Goal: Information Seeking & Learning: Find specific page/section

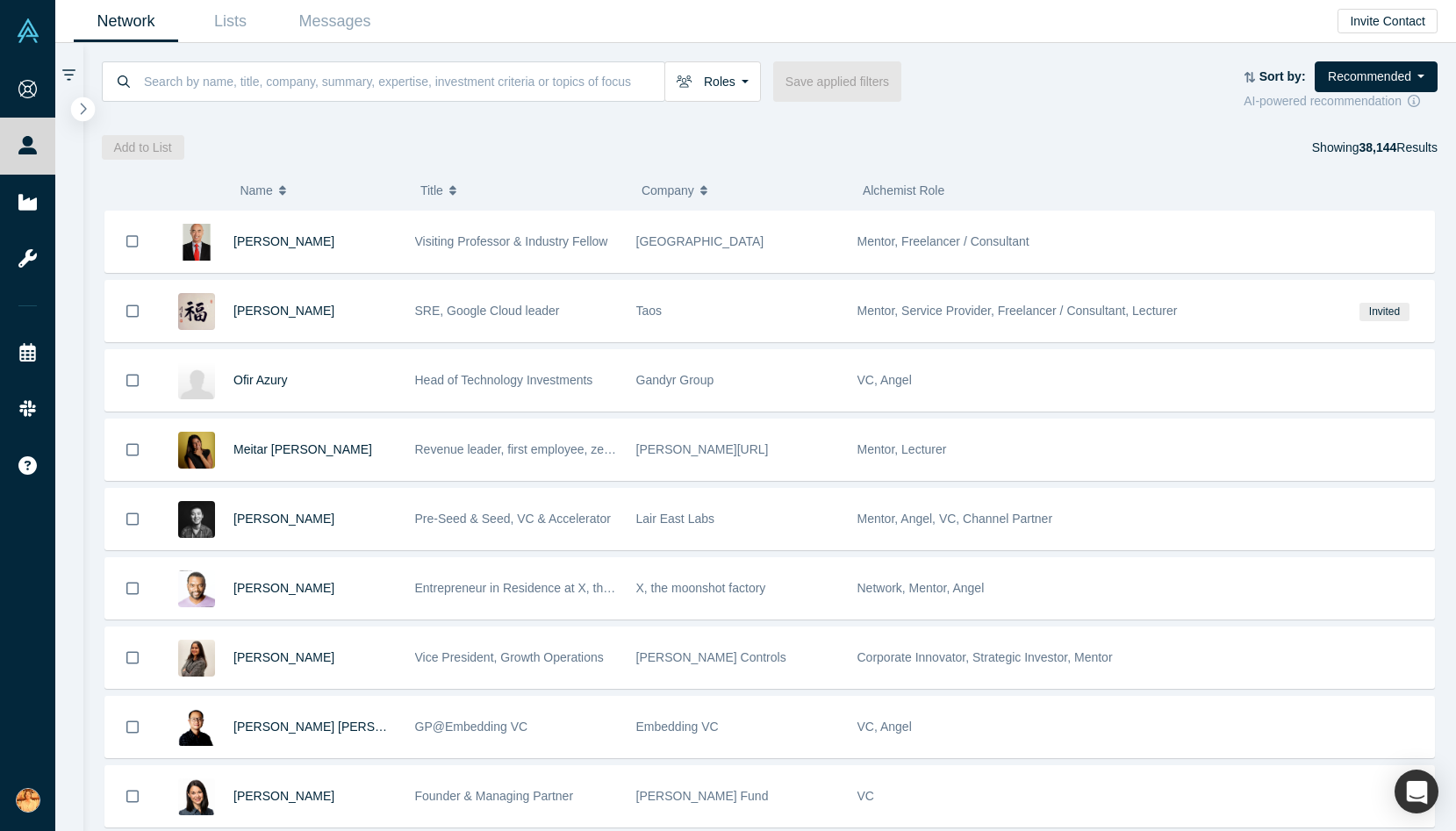
click at [85, 101] on button "button" at bounding box center [82, 109] width 24 height 24
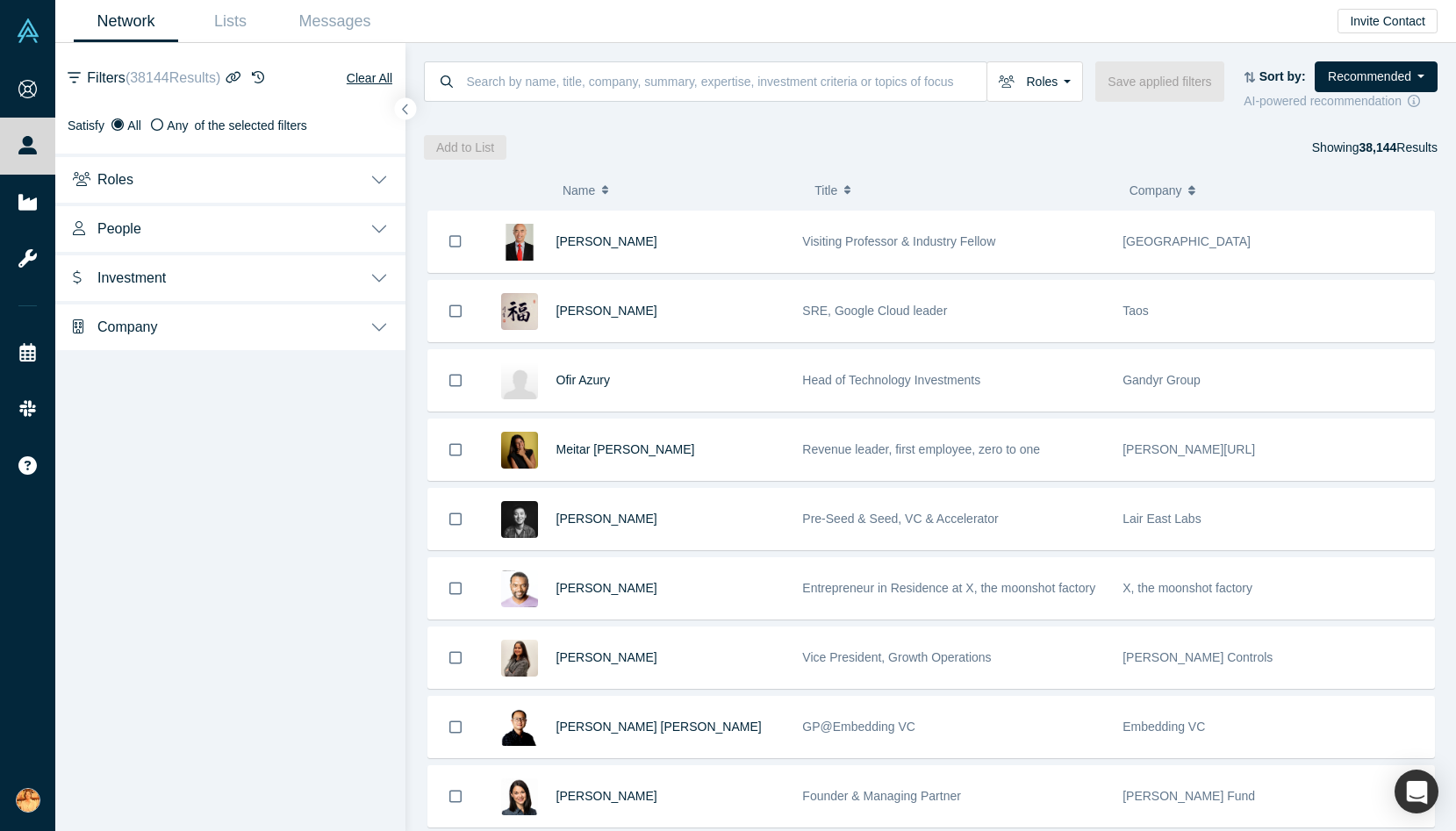
click at [152, 172] on button "Roles" at bounding box center [231, 178] width 350 height 49
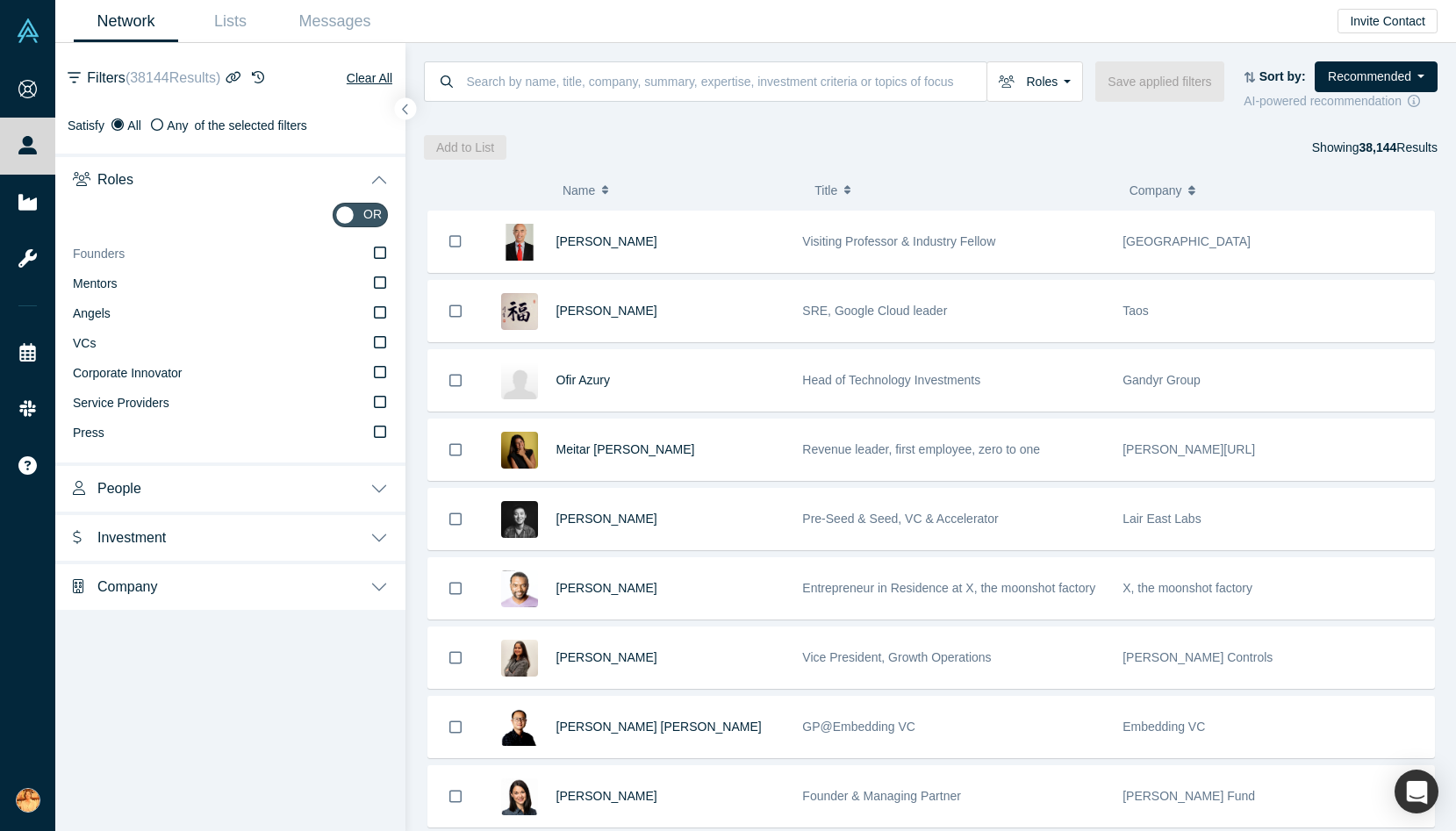
click at [383, 252] on icon at bounding box center [380, 253] width 12 height 14
click at [0, 0] on input "Founders" at bounding box center [0, 0] width 0 height 0
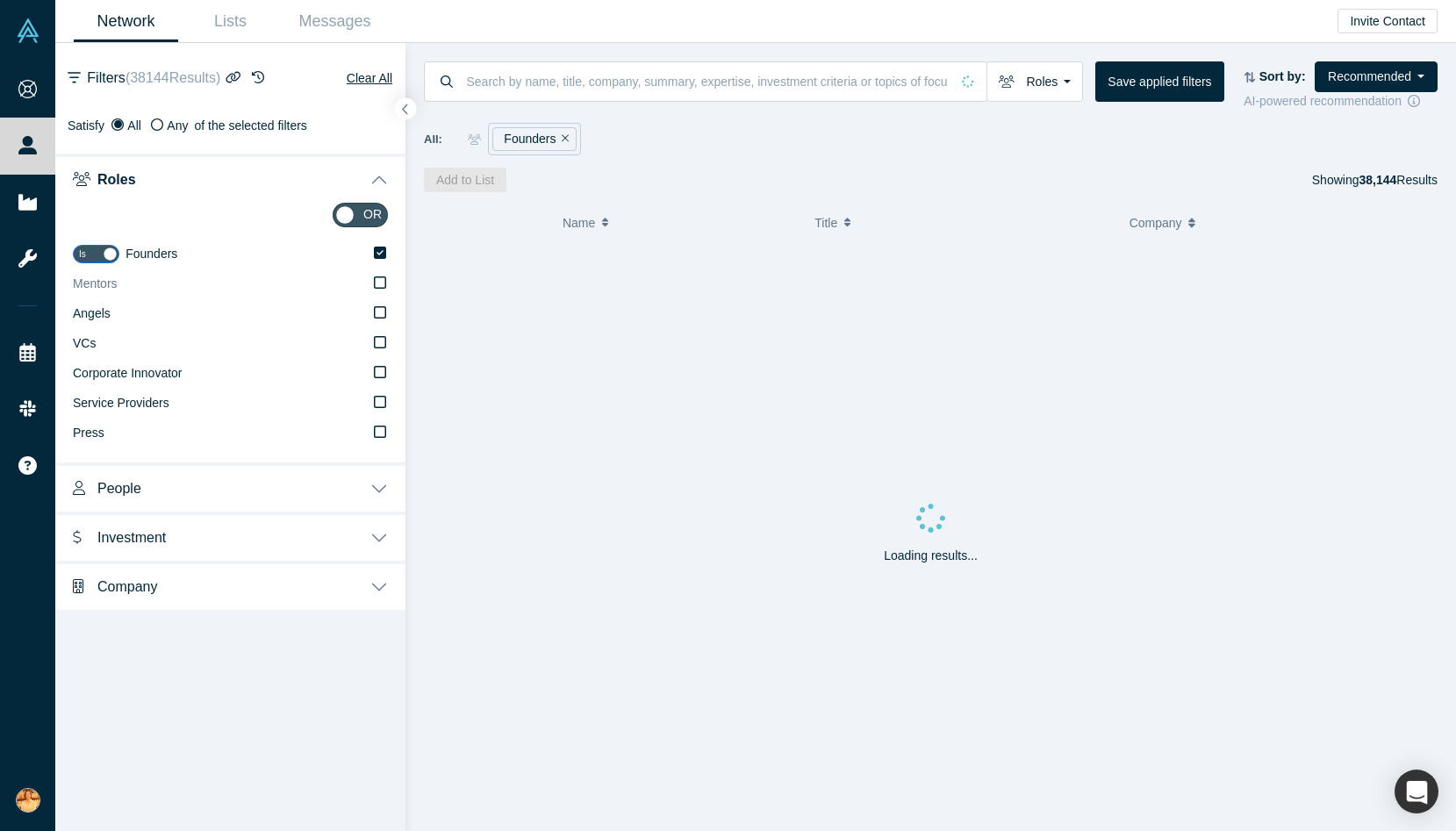
click at [381, 285] on icon at bounding box center [380, 283] width 12 height 14
click at [0, 0] on input "Mentors" at bounding box center [0, 0] width 0 height 0
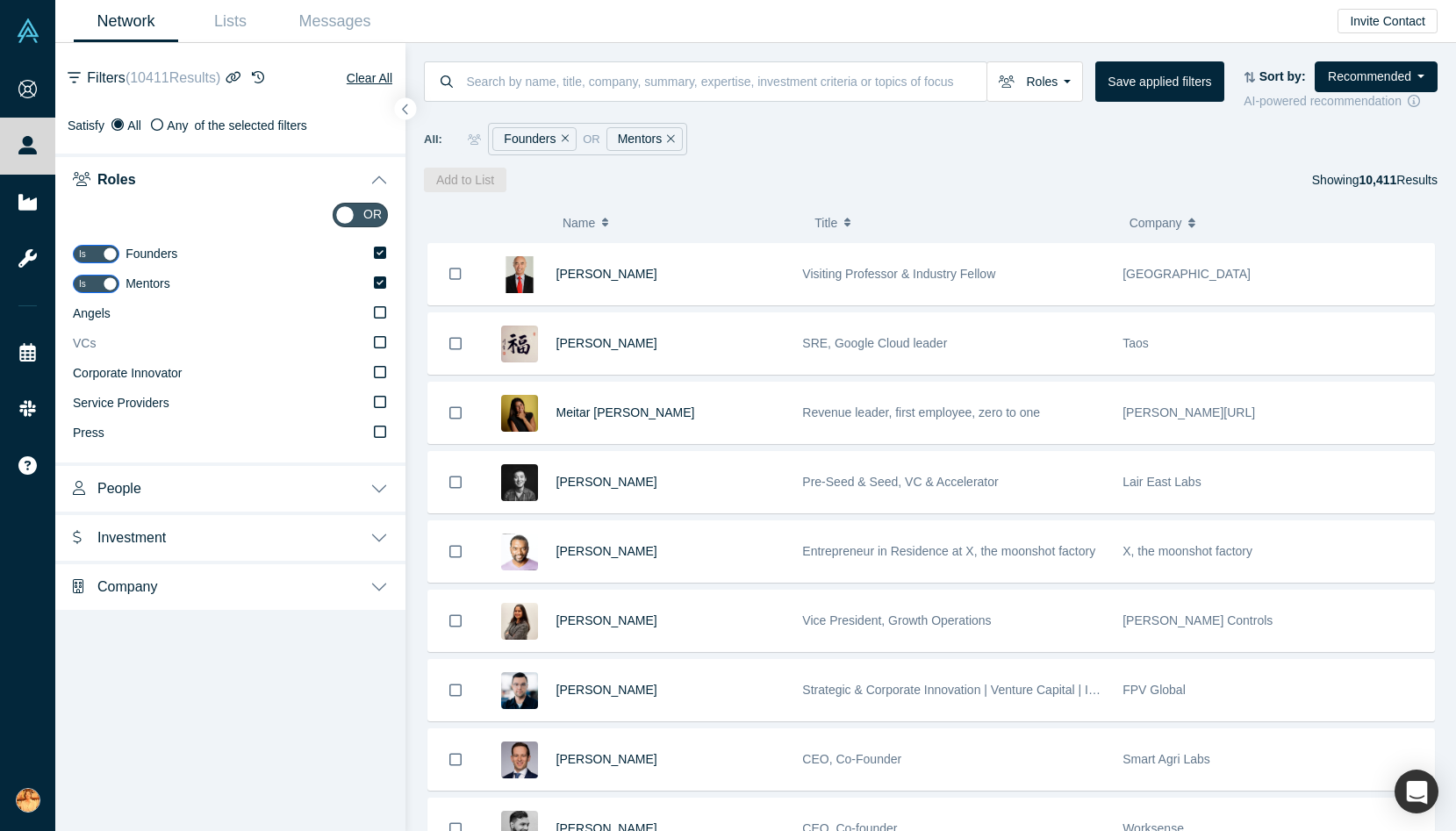
click at [383, 342] on icon at bounding box center [380, 342] width 12 height 14
click at [0, 0] on input "VCs" at bounding box center [0, 0] width 0 height 0
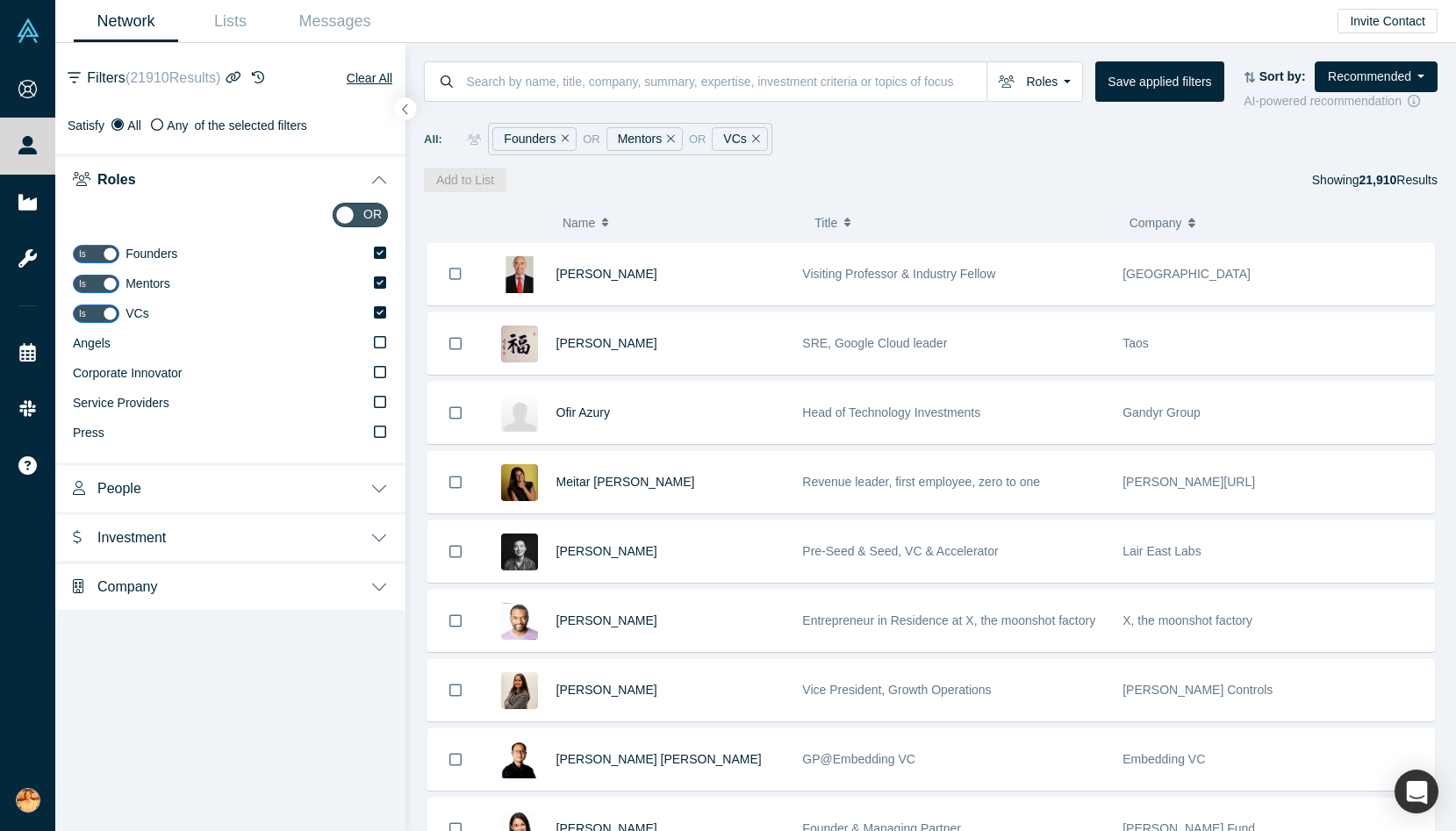
click at [352, 474] on button "People" at bounding box center [231, 487] width 350 height 49
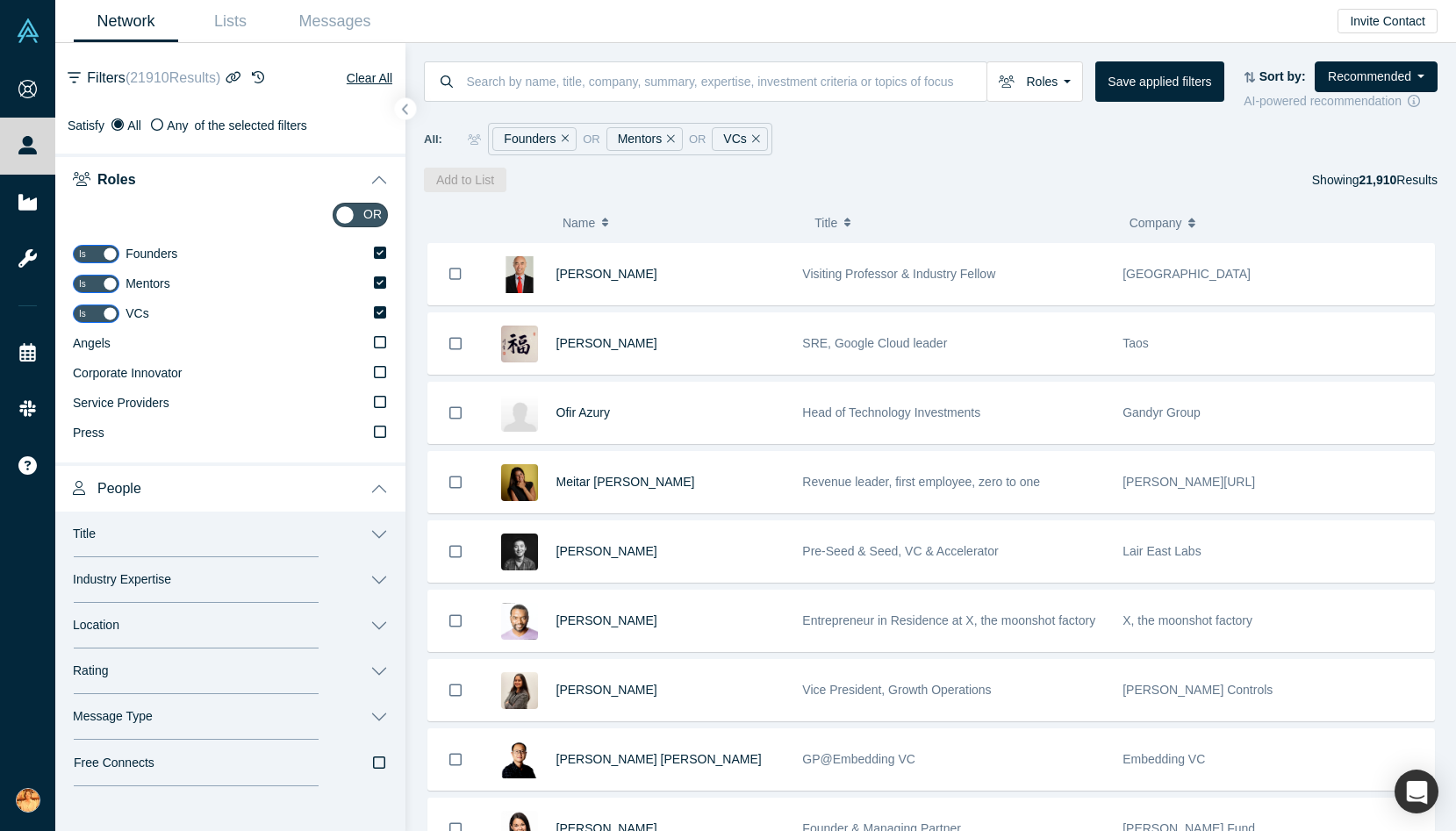
click at [163, 536] on button "Title" at bounding box center [231, 534] width 350 height 46
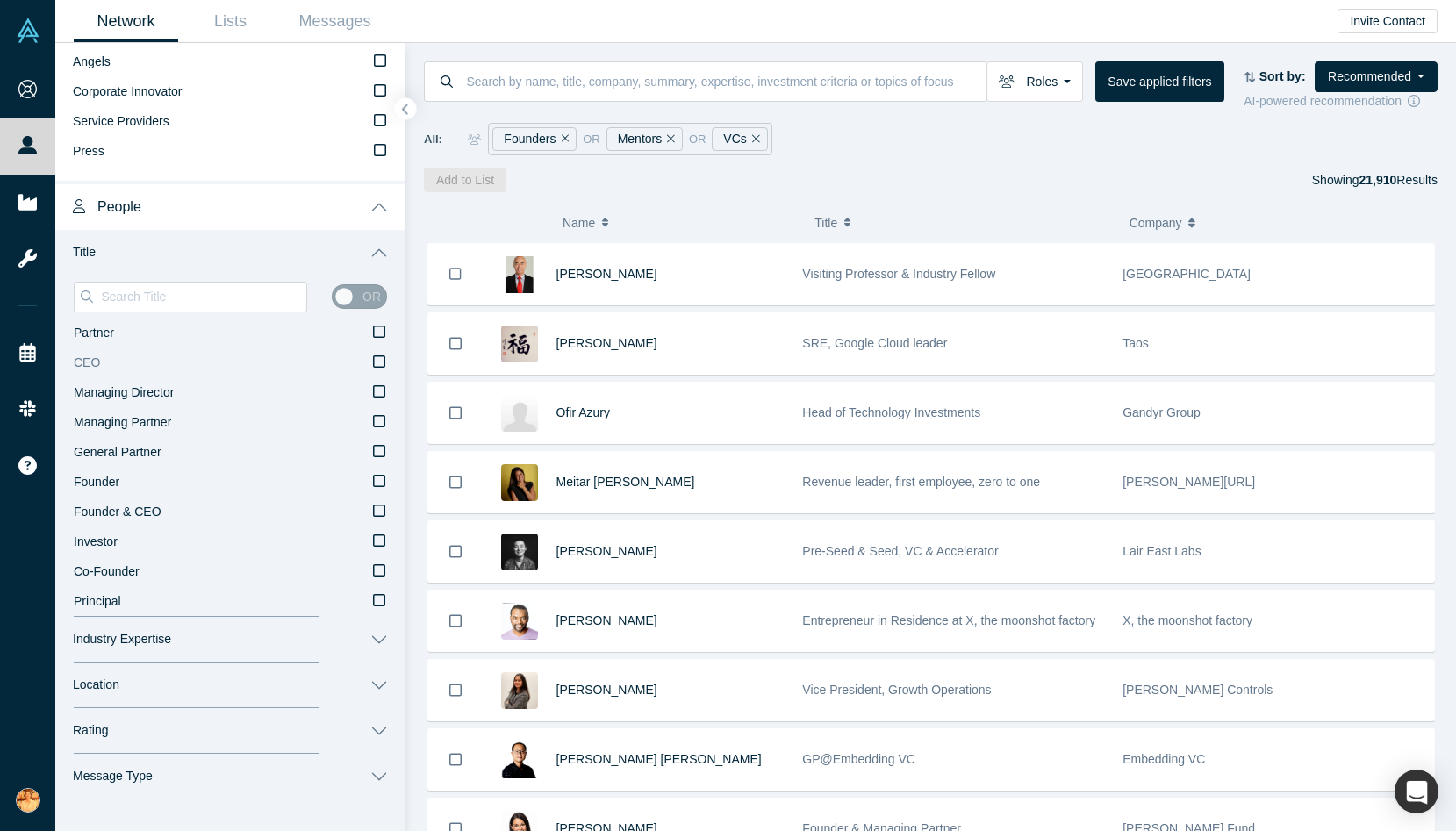
scroll to position [283, 0]
click at [381, 356] on icon at bounding box center [379, 359] width 12 height 14
click at [0, 0] on input "CEO" at bounding box center [0, 0] width 0 height 0
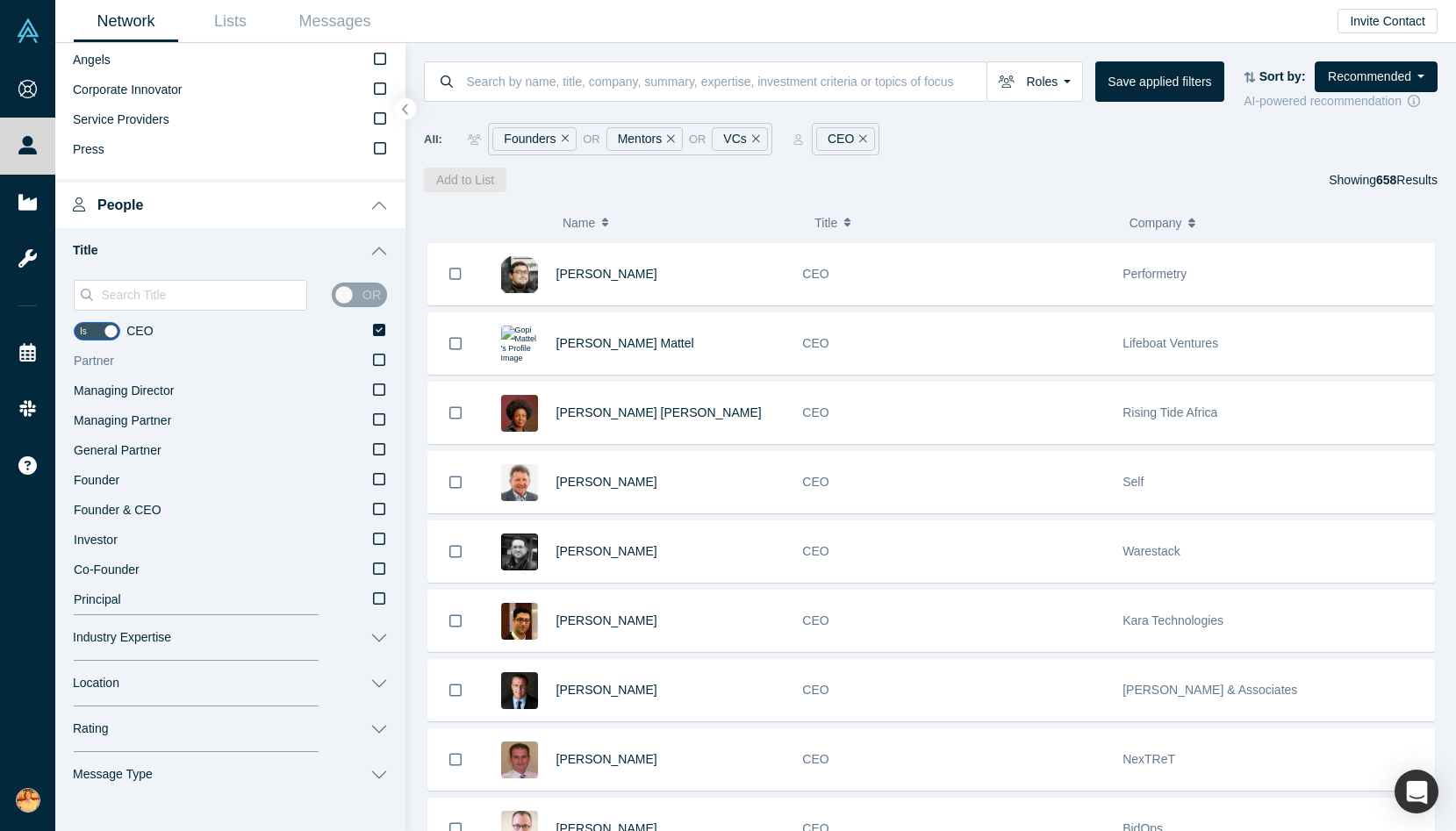
click at [380, 360] on icon at bounding box center [379, 359] width 12 height 14
click at [0, 0] on input "Partner" at bounding box center [0, 0] width 0 height 0
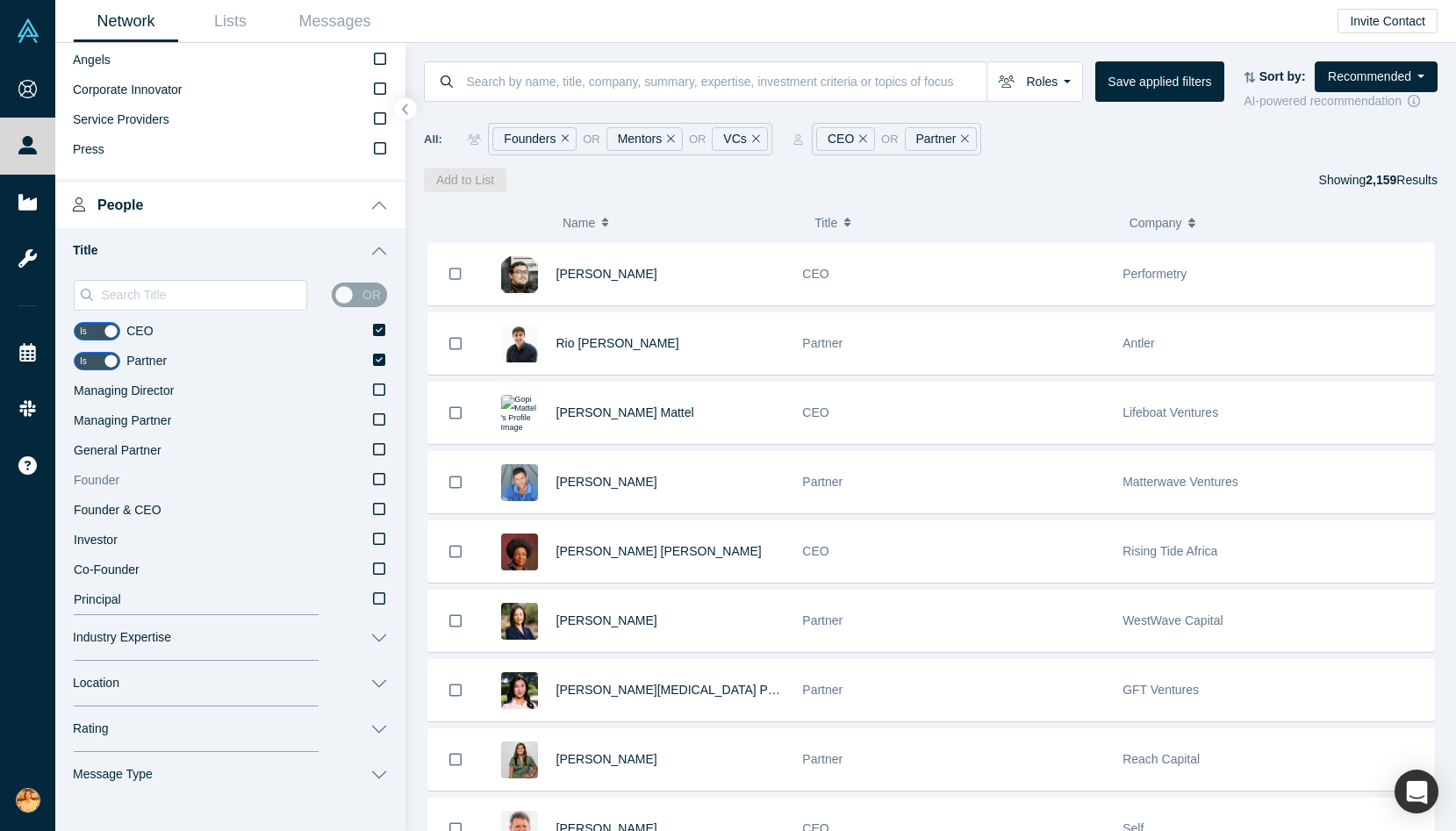
click at [381, 476] on icon at bounding box center [379, 479] width 12 height 14
click at [0, 0] on input "Founder" at bounding box center [0, 0] width 0 height 0
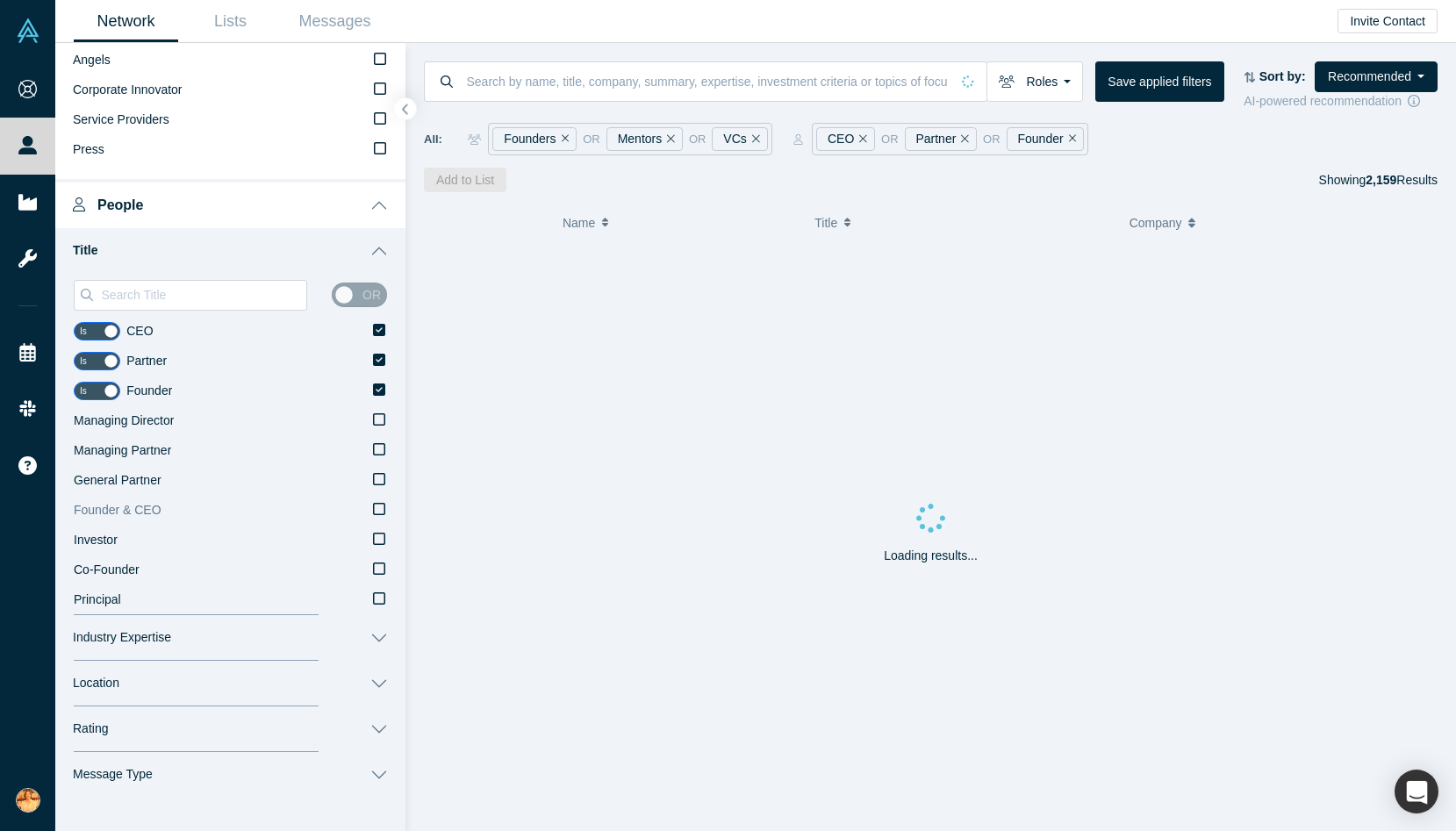
click at [382, 510] on icon at bounding box center [379, 509] width 12 height 14
click at [0, 0] on input "Founder & CEO" at bounding box center [0, 0] width 0 height 0
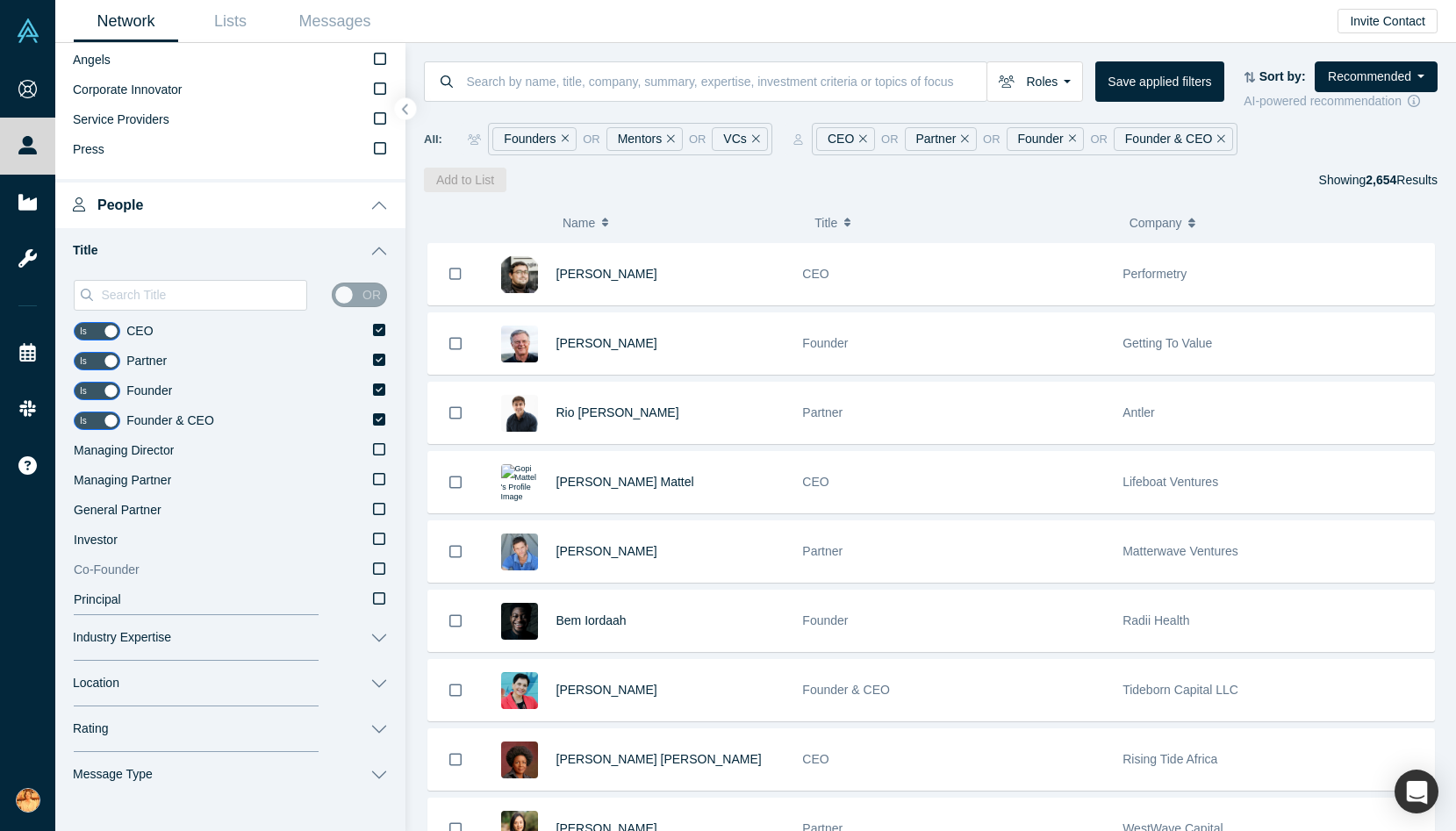
click at [379, 577] on label "Co-Founder" at bounding box center [230, 570] width 314 height 30
click at [0, 0] on input "Co-Founder" at bounding box center [0, 0] width 0 height 0
click at [379, 695] on button "Location" at bounding box center [231, 684] width 350 height 46
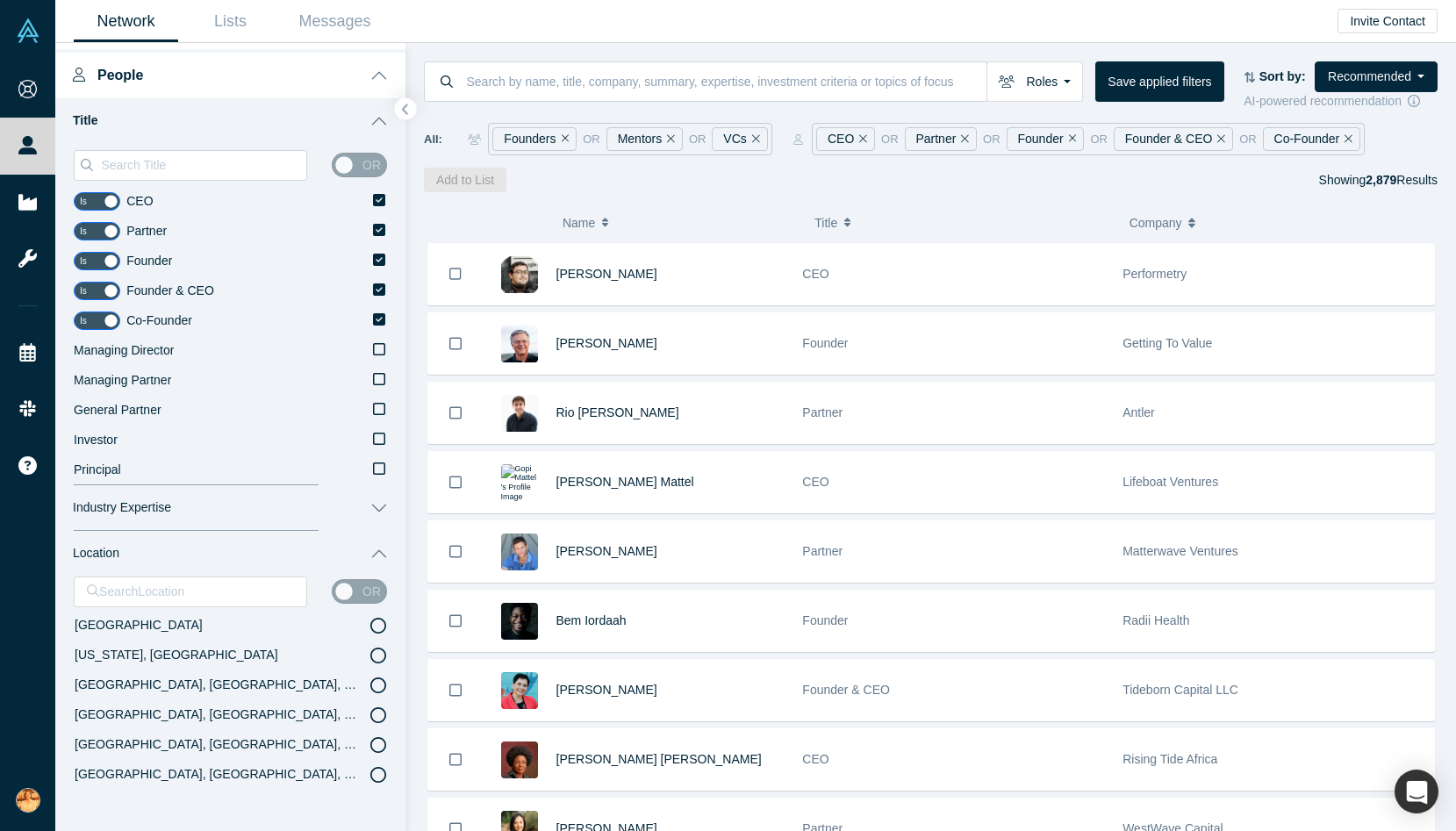
scroll to position [457, 0]
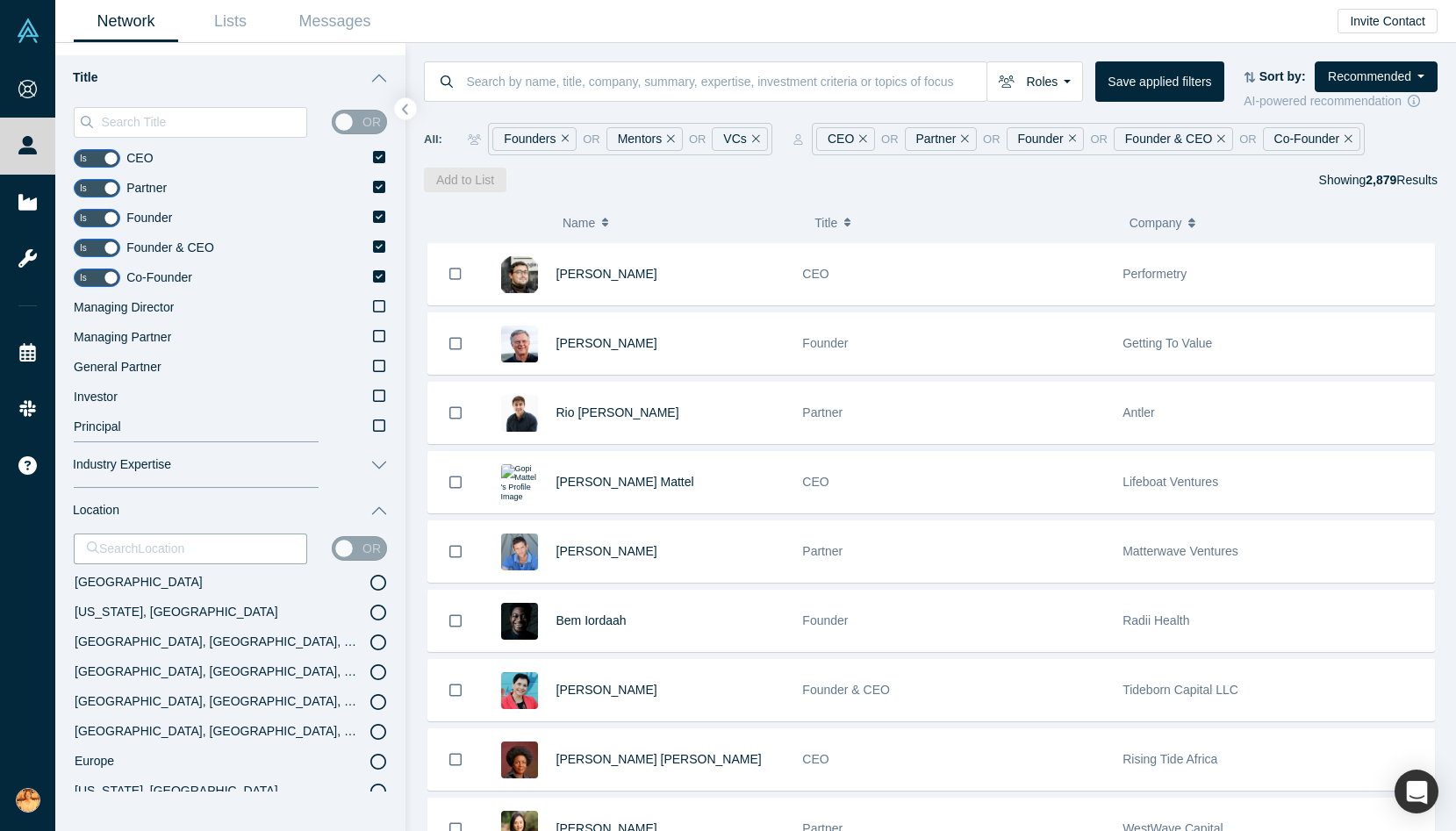
click at [378, 637] on icon at bounding box center [378, 642] width 16 height 16
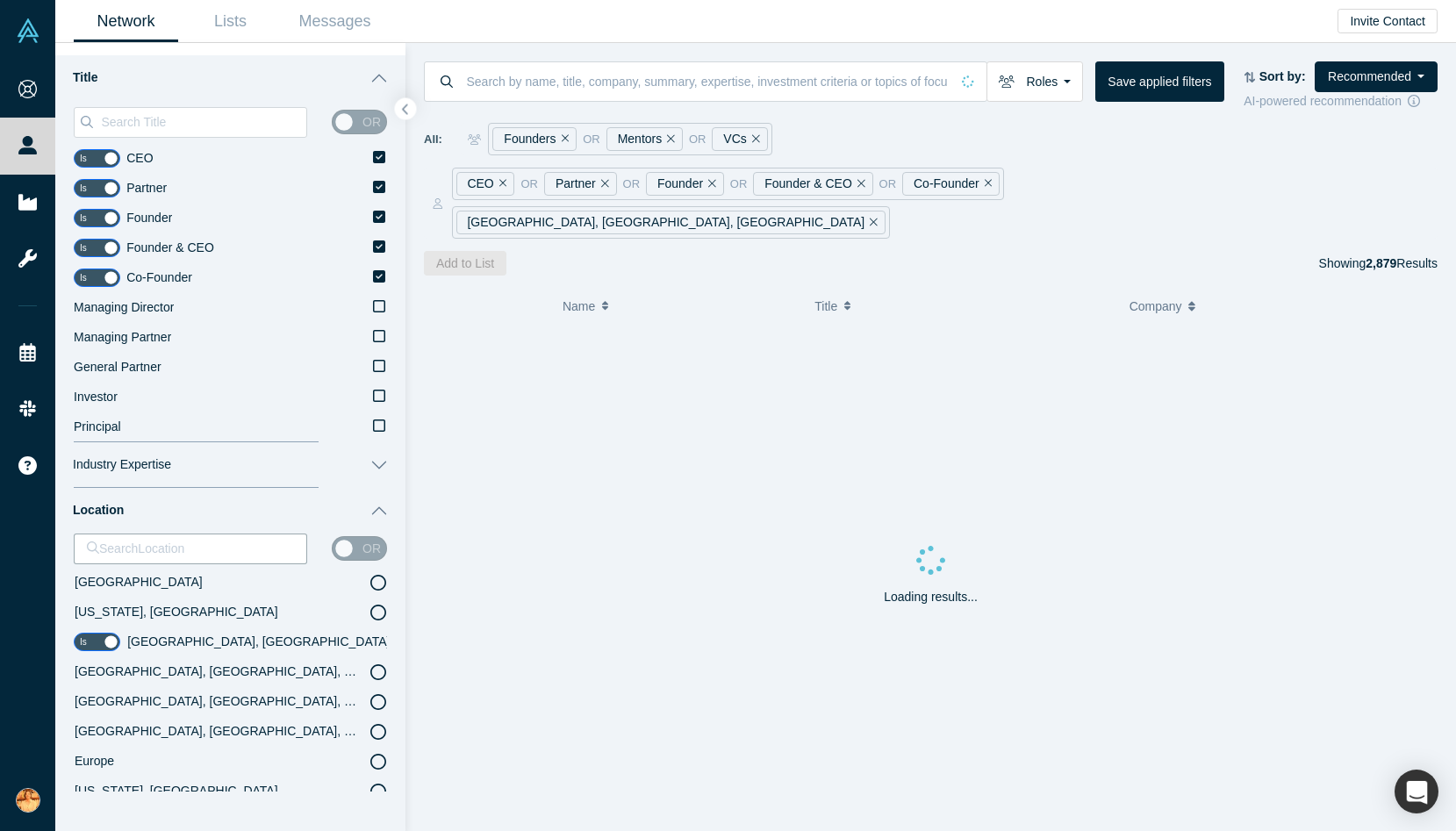
click at [379, 672] on icon at bounding box center [378, 672] width 16 height 16
click at [379, 635] on icon at bounding box center [378, 642] width 16 height 16
click at [353, 477] on button "Industry Expertise" at bounding box center [231, 465] width 350 height 46
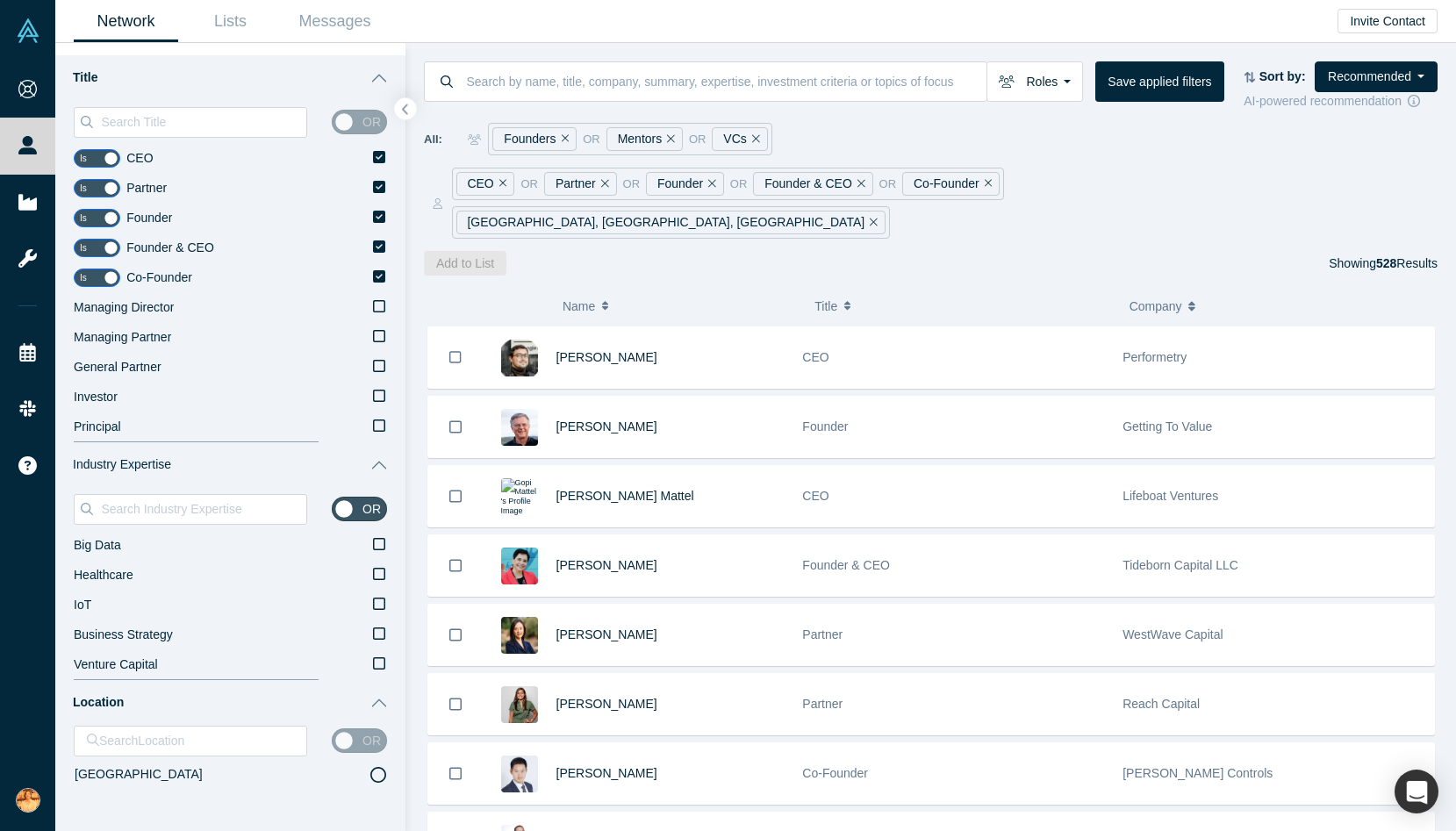
click at [350, 470] on button "Industry Expertise" at bounding box center [231, 465] width 350 height 46
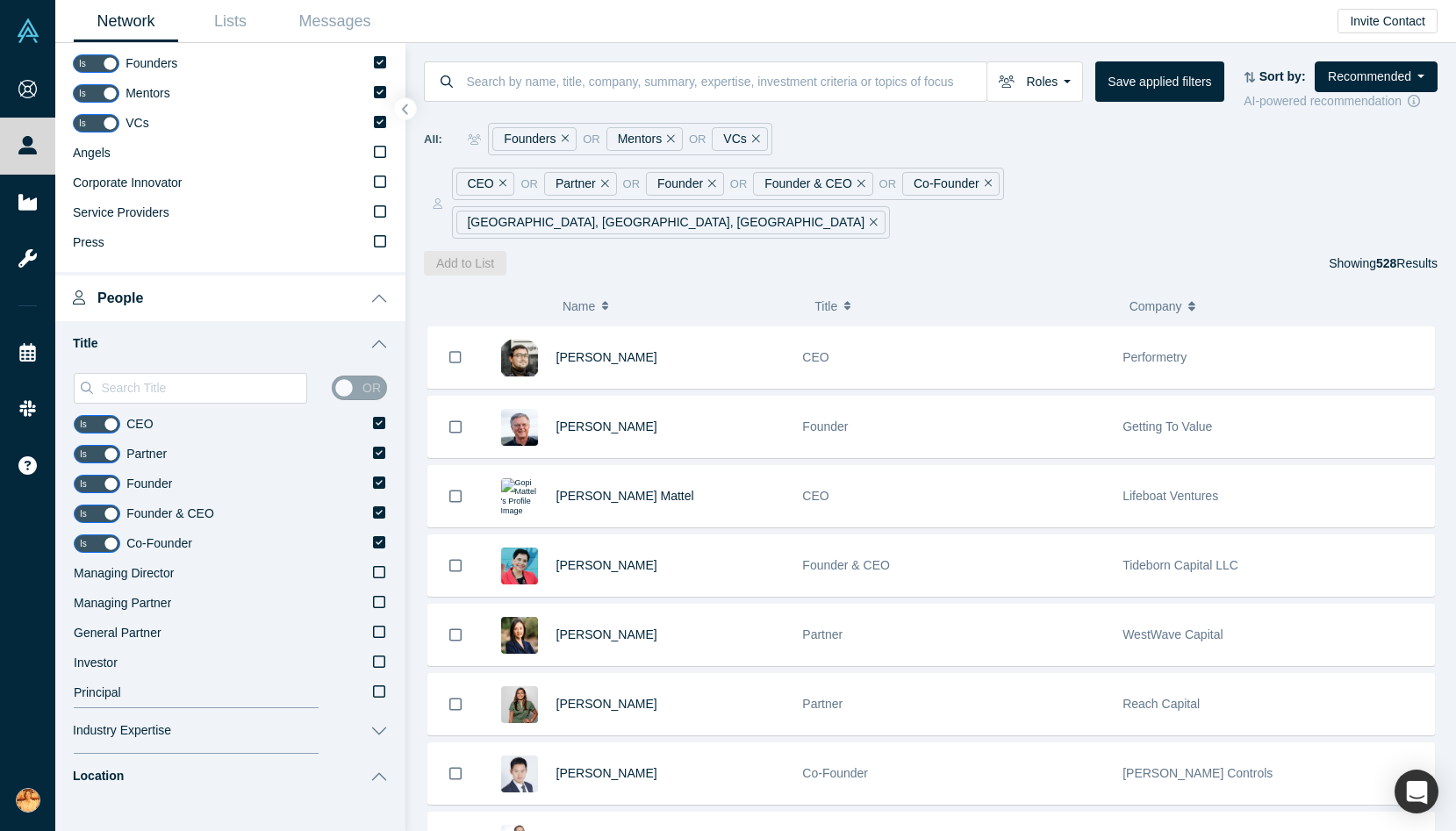
scroll to position [171, 0]
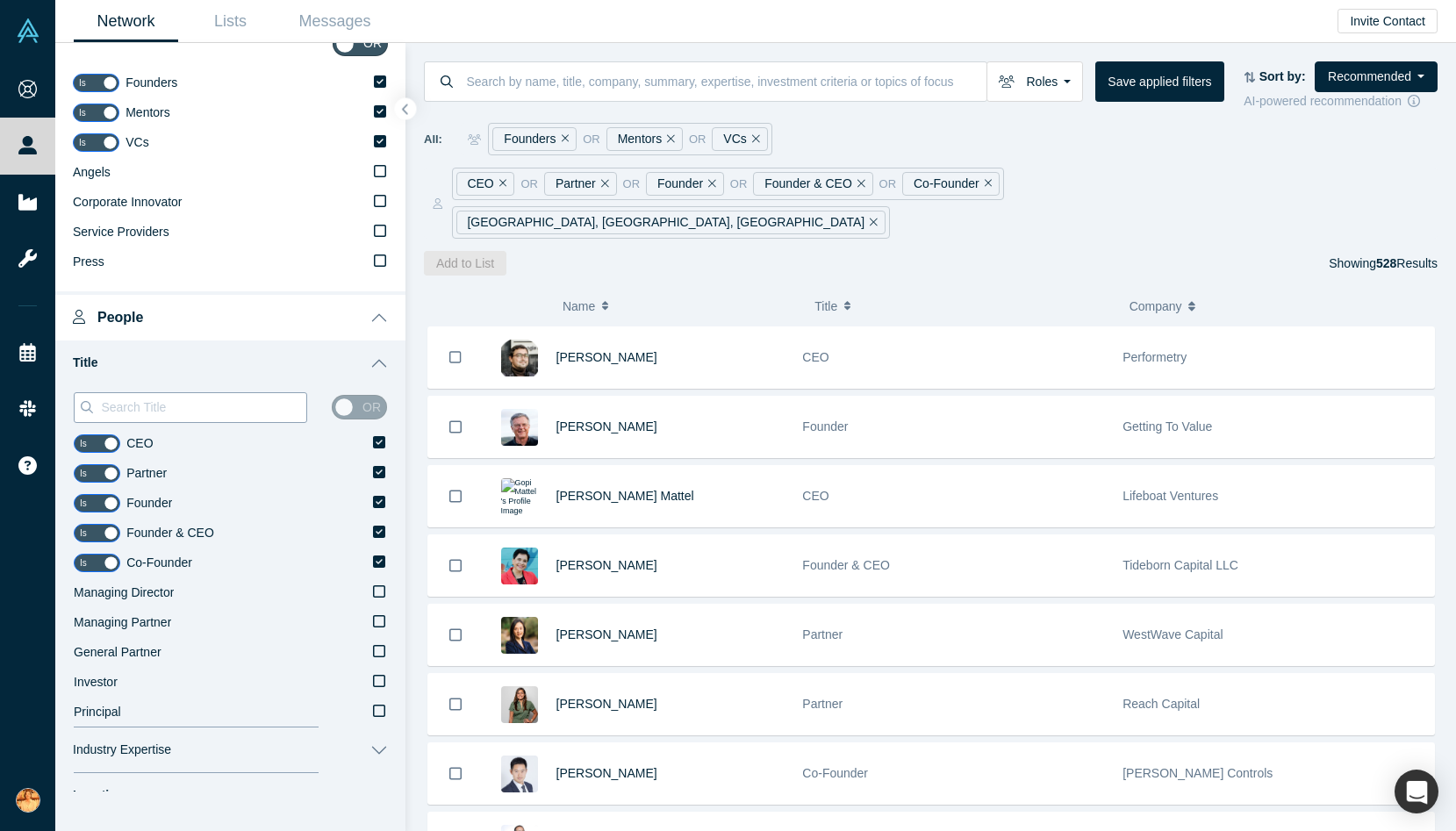
click at [239, 409] on input at bounding box center [202, 407] width 207 height 23
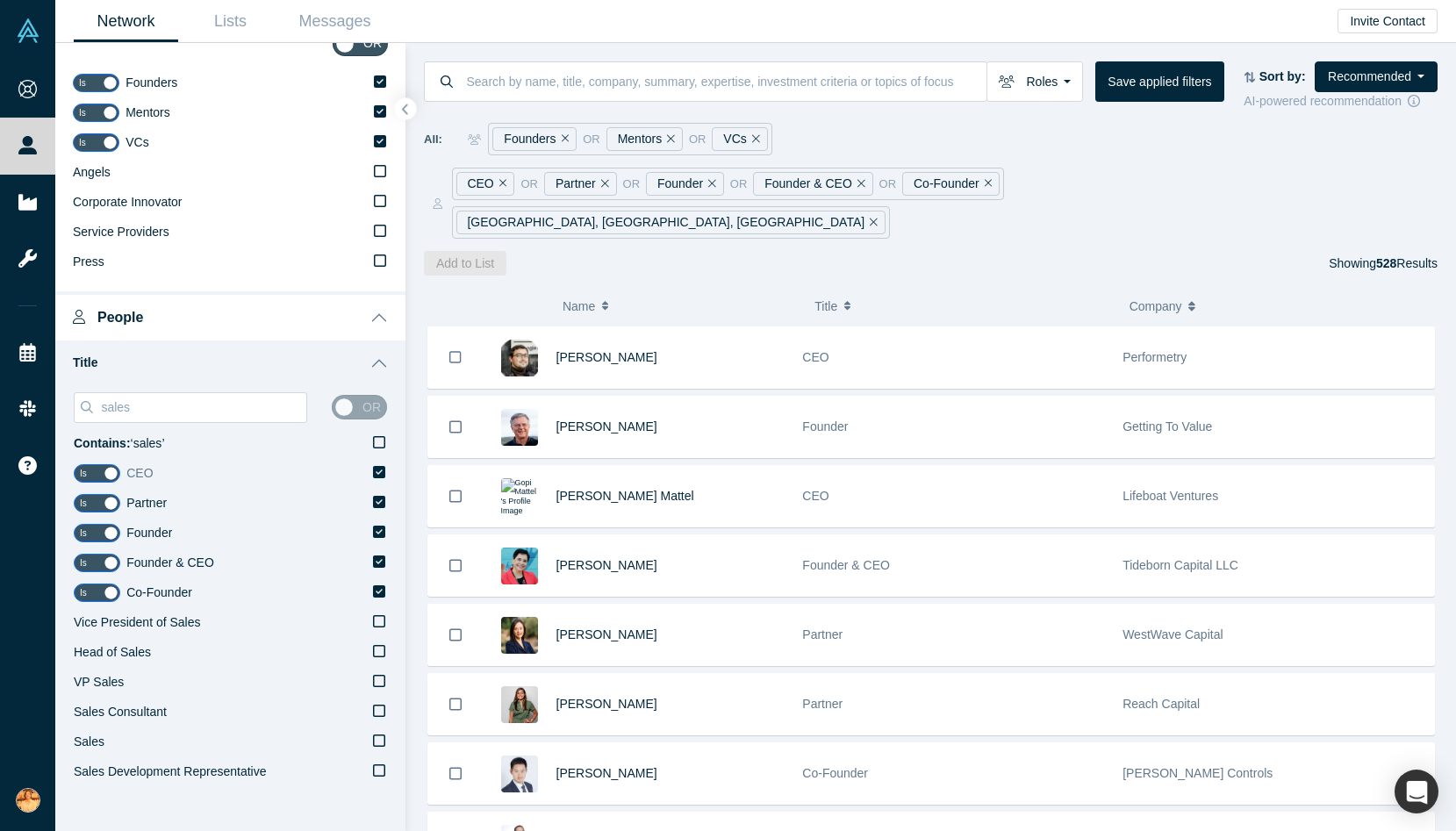
type input "sales"
click at [382, 471] on icon at bounding box center [379, 472] width 12 height 12
click at [0, 0] on input "CEO" at bounding box center [0, 0] width 0 height 0
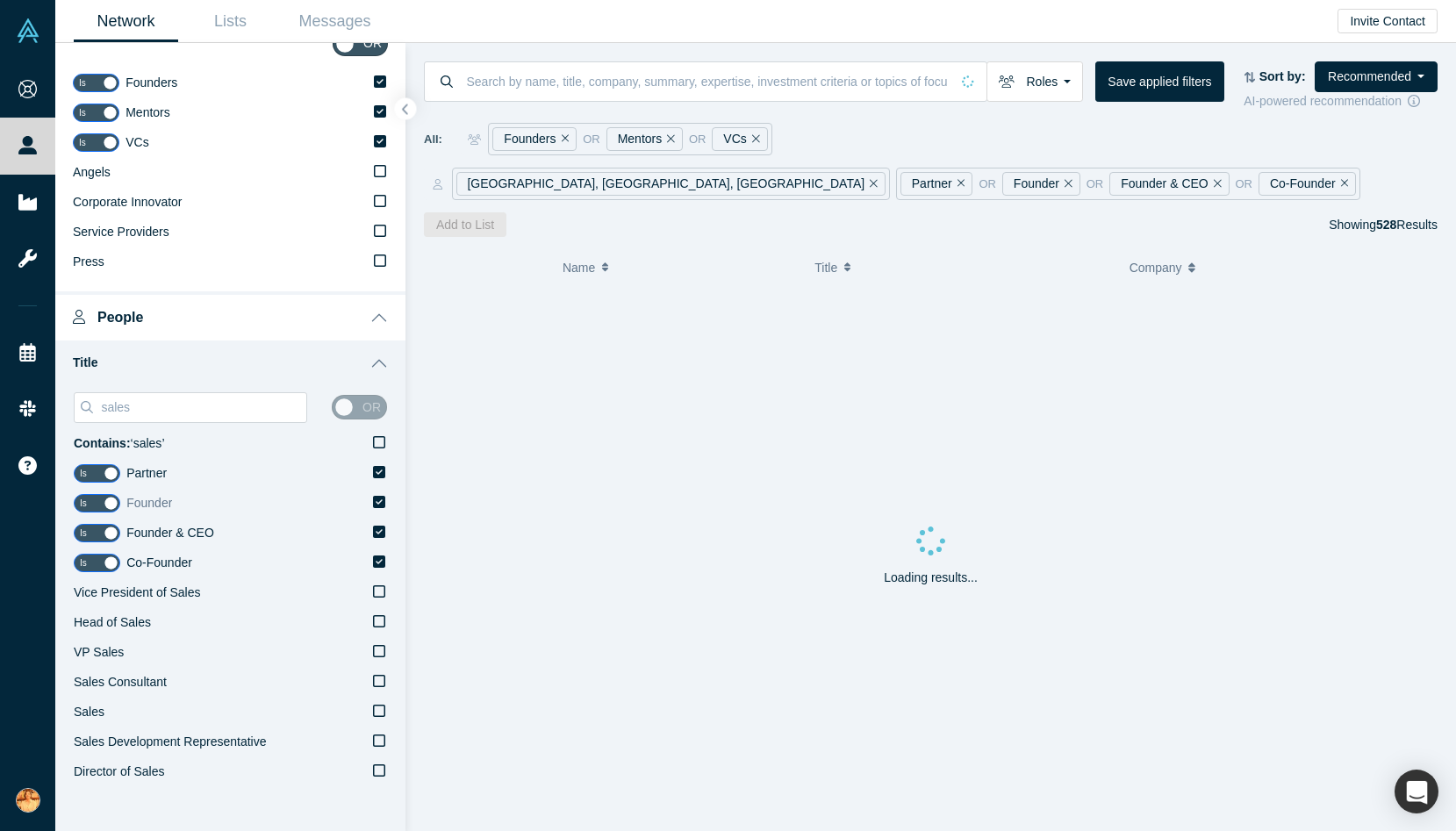
click at [380, 495] on icon at bounding box center [379, 502] width 12 height 12
click at [0, 0] on input "Founder" at bounding box center [0, 0] width 0 height 0
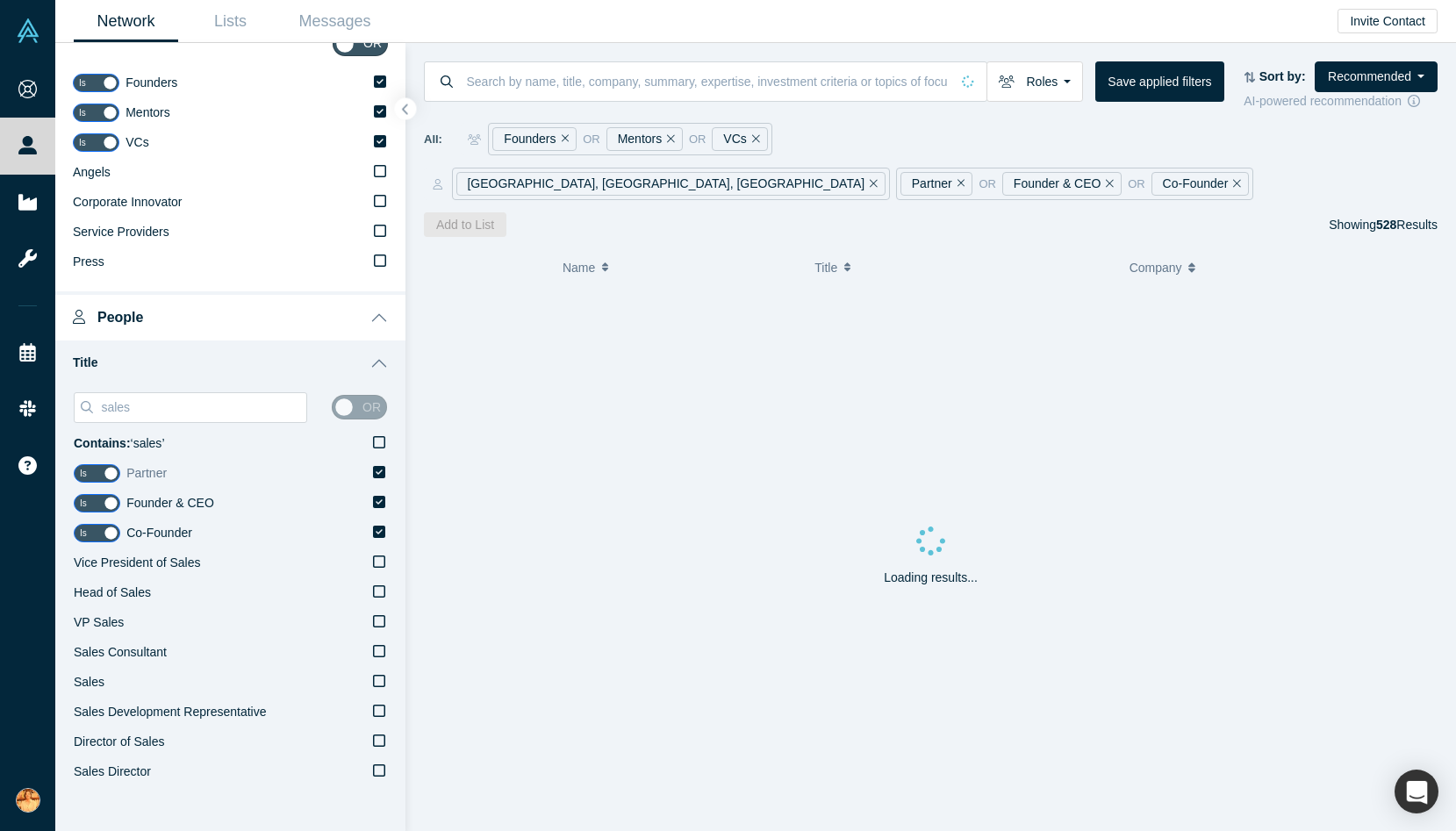
click at [378, 475] on icon at bounding box center [379, 472] width 12 height 12
click at [0, 0] on input "Partner" at bounding box center [0, 0] width 0 height 0
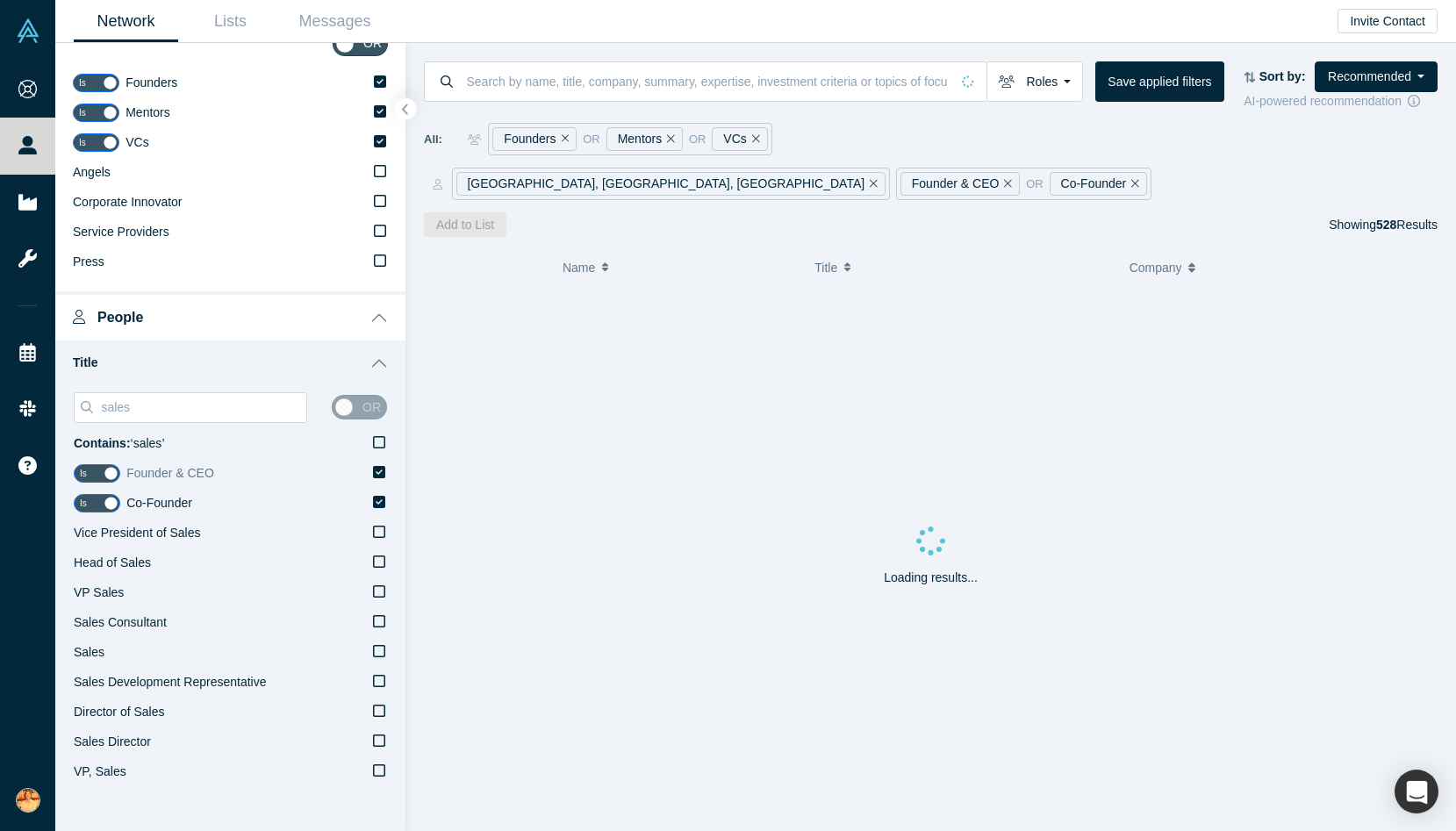
click at [378, 477] on icon at bounding box center [379, 472] width 12 height 14
click at [0, 0] on input "Founder & CEO" at bounding box center [0, 0] width 0 height 0
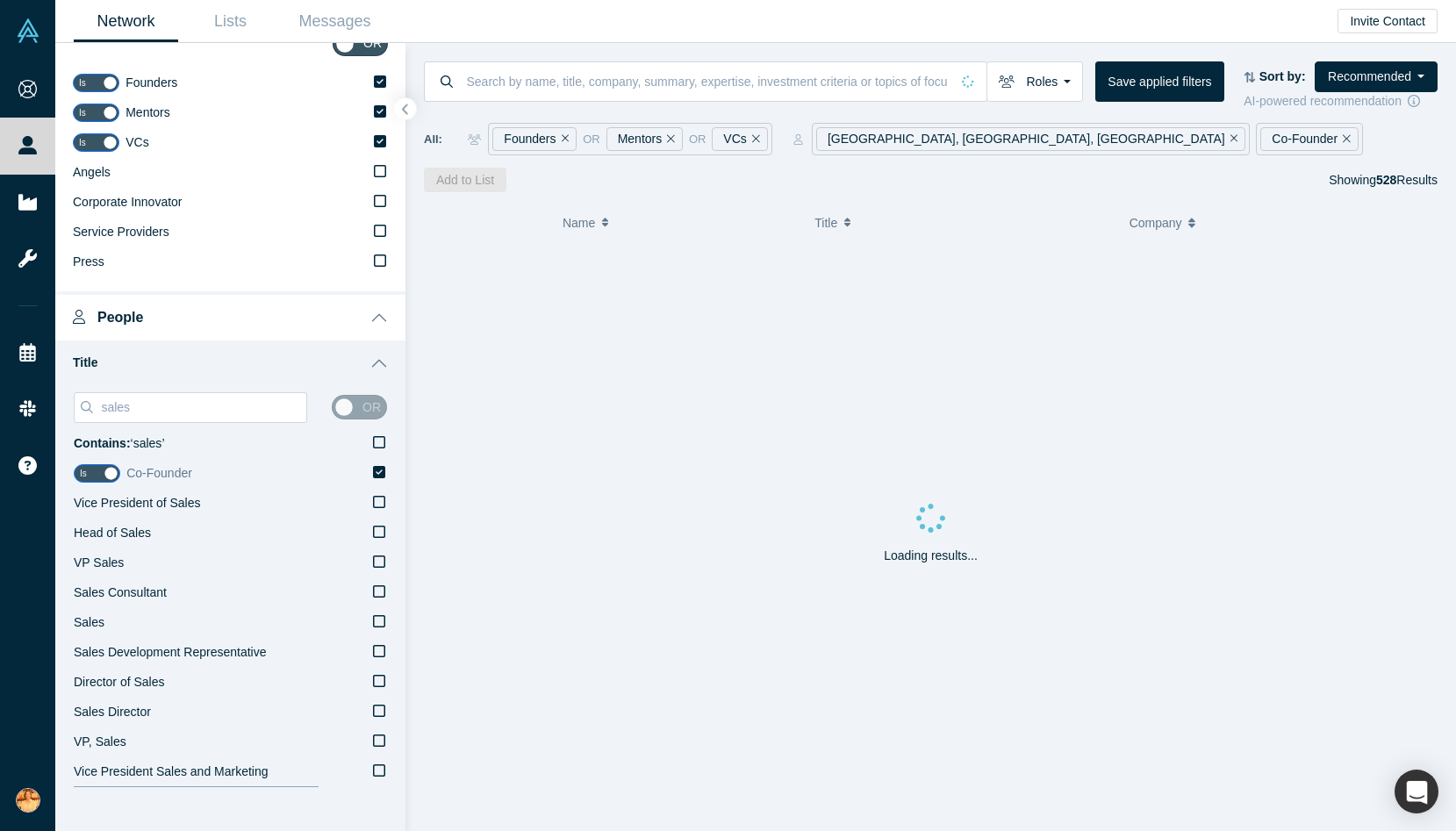
click at [379, 469] on icon at bounding box center [379, 472] width 12 height 12
click at [0, 0] on input "Co-Founder" at bounding box center [0, 0] width 0 height 0
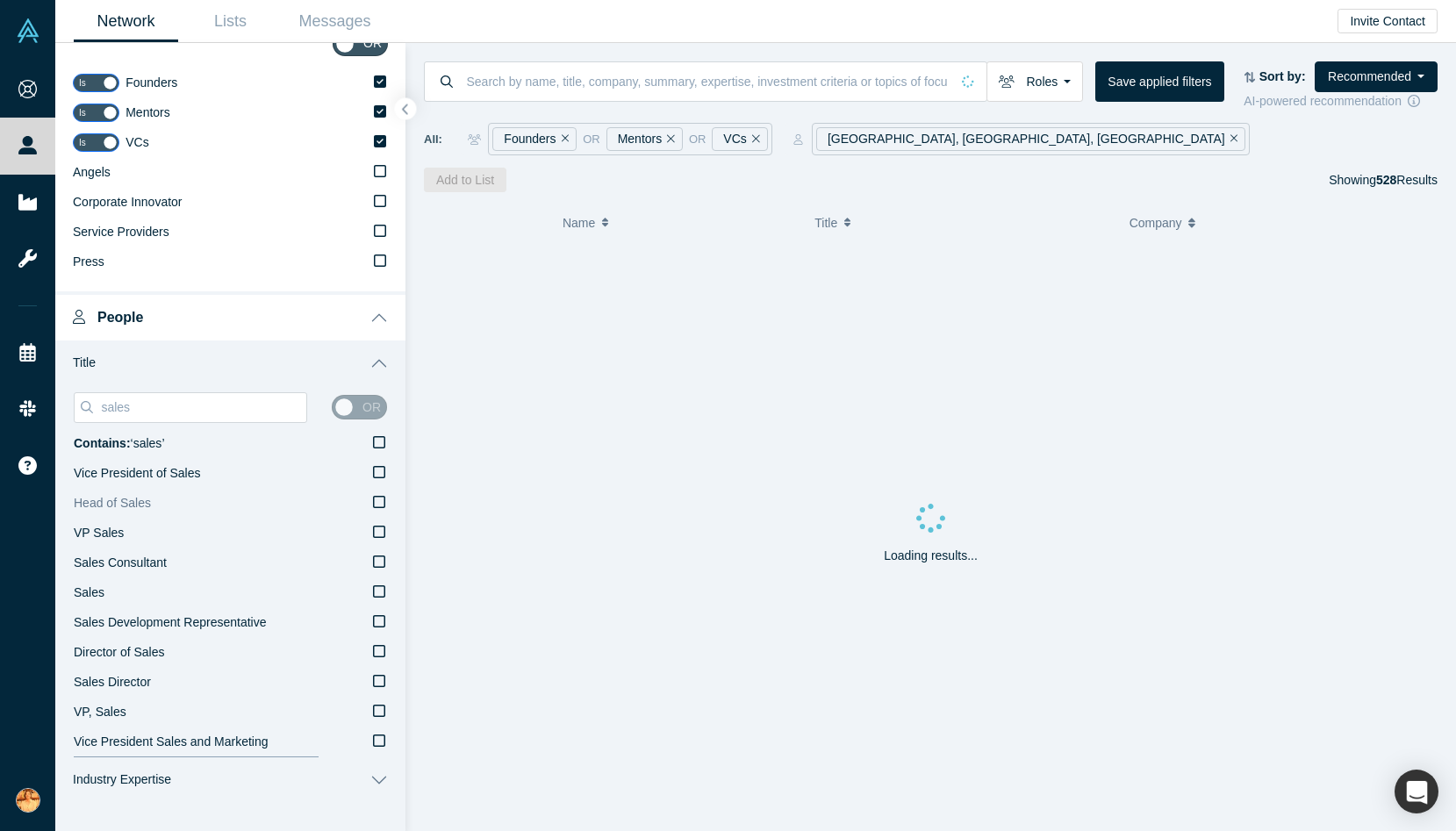
click at [380, 499] on icon at bounding box center [379, 502] width 12 height 14
click at [0, 0] on input "Head of Sales" at bounding box center [0, 0] width 0 height 0
click at [380, 502] on icon at bounding box center [379, 502] width 12 height 14
click at [0, 0] on input "Vice President of Sales" at bounding box center [0, 0] width 0 height 0
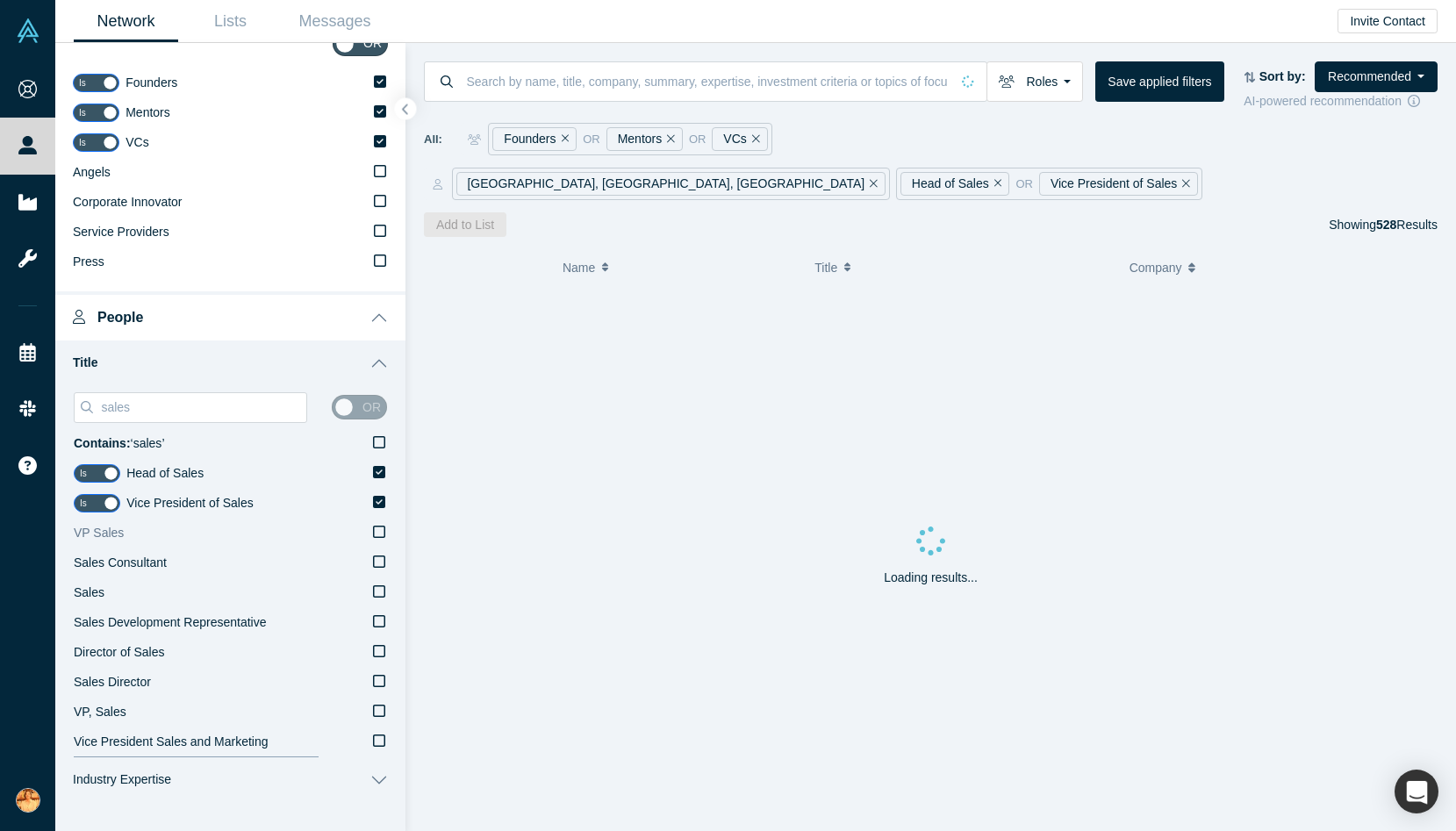
click at [378, 531] on icon at bounding box center [379, 532] width 12 height 14
click at [0, 0] on input "VP Sales" at bounding box center [0, 0] width 0 height 0
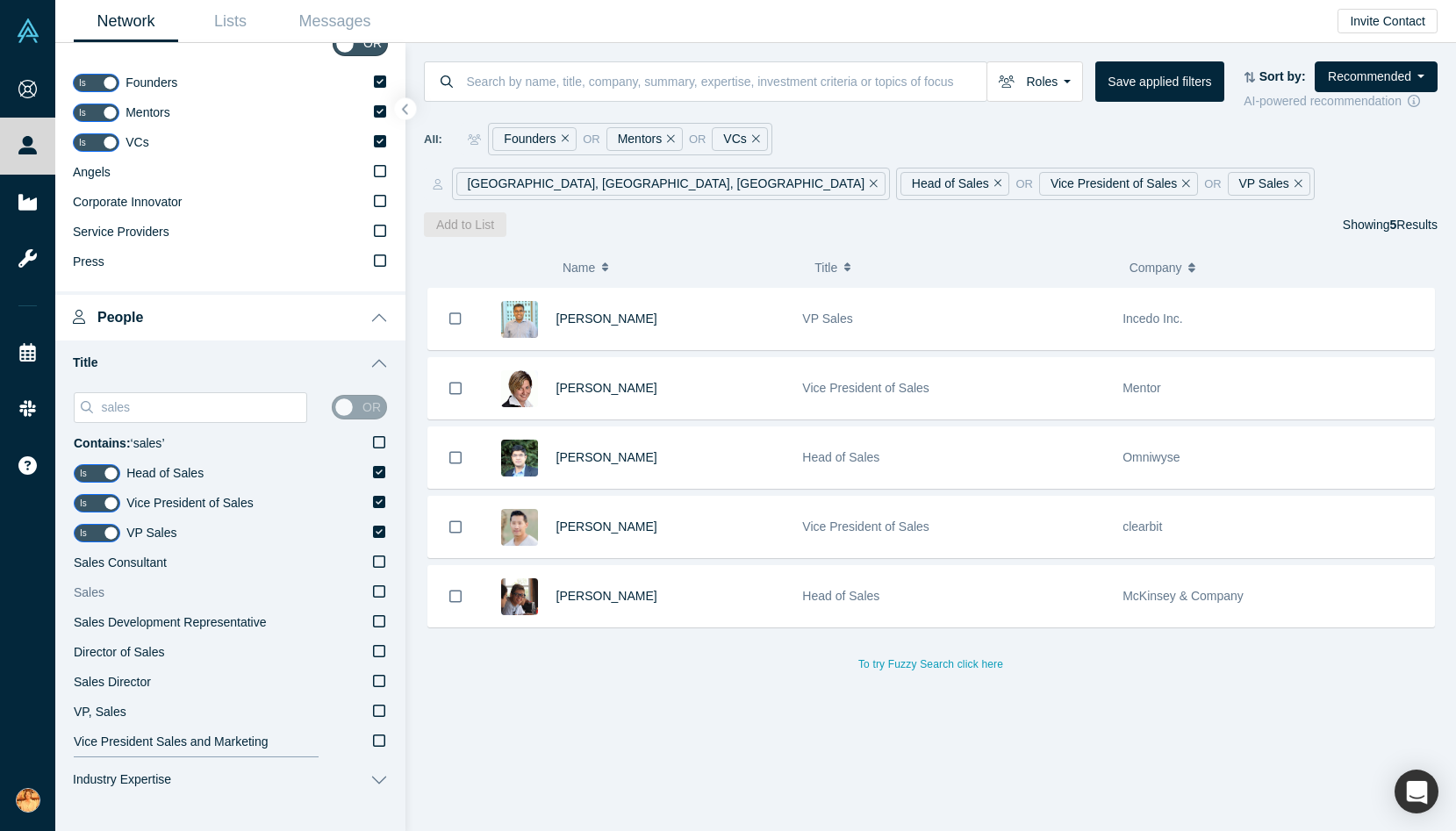
click at [379, 591] on icon at bounding box center [379, 592] width 12 height 14
click at [0, 0] on input "Sales" at bounding box center [0, 0] width 0 height 0
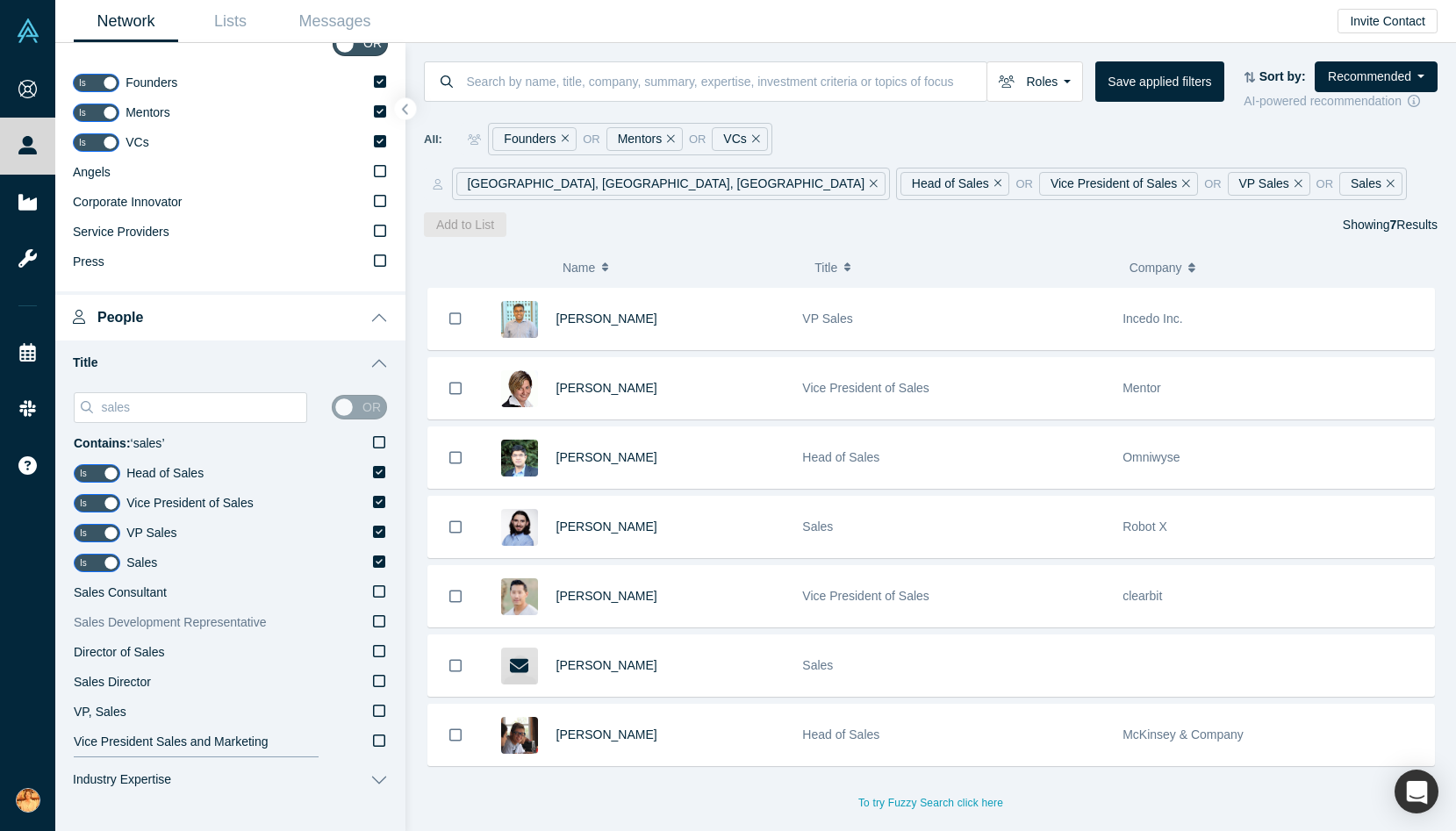
click at [378, 623] on icon at bounding box center [379, 621] width 12 height 14
click at [0, 0] on input "Sales Development Representative" at bounding box center [0, 0] width 0 height 0
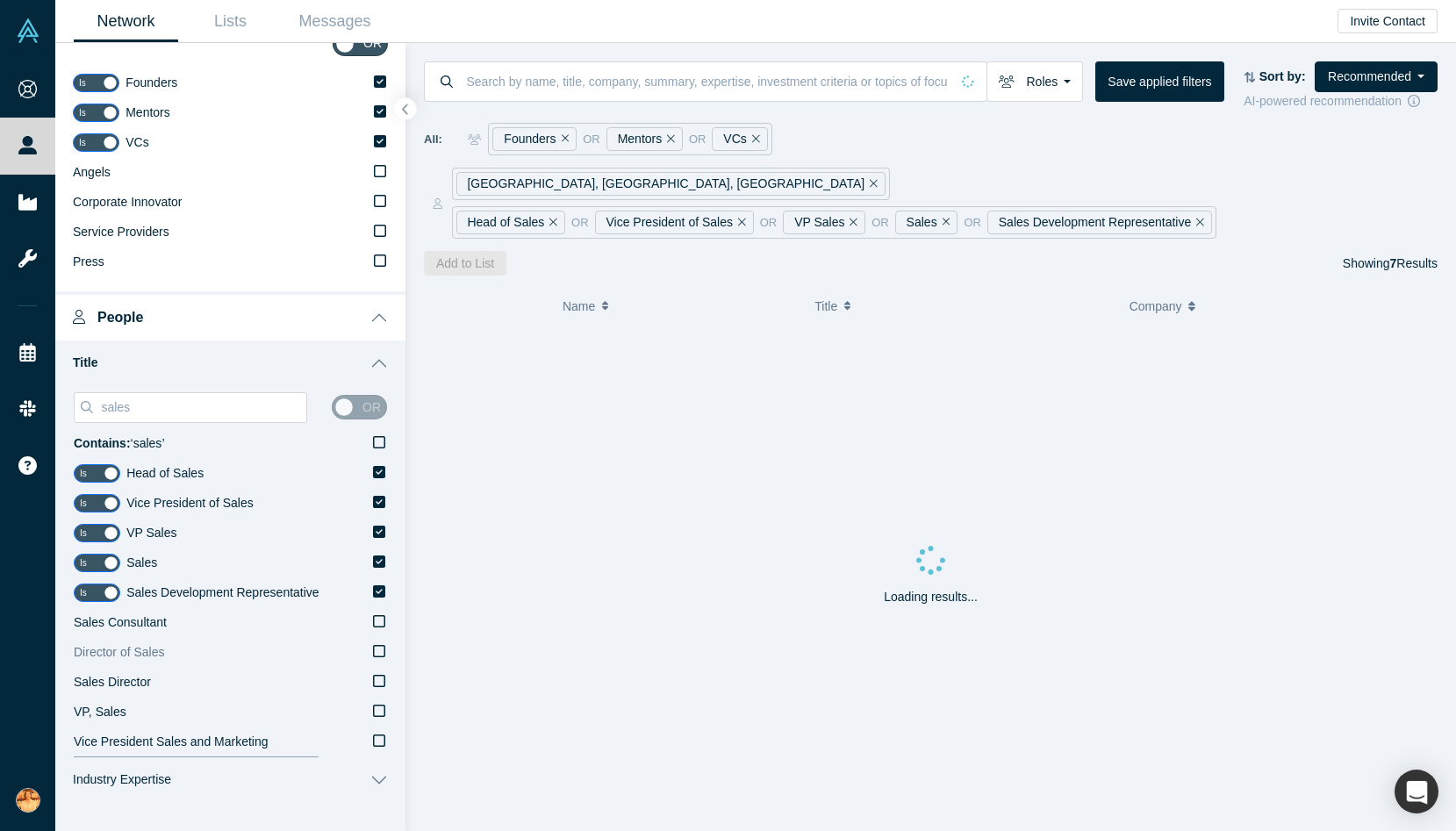
click at [381, 647] on icon at bounding box center [379, 651] width 12 height 14
click at [0, 0] on input "Director of Sales" at bounding box center [0, 0] width 0 height 0
click at [381, 685] on icon at bounding box center [379, 681] width 12 height 12
click at [0, 0] on input "Sales Director" at bounding box center [0, 0] width 0 height 0
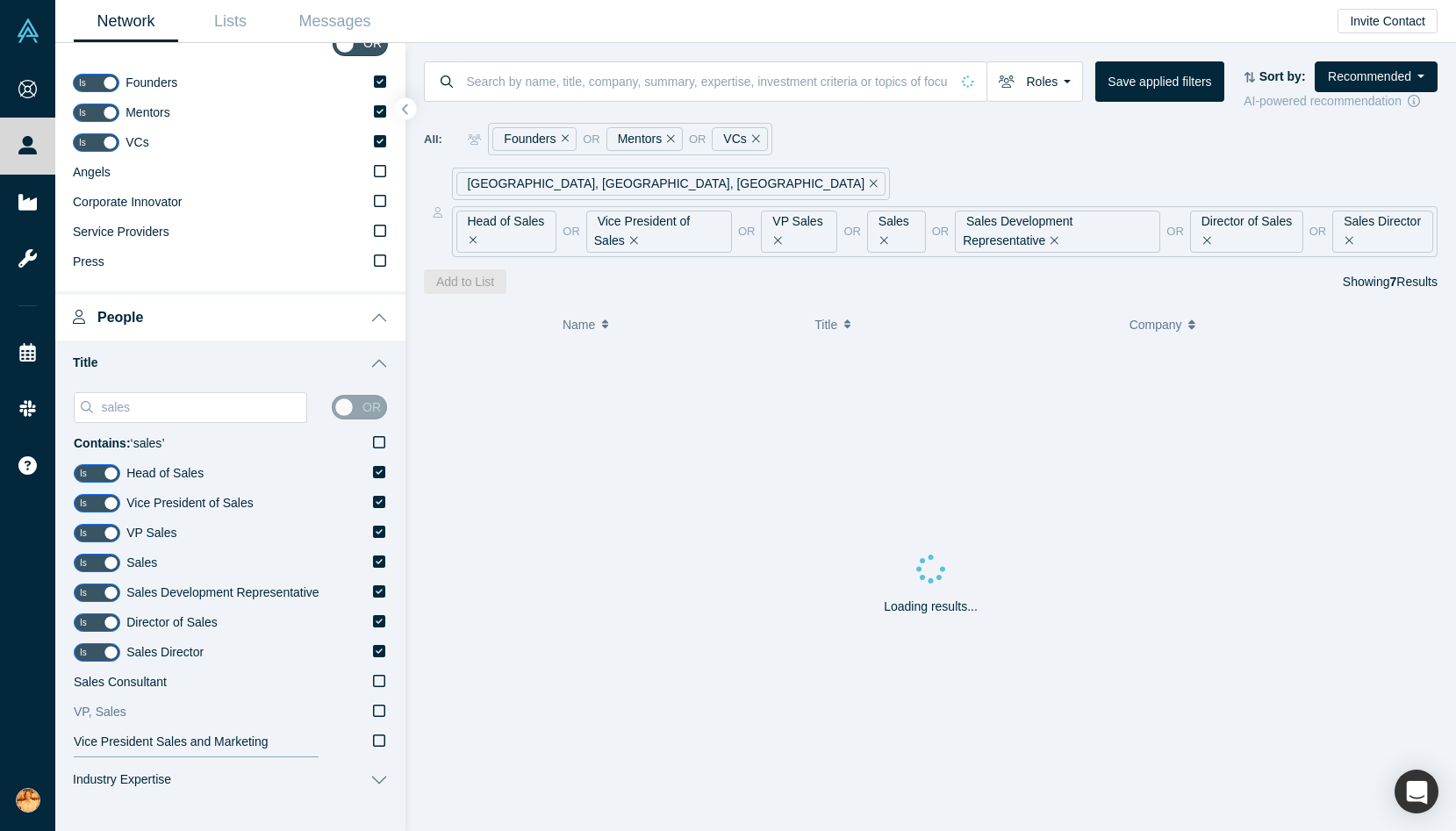
click at [377, 715] on icon at bounding box center [379, 711] width 12 height 12
click at [0, 0] on input "VP, Sales" at bounding box center [0, 0] width 0 height 0
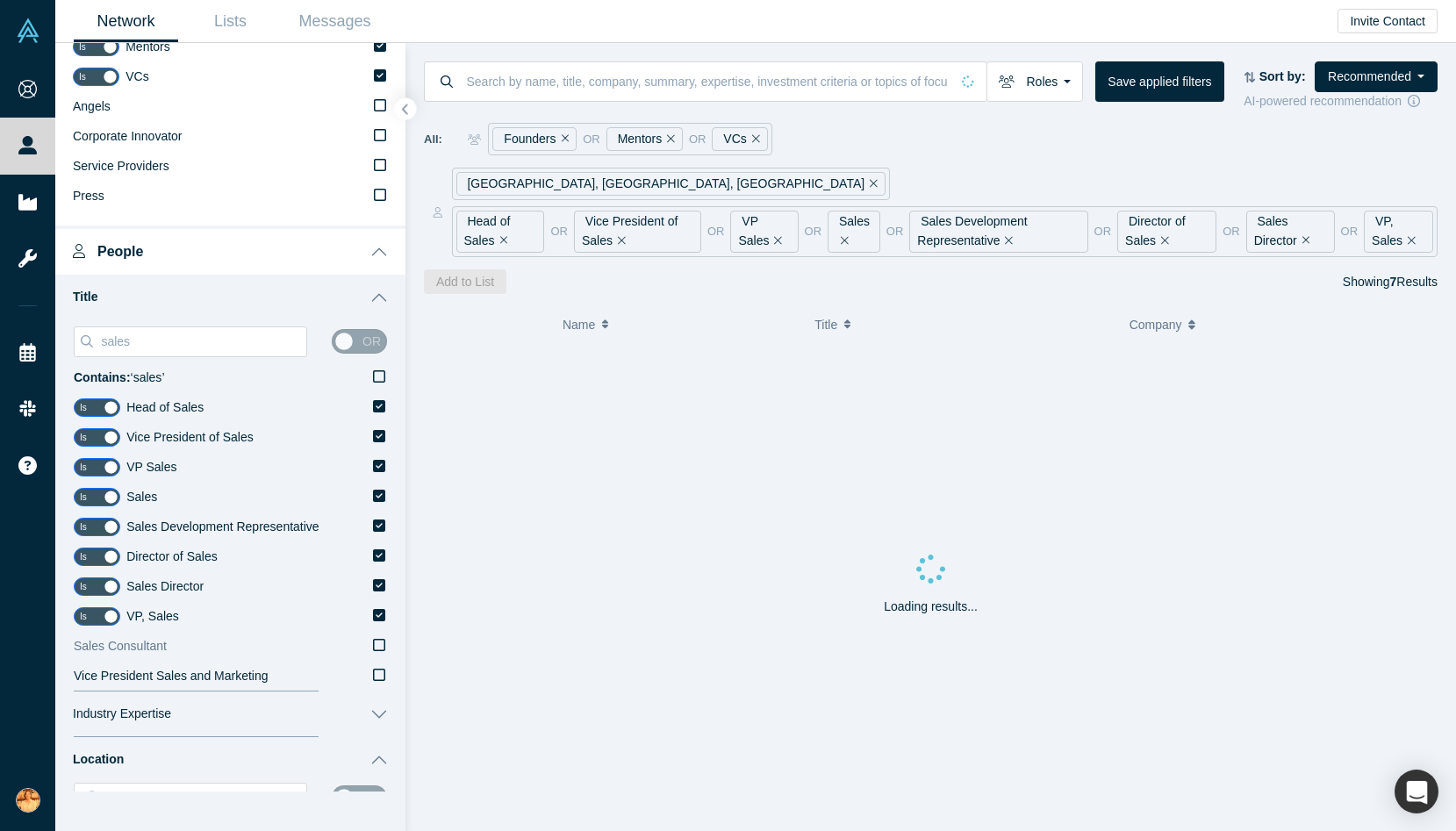
scroll to position [240, 0]
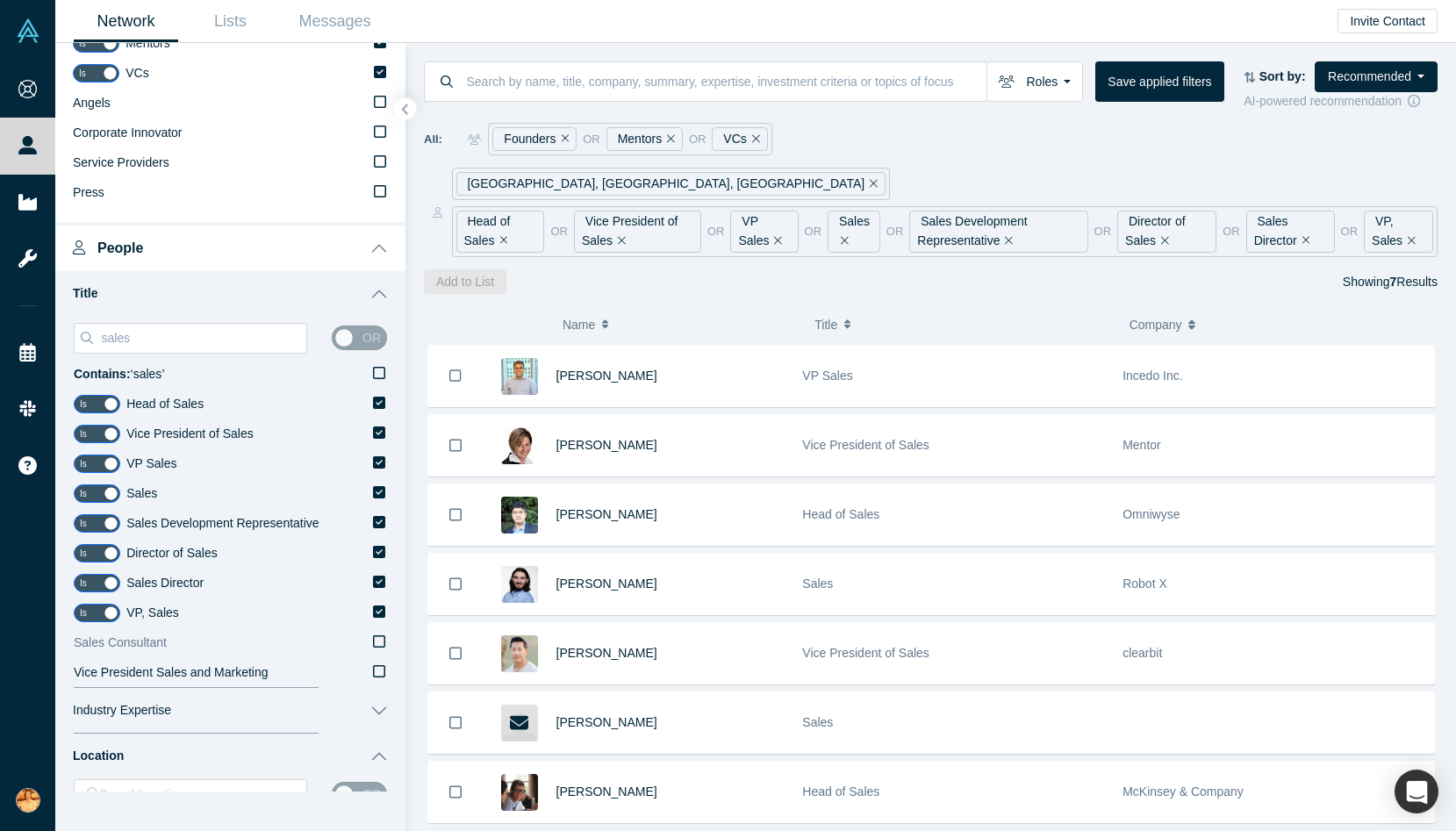
click at [381, 640] on icon at bounding box center [379, 641] width 12 height 14
click at [0, 0] on input "Sales Consultant" at bounding box center [0, 0] width 0 height 0
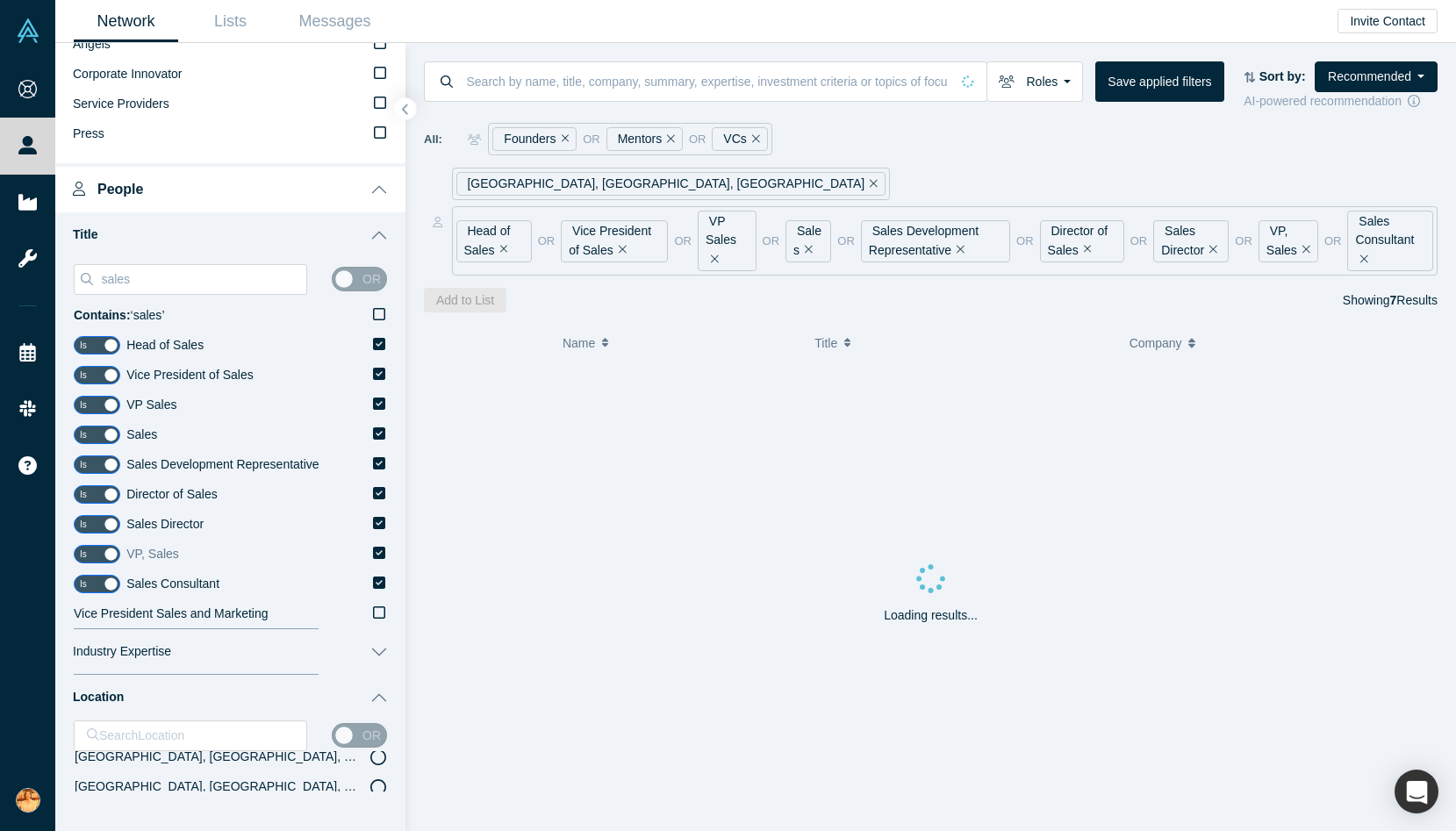
scroll to position [308, 0]
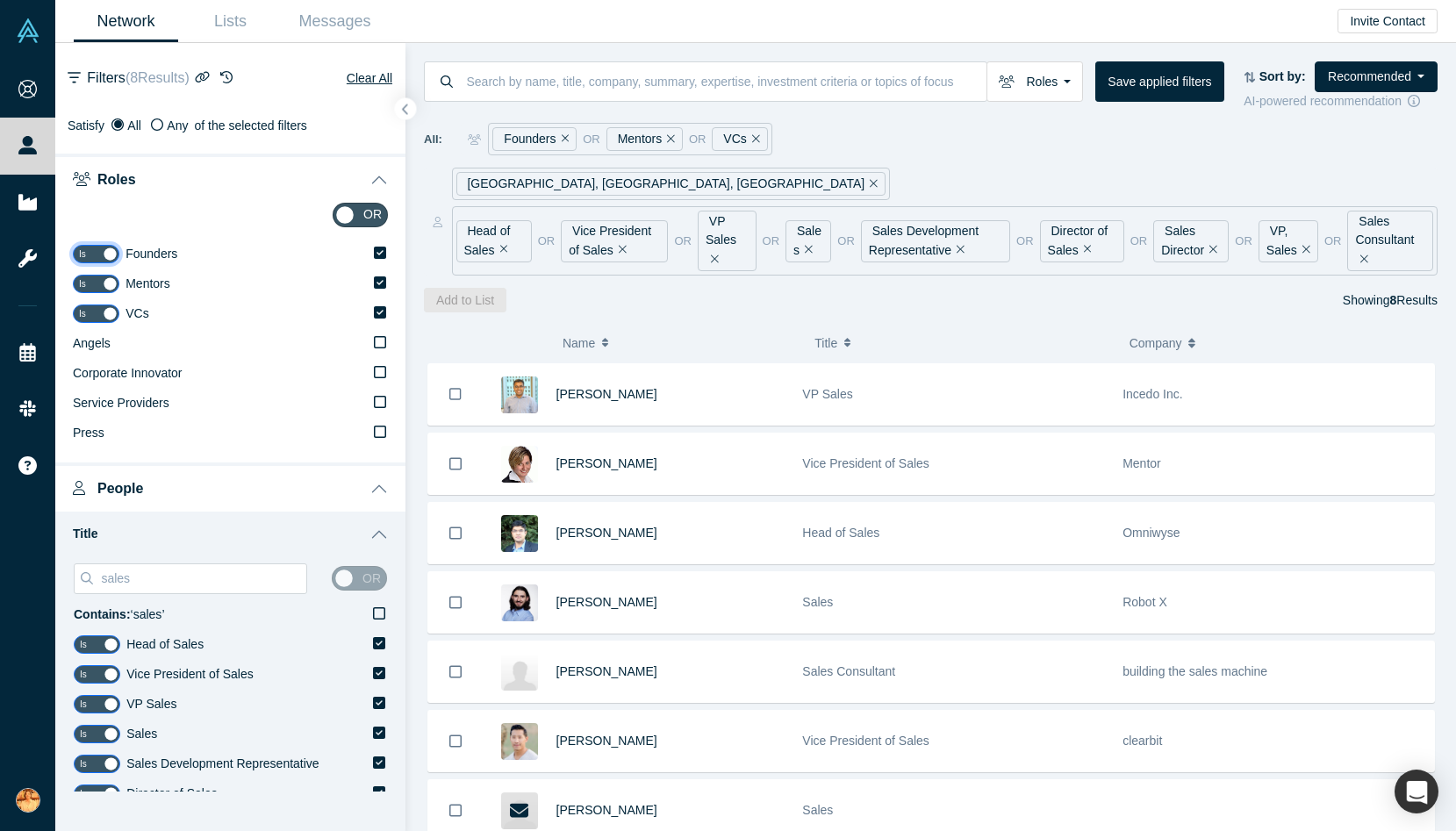
click at [108, 250] on input "checkbox" at bounding box center [95, 253] width 47 height 19
checkbox input "false"
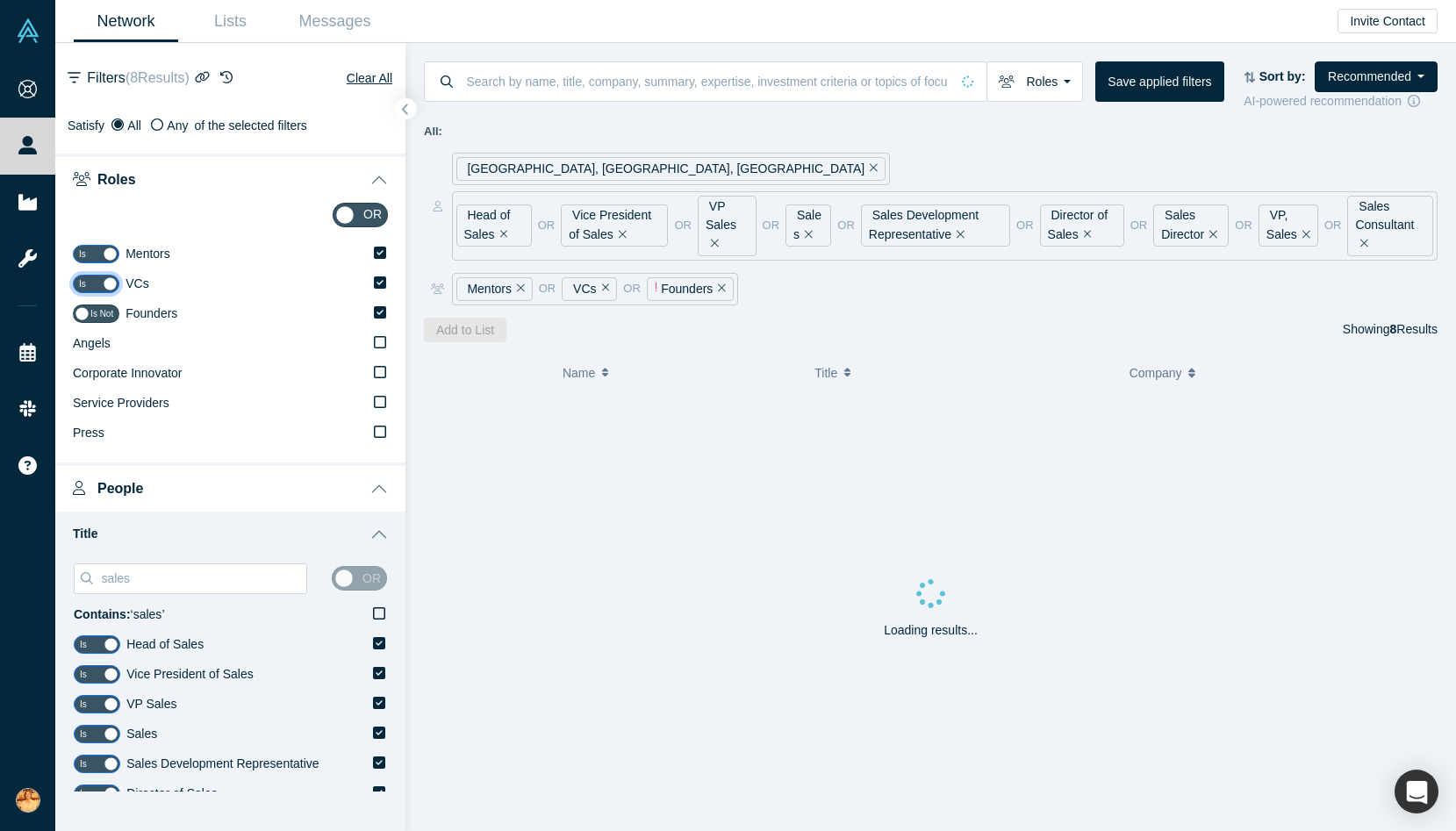
click at [107, 279] on input "checkbox" at bounding box center [95, 283] width 47 height 19
checkbox input "false"
click at [105, 254] on input "checkbox" at bounding box center [95, 253] width 47 height 19
checkbox input "false"
click at [379, 246] on icon at bounding box center [380, 253] width 12 height 14
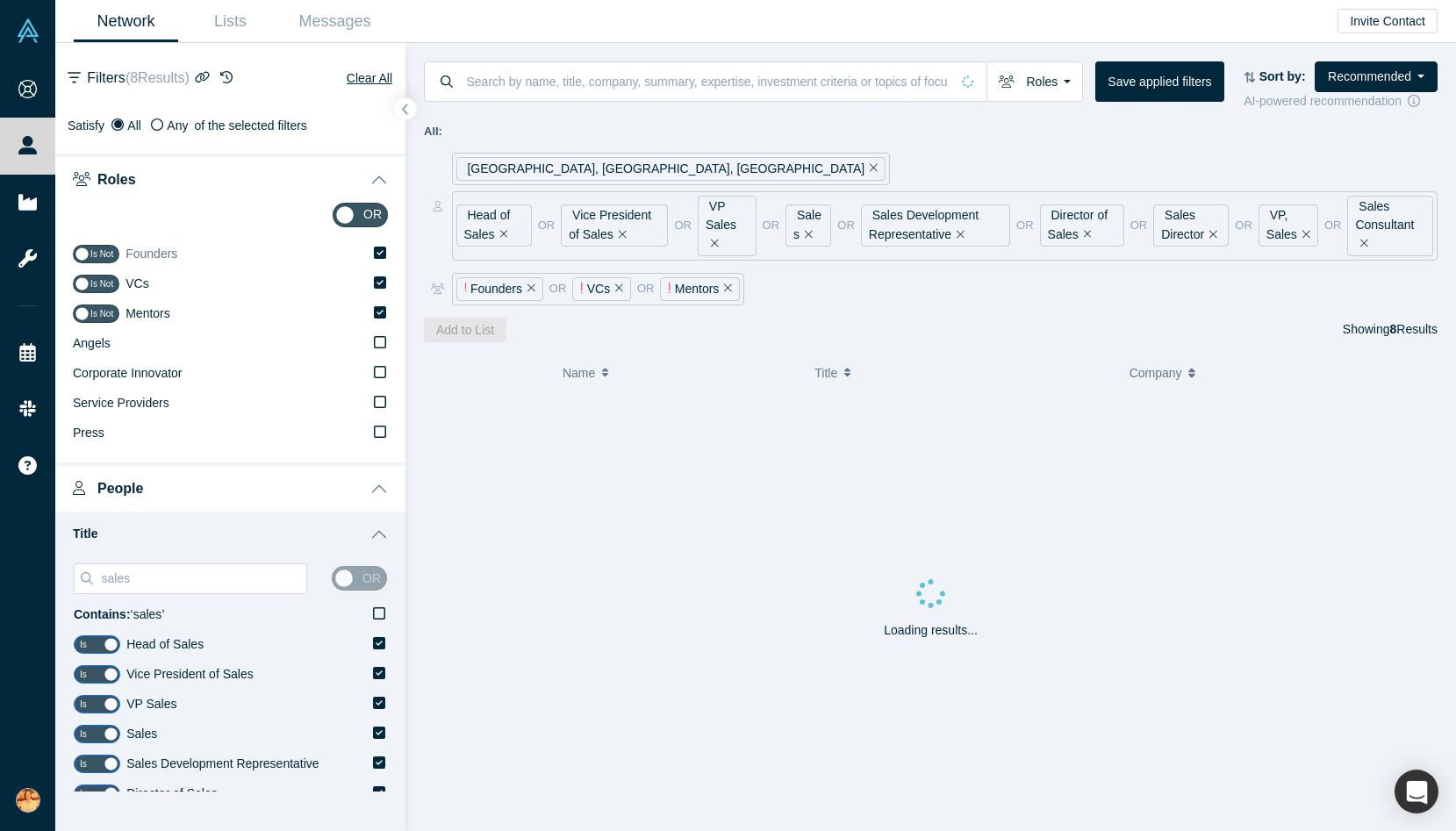
click at [0, 0] on input "Founders" at bounding box center [0, 0] width 0 height 0
click at [381, 279] on icon at bounding box center [380, 283] width 12 height 12
click at [0, 0] on input "Mentors" at bounding box center [0, 0] width 0 height 0
click at [381, 250] on icon at bounding box center [380, 253] width 12 height 12
click at [0, 0] on input "VCs" at bounding box center [0, 0] width 0 height 0
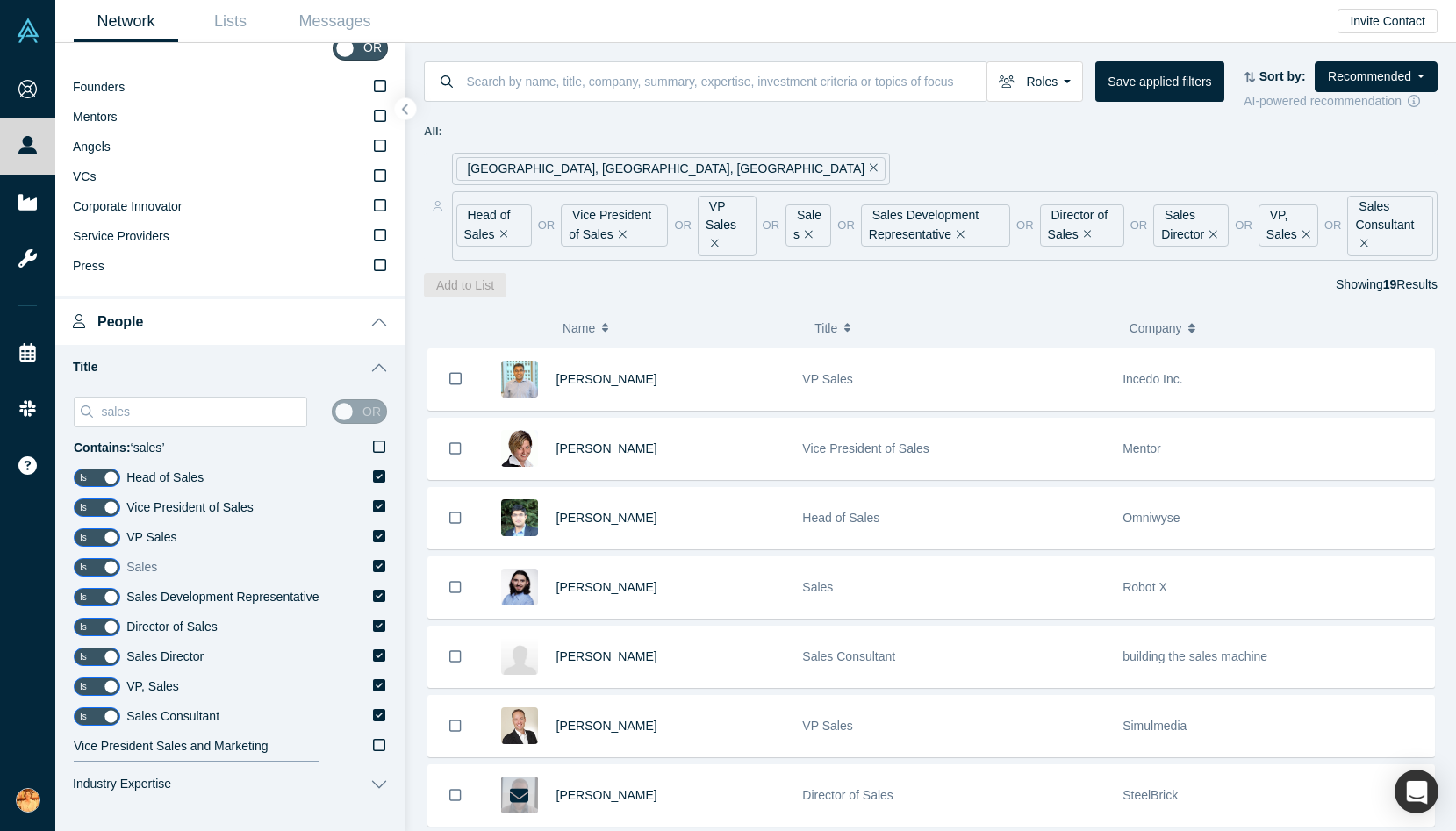
scroll to position [171, 0]
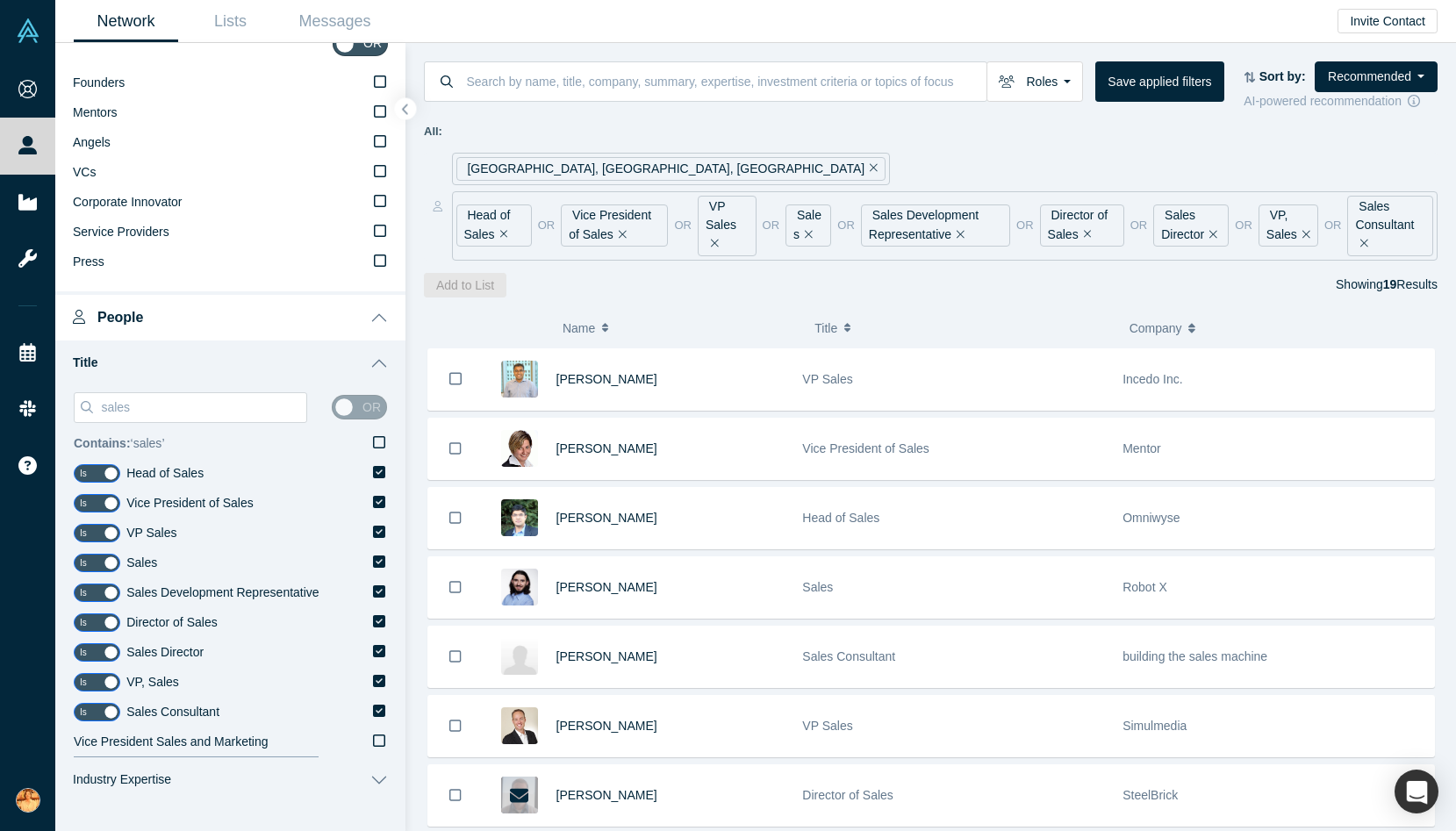
click at [380, 440] on icon at bounding box center [379, 442] width 12 height 14
click at [0, 0] on input "Contains: ‘ sales ’" at bounding box center [0, 0] width 0 height 0
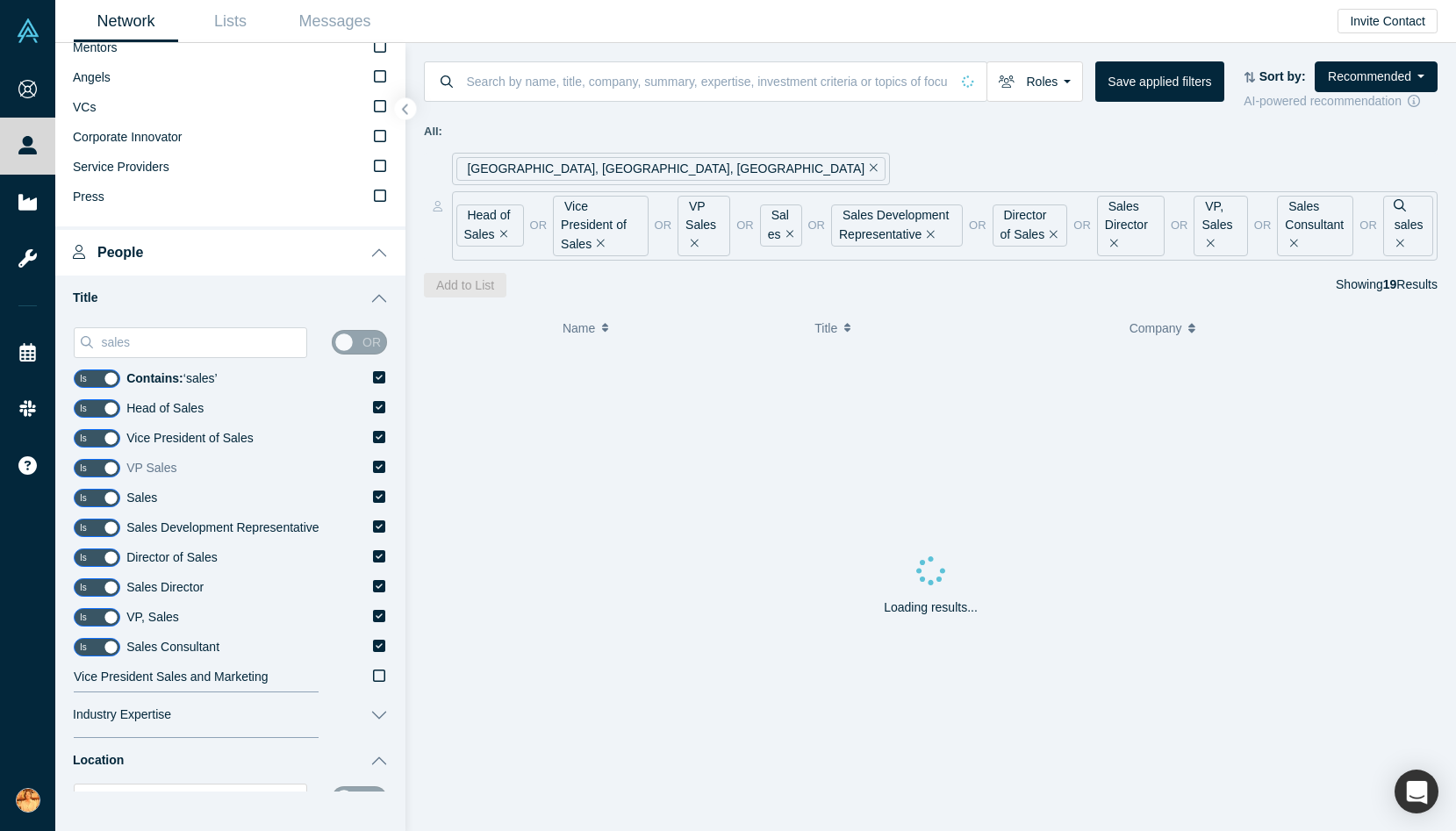
scroll to position [249, 0]
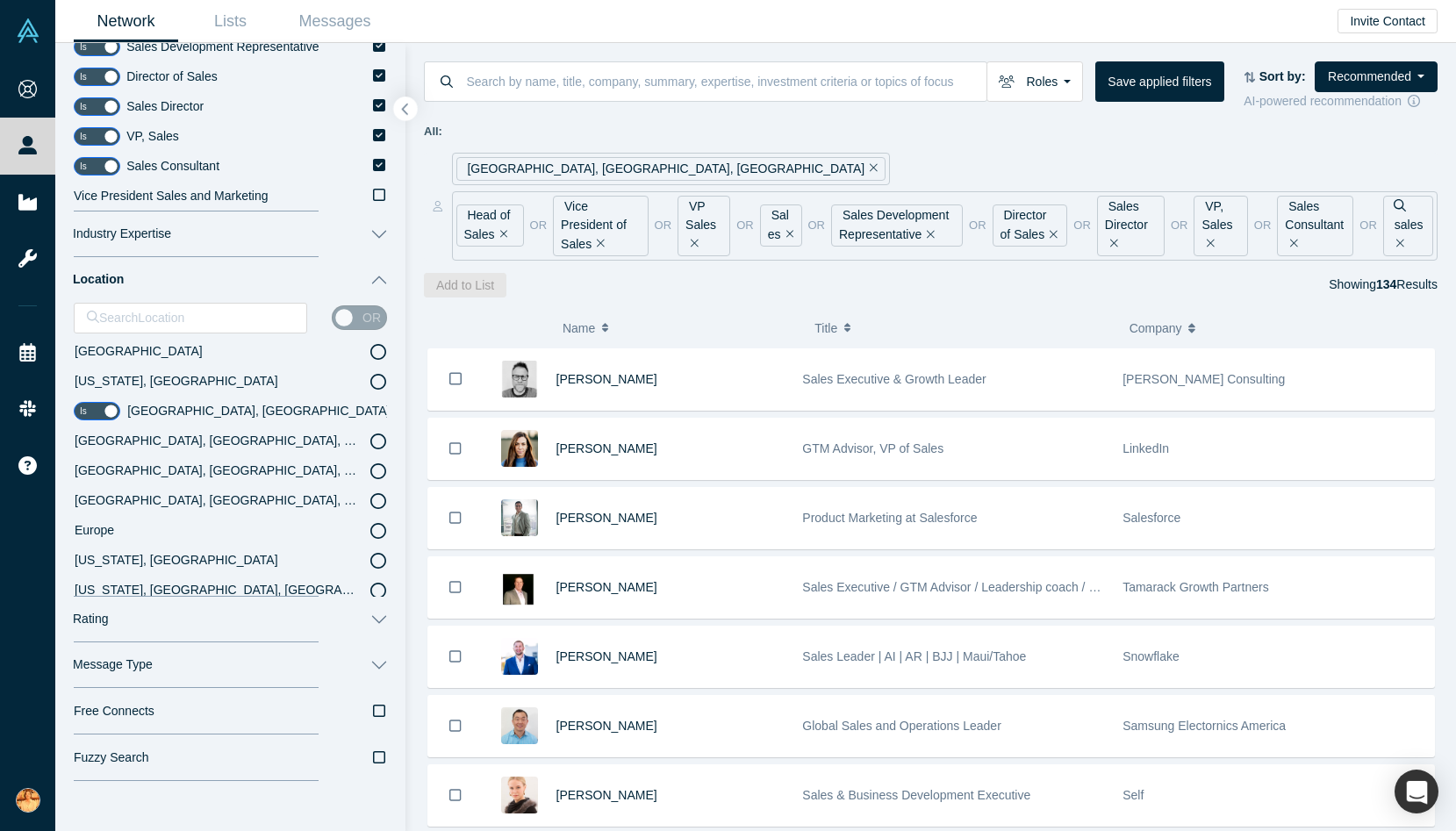
click at [409, 103] on icon "button" at bounding box center [406, 109] width 9 height 13
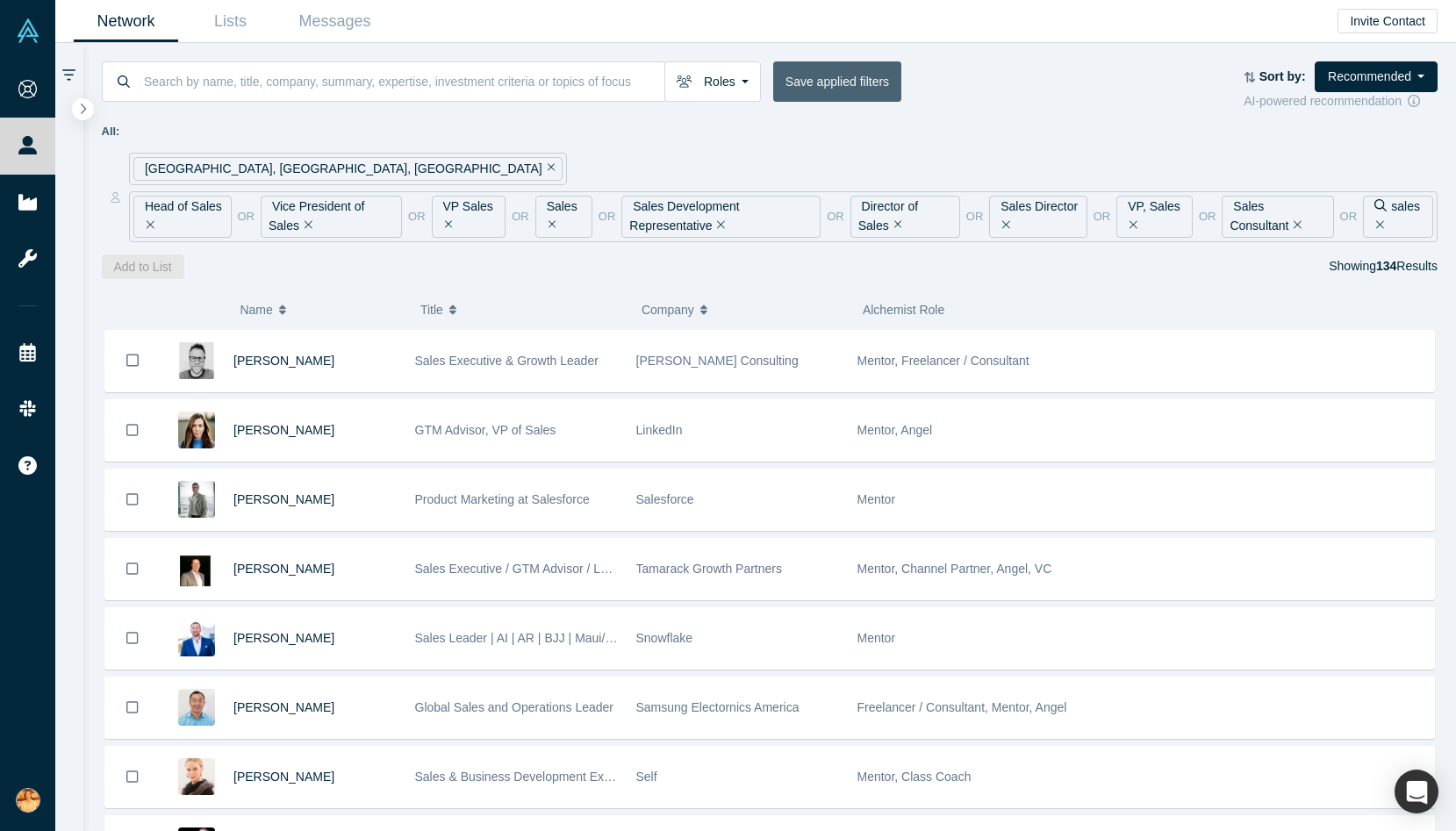
click at [847, 87] on button "Save applied filters" at bounding box center [837, 82] width 128 height 41
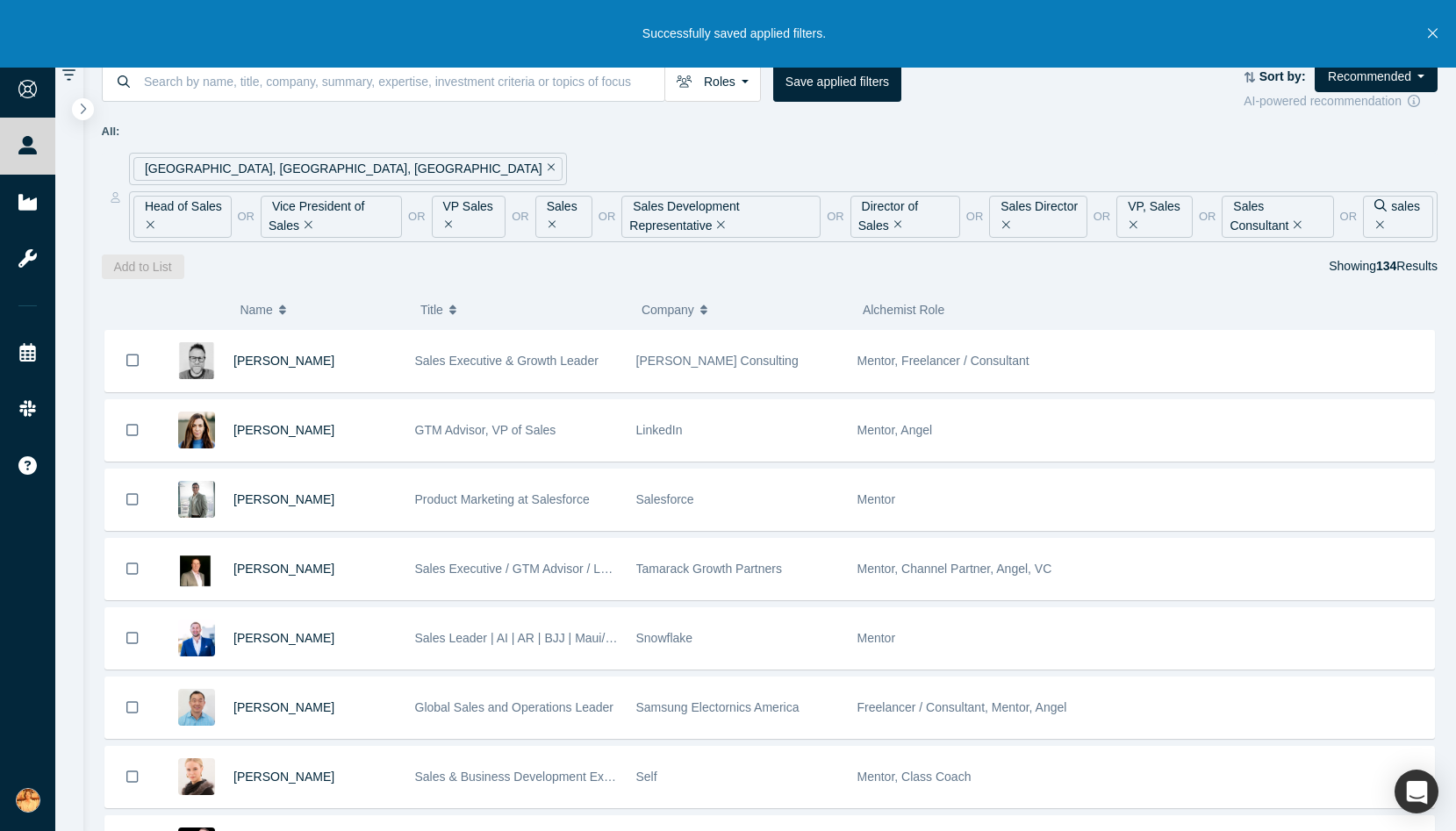
click at [724, 145] on div "All: [GEOGRAPHIC_DATA], [GEOGRAPHIC_DATA], [GEOGRAPHIC_DATA] Head of Sales or V…" at bounding box center [770, 182] width 1337 height 119
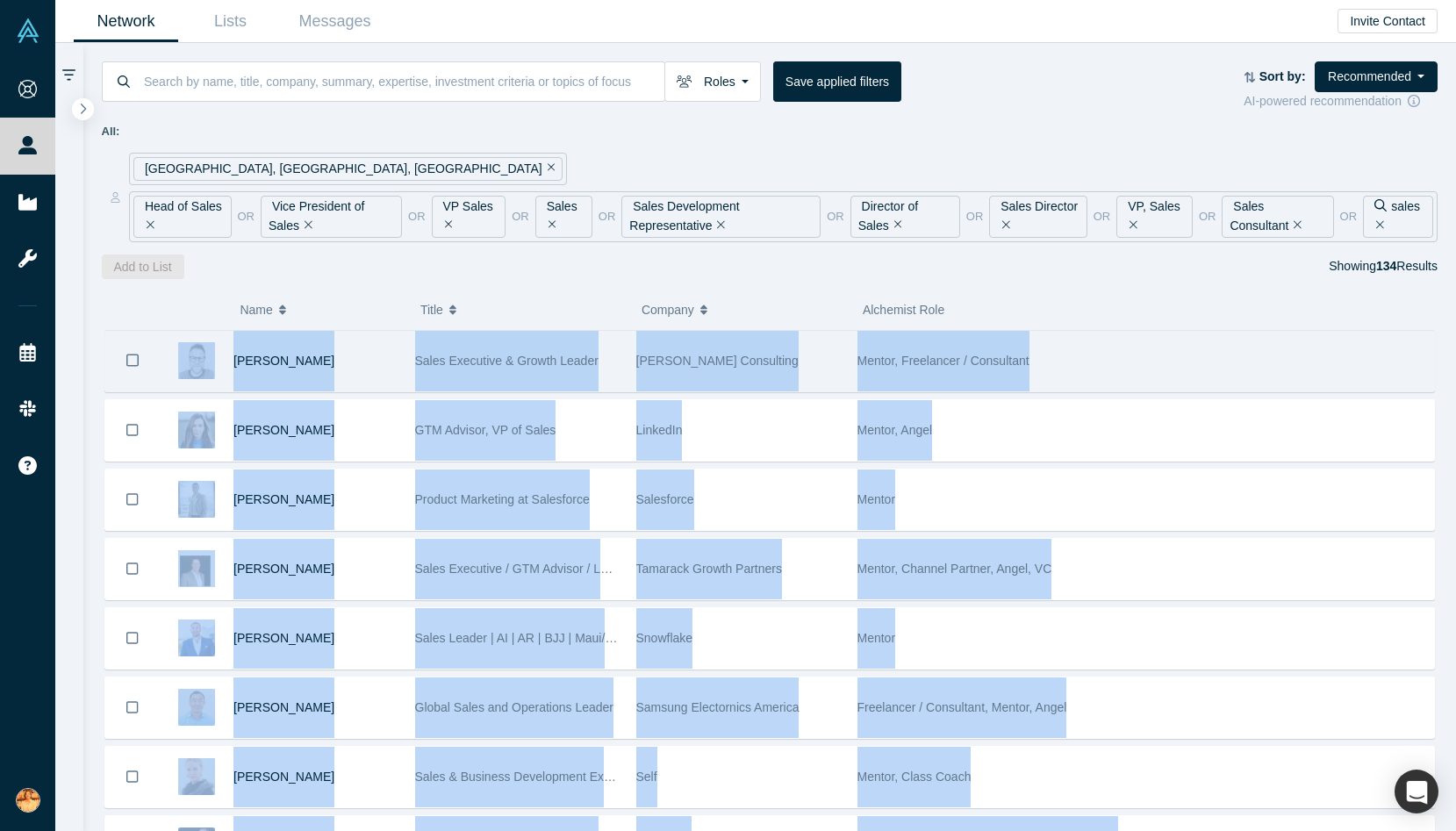
drag, startPoint x: 1225, startPoint y: 752, endPoint x: 209, endPoint y: 374, distance: 1084.0
type textarea "[PERSON_NAME] Sales Executive & Growth Leader [PERSON_NAME] Consulting Mentor, …"
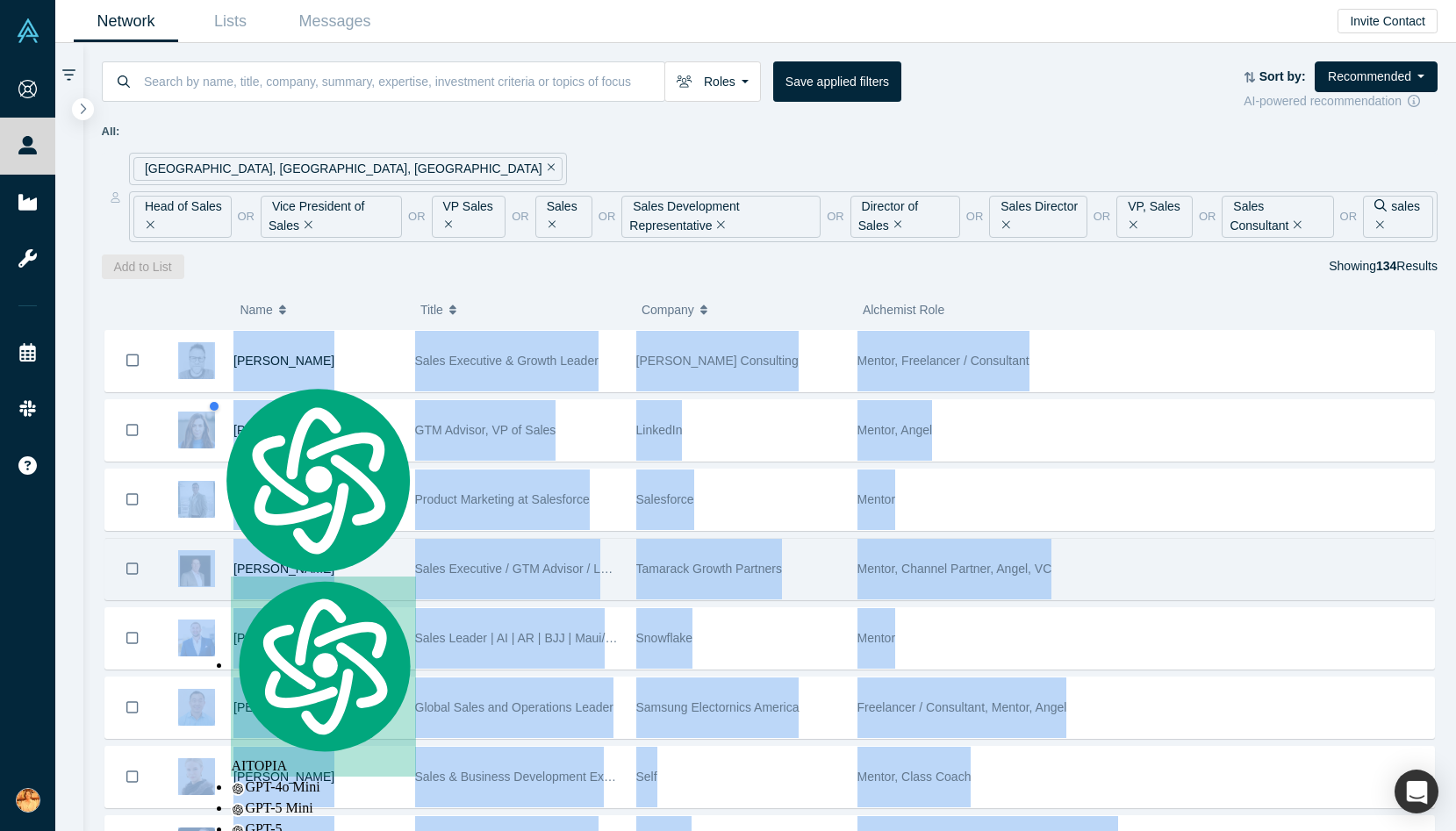
copy div "[PERSON_NAME] Sales Executive & Growth Leader [PERSON_NAME] Consulting Mentor, …"
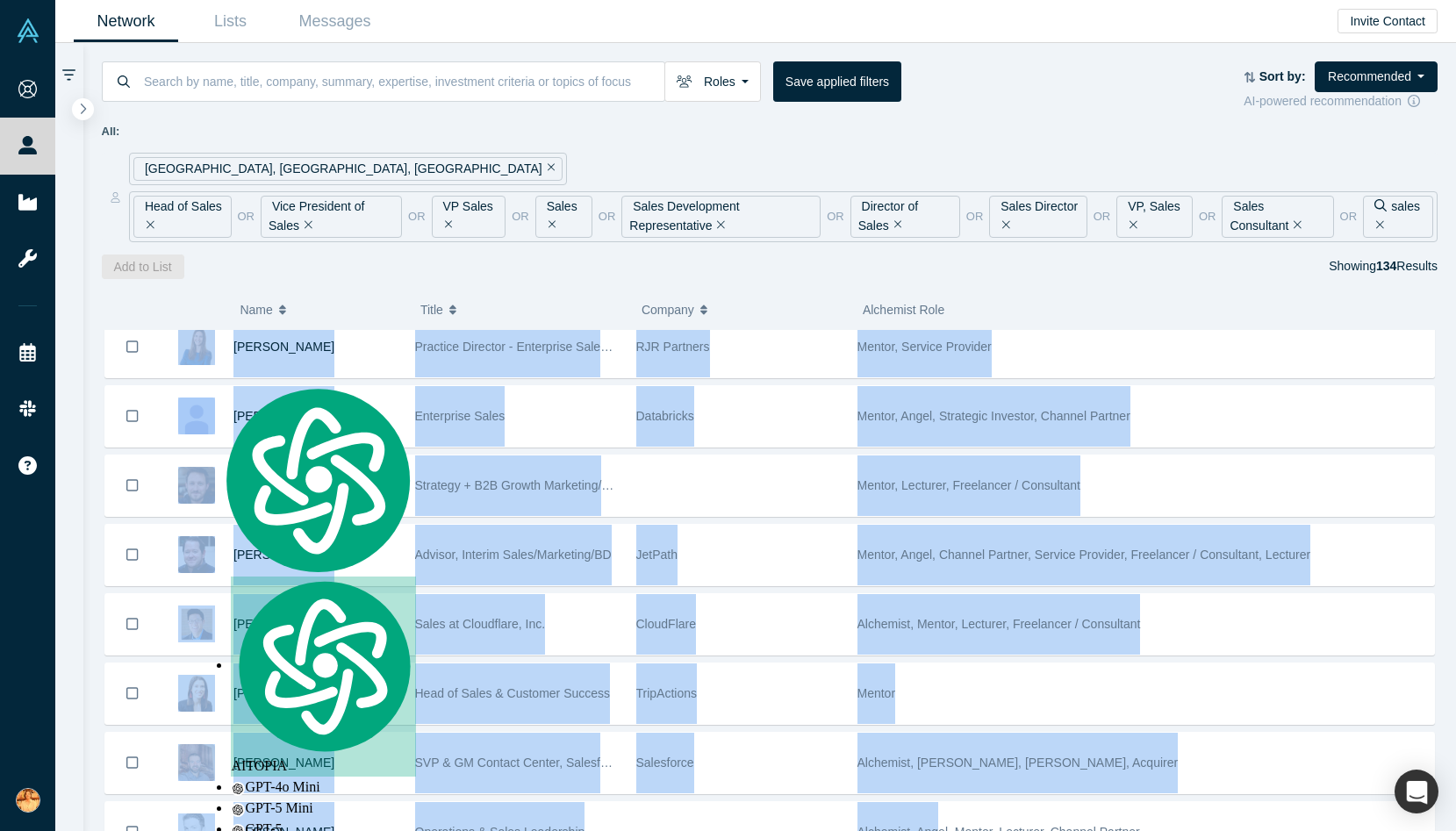
scroll to position [8826, 0]
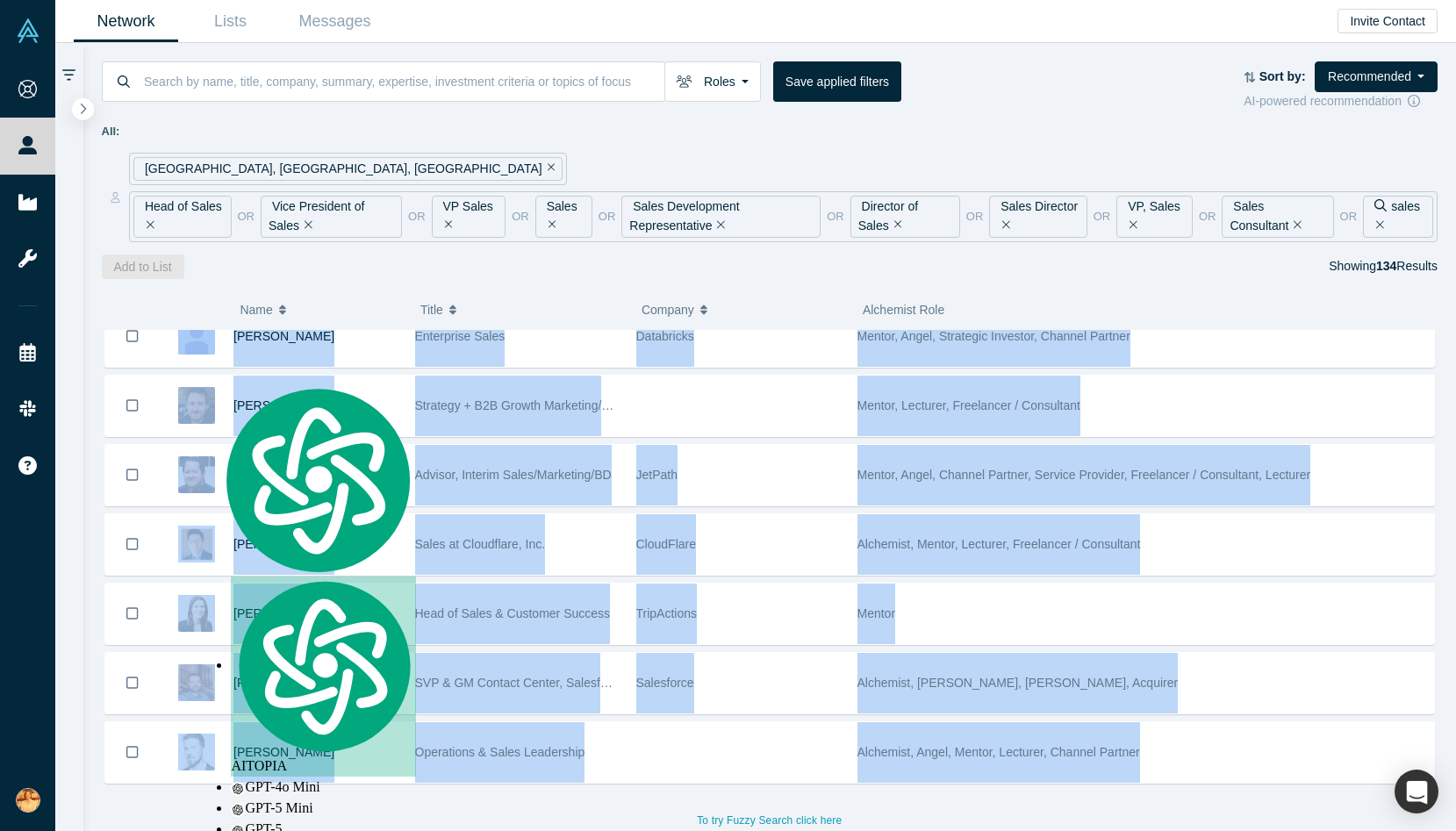
drag, startPoint x: 175, startPoint y: 330, endPoint x: 941, endPoint y: 830, distance: 914.7
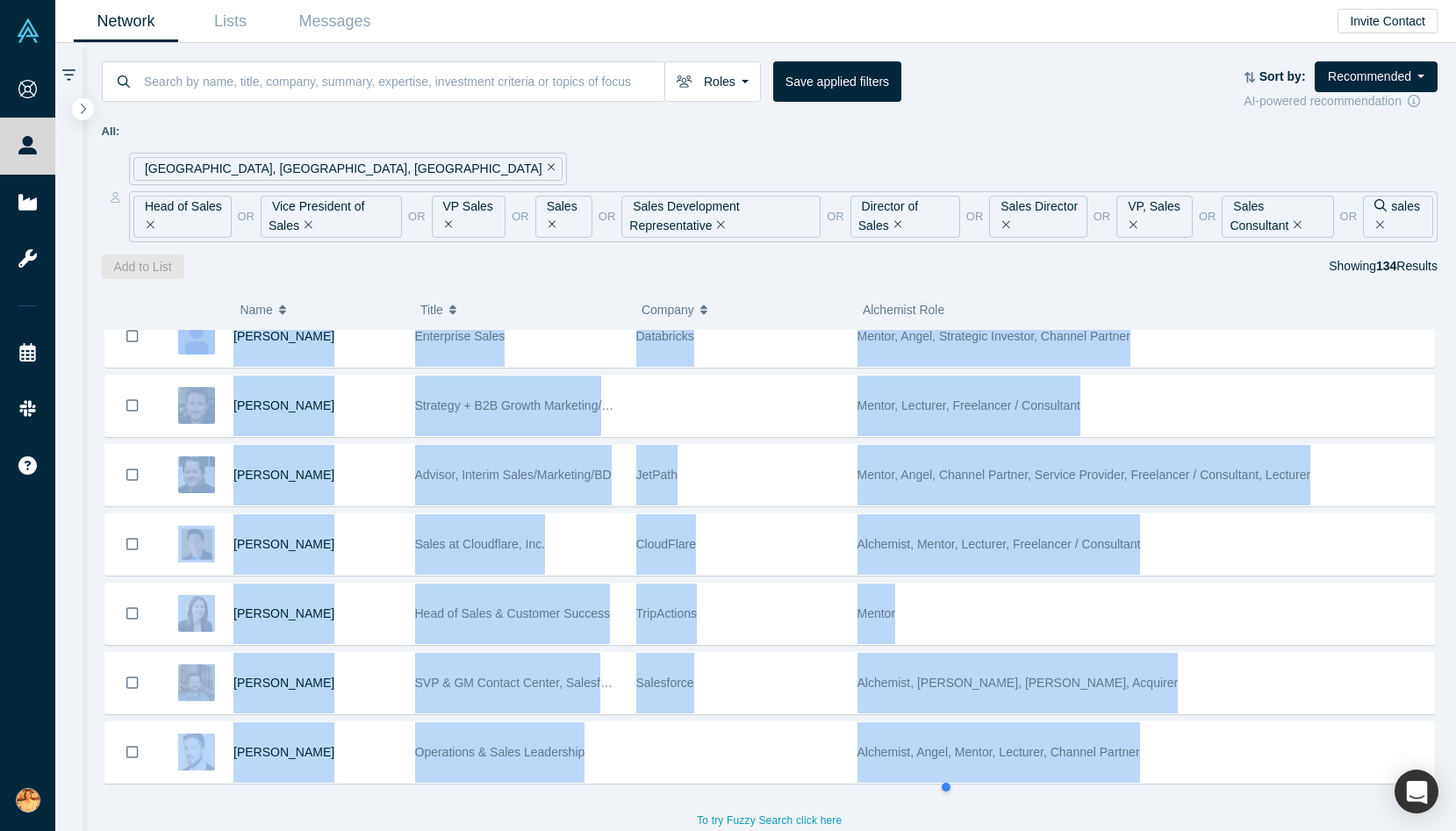
copy div "[PERSON_NAME] Sales Executive & Growth Leader [PERSON_NAME] Consulting Mentor, …"
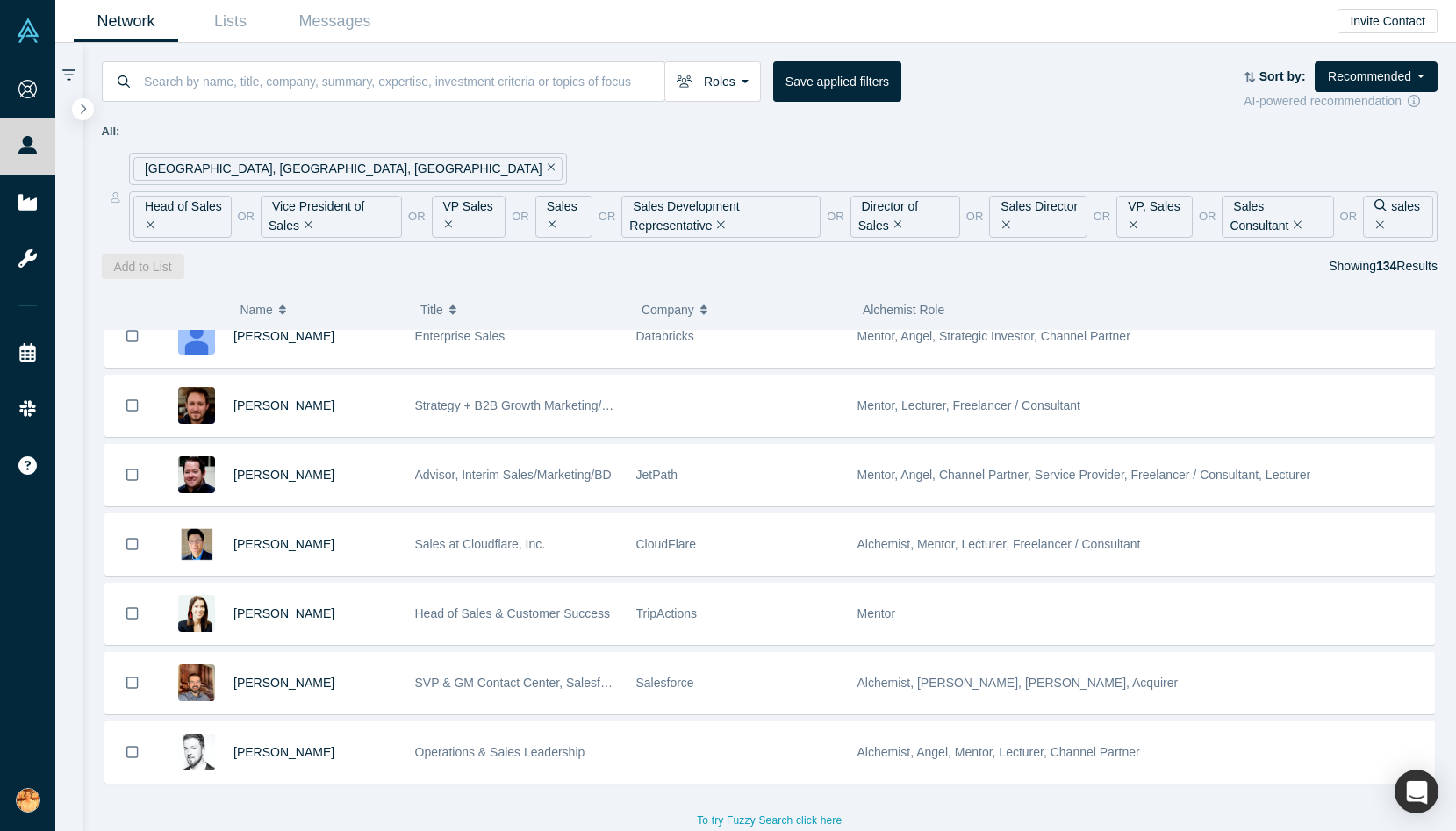
click at [571, 279] on div "( 0 ) Name Title Company Alchemist Role [PERSON_NAME] Sales Executive & Growth …" at bounding box center [770, 555] width 1374 height 553
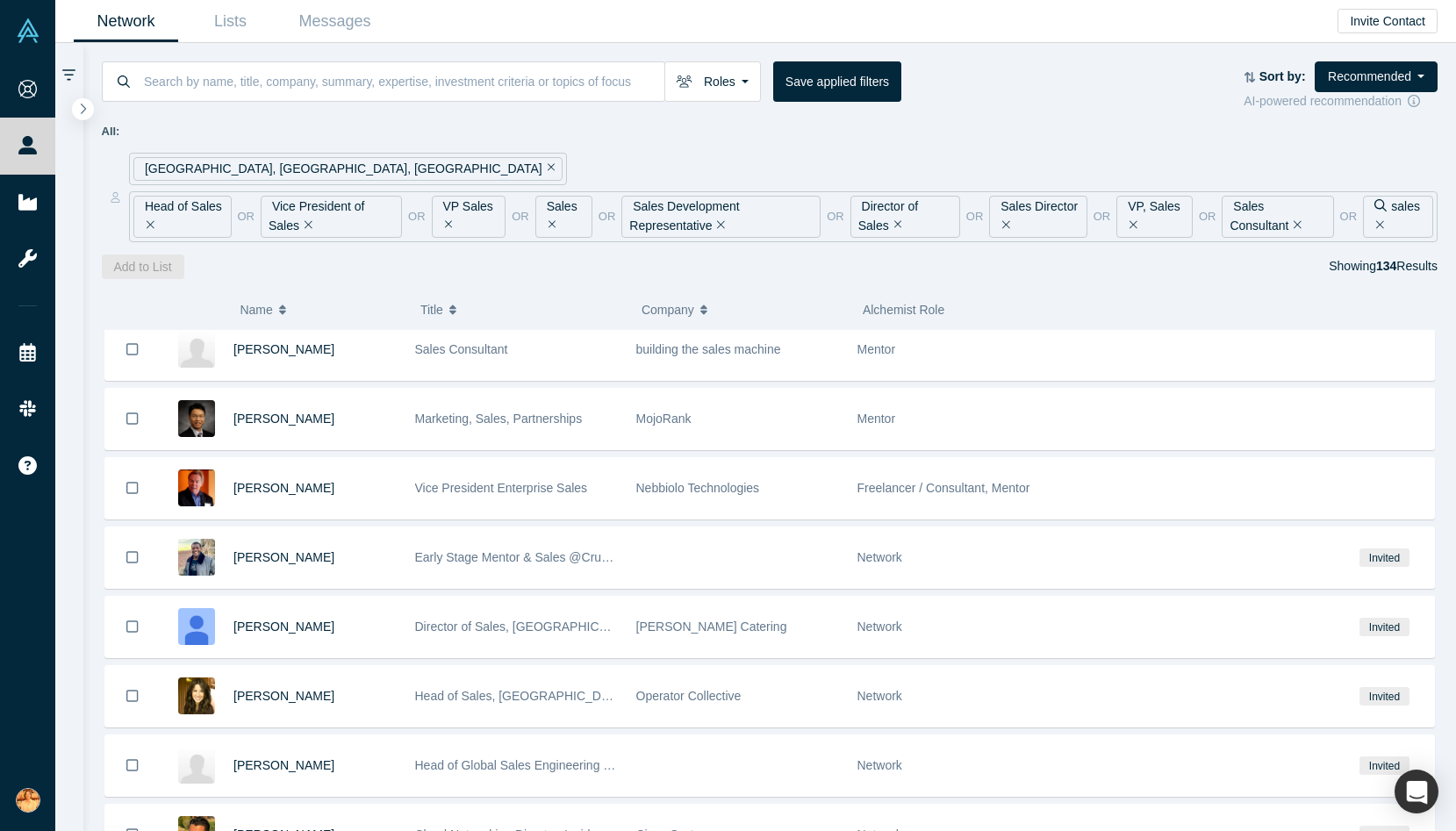
scroll to position [0, 0]
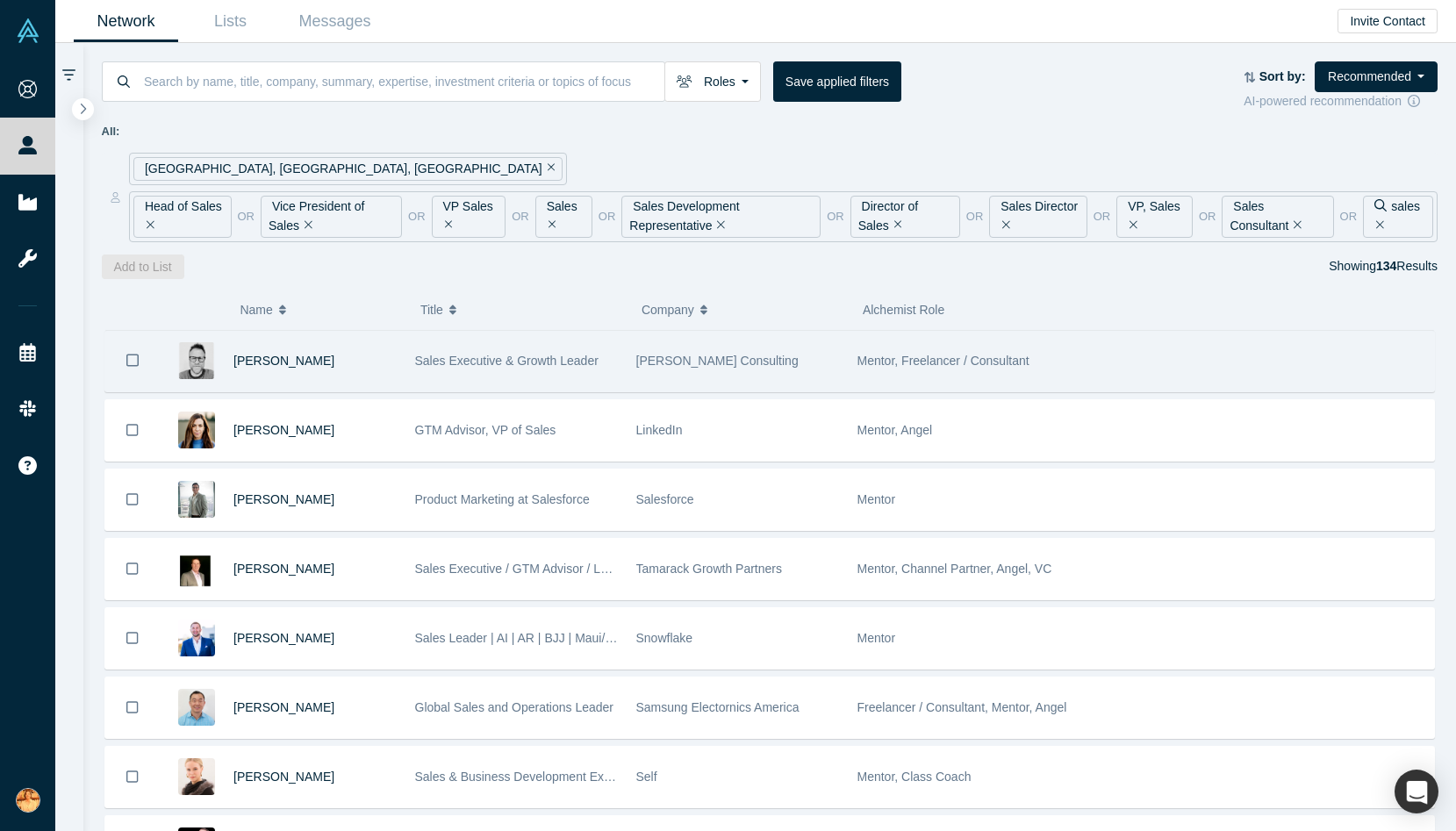
click at [444, 358] on span "Sales Executive & Growth Leader" at bounding box center [507, 360] width 184 height 14
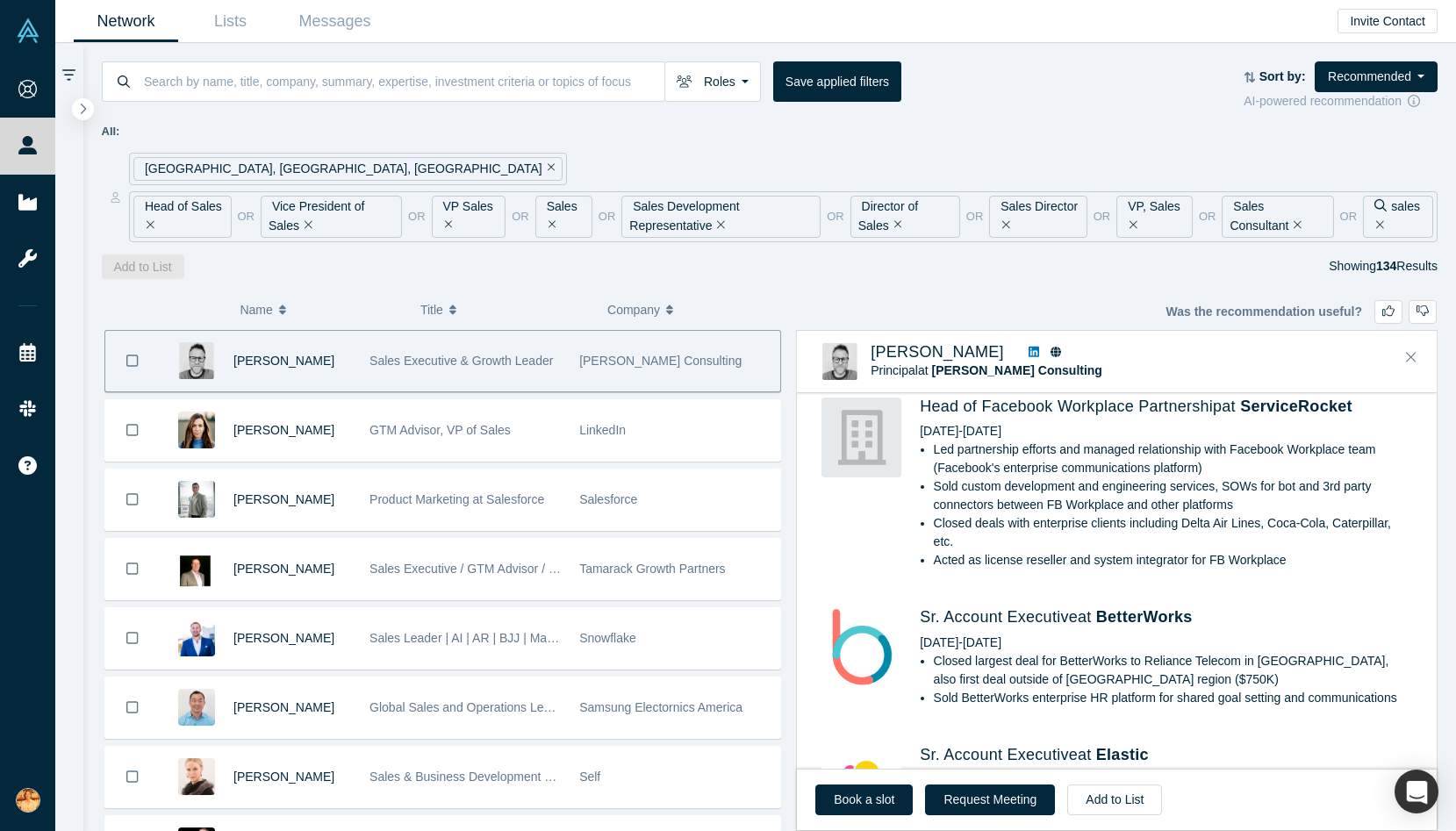
scroll to position [505, 0]
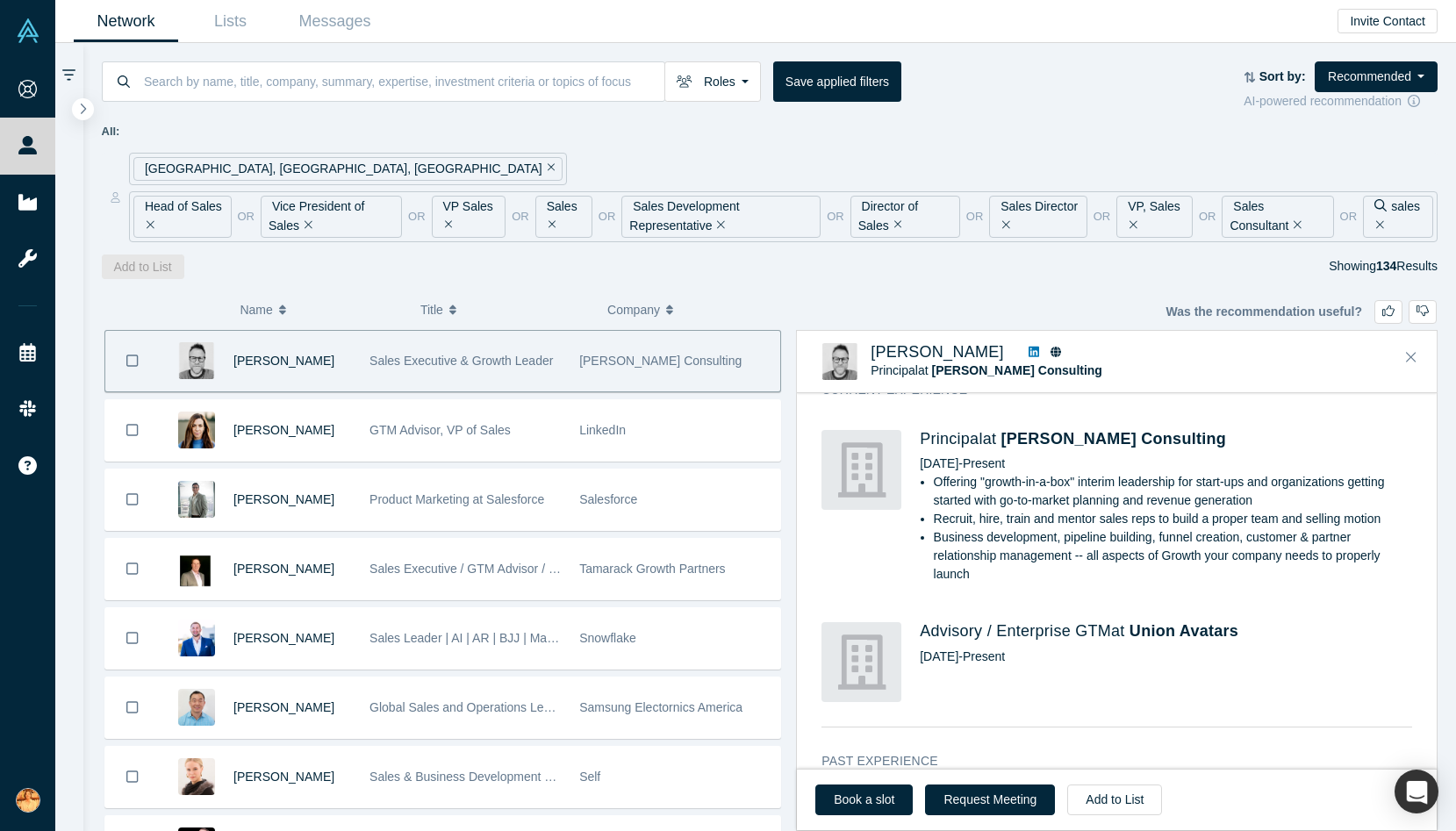
click at [1028, 351] on icon at bounding box center [1034, 351] width 11 height 12
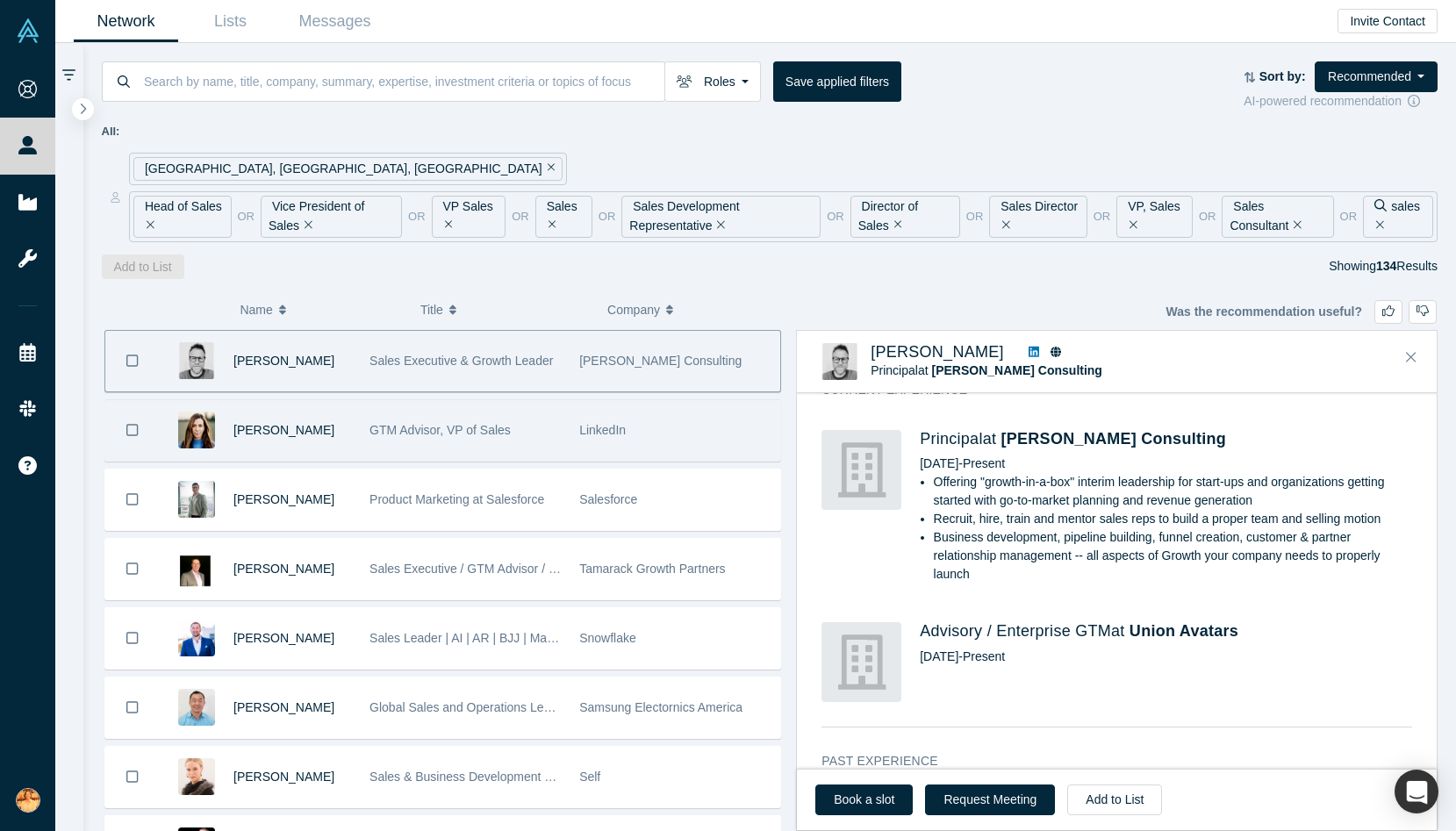
click at [364, 444] on div "GTM Advisor, VP of Sales" at bounding box center [465, 430] width 209 height 61
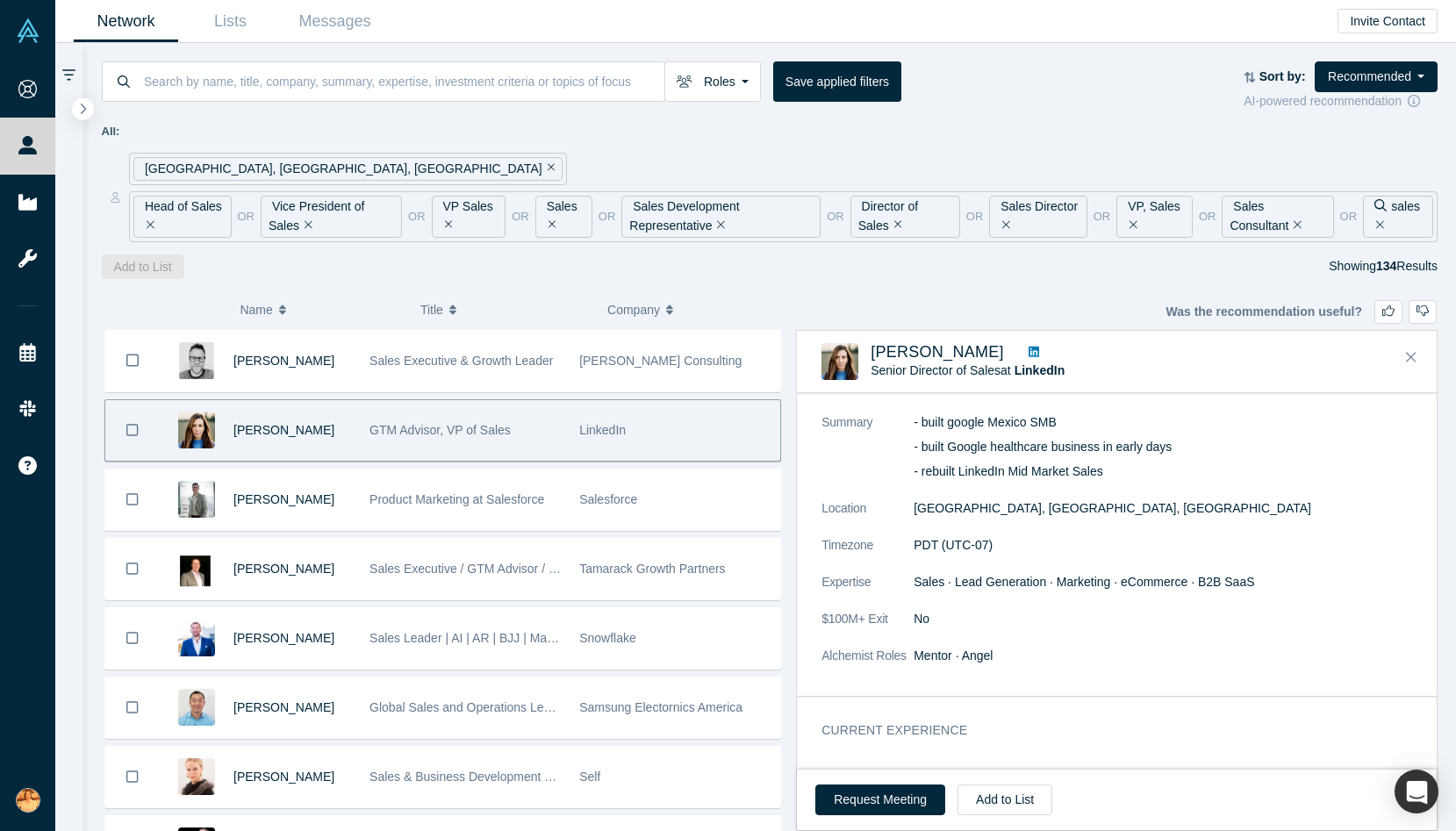
scroll to position [19, 0]
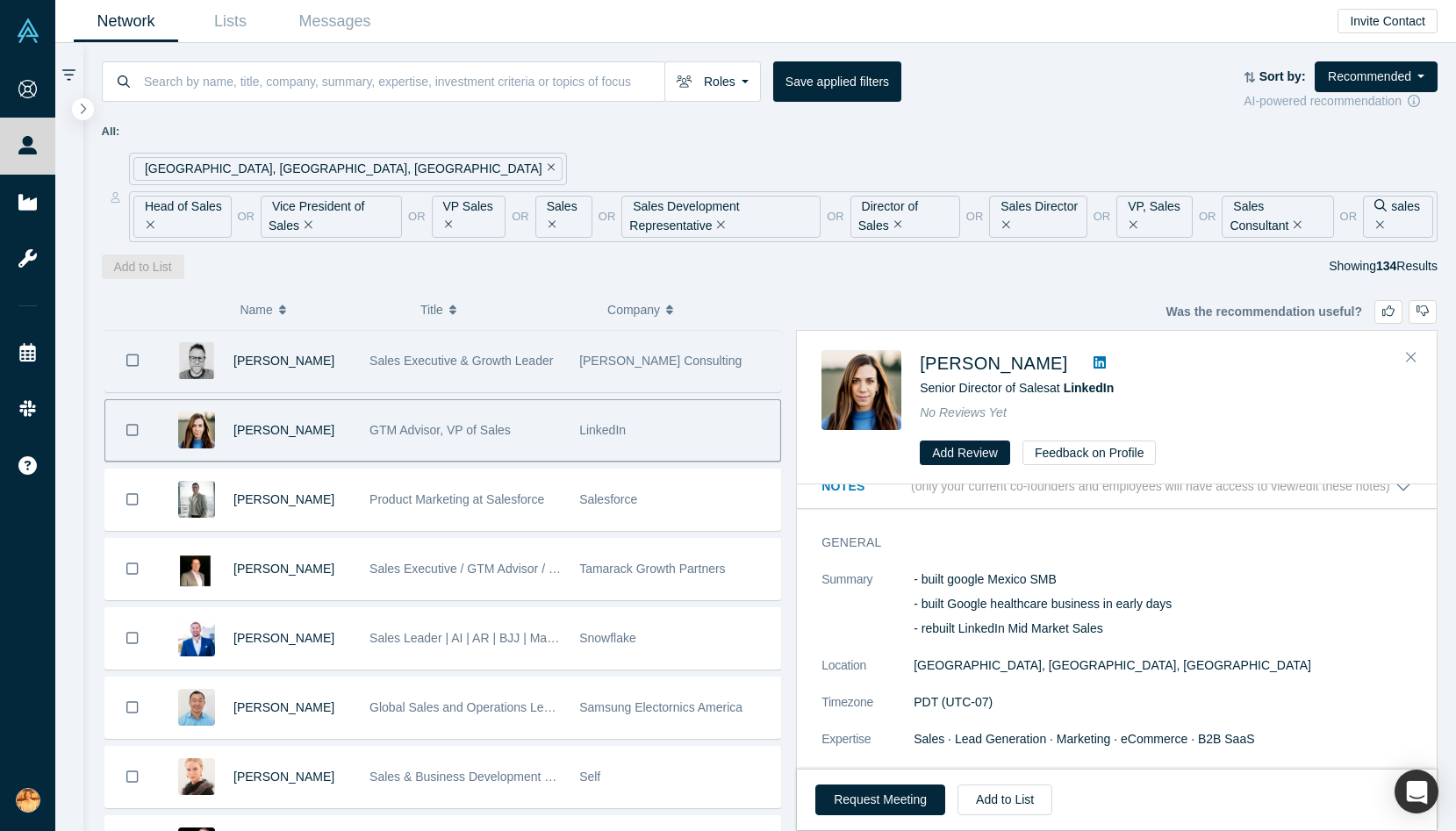
click at [337, 368] on div "[PERSON_NAME]" at bounding box center [292, 360] width 118 height 61
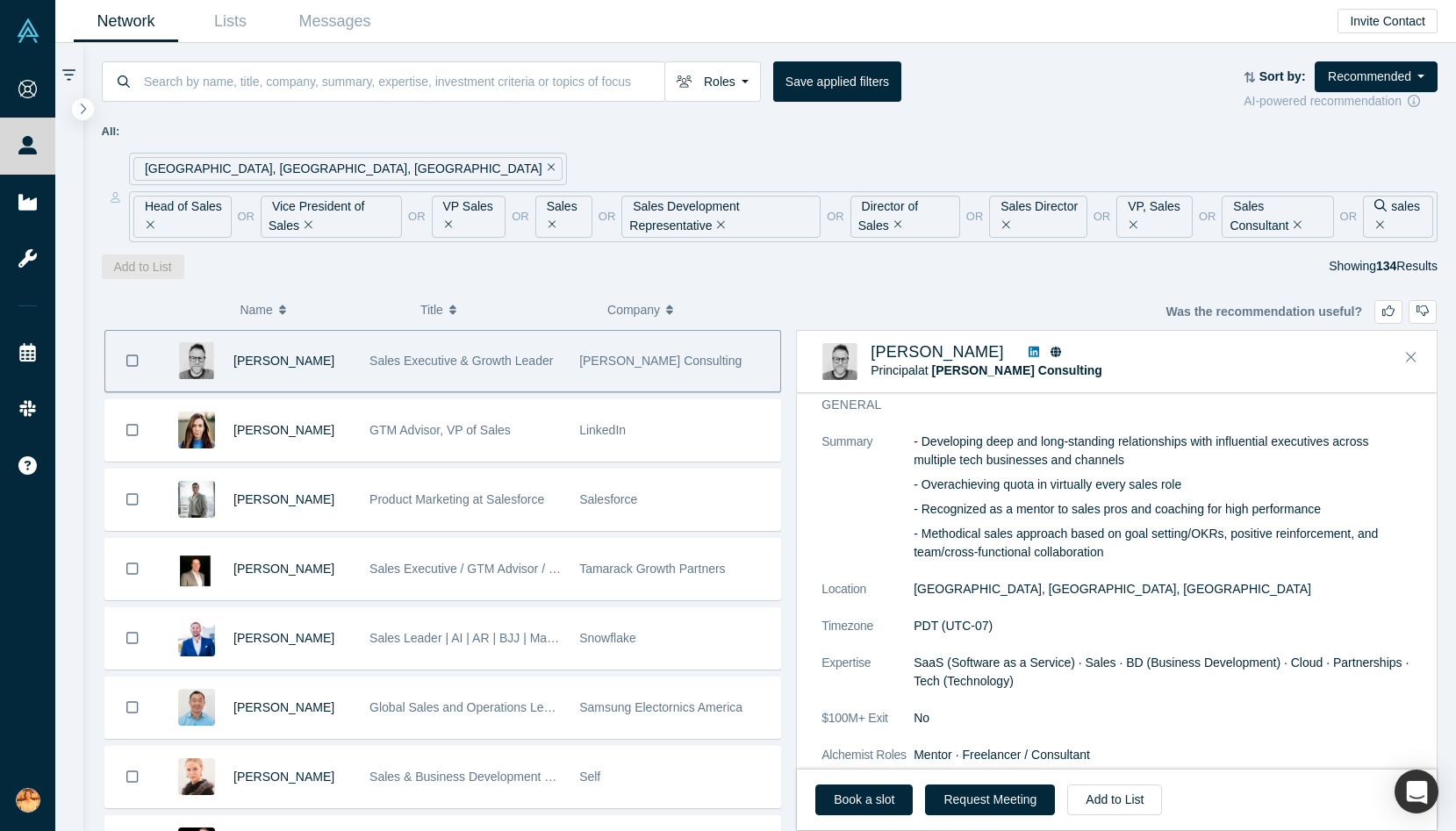
scroll to position [68, 0]
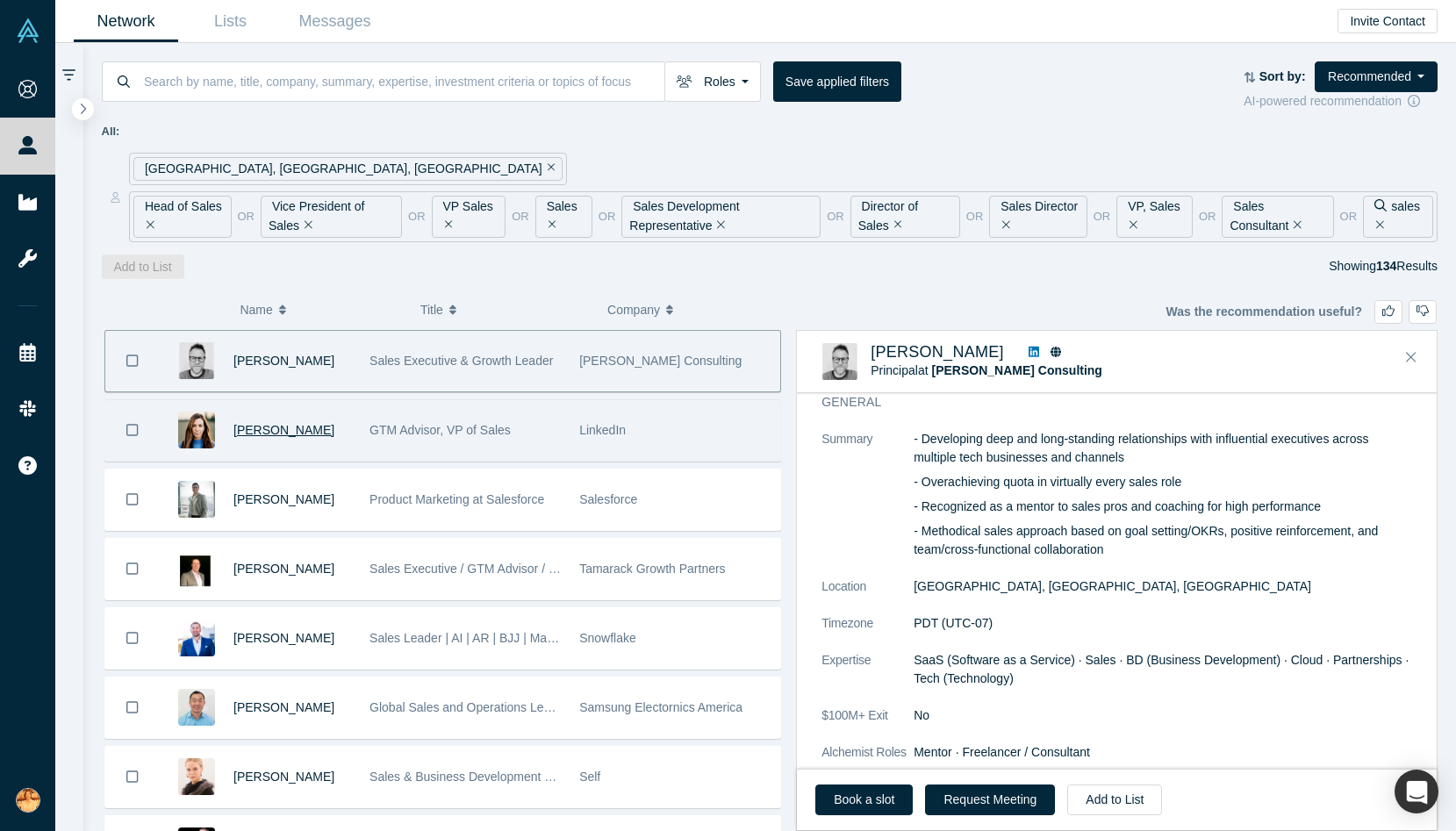
click at [278, 432] on span "[PERSON_NAME]" at bounding box center [284, 430] width 101 height 14
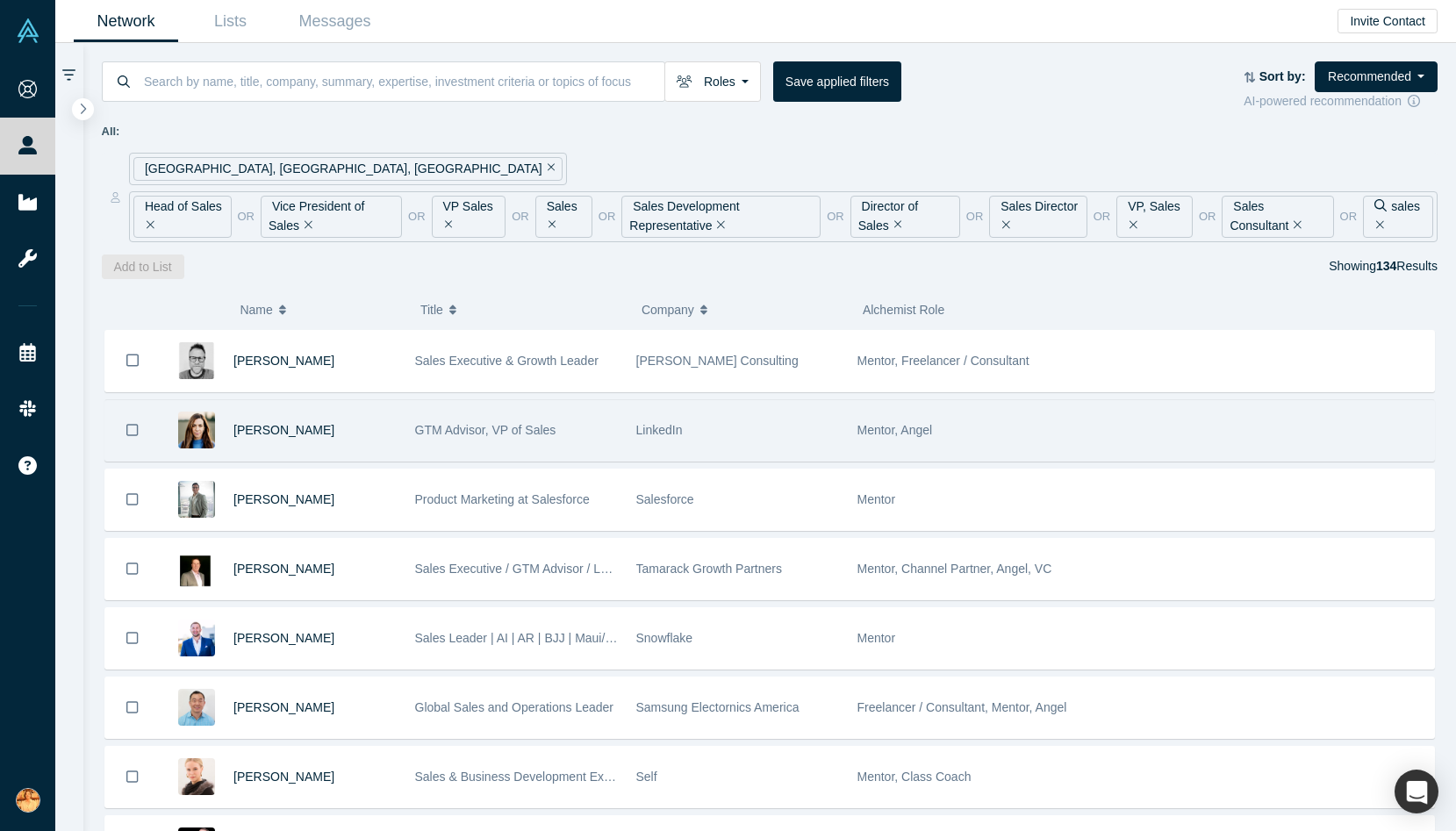
click at [683, 426] on div "LinkedIn" at bounding box center [737, 430] width 202 height 61
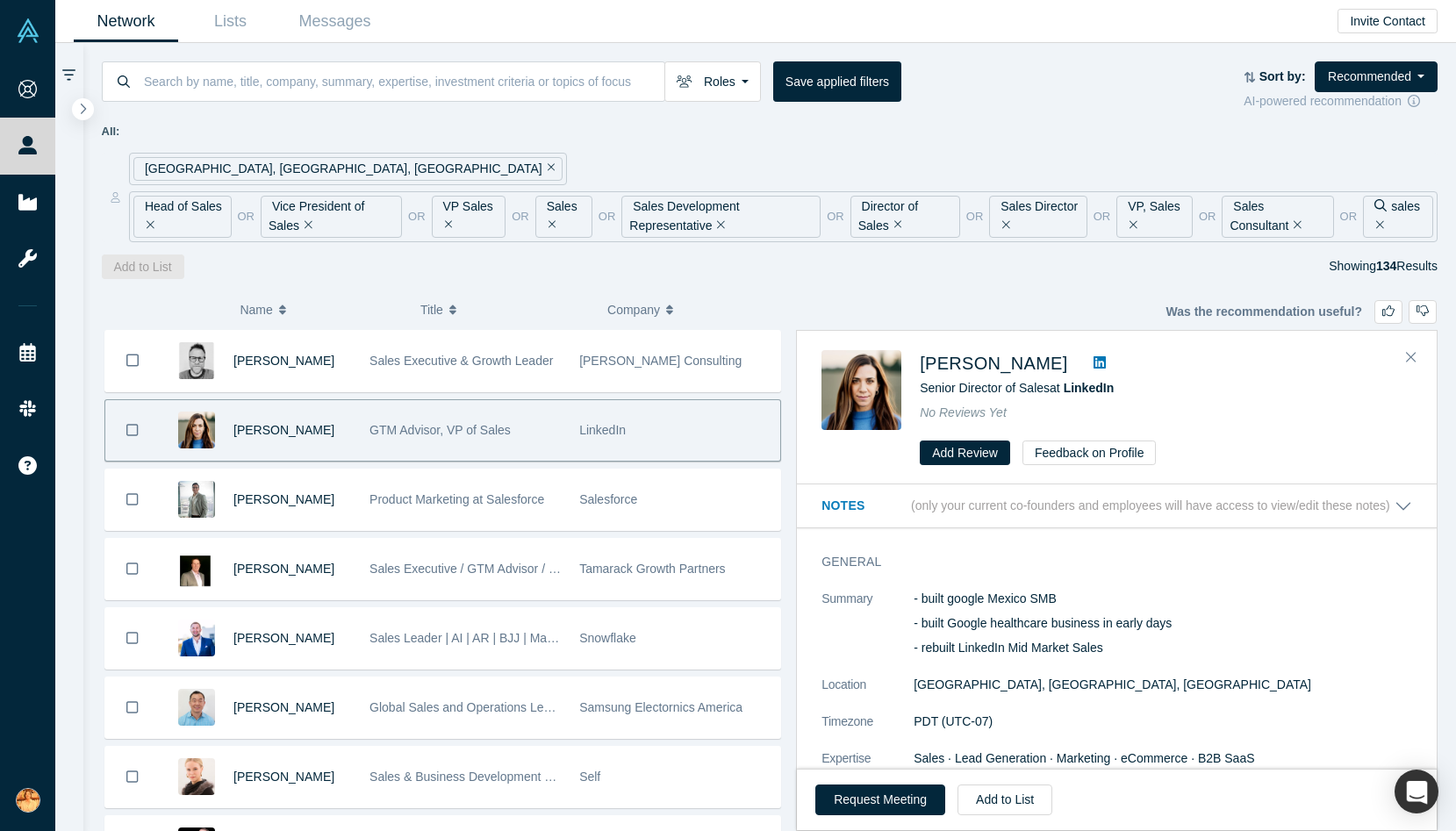
click at [1106, 361] on icon at bounding box center [1100, 362] width 12 height 14
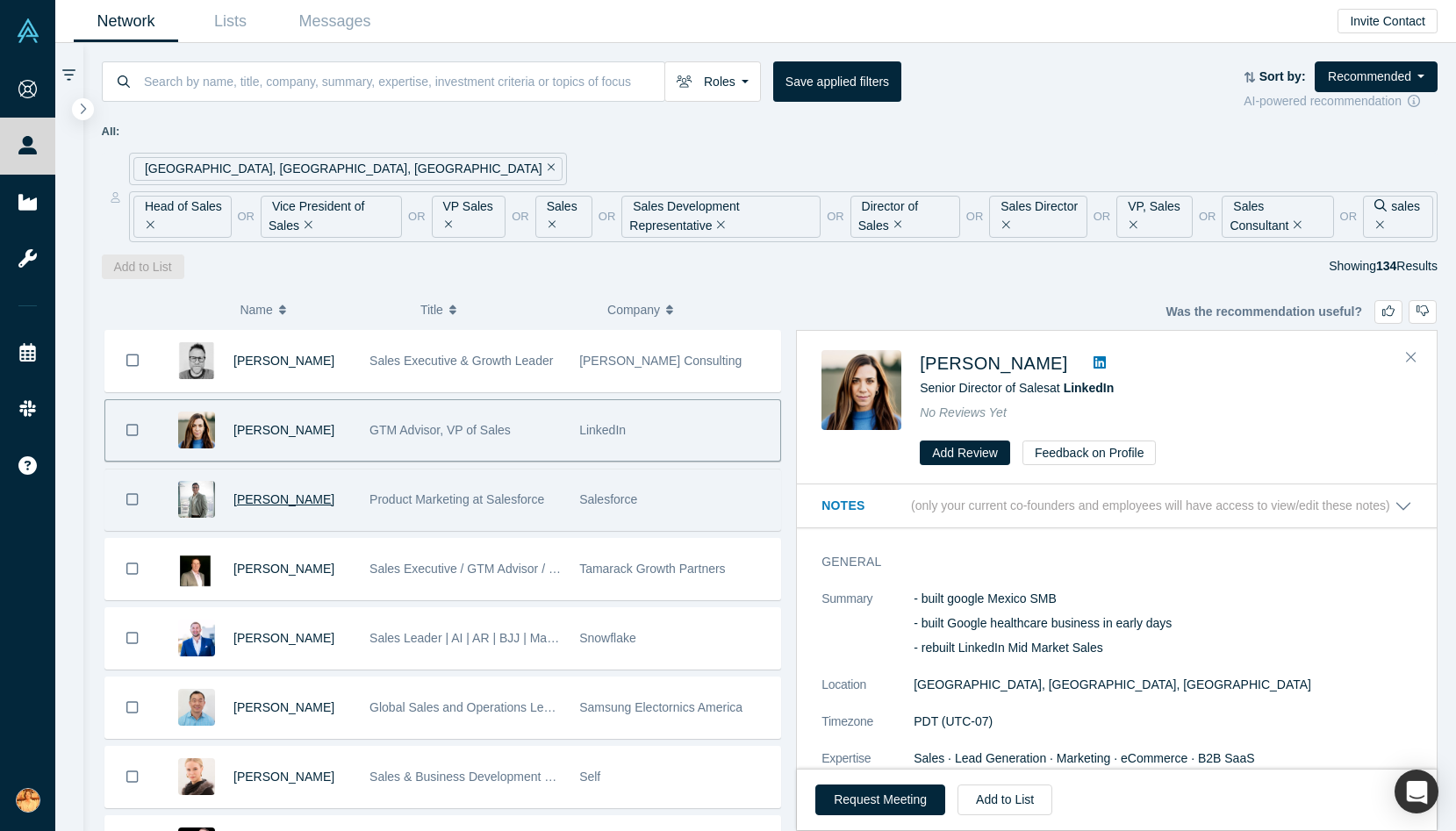
click at [274, 501] on span "[PERSON_NAME]" at bounding box center [284, 499] width 101 height 14
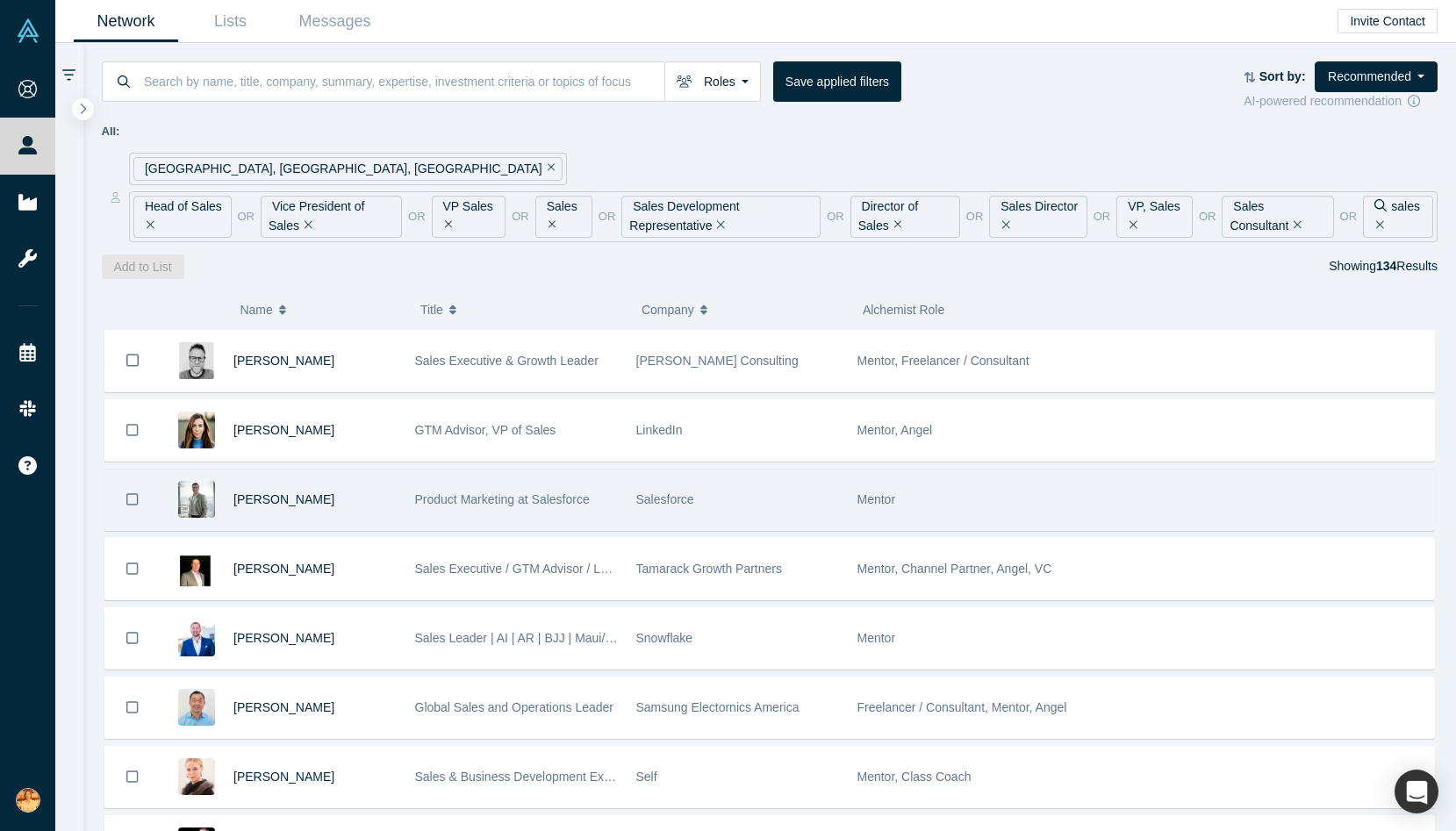
click at [724, 508] on div "Salesforce" at bounding box center [737, 499] width 202 height 61
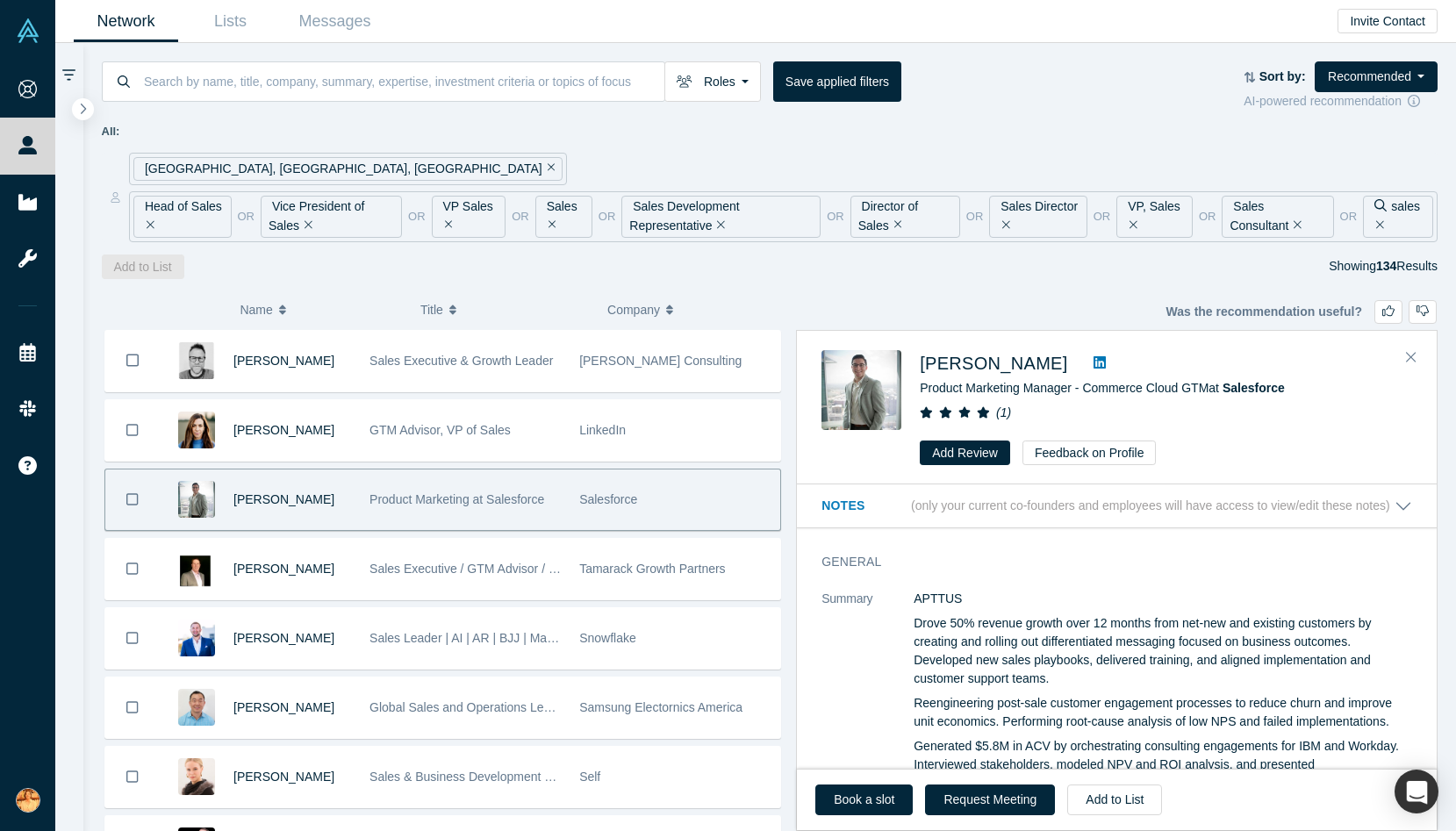
click at [1094, 361] on icon at bounding box center [1100, 362] width 12 height 14
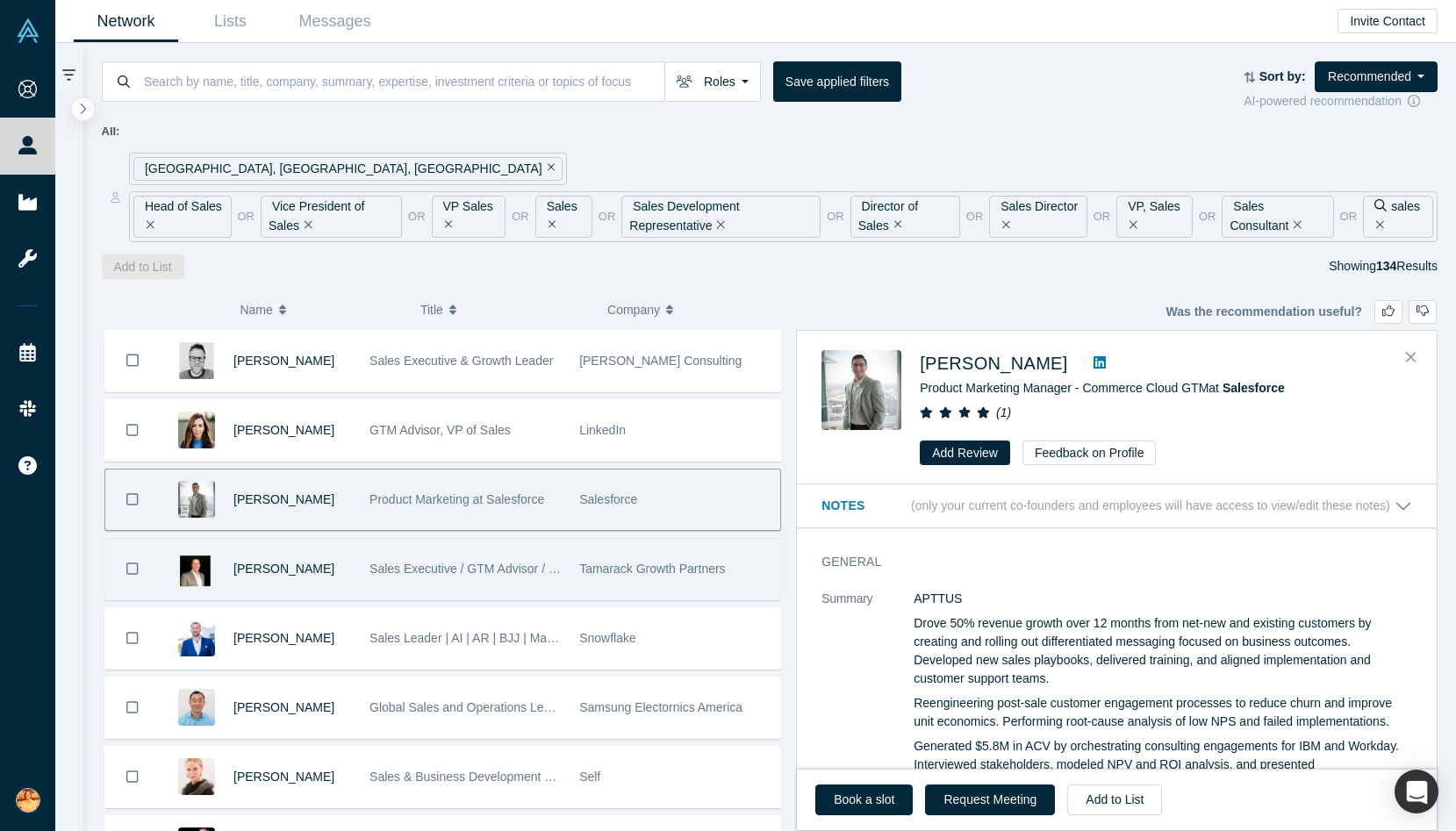
click at [348, 581] on div "[PERSON_NAME]" at bounding box center [292, 569] width 118 height 61
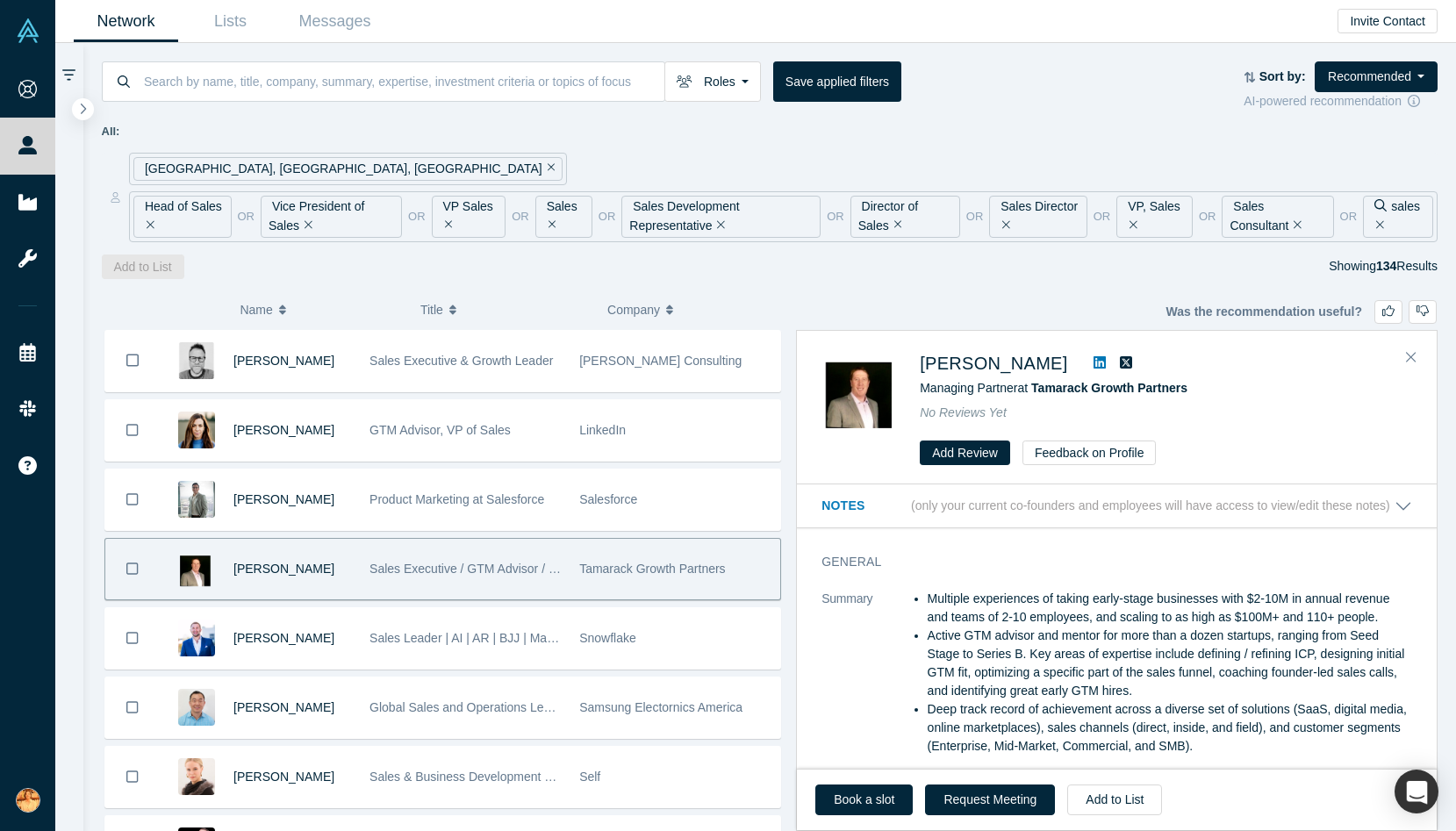
click at [1094, 360] on icon at bounding box center [1100, 362] width 12 height 12
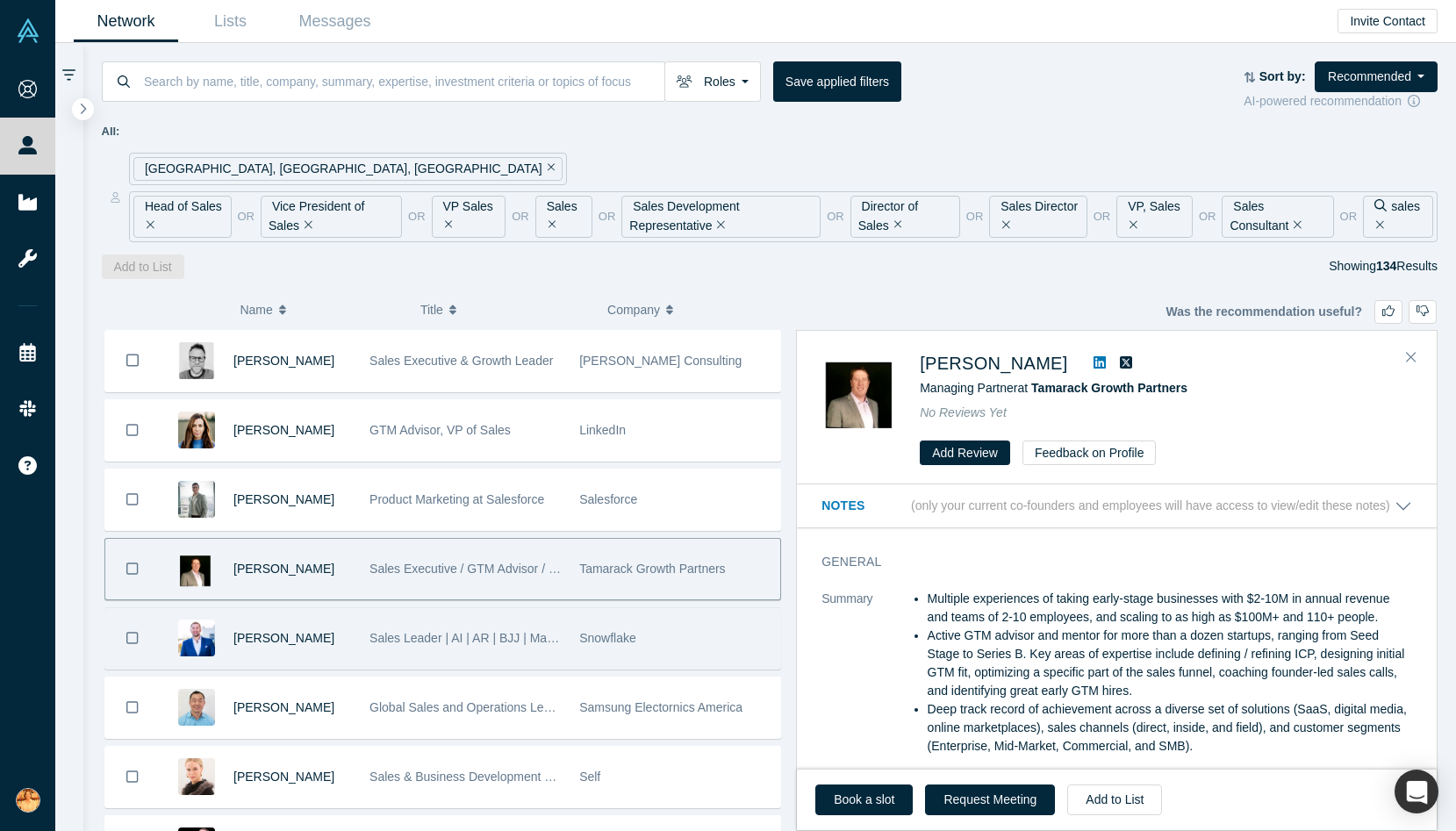
click at [444, 646] on div "Sales Leader | AI | AR | BJJ | Maui/Tahoe" at bounding box center [465, 638] width 192 height 61
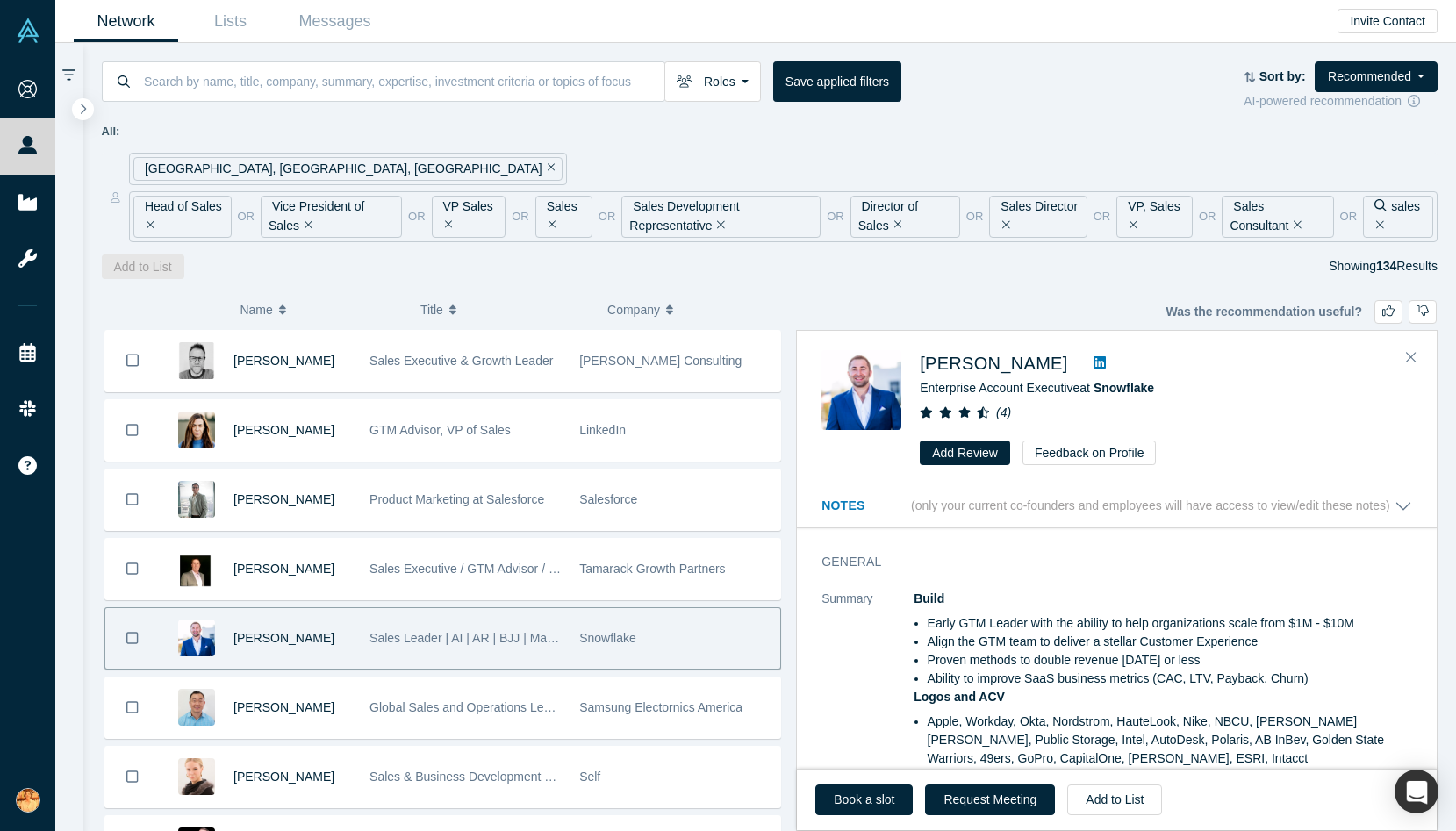
click at [1094, 366] on icon at bounding box center [1100, 362] width 12 height 12
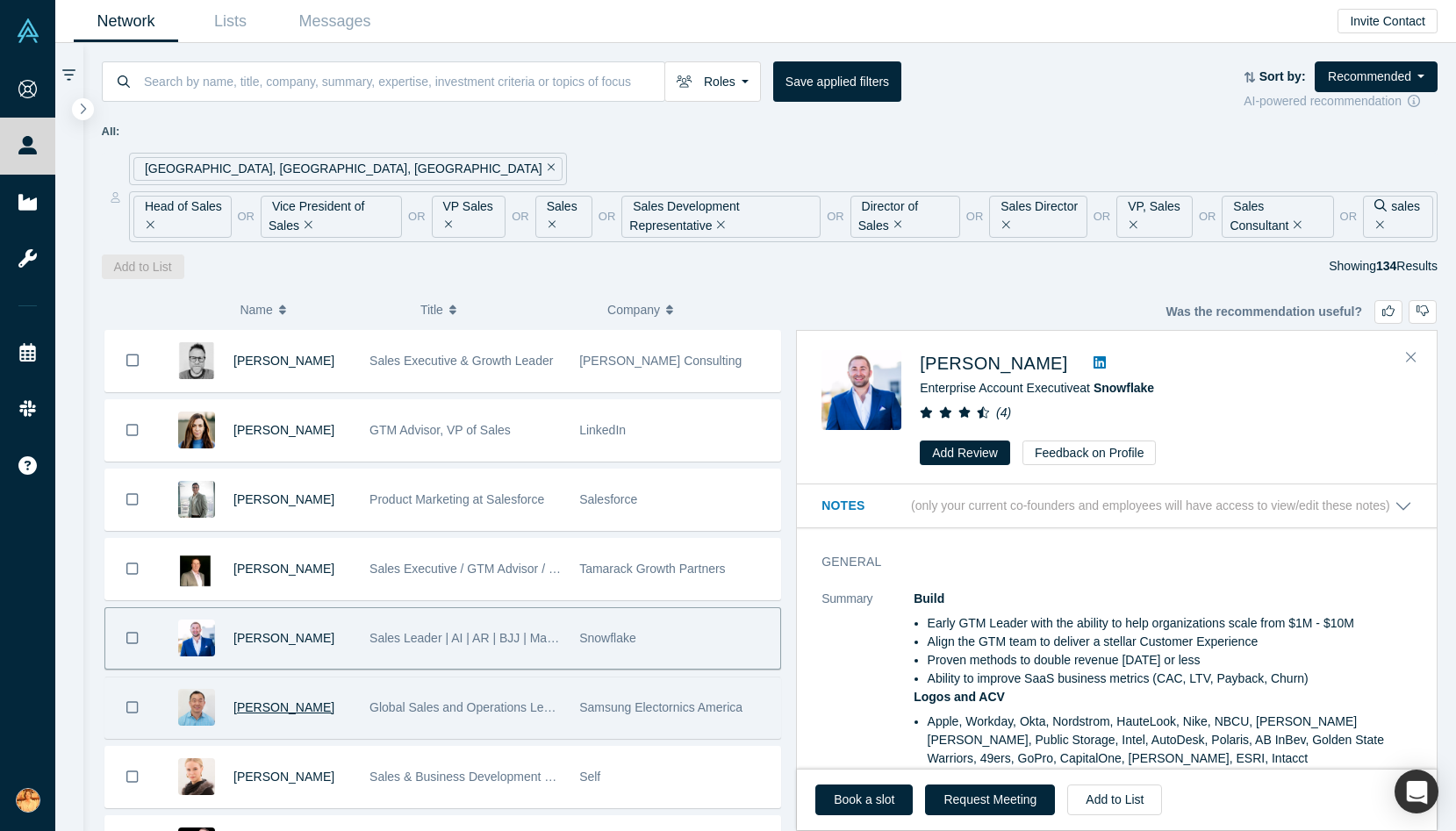
click at [254, 709] on span "[PERSON_NAME]" at bounding box center [284, 707] width 101 height 14
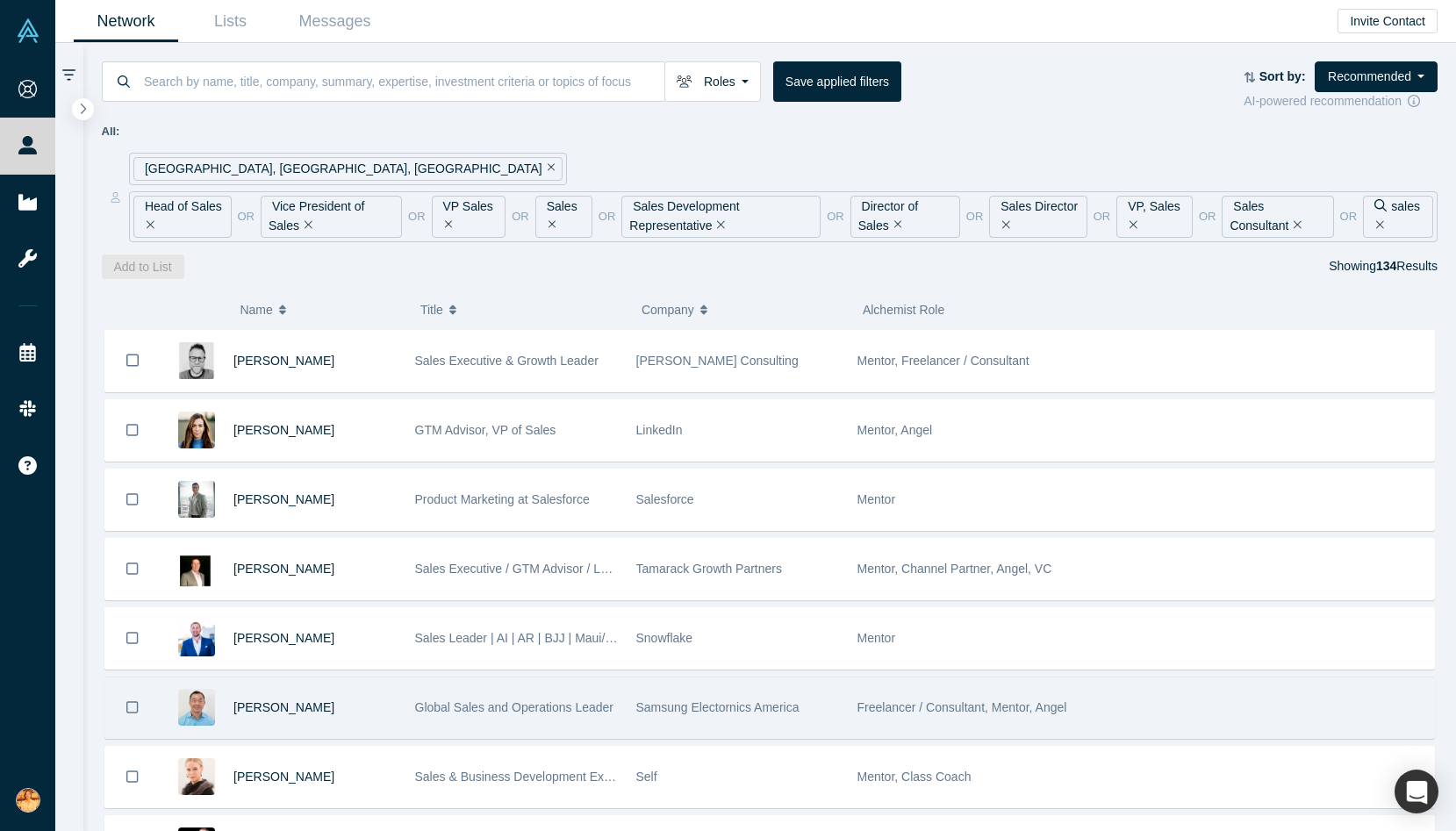
click at [477, 707] on span "Global Sales and Operations Leader" at bounding box center [514, 707] width 198 height 14
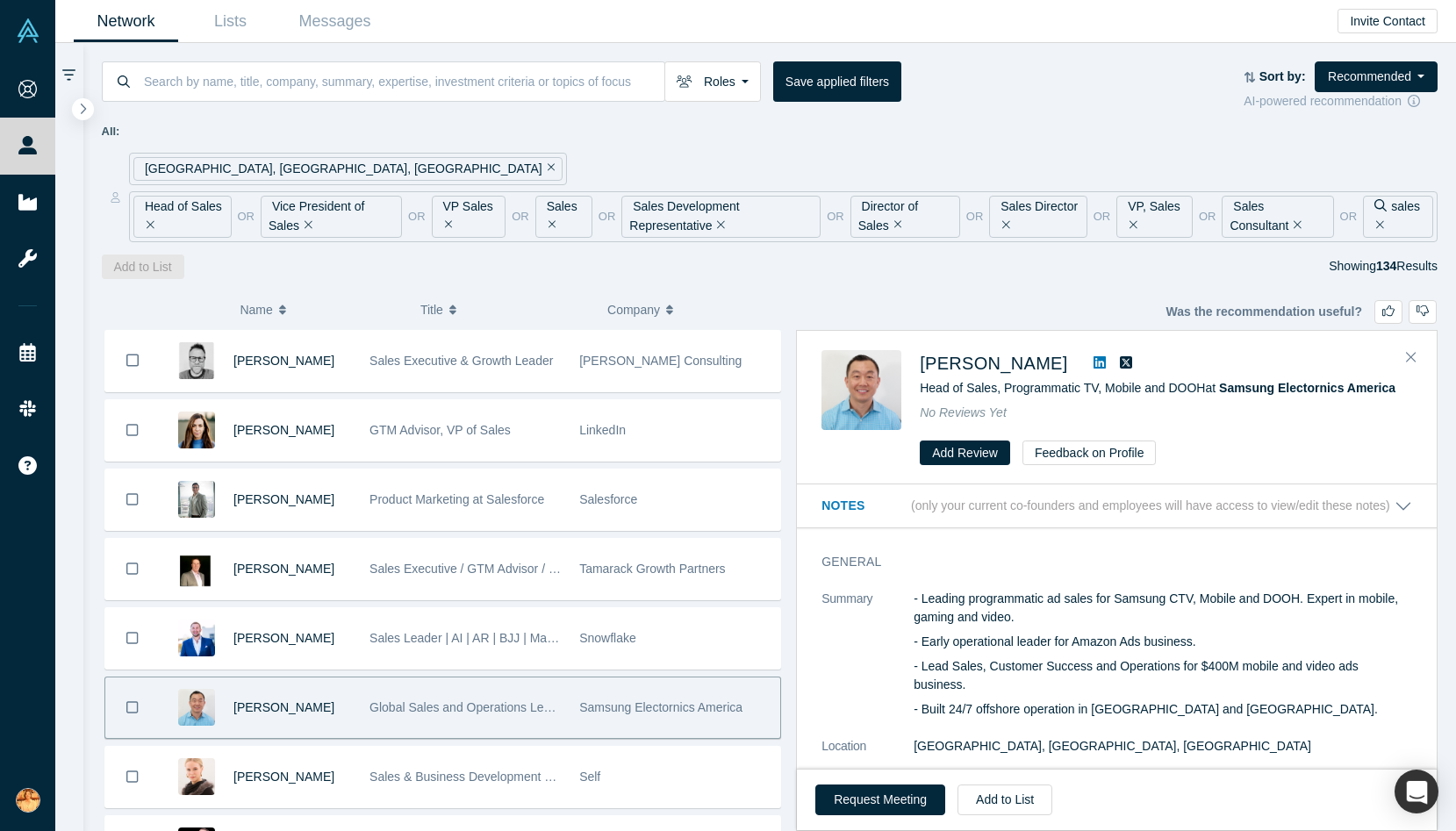
click at [1094, 362] on icon at bounding box center [1100, 362] width 12 height 14
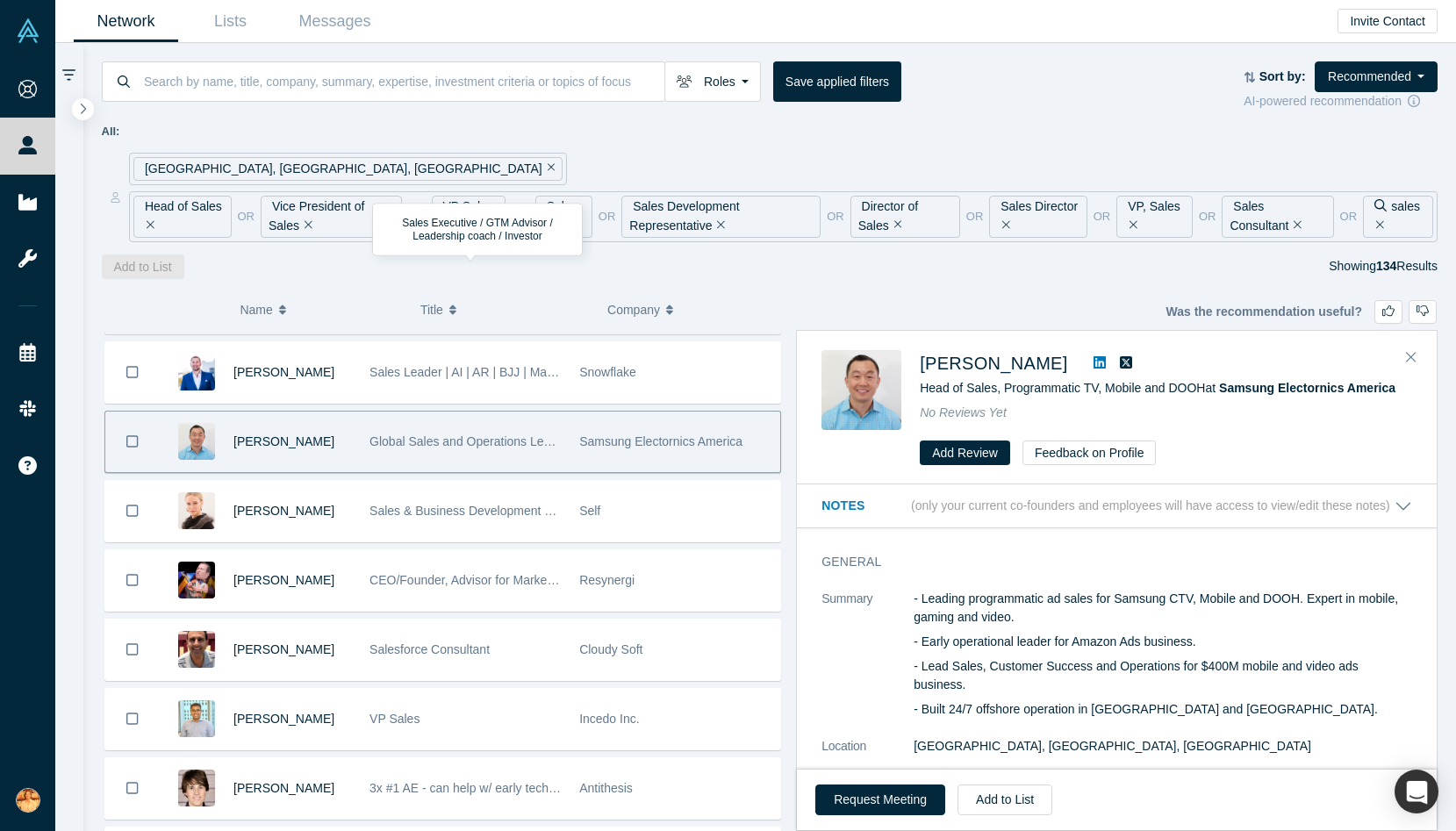
scroll to position [276, 0]
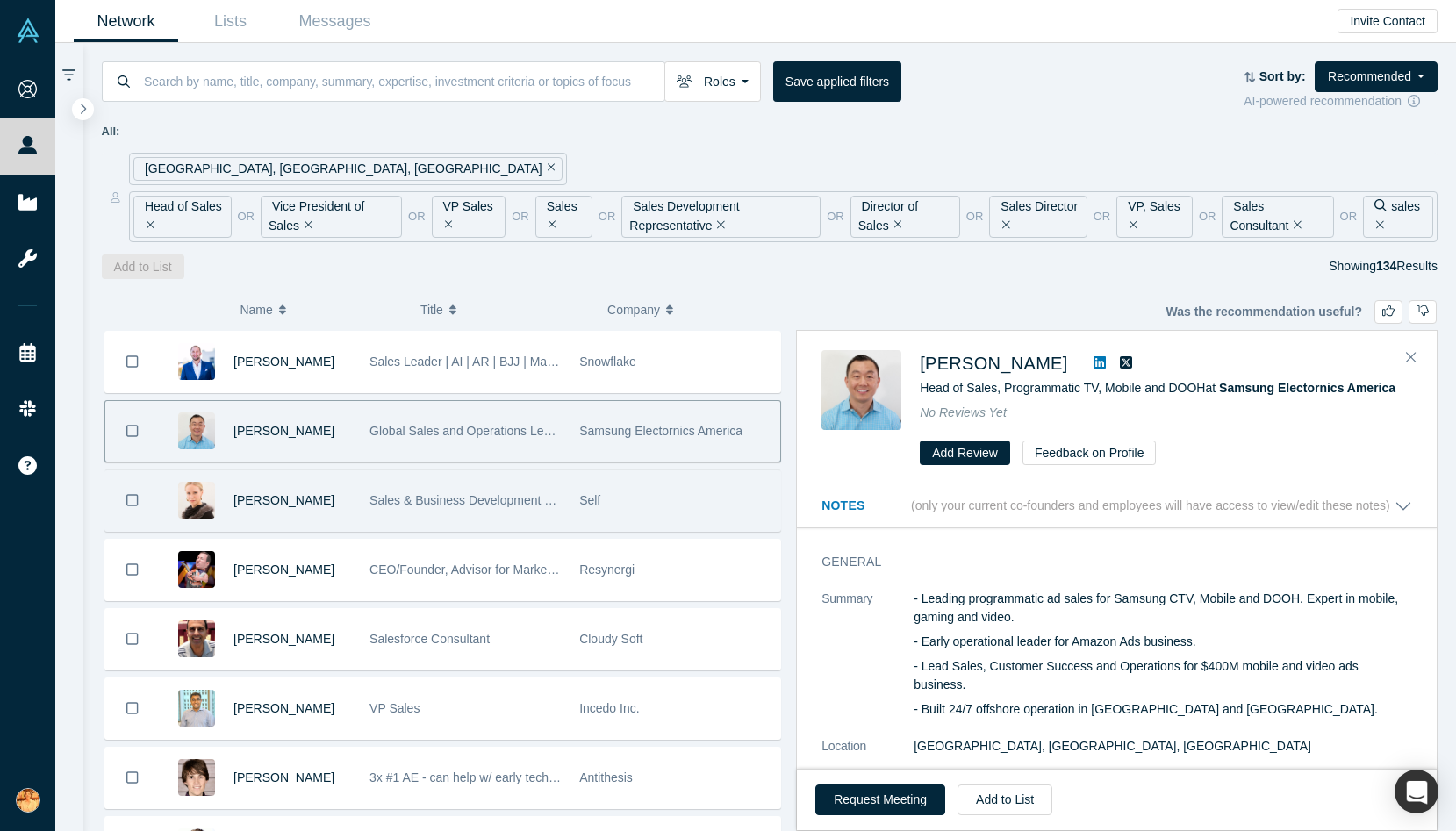
click at [394, 494] on span "Sales & Business Development Executive" at bounding box center [483, 500] width 228 height 14
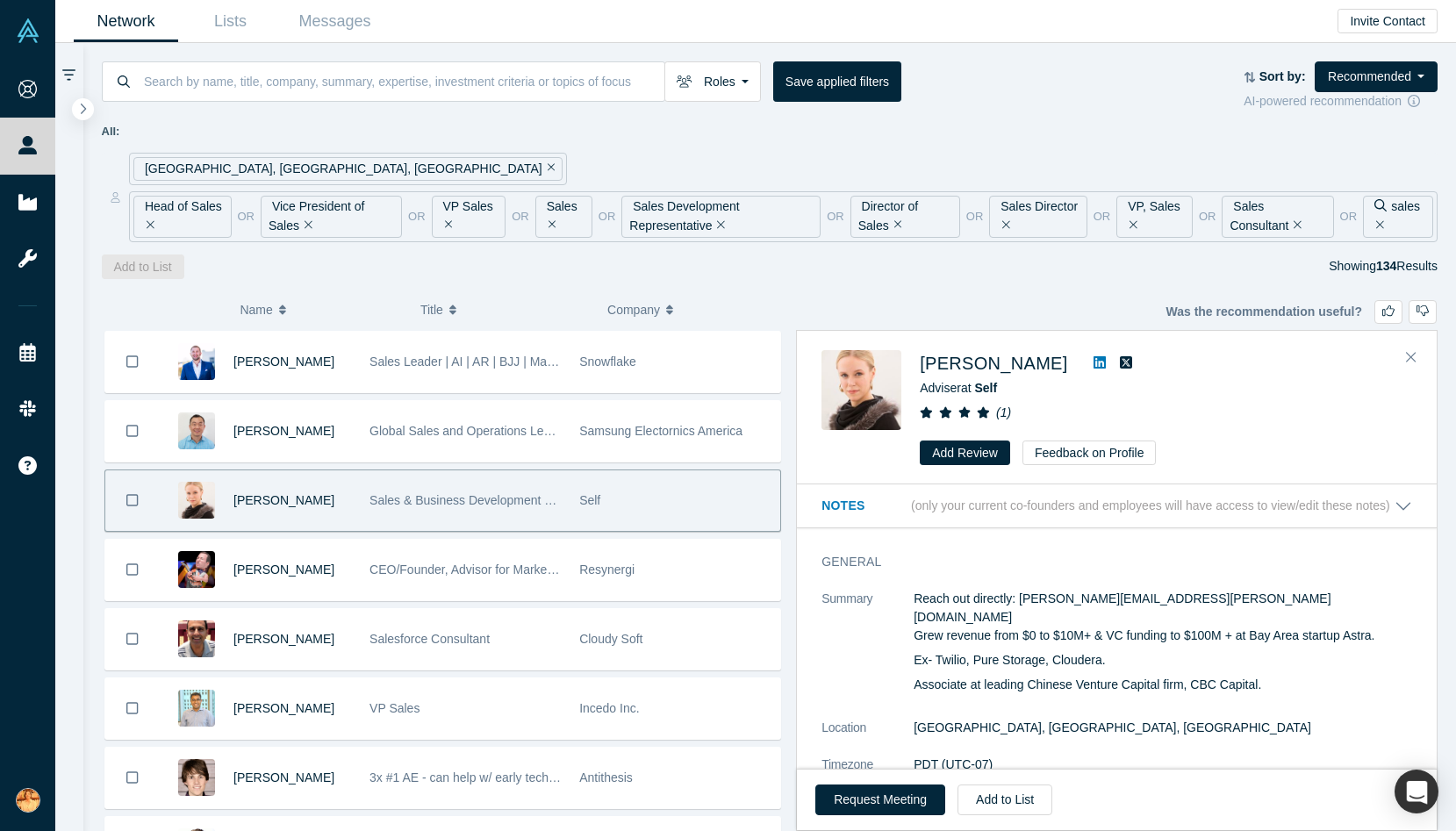
click at [1094, 364] on icon at bounding box center [1100, 362] width 12 height 12
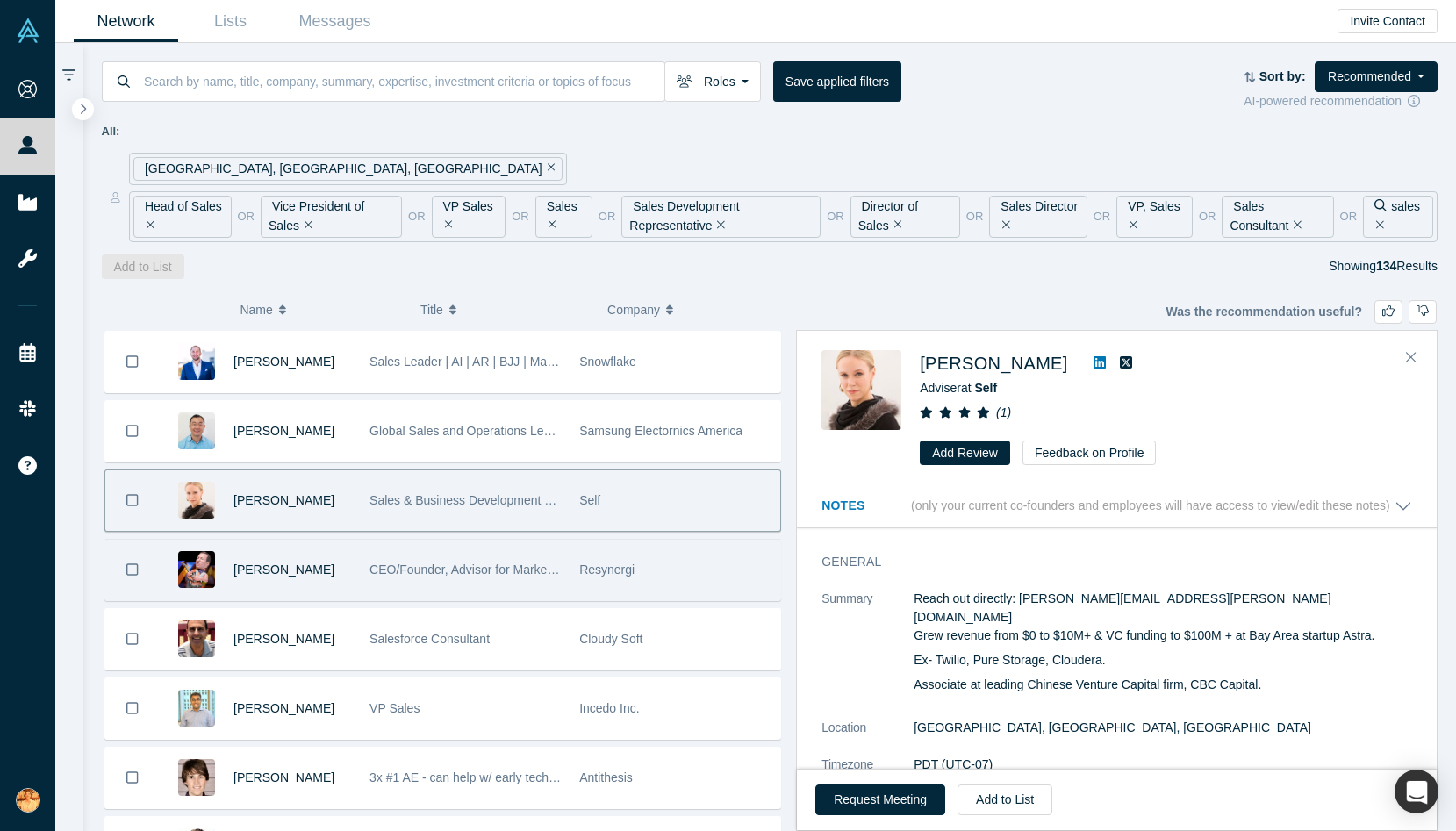
click at [358, 567] on div "[PERSON_NAME]" at bounding box center [260, 570] width 201 height 61
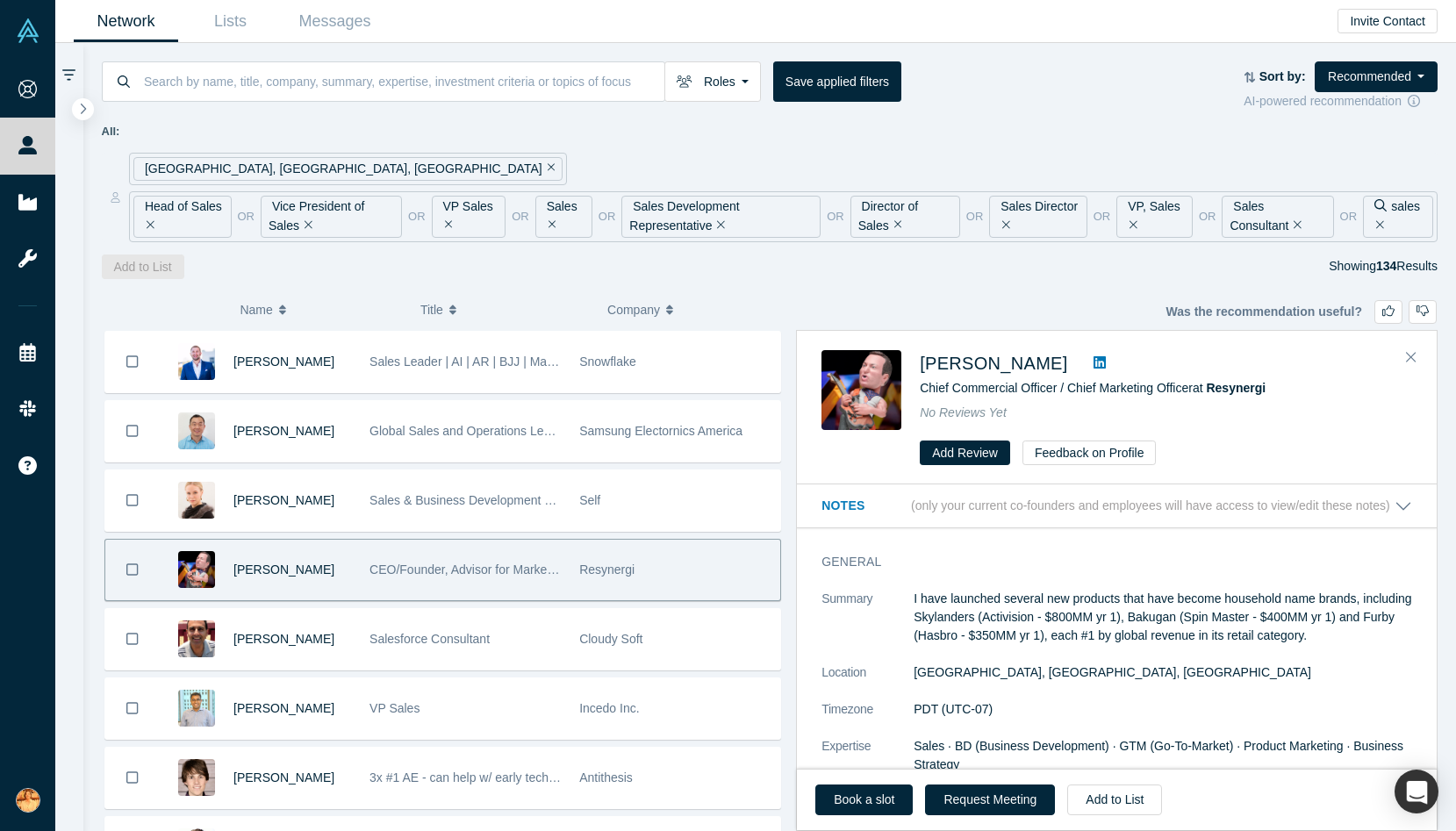
click at [1094, 362] on icon at bounding box center [1100, 362] width 12 height 12
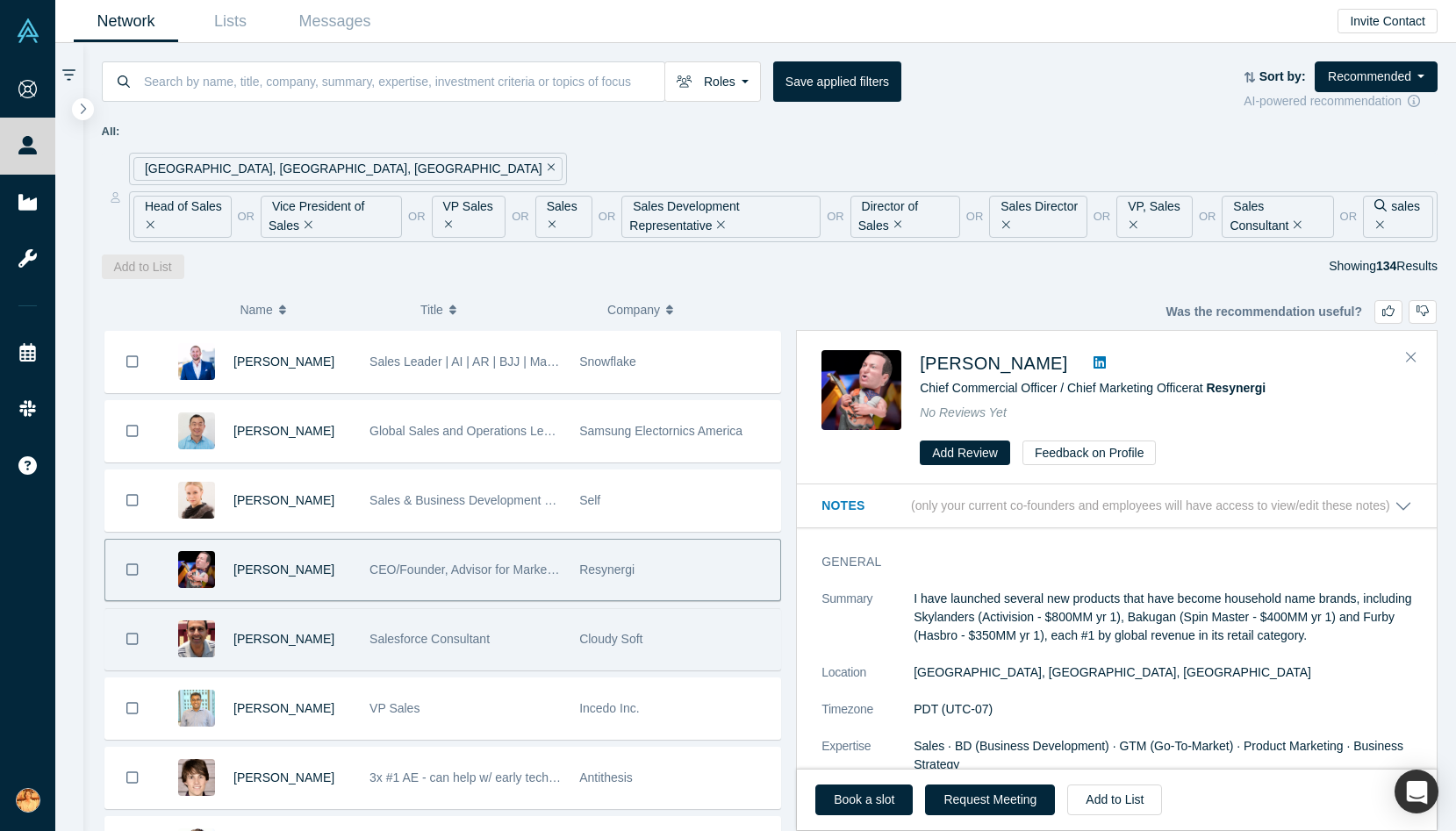
click at [305, 646] on div "[PERSON_NAME]" at bounding box center [292, 638] width 118 height 61
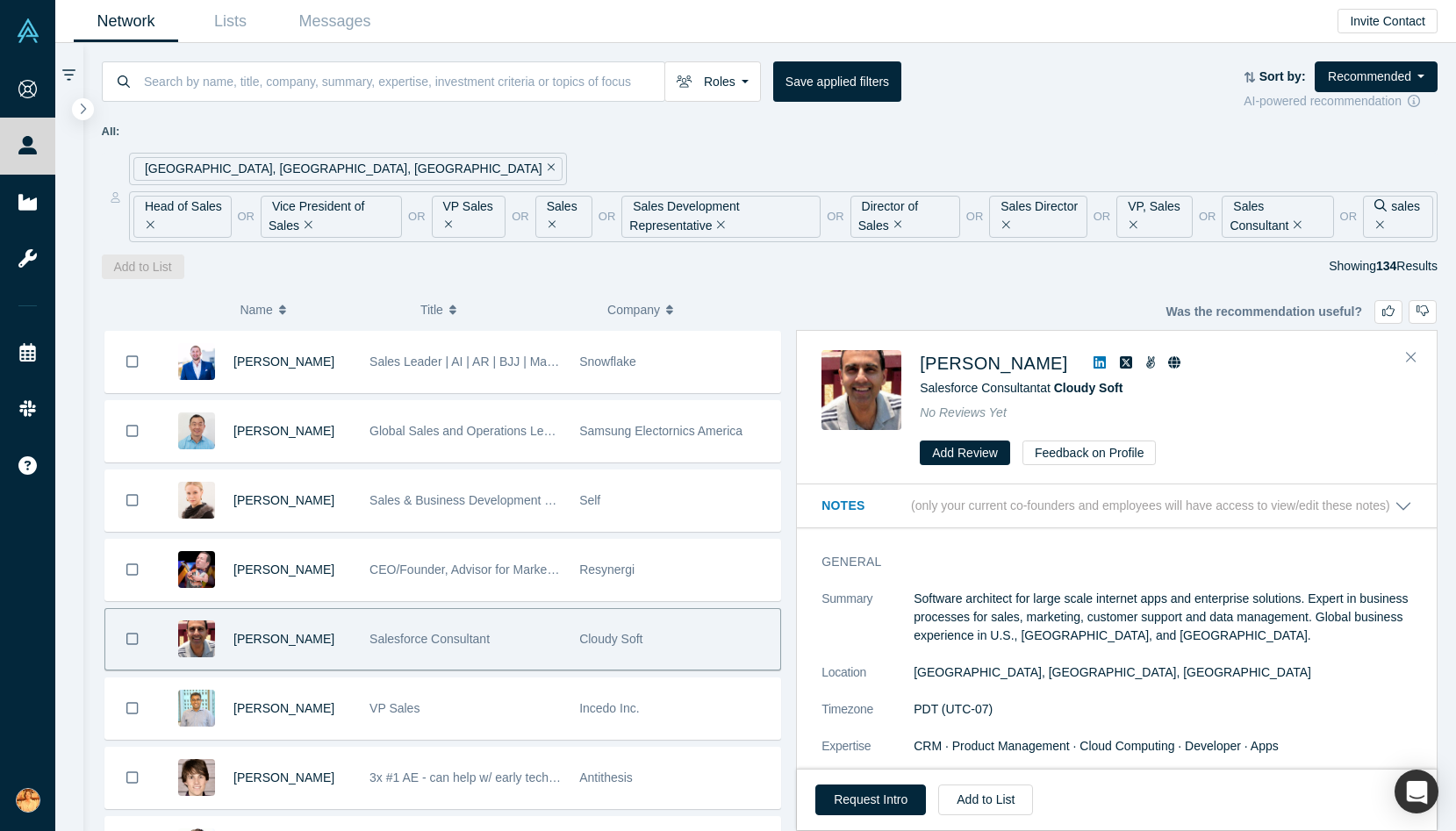
click at [1094, 360] on icon at bounding box center [1100, 362] width 12 height 14
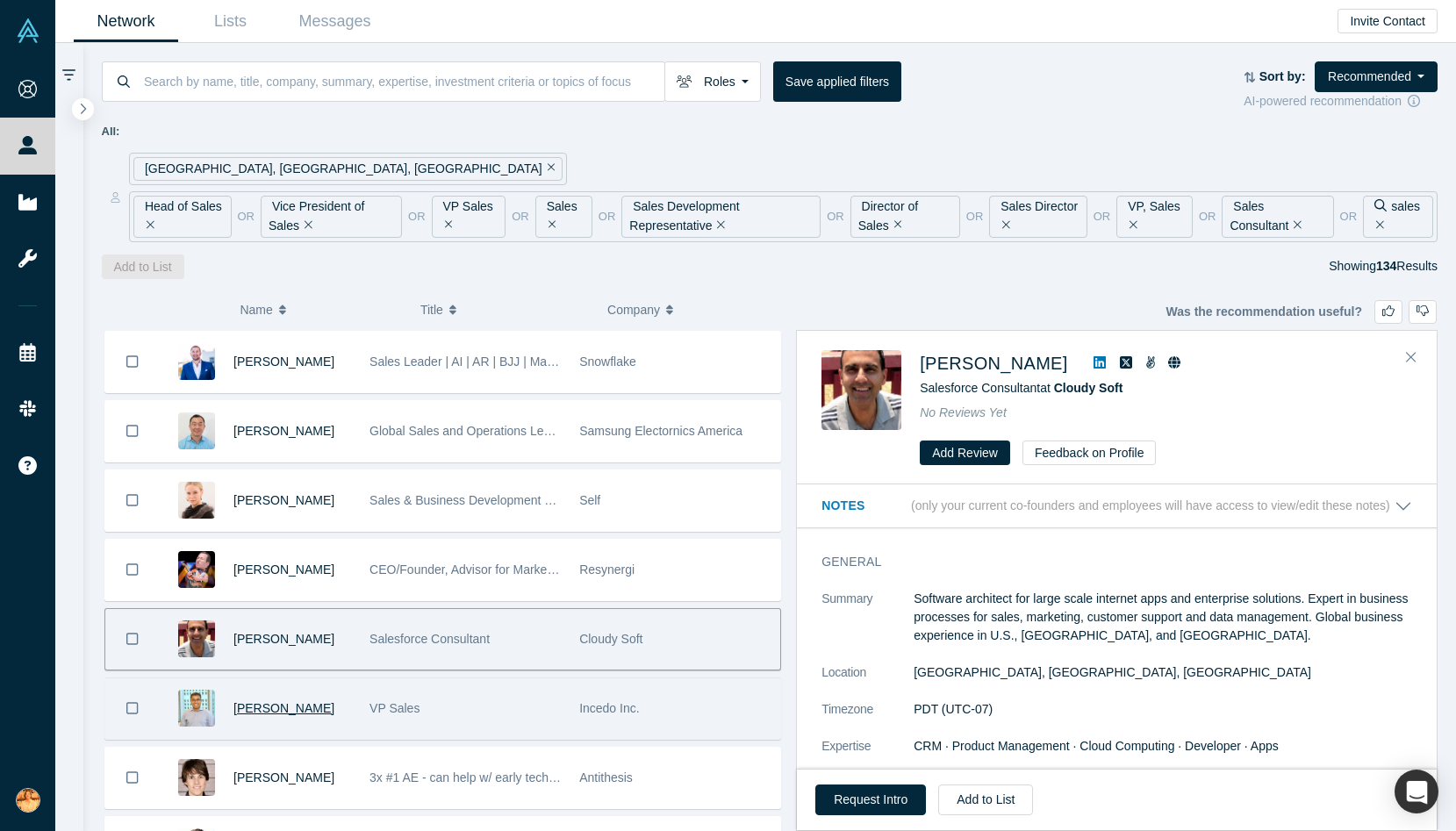
click at [277, 710] on span "[PERSON_NAME]" at bounding box center [284, 708] width 101 height 14
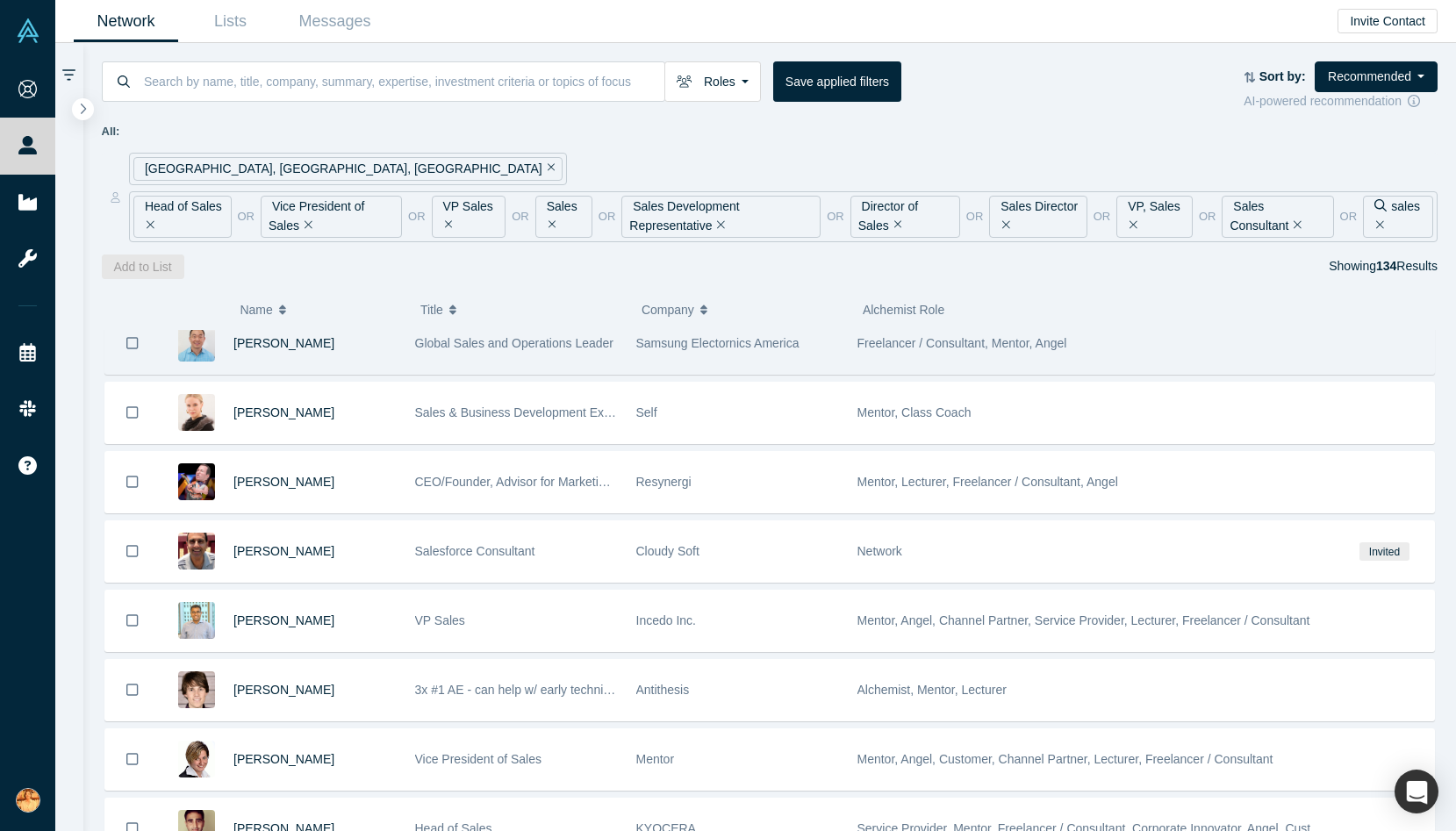
scroll to position [371, 0]
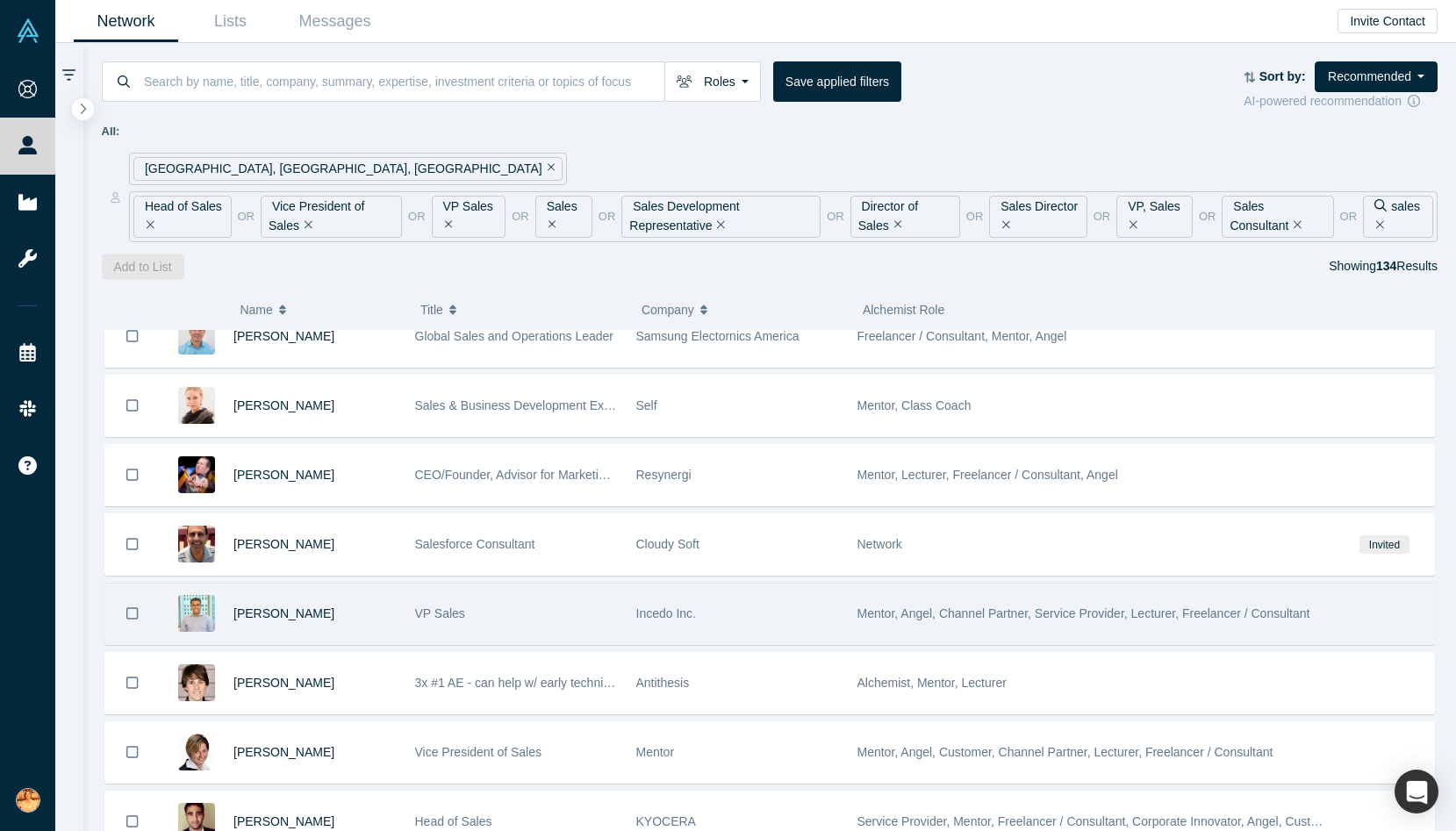
click at [532, 624] on div "VP Sales" at bounding box center [516, 614] width 202 height 61
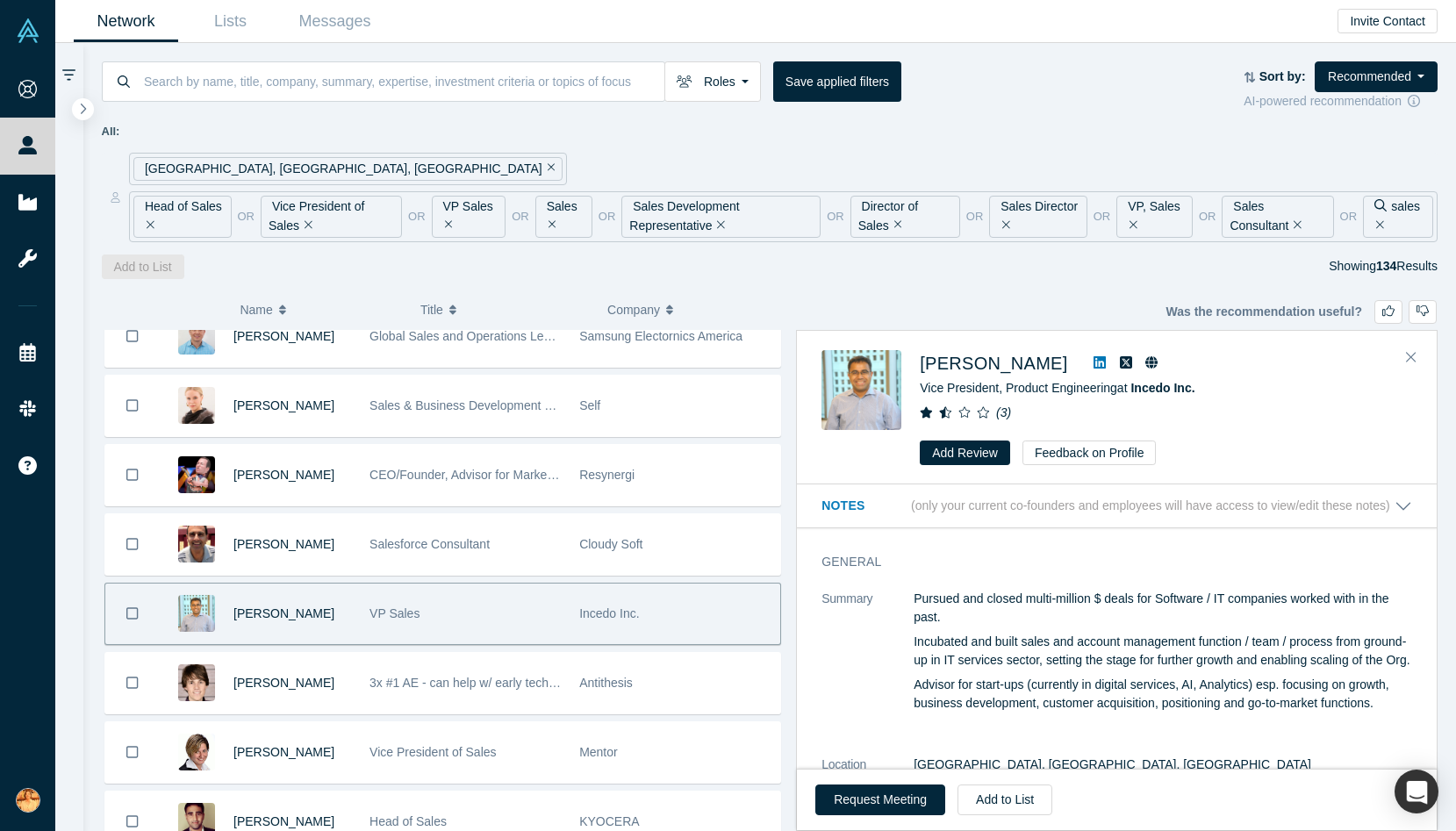
click at [1094, 358] on icon at bounding box center [1100, 362] width 12 height 12
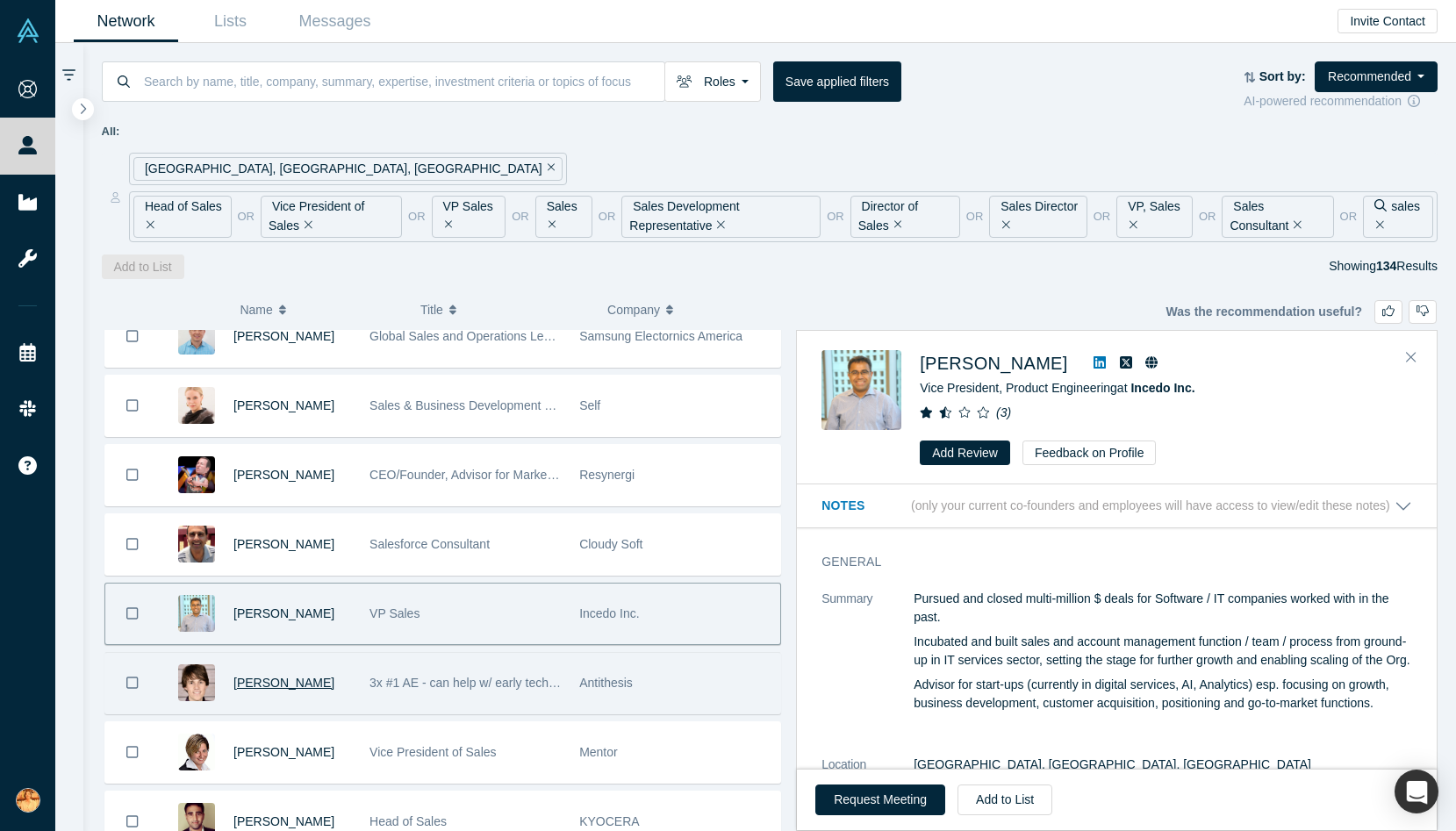
click at [282, 687] on span "[PERSON_NAME]" at bounding box center [284, 683] width 101 height 14
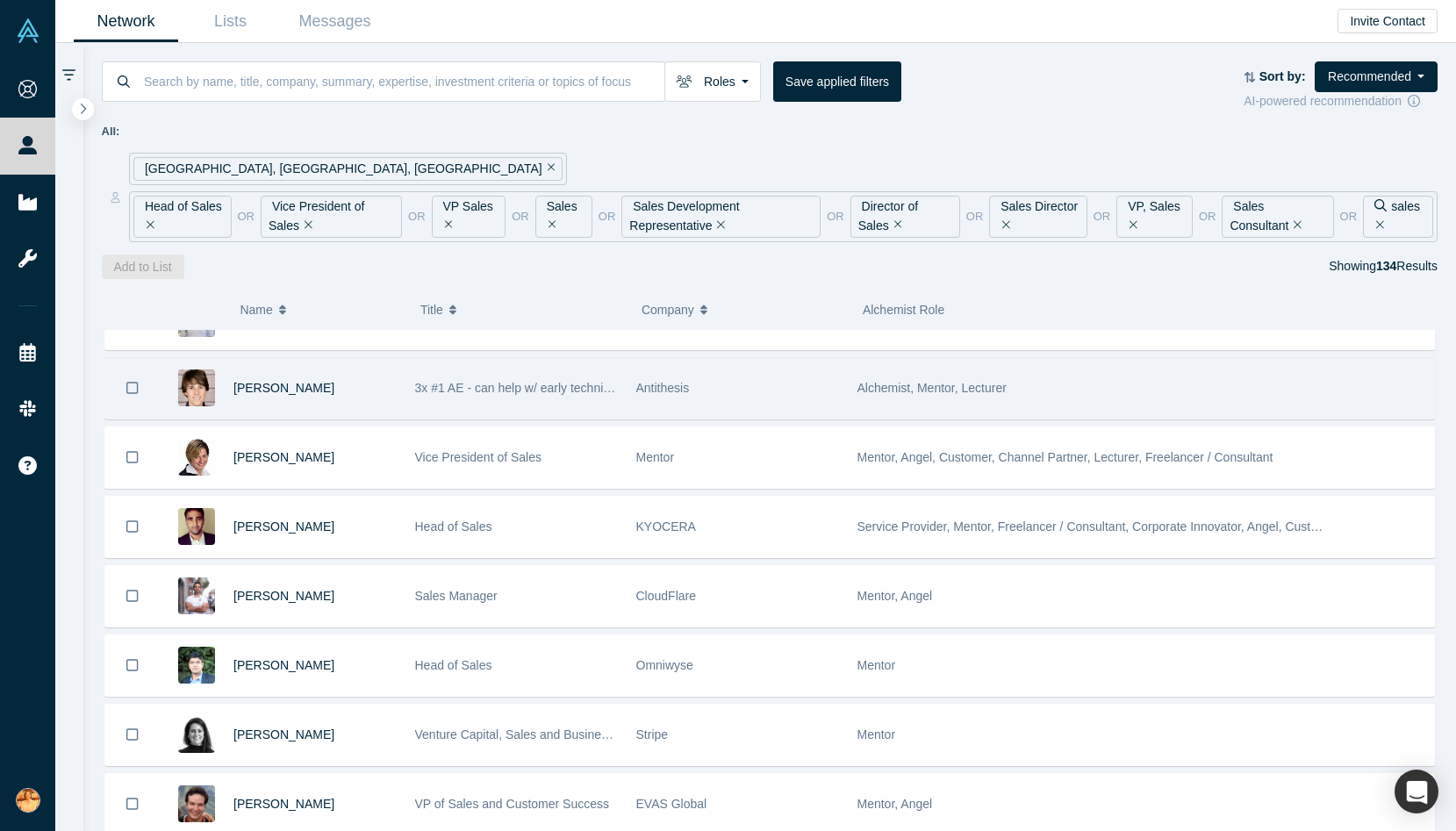
scroll to position [662, 0]
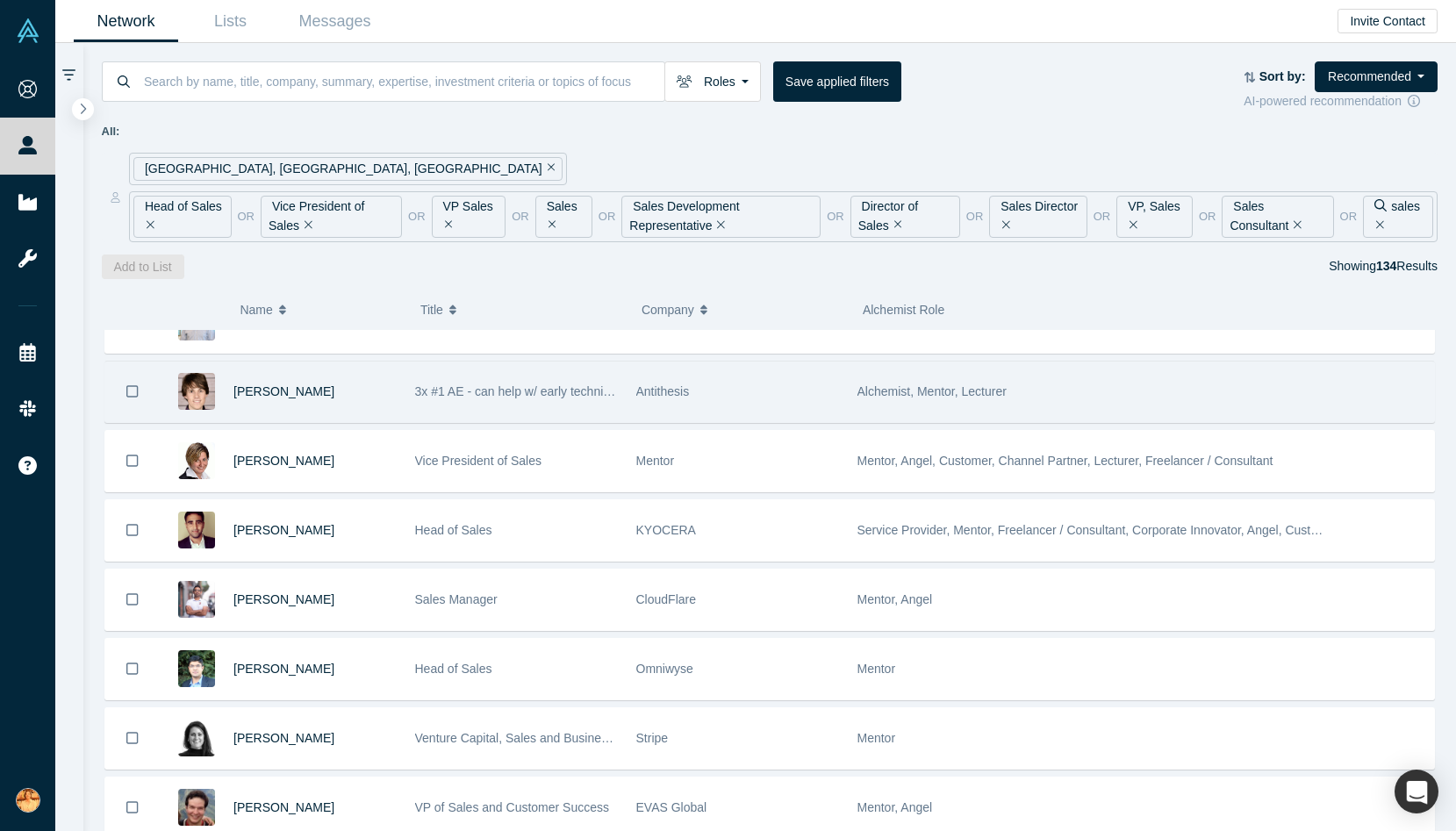
click at [555, 403] on div "3x #1 AE - can help w/ early technical sales | SupplyBetter founder (Batch 6)" at bounding box center [516, 391] width 202 height 61
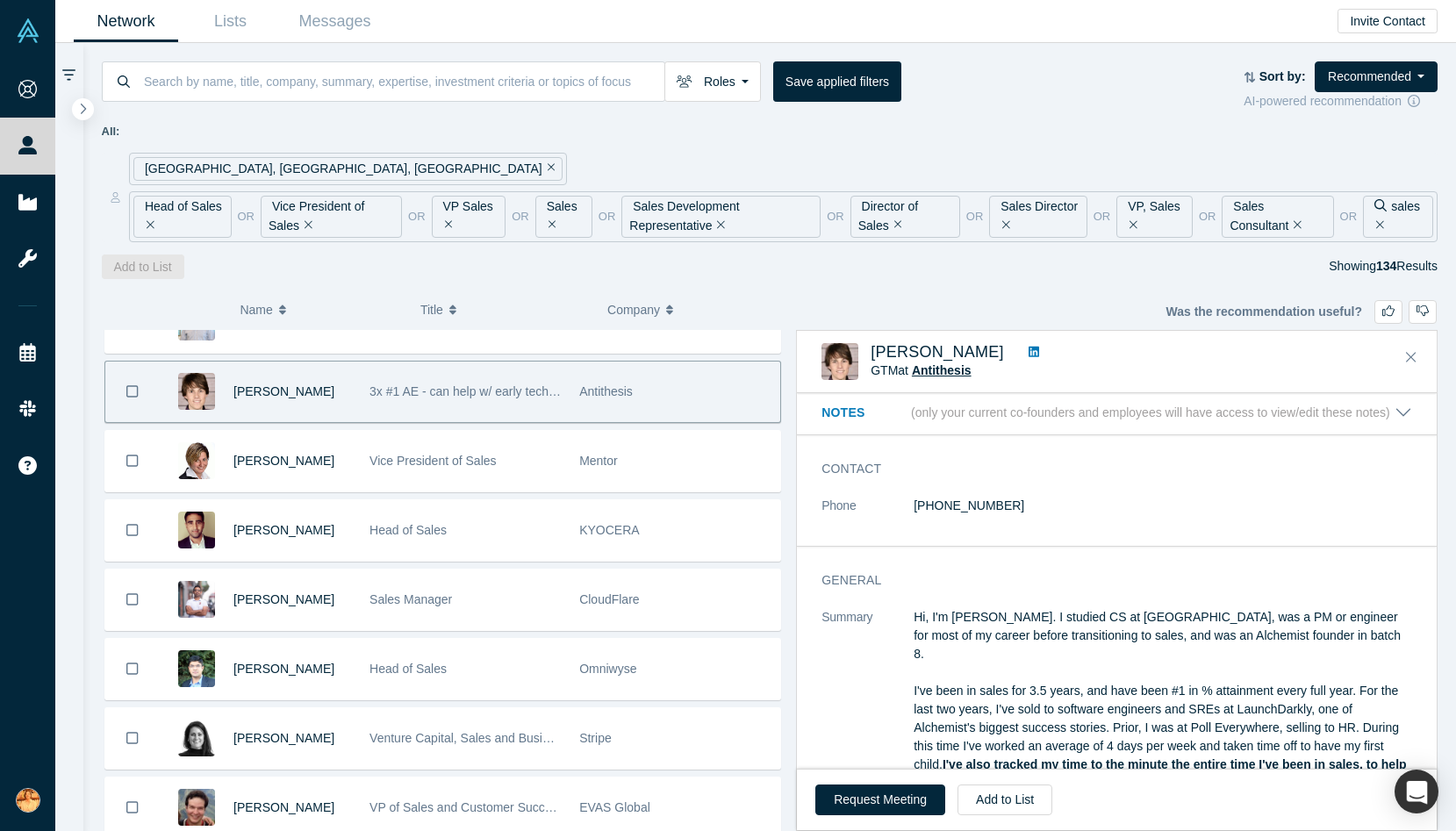
scroll to position [0, 0]
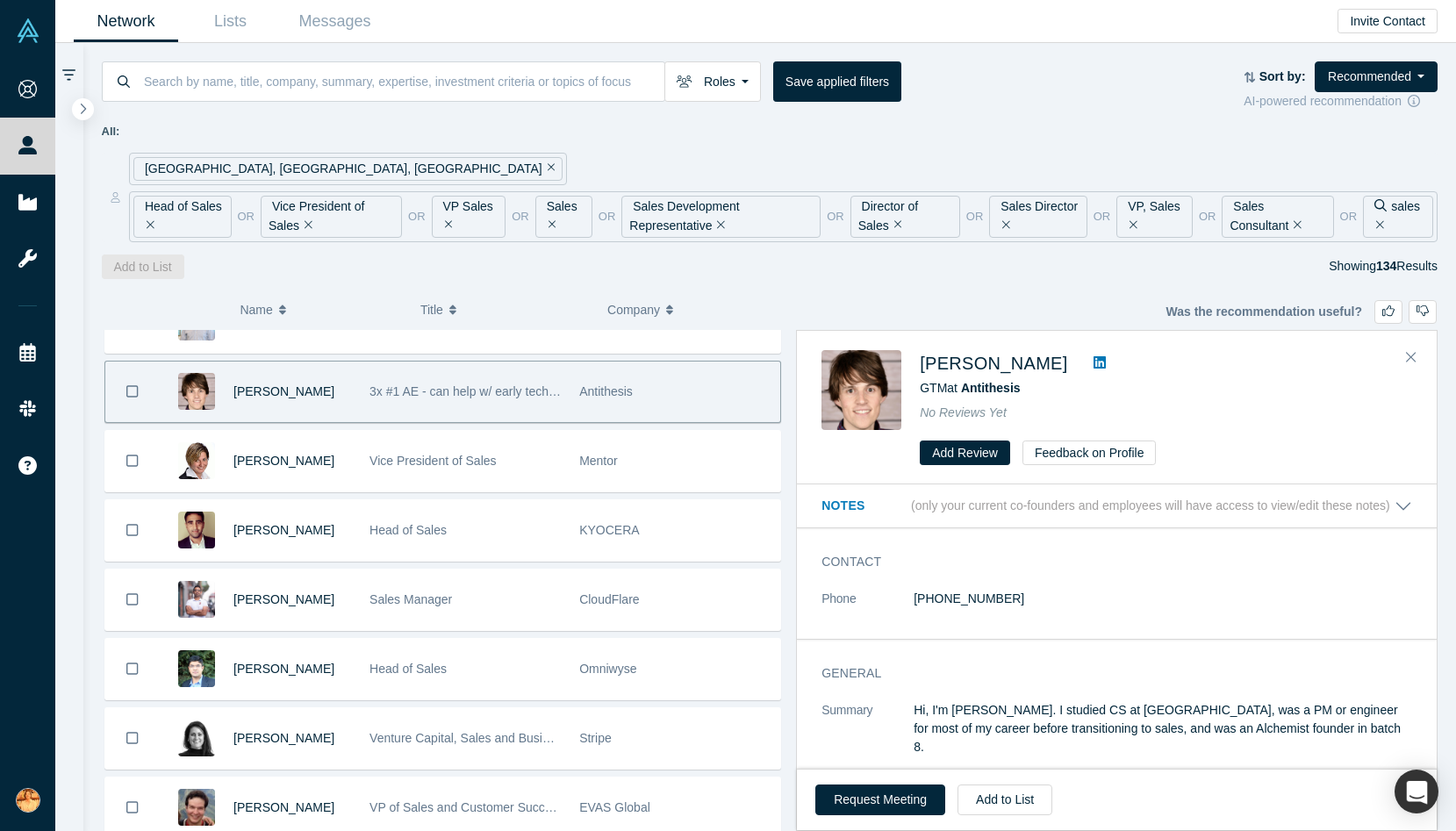
click at [1096, 358] on icon at bounding box center [1100, 362] width 12 height 12
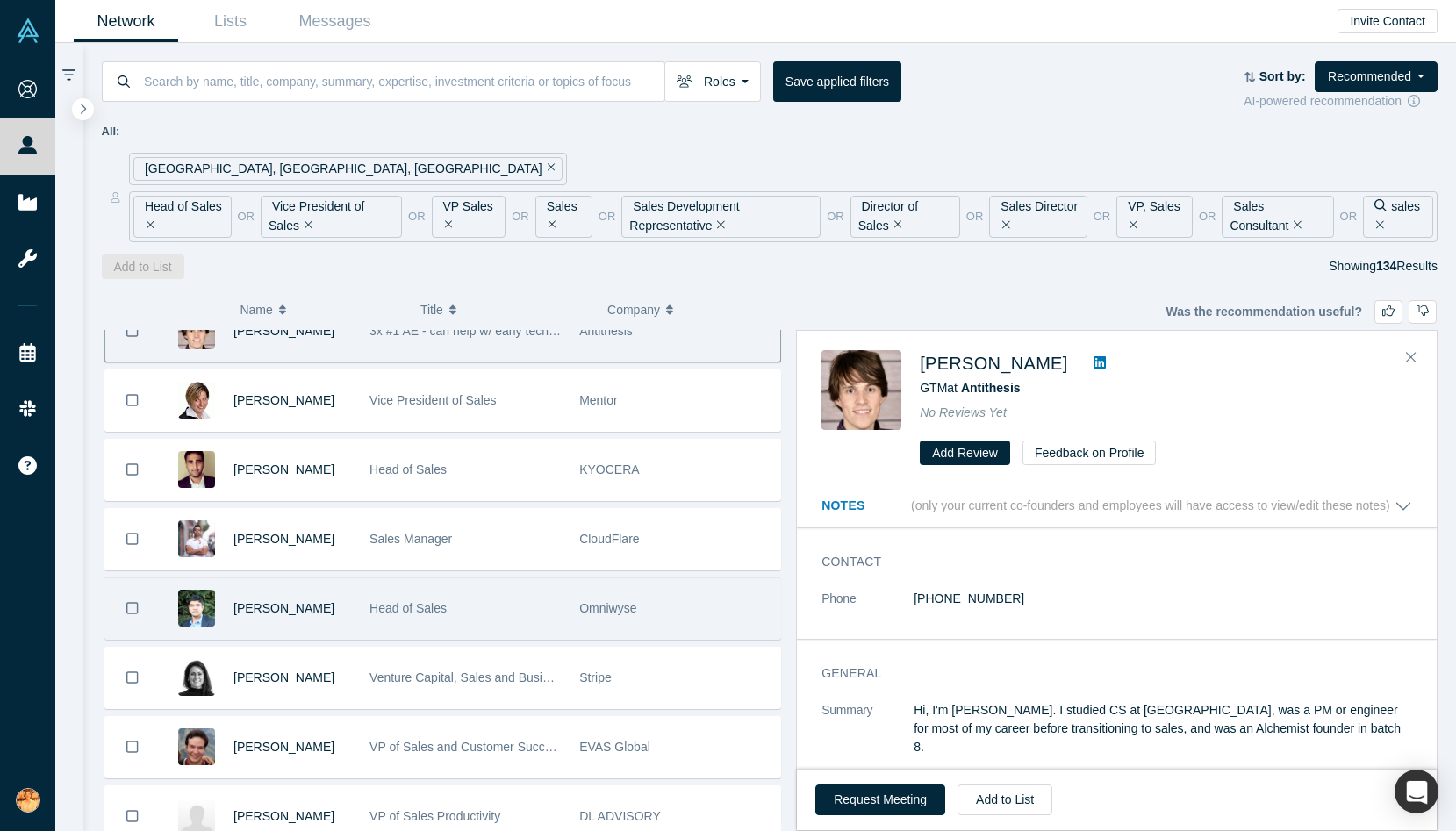
scroll to position [747, 0]
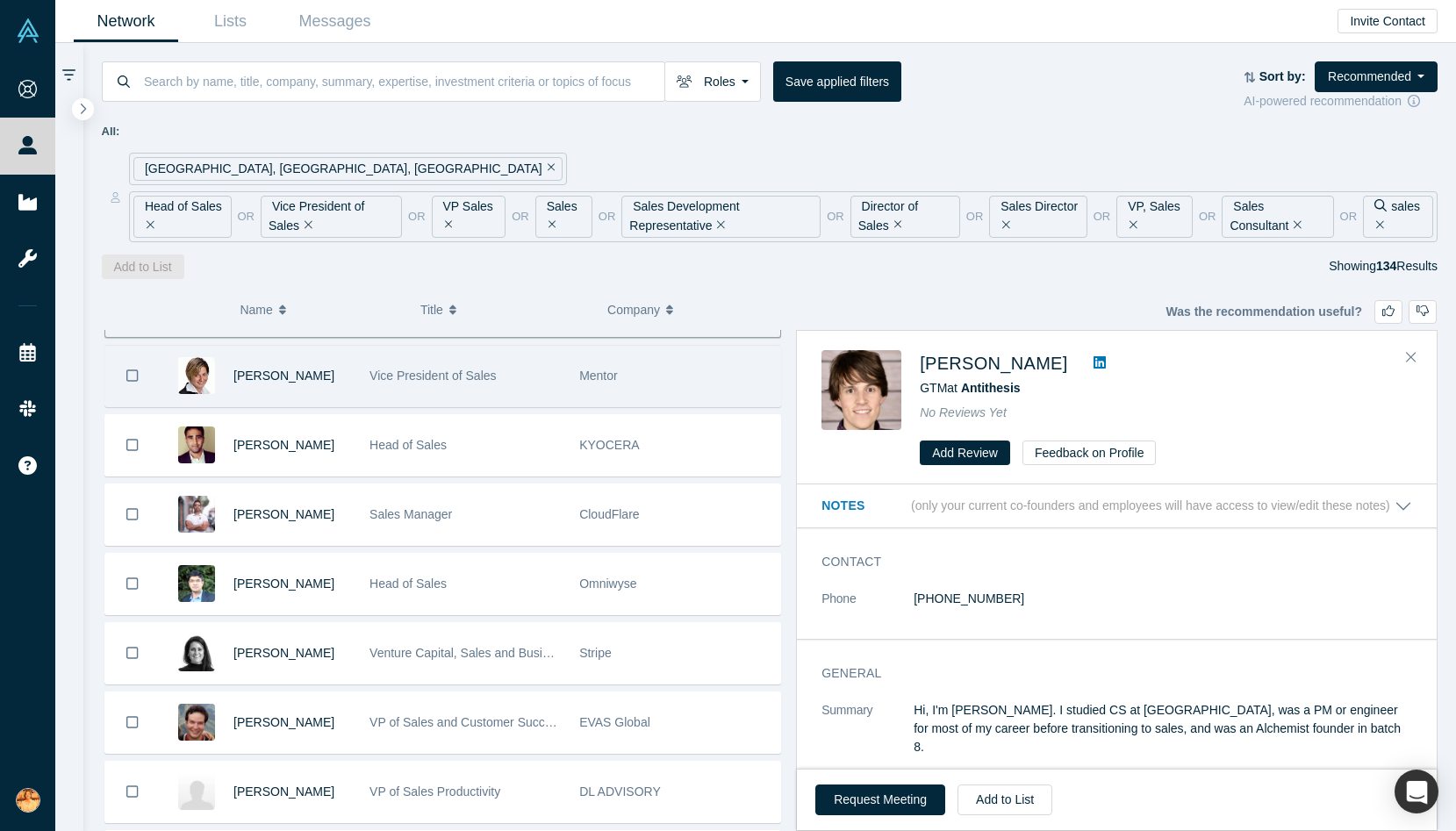
click at [618, 384] on div "Mentor" at bounding box center [675, 375] width 192 height 61
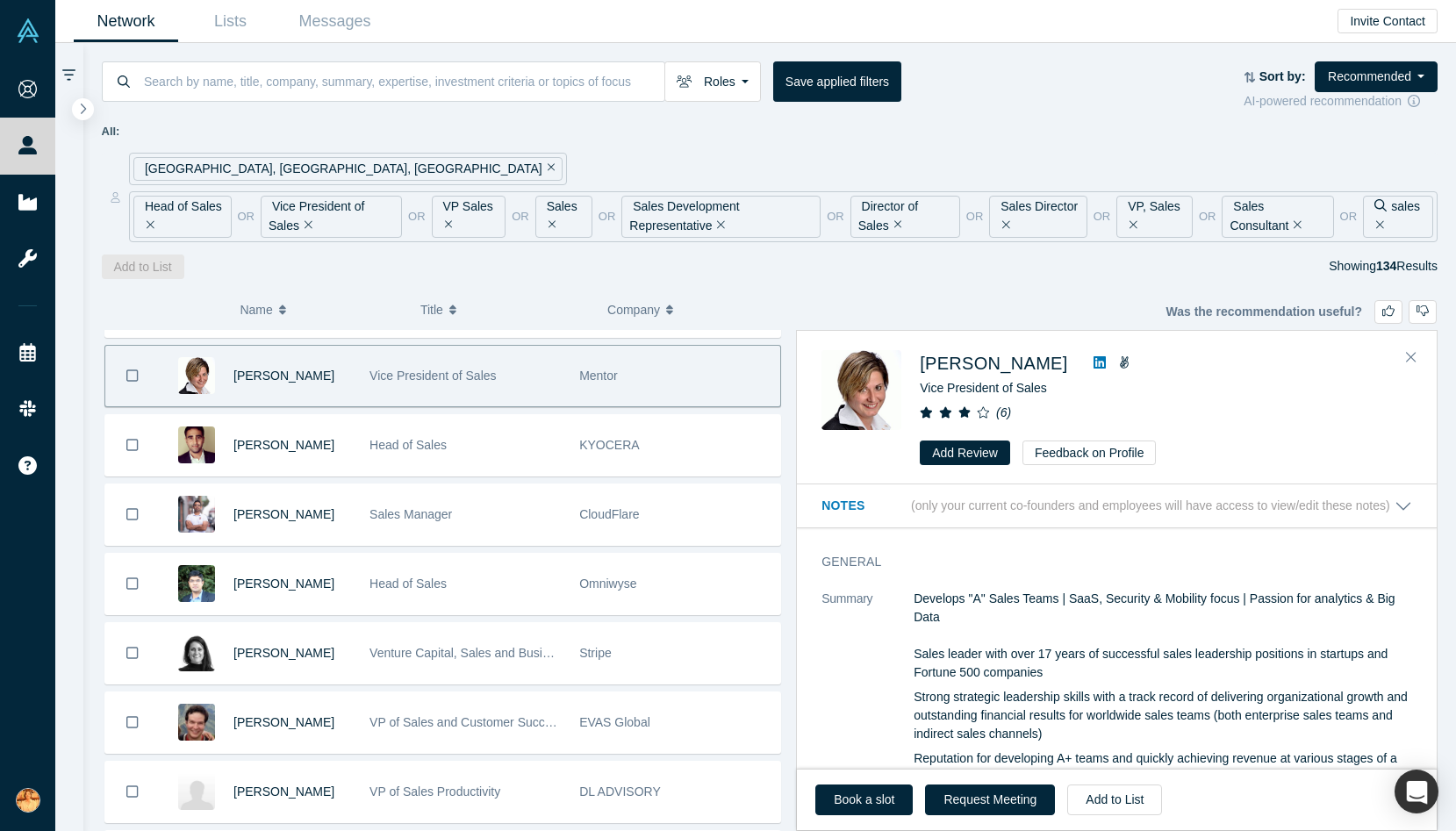
click at [1106, 359] on icon at bounding box center [1100, 362] width 12 height 14
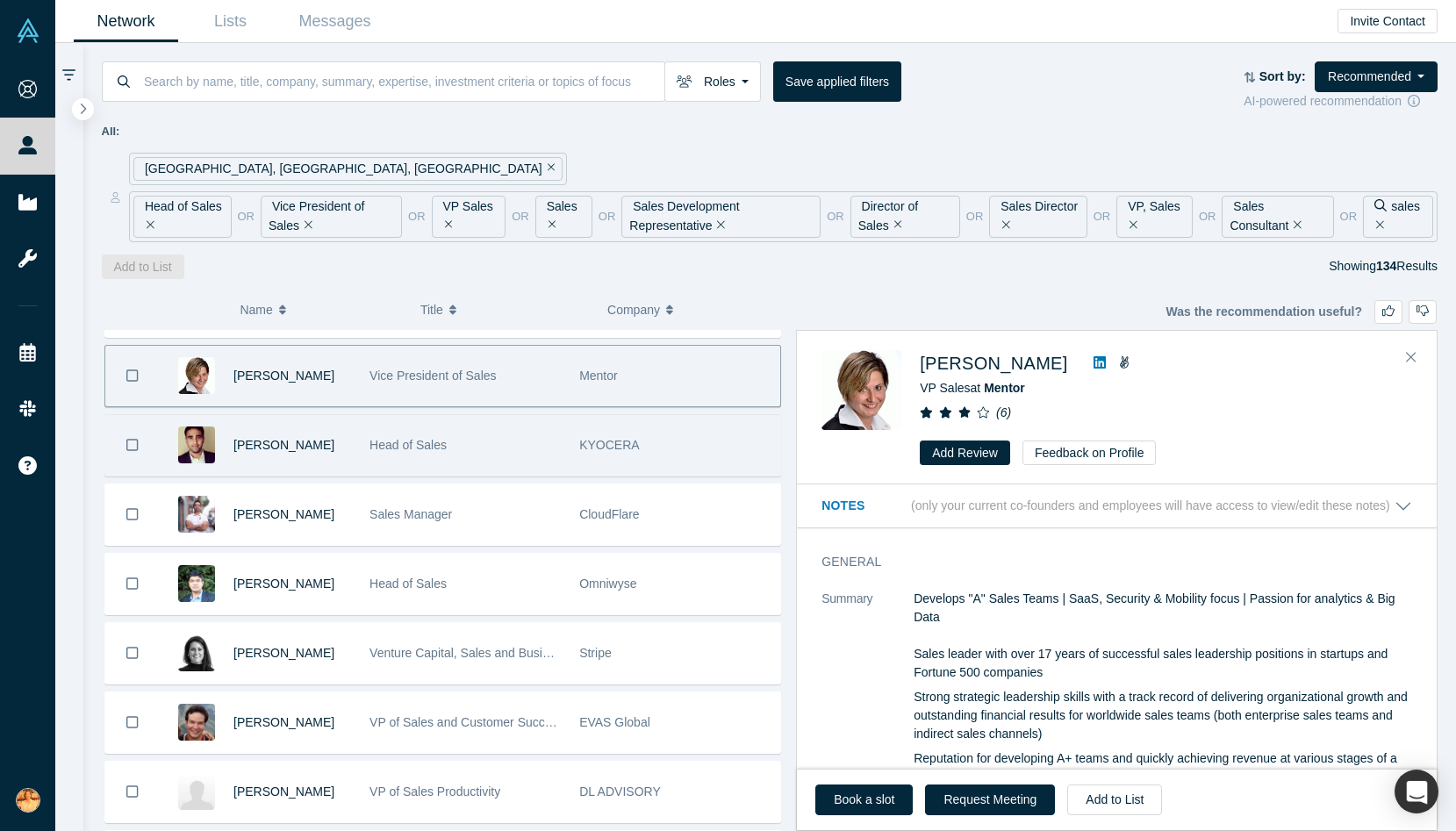
click at [482, 437] on div "Head of Sales" at bounding box center [465, 445] width 192 height 61
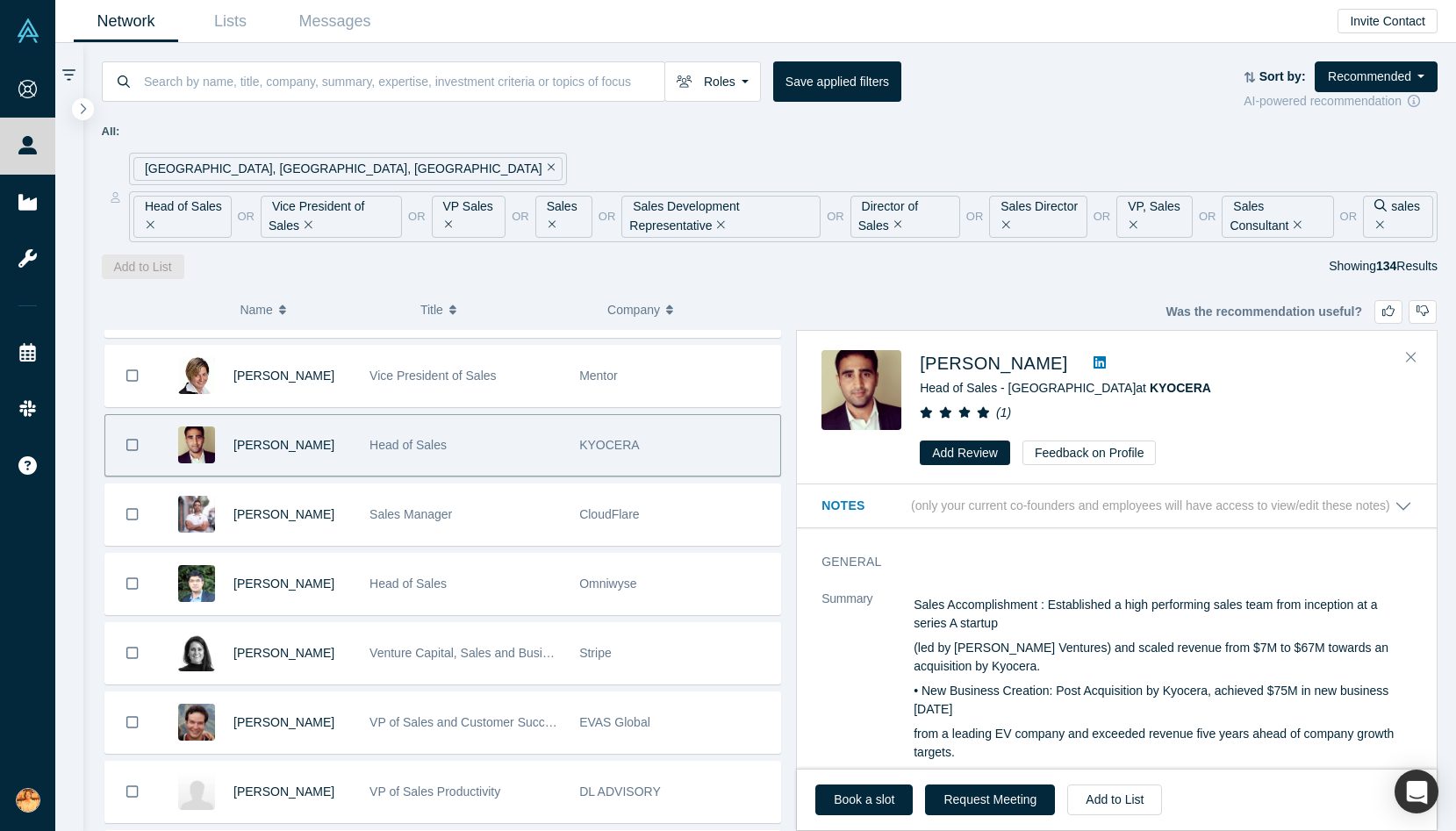
click at [1094, 356] on icon at bounding box center [1100, 362] width 12 height 12
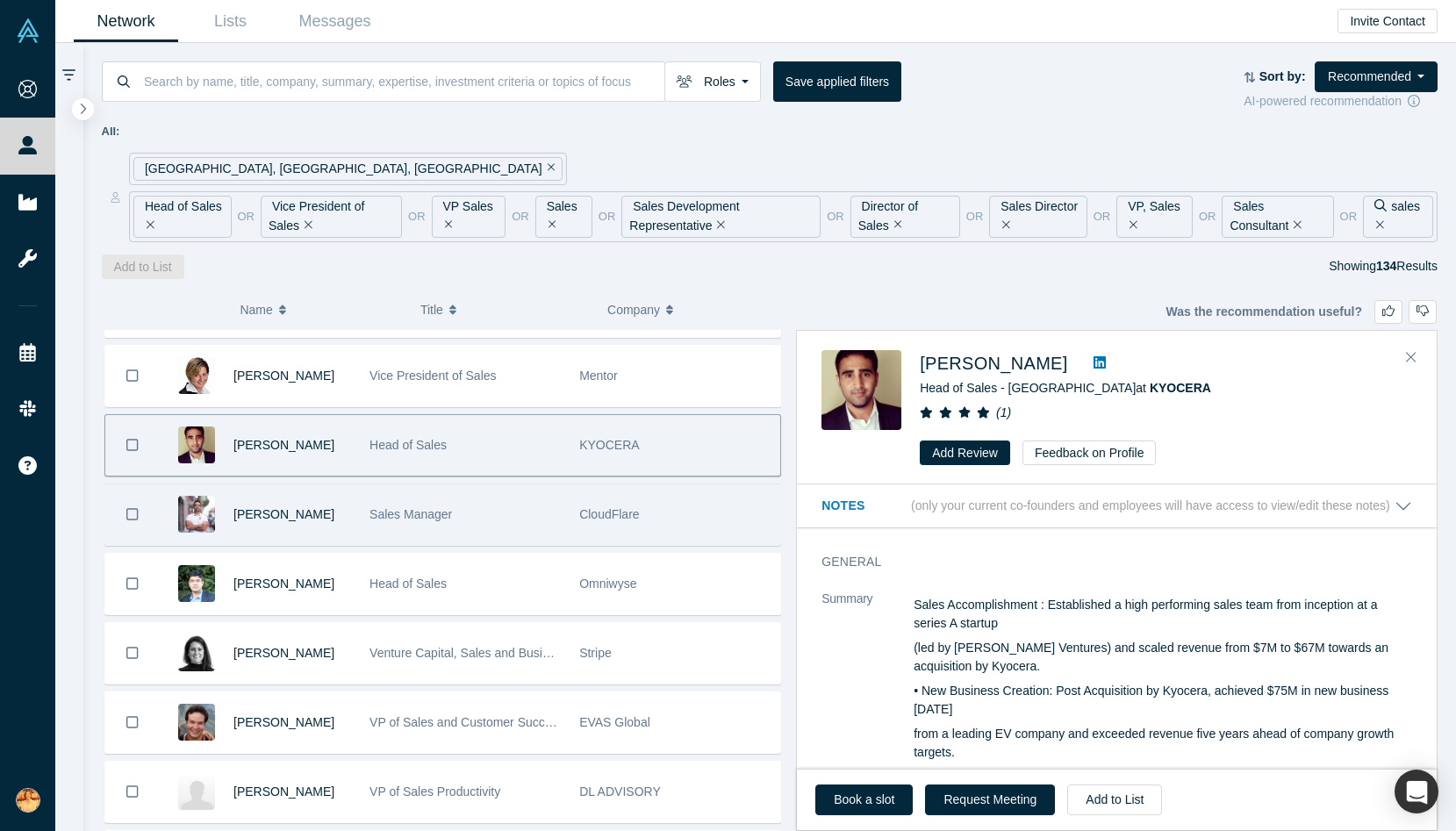
click at [448, 514] on span "Sales Manager" at bounding box center [410, 514] width 82 height 14
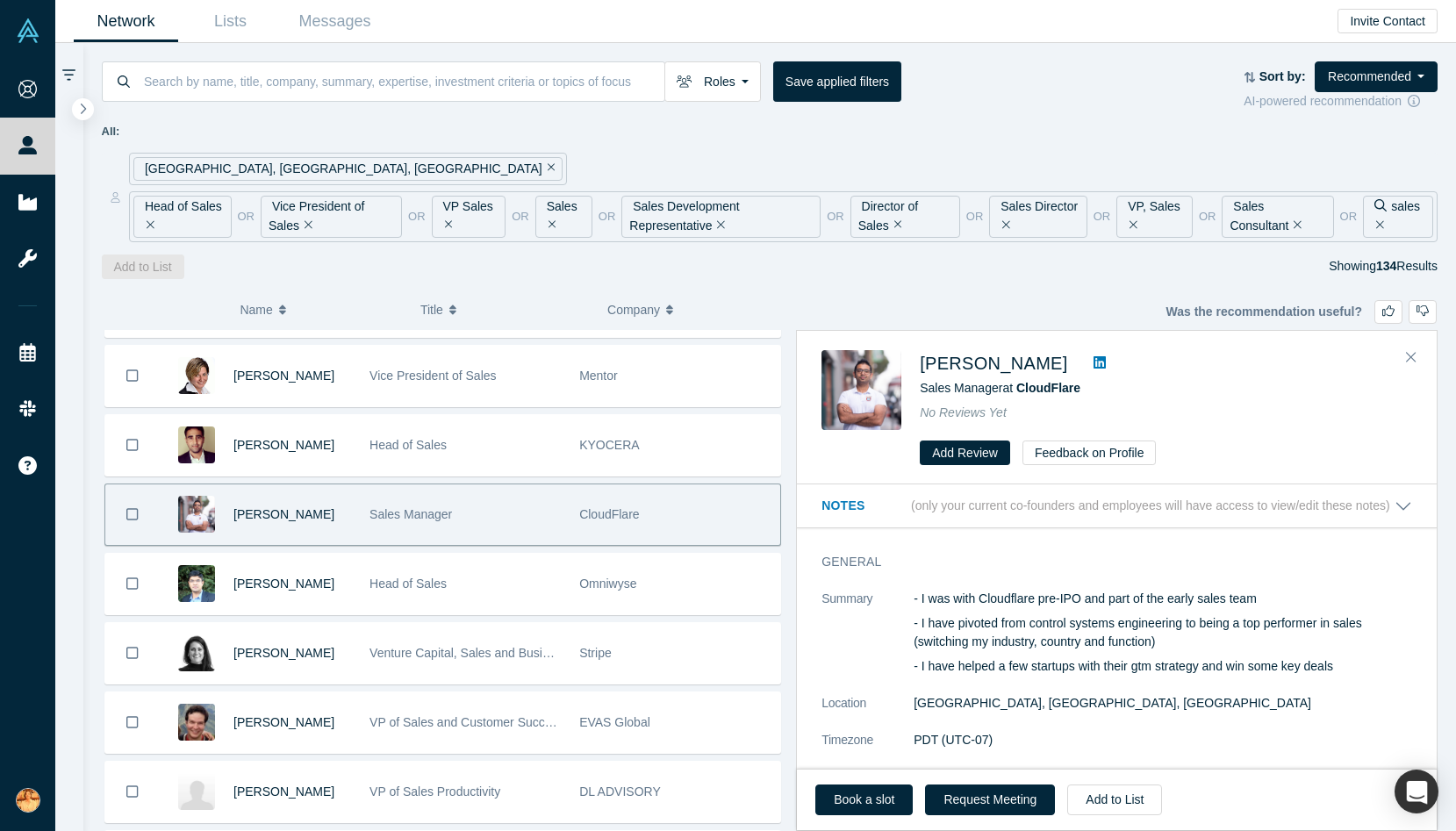
click at [1094, 360] on icon at bounding box center [1100, 362] width 12 height 12
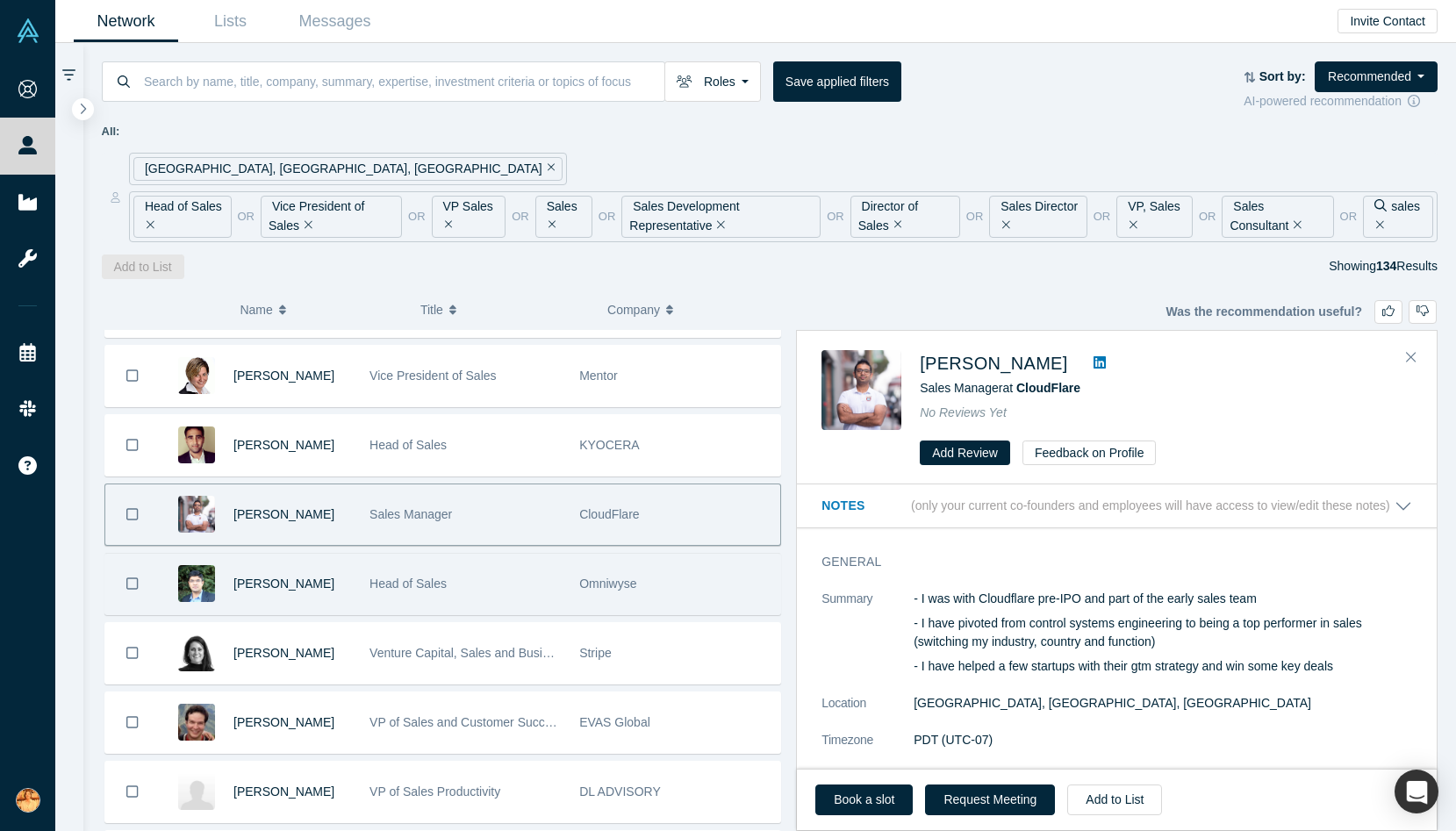
click at [476, 580] on div "Head of Sales" at bounding box center [465, 584] width 192 height 61
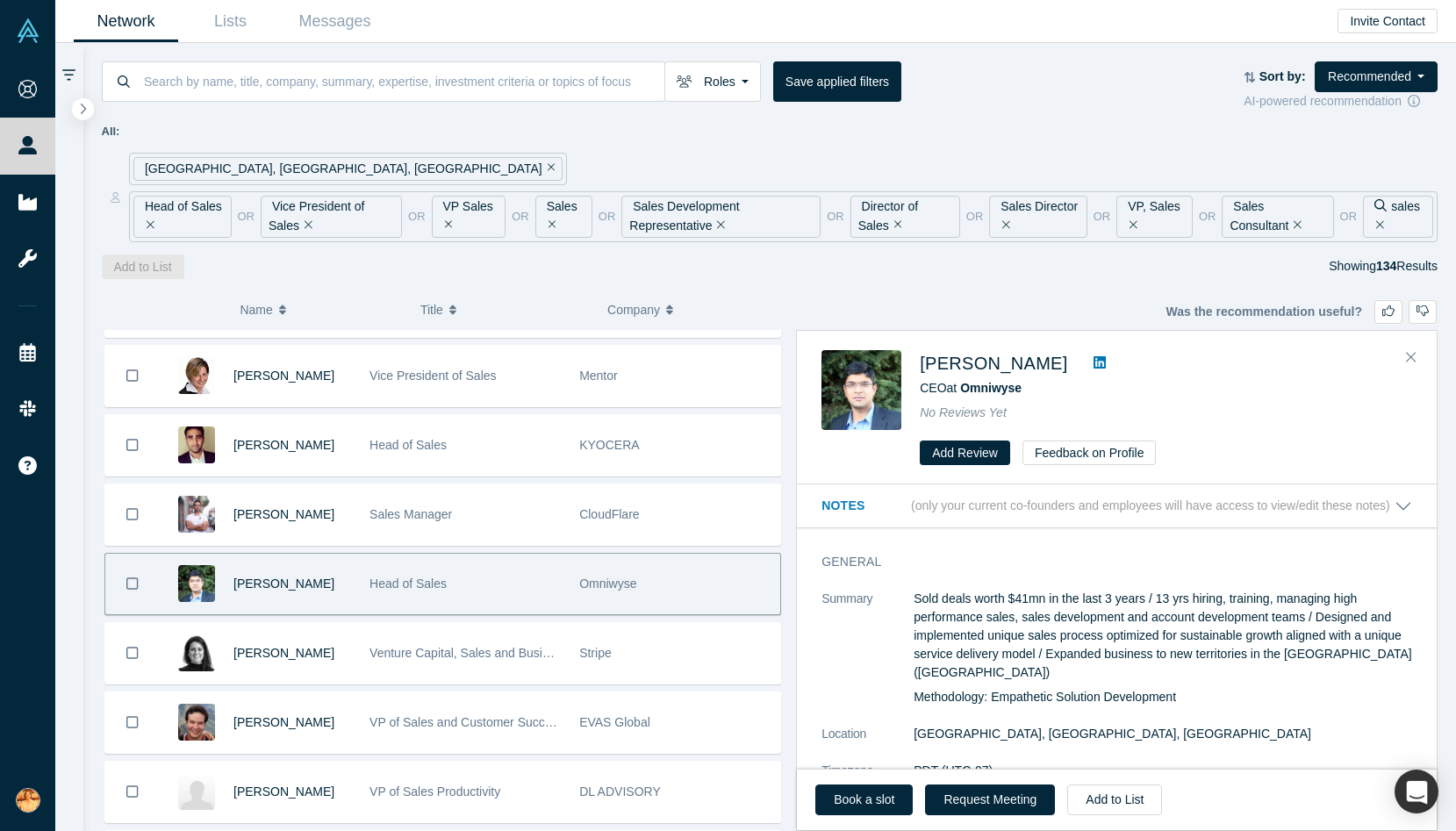
scroll to position [90, 0]
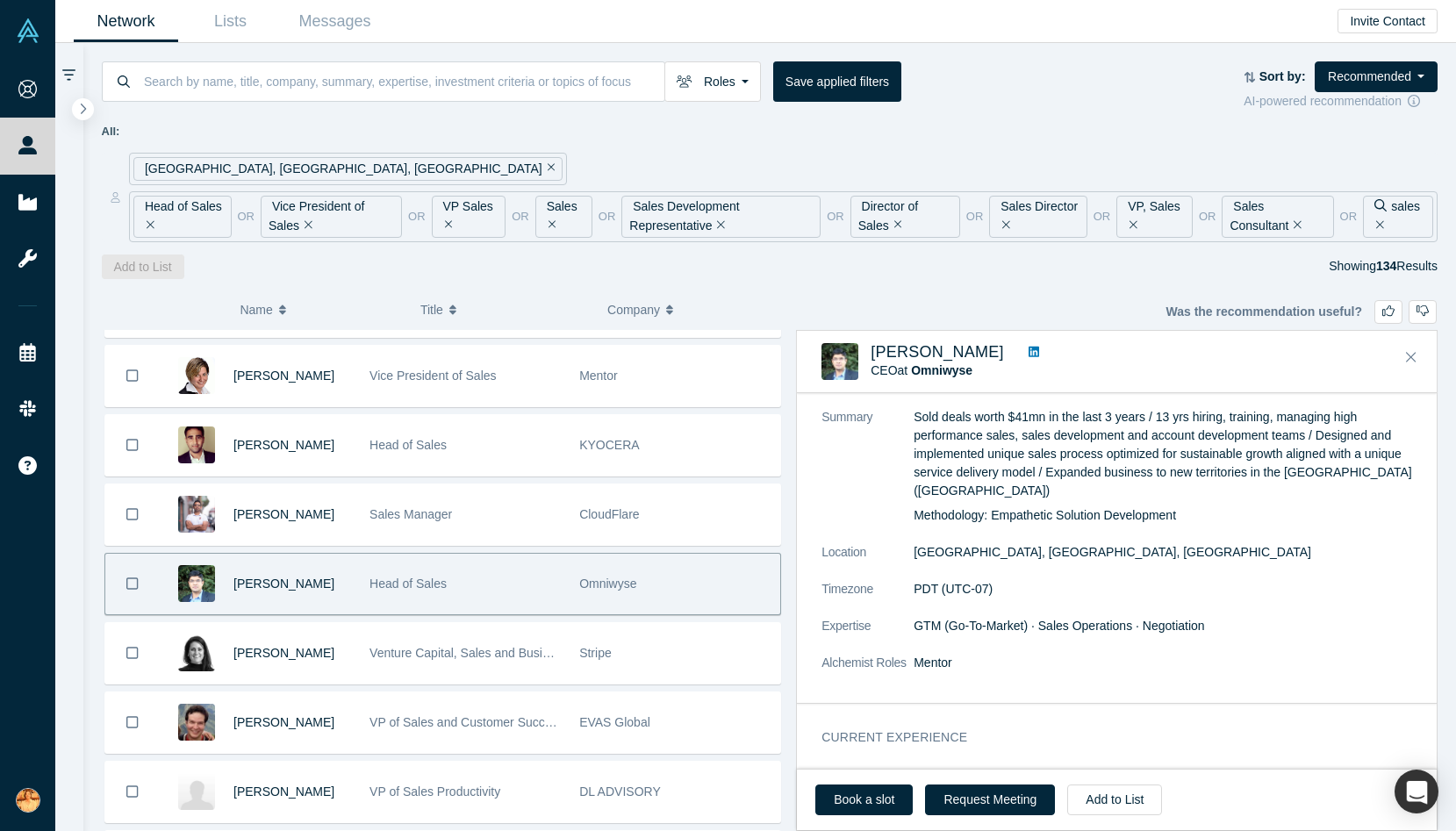
click at [1036, 351] on icon at bounding box center [1034, 351] width 11 height 11
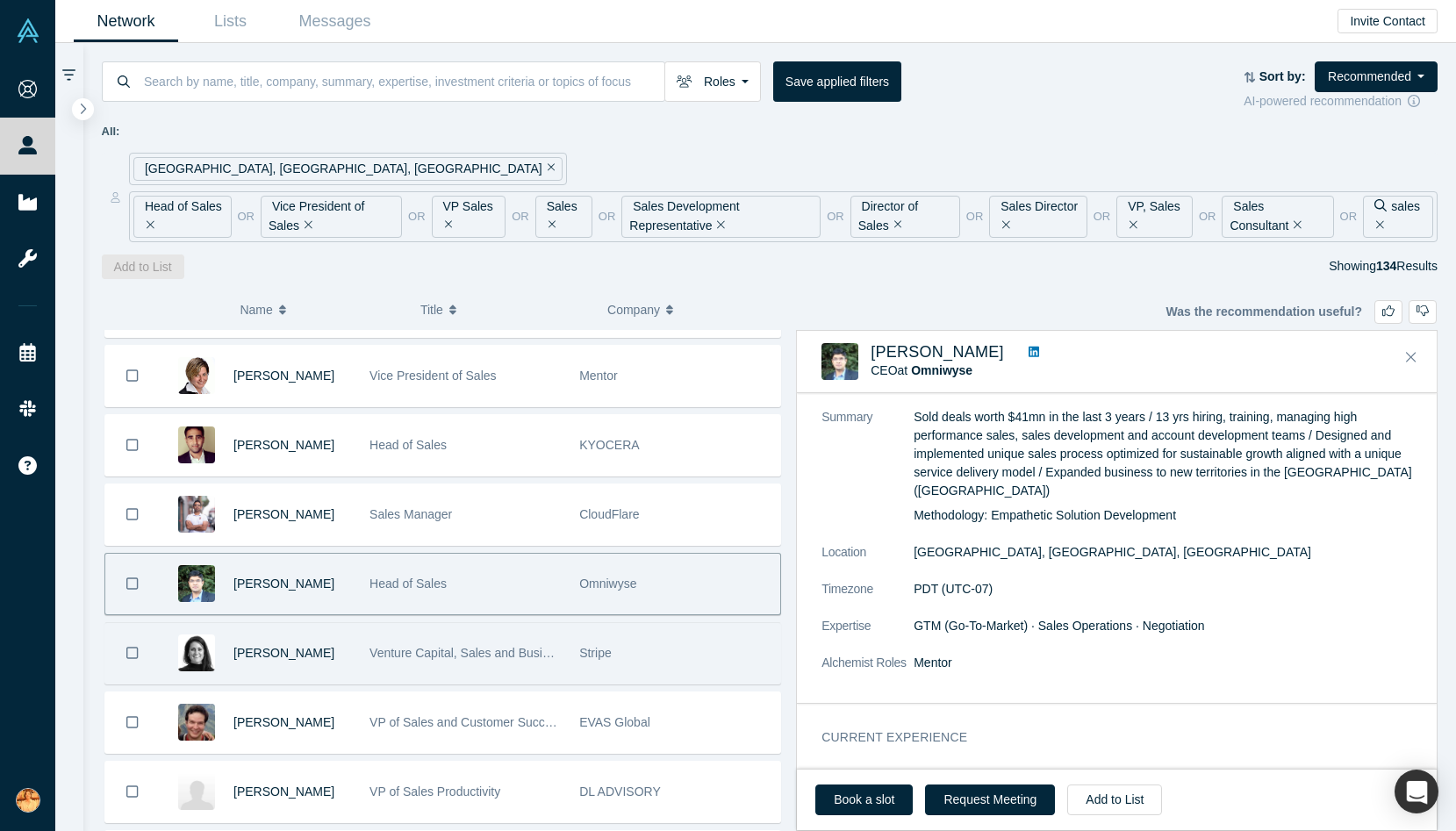
click at [488, 670] on div "Venture Capital, Sales and Business Development" at bounding box center [465, 653] width 192 height 61
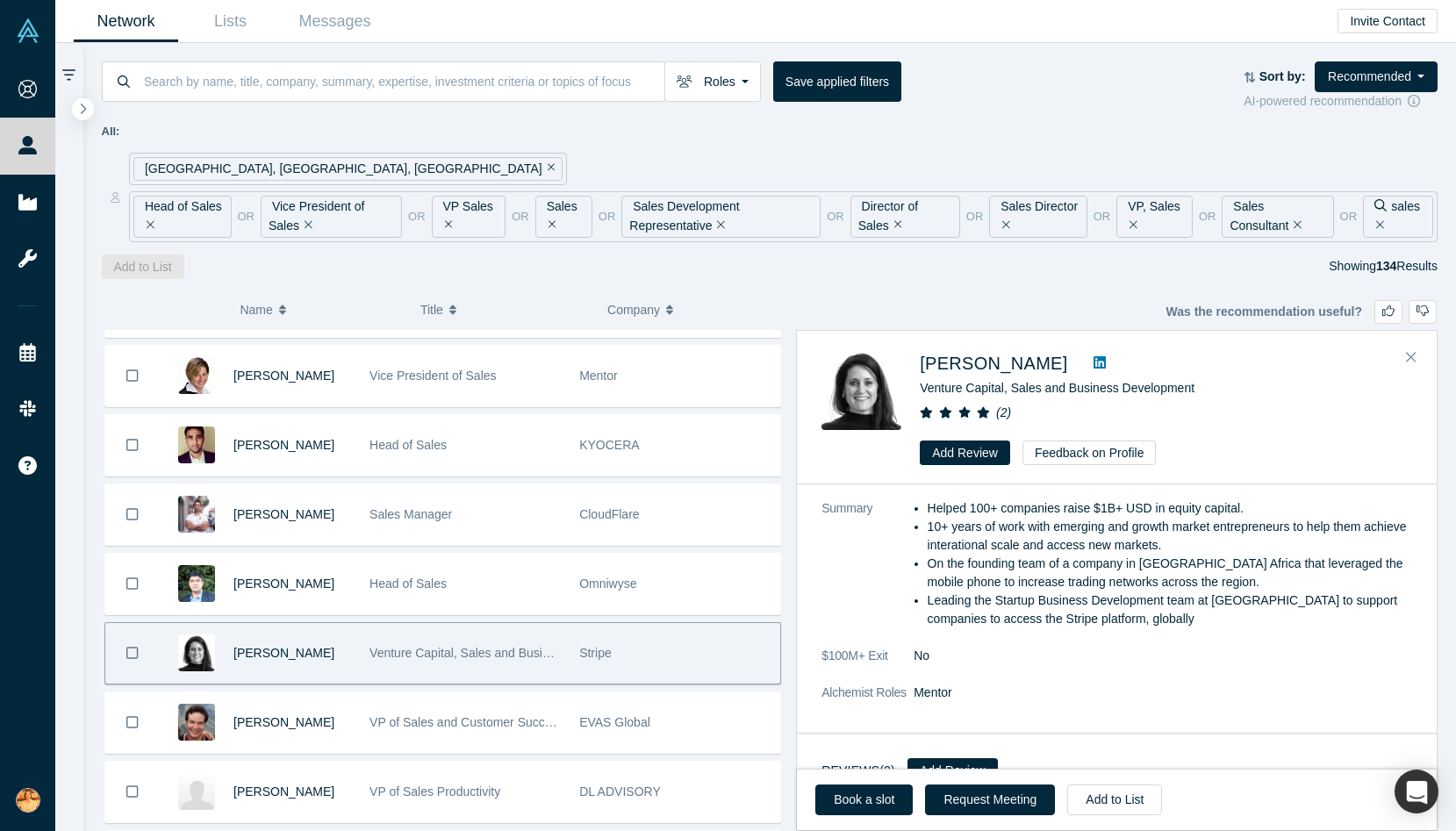
scroll to position [0, 0]
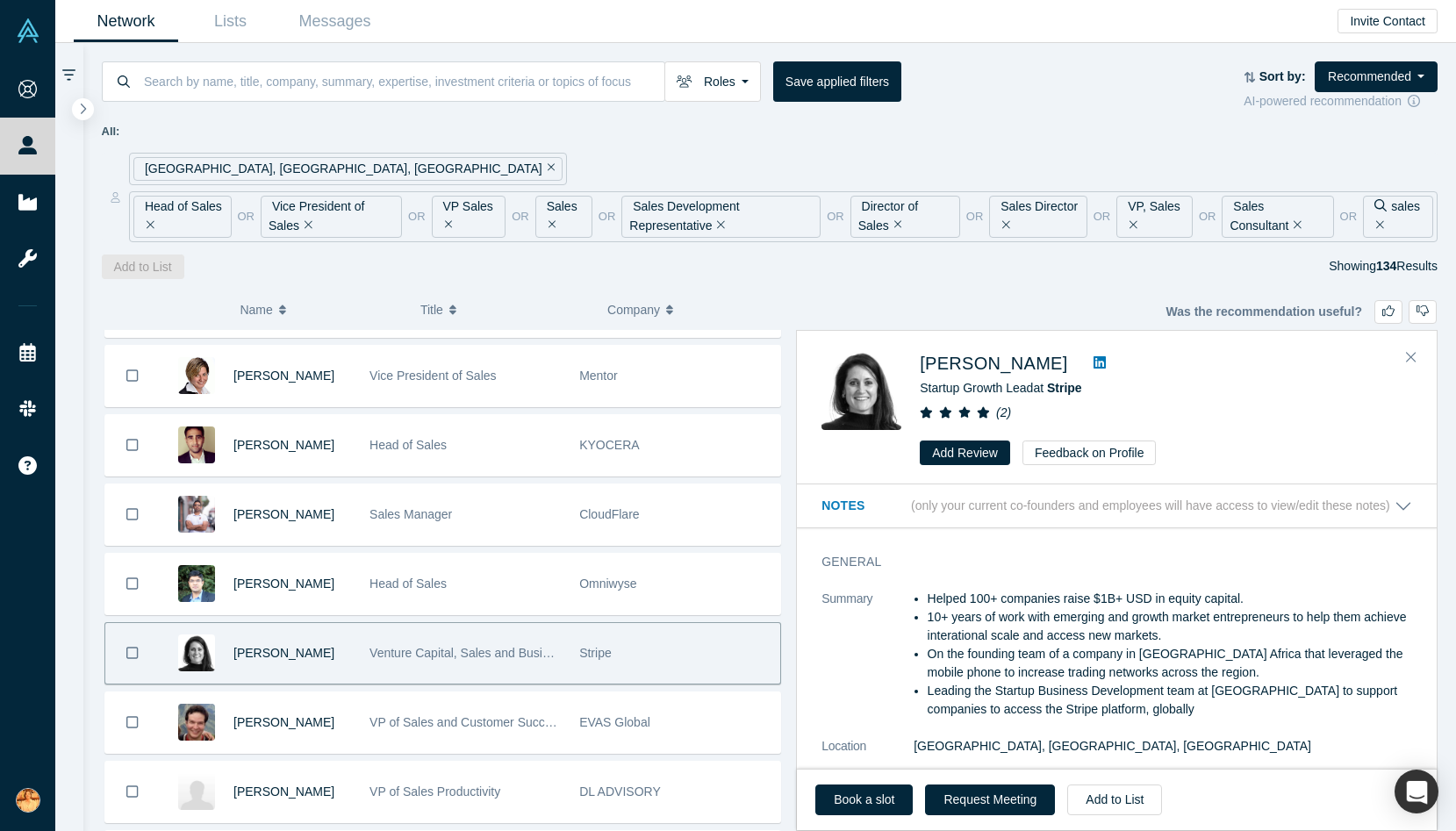
click at [1094, 357] on icon at bounding box center [1100, 362] width 12 height 12
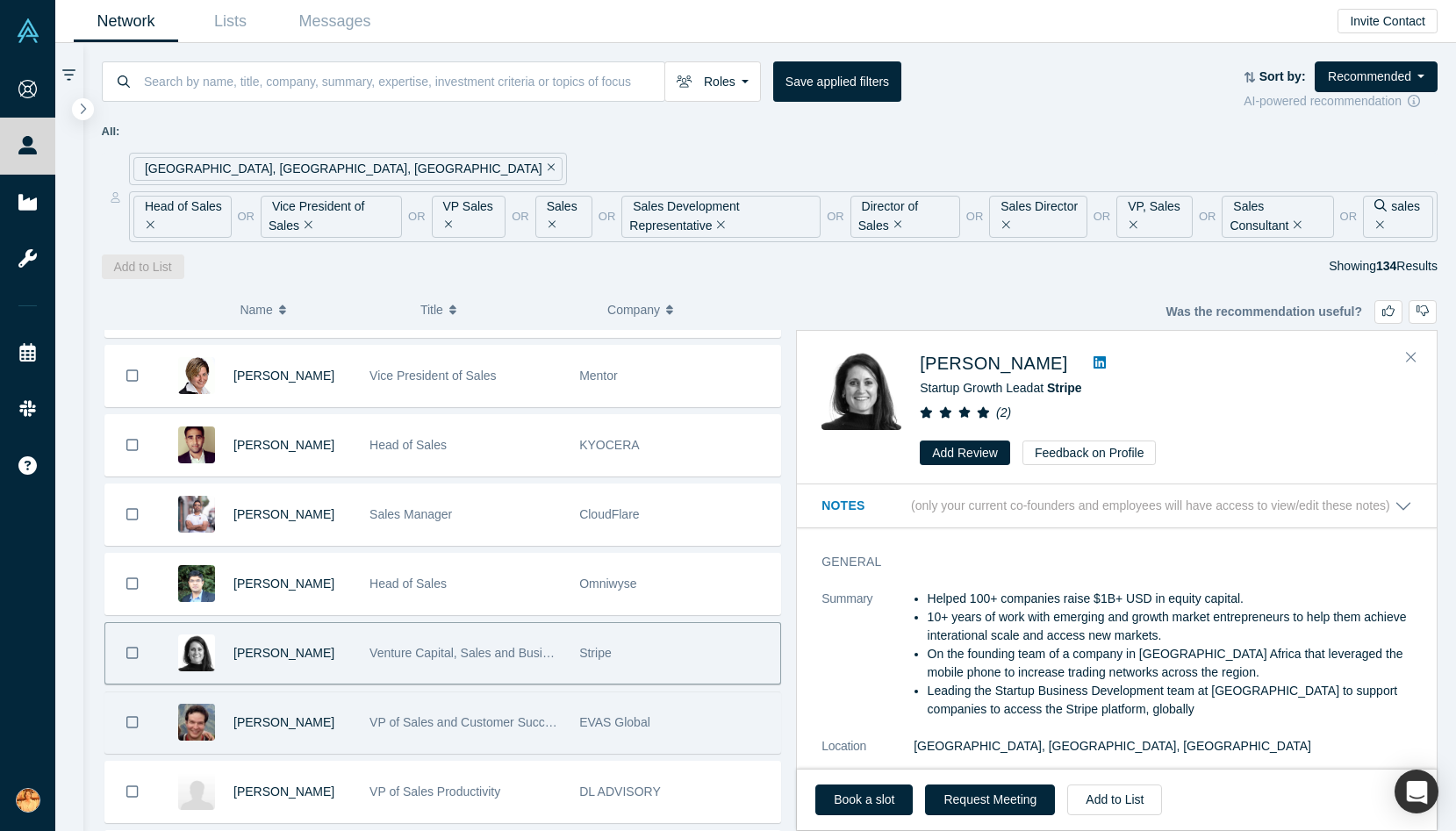
click at [463, 714] on div "VP of Sales and Customer Success" at bounding box center [465, 722] width 192 height 61
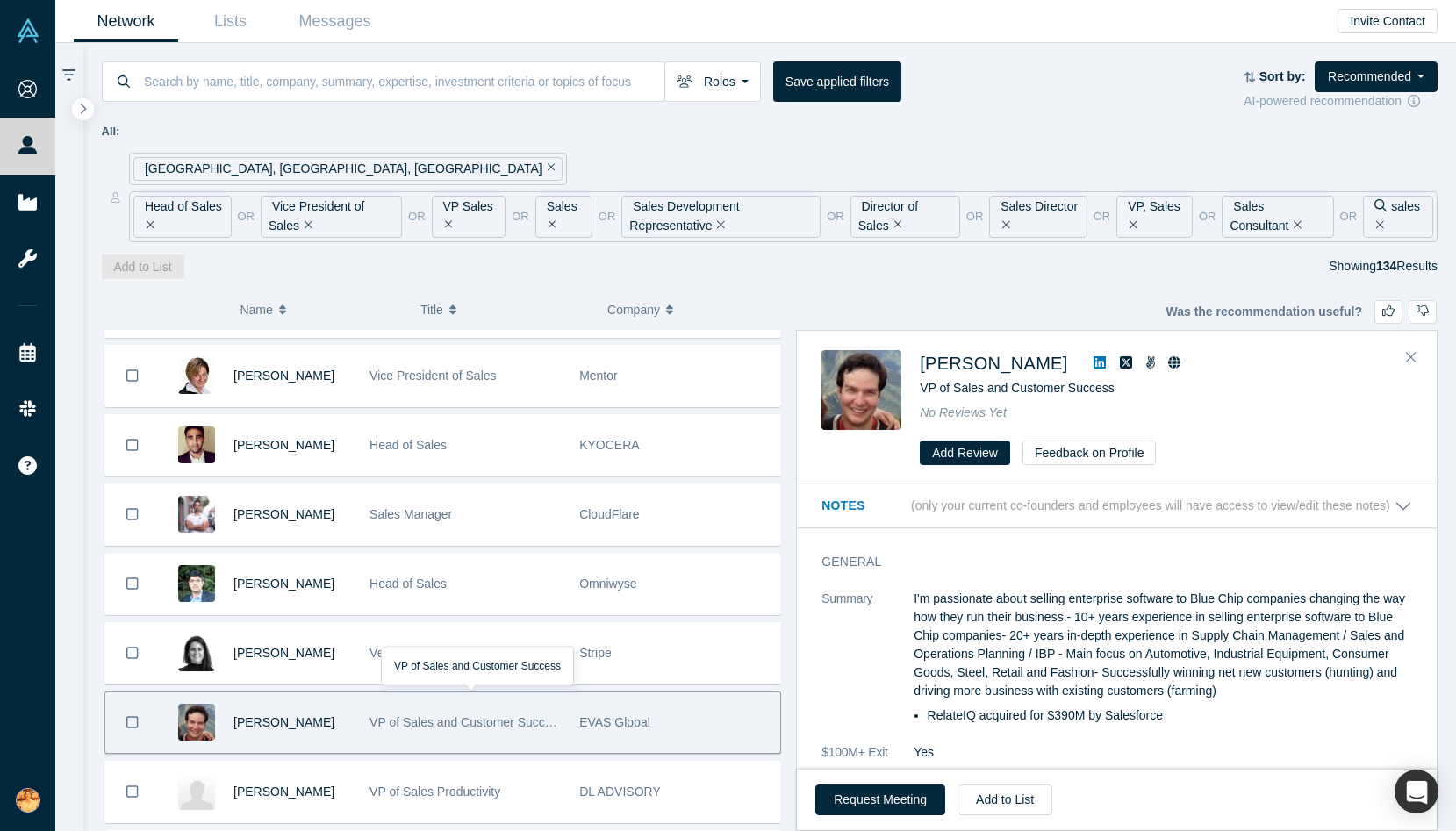
click at [510, 728] on span "VP of Sales and Customer Success" at bounding box center [466, 722] width 195 height 14
click at [1094, 363] on icon at bounding box center [1100, 362] width 12 height 12
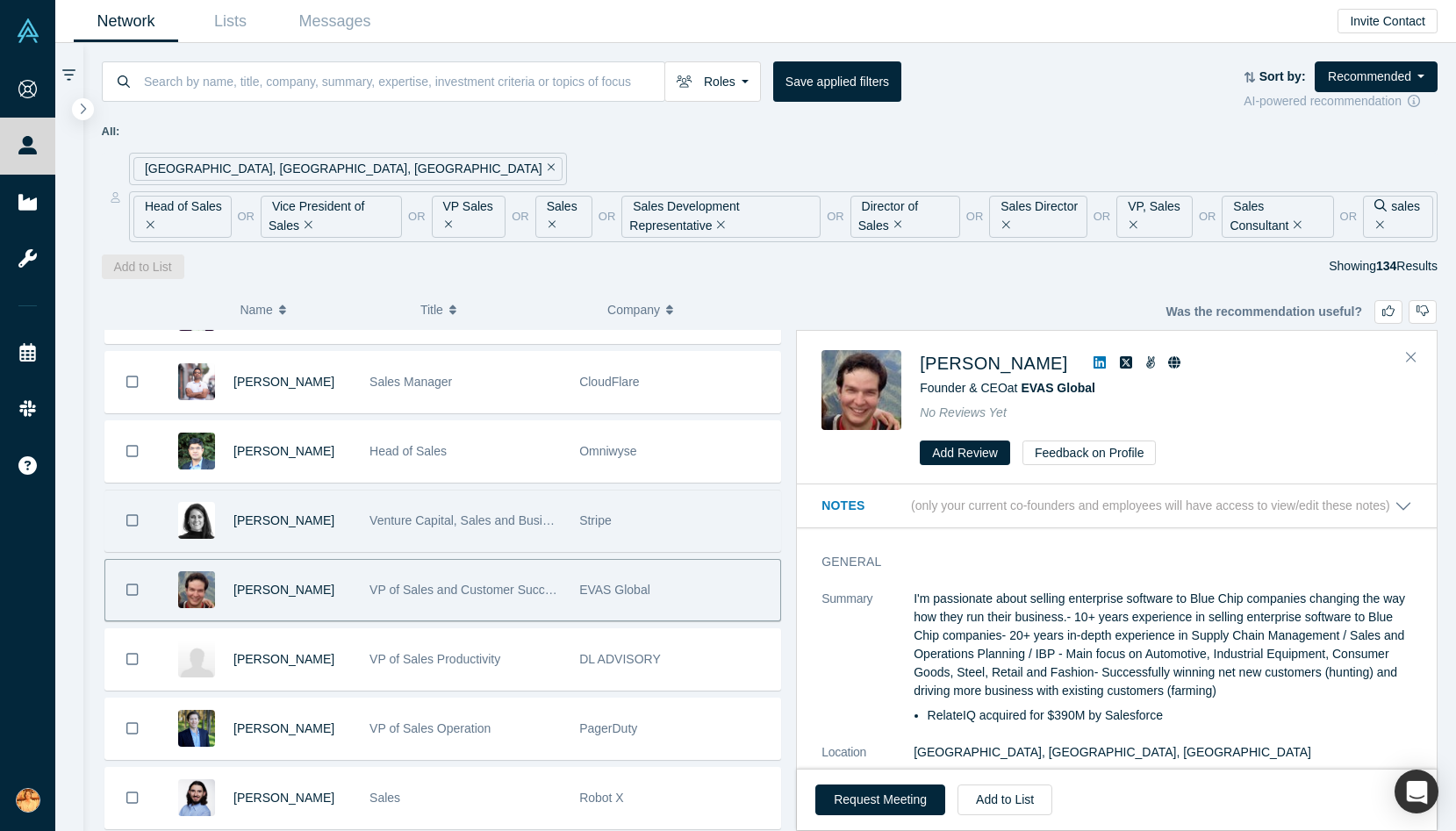
scroll to position [887, 0]
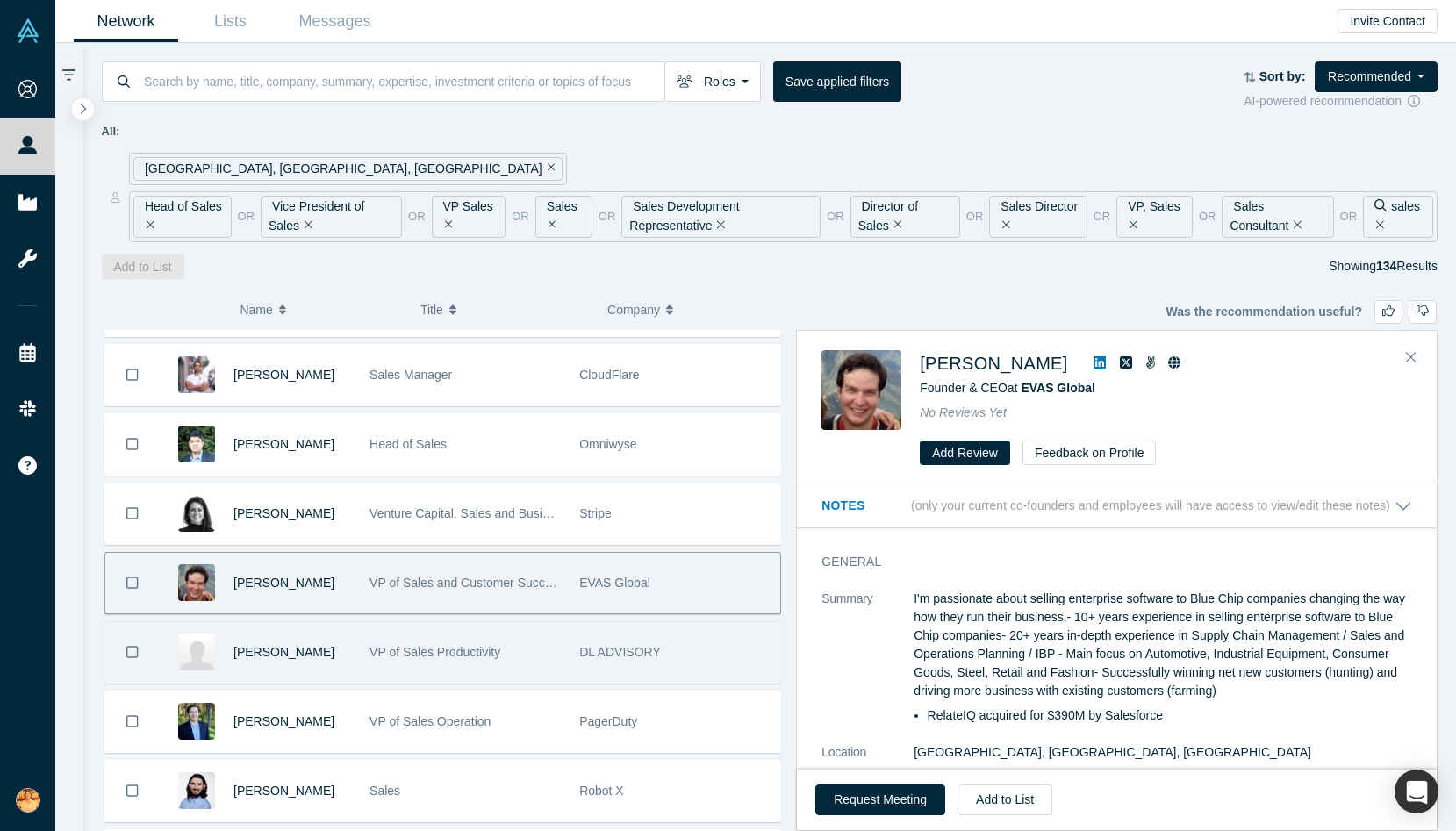
click at [485, 643] on div "VP of Sales Productivity" at bounding box center [465, 652] width 192 height 61
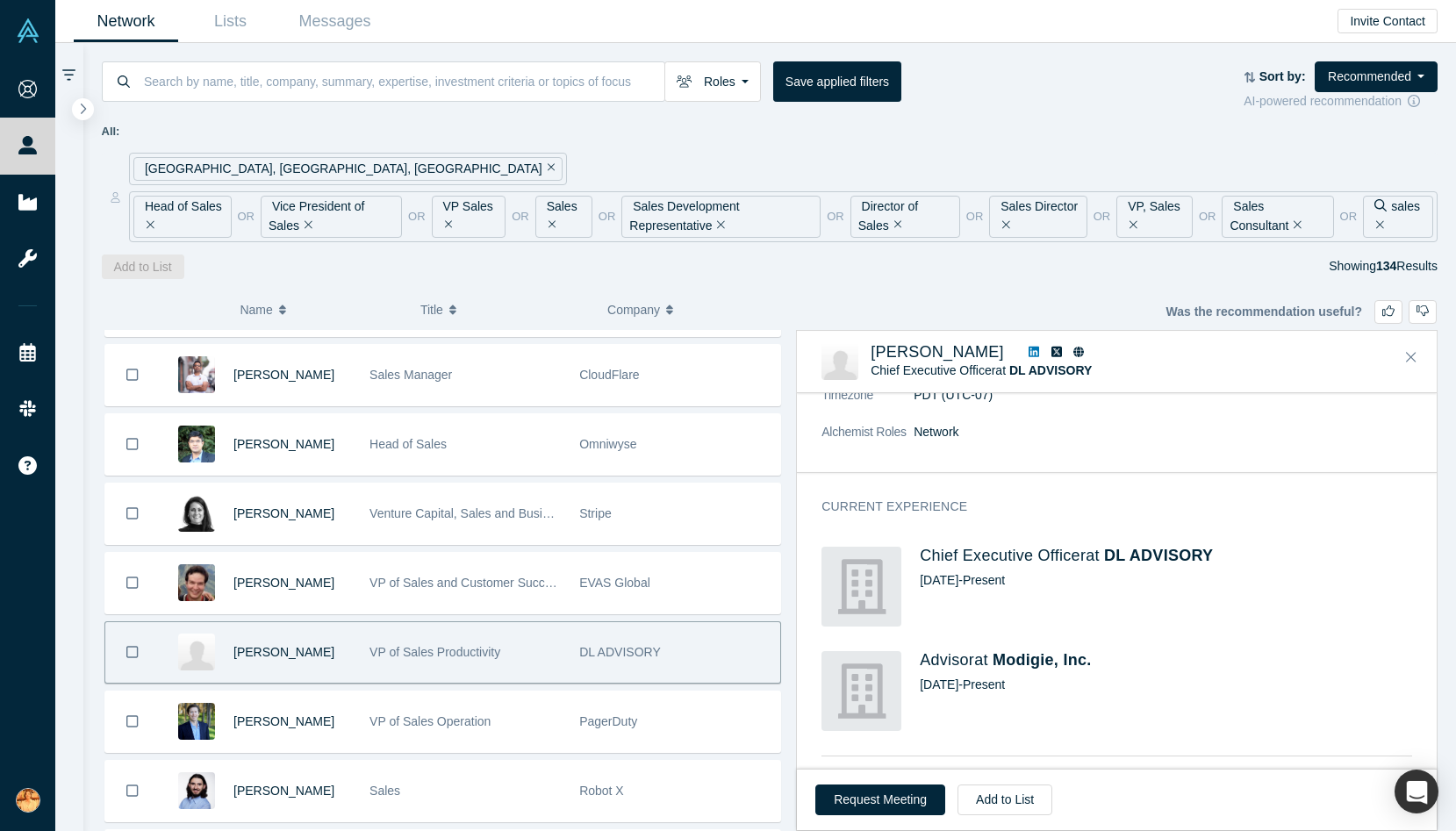
scroll to position [151, 0]
click at [1028, 350] on icon at bounding box center [1034, 351] width 11 height 11
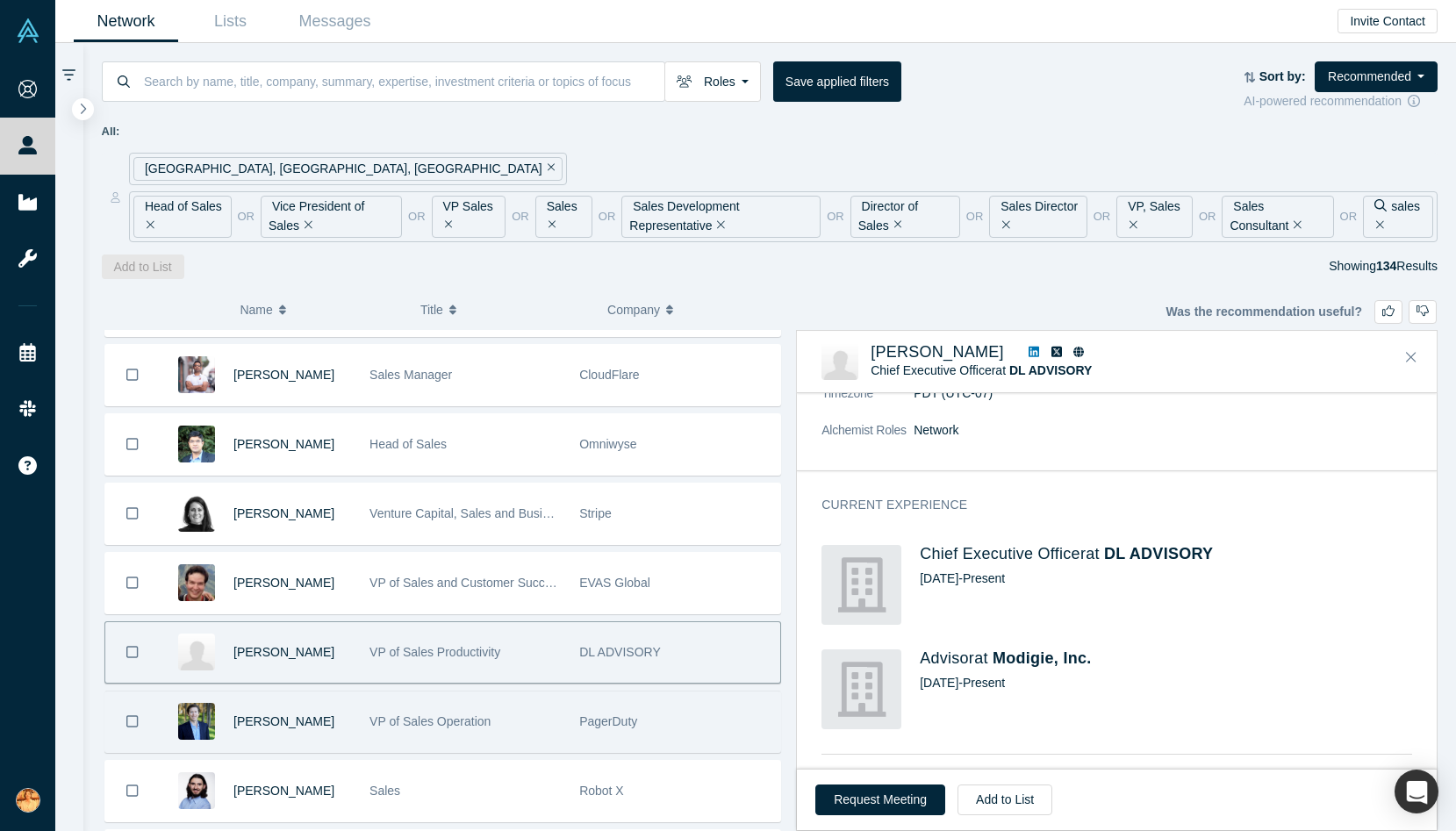
click at [385, 735] on div "VP of Sales Operation" at bounding box center [465, 721] width 192 height 61
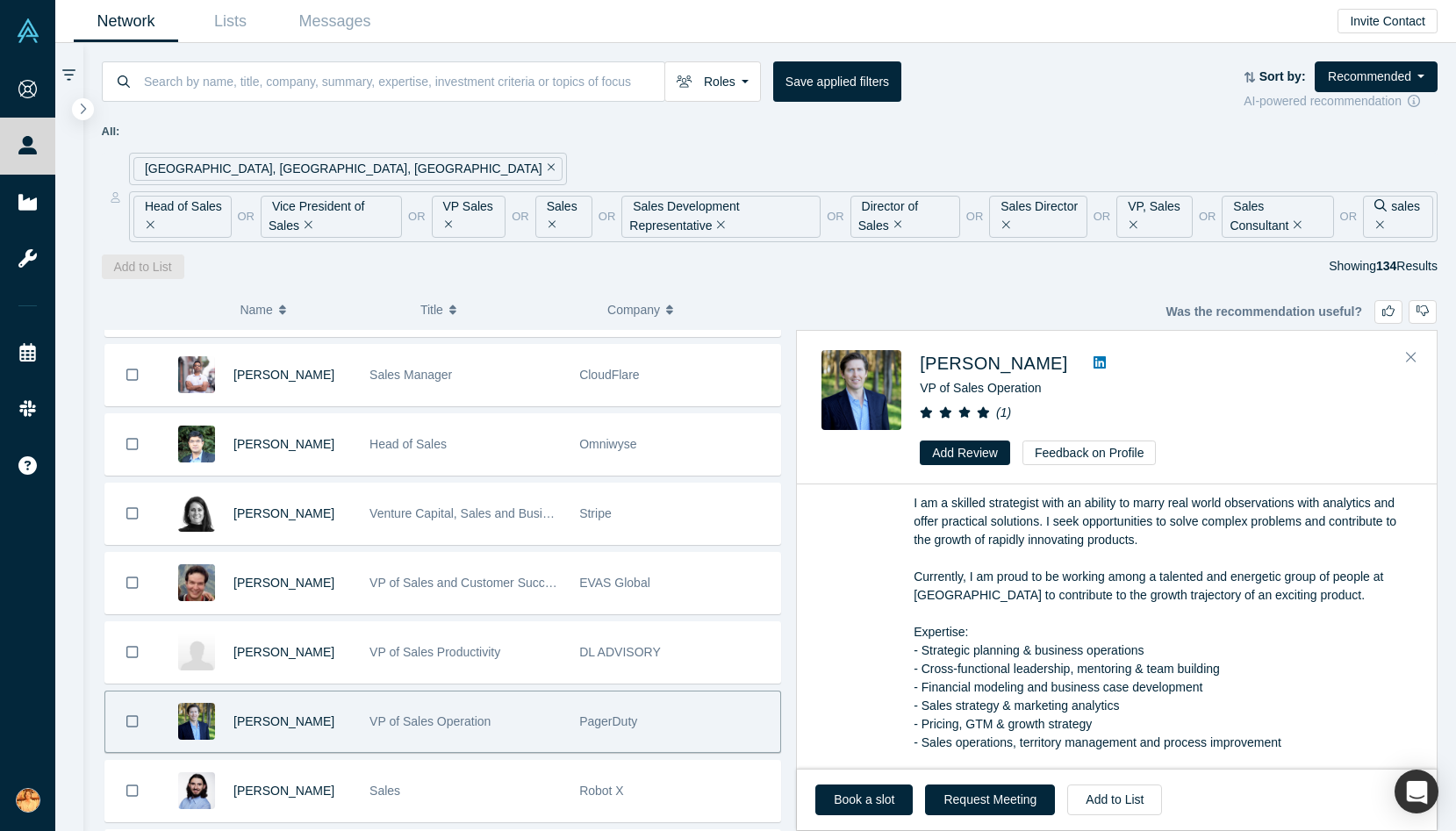
scroll to position [0, 0]
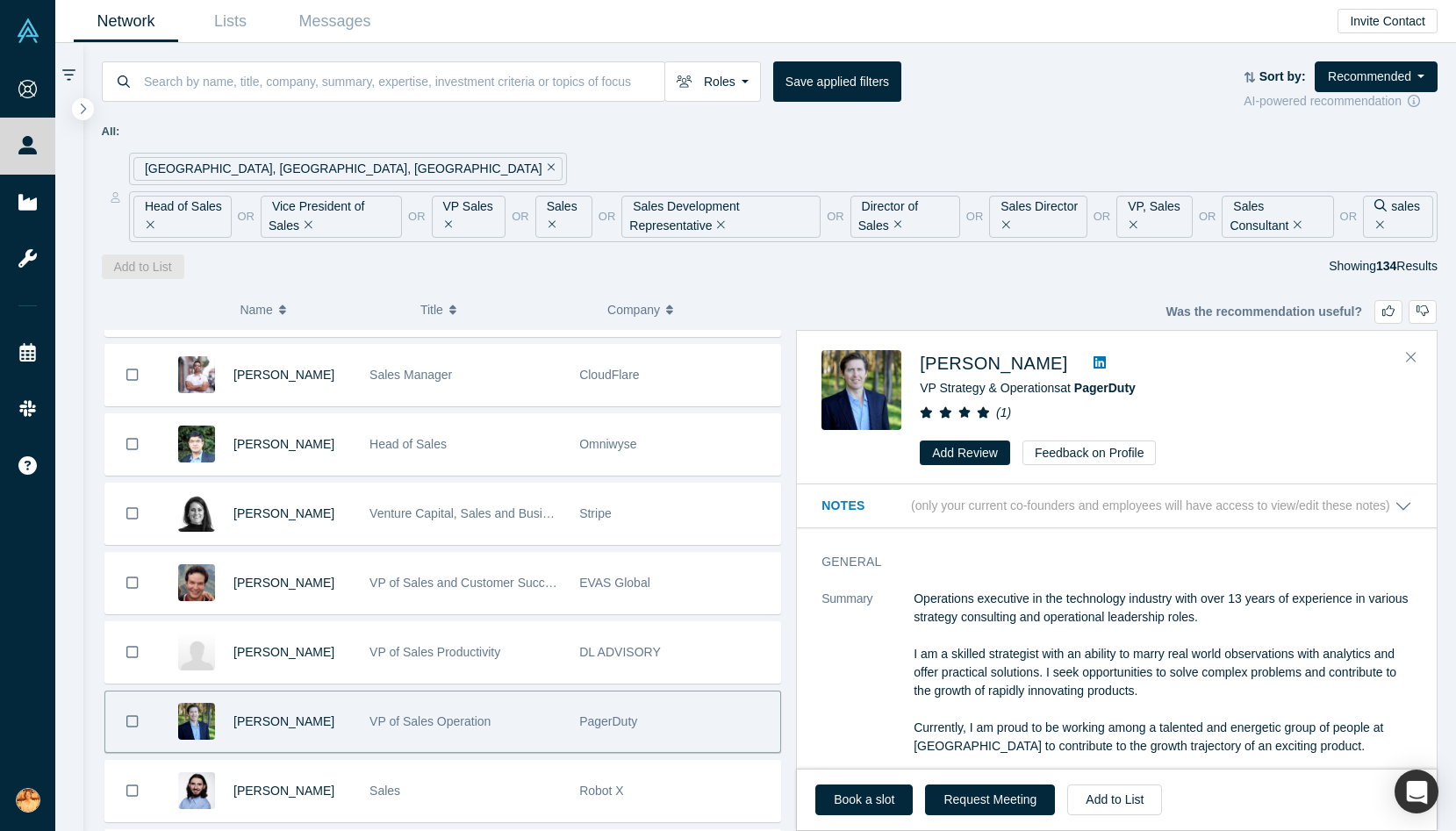
click at [1094, 359] on icon at bounding box center [1100, 362] width 12 height 12
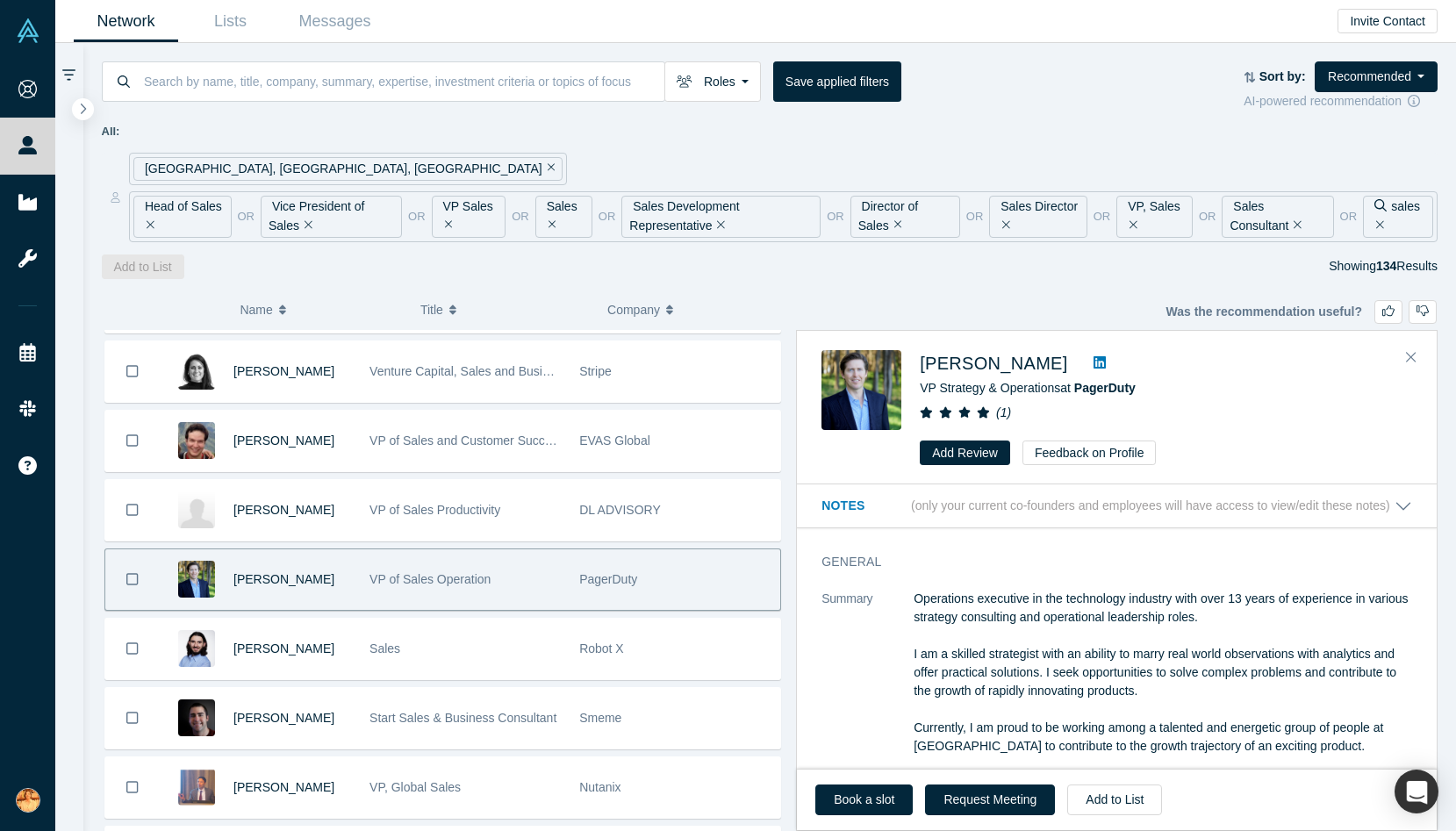
scroll to position [1104, 0]
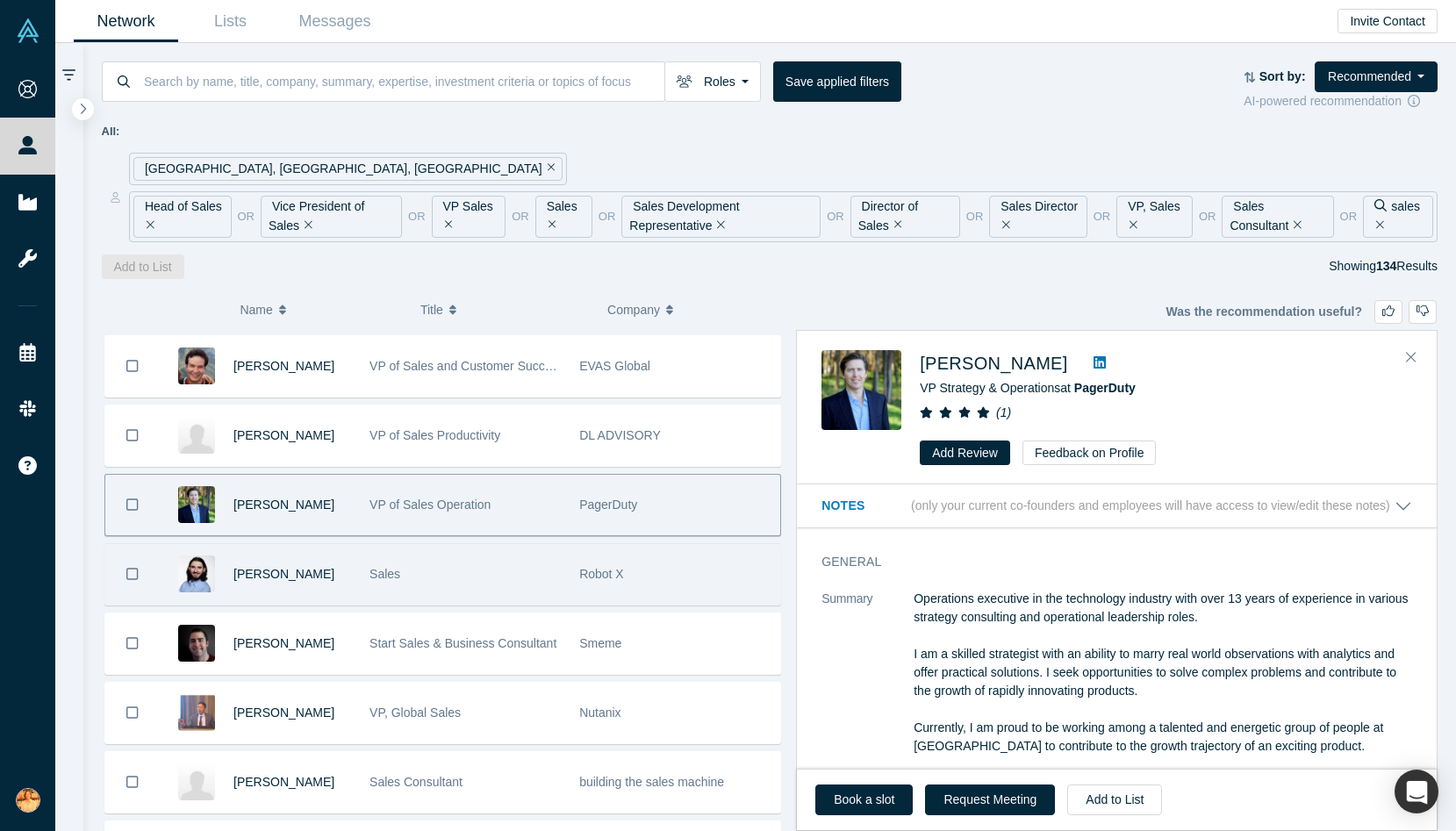
click at [431, 570] on div "Sales" at bounding box center [465, 574] width 192 height 61
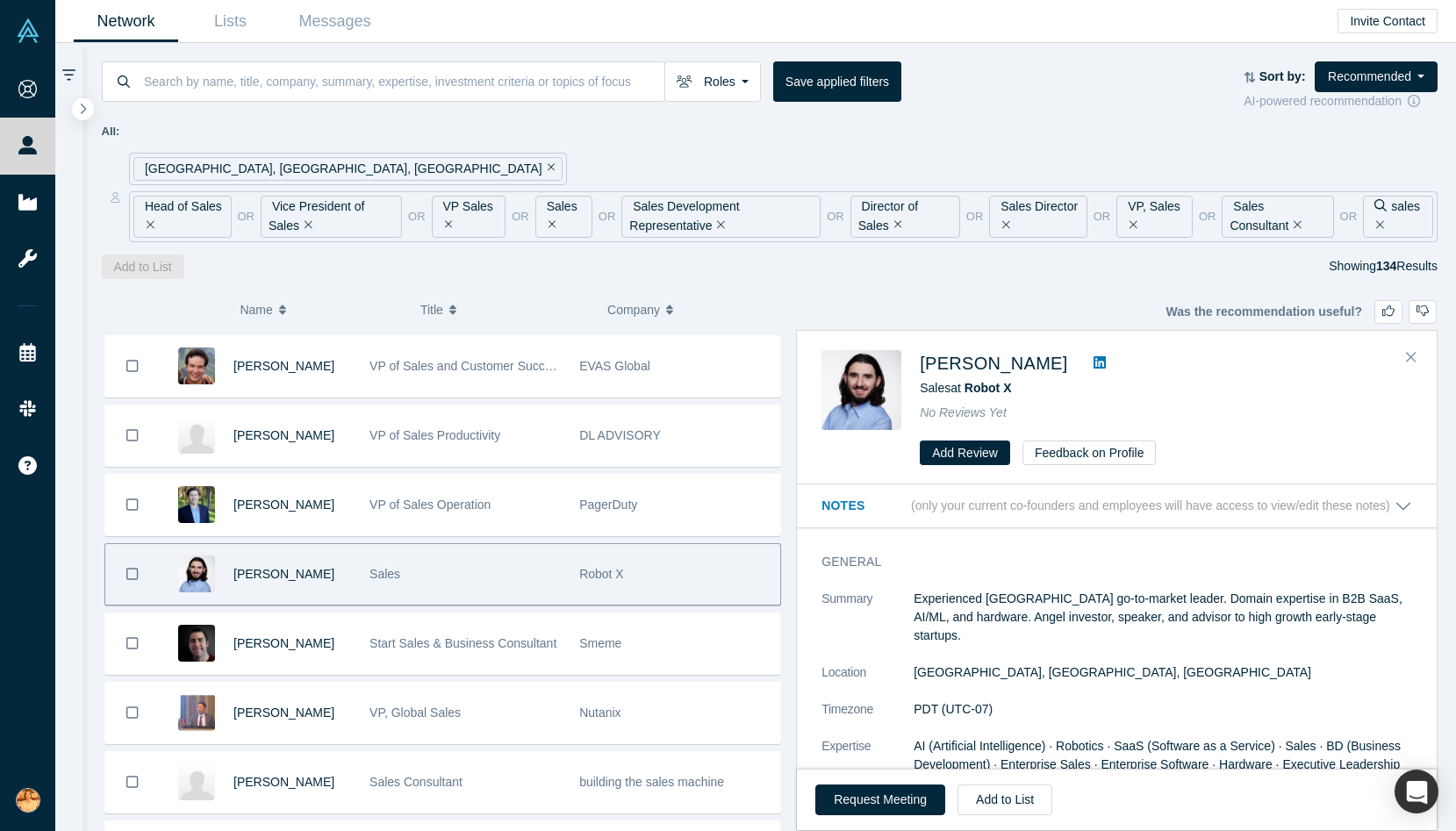
click at [1094, 358] on icon at bounding box center [1100, 362] width 12 height 12
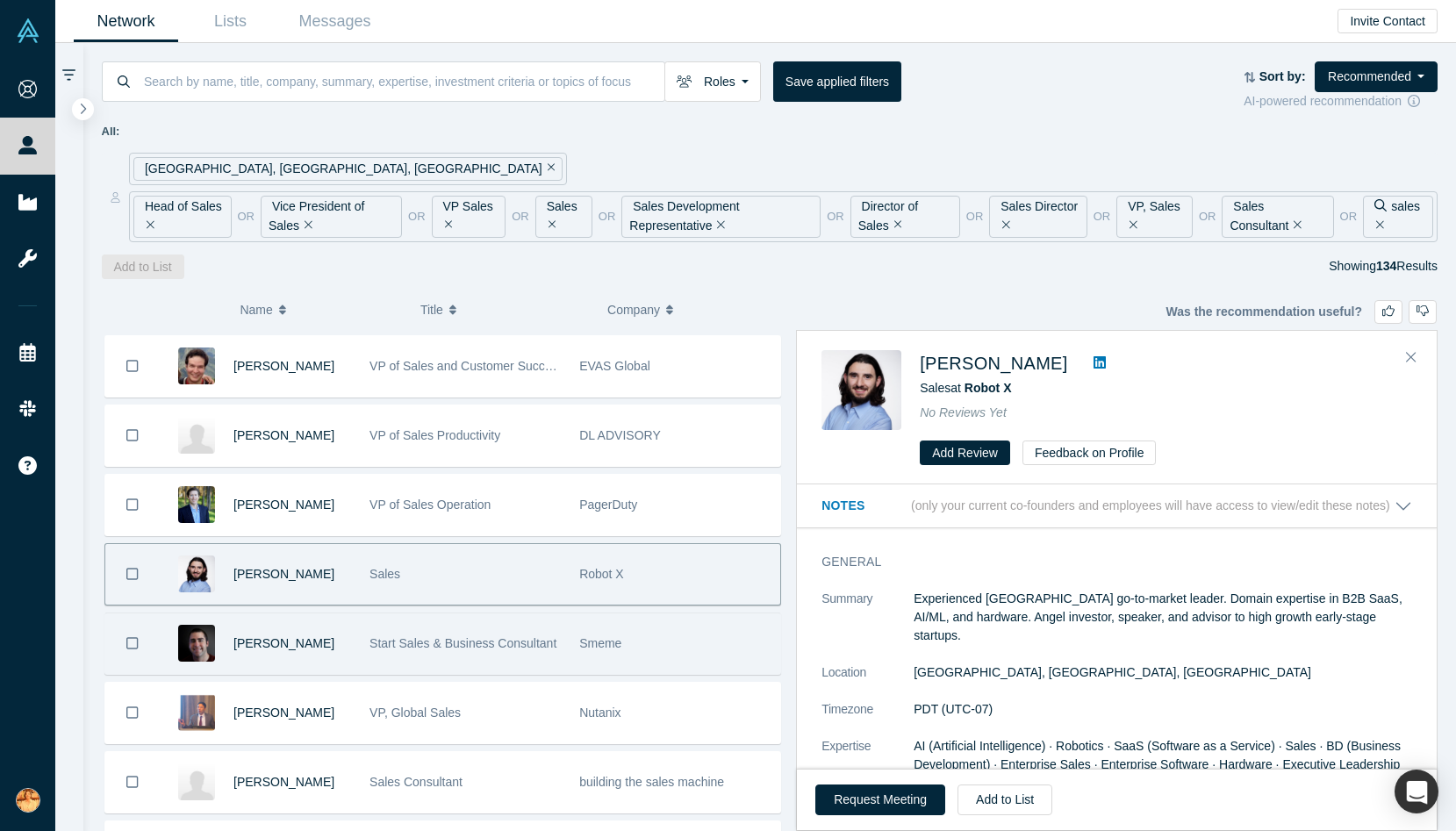
click at [369, 655] on div "Start Sales & Business Consultant" at bounding box center [465, 643] width 192 height 61
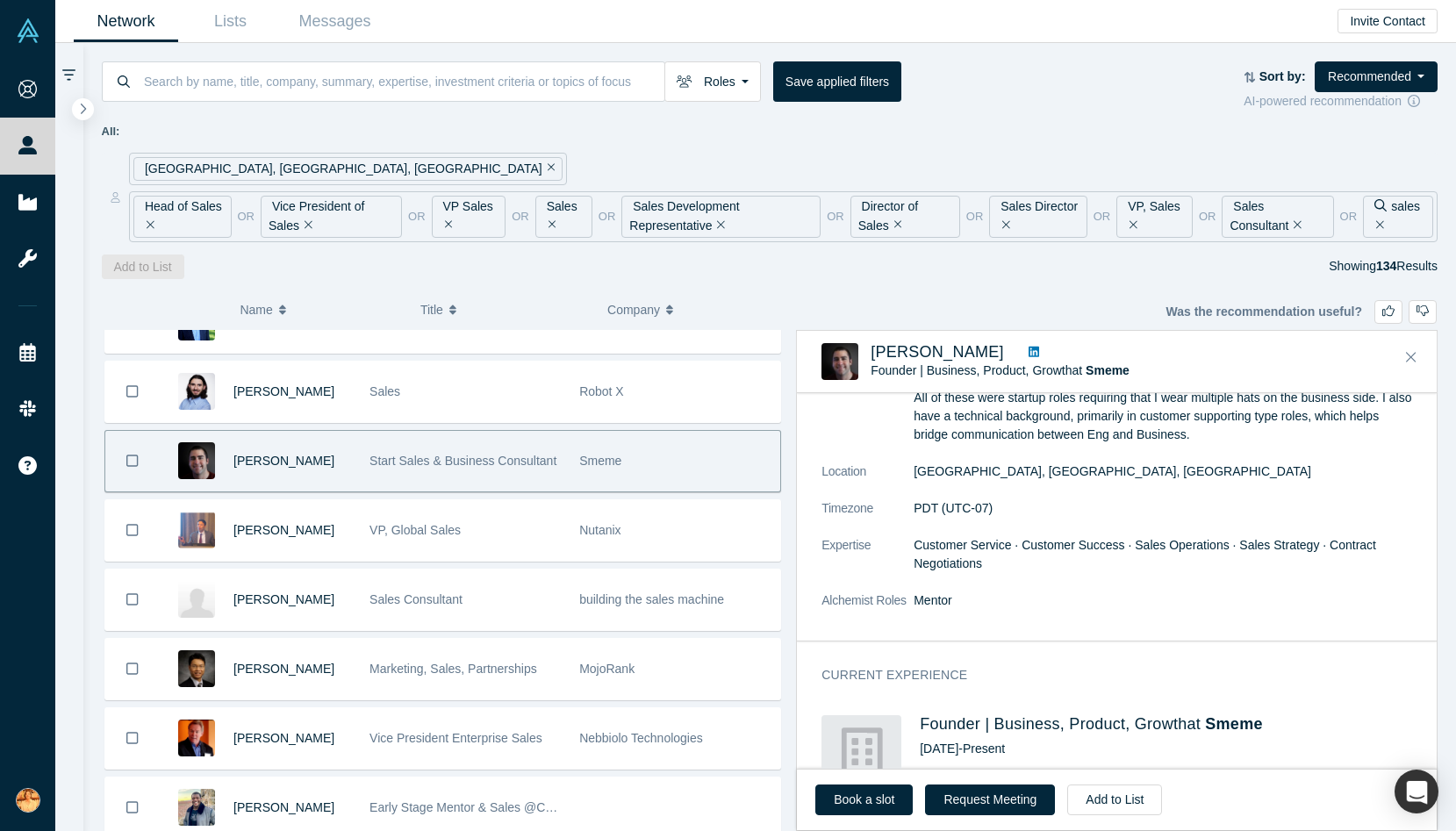
scroll to position [314, 0]
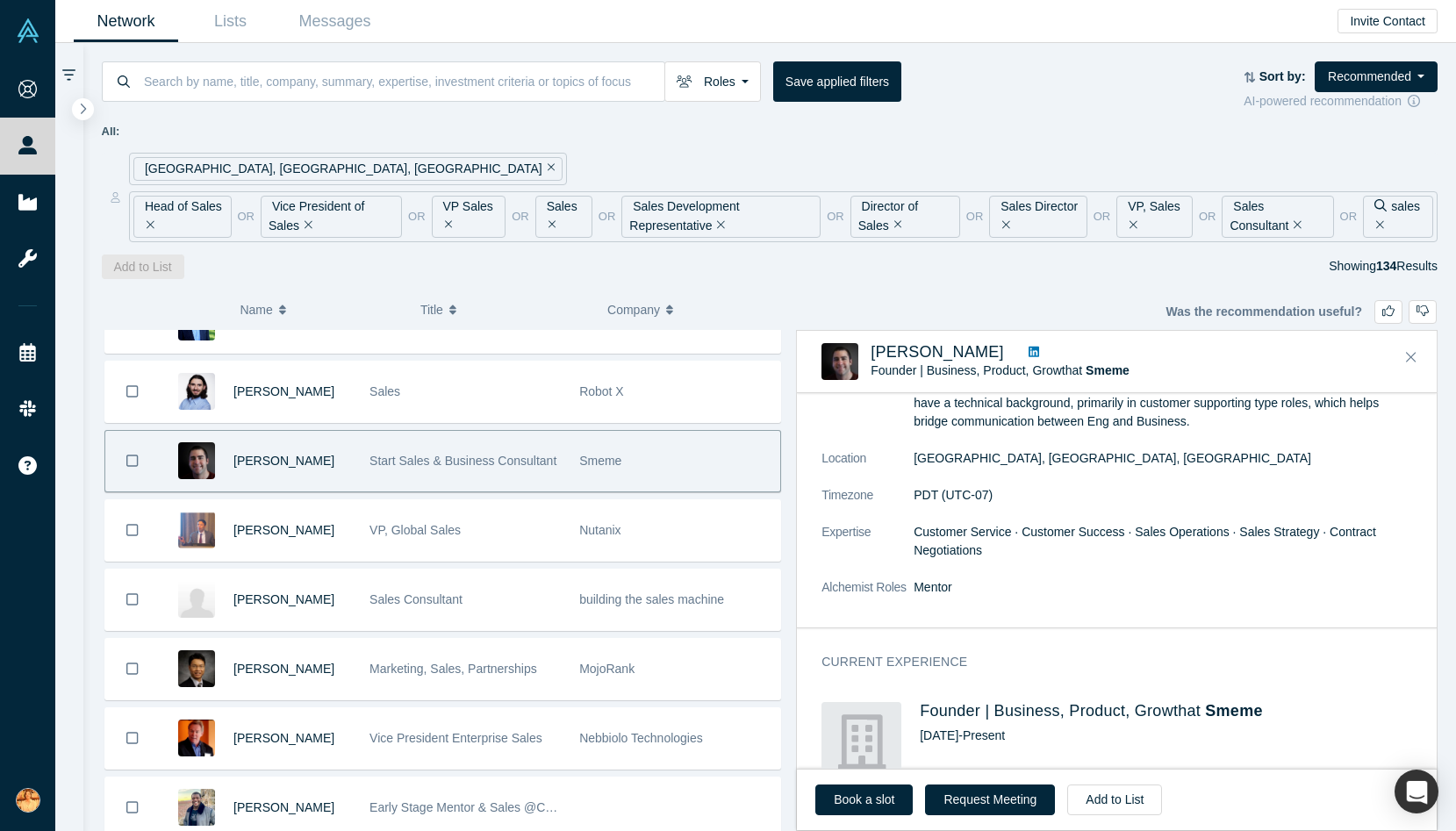
click at [1028, 351] on icon at bounding box center [1034, 351] width 11 height 11
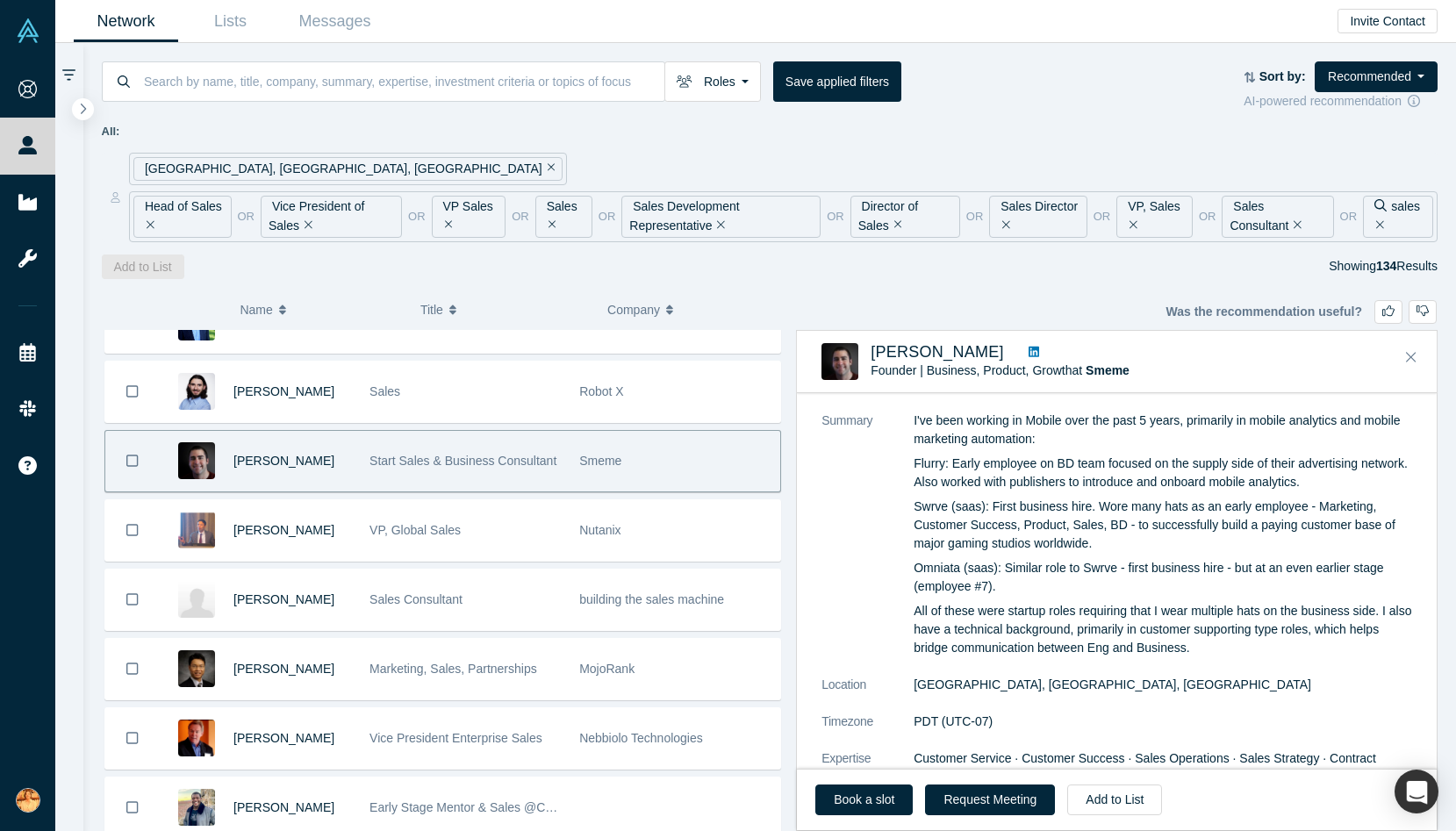
scroll to position [87, 0]
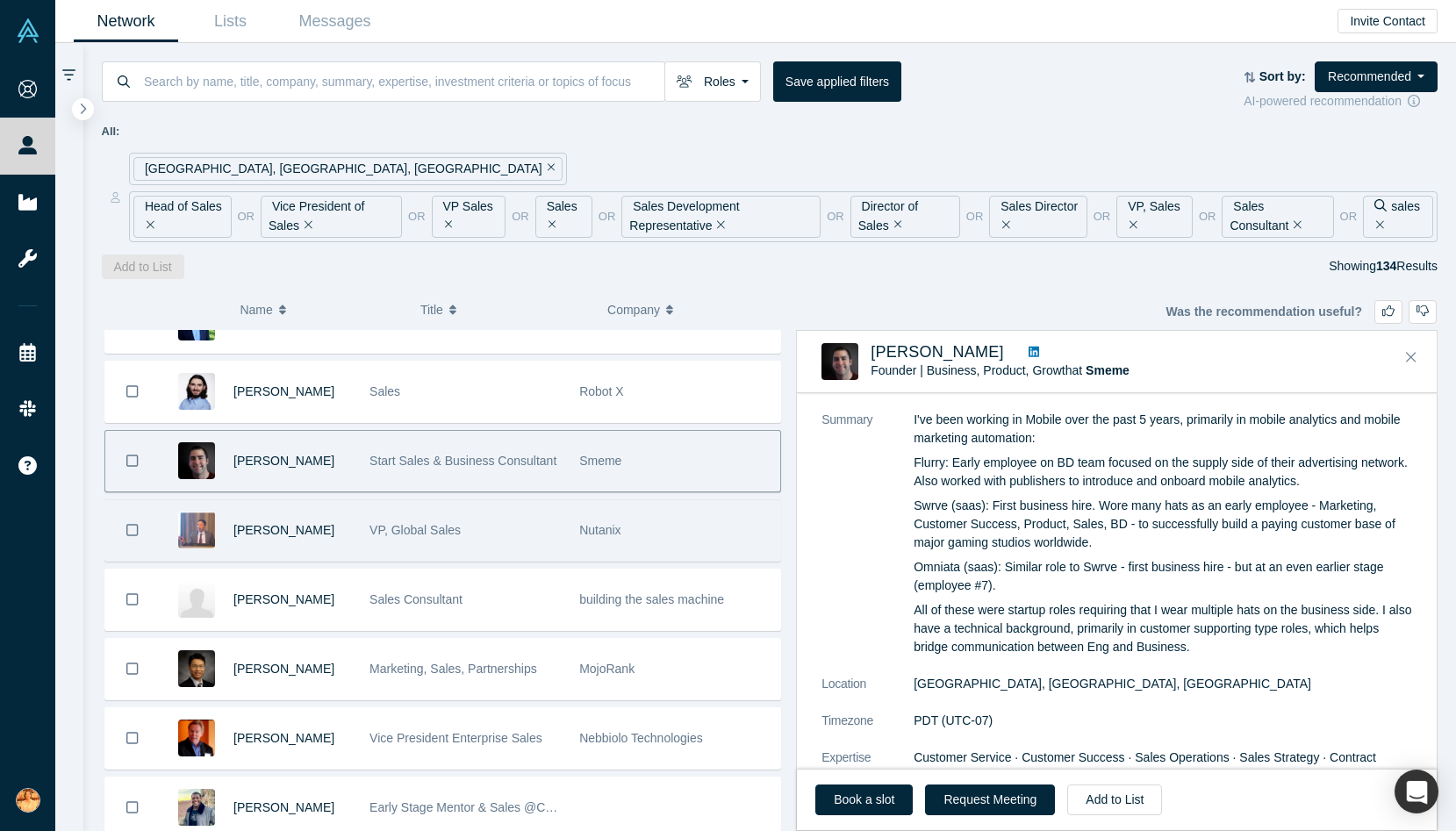
drag, startPoint x: 309, startPoint y: 540, endPoint x: 333, endPoint y: 540, distance: 24.0
click at [309, 540] on div "[PERSON_NAME]" at bounding box center [292, 530] width 118 height 61
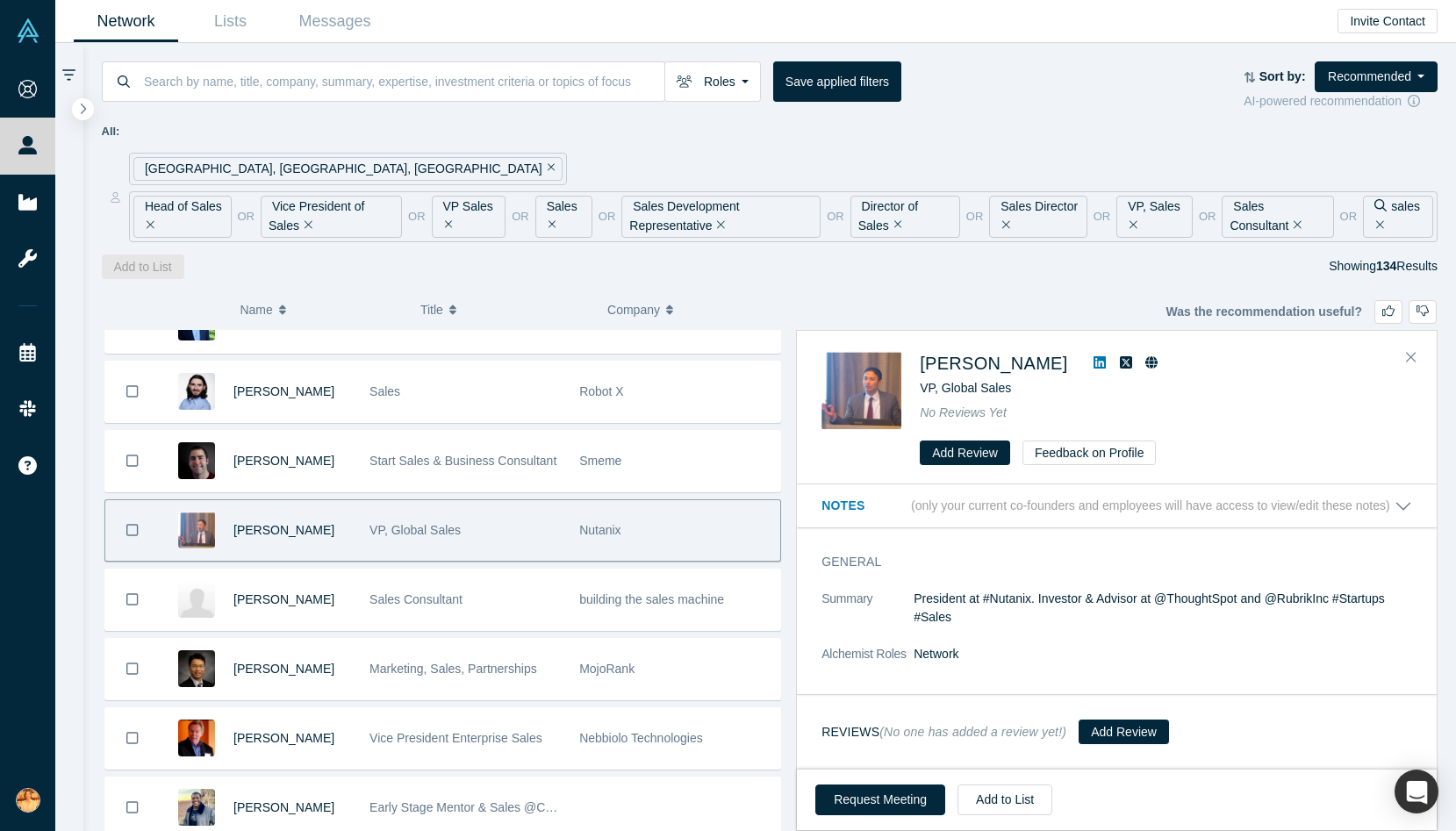
scroll to position [0, 0]
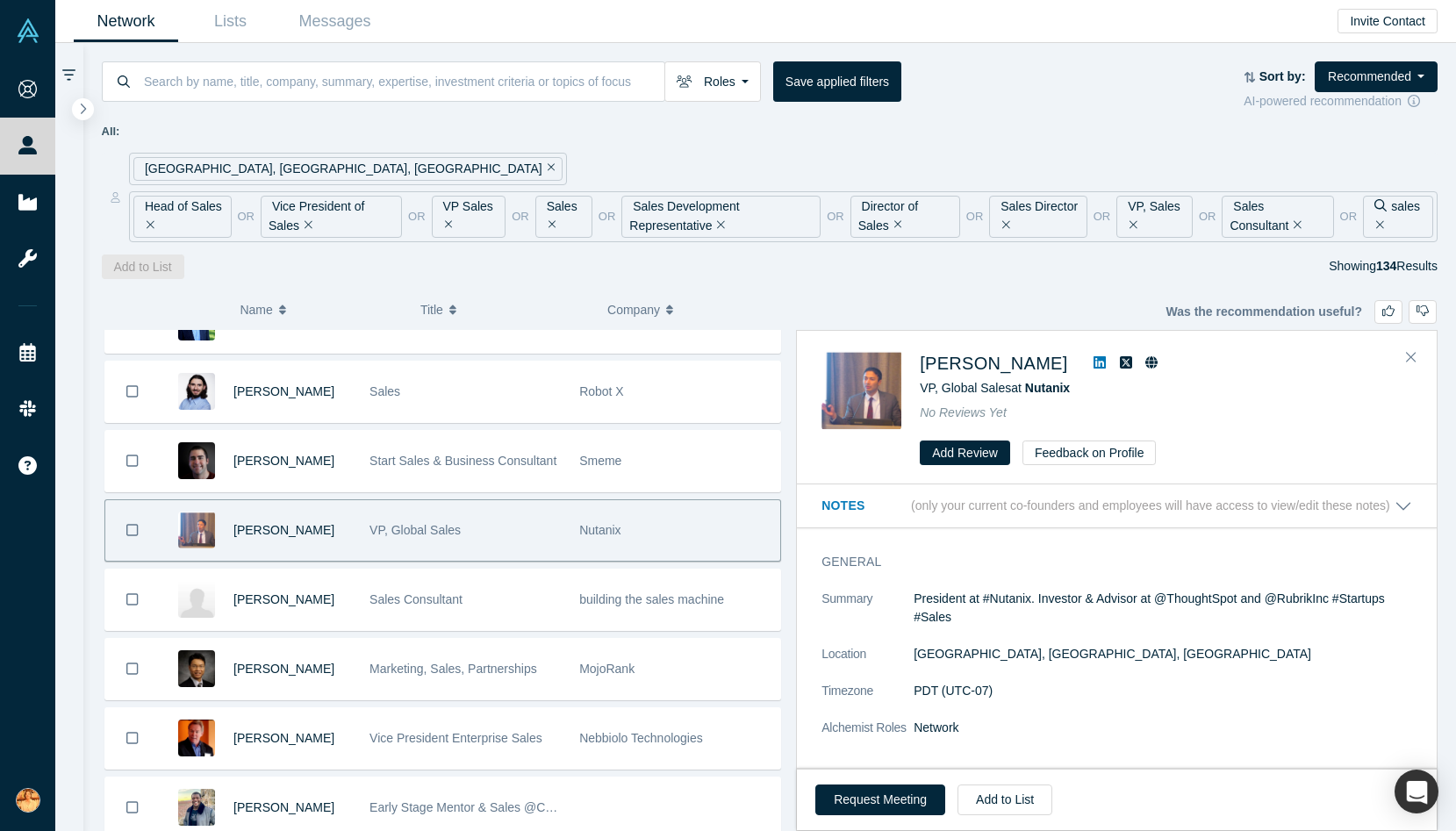
click at [1094, 355] on icon at bounding box center [1100, 362] width 12 height 14
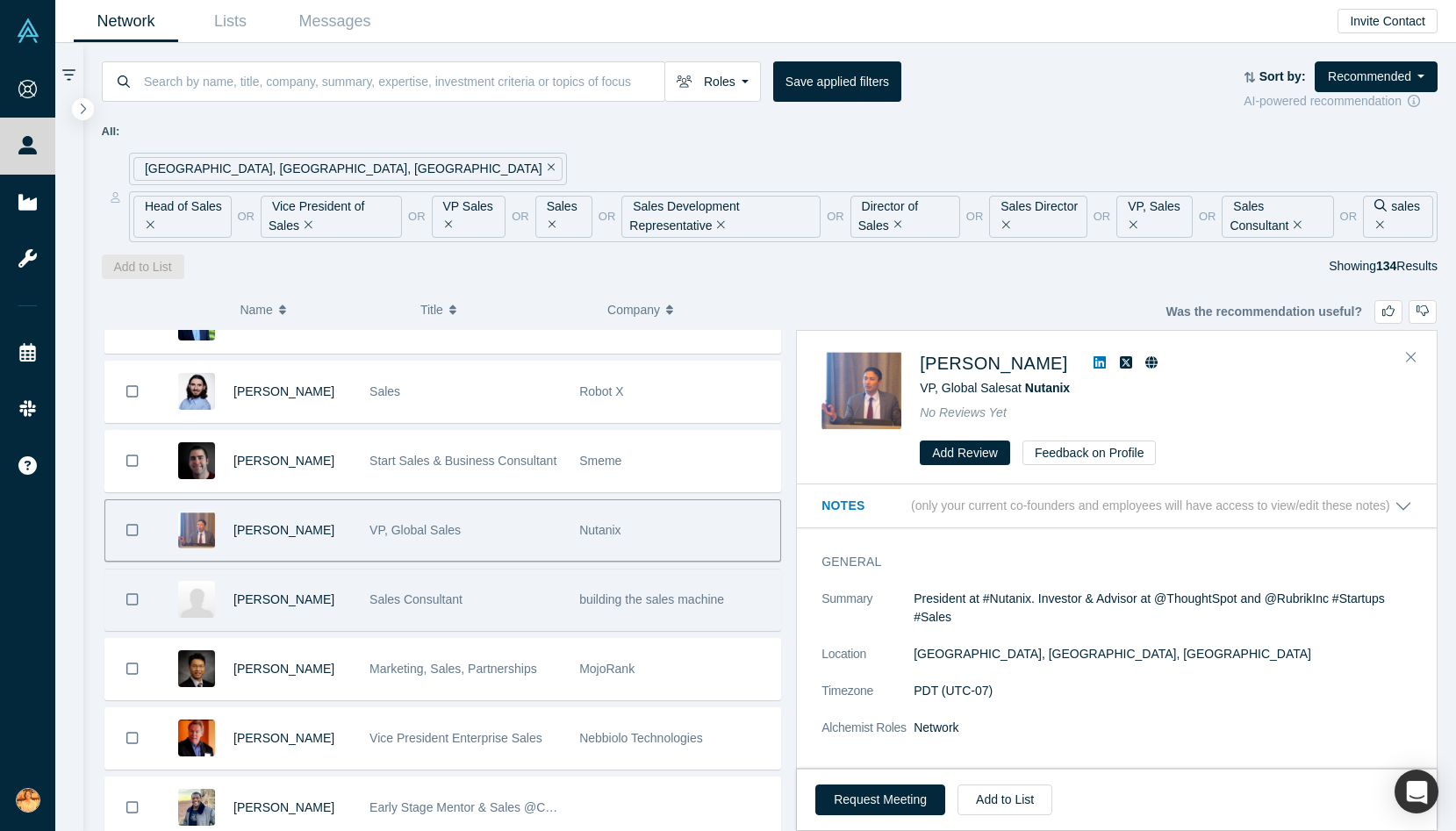
click at [398, 614] on div "Sales Consultant" at bounding box center [465, 600] width 192 height 61
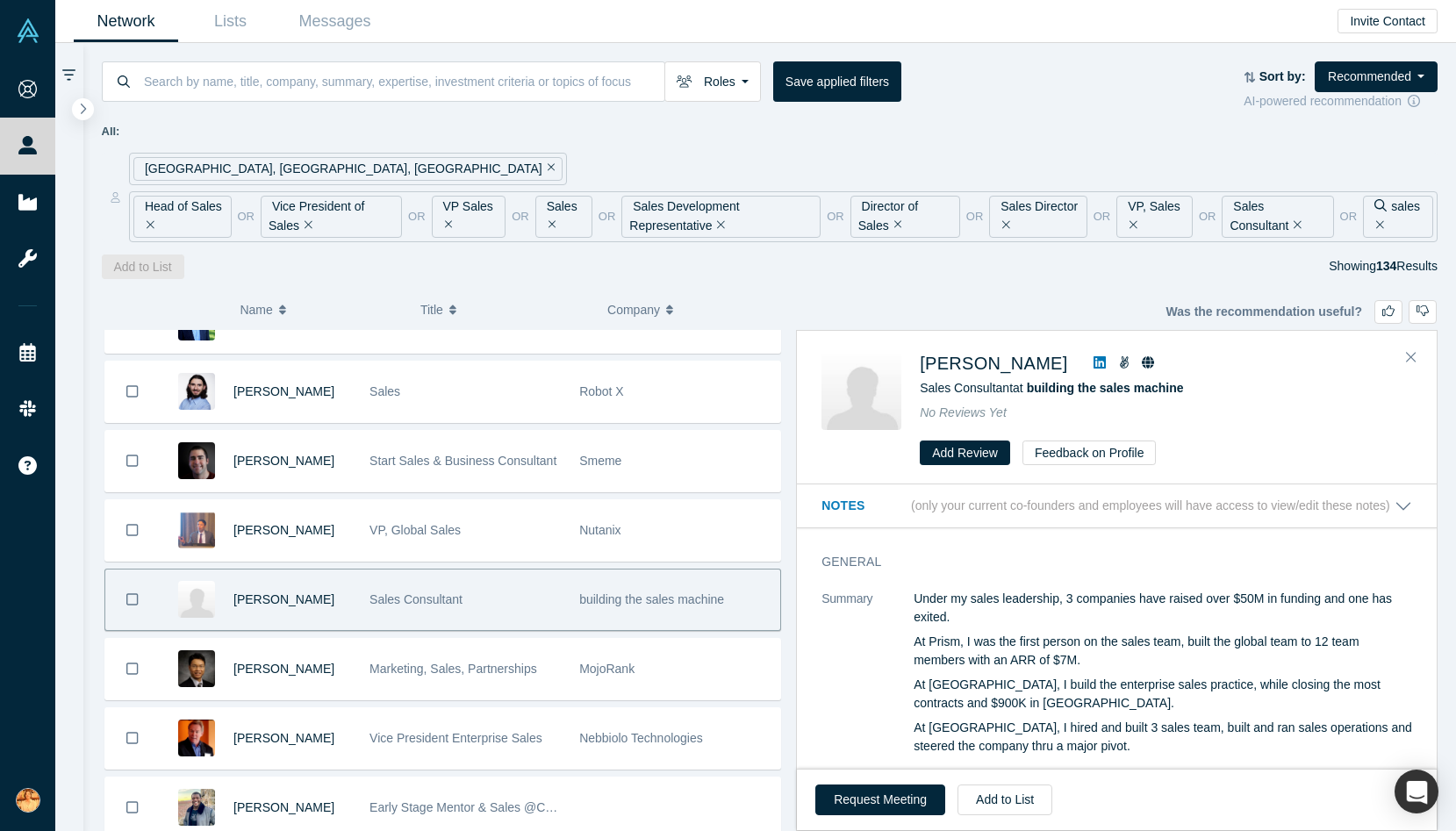
click at [1094, 364] on icon at bounding box center [1100, 362] width 12 height 14
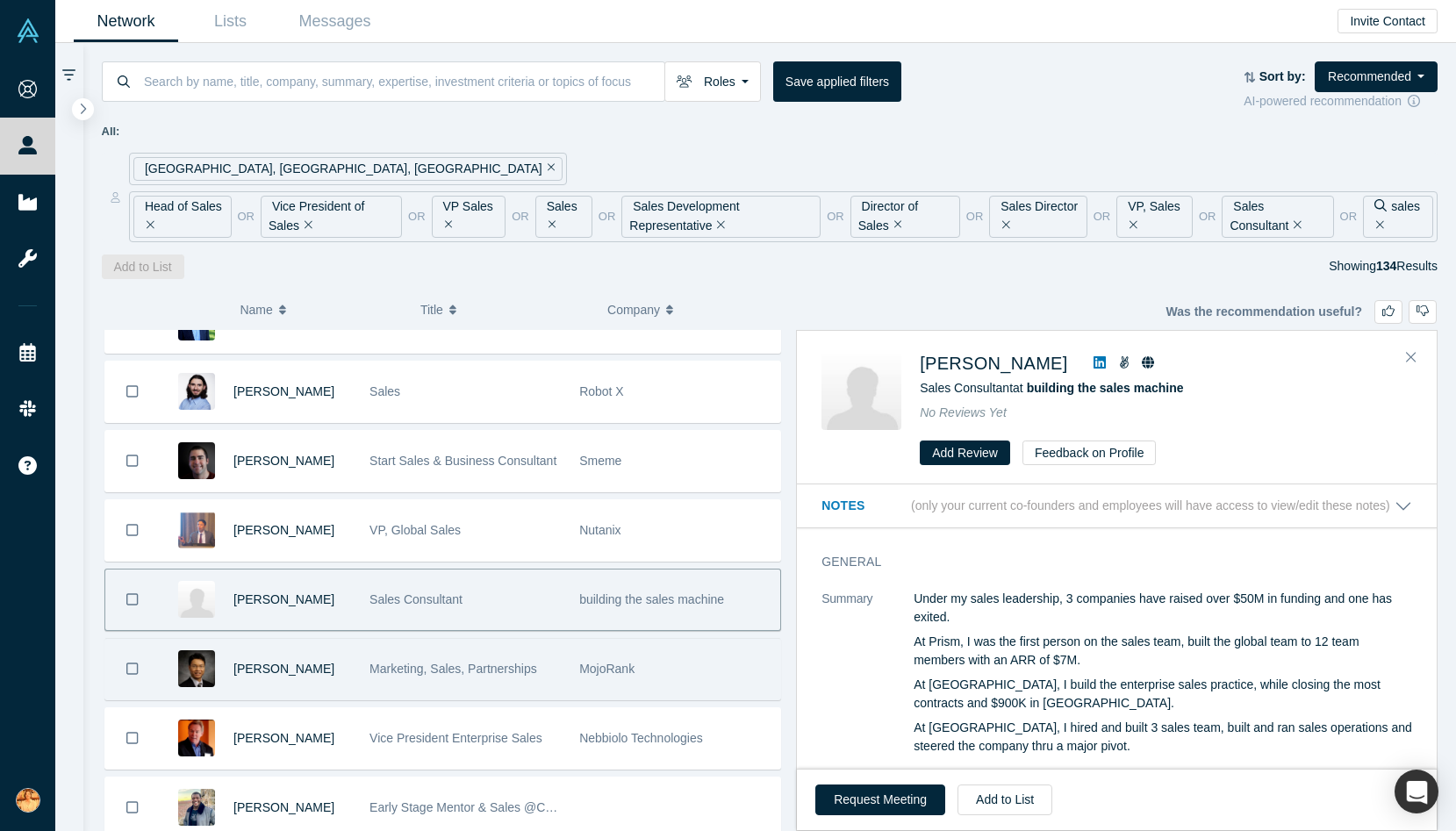
click at [398, 667] on span "Marketing, Sales, Partnerships" at bounding box center [453, 669] width 168 height 14
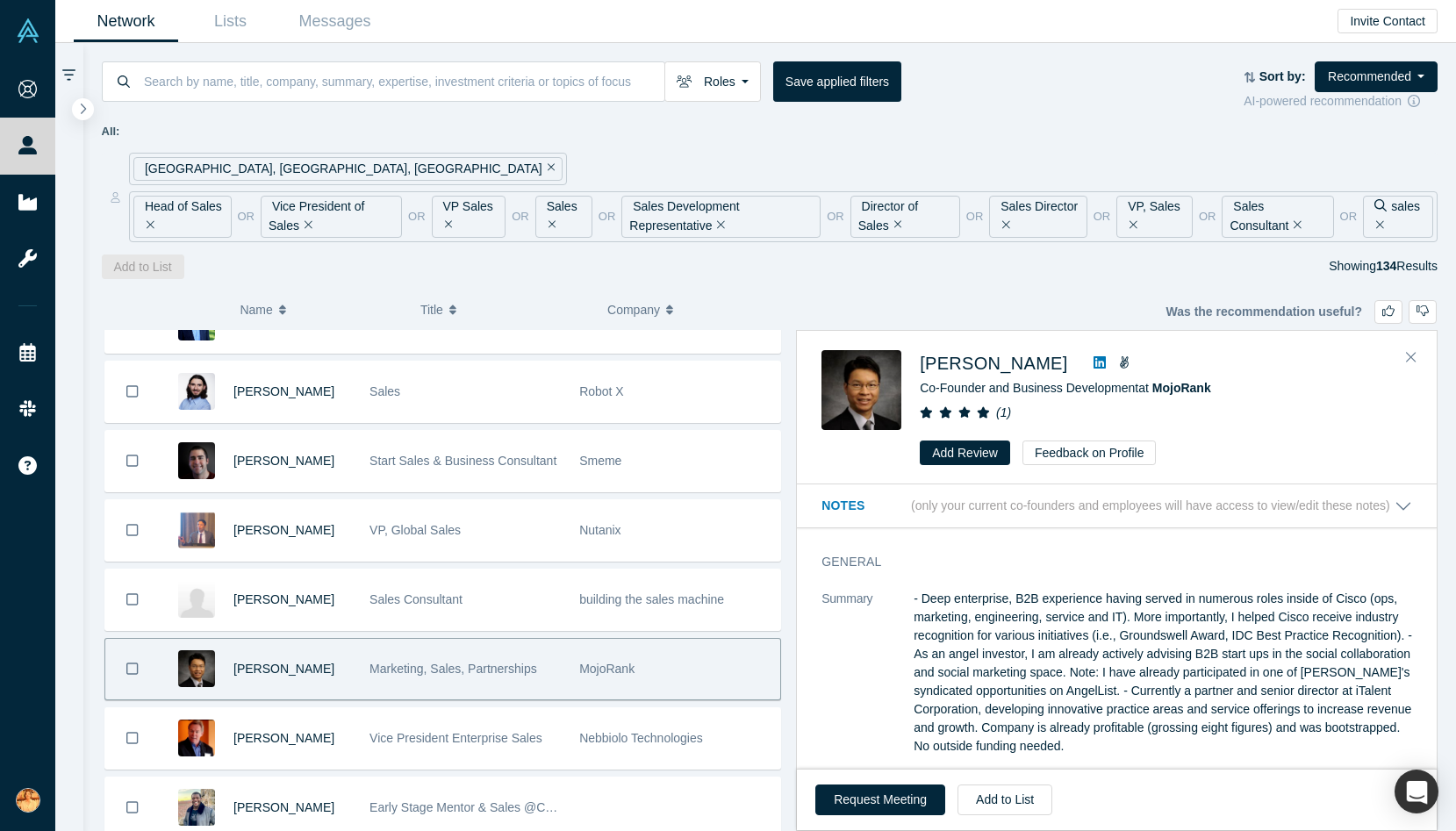
click at [1094, 366] on icon at bounding box center [1100, 362] width 12 height 14
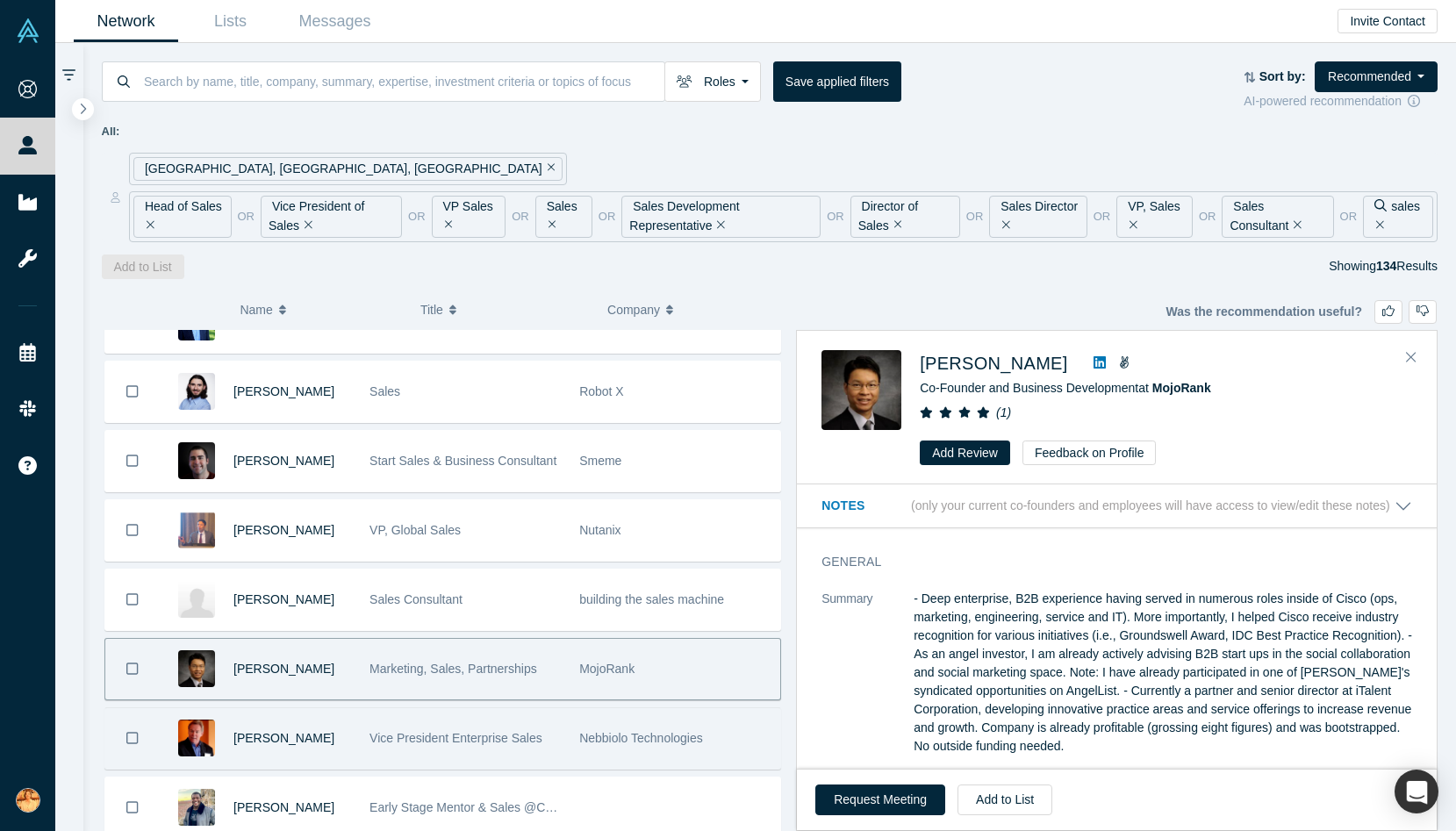
click at [330, 757] on div "[PERSON_NAME]" at bounding box center [292, 738] width 118 height 61
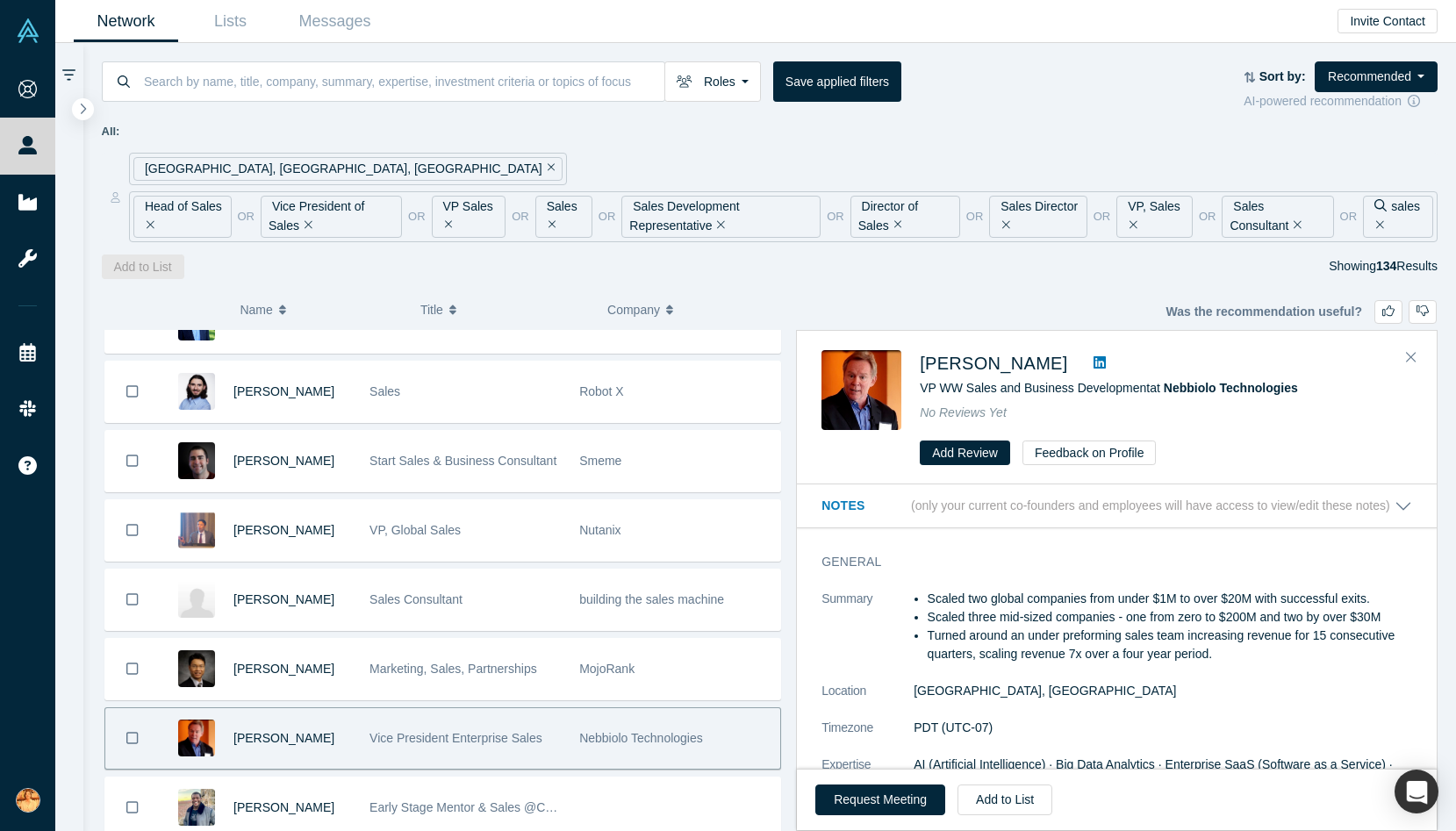
click at [1094, 359] on icon at bounding box center [1100, 362] width 12 height 12
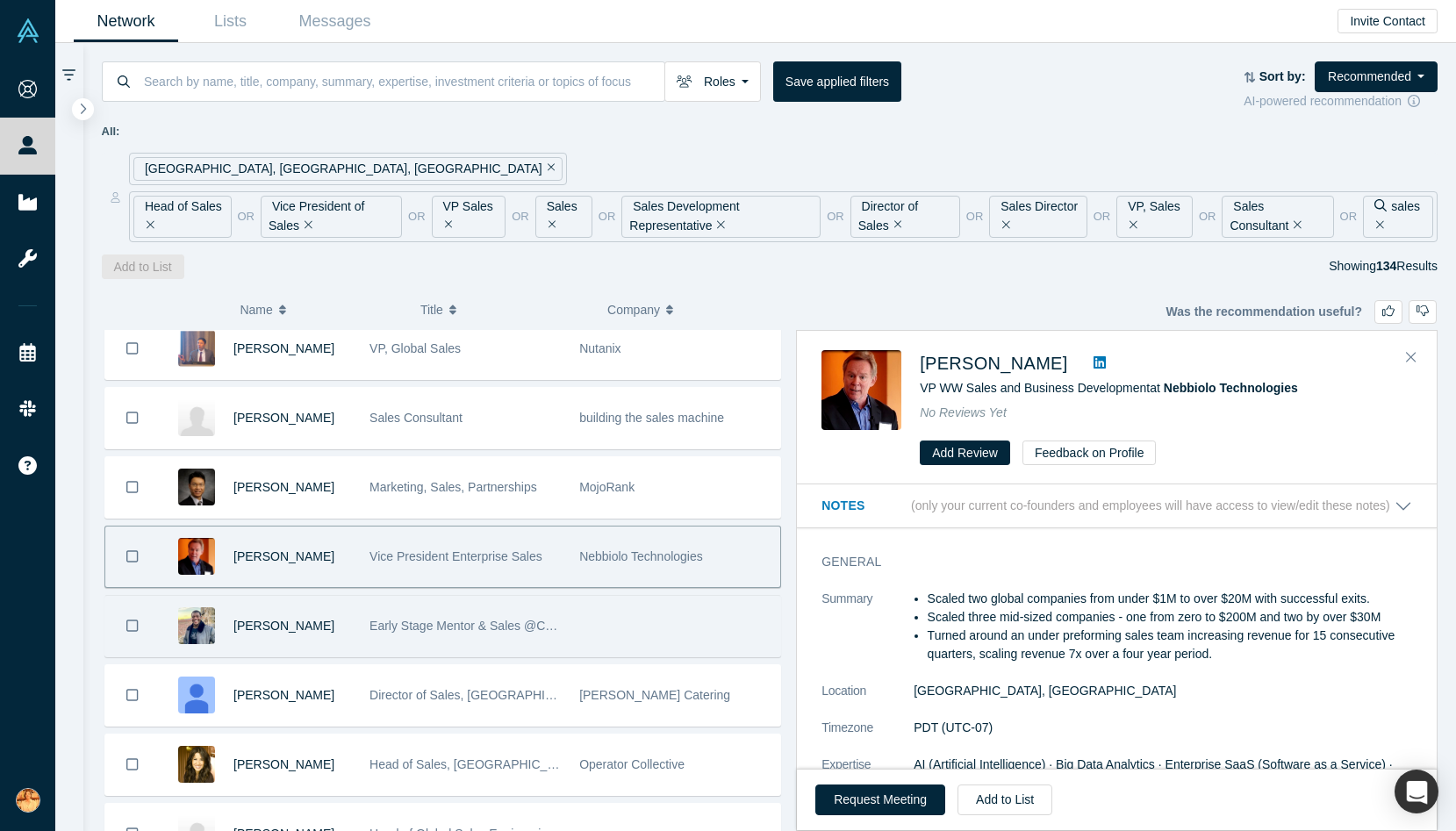
scroll to position [1469, 0]
click at [383, 612] on div "Early Stage Mentor & Sales @Crunchbase" at bounding box center [465, 624] width 192 height 61
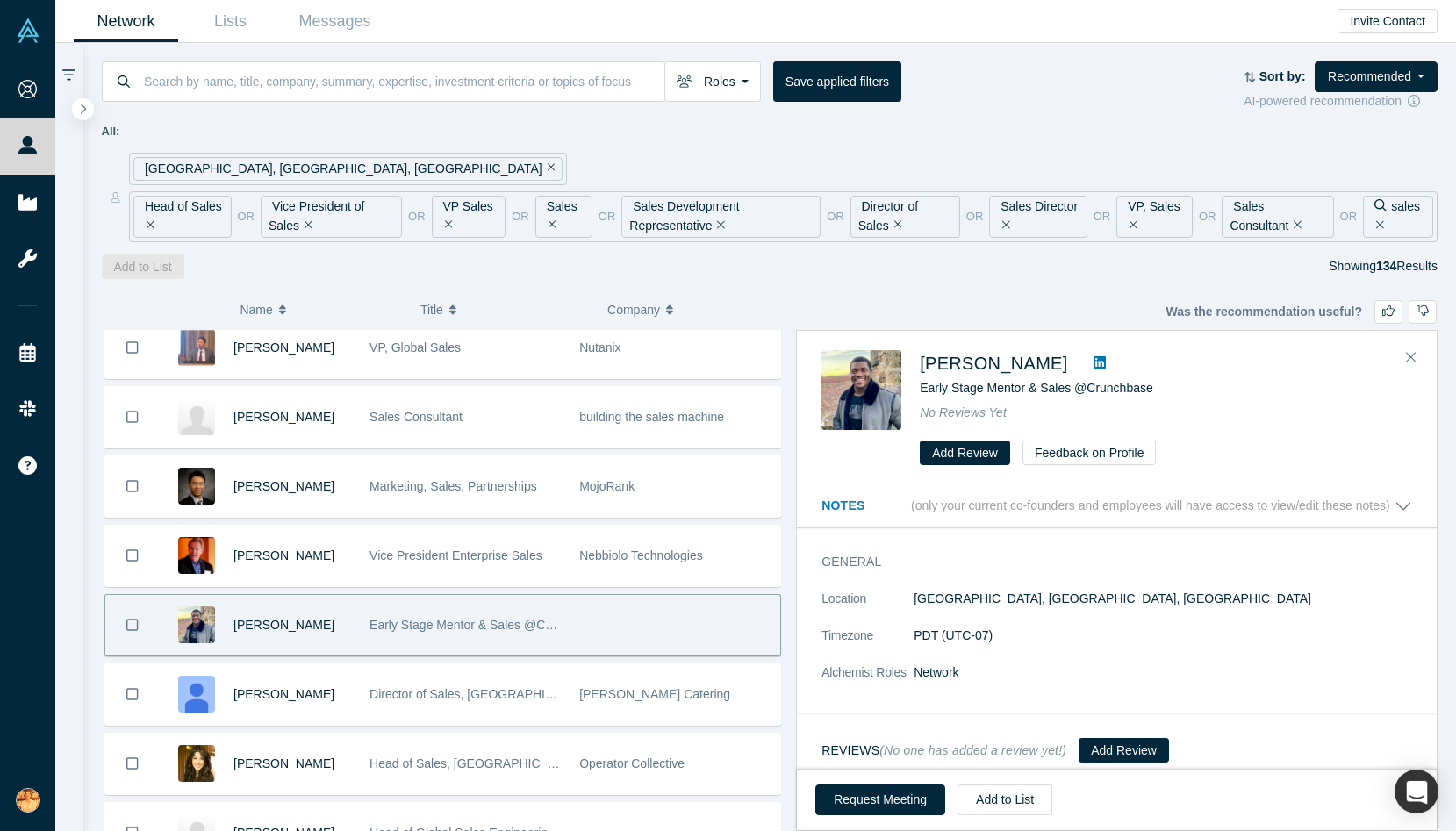
click at [1094, 360] on icon at bounding box center [1100, 362] width 12 height 14
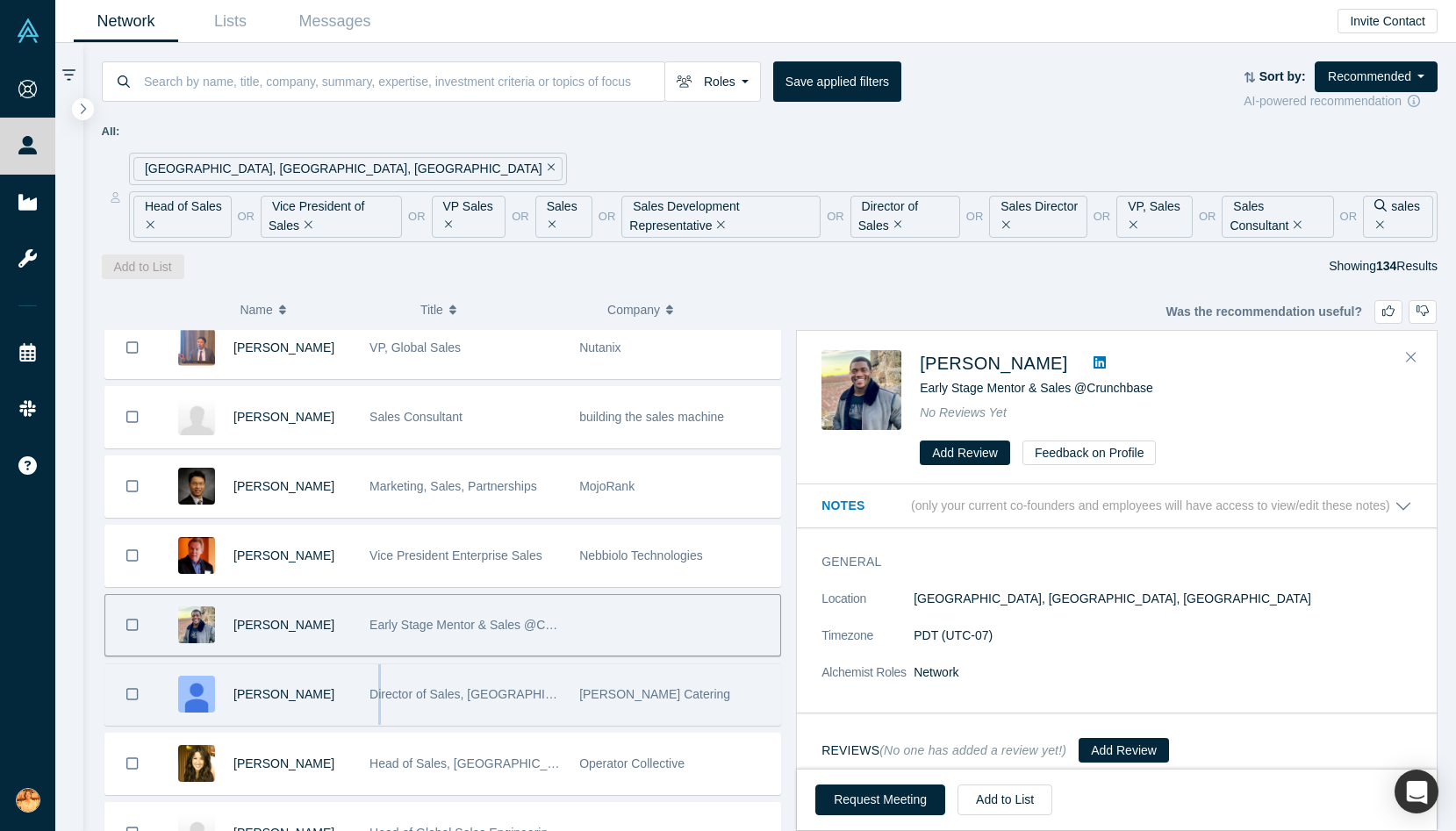
click at [379, 687] on span "Director of Sales, [GEOGRAPHIC_DATA]" at bounding box center [482, 694] width 225 height 14
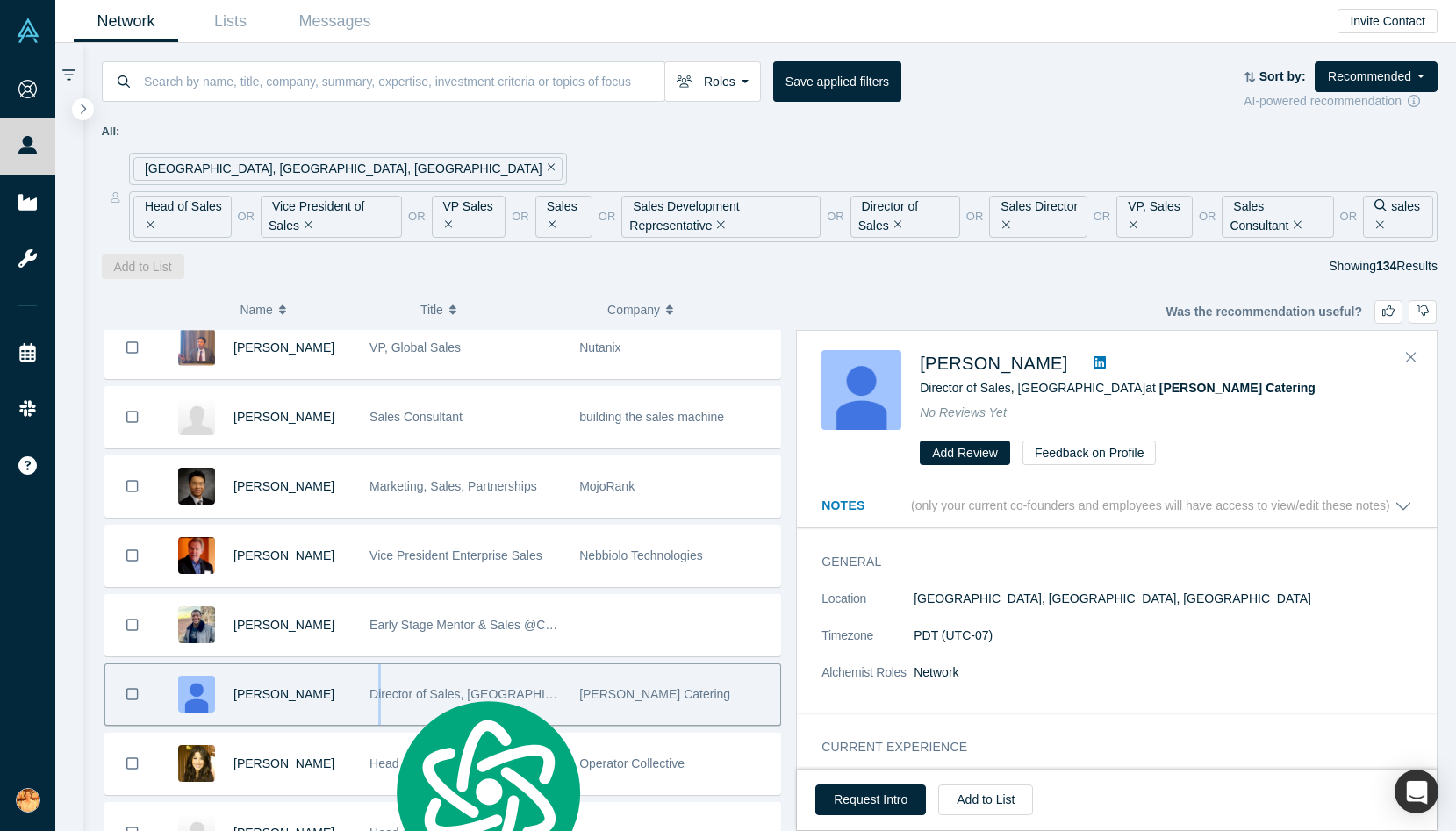
click at [1094, 361] on icon at bounding box center [1100, 362] width 12 height 14
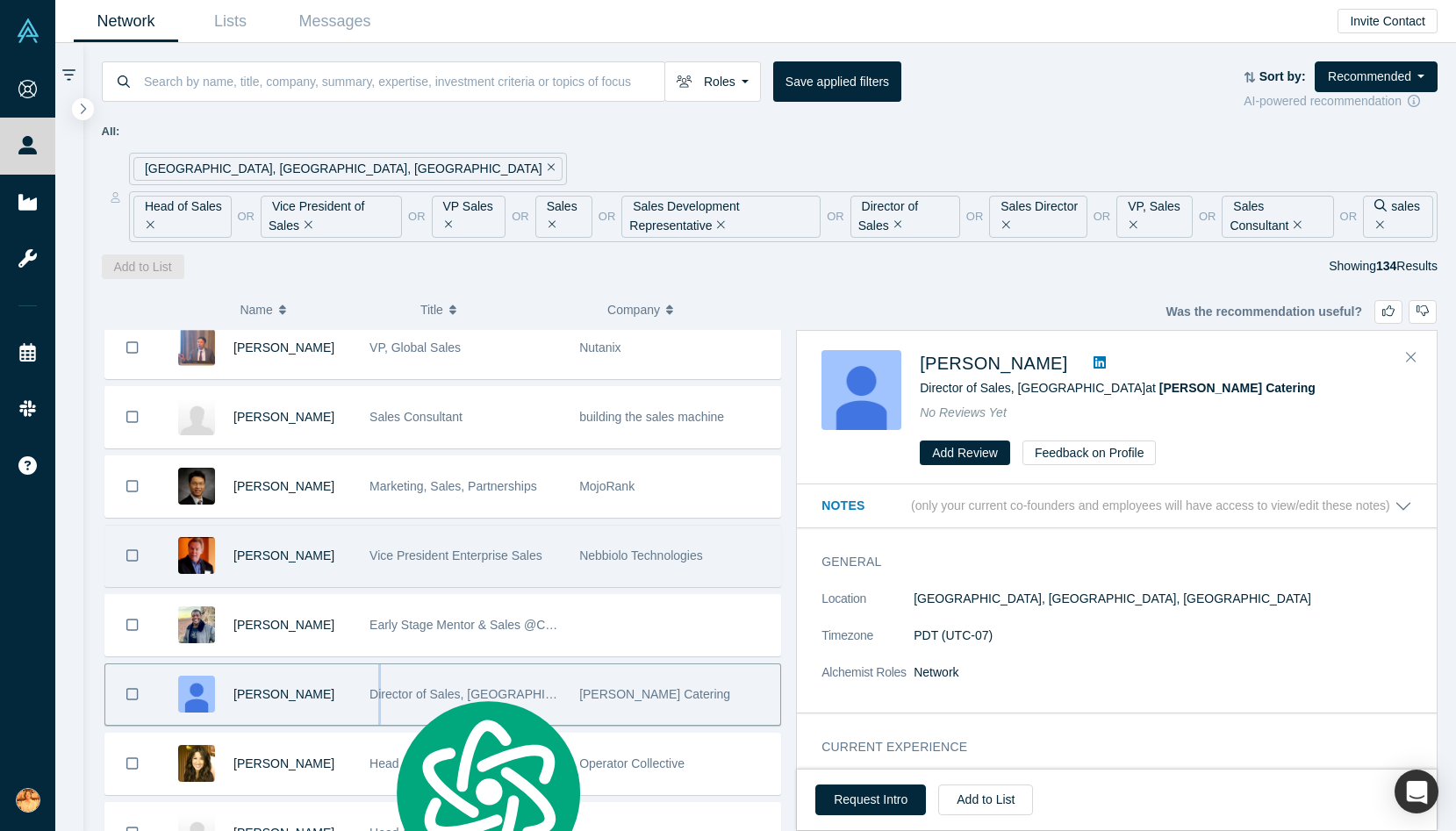
scroll to position [1802, 0]
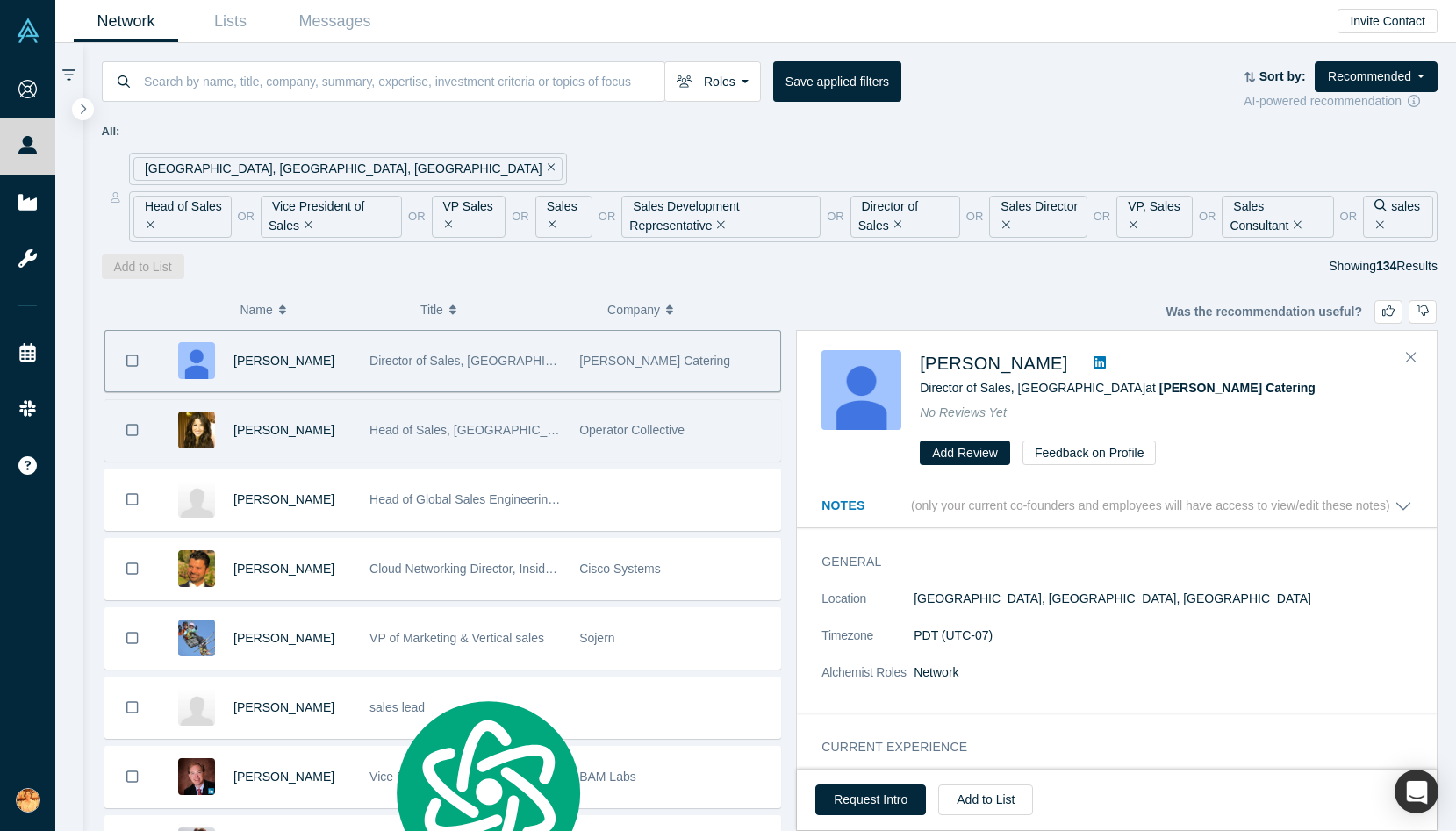
click at [309, 436] on div "[PERSON_NAME]" at bounding box center [292, 430] width 118 height 61
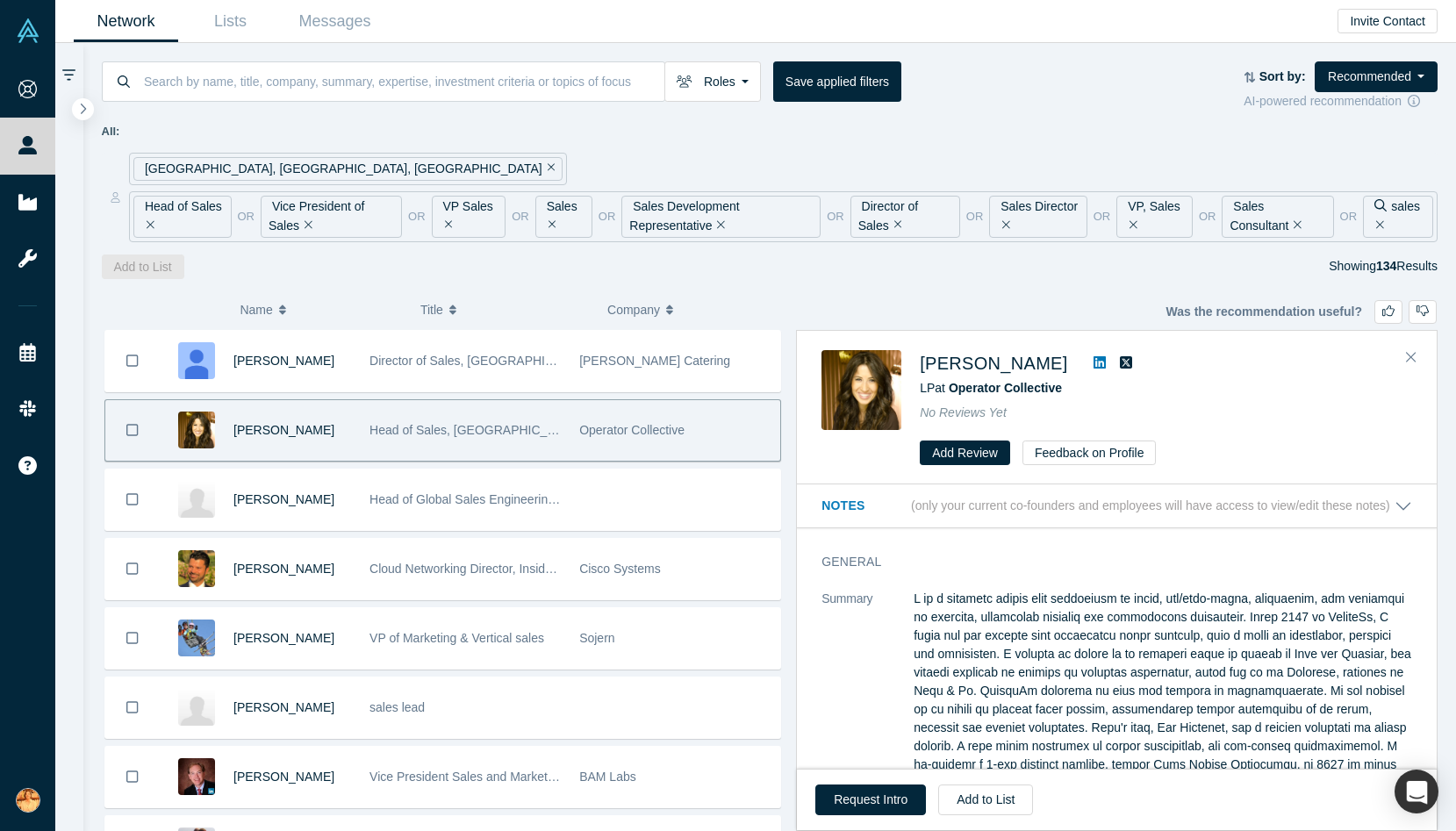
click at [1056, 351] on div "[PERSON_NAME]" at bounding box center [1165, 363] width 492 height 26
click at [1094, 361] on icon at bounding box center [1100, 362] width 12 height 14
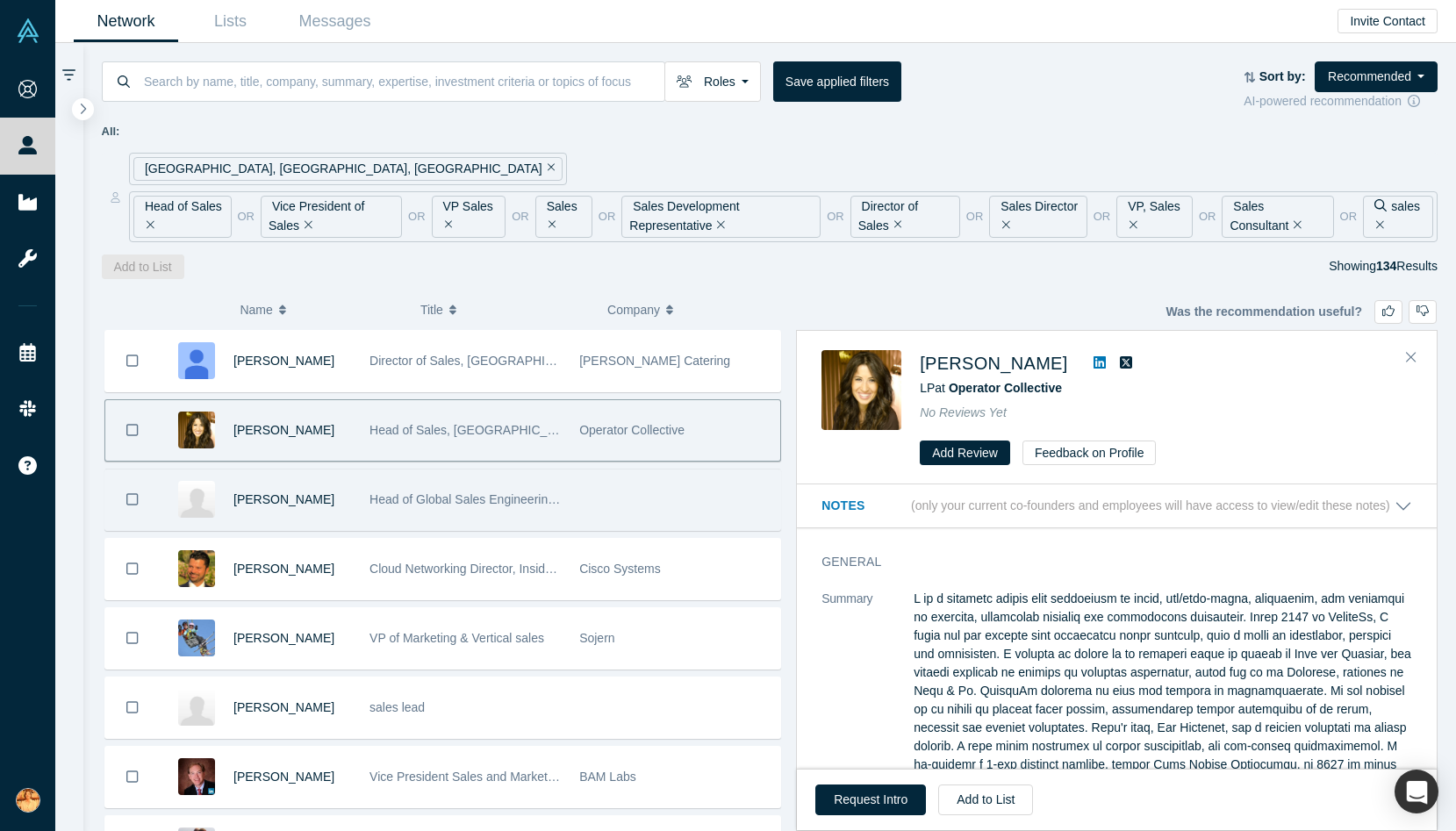
click at [314, 512] on div "[PERSON_NAME]" at bounding box center [292, 499] width 118 height 61
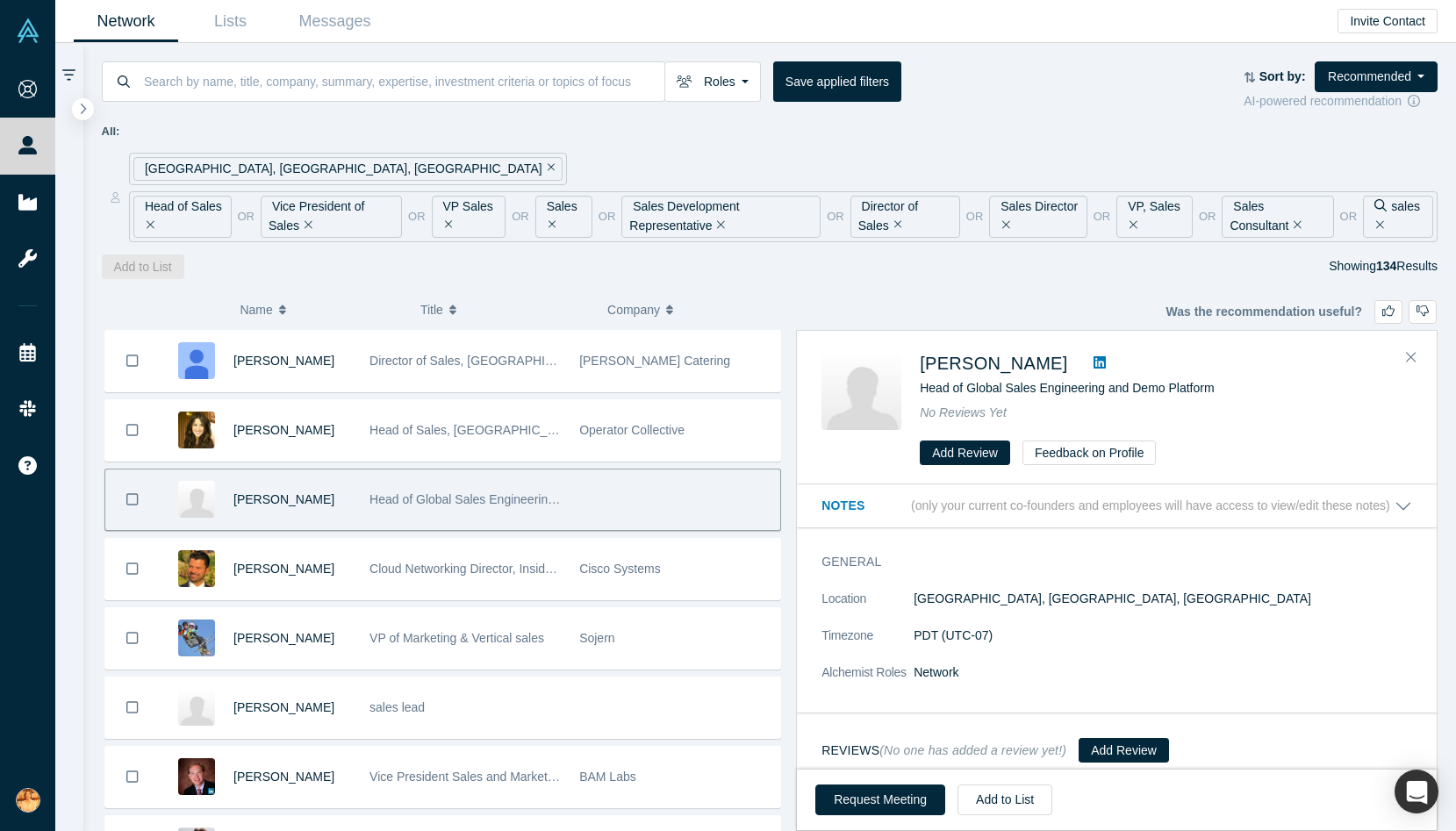
click at [1094, 359] on icon at bounding box center [1100, 362] width 12 height 12
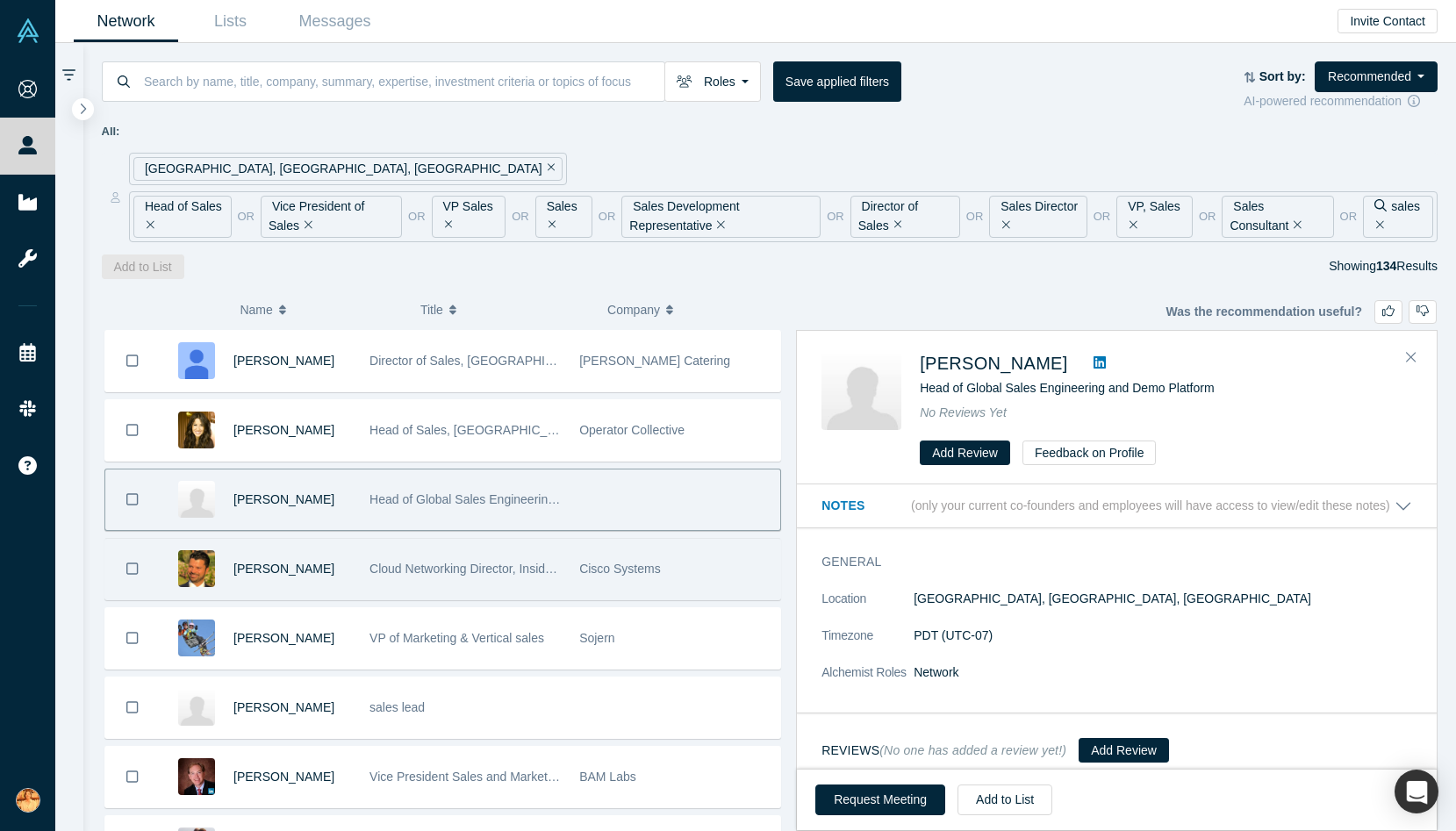
click at [333, 565] on div "[PERSON_NAME]" at bounding box center [292, 569] width 118 height 61
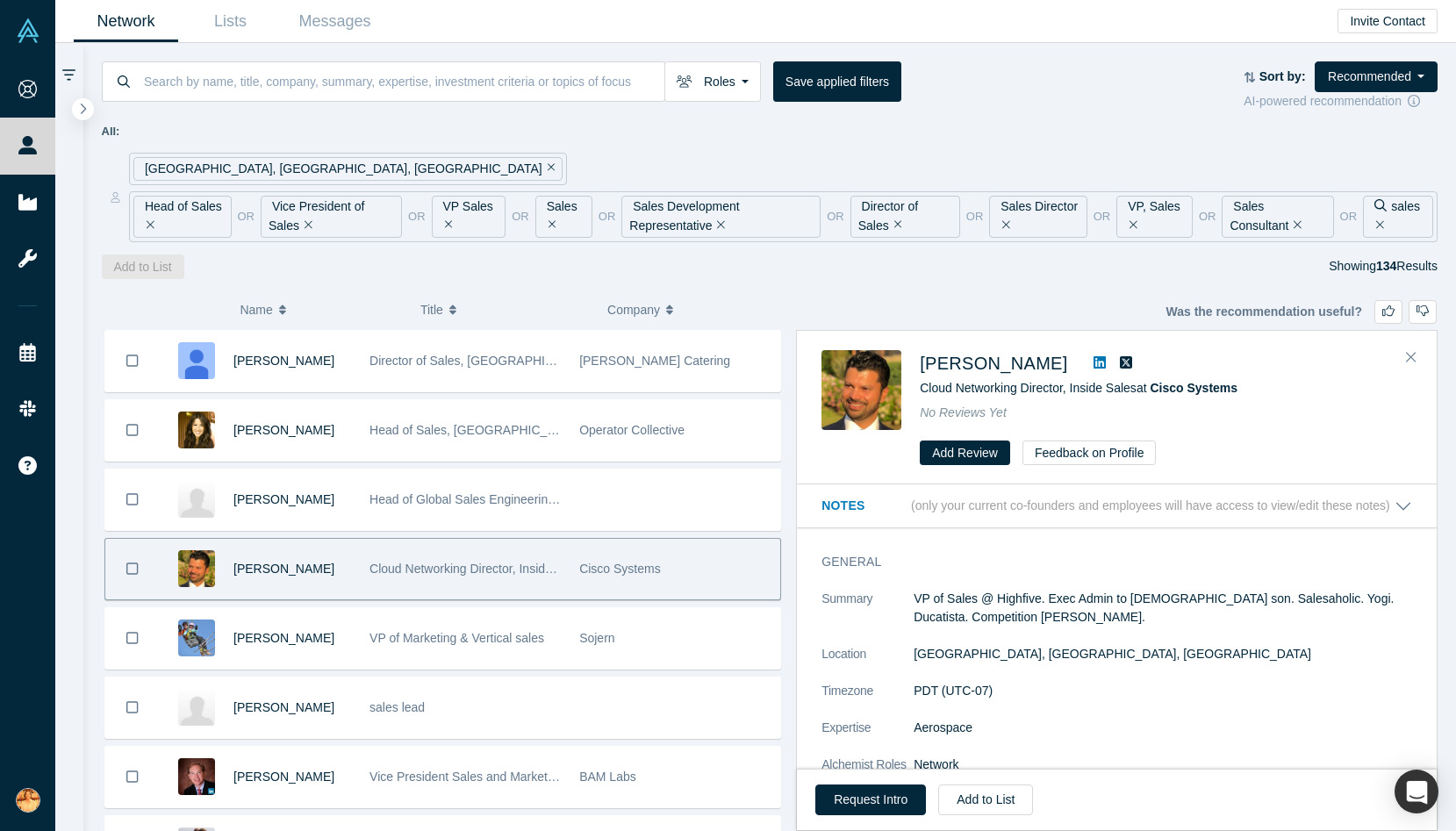
click at [1094, 357] on icon at bounding box center [1100, 362] width 12 height 12
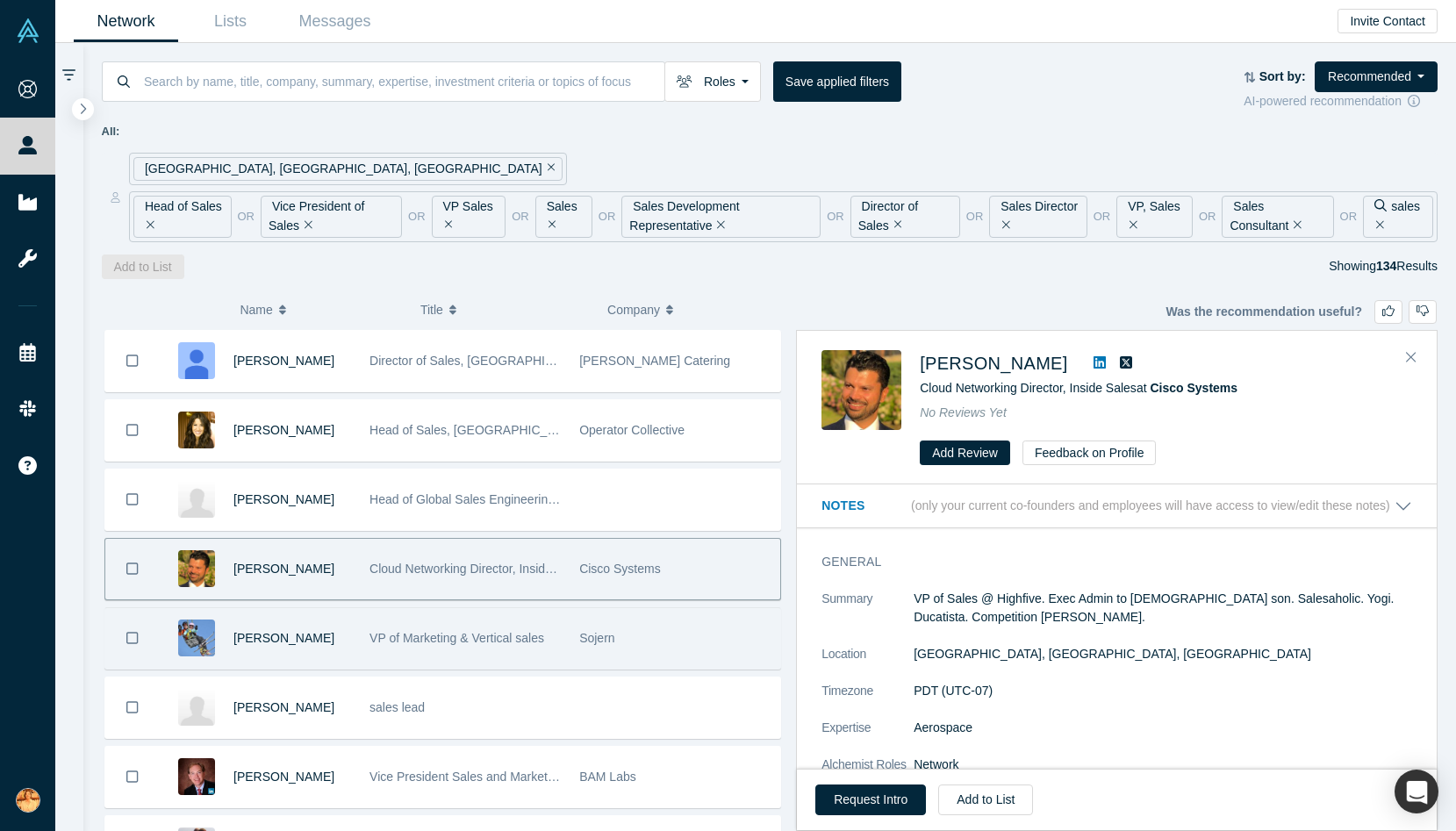
click at [322, 661] on div "[PERSON_NAME]" at bounding box center [292, 638] width 118 height 61
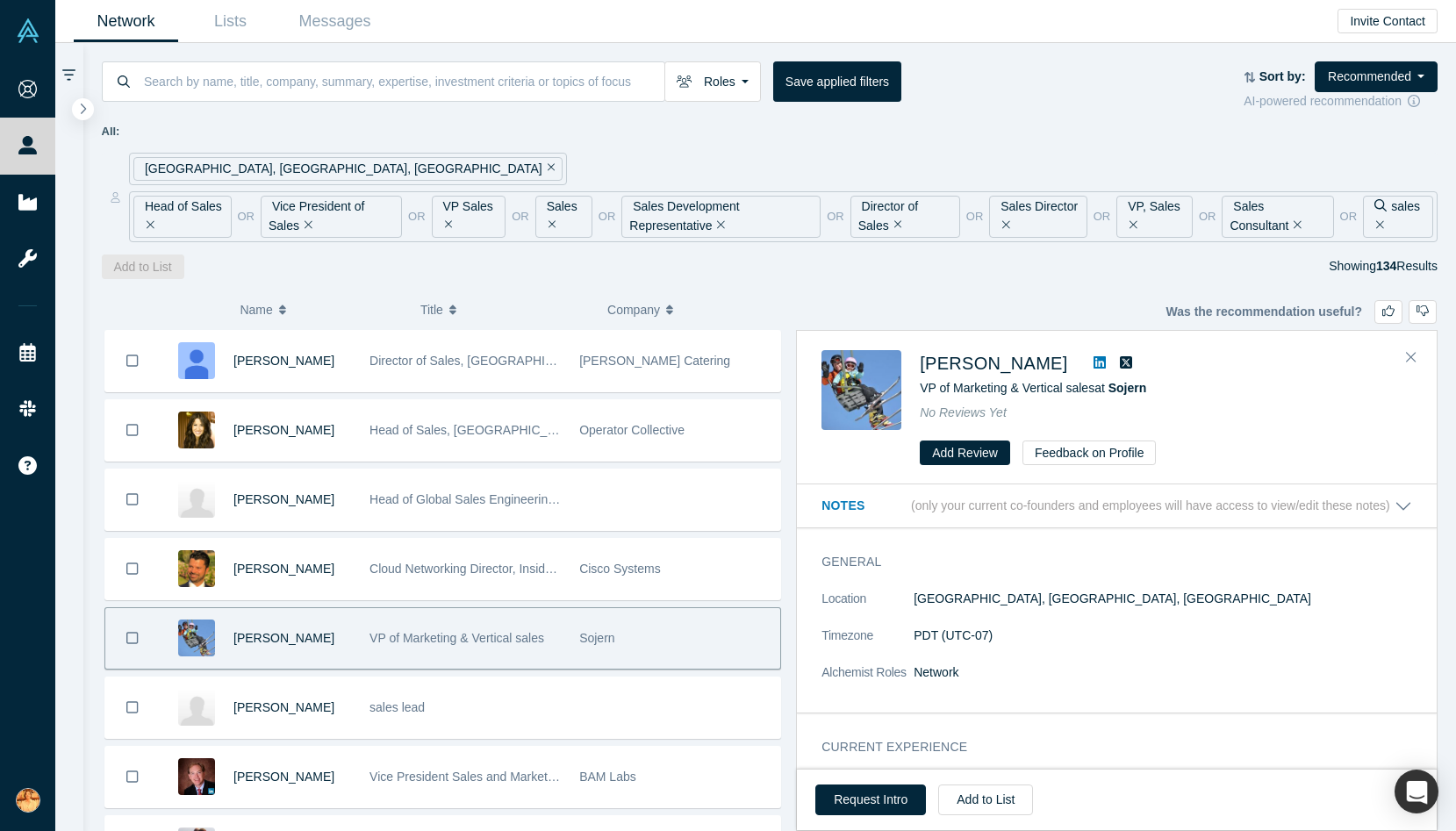
click at [1094, 355] on icon at bounding box center [1100, 362] width 12 height 14
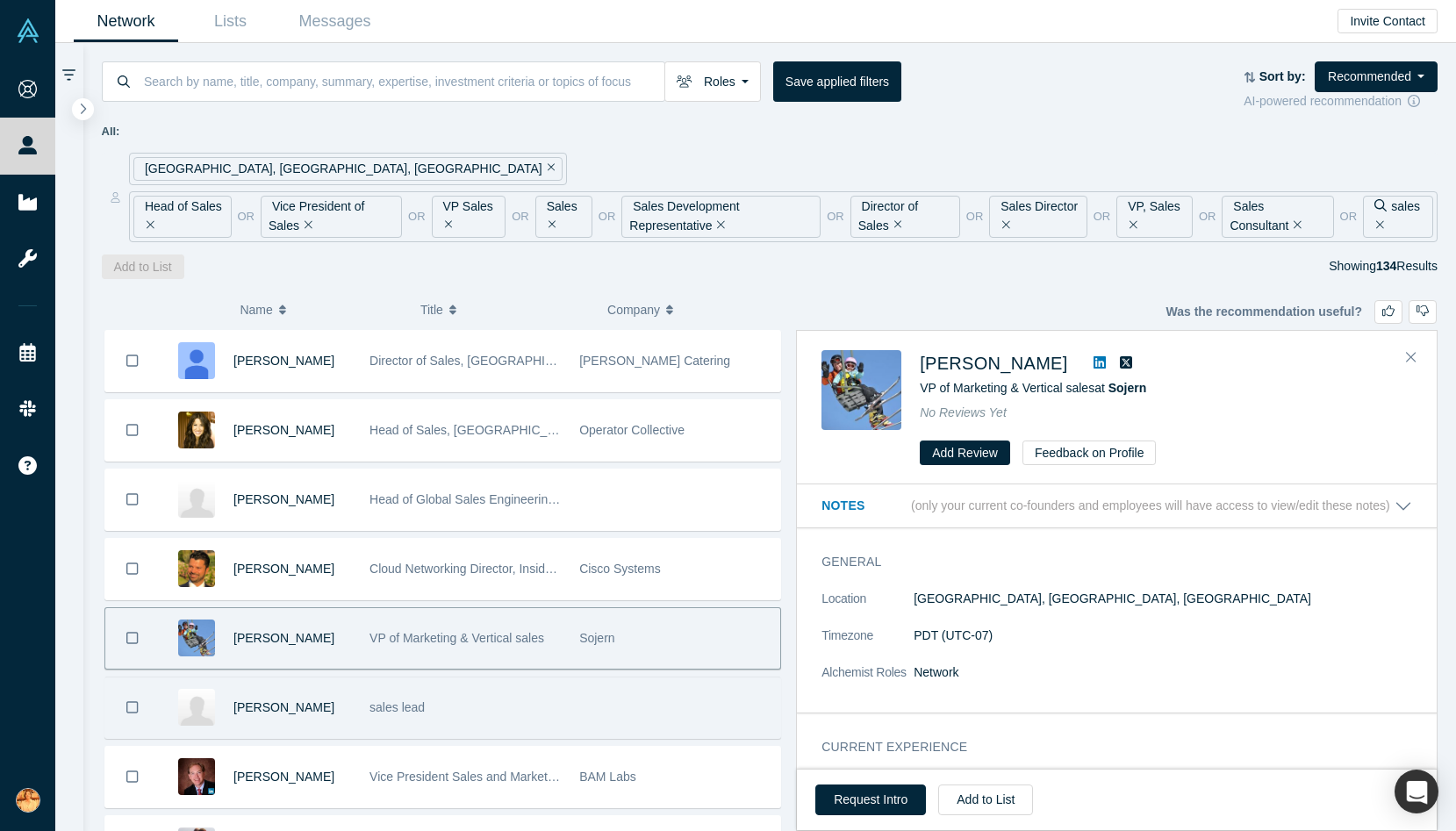
click at [350, 699] on div "[PERSON_NAME]" at bounding box center [292, 707] width 118 height 61
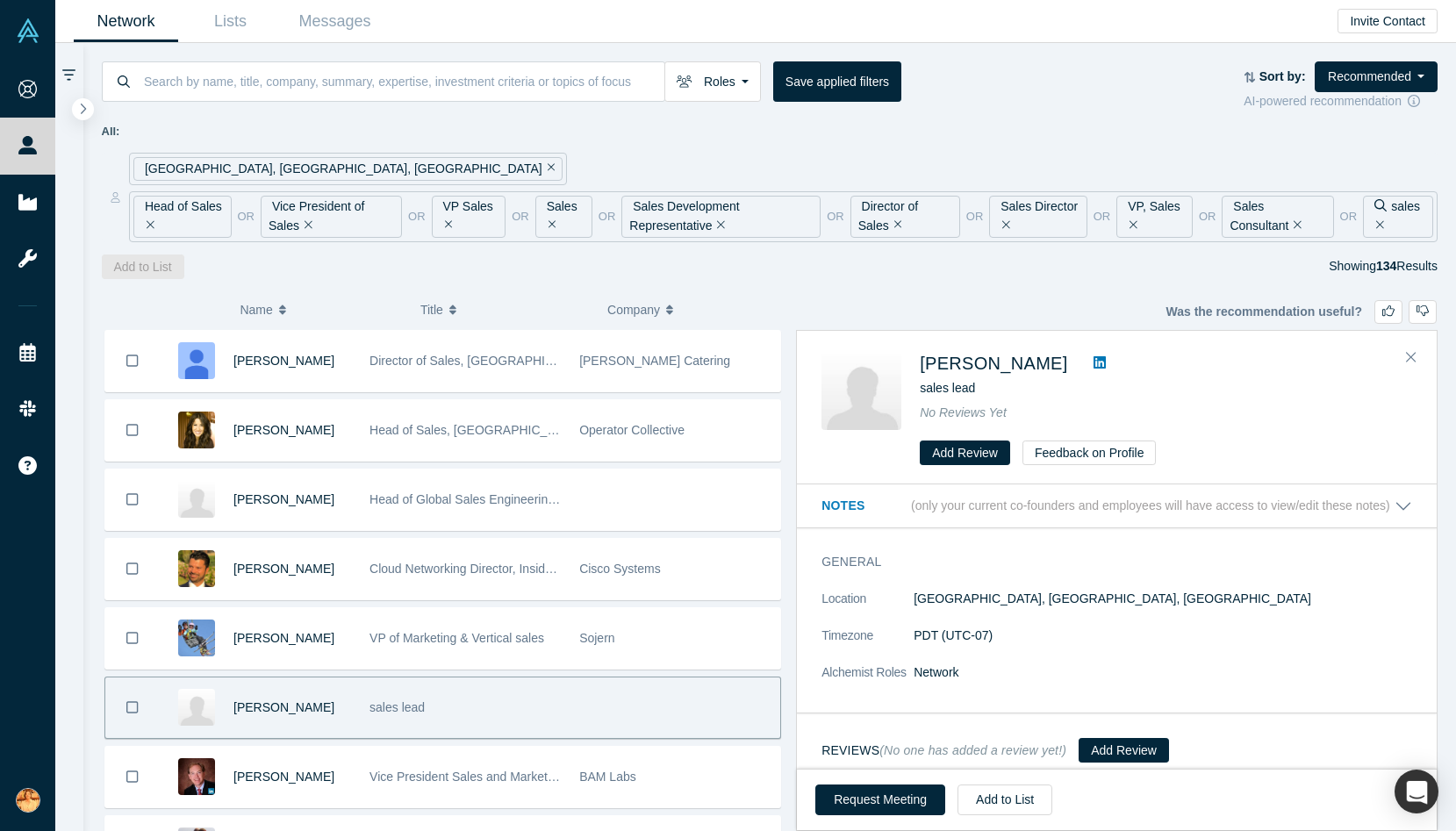
click at [1087, 366] on link at bounding box center [1100, 363] width 27 height 21
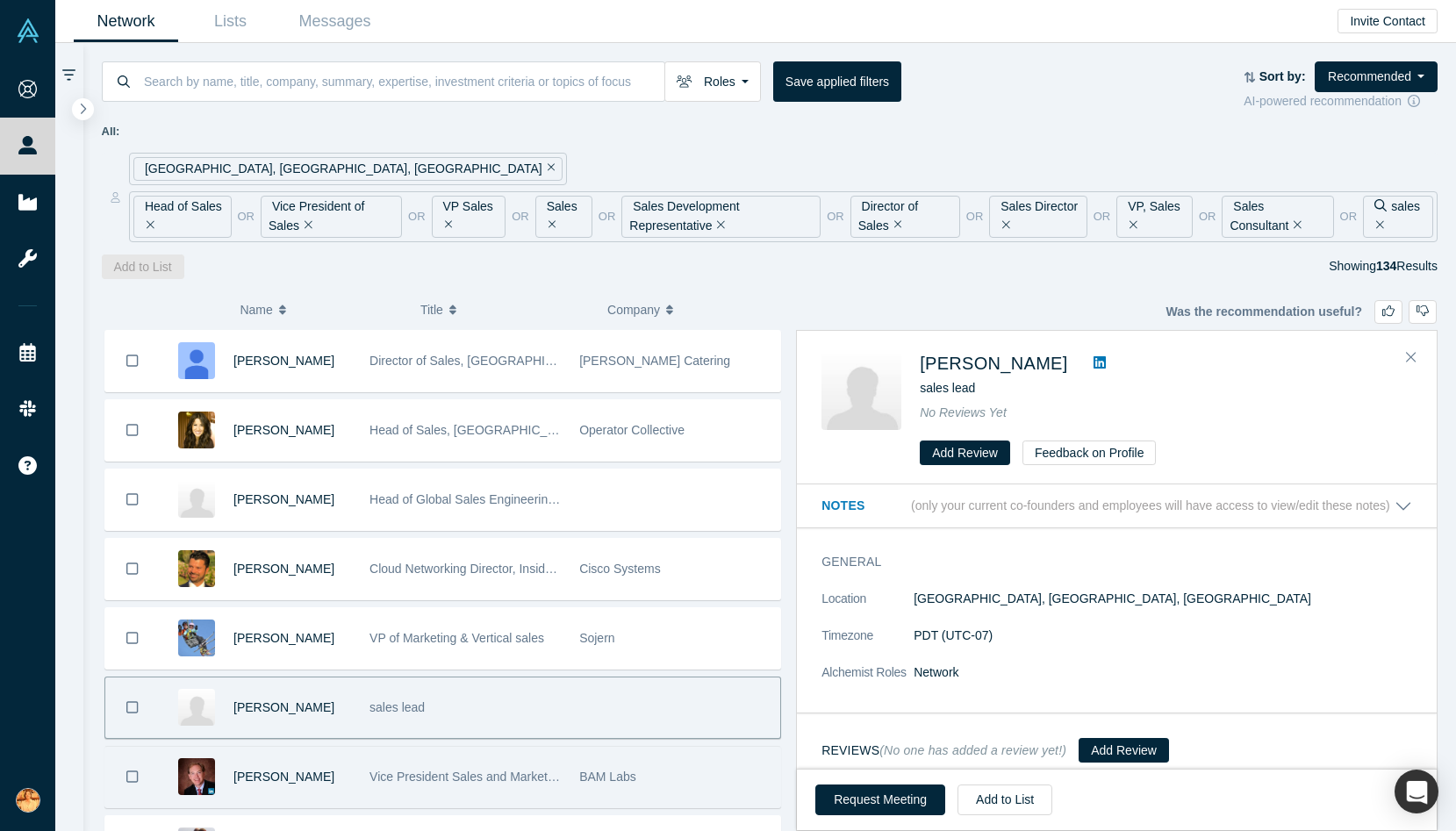
click at [516, 791] on div "Vice President Sales and Marketing" at bounding box center [465, 776] width 192 height 61
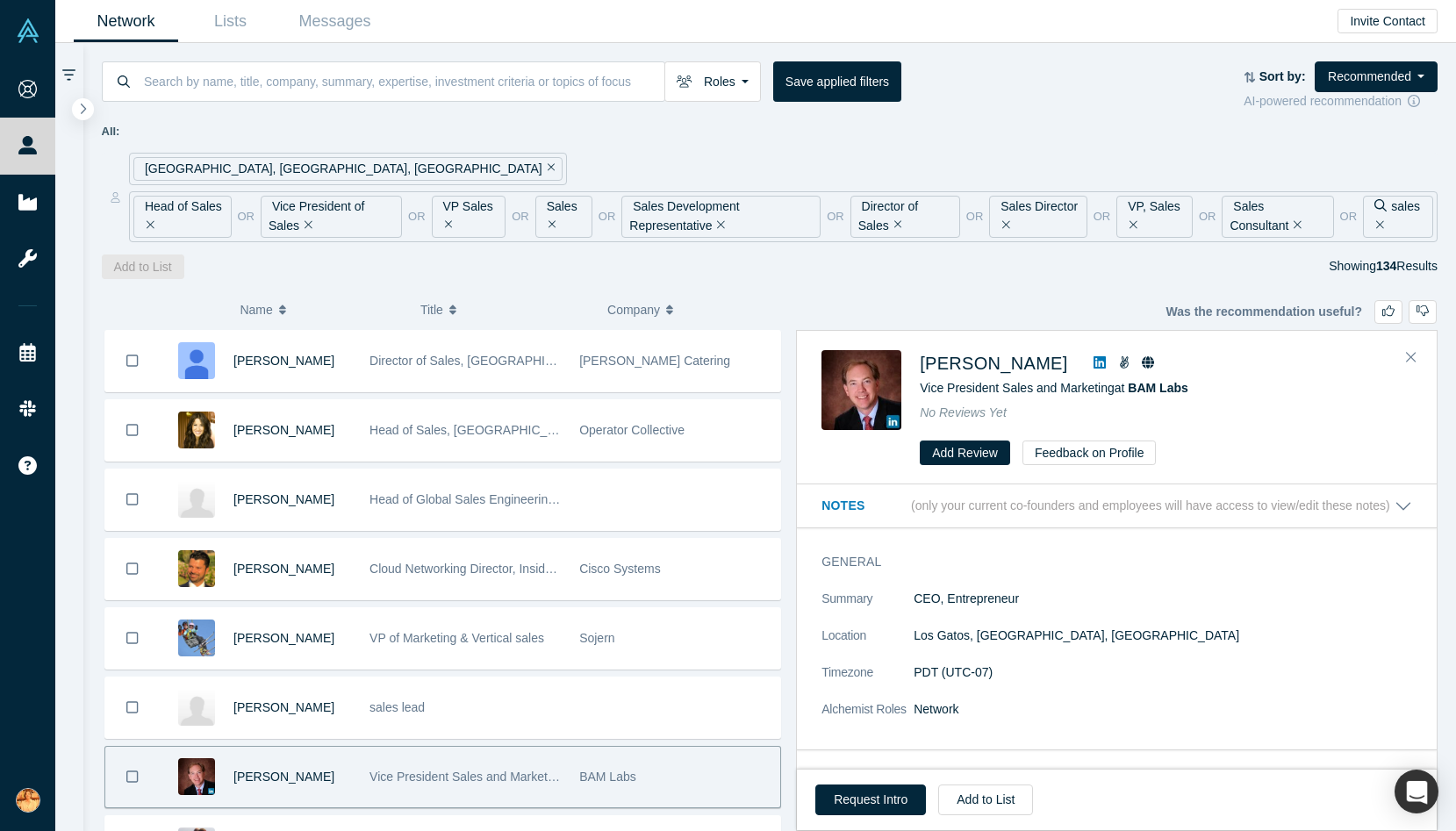
click at [1094, 360] on icon at bounding box center [1100, 362] width 12 height 12
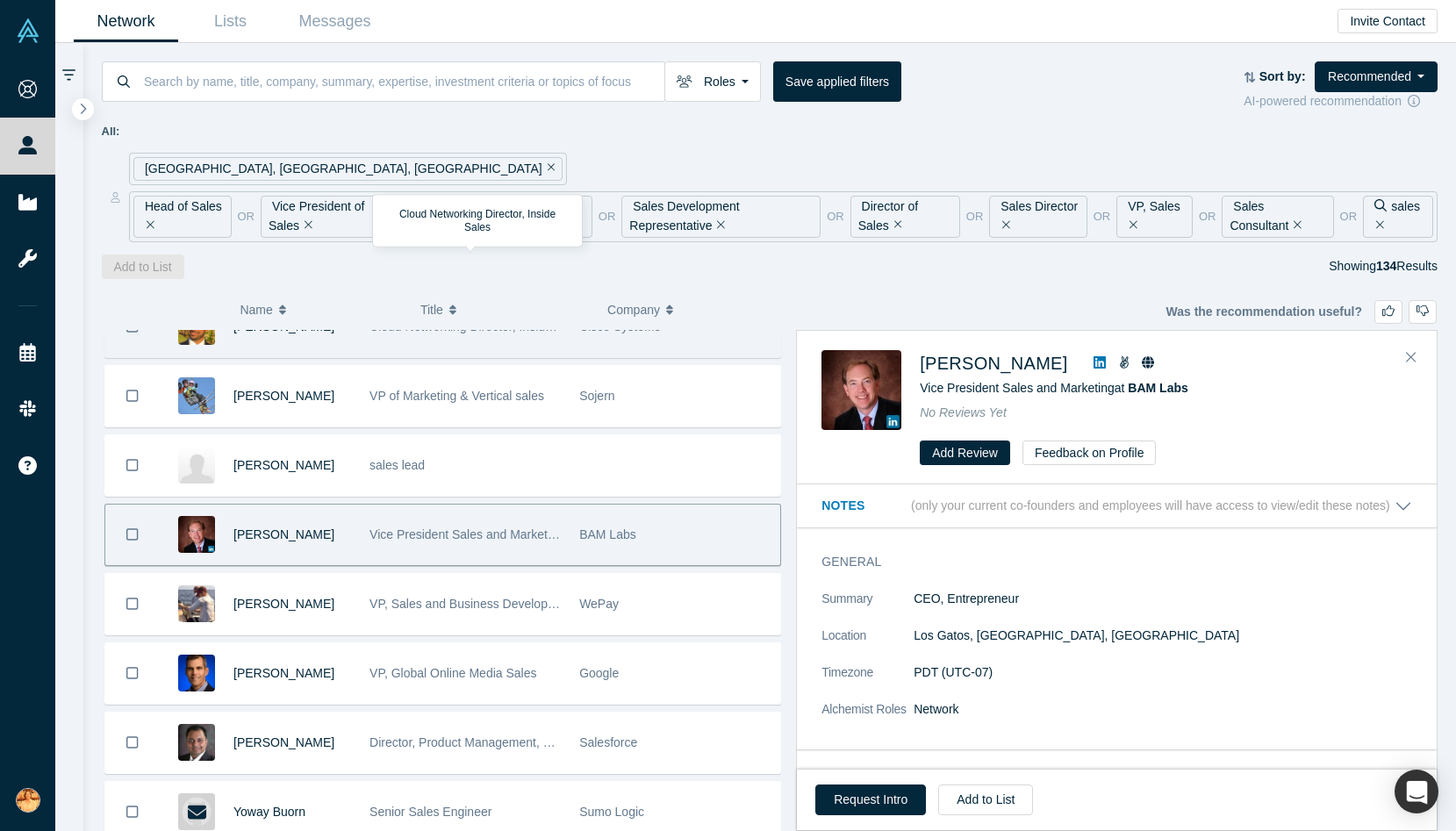
scroll to position [2091, 0]
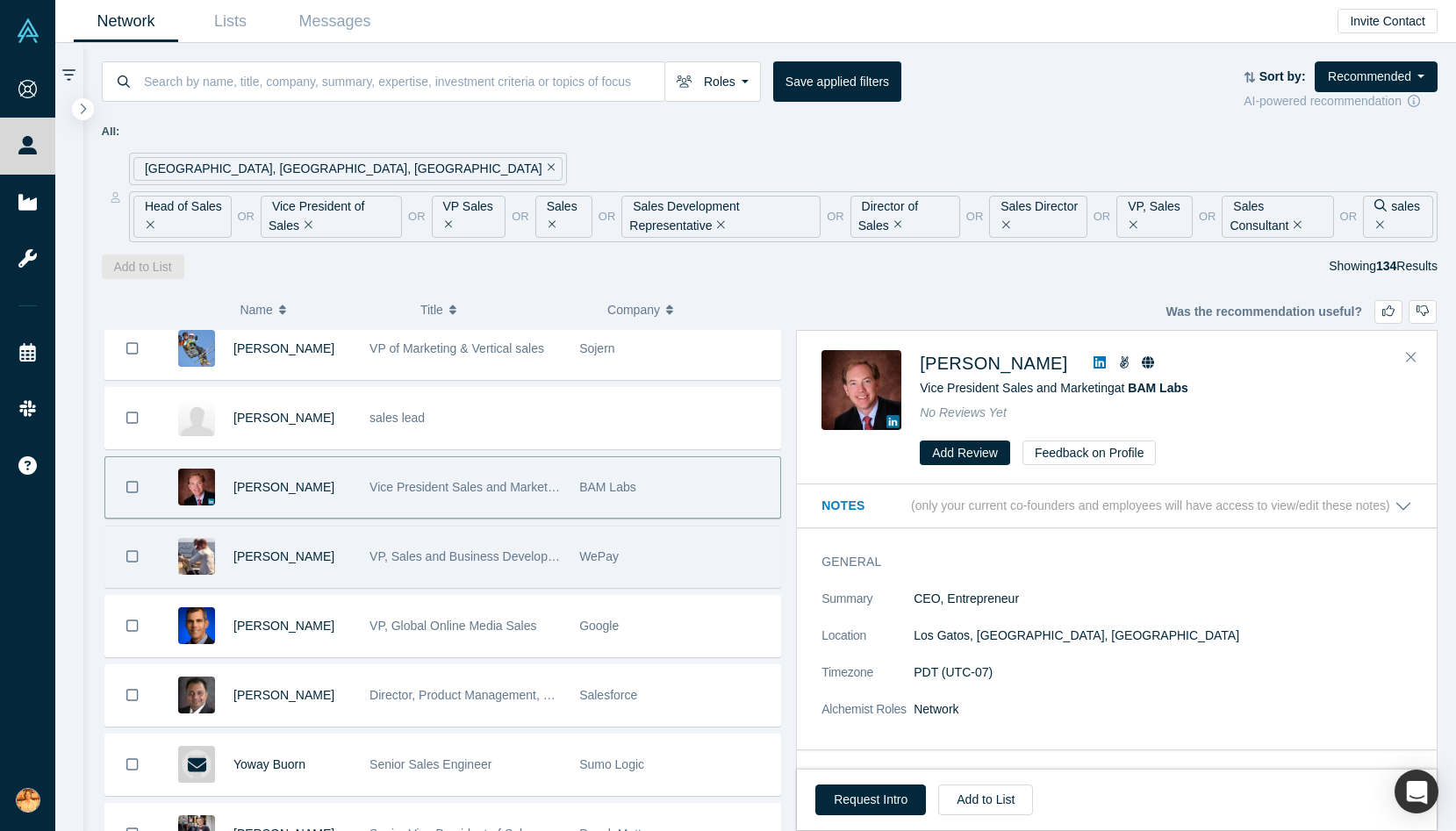
click at [405, 555] on span "VP, Sales and Business Development" at bounding box center [472, 556] width 205 height 14
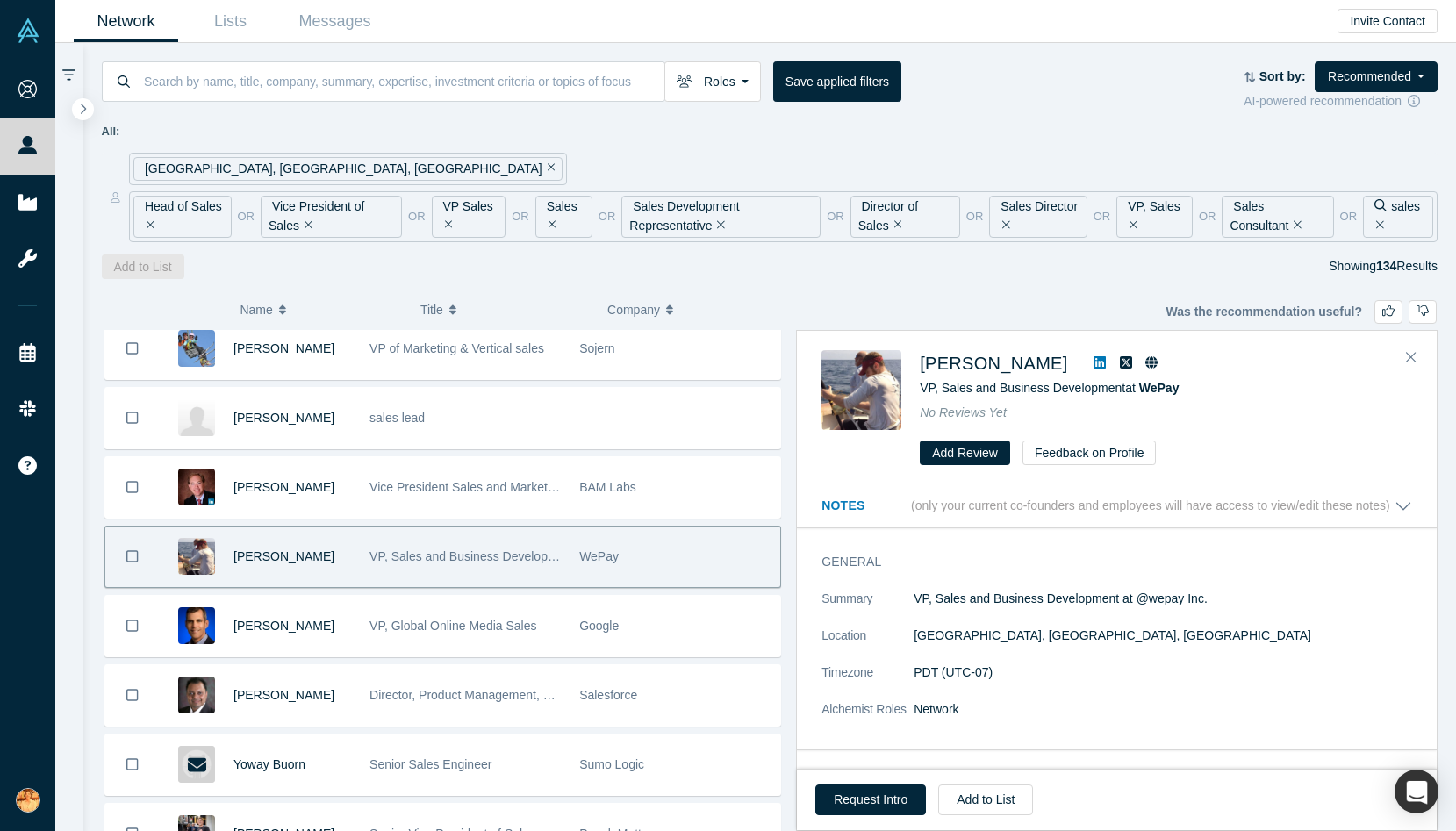
click at [1094, 359] on icon at bounding box center [1100, 362] width 12 height 12
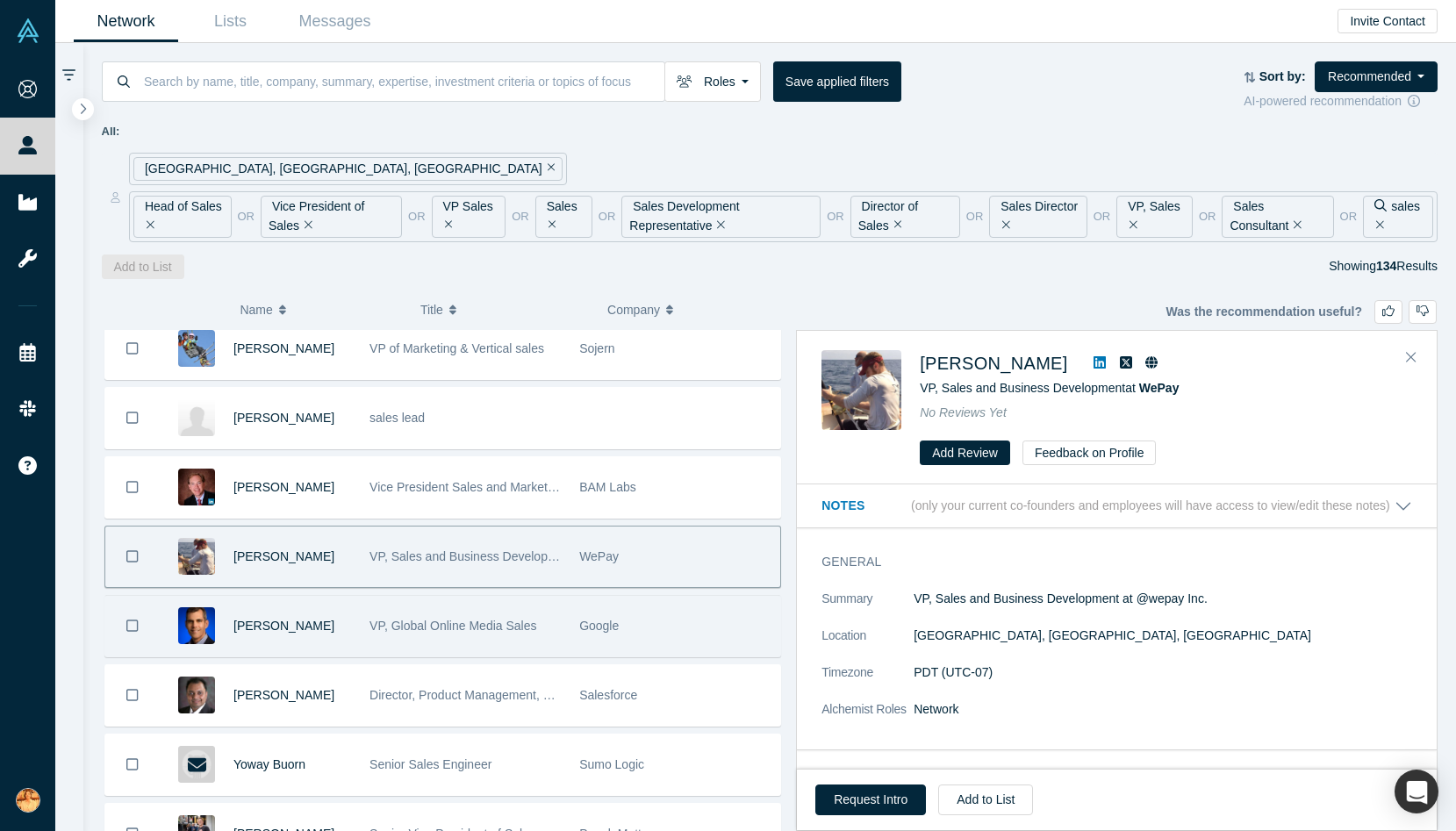
click at [340, 639] on div "[PERSON_NAME]" at bounding box center [292, 625] width 118 height 61
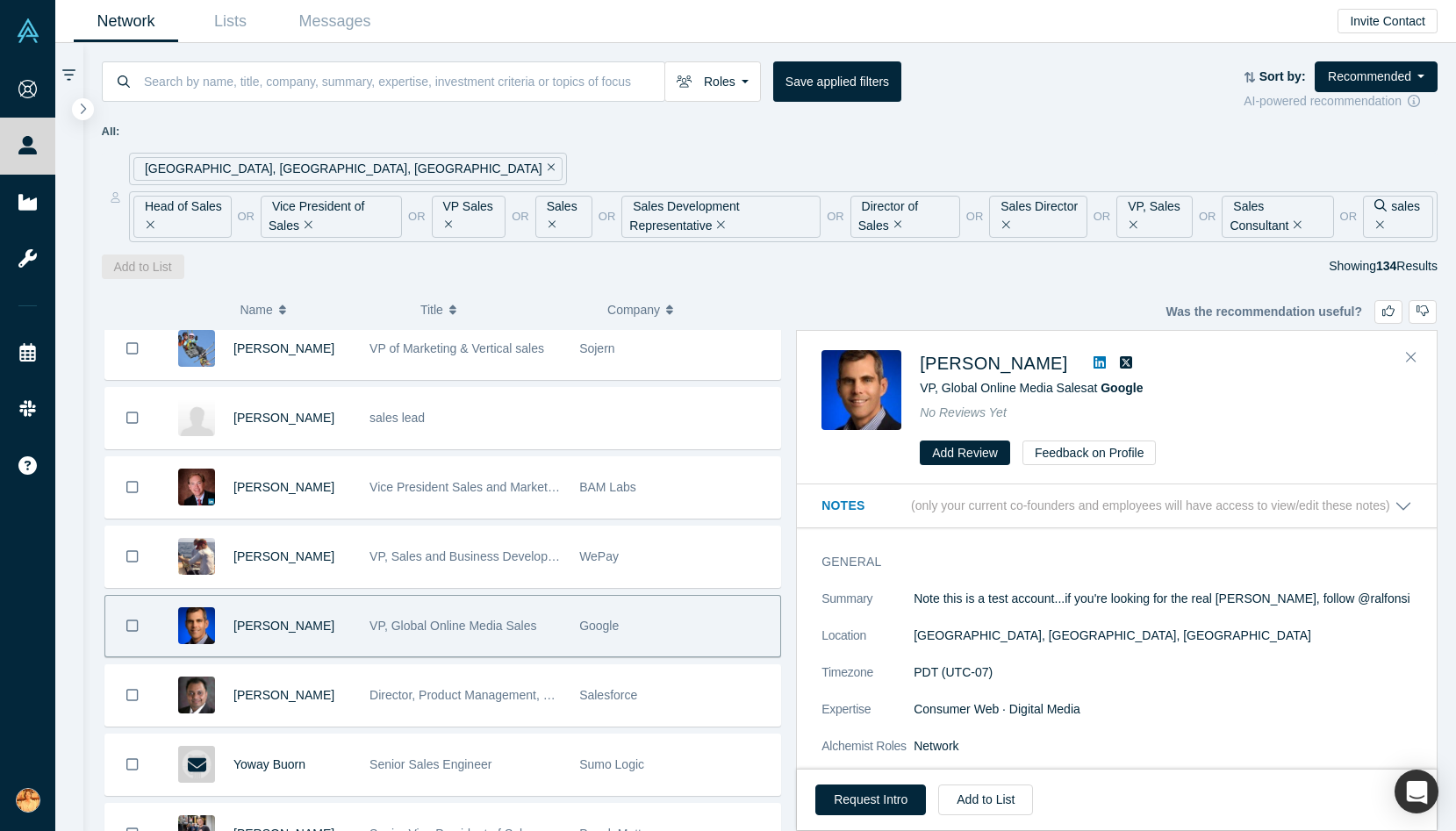
click at [1094, 363] on icon at bounding box center [1100, 362] width 12 height 12
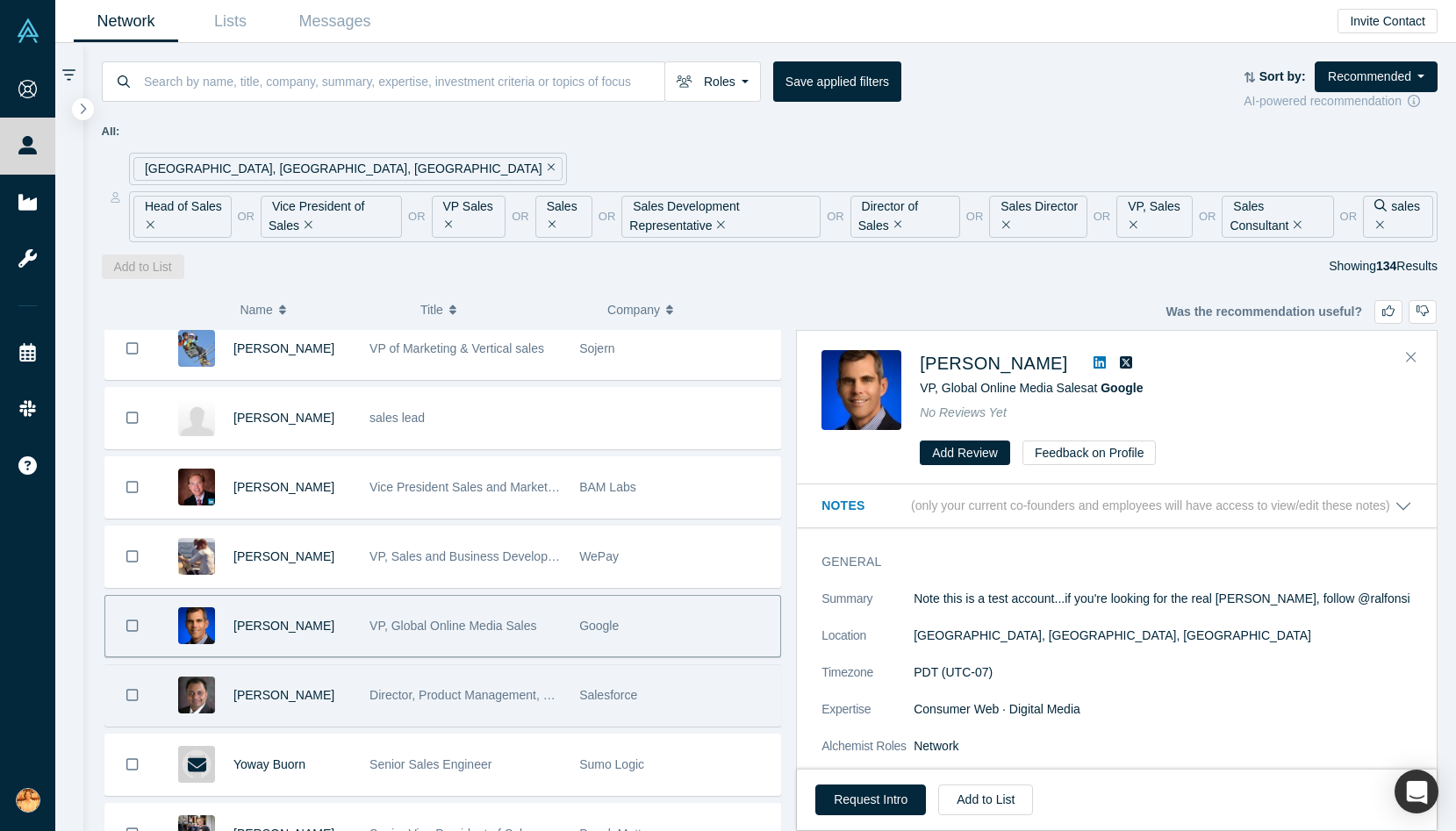
click at [337, 706] on div "[PERSON_NAME]" at bounding box center [292, 695] width 118 height 61
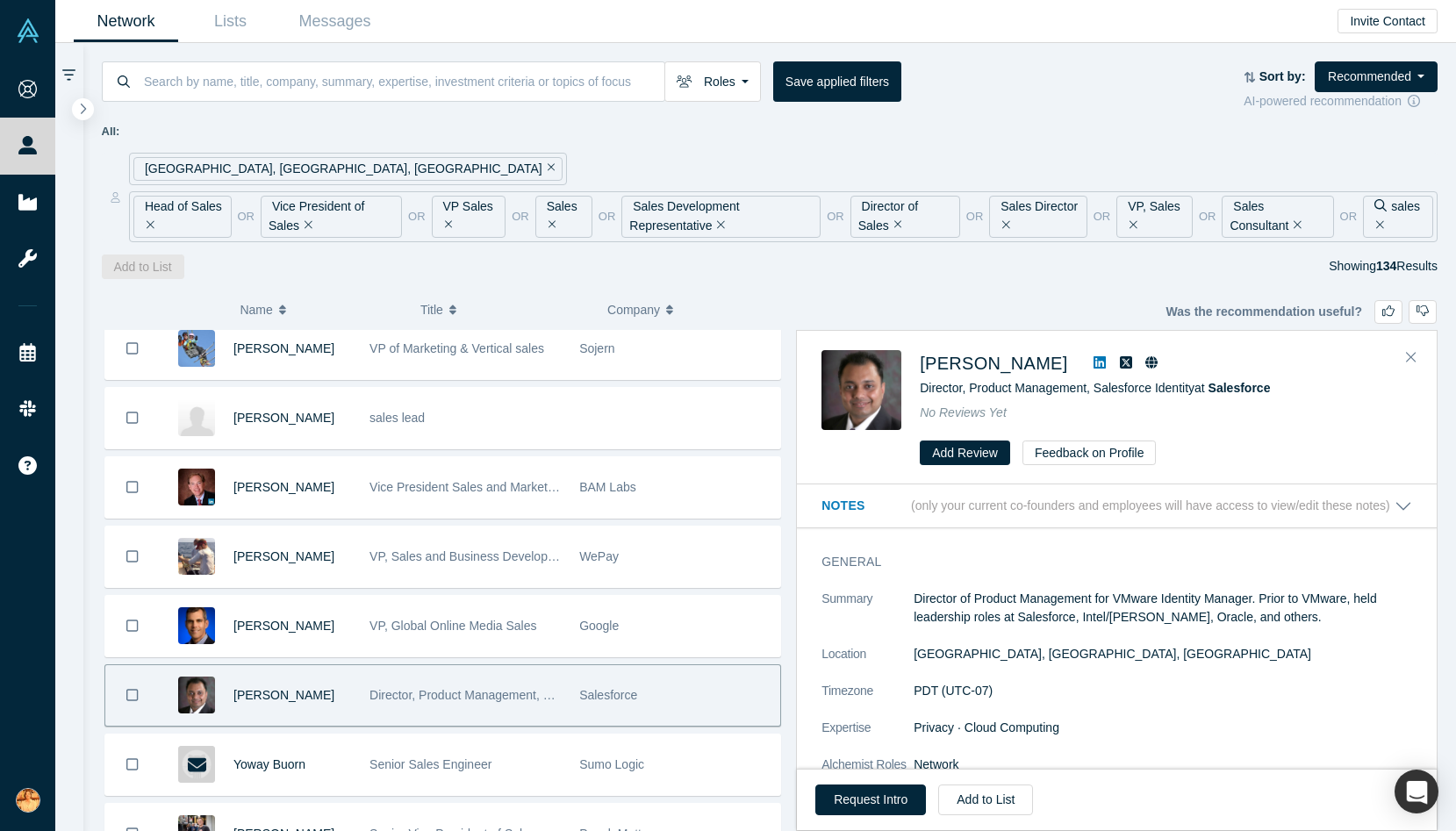
click at [1094, 363] on icon at bounding box center [1100, 362] width 12 height 14
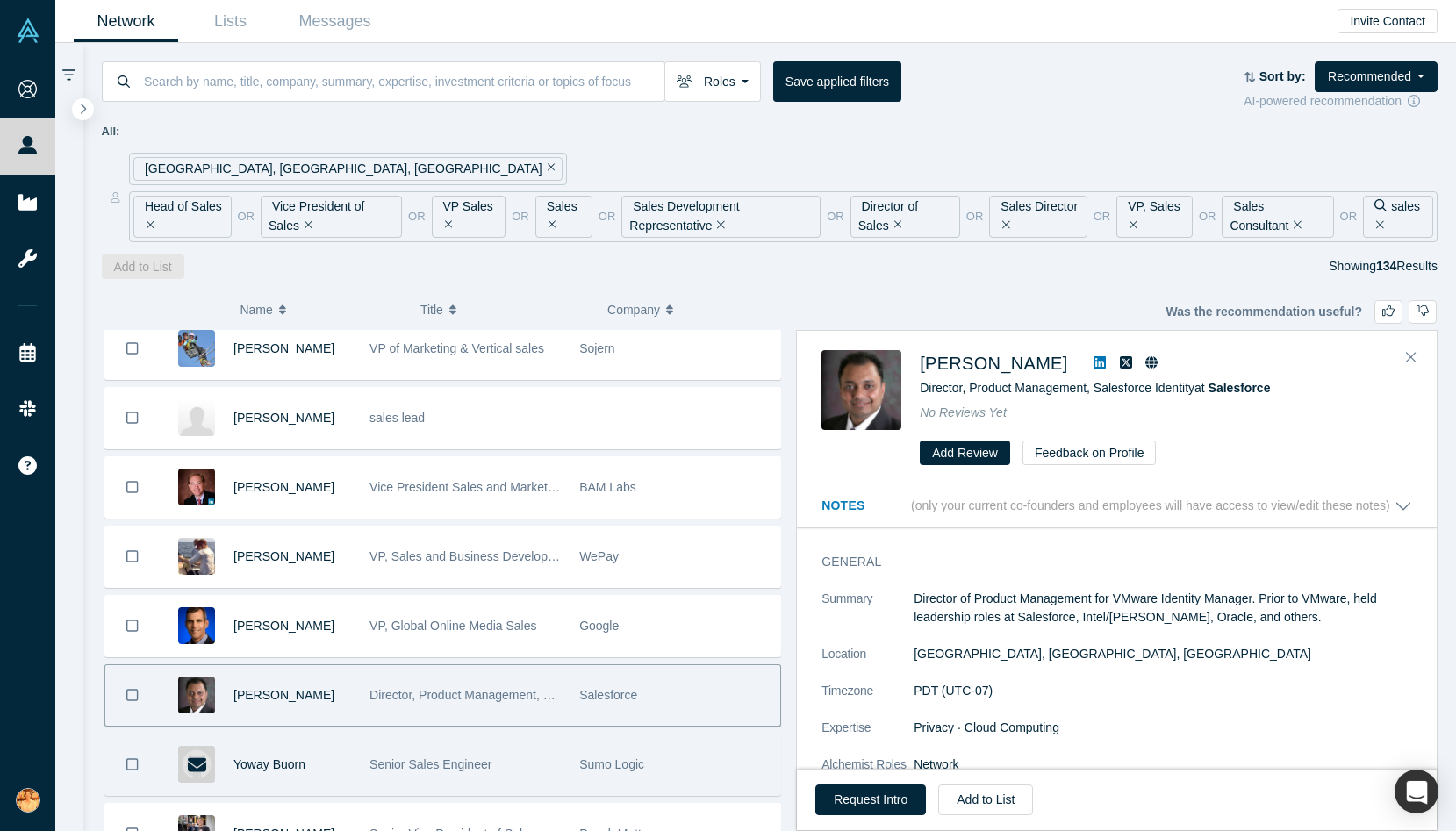
click at [391, 773] on div "Senior Sales Engineer" at bounding box center [465, 764] width 192 height 61
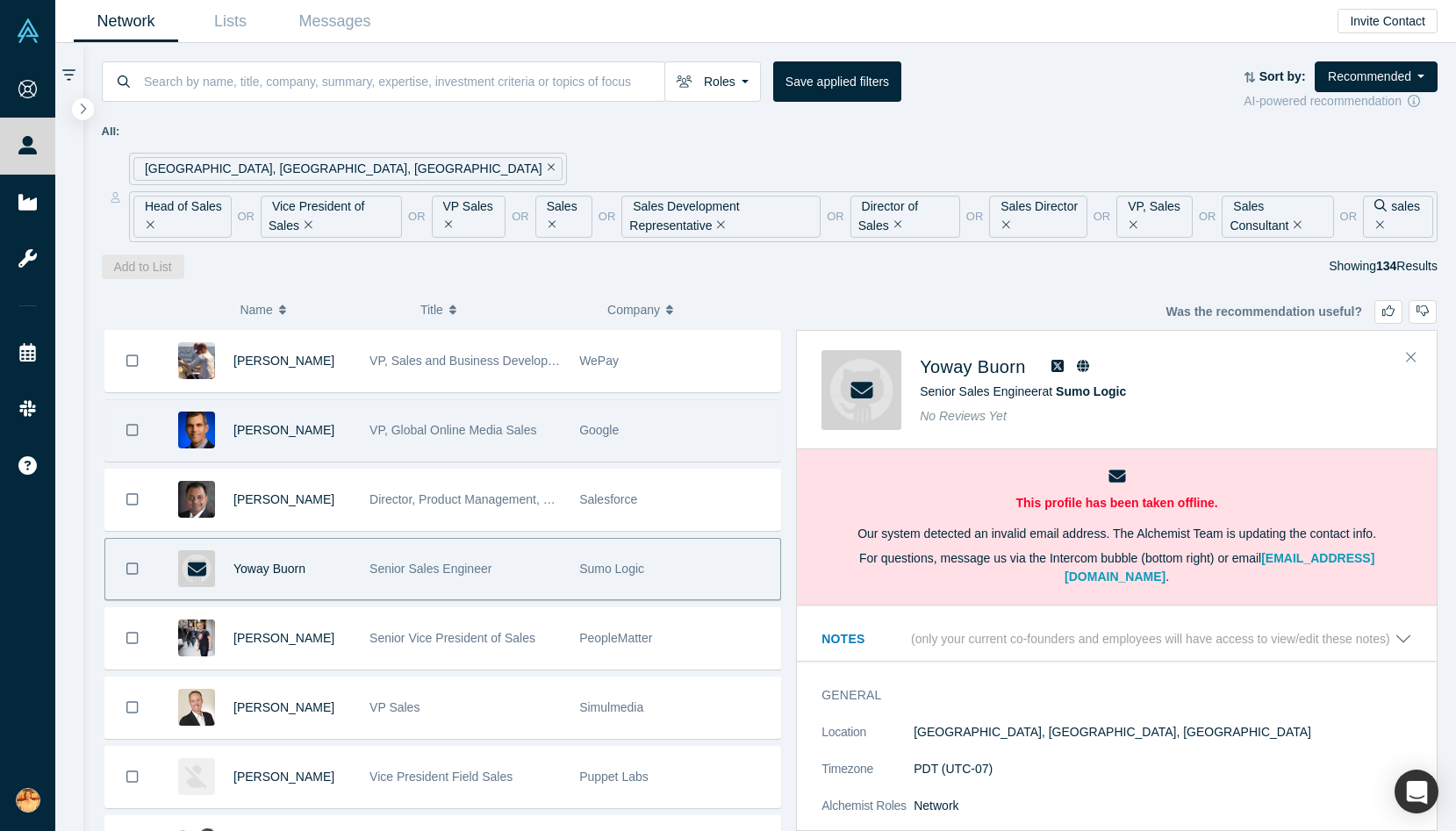
scroll to position [2293, 0]
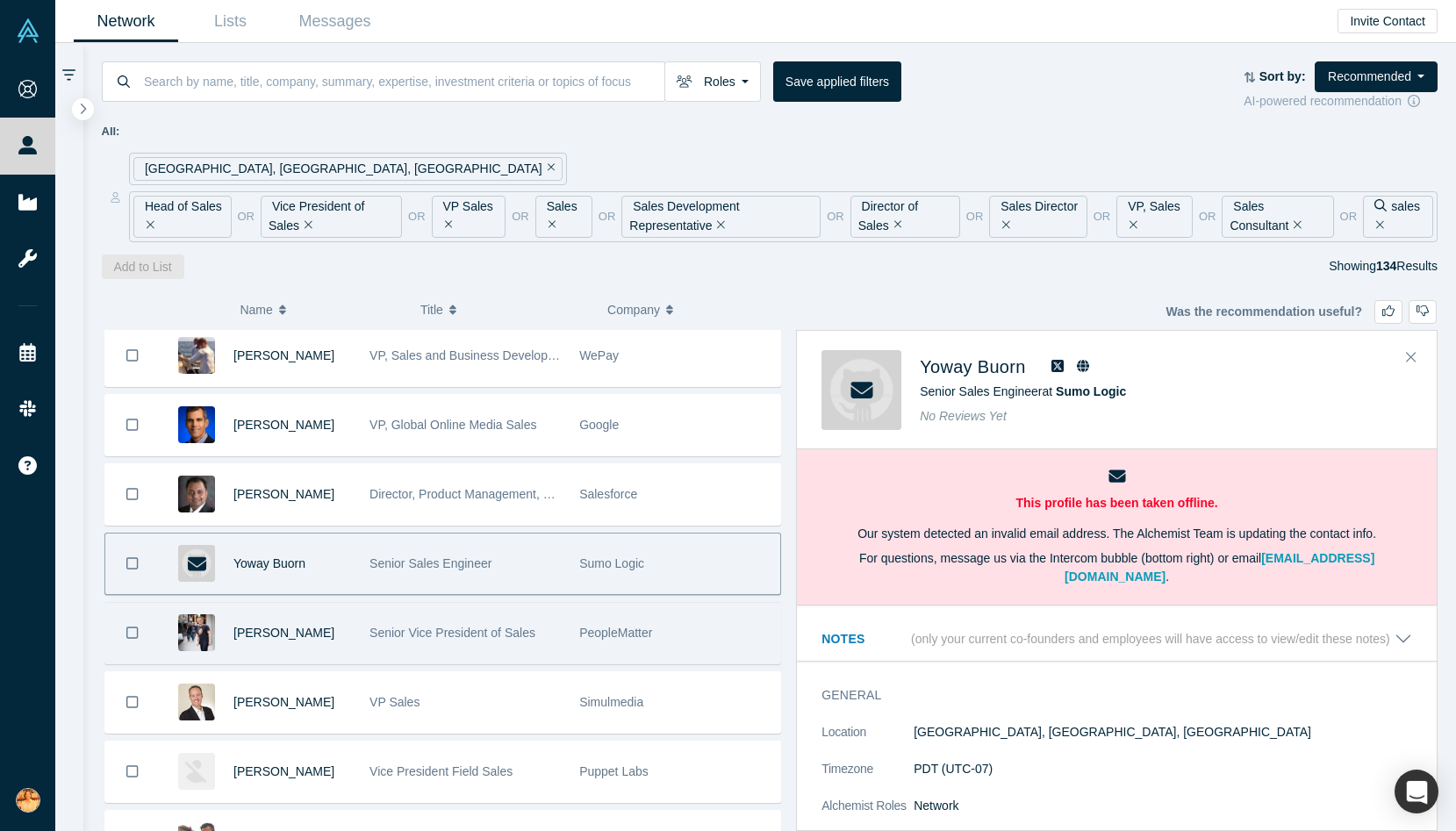
click at [427, 639] on div "Senior Vice President of Sales" at bounding box center [465, 632] width 192 height 61
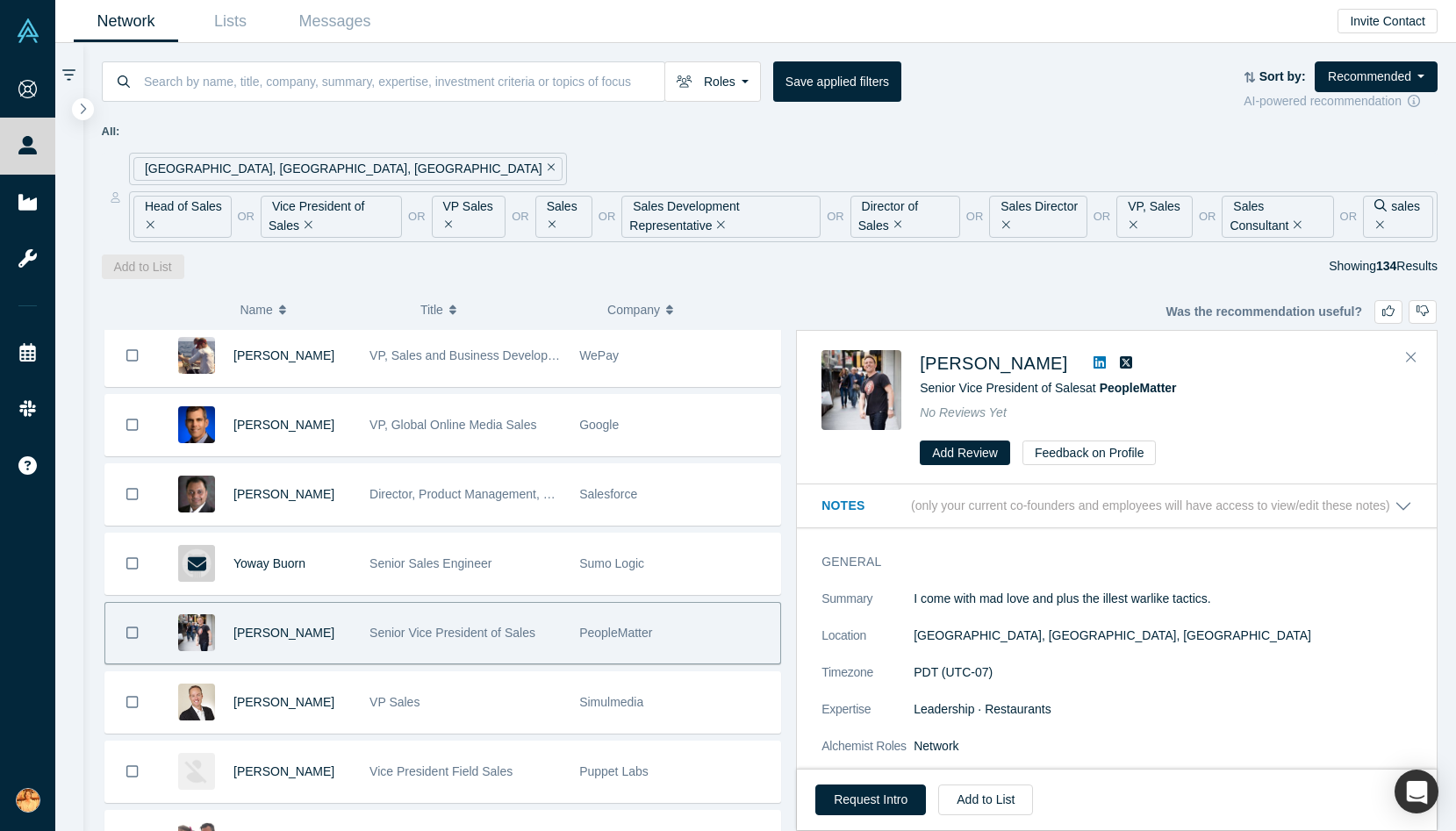
click at [1094, 358] on icon at bounding box center [1100, 362] width 12 height 14
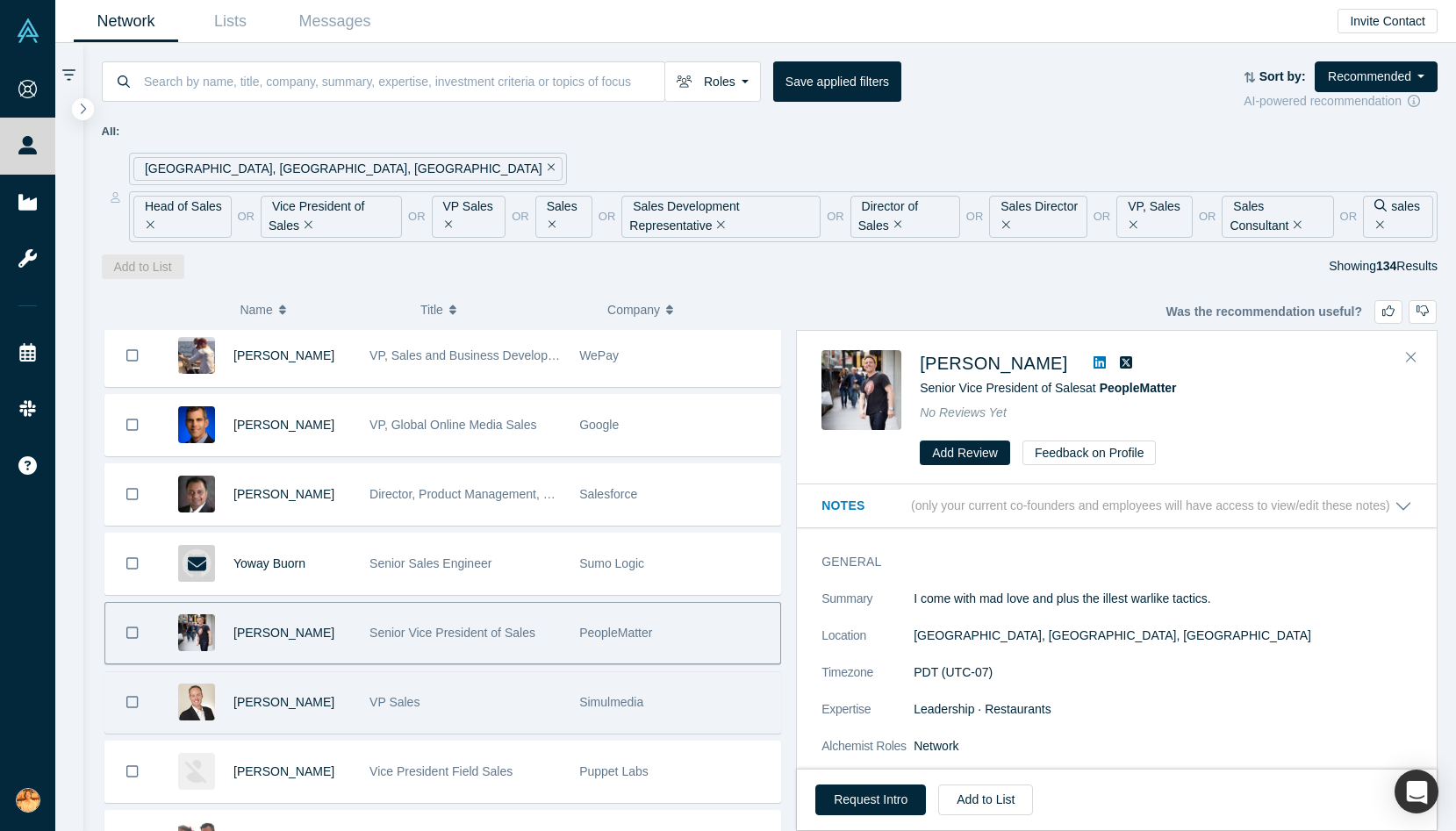
click at [311, 696] on div "[PERSON_NAME]" at bounding box center [292, 702] width 118 height 61
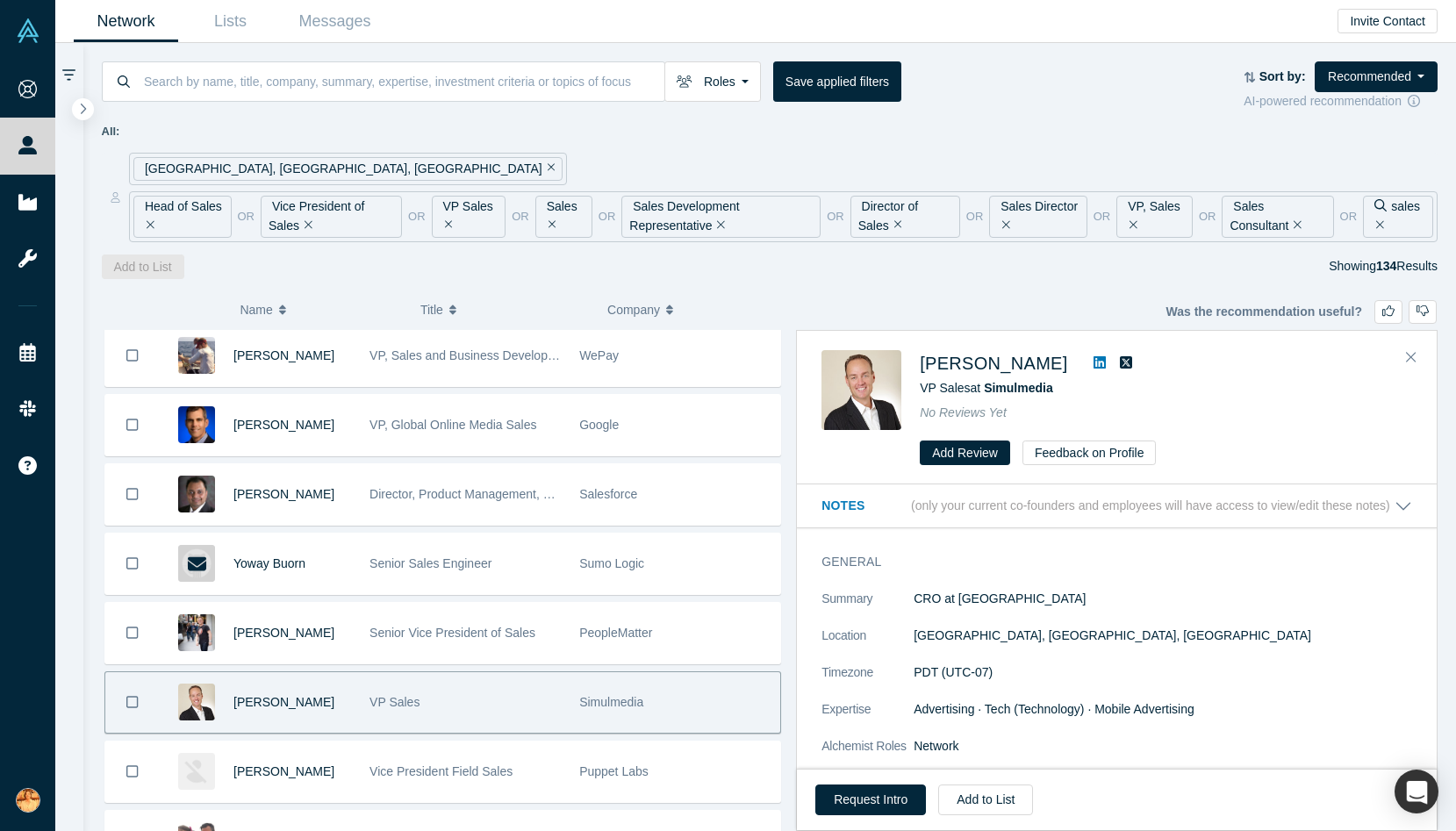
click at [1094, 362] on icon at bounding box center [1100, 362] width 12 height 14
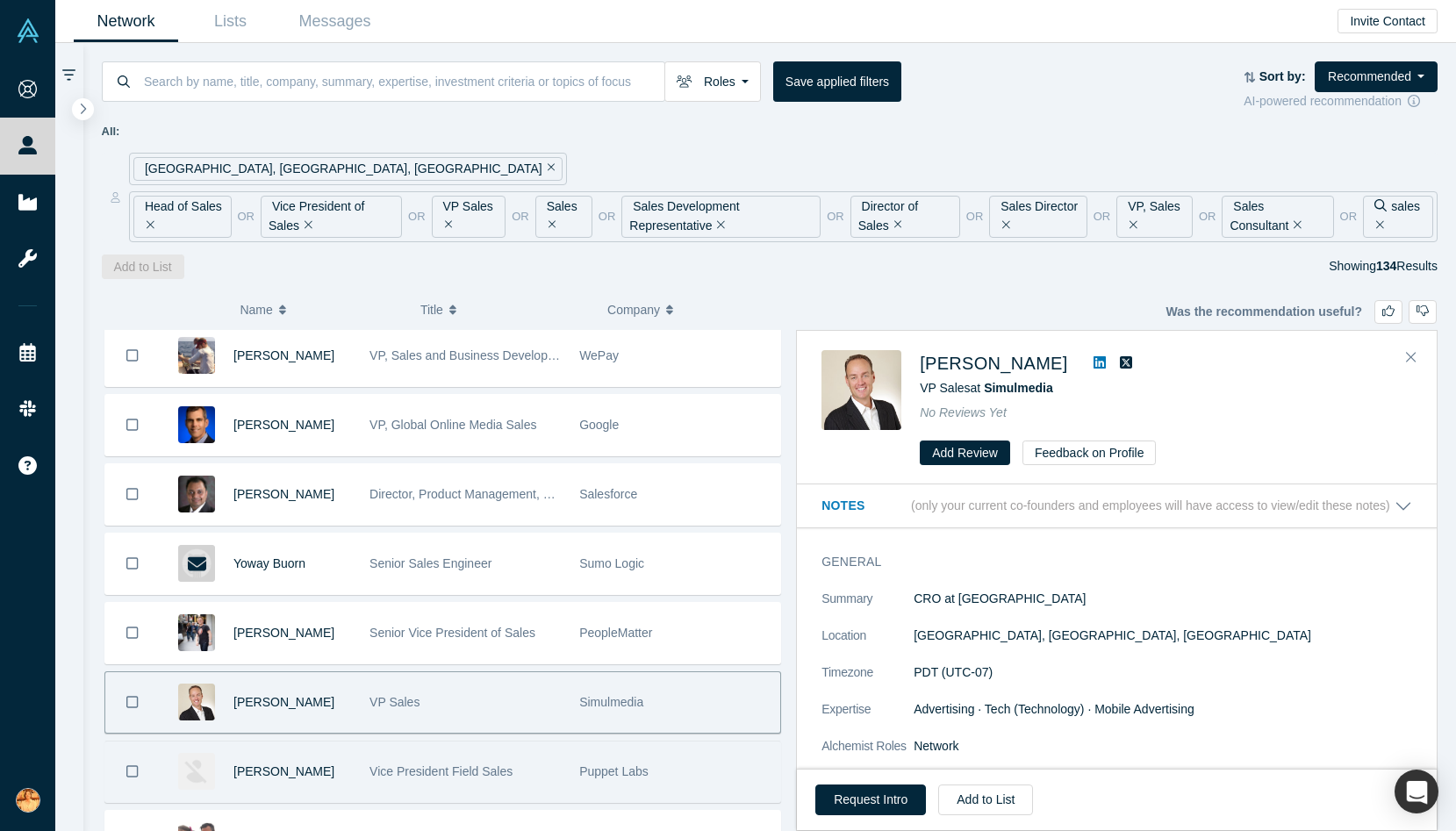
click at [424, 778] on div "Vice President Field Sales" at bounding box center [465, 771] width 192 height 61
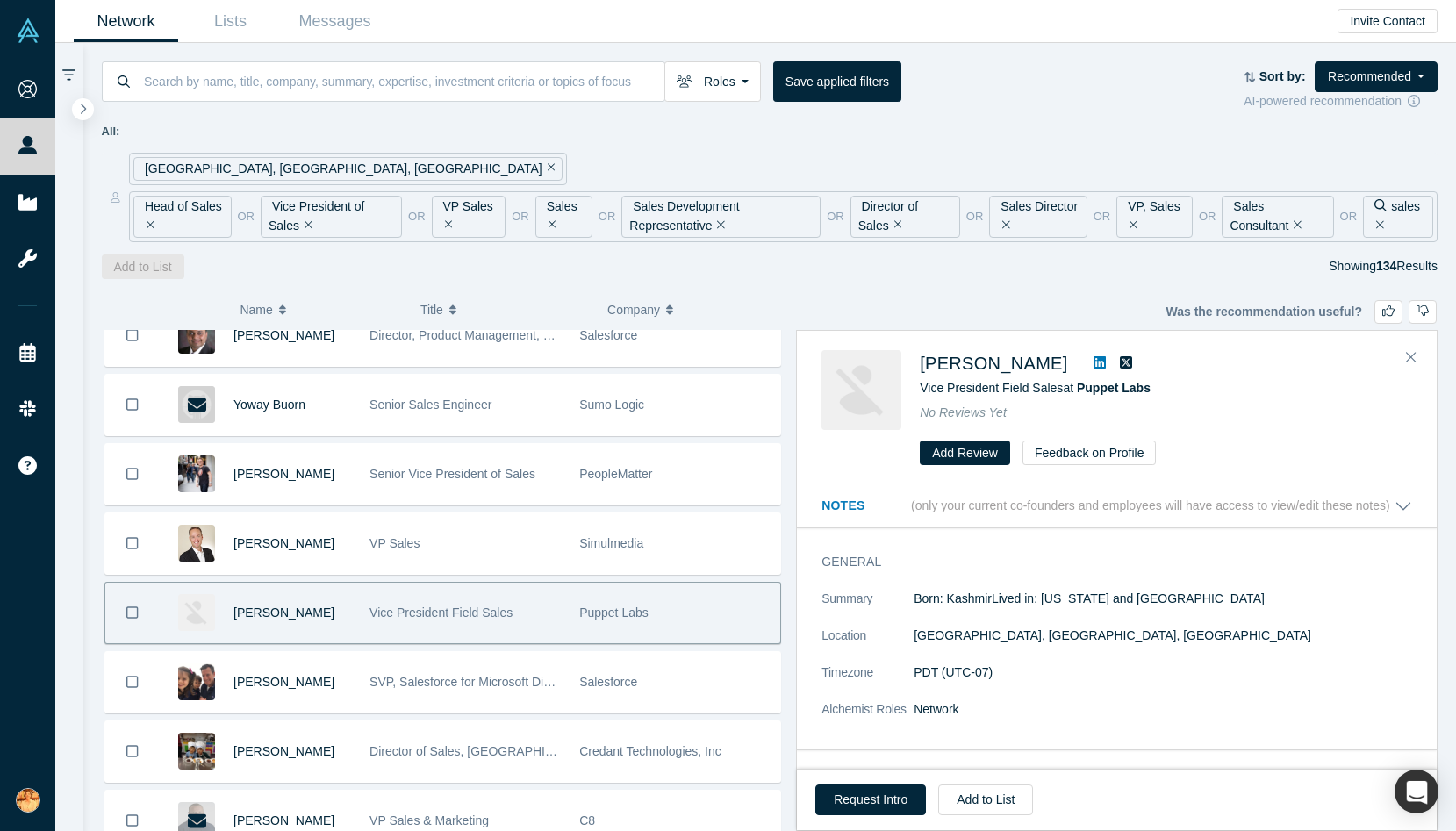
scroll to position [2474, 0]
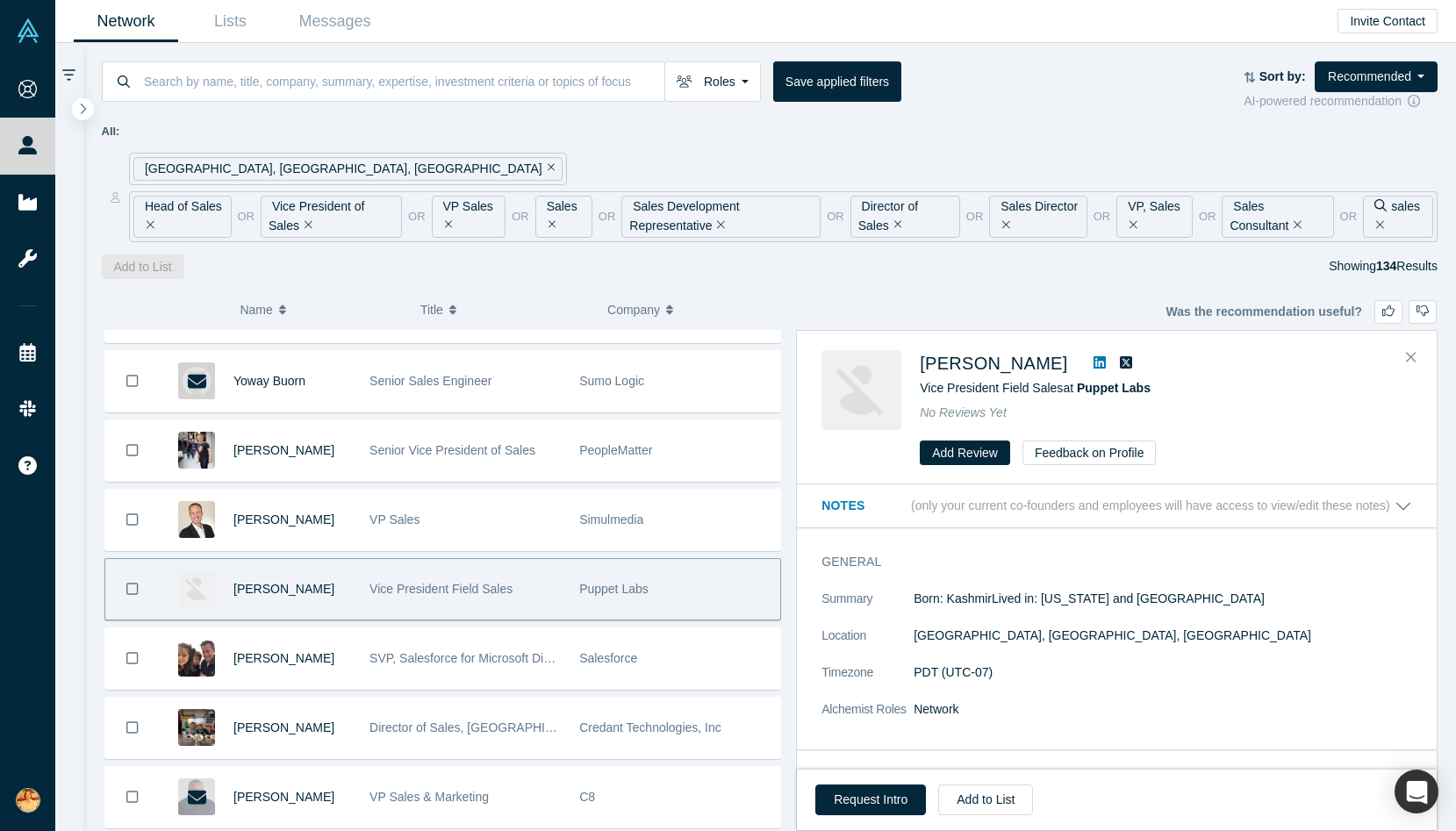
click at [1096, 352] on link at bounding box center [1100, 363] width 27 height 21
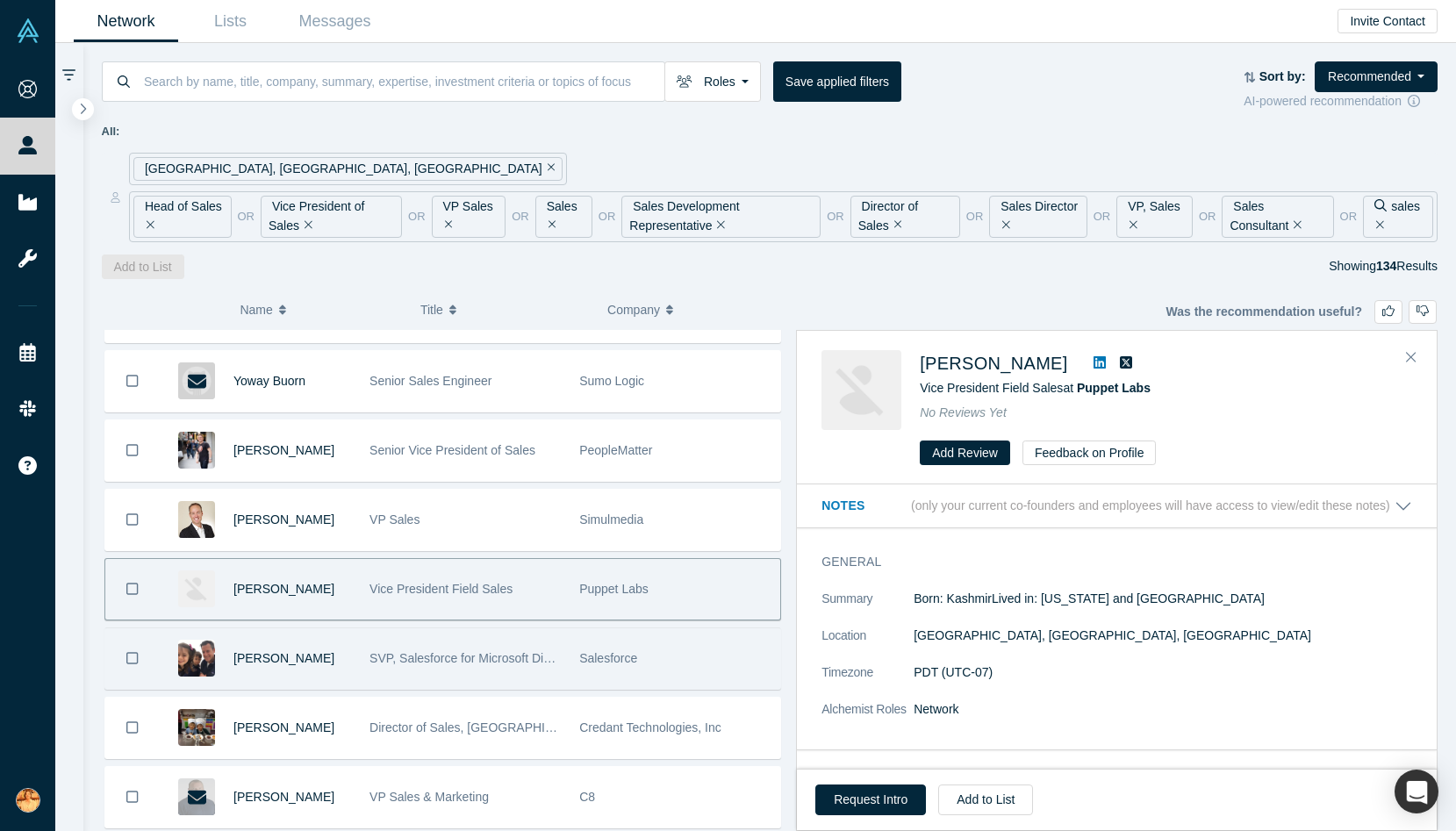
click at [305, 661] on div "[PERSON_NAME]" at bounding box center [292, 658] width 118 height 61
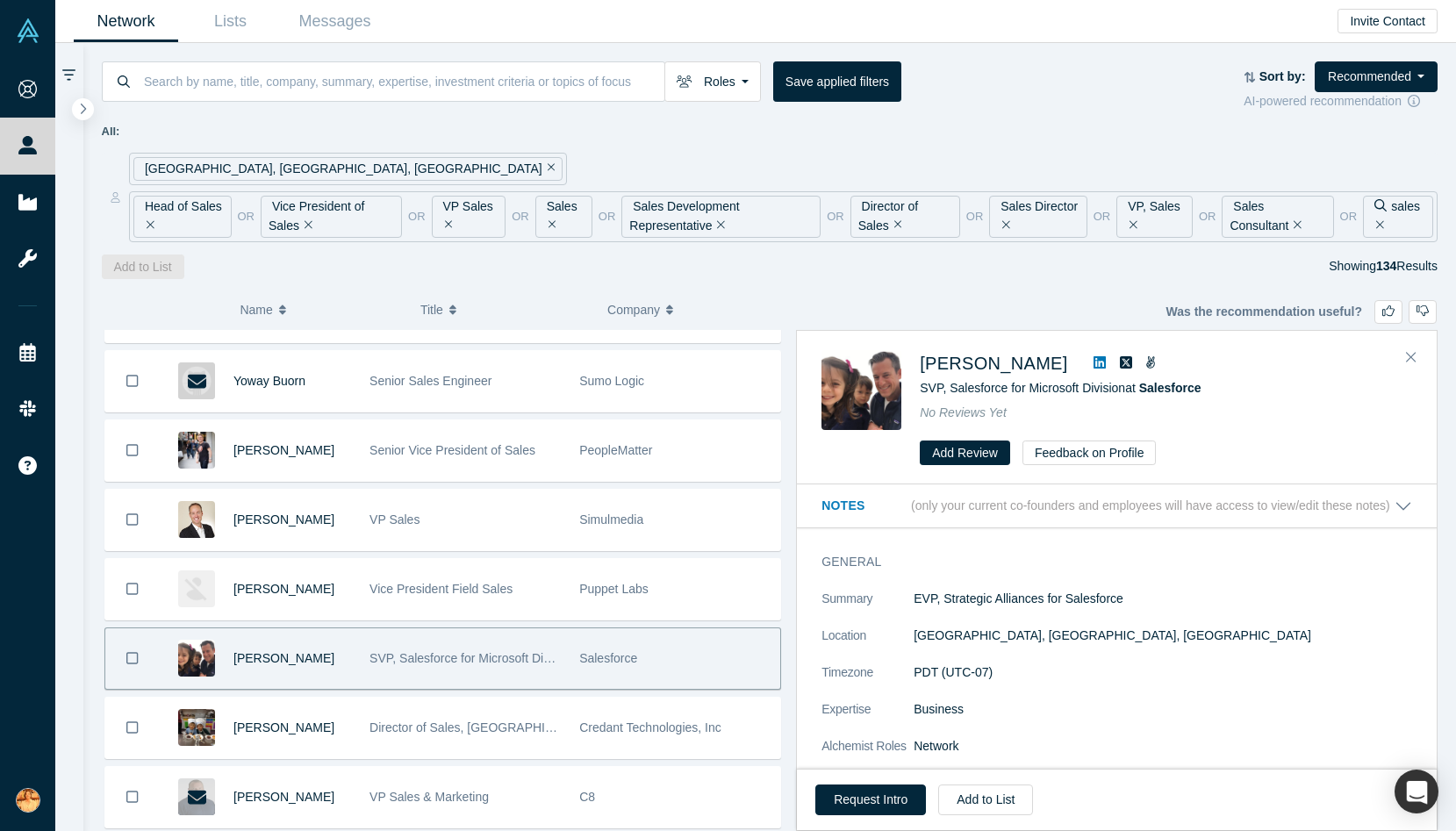
click at [1094, 366] on icon at bounding box center [1100, 362] width 12 height 12
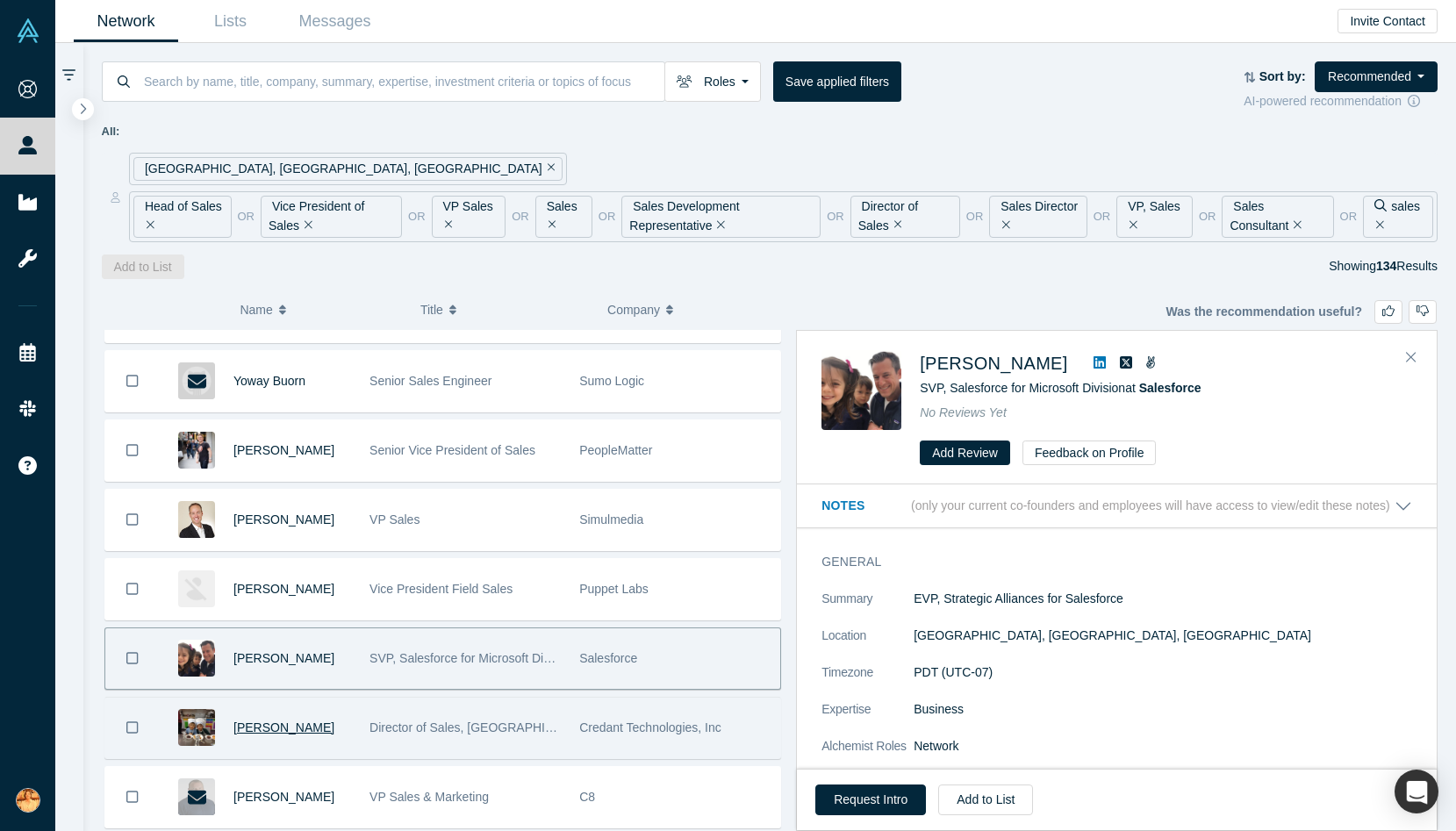
click at [261, 727] on span "[PERSON_NAME]" at bounding box center [284, 728] width 101 height 14
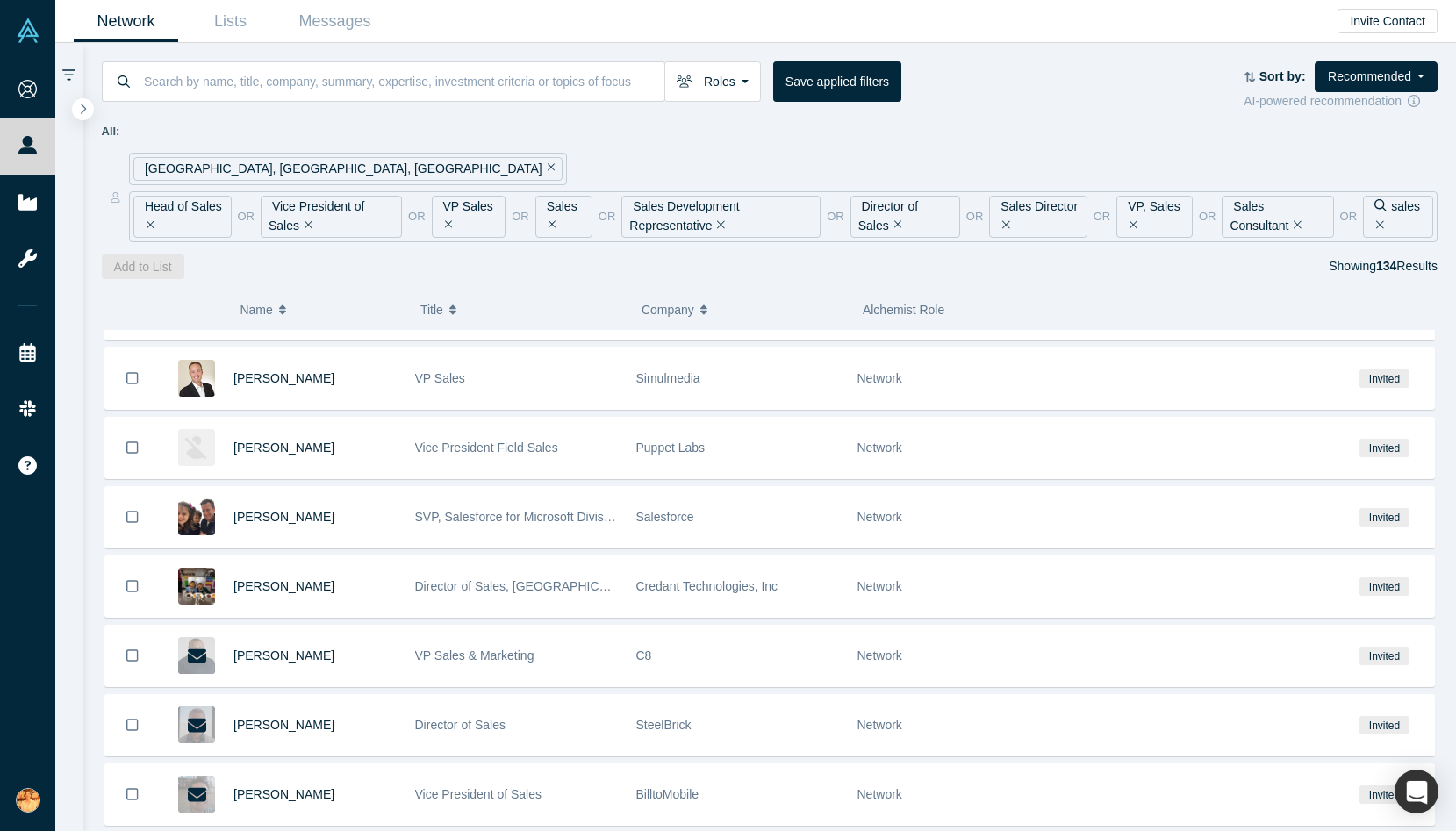
scroll to position [2638, 0]
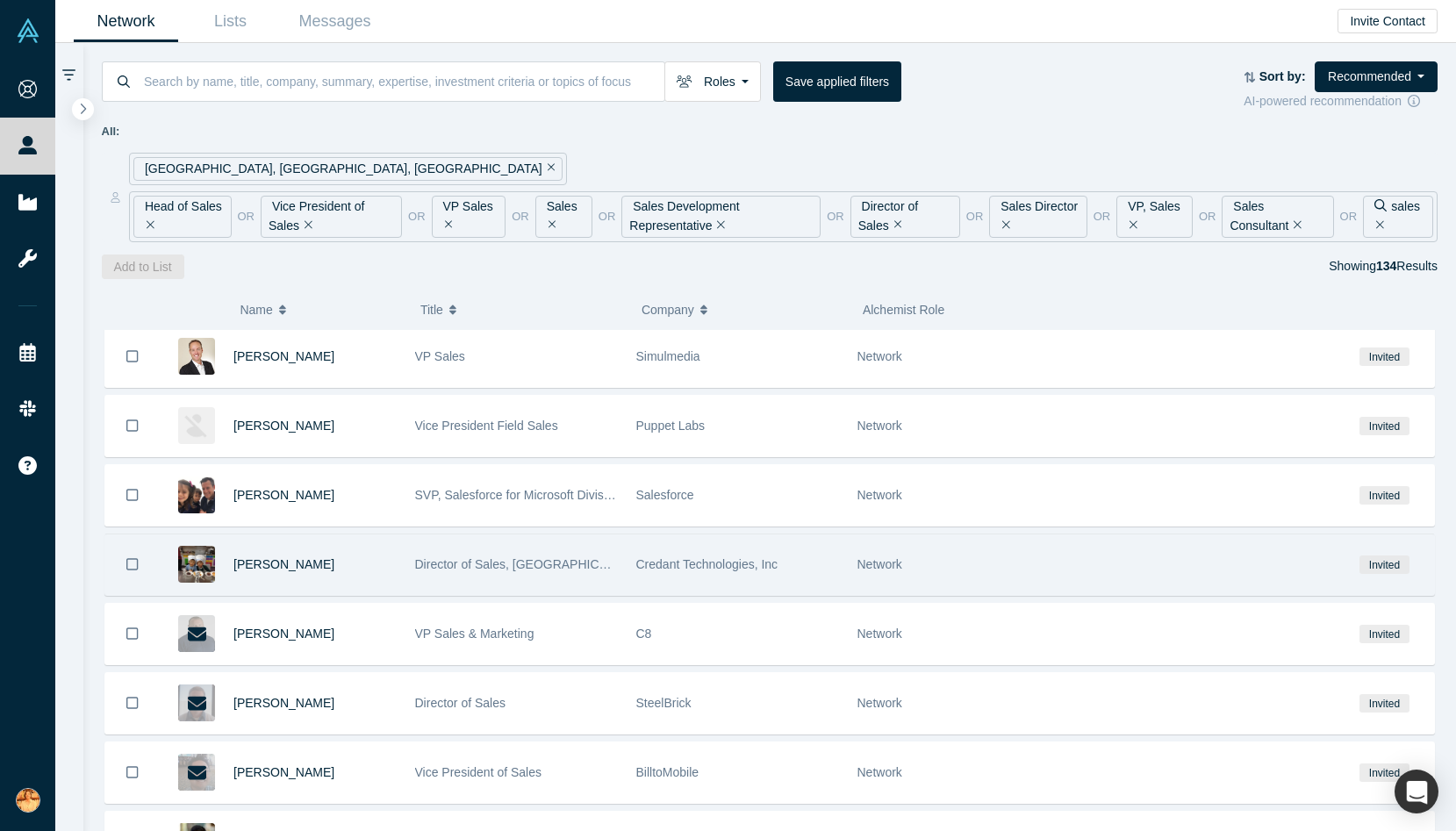
click at [341, 587] on div "[PERSON_NAME]" at bounding box center [315, 564] width 163 height 61
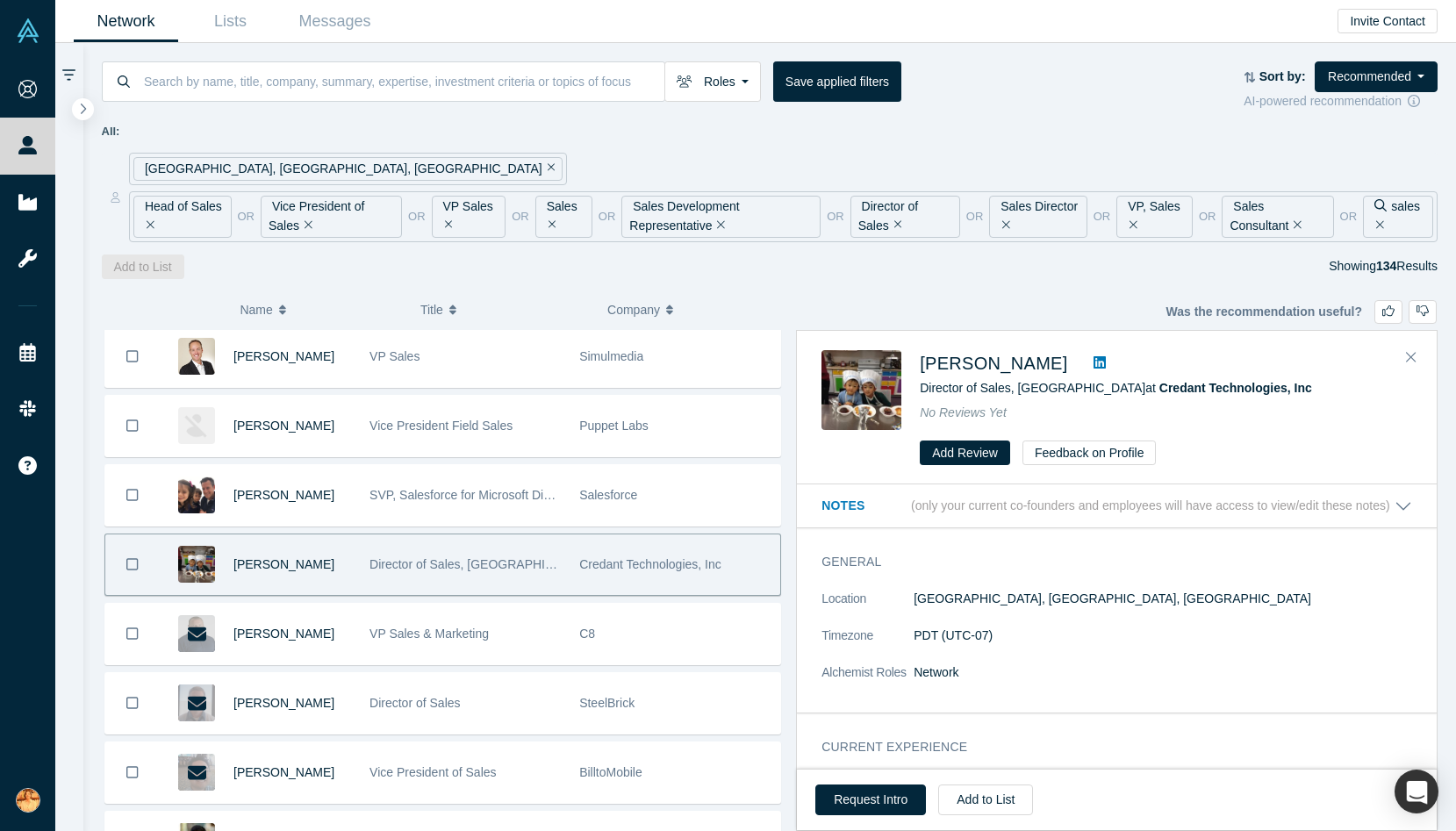
click at [1094, 359] on icon at bounding box center [1100, 362] width 12 height 12
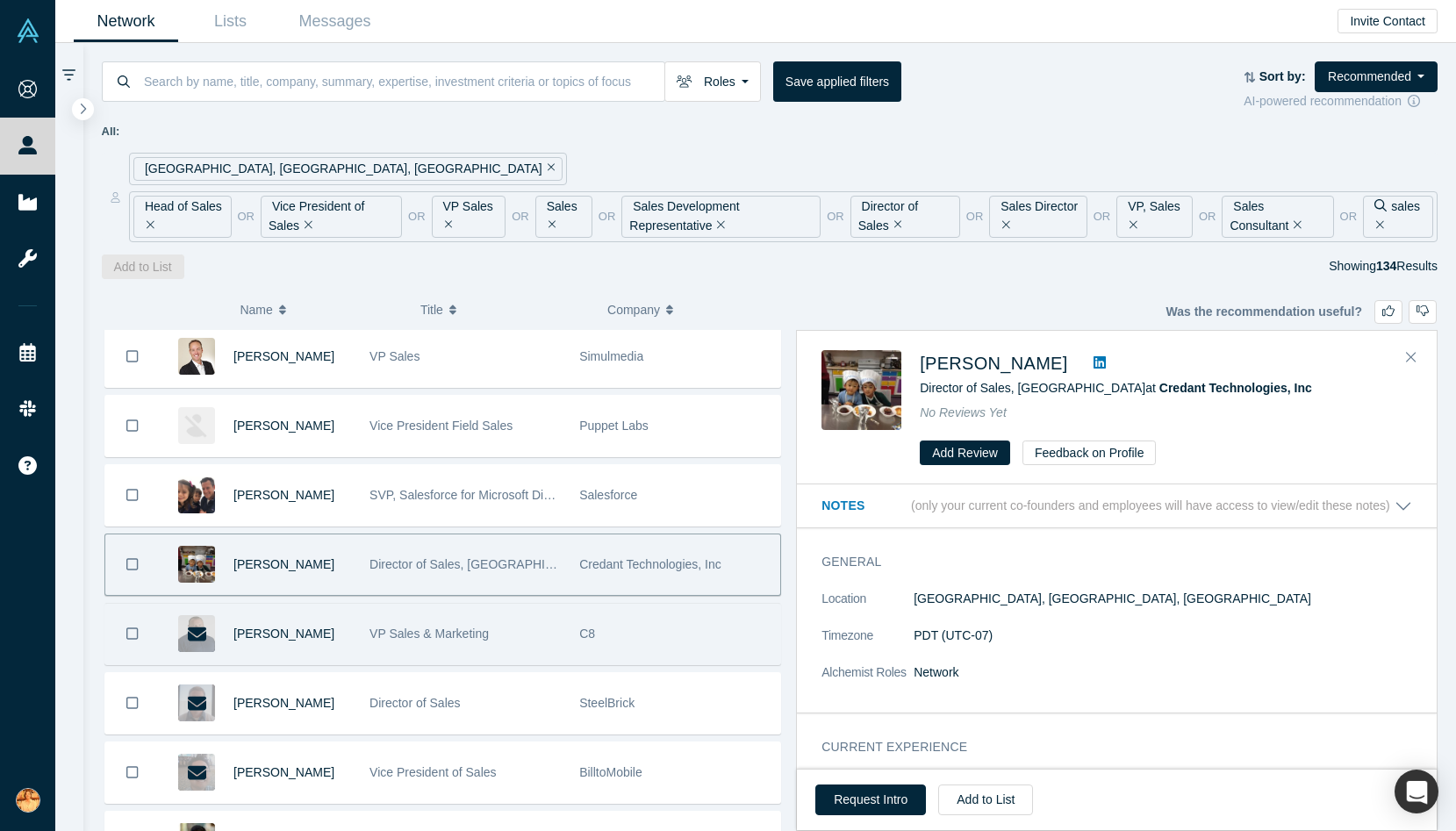
click at [368, 642] on div "VP Sales & Marketing" at bounding box center [465, 633] width 209 height 61
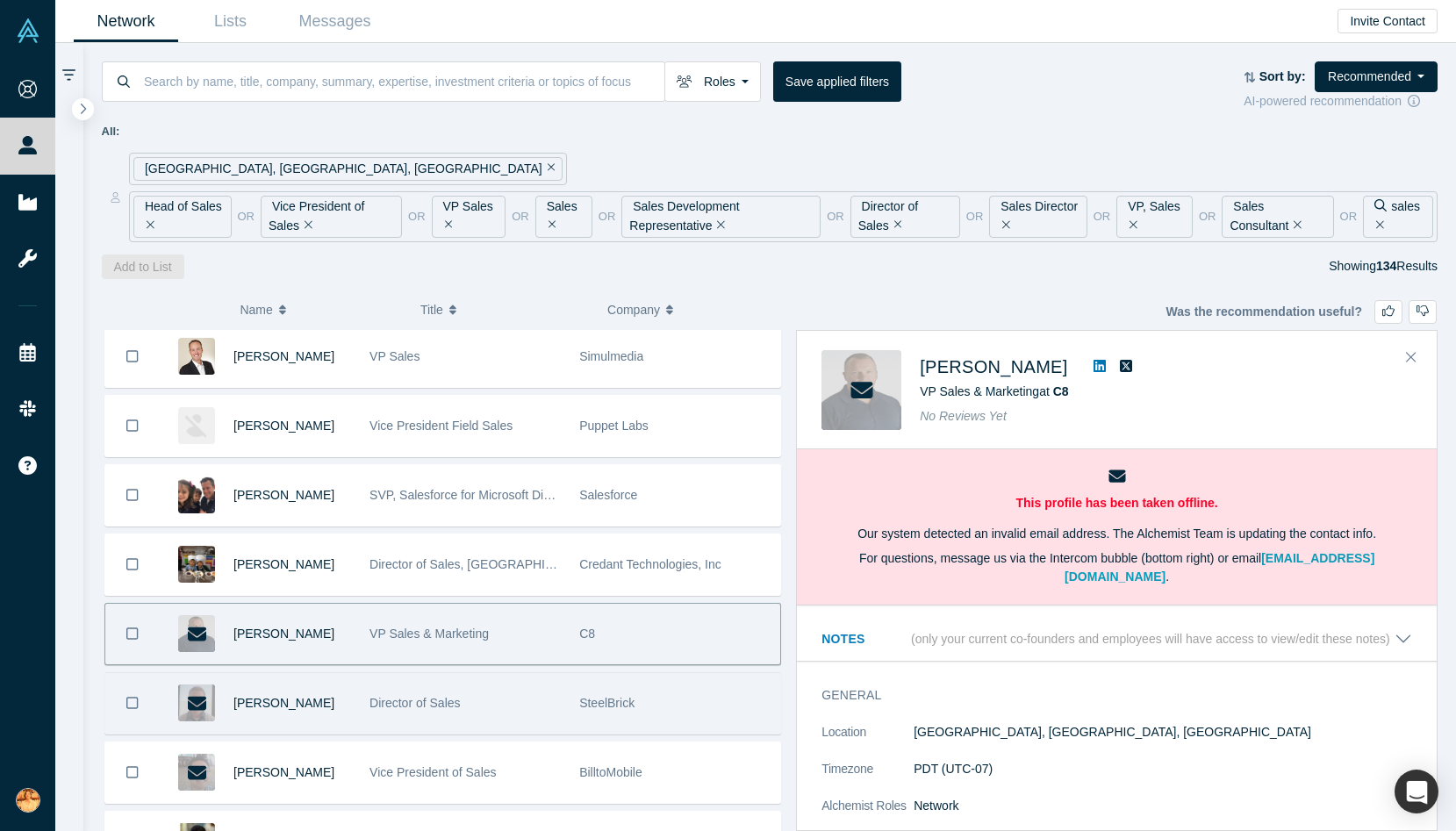
click at [599, 702] on span "SteelBrick" at bounding box center [607, 703] width 56 height 14
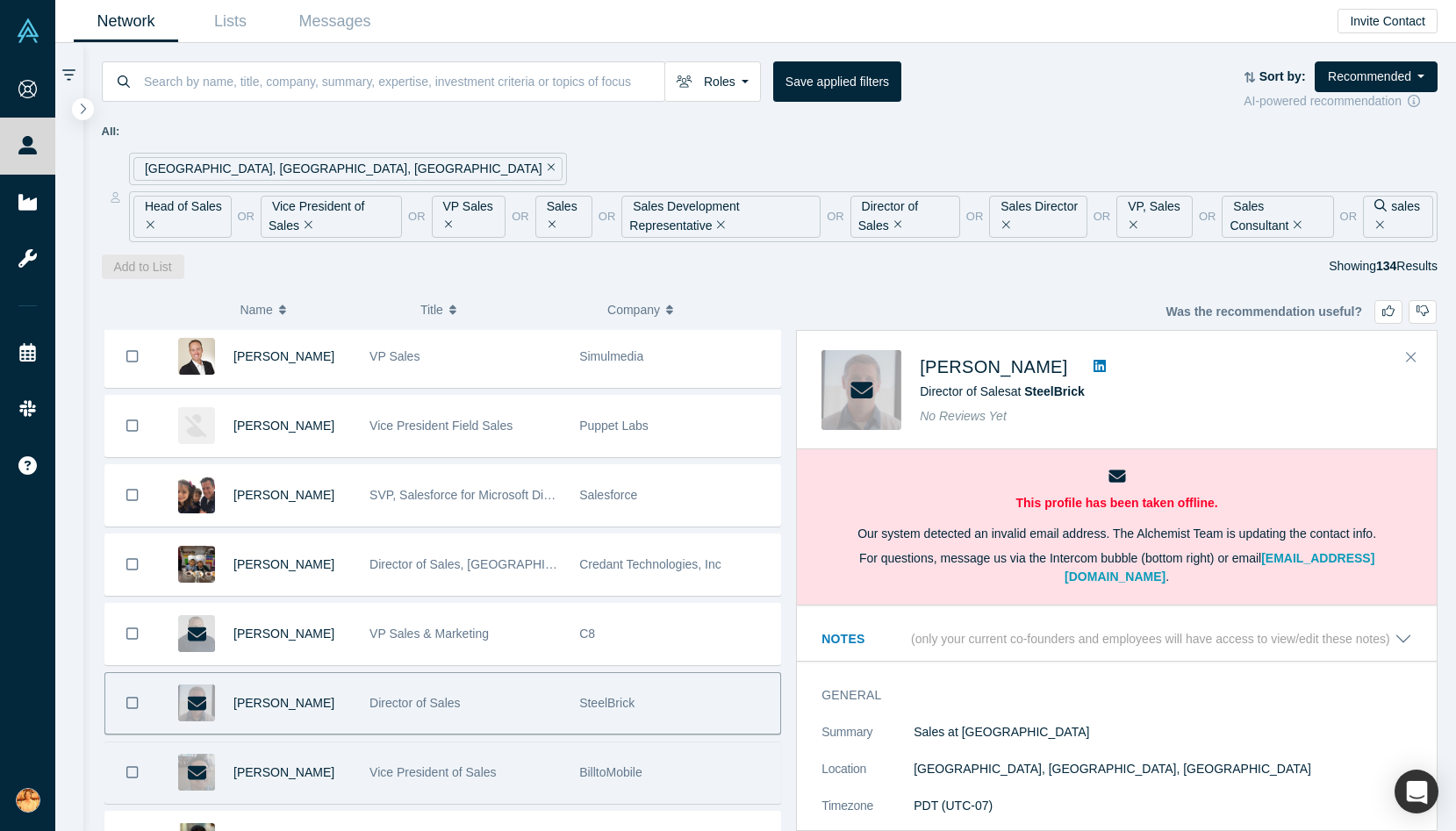
click at [542, 754] on div "Vice President of Sales" at bounding box center [465, 772] width 192 height 61
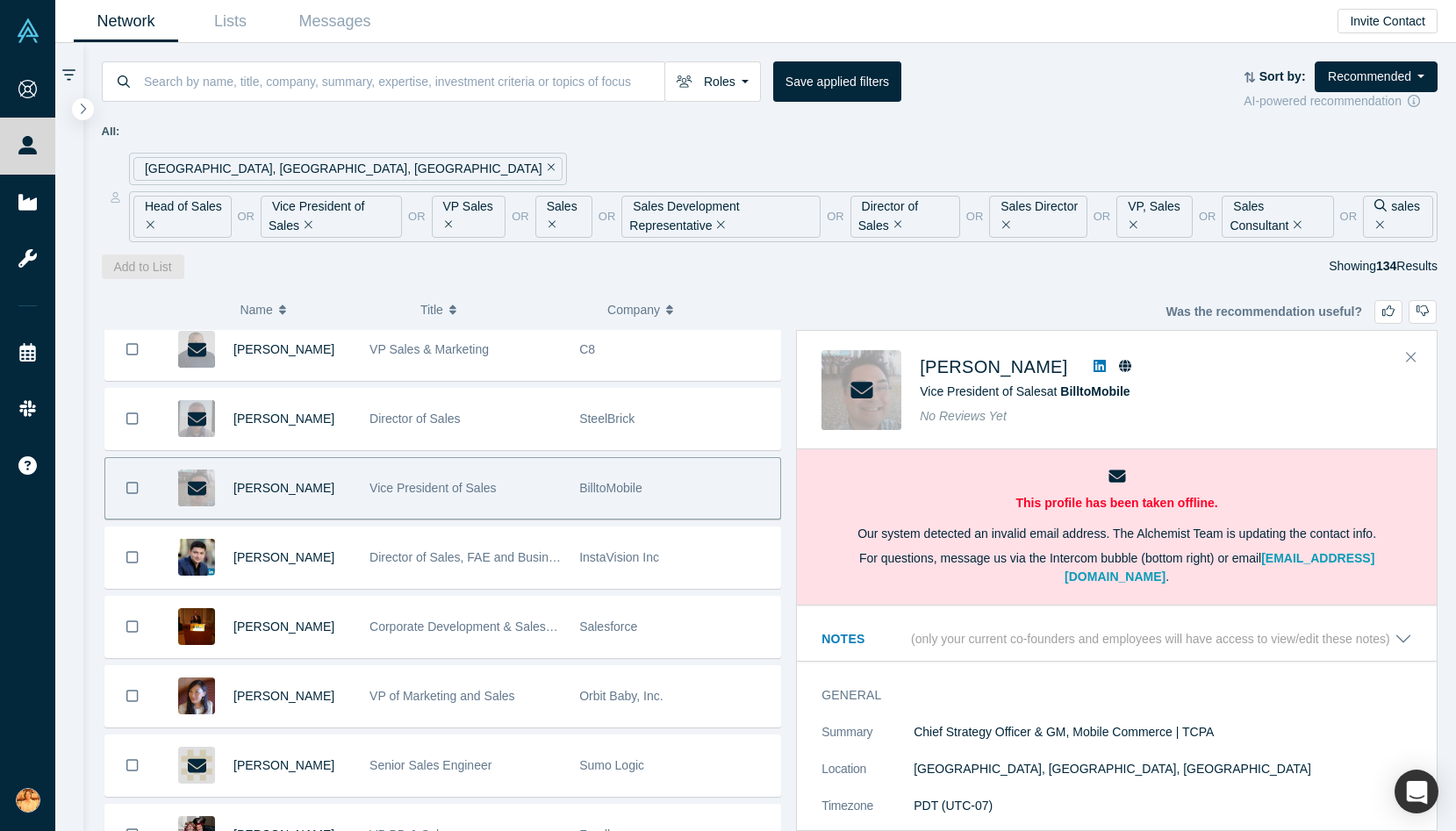
scroll to position [2925, 0]
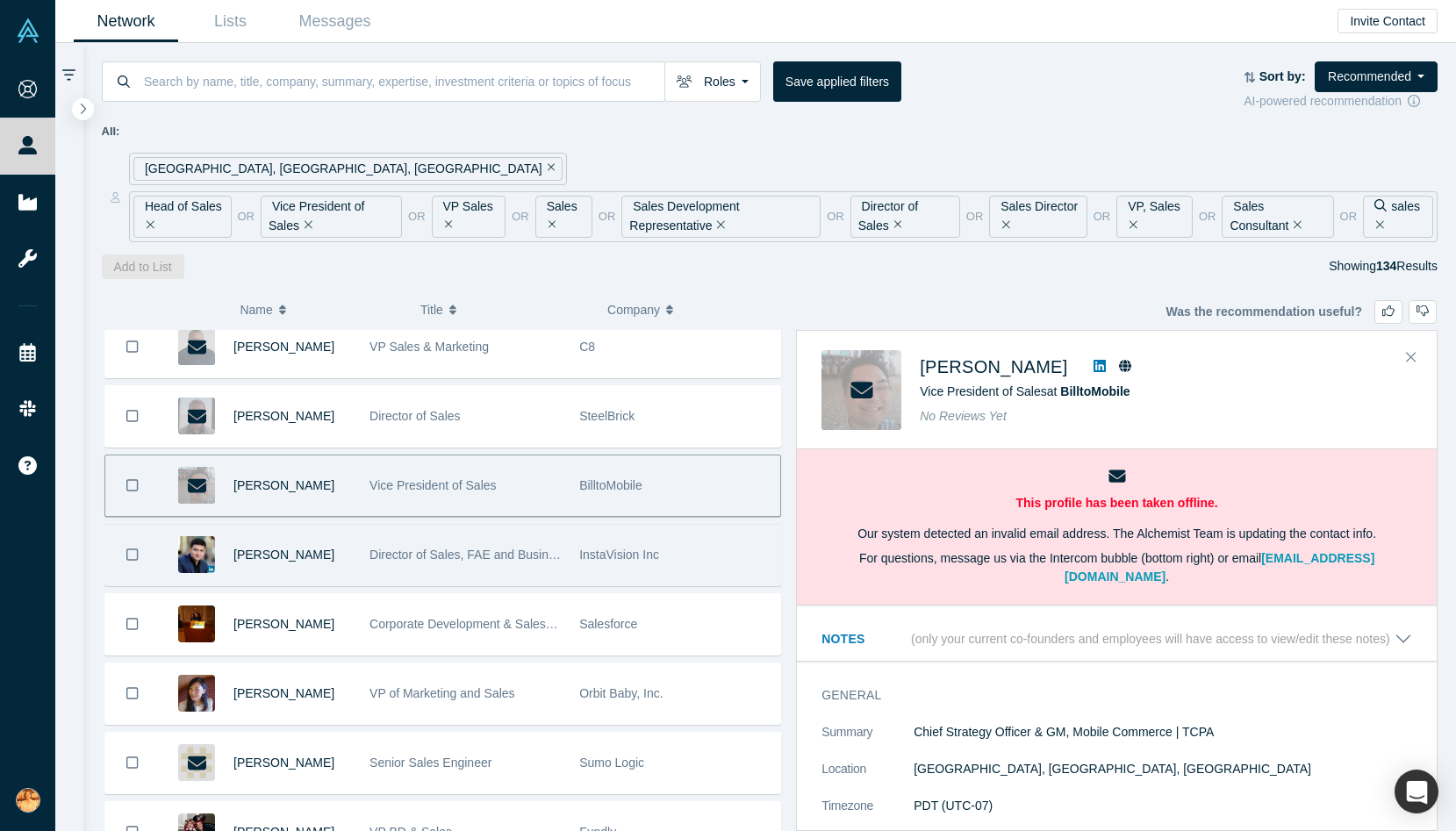
click at [516, 554] on span "Director of Sales, FAE and Business Development, Apple Global Account" at bounding box center [568, 555] width 398 height 14
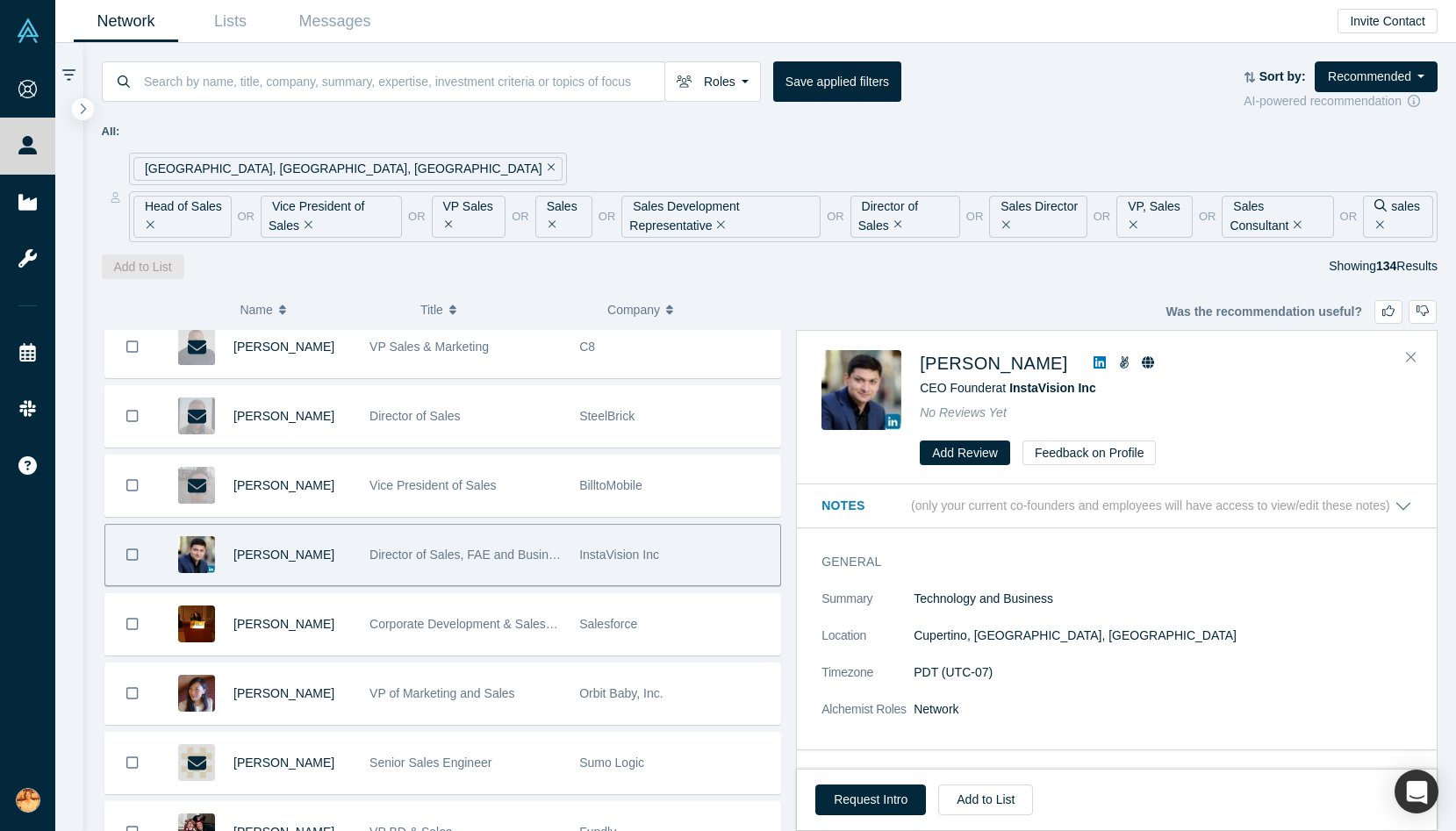
click at [1094, 360] on icon at bounding box center [1100, 362] width 12 height 12
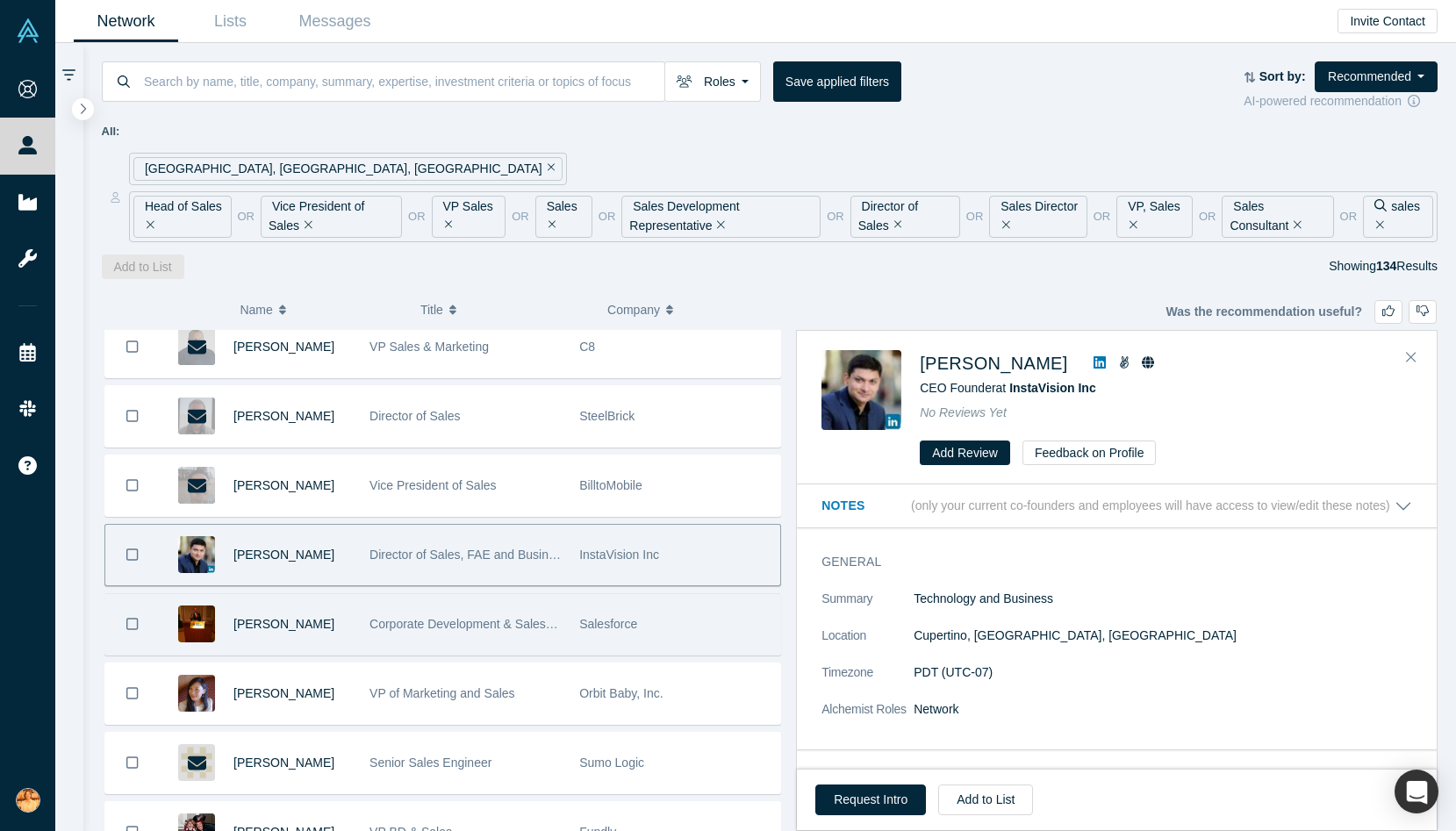
click at [393, 638] on div "Corporate Development & Salesforce Ventures" at bounding box center [465, 623] width 192 height 61
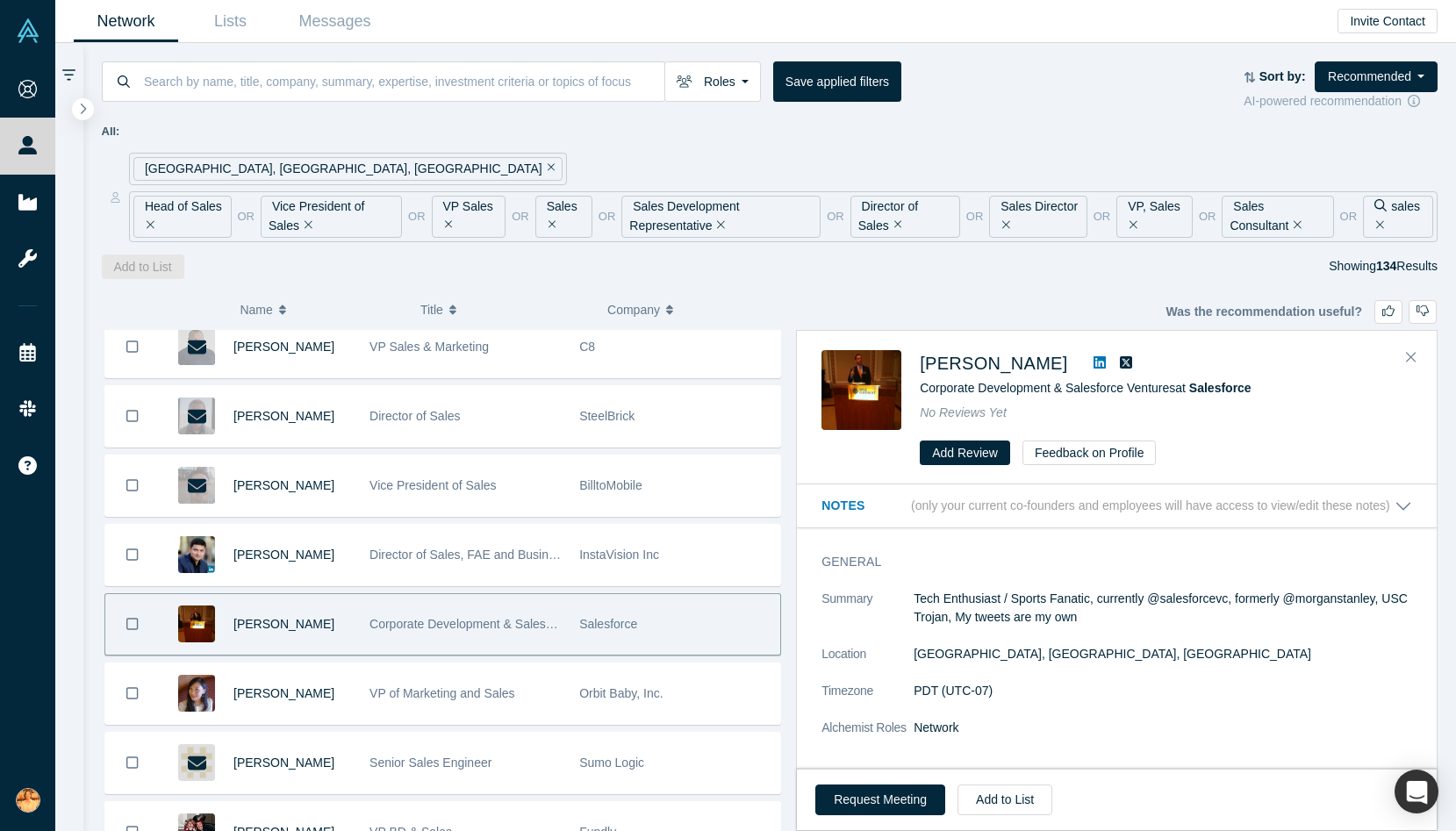
click at [1094, 359] on icon at bounding box center [1100, 362] width 12 height 12
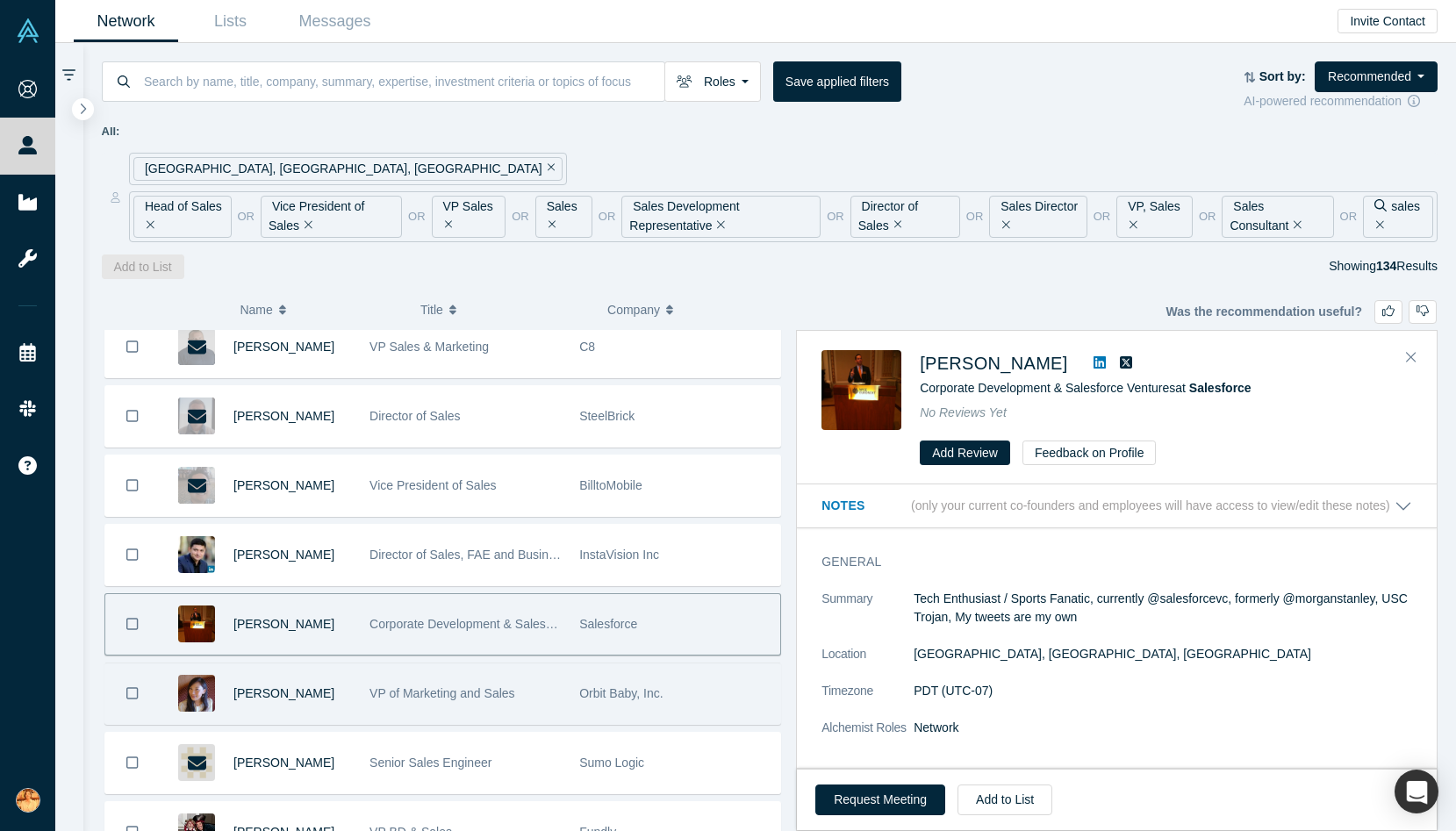
click at [339, 691] on div "[PERSON_NAME]" at bounding box center [292, 693] width 118 height 61
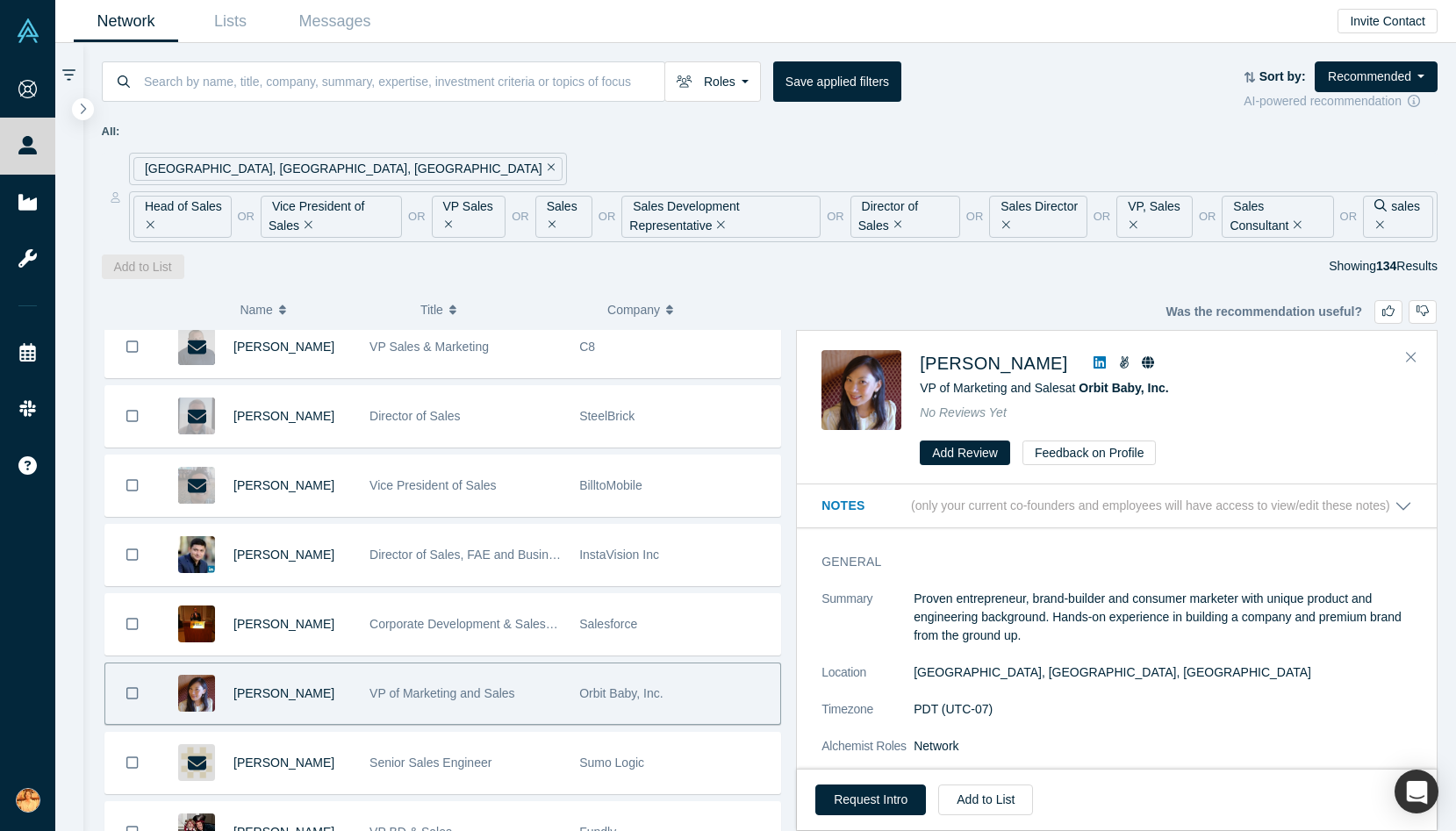
click at [1094, 357] on icon at bounding box center [1100, 362] width 12 height 12
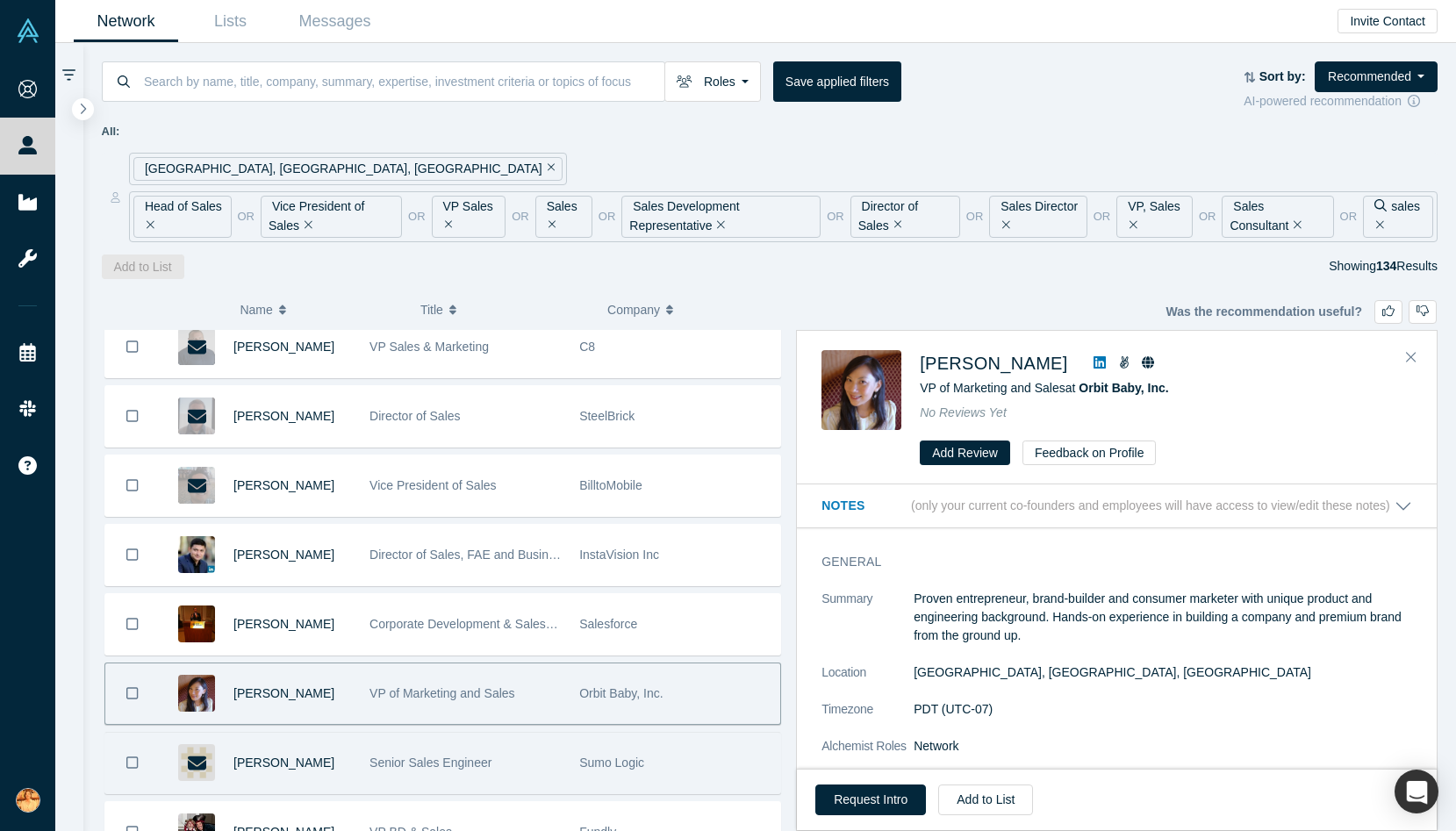
click at [366, 767] on div "Senior Sales Engineer" at bounding box center [465, 762] width 209 height 61
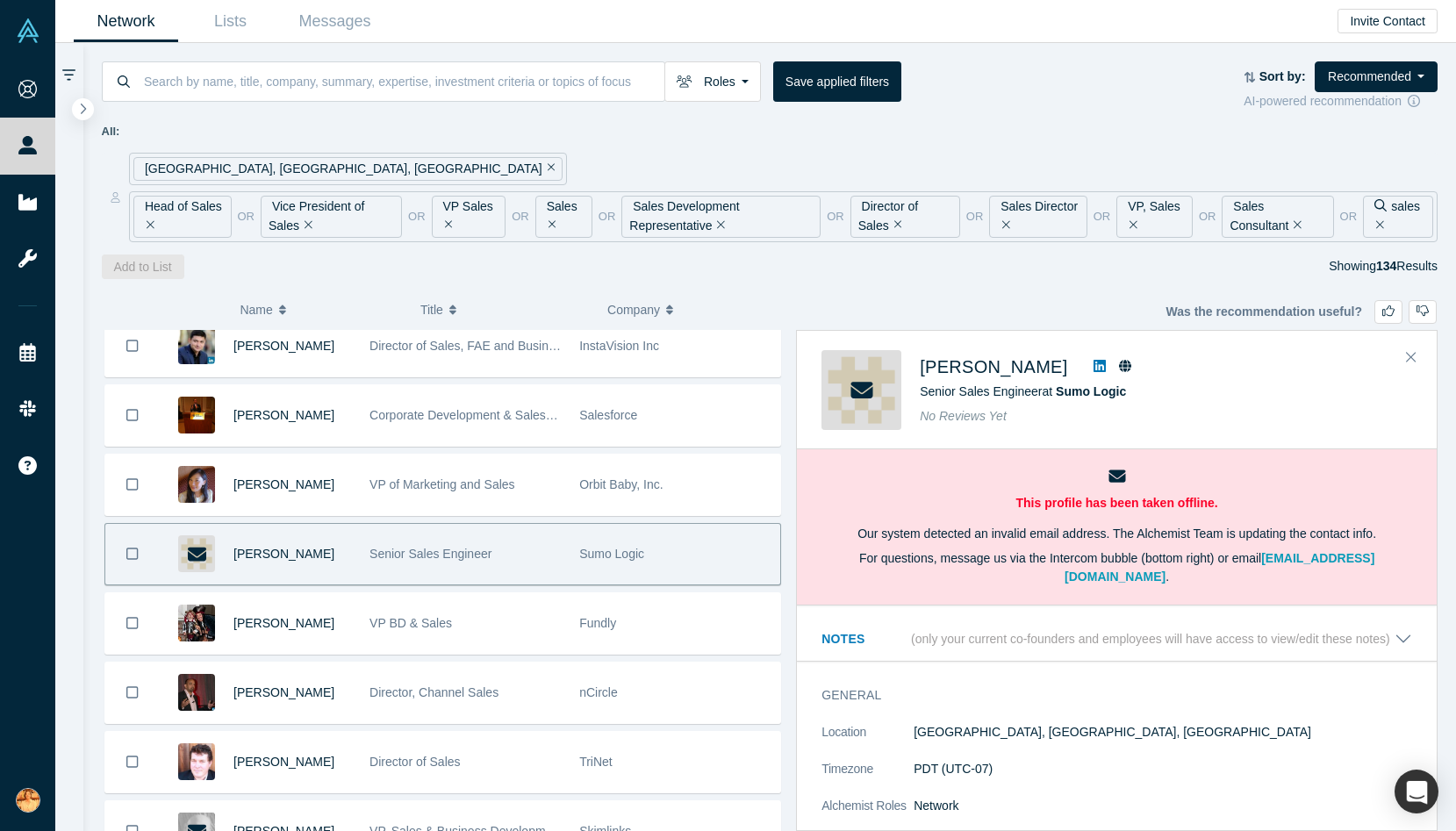
scroll to position [3134, 0]
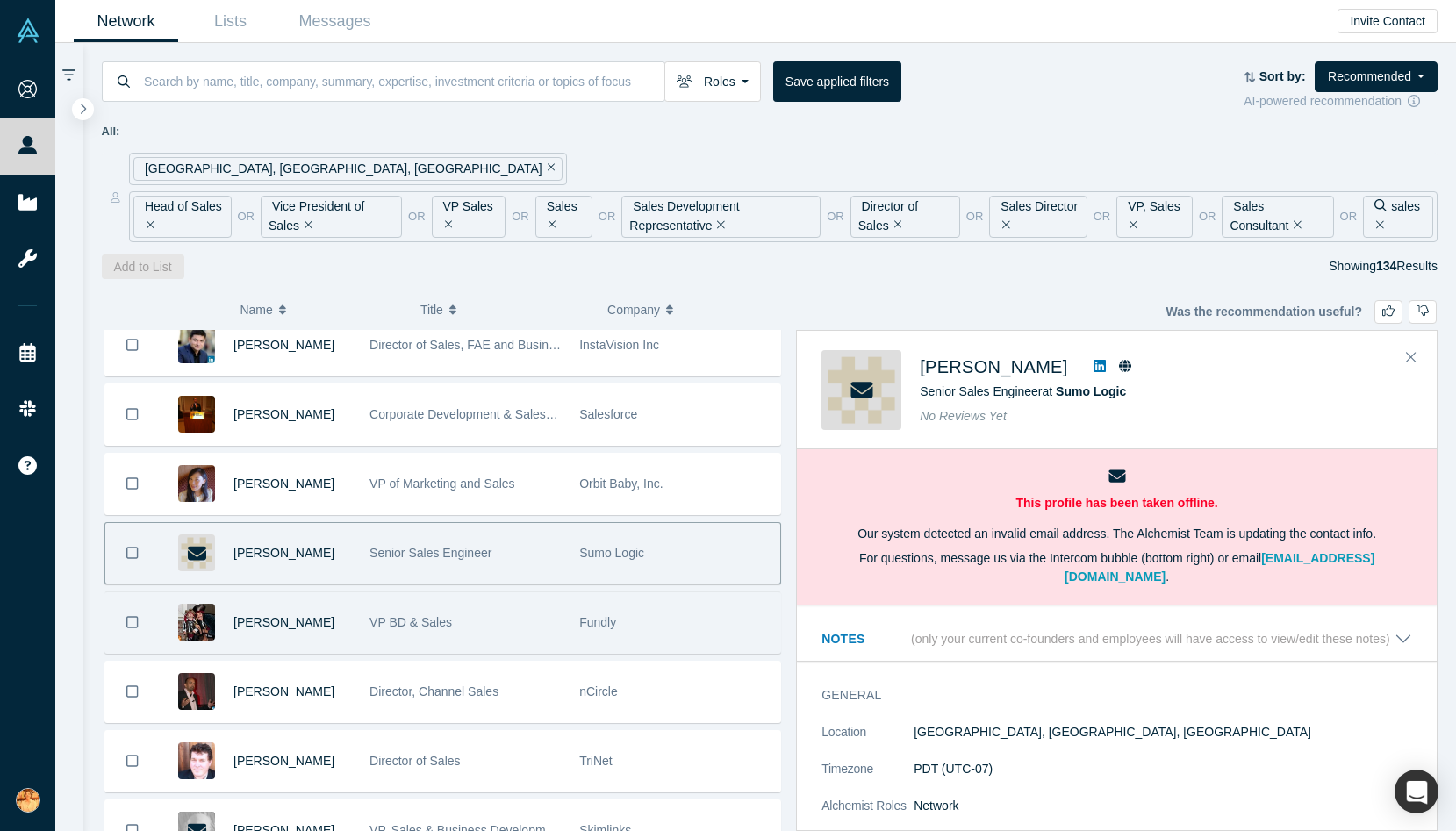
click at [503, 626] on div "VP BD & Sales" at bounding box center [465, 622] width 192 height 61
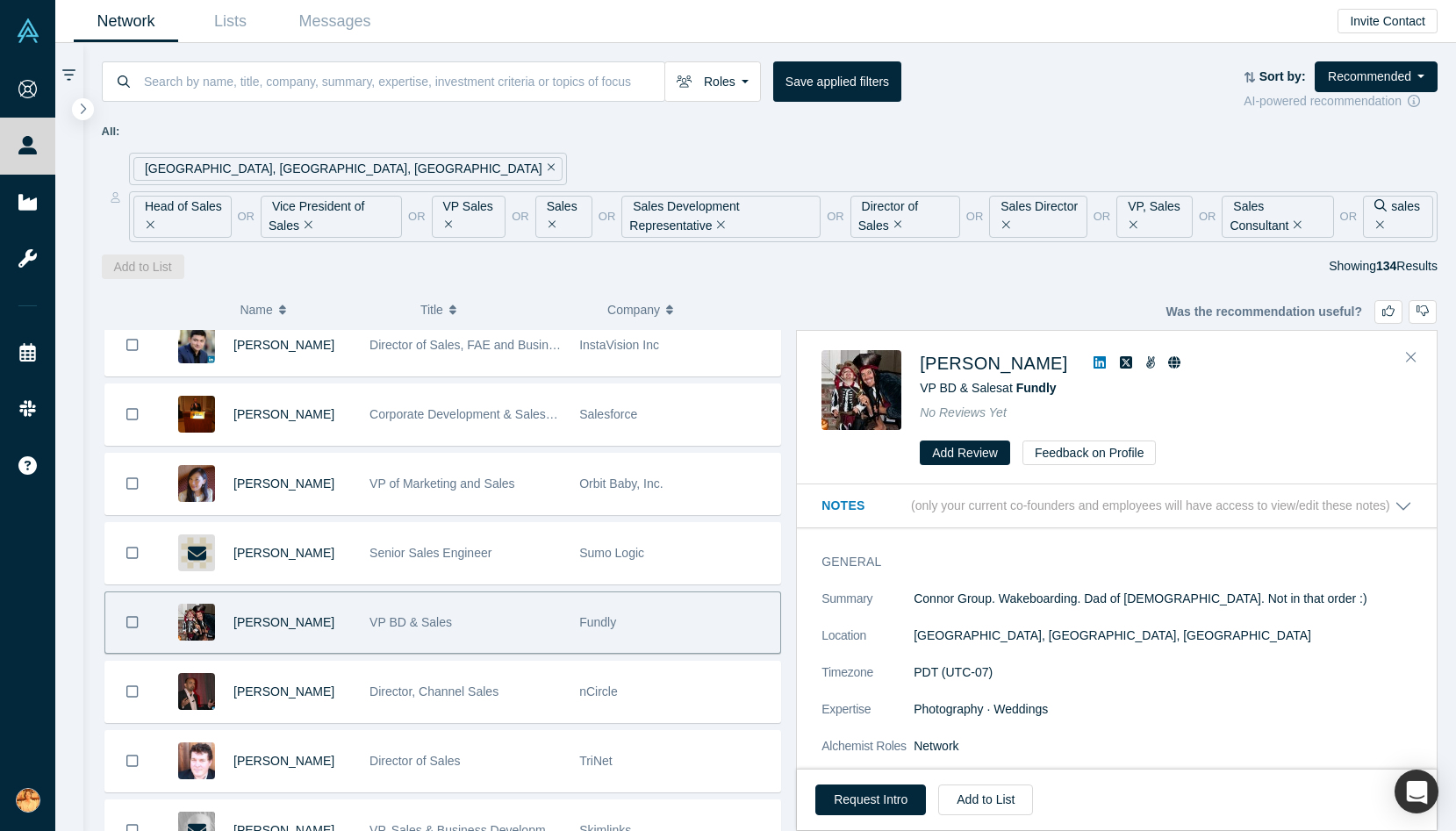
click at [1096, 359] on icon at bounding box center [1100, 362] width 12 height 14
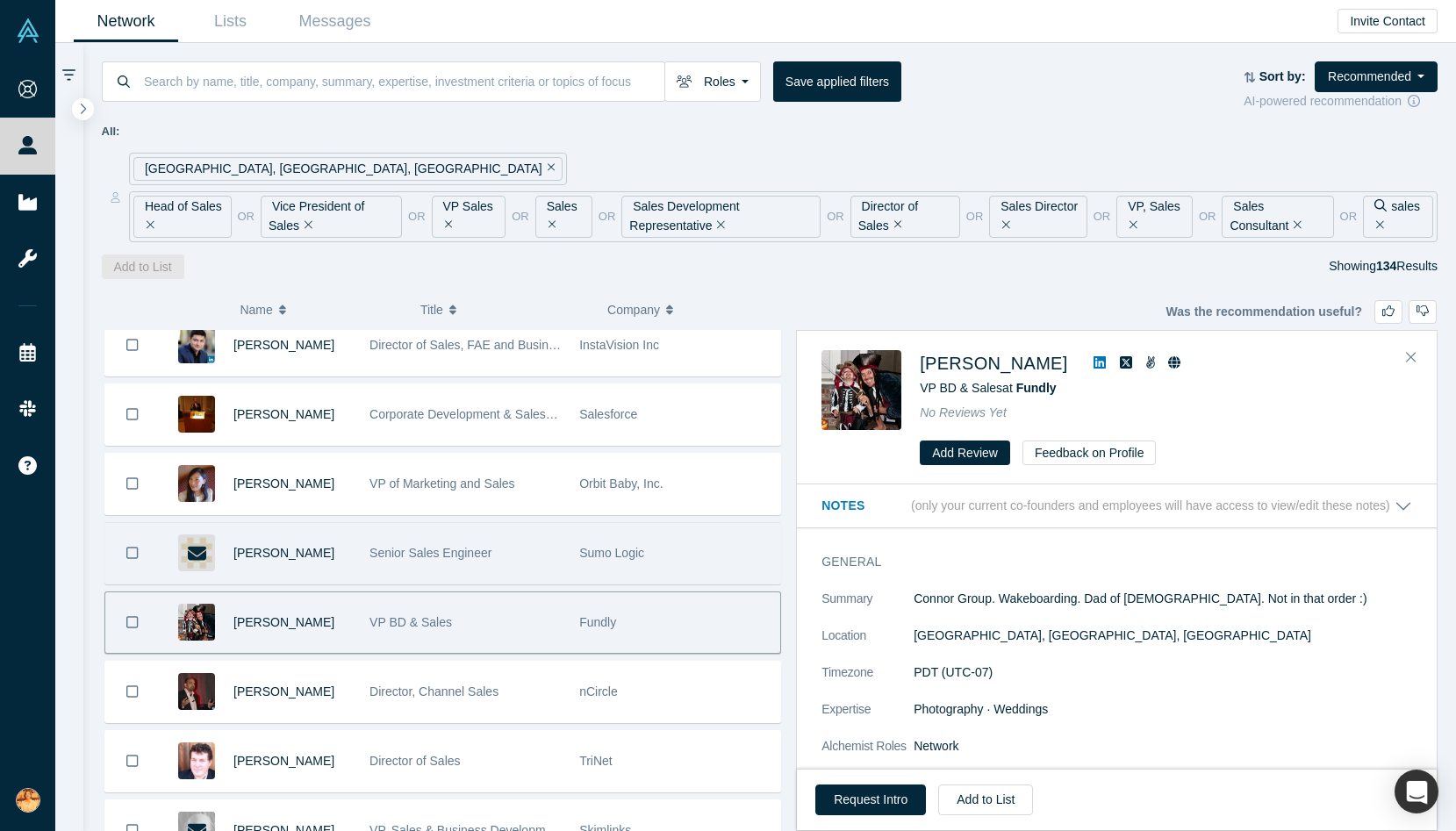
click at [376, 554] on span "Senior Sales Engineer" at bounding box center [430, 553] width 122 height 14
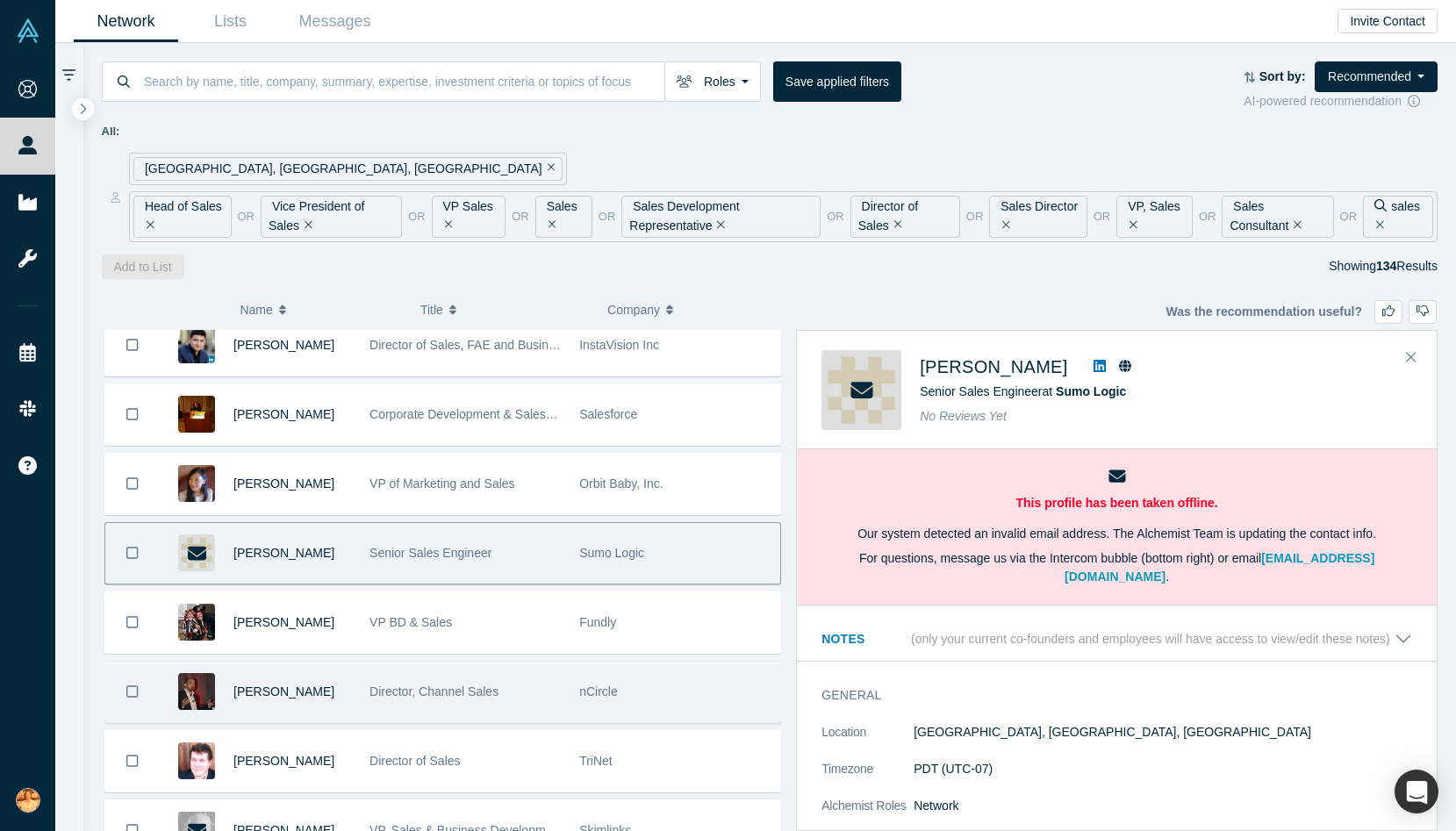
click at [369, 702] on div "Director, Channel Sales" at bounding box center [465, 691] width 192 height 61
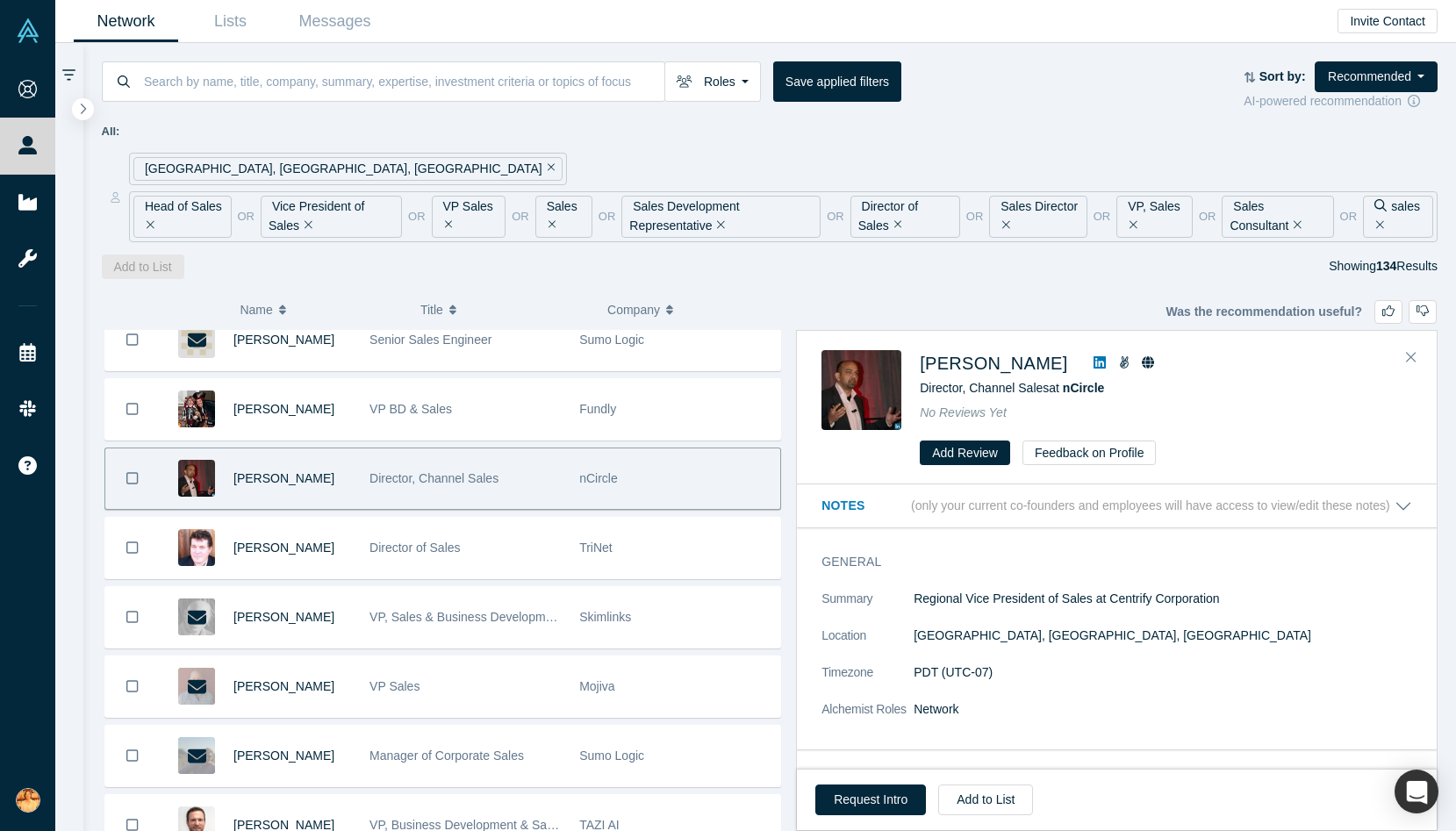
scroll to position [3350, 0]
click at [1094, 362] on icon at bounding box center [1100, 362] width 12 height 14
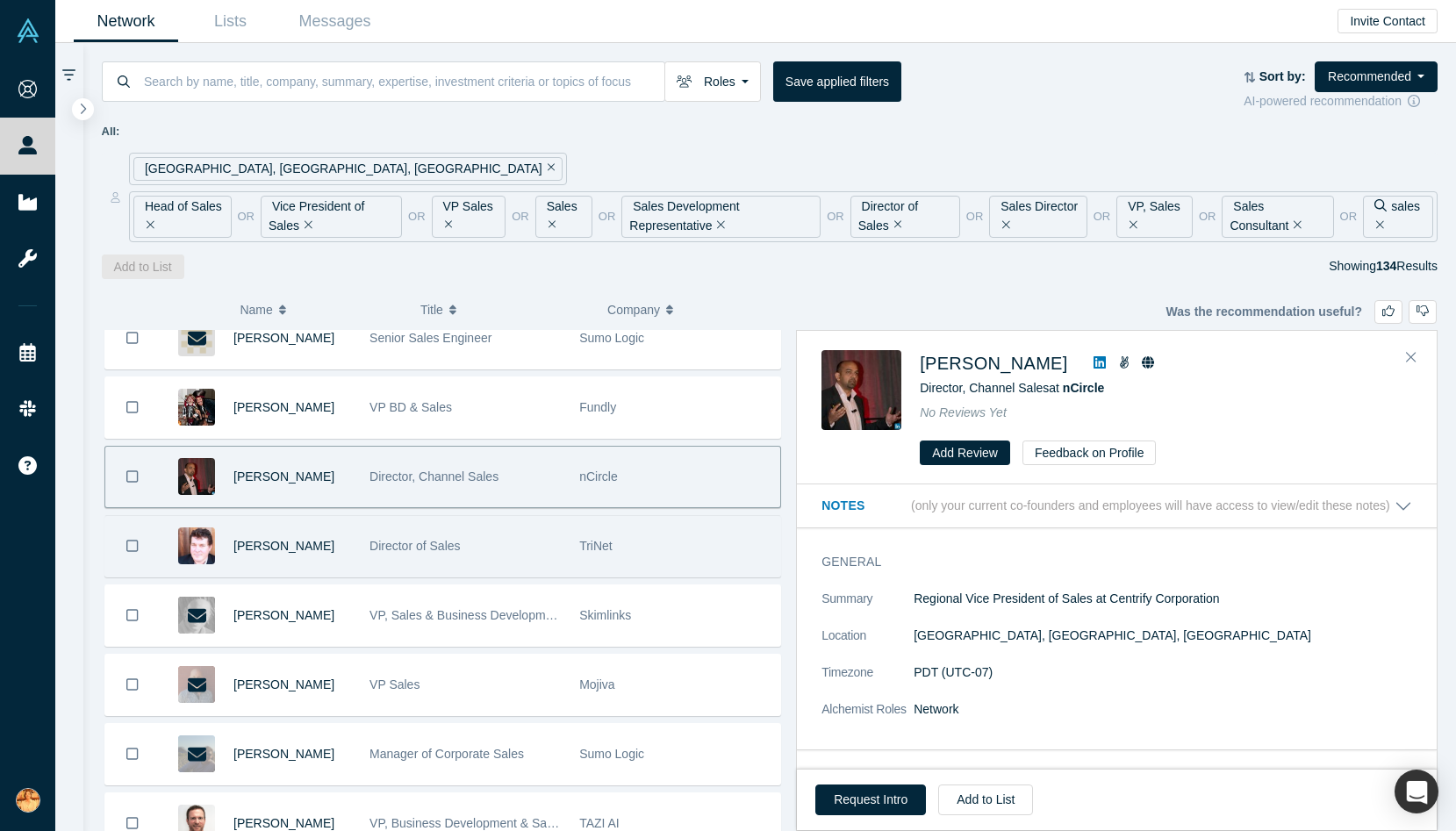
click at [426, 562] on div "Director of Sales" at bounding box center [465, 546] width 192 height 61
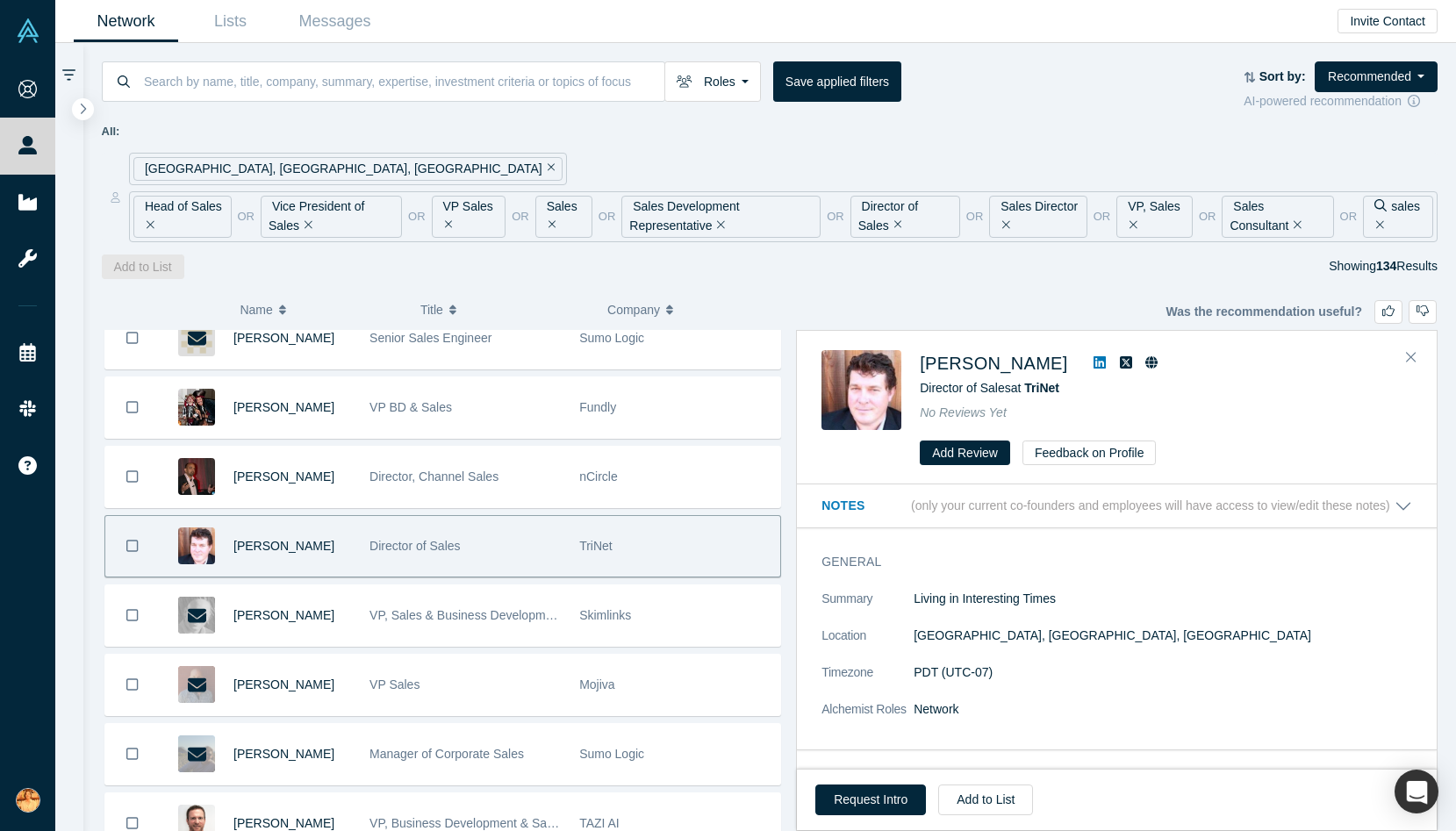
click at [1094, 360] on icon at bounding box center [1100, 362] width 12 height 14
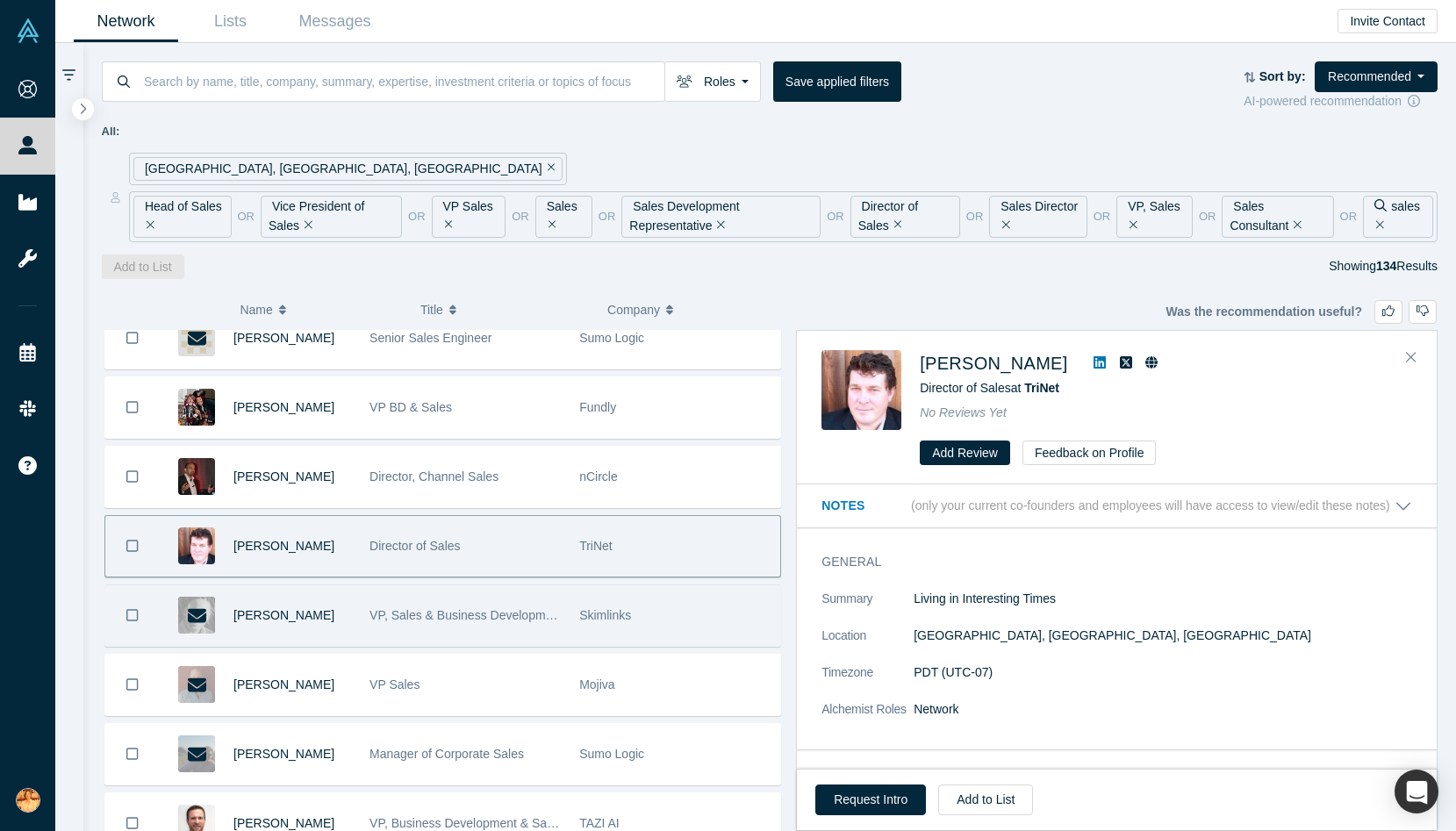
click at [573, 616] on div "Skimlinks" at bounding box center [675, 616] width 209 height 61
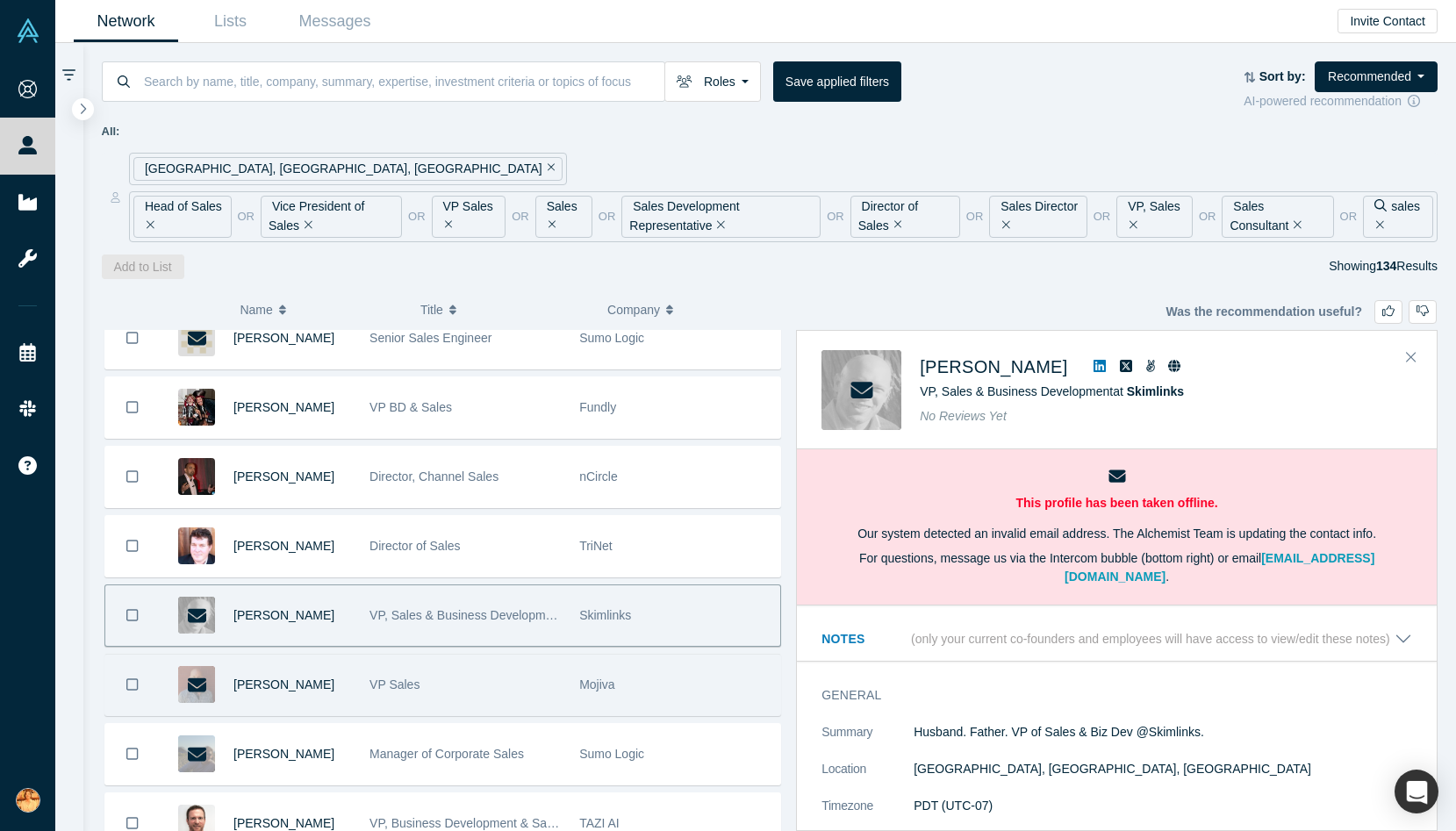
click at [557, 699] on div "VP Sales" at bounding box center [465, 684] width 192 height 61
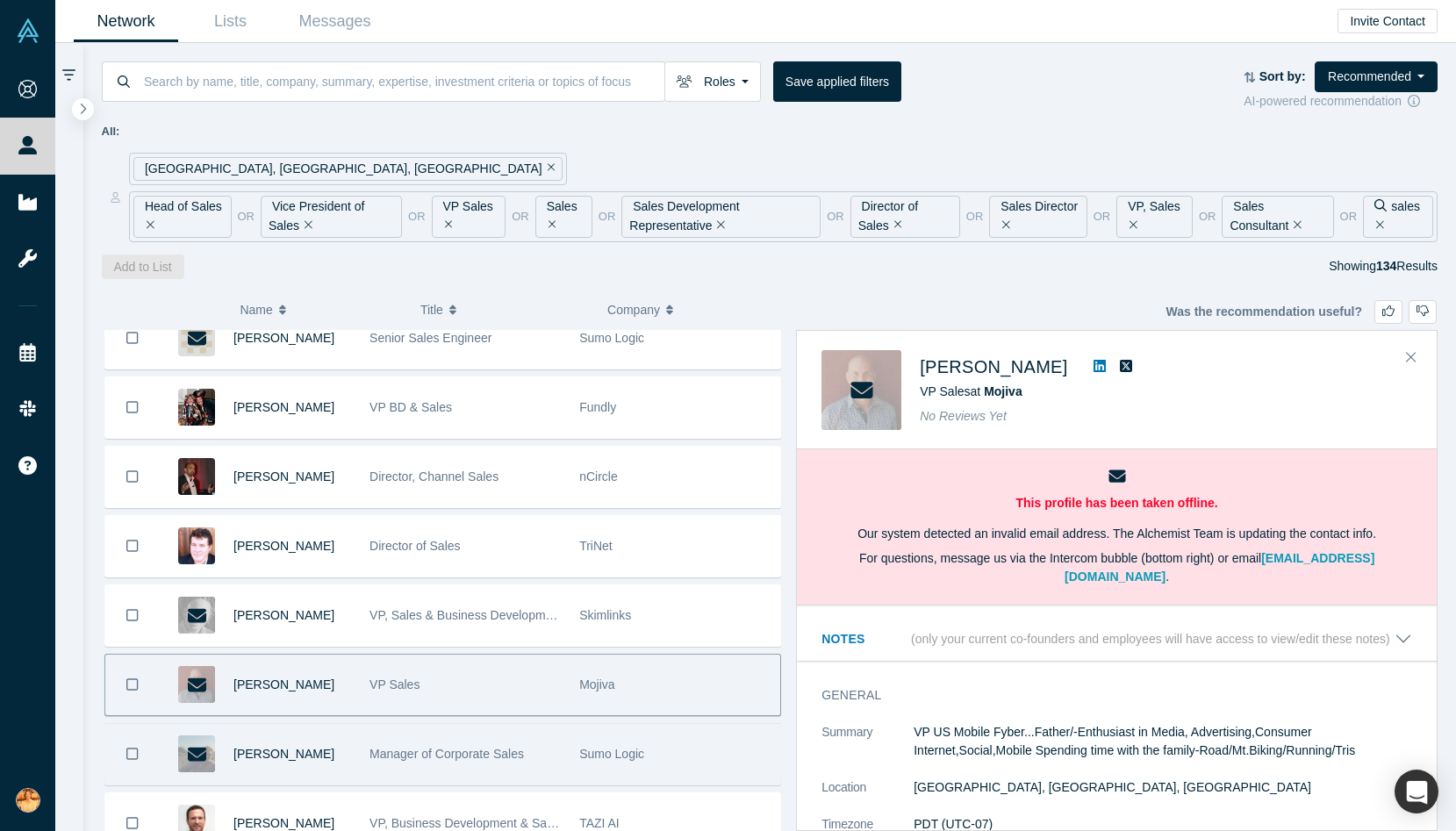
click at [560, 756] on div "Manager of Corporate Sales" at bounding box center [465, 753] width 192 height 61
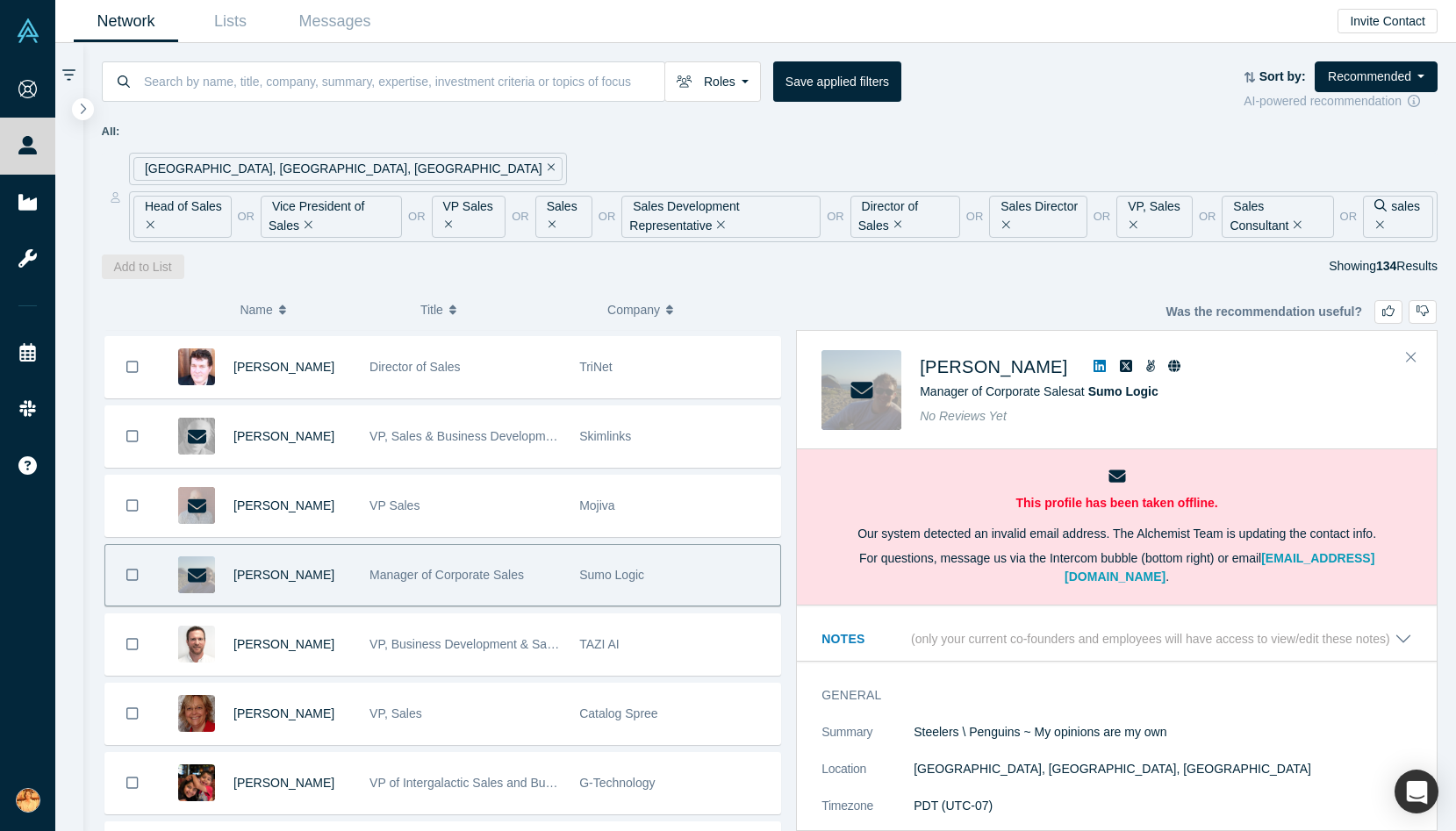
scroll to position [3530, 0]
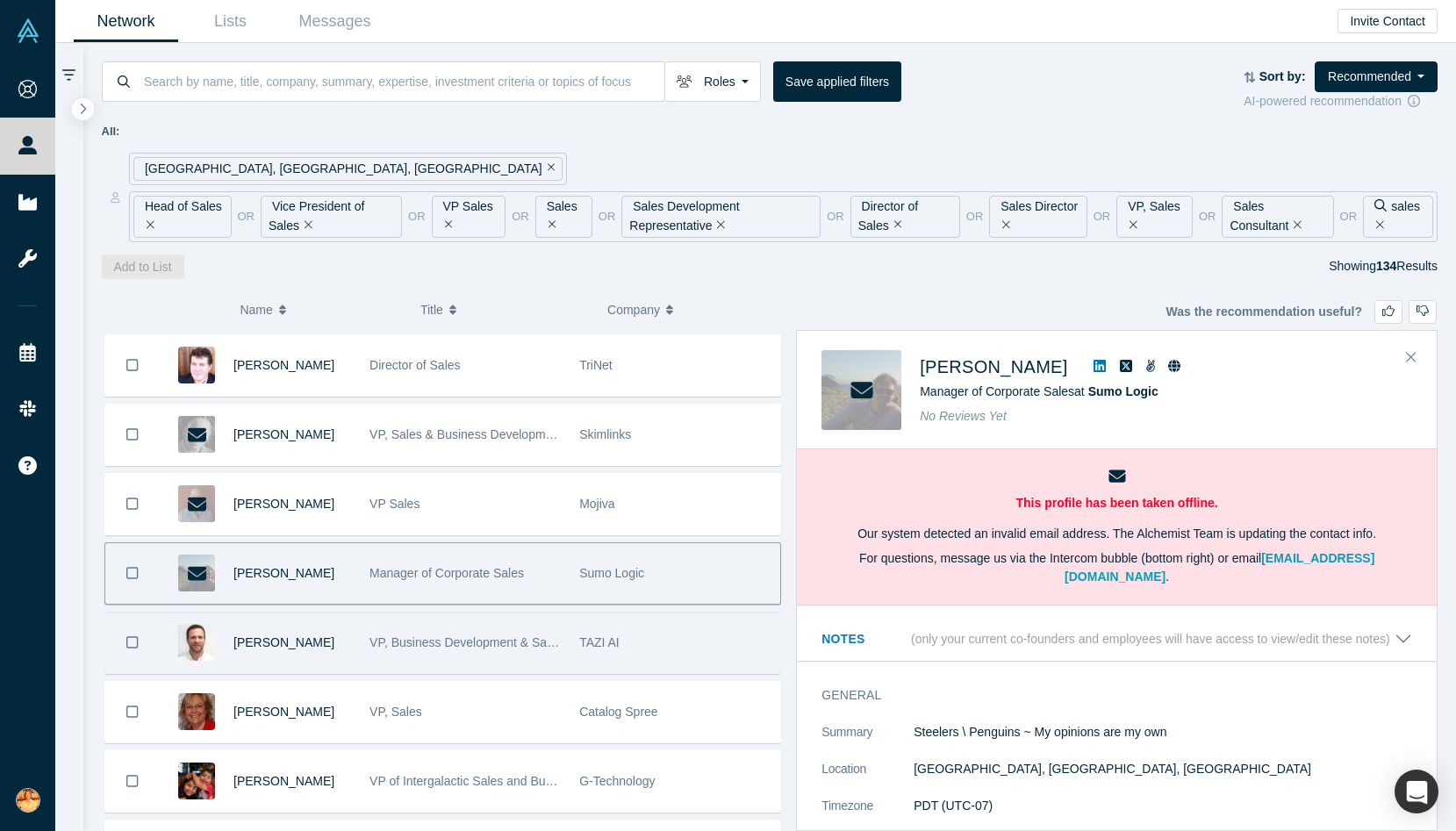
click at [550, 641] on span "VP, Business Development & Sales" at bounding box center [466, 642] width 193 height 14
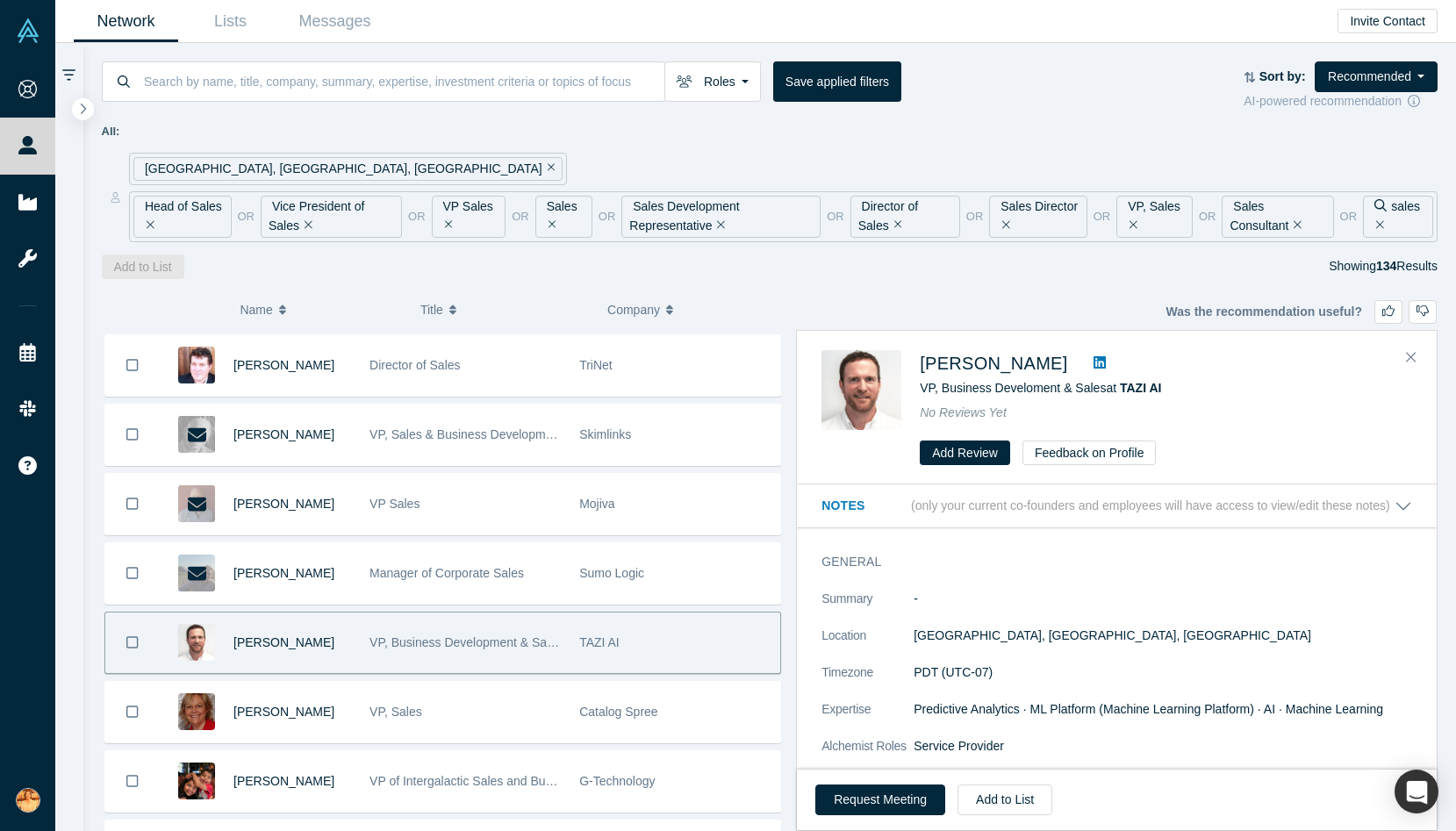
click at [1106, 363] on icon at bounding box center [1100, 362] width 12 height 14
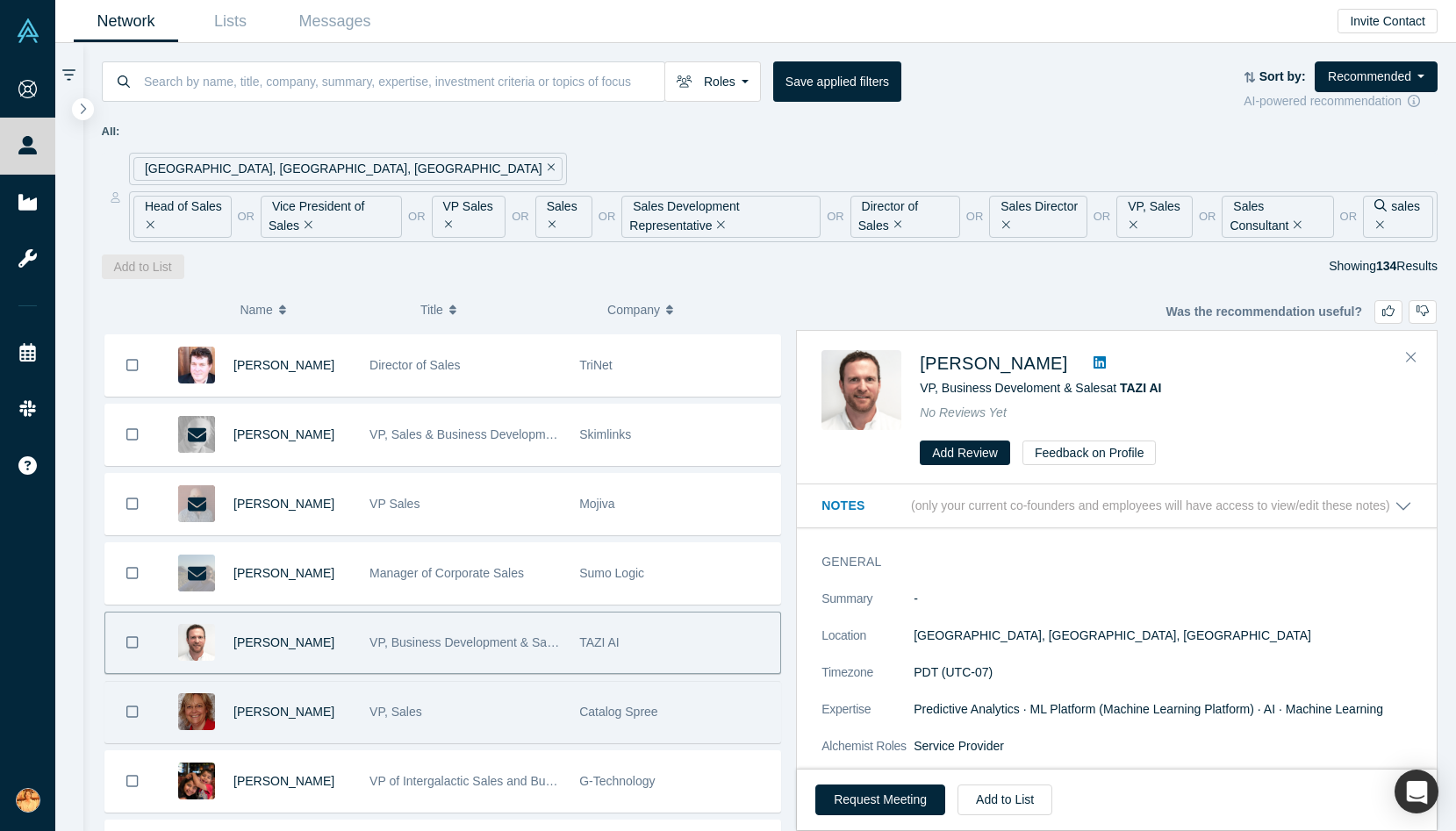
click at [359, 706] on div "[PERSON_NAME]" at bounding box center [260, 712] width 201 height 61
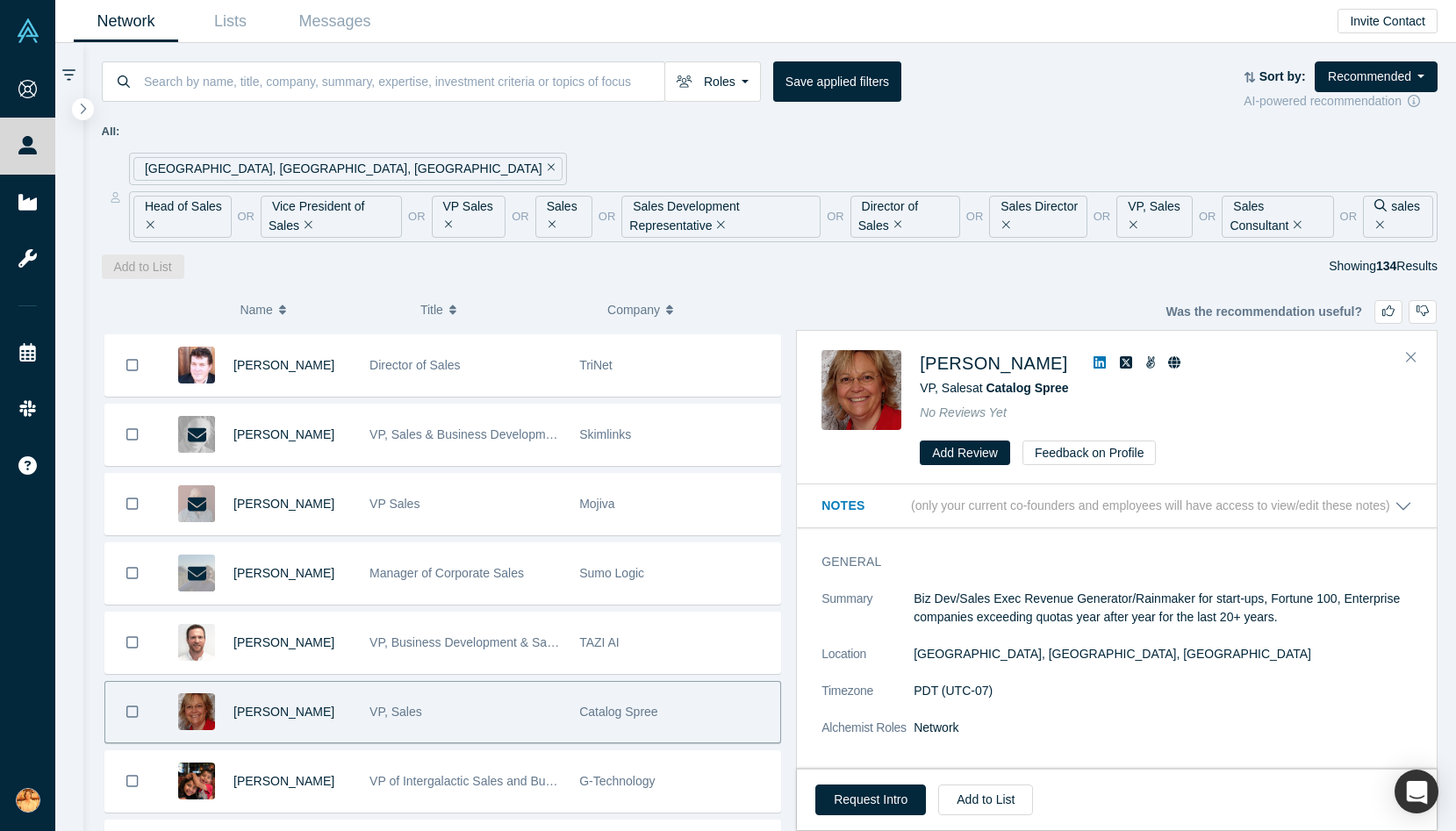
click at [1094, 360] on icon at bounding box center [1100, 362] width 12 height 14
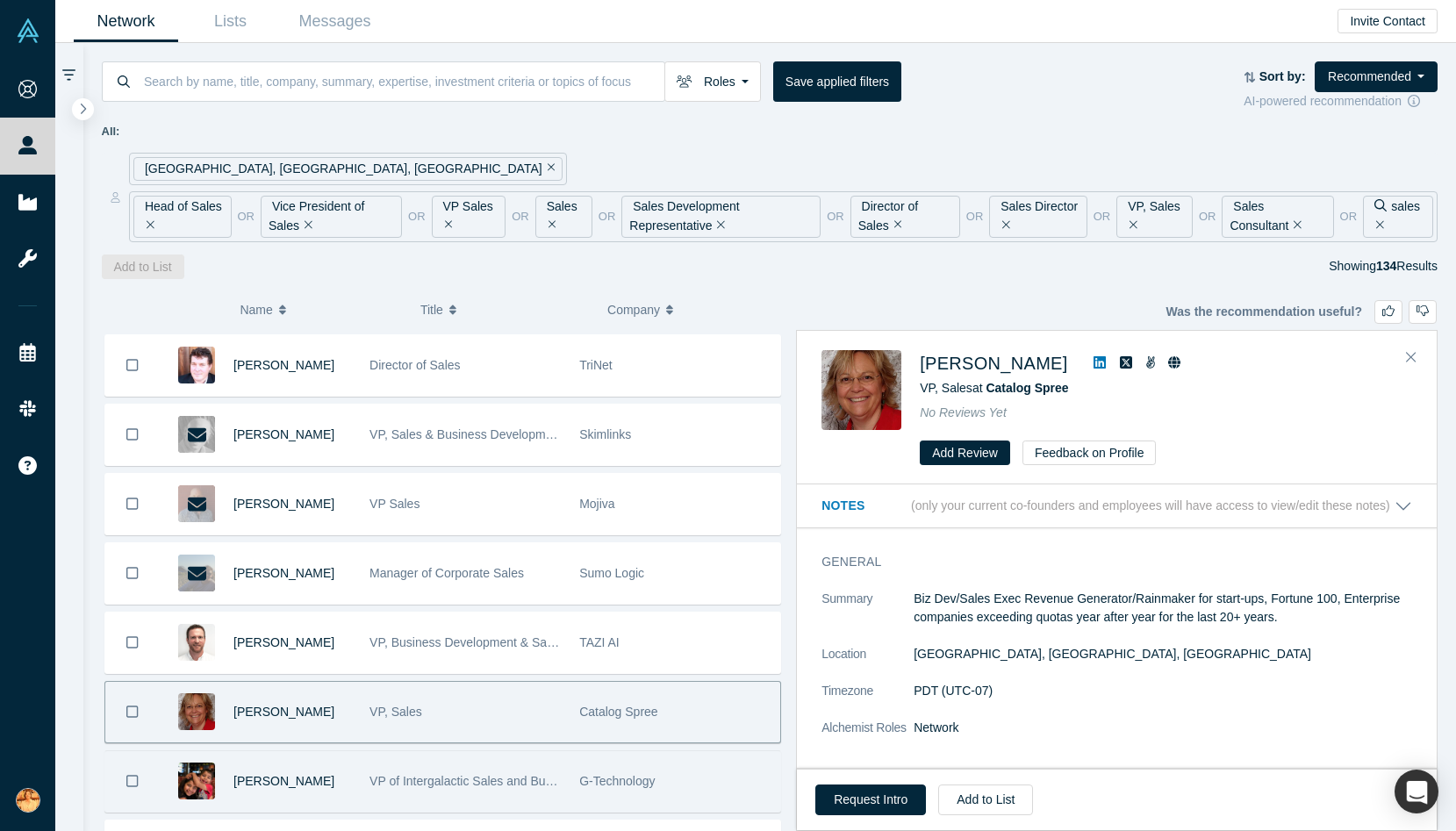
click at [337, 782] on div "[PERSON_NAME]" at bounding box center [292, 781] width 118 height 61
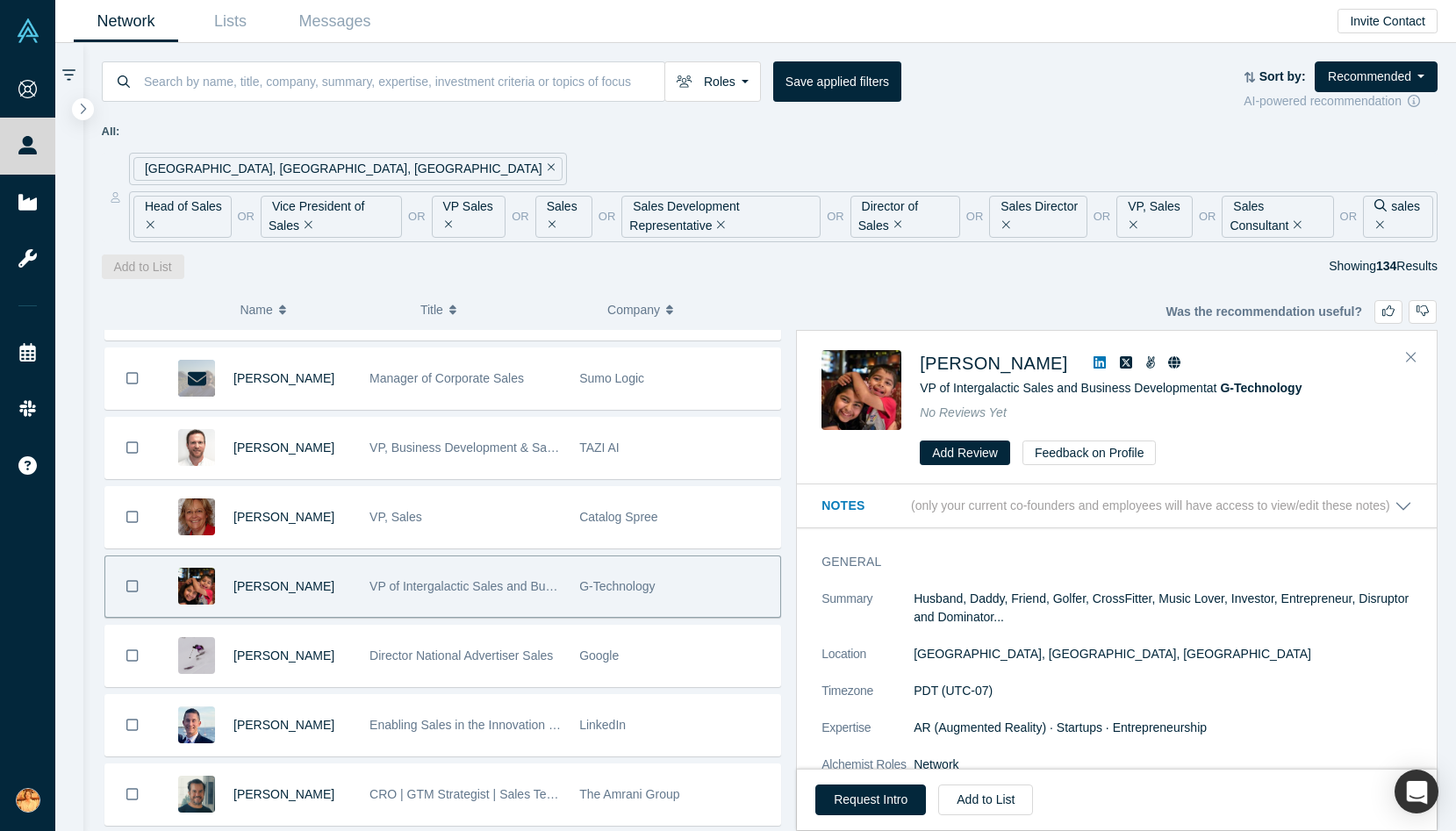
scroll to position [3865, 0]
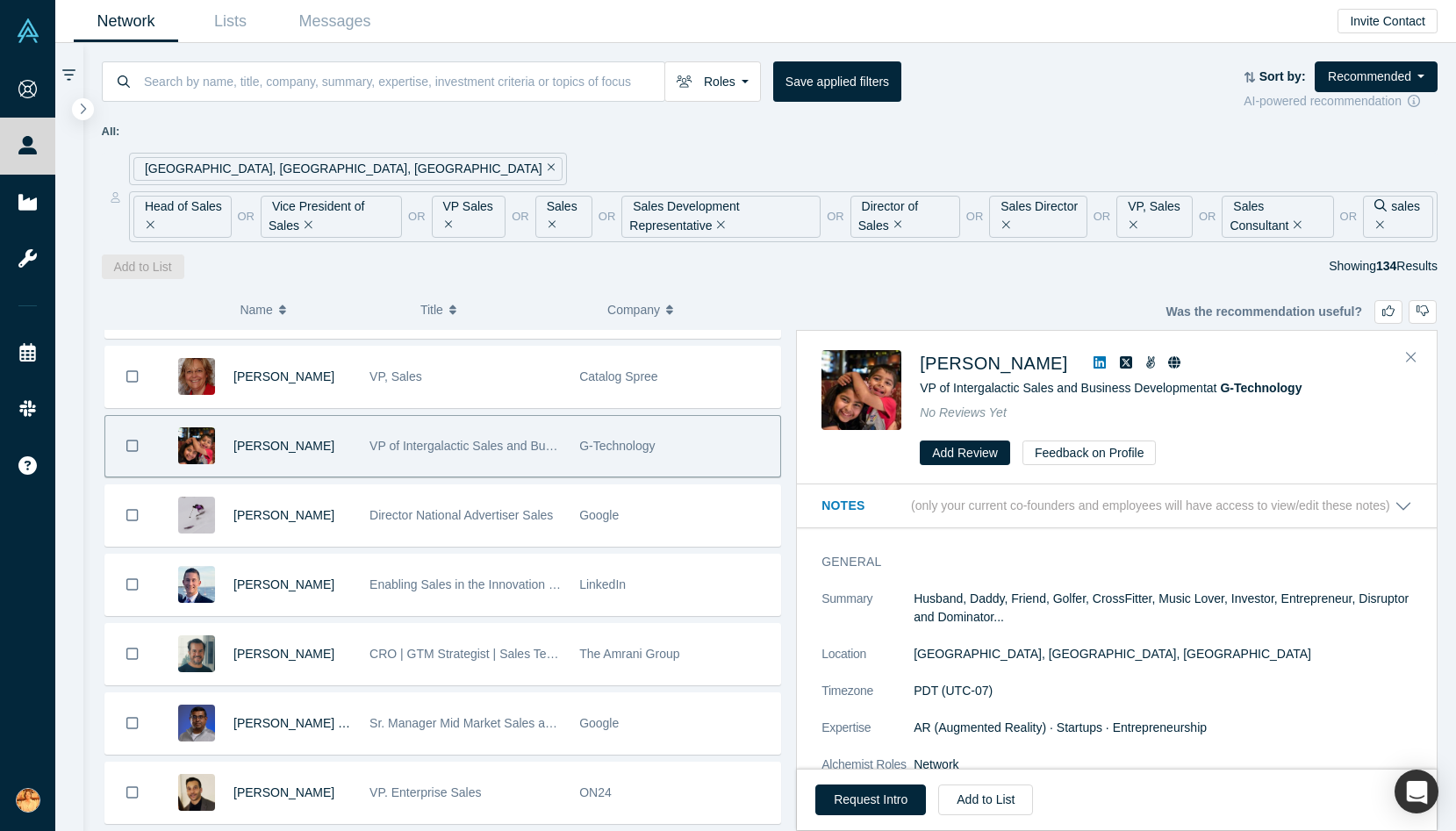
click at [1094, 356] on icon at bounding box center [1100, 362] width 12 height 12
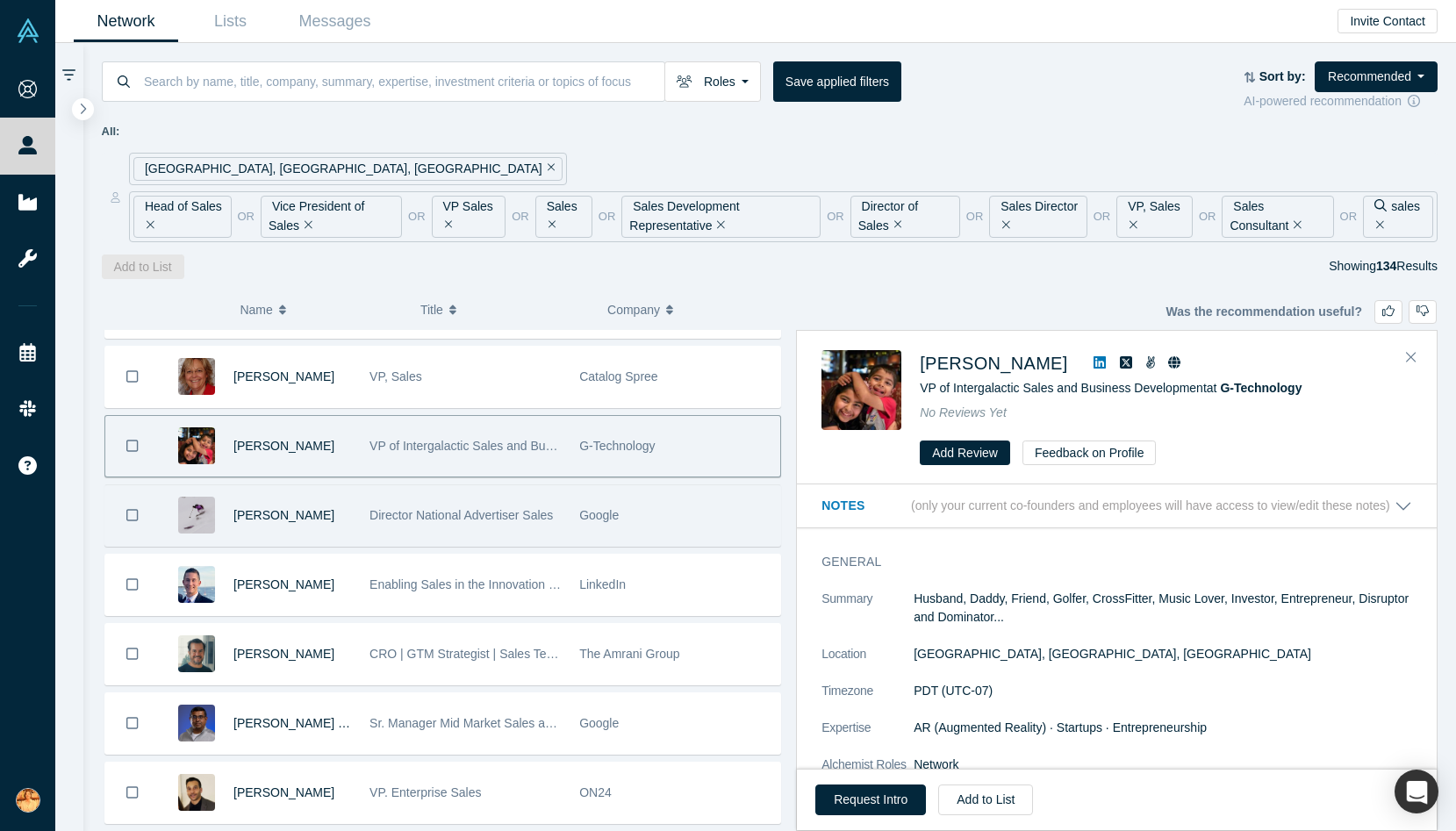
click at [315, 509] on div "[PERSON_NAME]" at bounding box center [292, 515] width 118 height 61
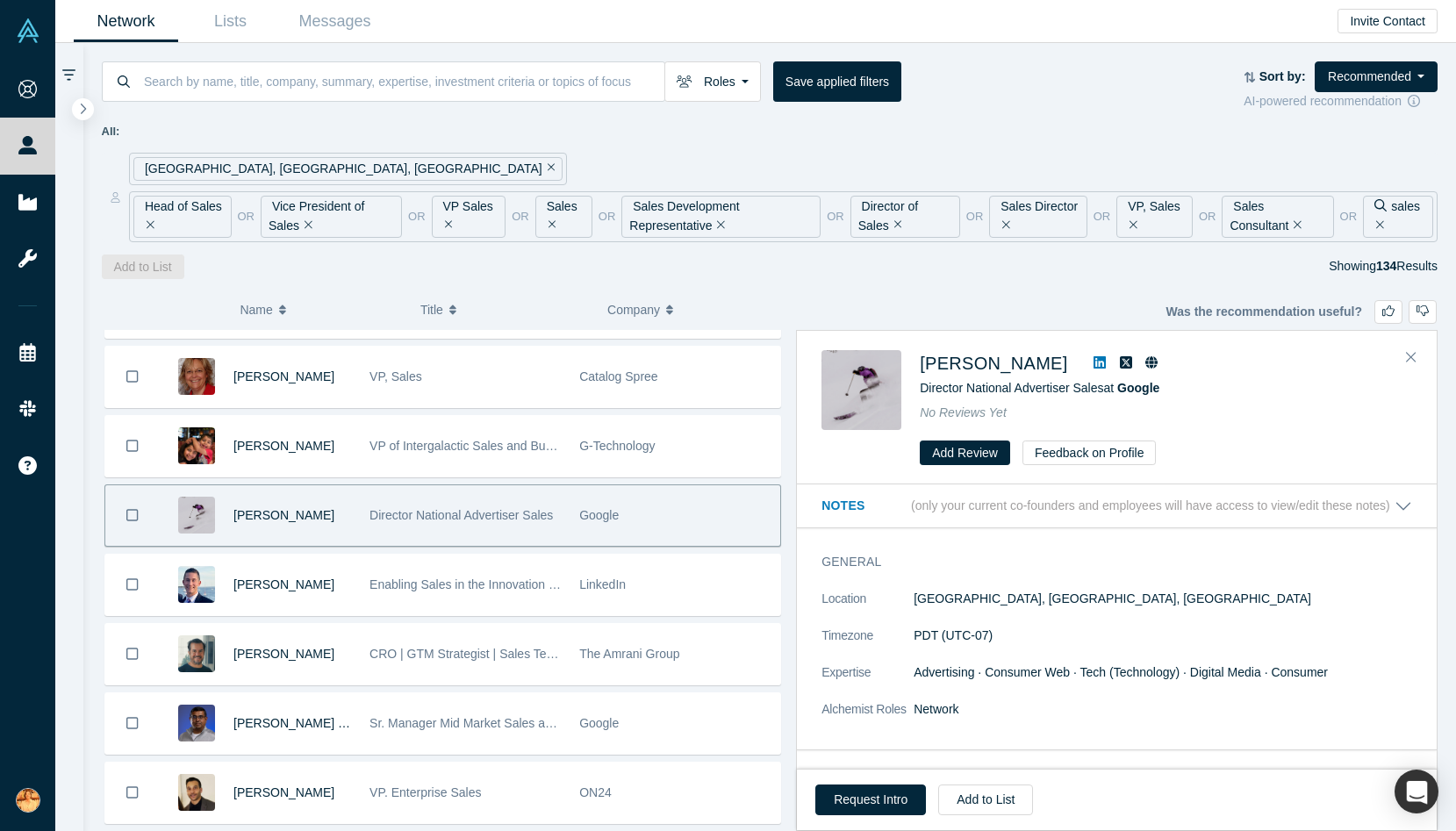
click at [1094, 360] on icon at bounding box center [1100, 362] width 12 height 12
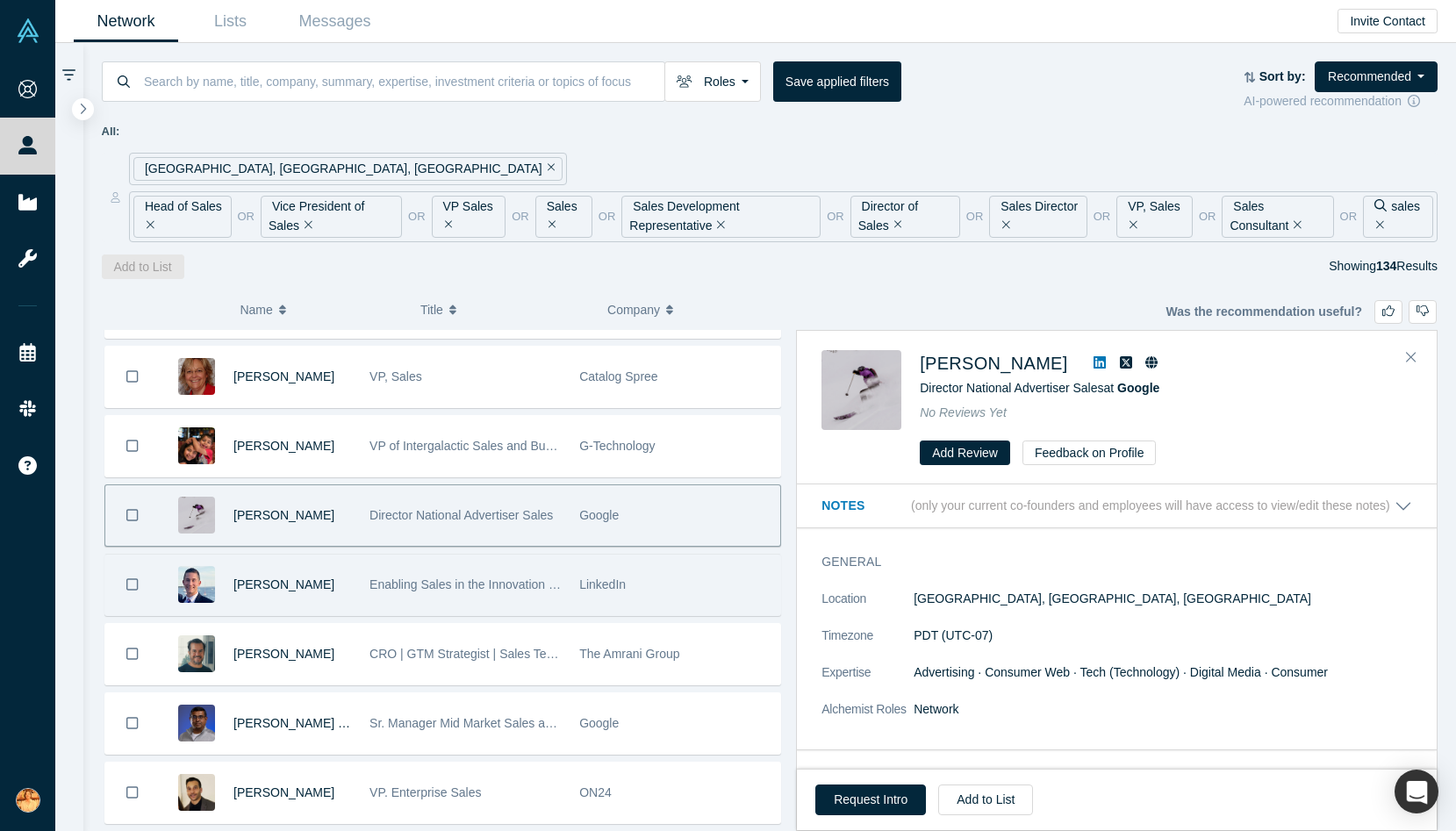
click at [432, 585] on span "Enabling Sales in the Innovation Economy" at bounding box center [484, 585] width 230 height 14
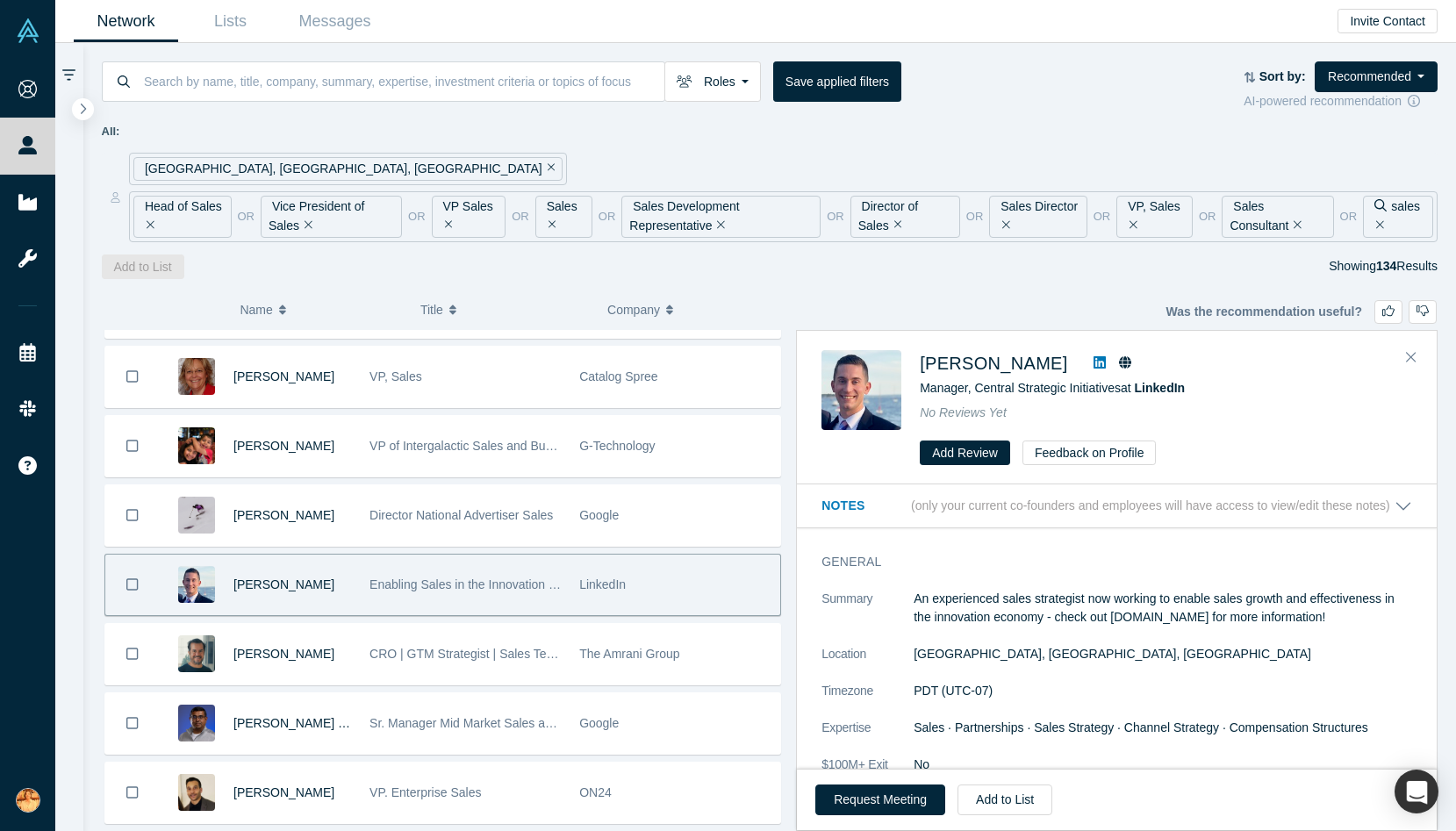
click at [1094, 360] on icon at bounding box center [1100, 362] width 12 height 12
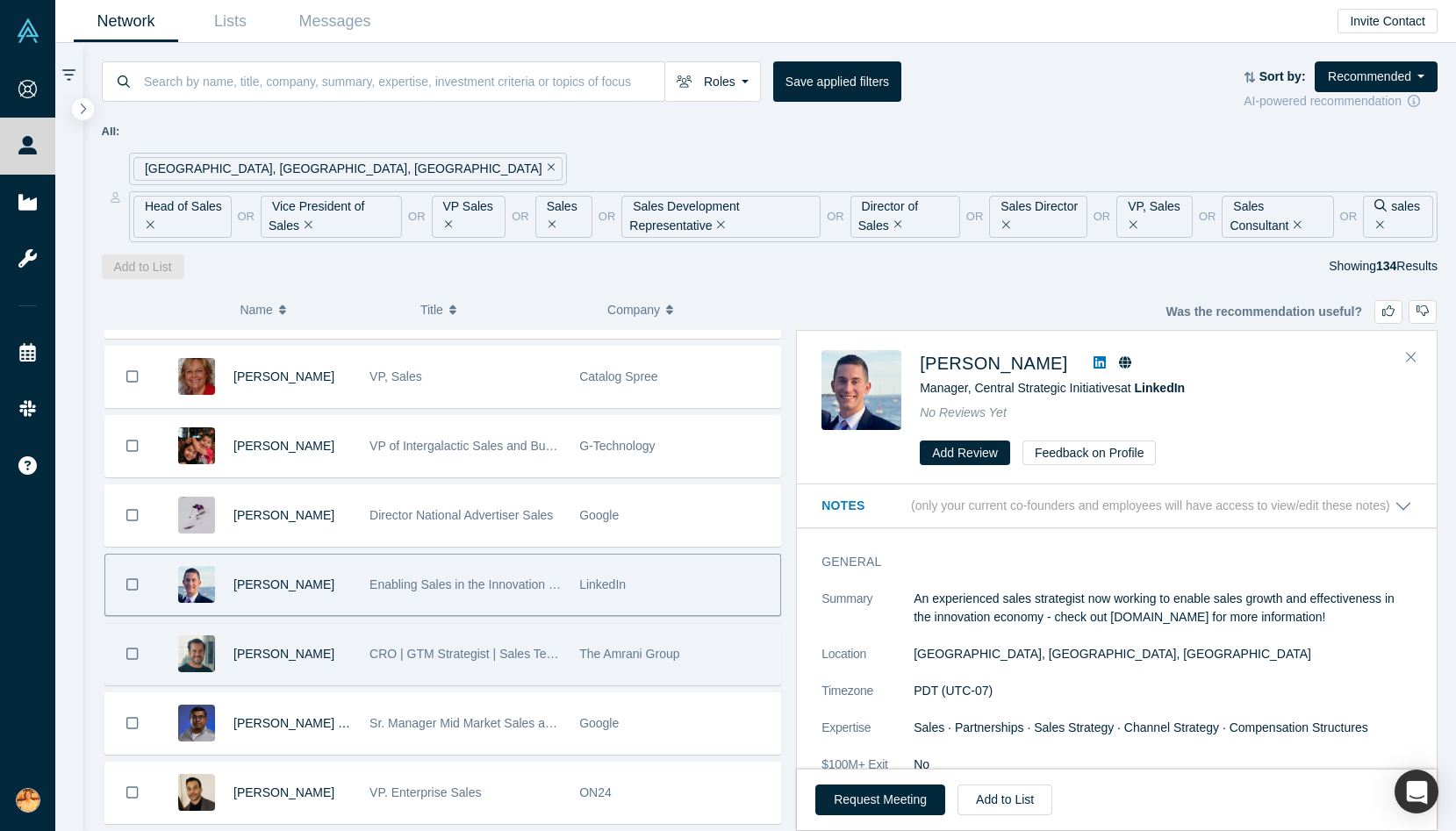
click at [354, 678] on div "[PERSON_NAME]" at bounding box center [260, 653] width 201 height 61
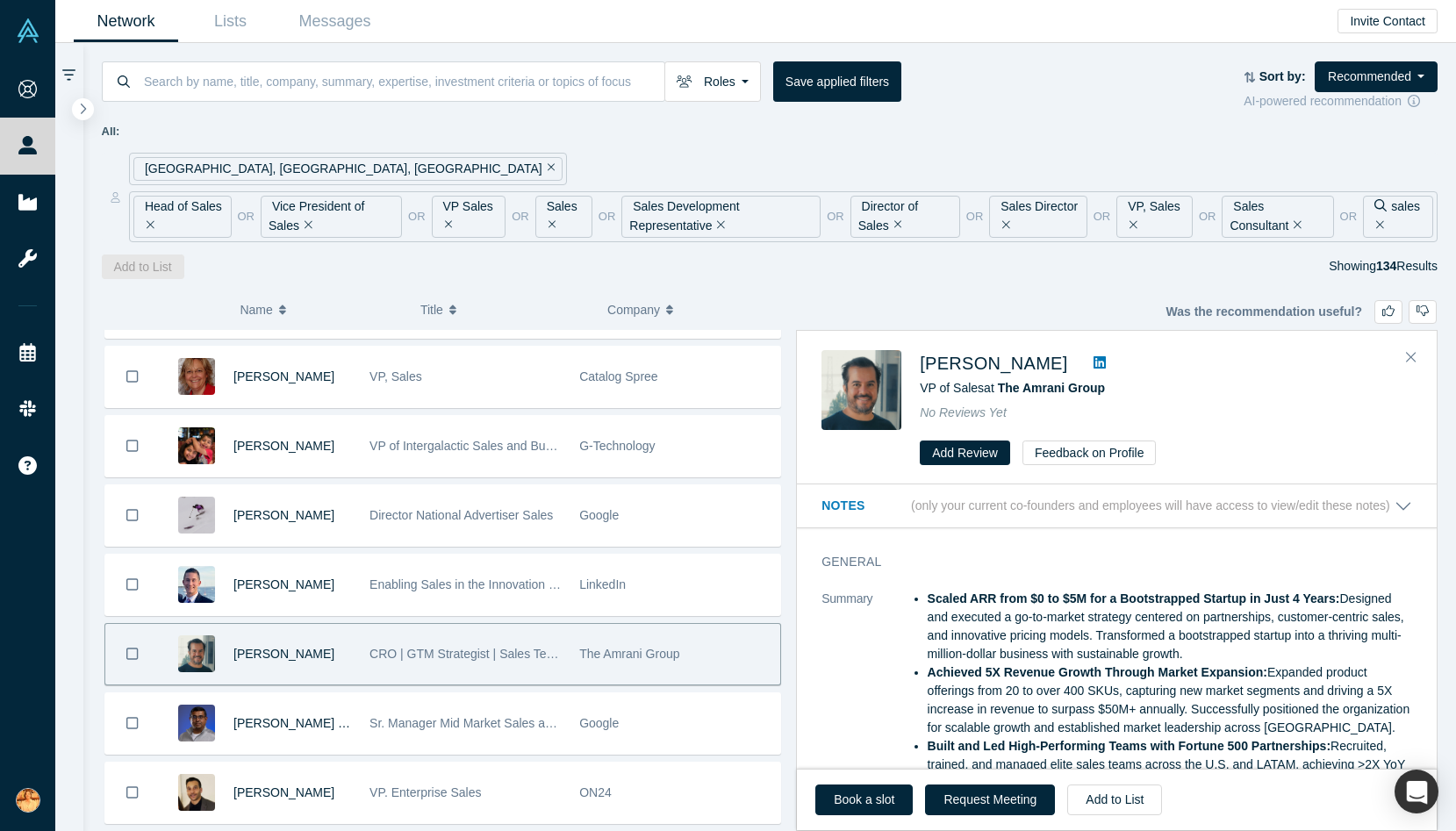
click at [1094, 360] on icon at bounding box center [1100, 362] width 12 height 14
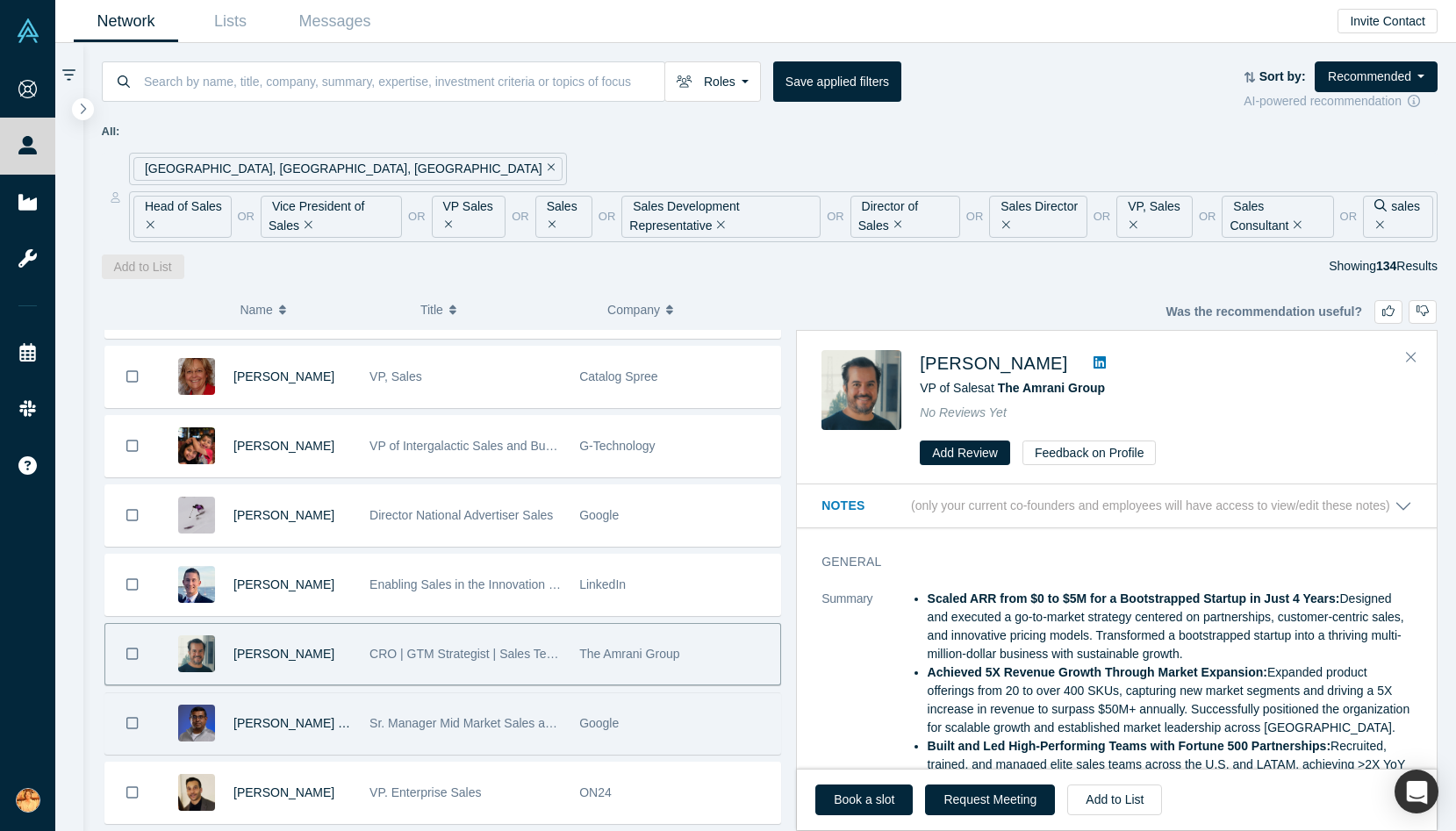
click at [462, 732] on div "Sr. Manager Mid Market Sales and Growth Partnerships" at bounding box center [465, 723] width 192 height 61
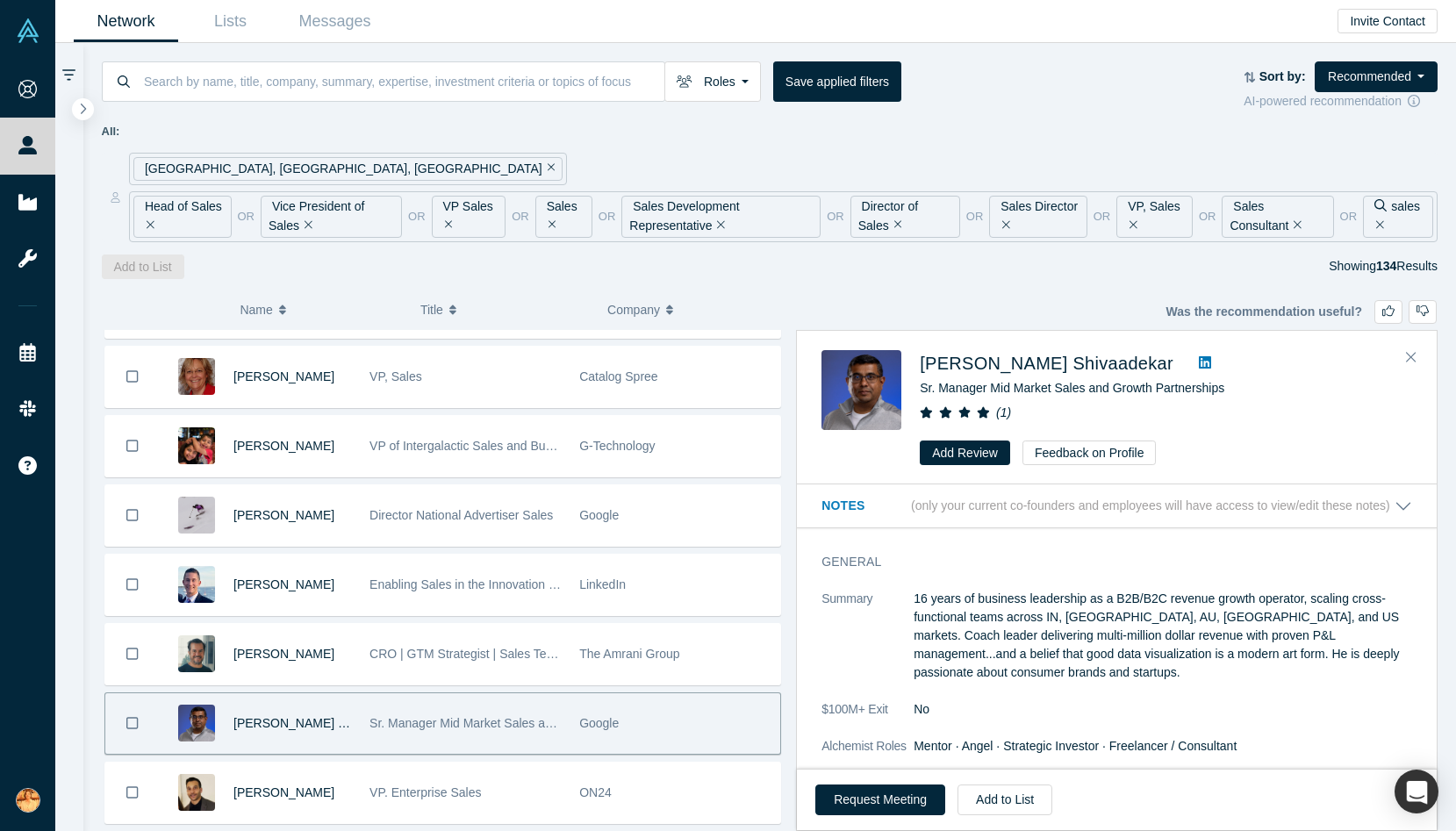
click at [1199, 361] on icon at bounding box center [1205, 362] width 12 height 14
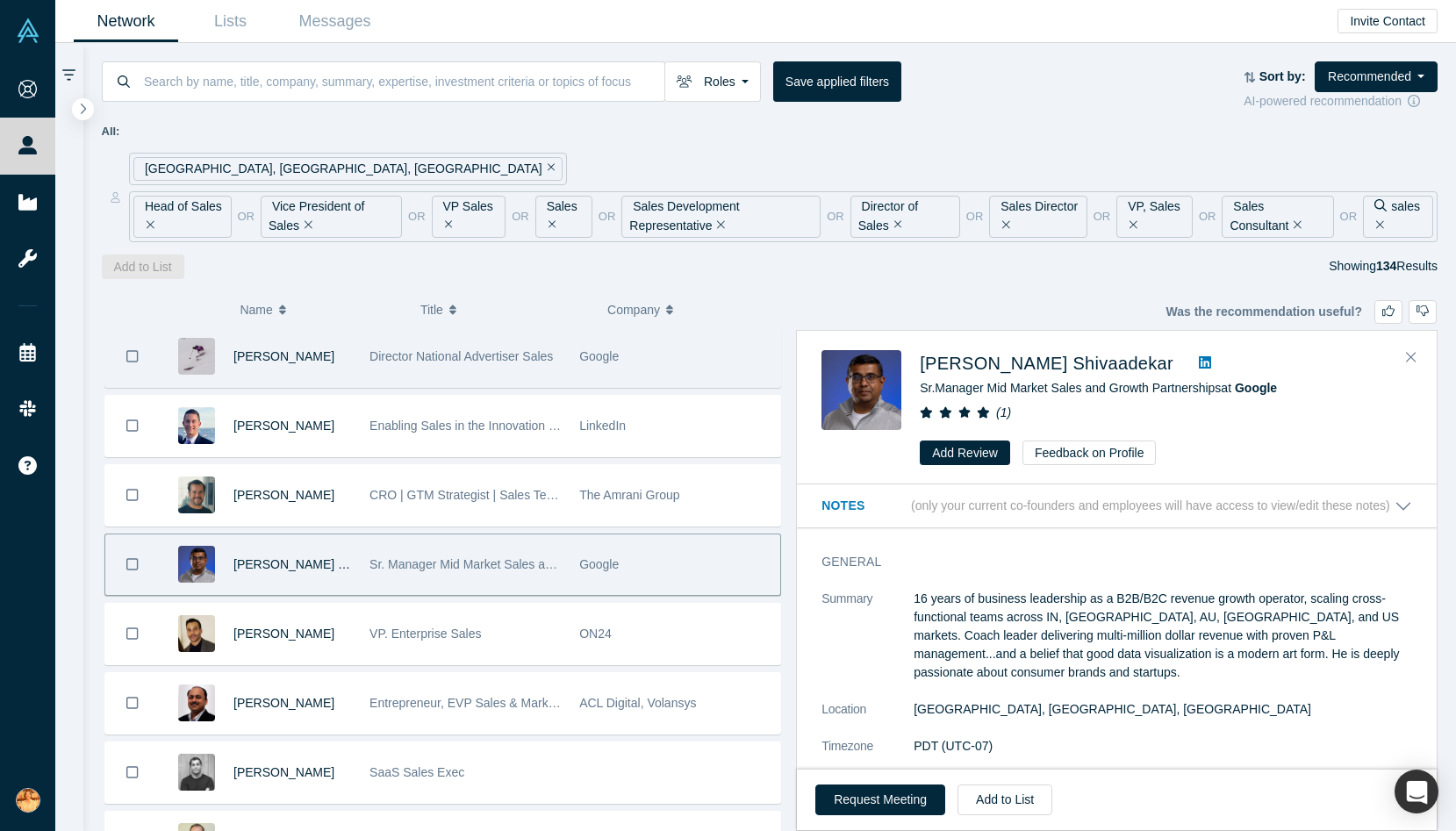
scroll to position [4066, 0]
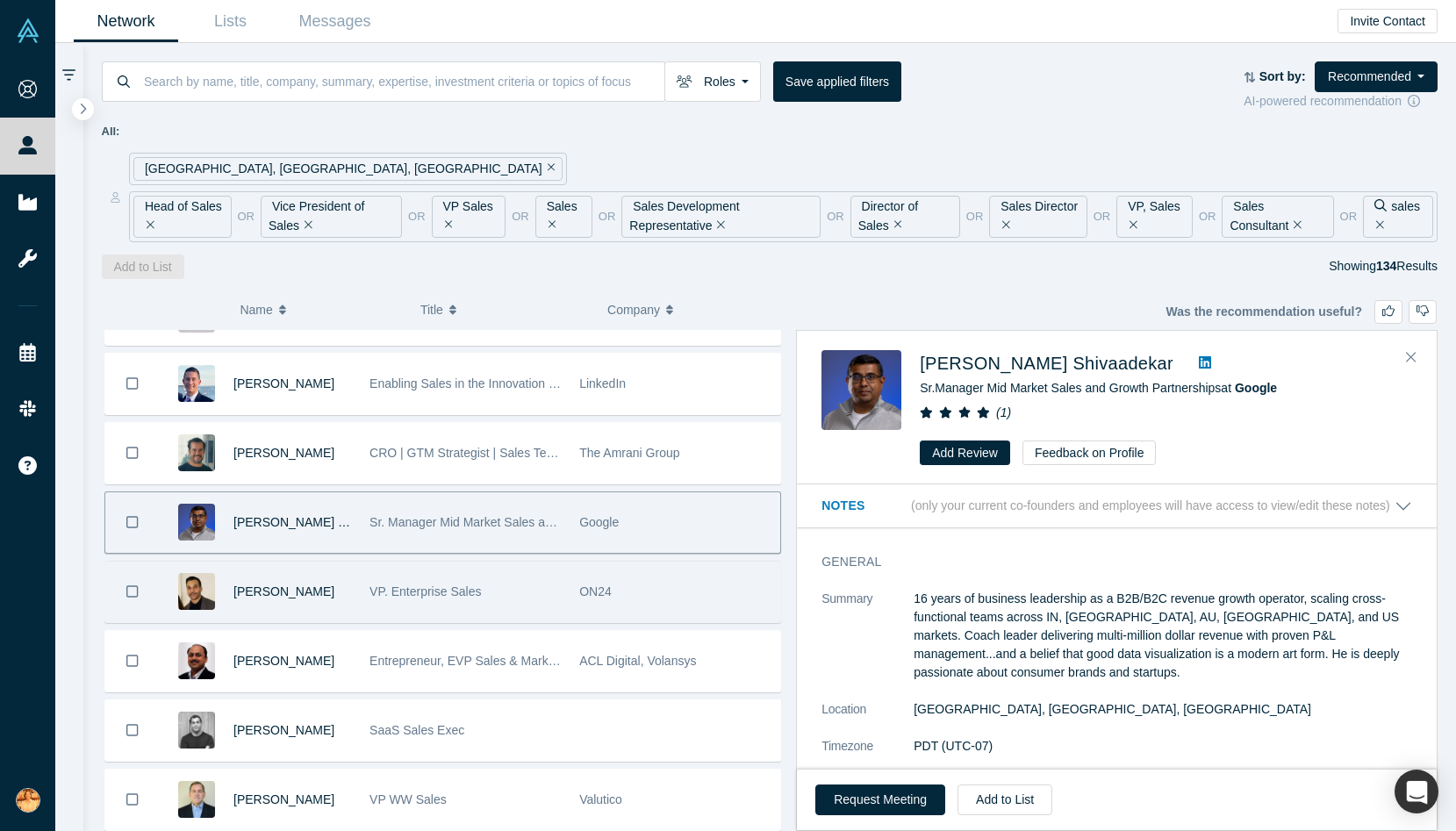
click at [451, 583] on div "VP. Enterprise Sales" at bounding box center [465, 592] width 192 height 61
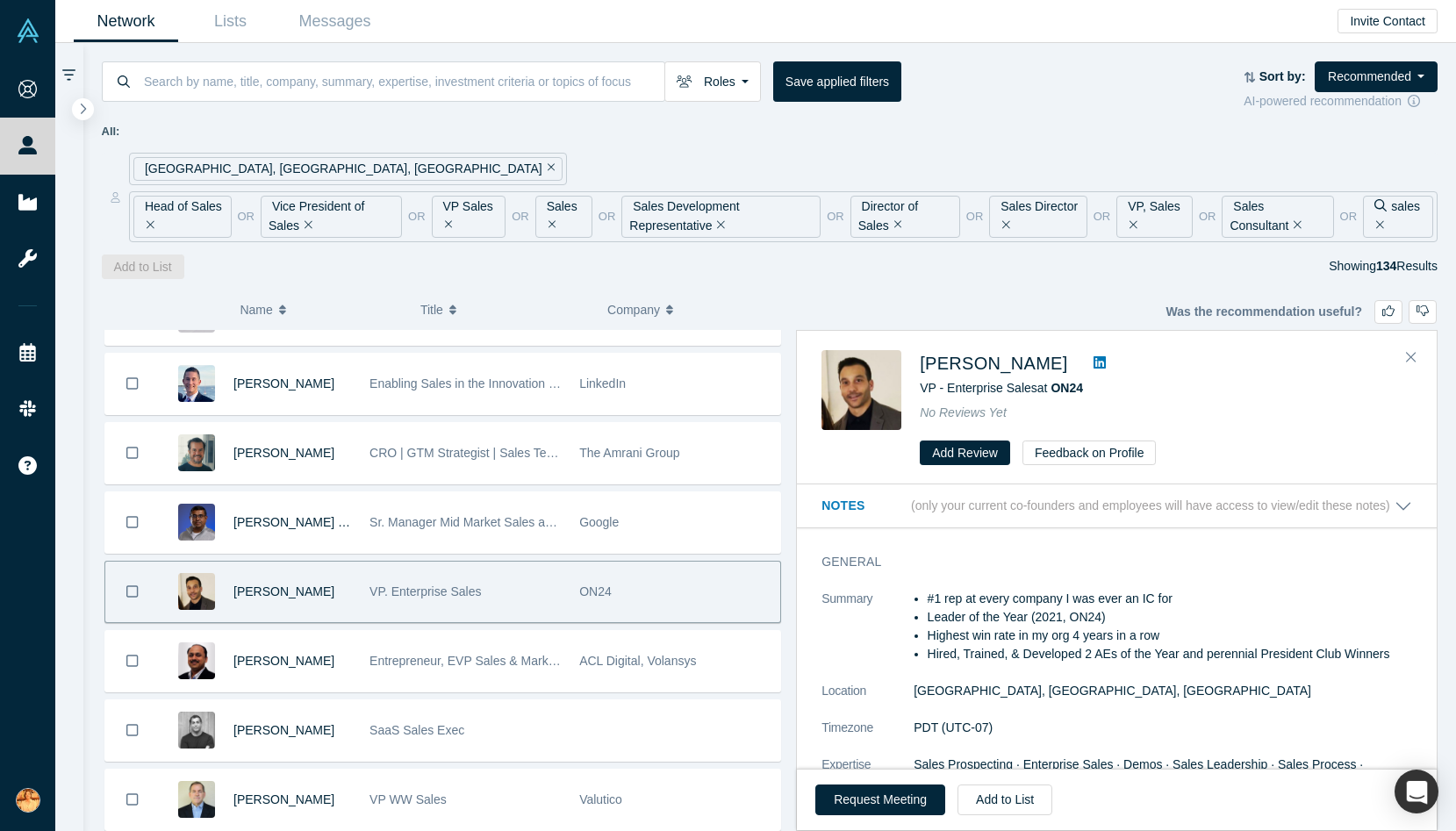
click at [1106, 355] on icon at bounding box center [1100, 362] width 12 height 14
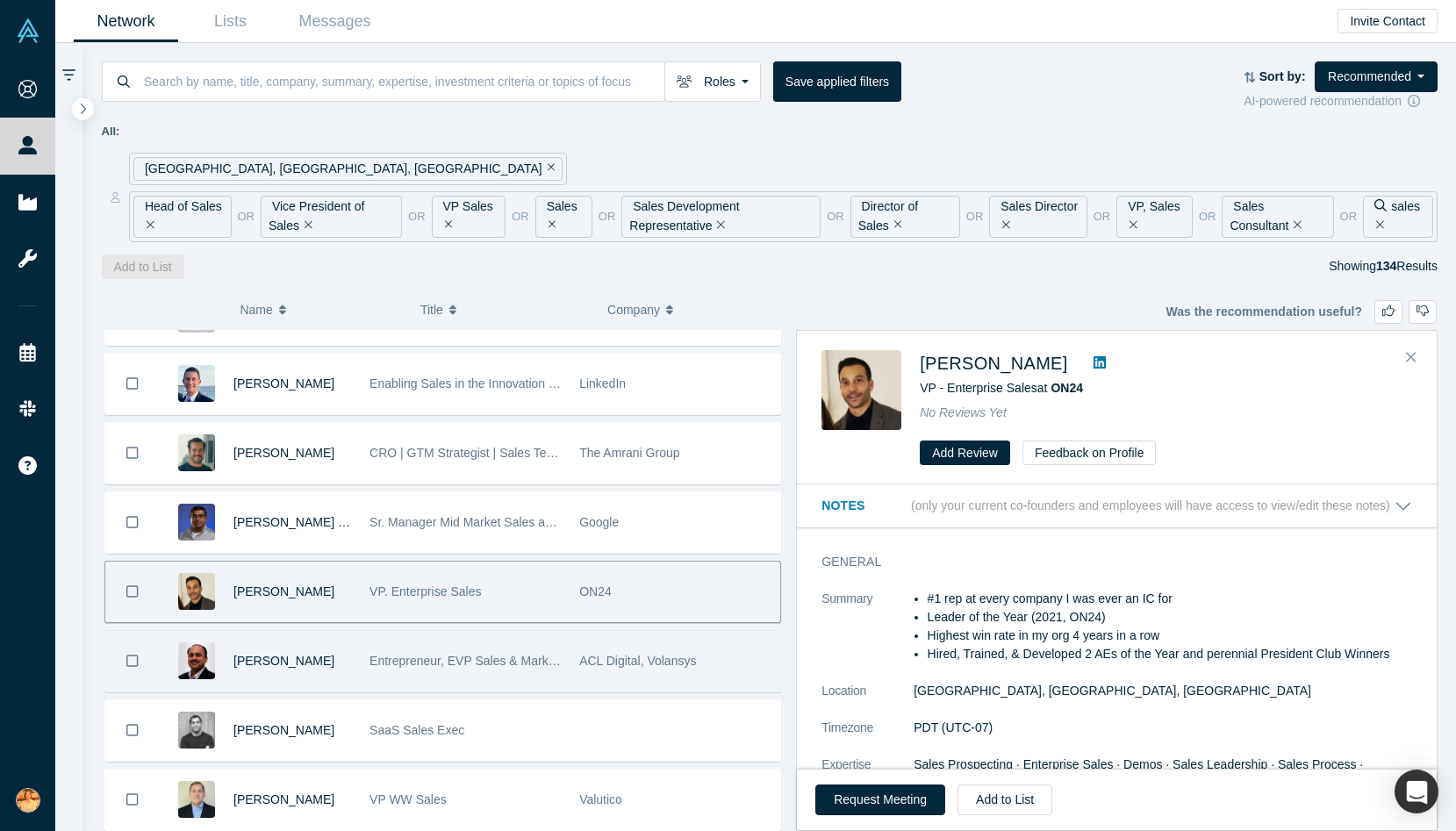
click at [509, 658] on span "Entrepreneur, EVP Sales & Marketing" at bounding box center [472, 661] width 205 height 14
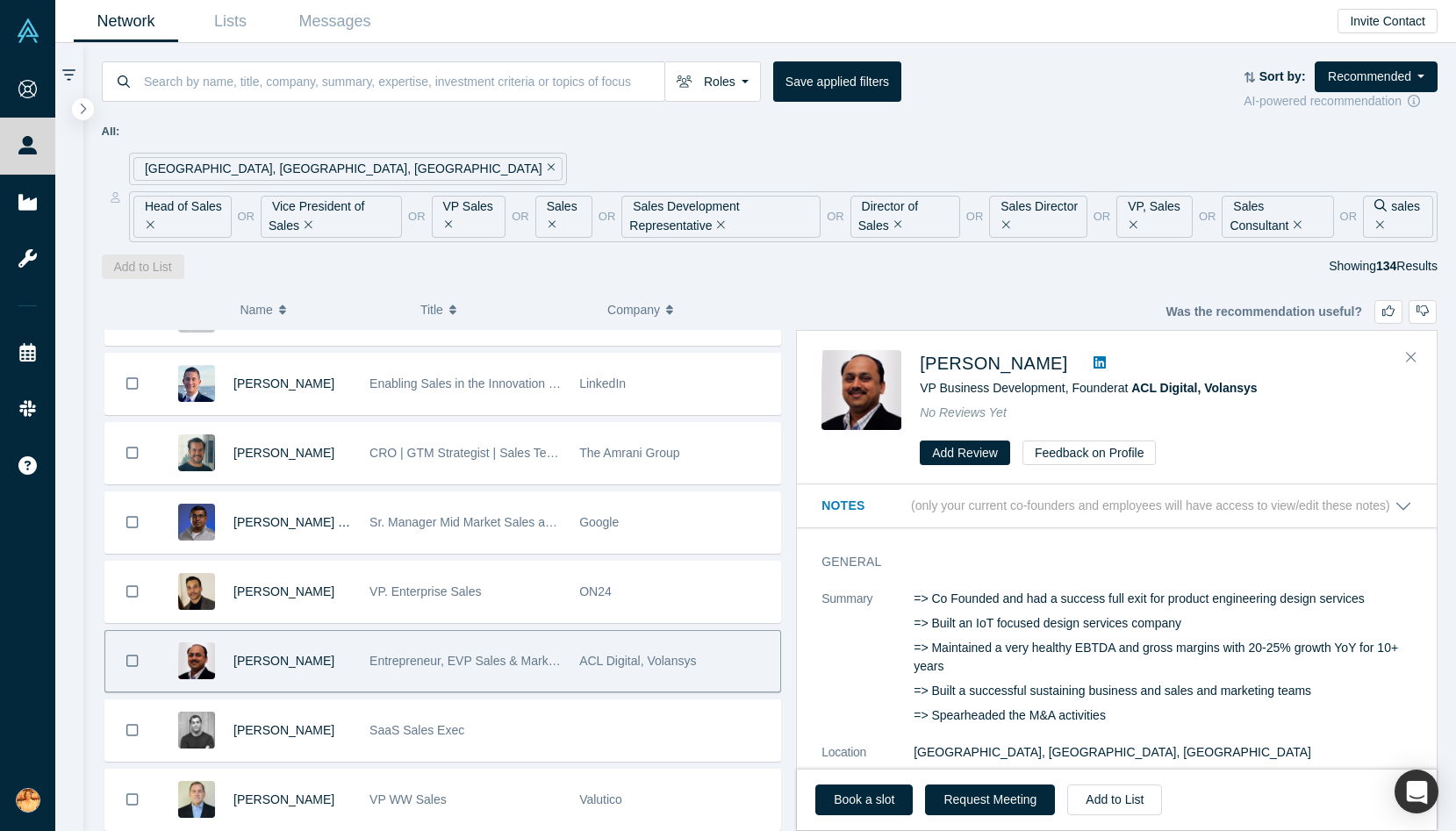
click at [1094, 362] on icon at bounding box center [1100, 362] width 12 height 12
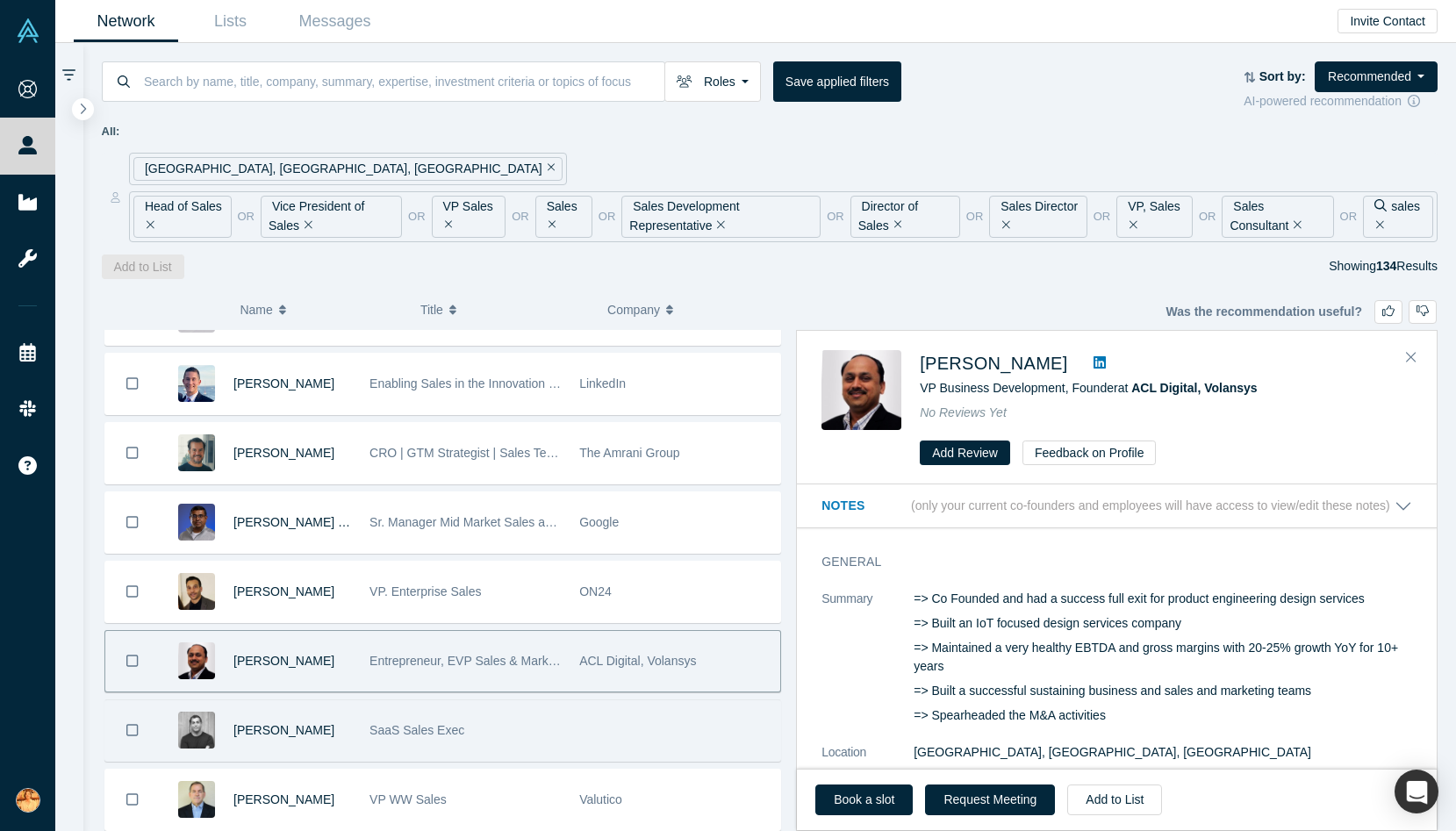
click at [459, 735] on span "SaaS Sales Exec" at bounding box center [416, 730] width 95 height 14
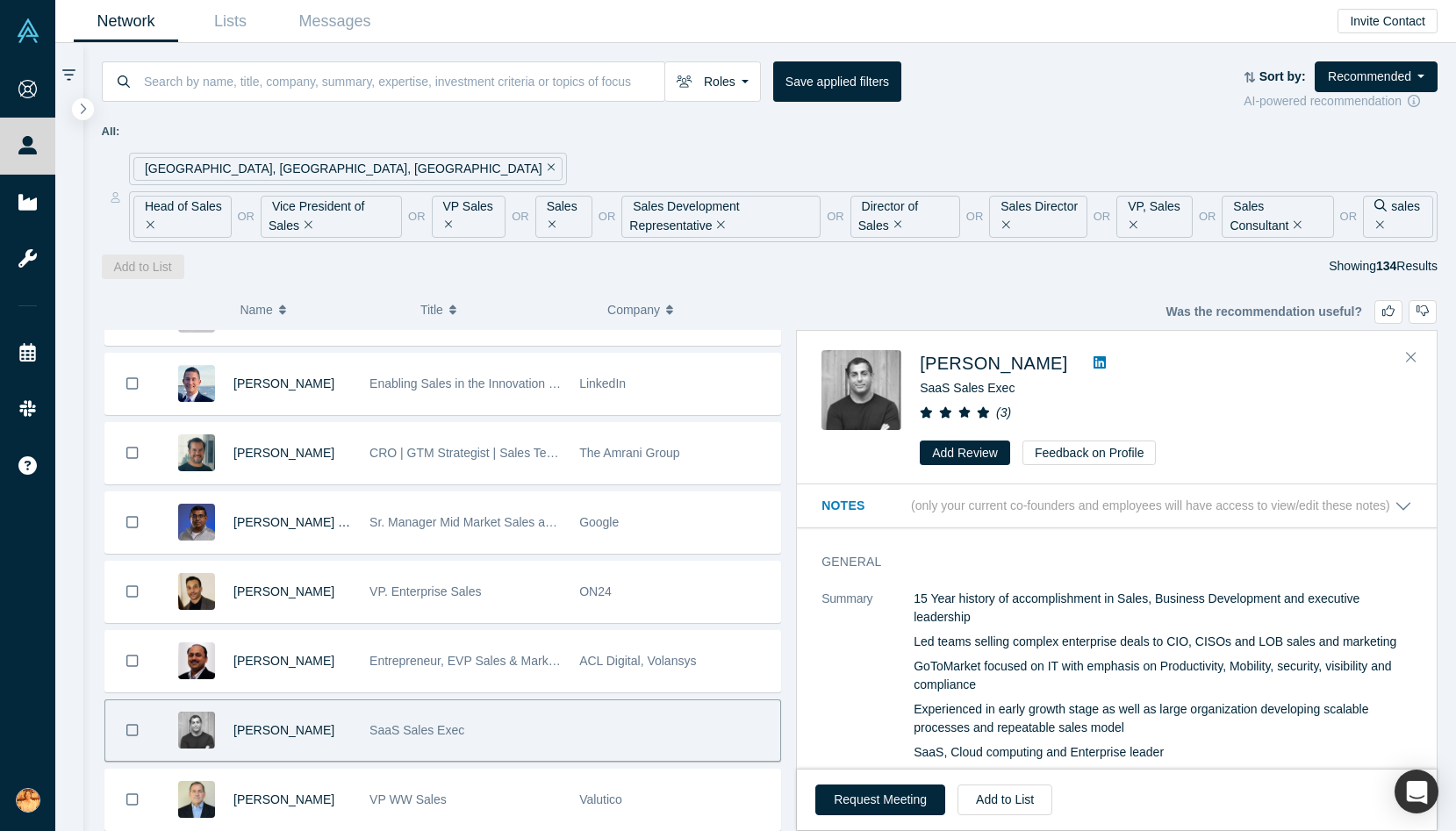
click at [1094, 361] on icon at bounding box center [1100, 362] width 12 height 12
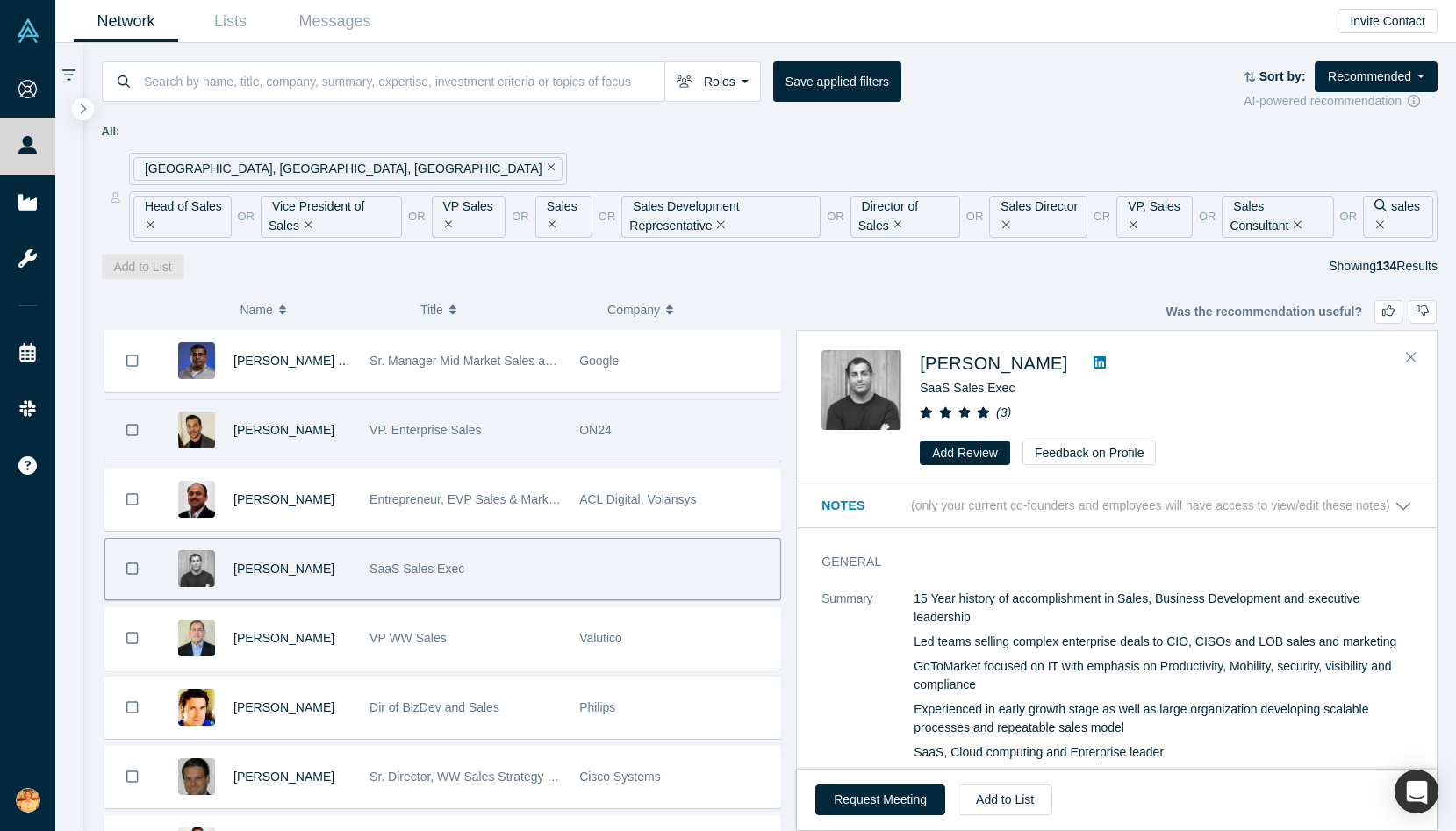
scroll to position [4366, 0]
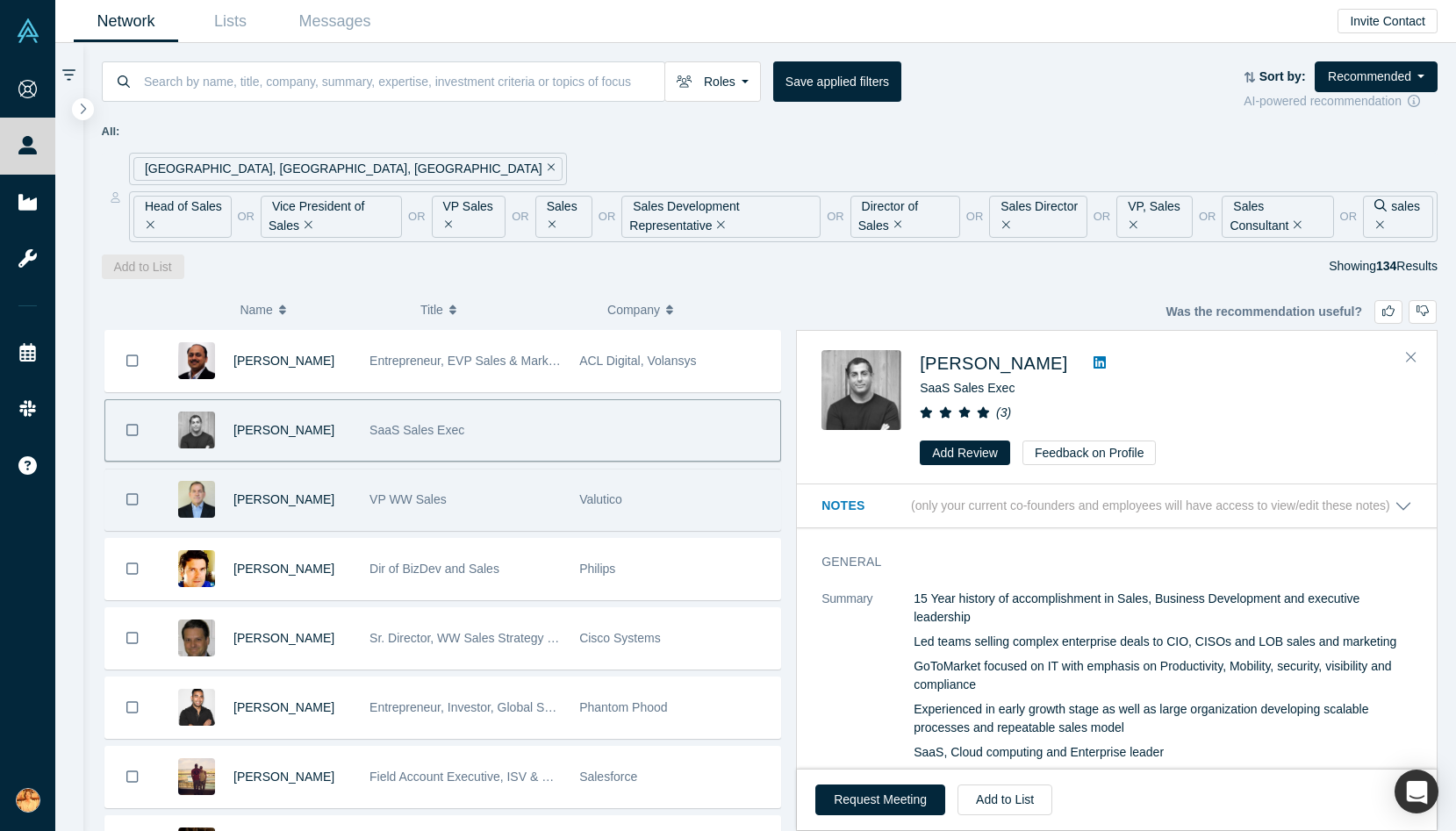
click at [511, 526] on div "VP WW Sales" at bounding box center [465, 499] width 192 height 61
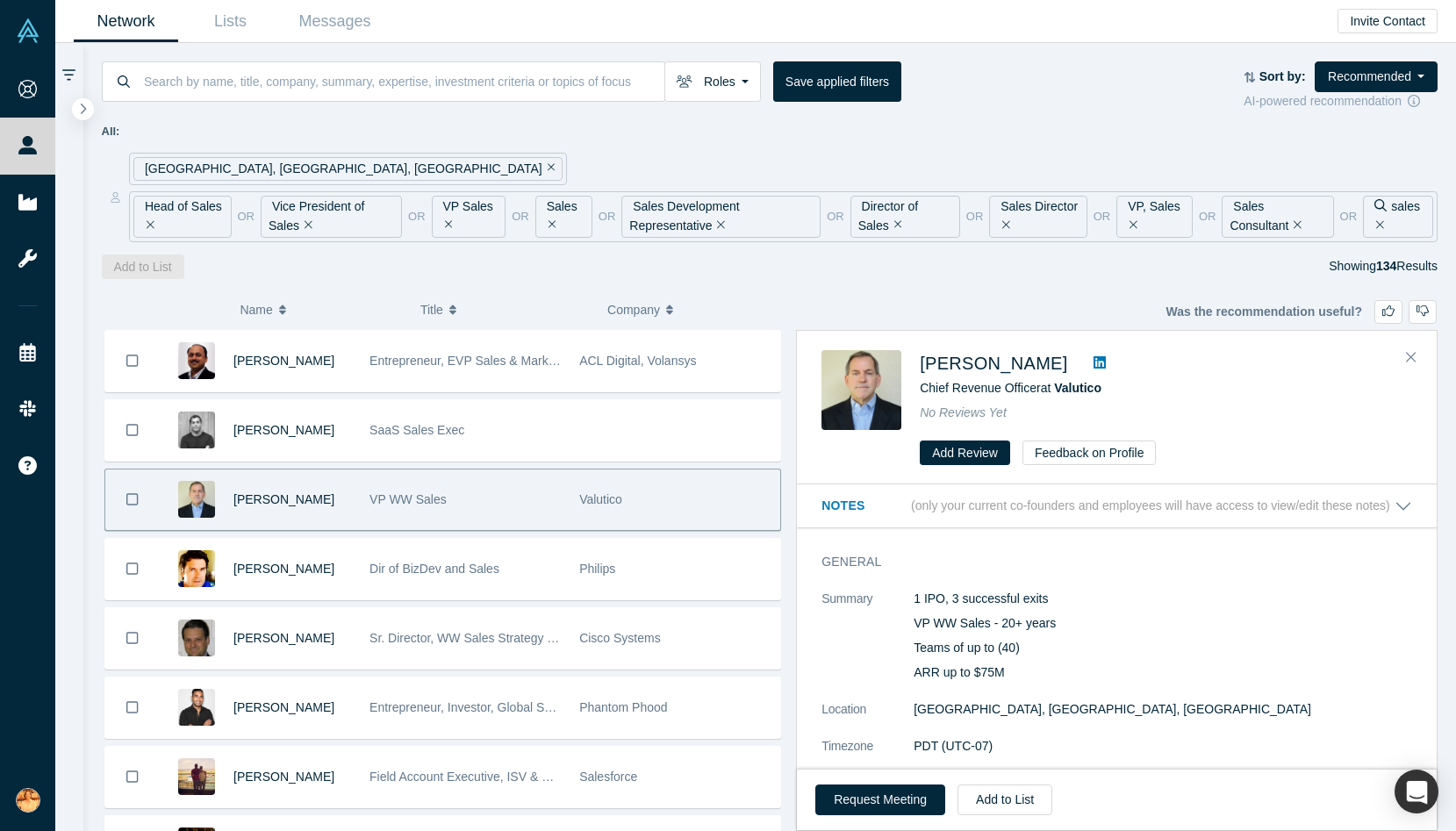
click at [1094, 359] on icon at bounding box center [1100, 362] width 12 height 14
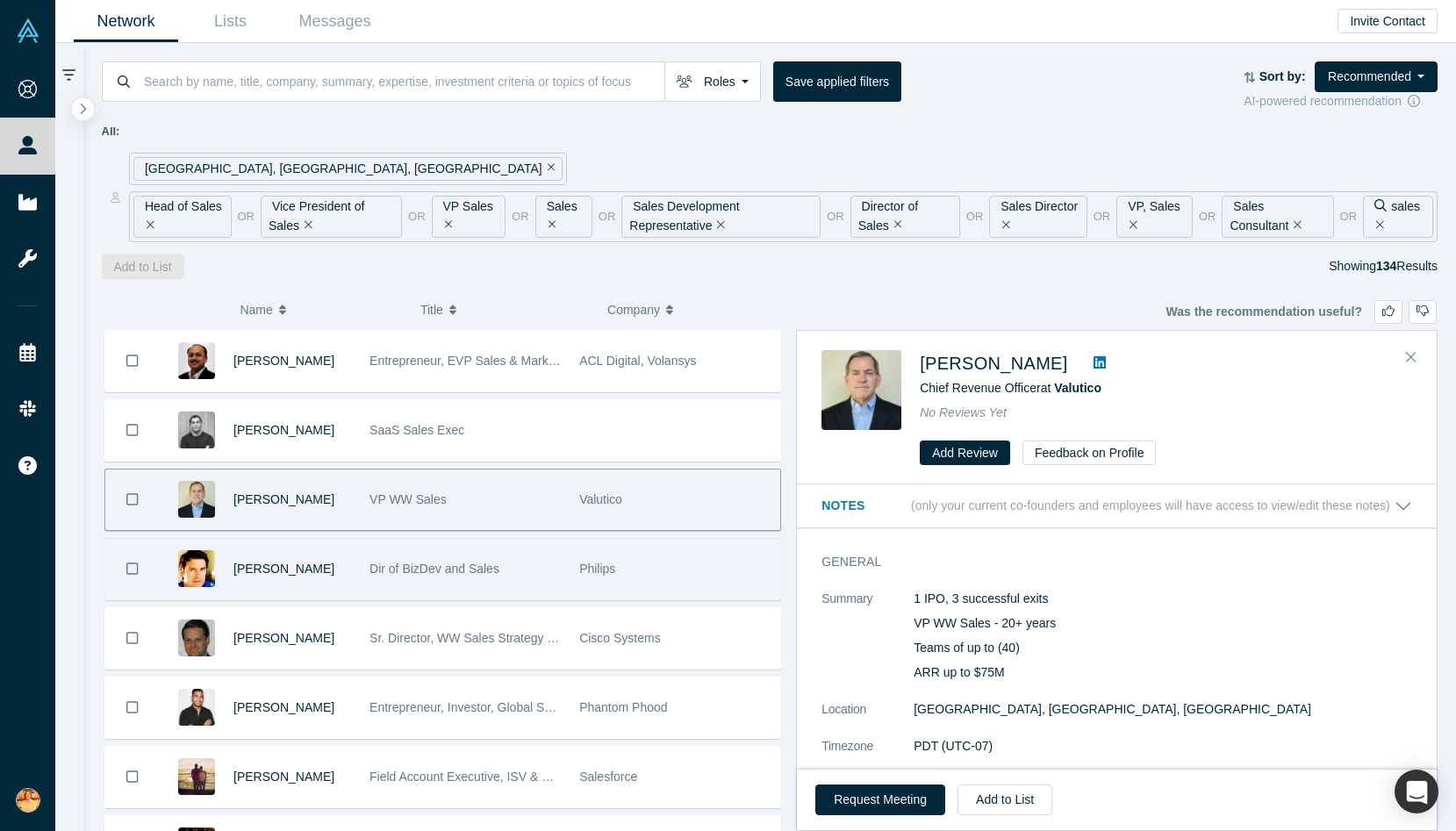
click at [413, 580] on div "Dir of BizDev and Sales" at bounding box center [465, 569] width 192 height 61
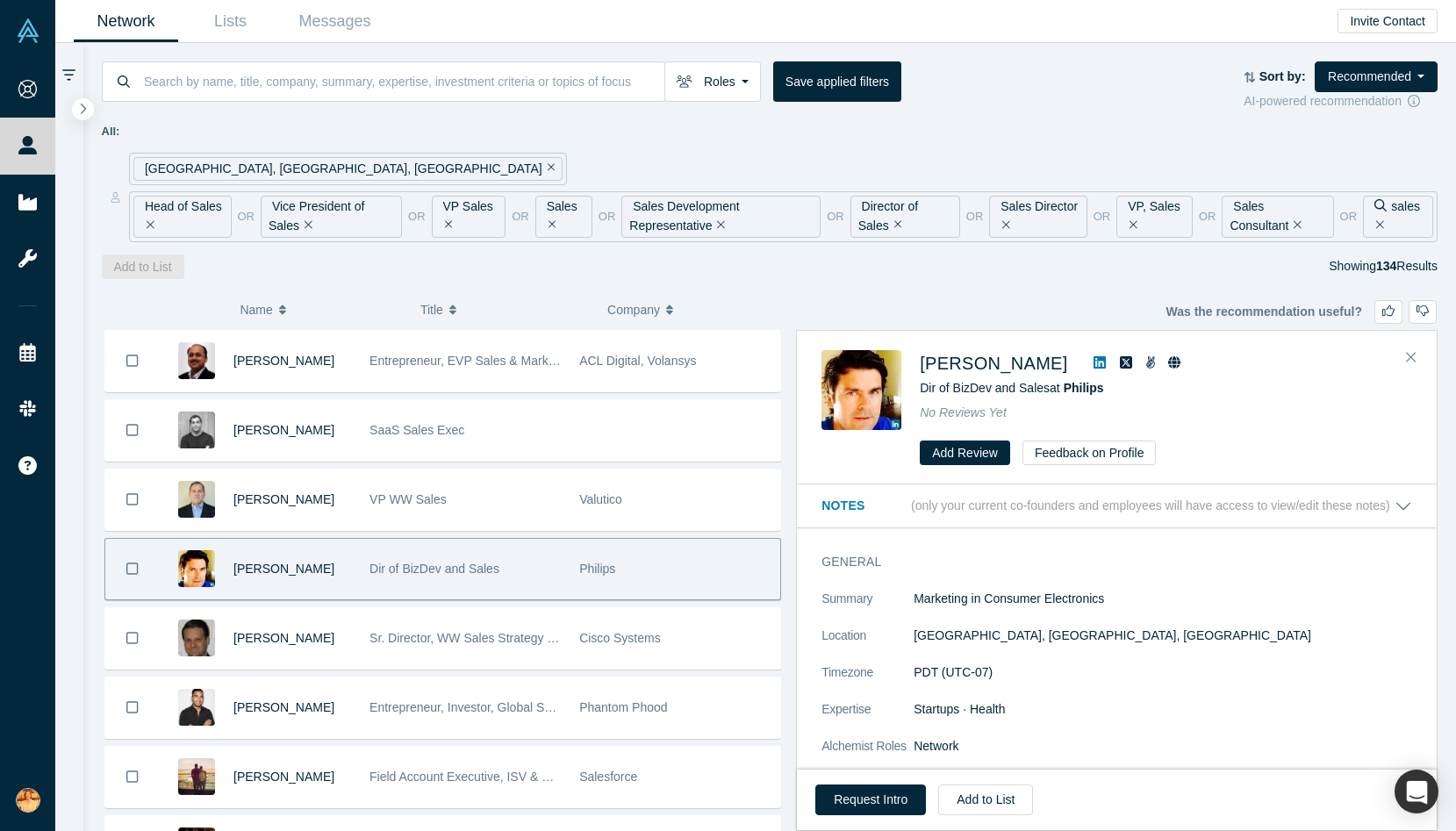
click at [1094, 360] on icon at bounding box center [1100, 362] width 12 height 14
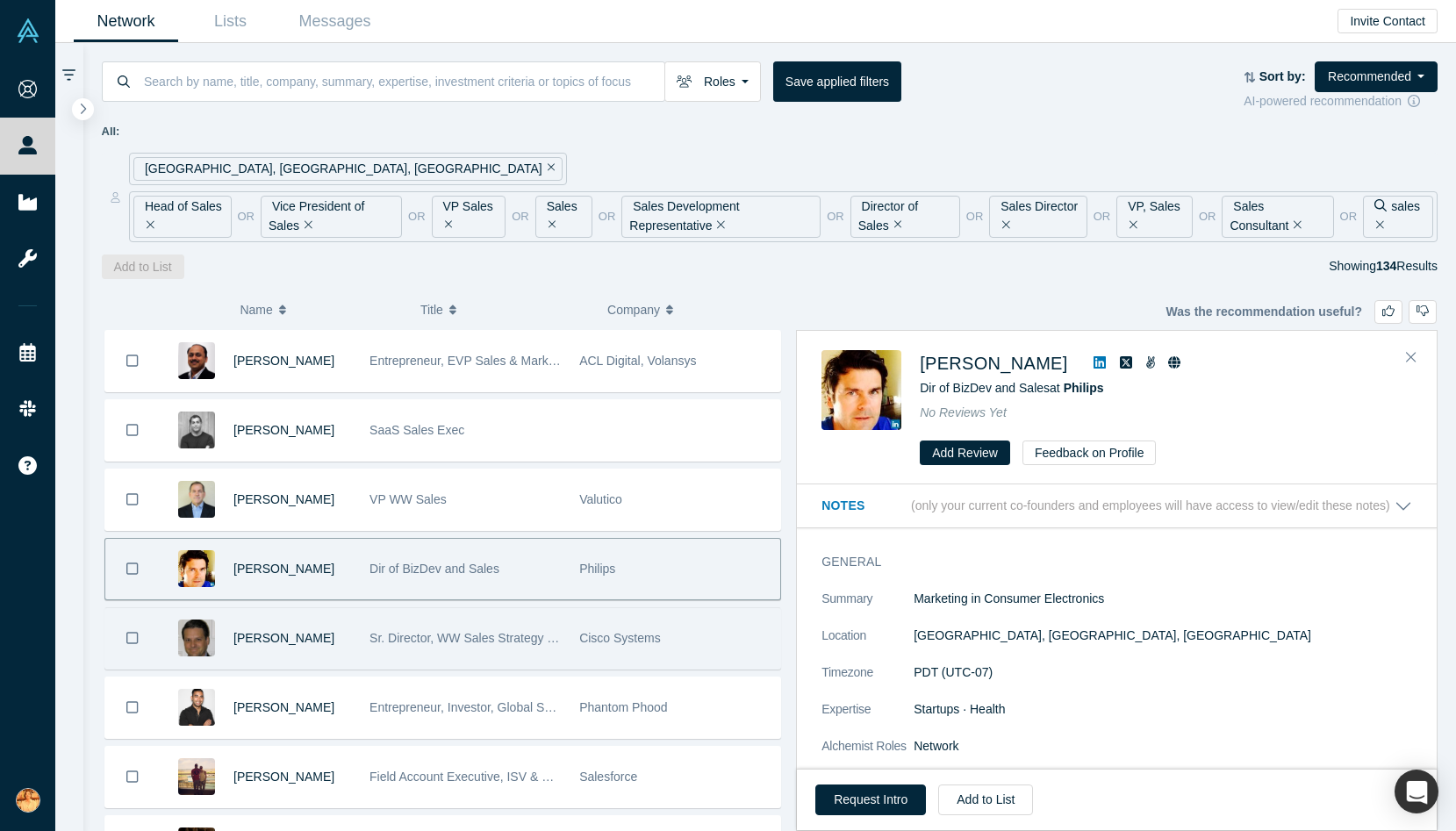
click at [383, 629] on div "Sr. Director, WW Sales Strategy and Planning" at bounding box center [465, 638] width 192 height 61
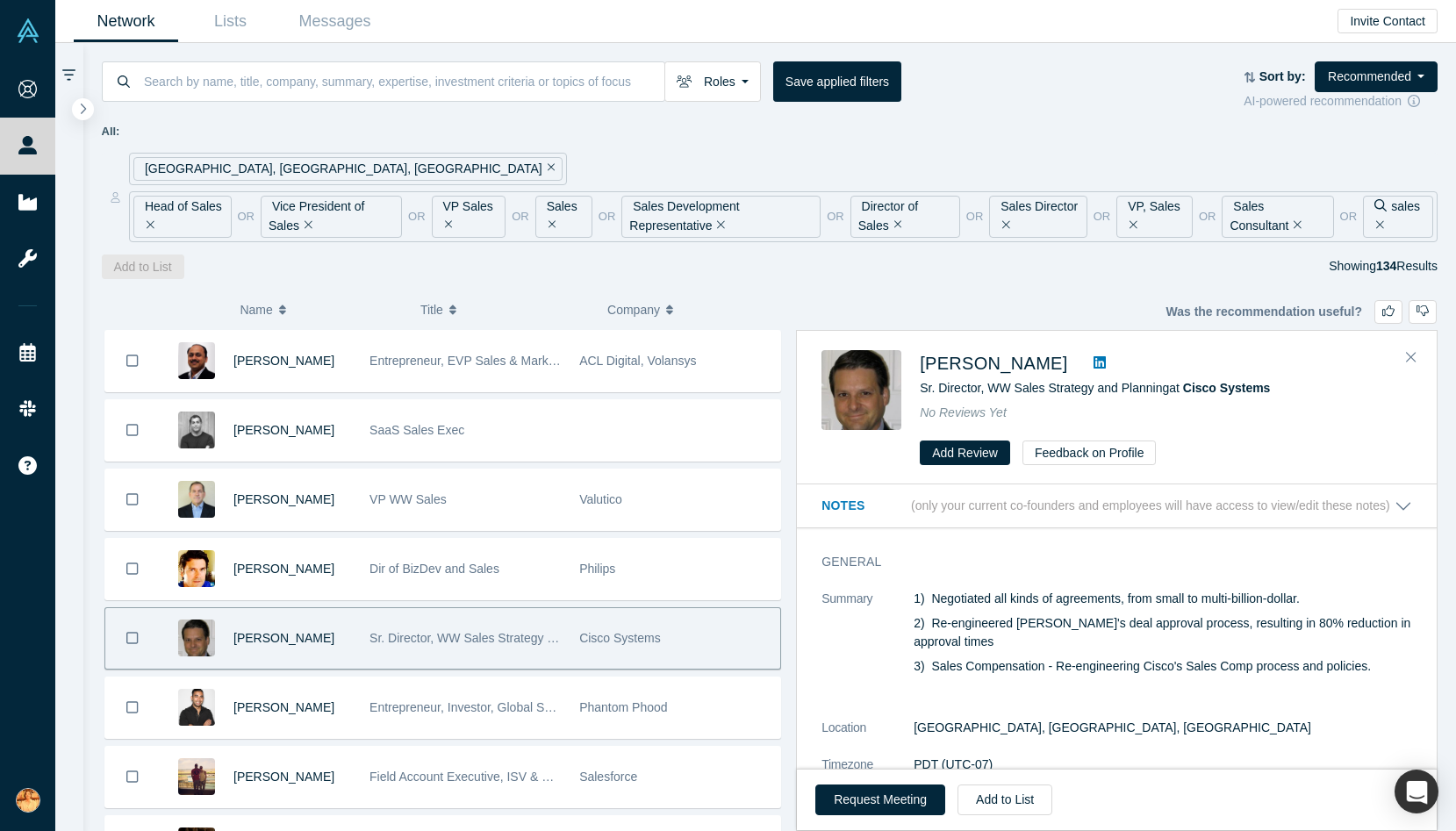
click at [1094, 360] on icon at bounding box center [1100, 362] width 12 height 14
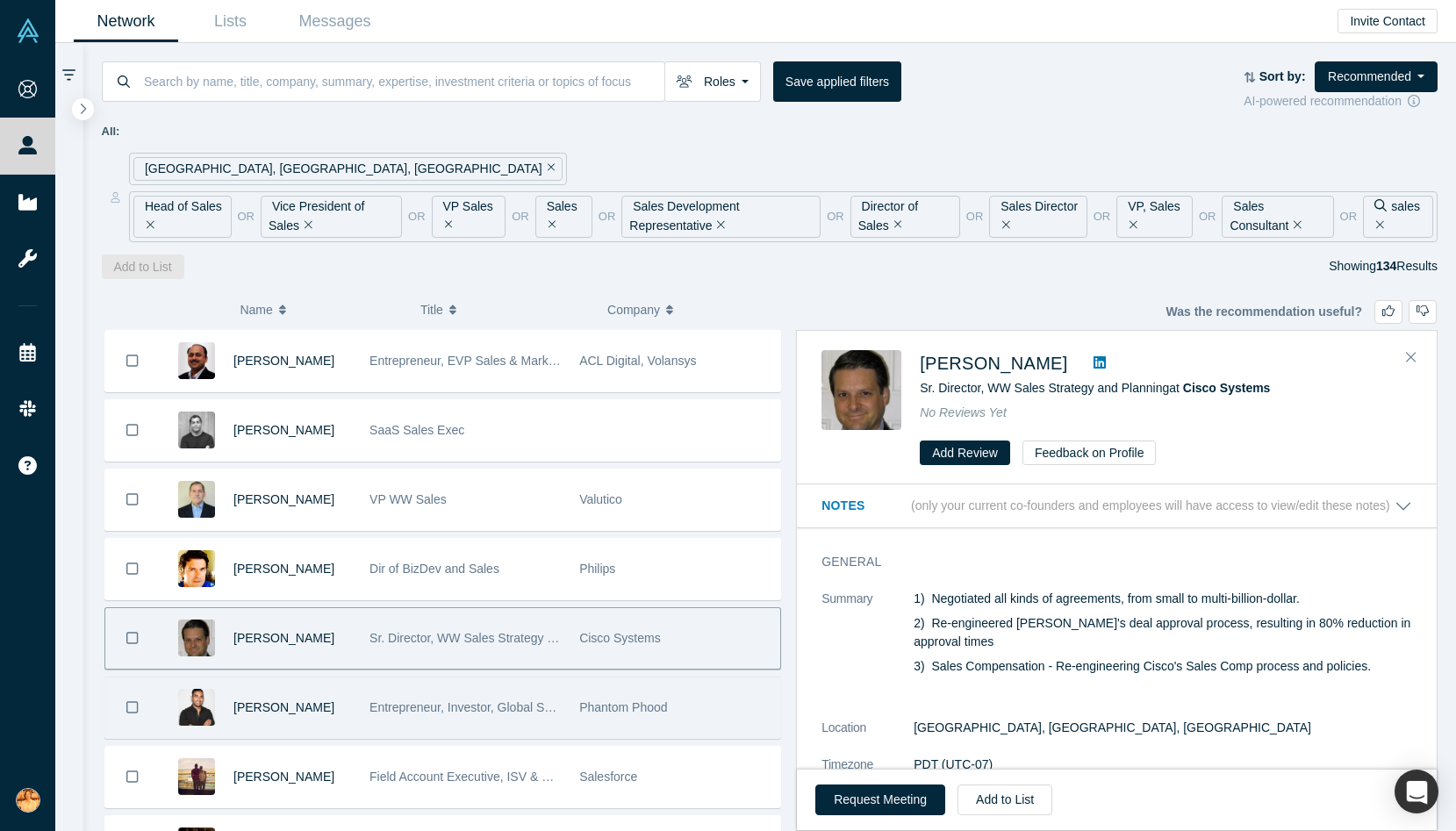
click at [353, 711] on div "[PERSON_NAME]" at bounding box center [260, 707] width 201 height 61
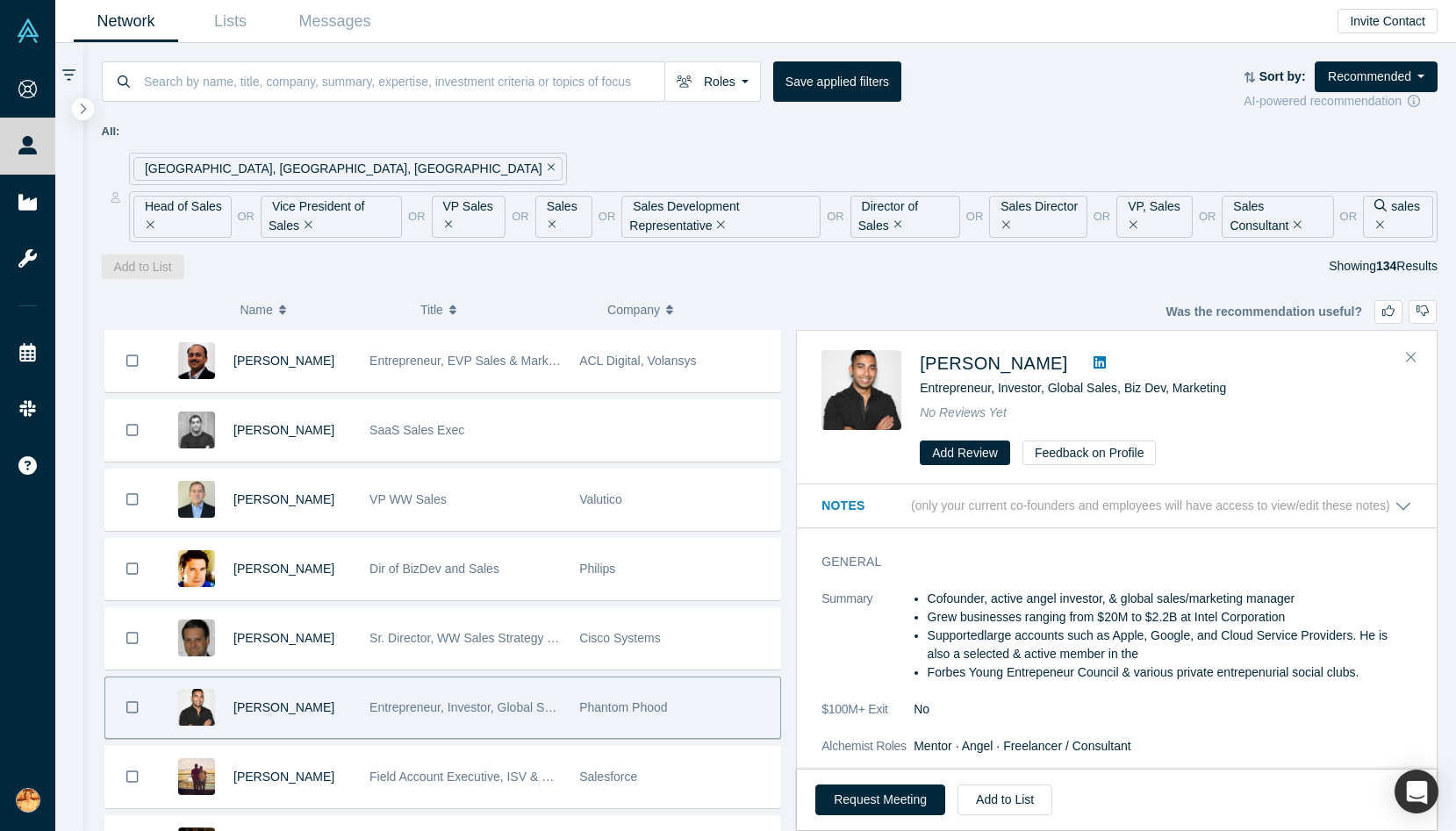
click at [1094, 357] on icon at bounding box center [1100, 362] width 12 height 12
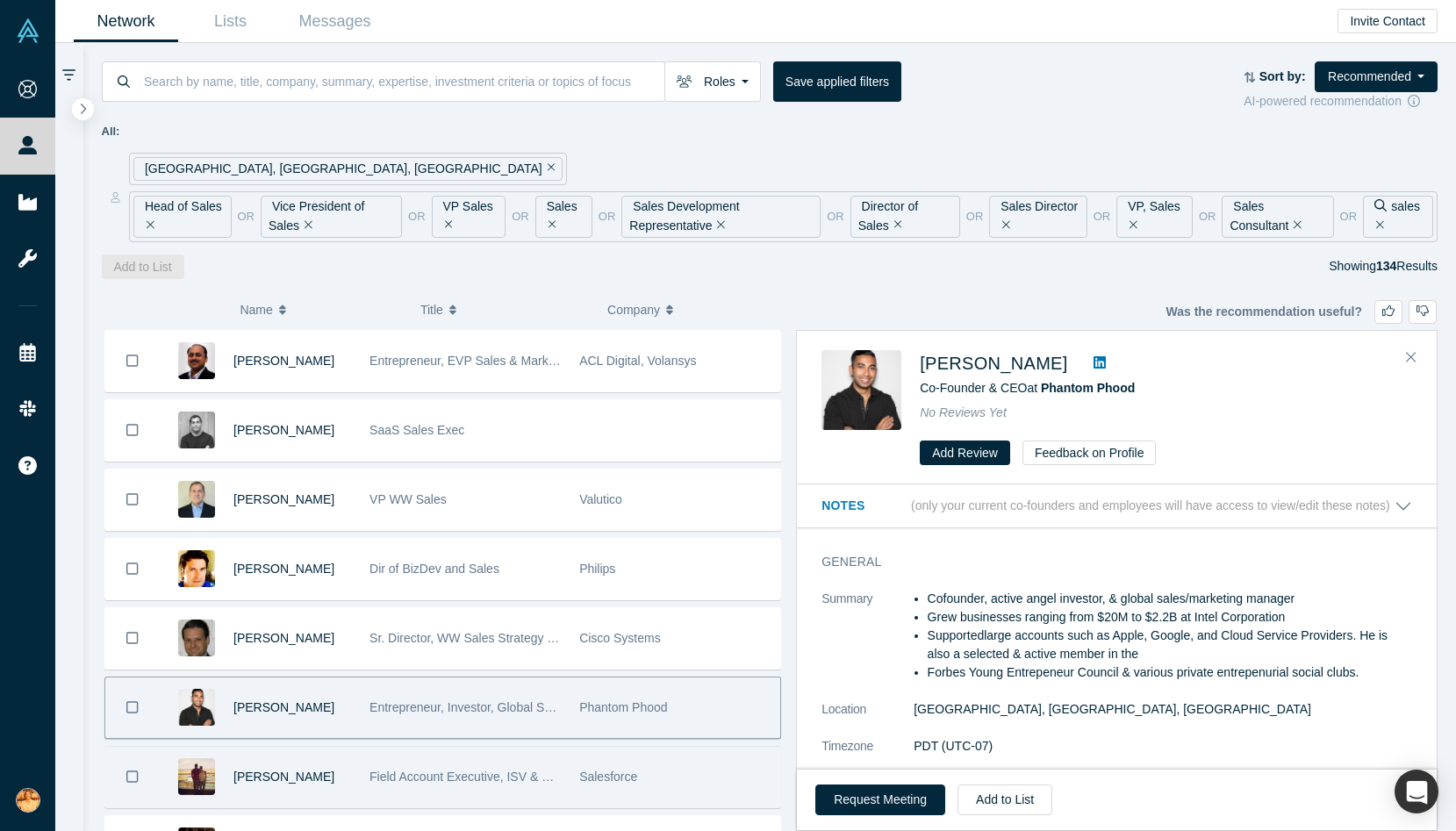
click at [367, 782] on div "Field Account Executive, ISV & Channel Sales" at bounding box center [465, 776] width 209 height 61
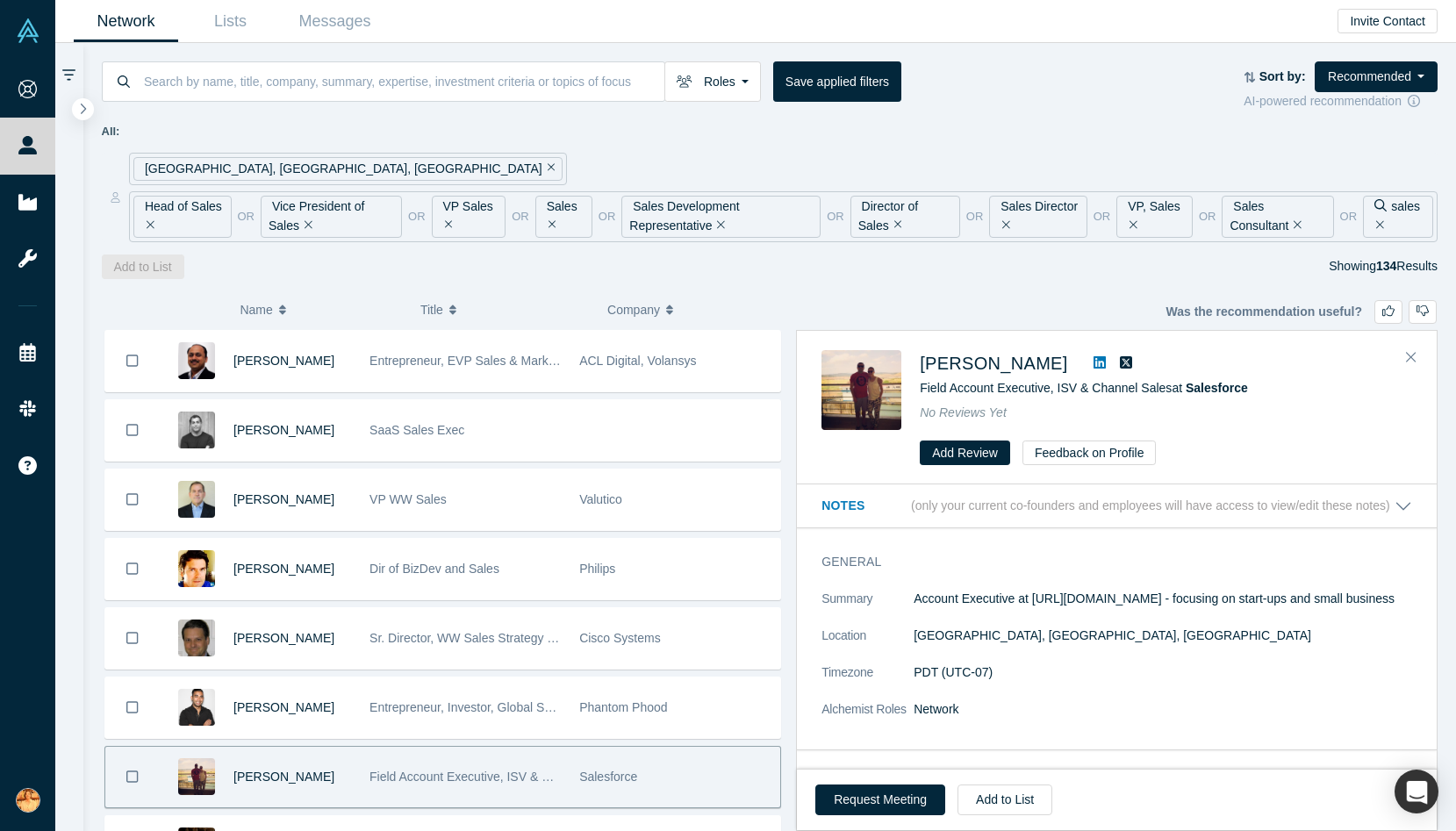
click at [1094, 355] on icon at bounding box center [1100, 362] width 12 height 14
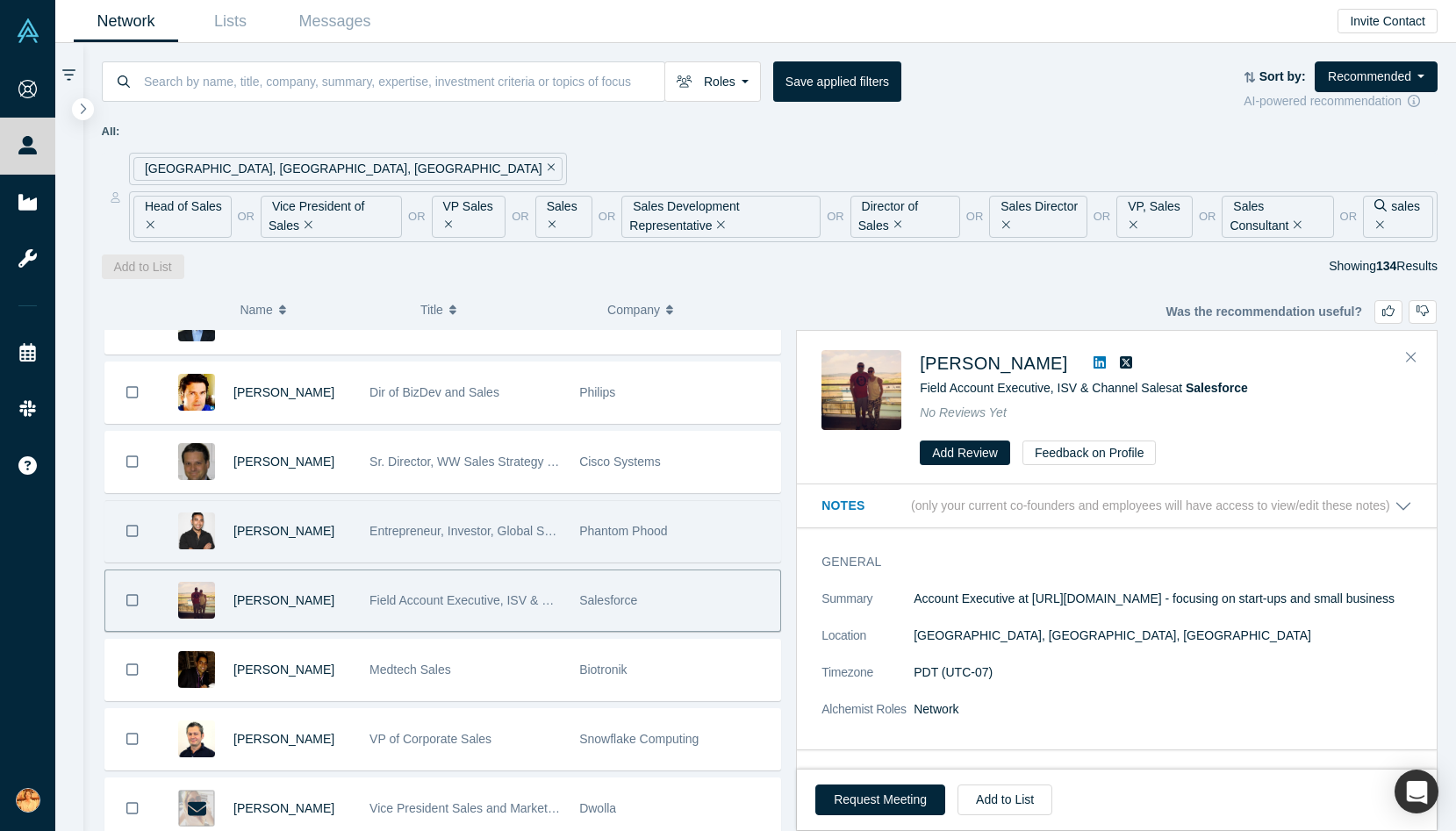
scroll to position [4544, 0]
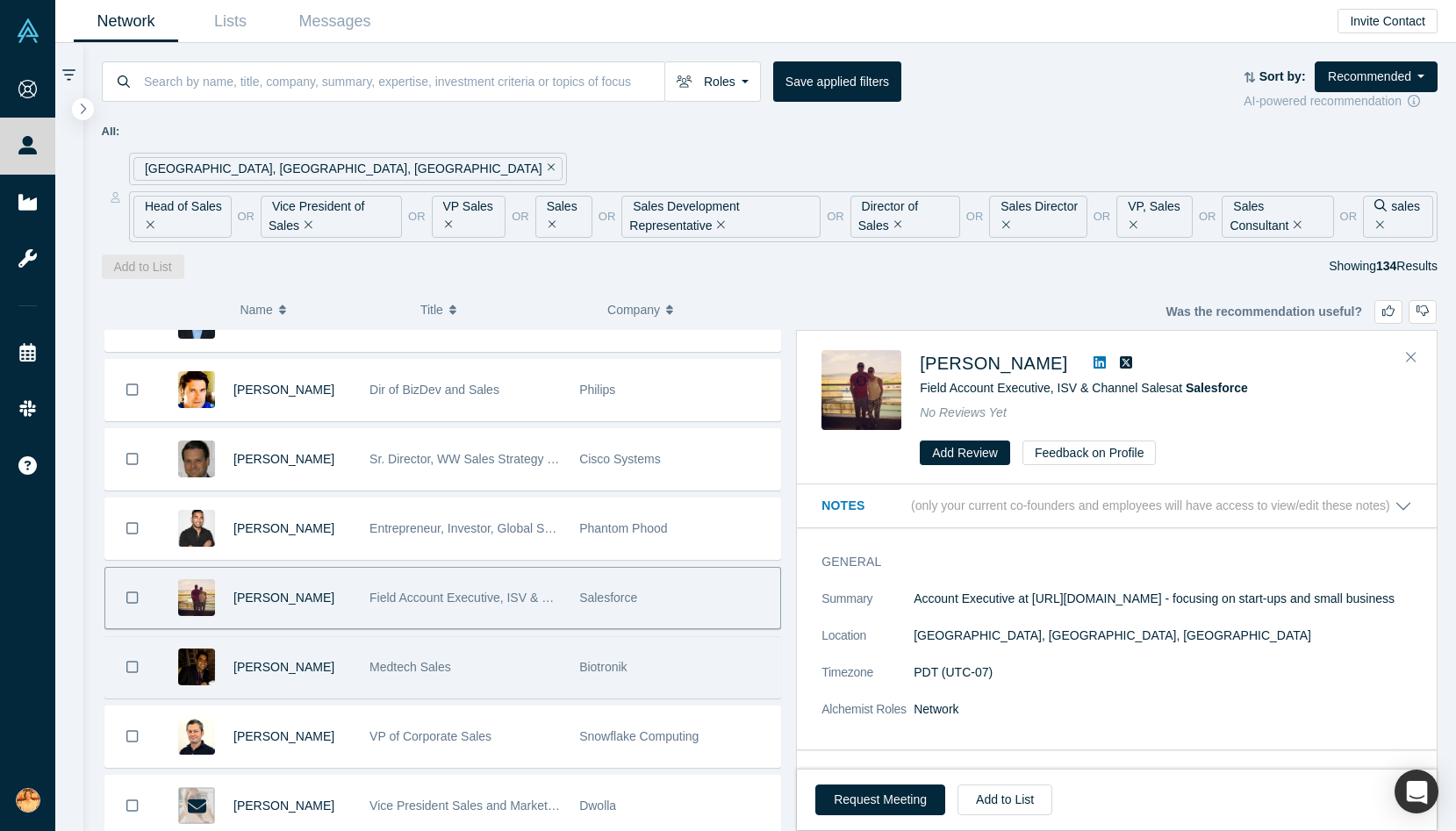
click at [531, 670] on div "Medtech Sales" at bounding box center [465, 667] width 192 height 61
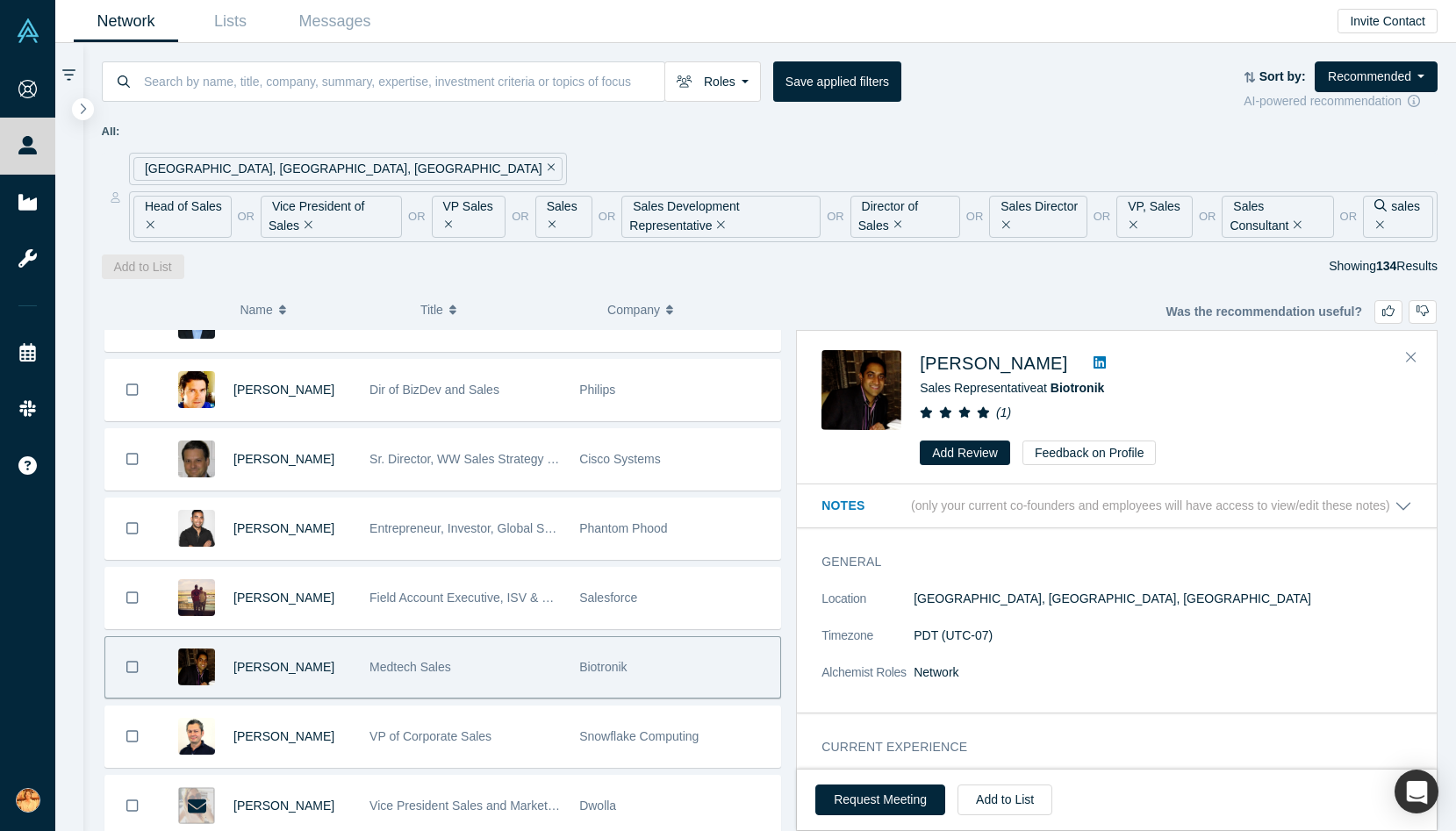
click at [1094, 363] on icon at bounding box center [1100, 362] width 12 height 12
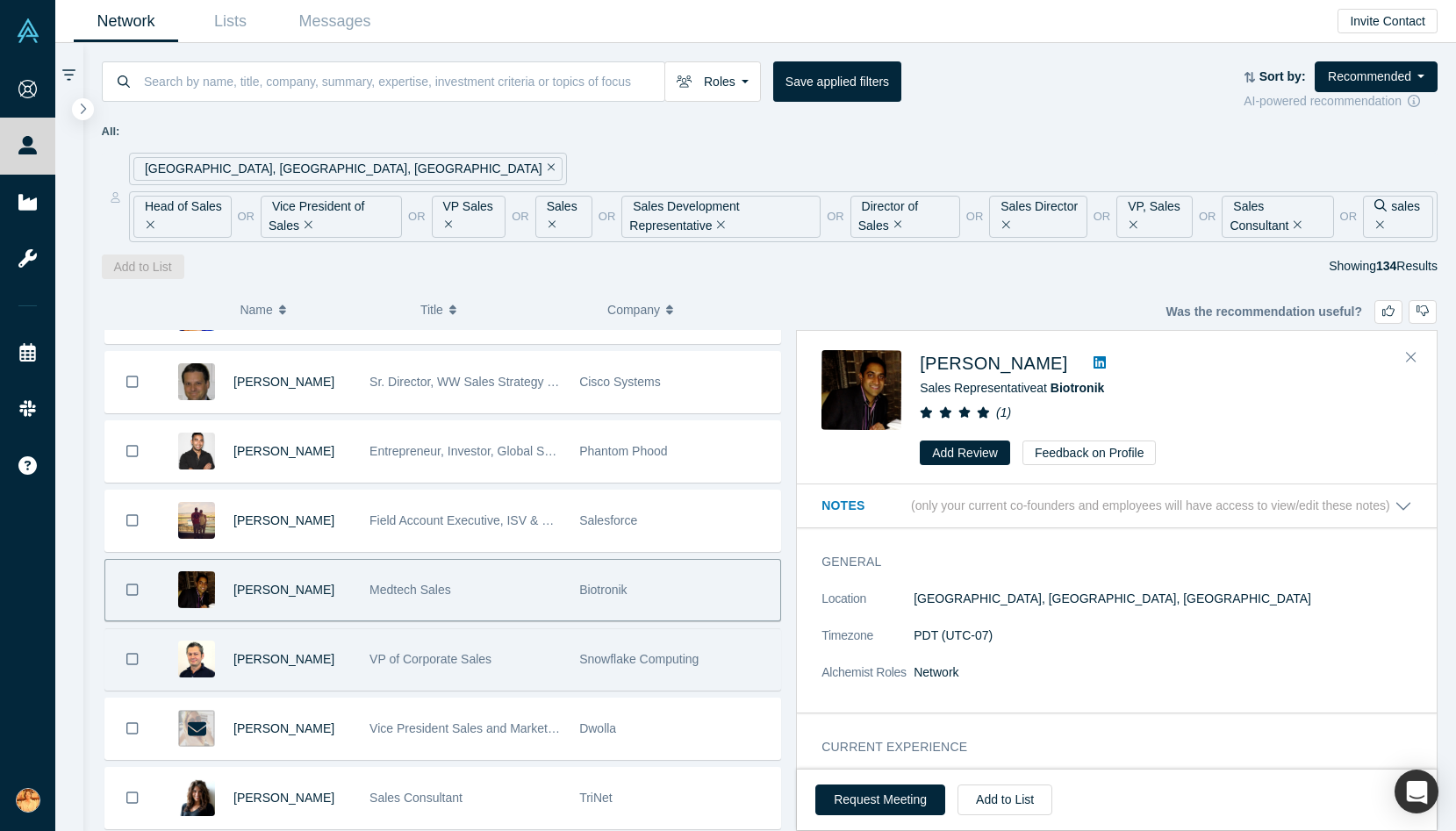
scroll to position [4645, 0]
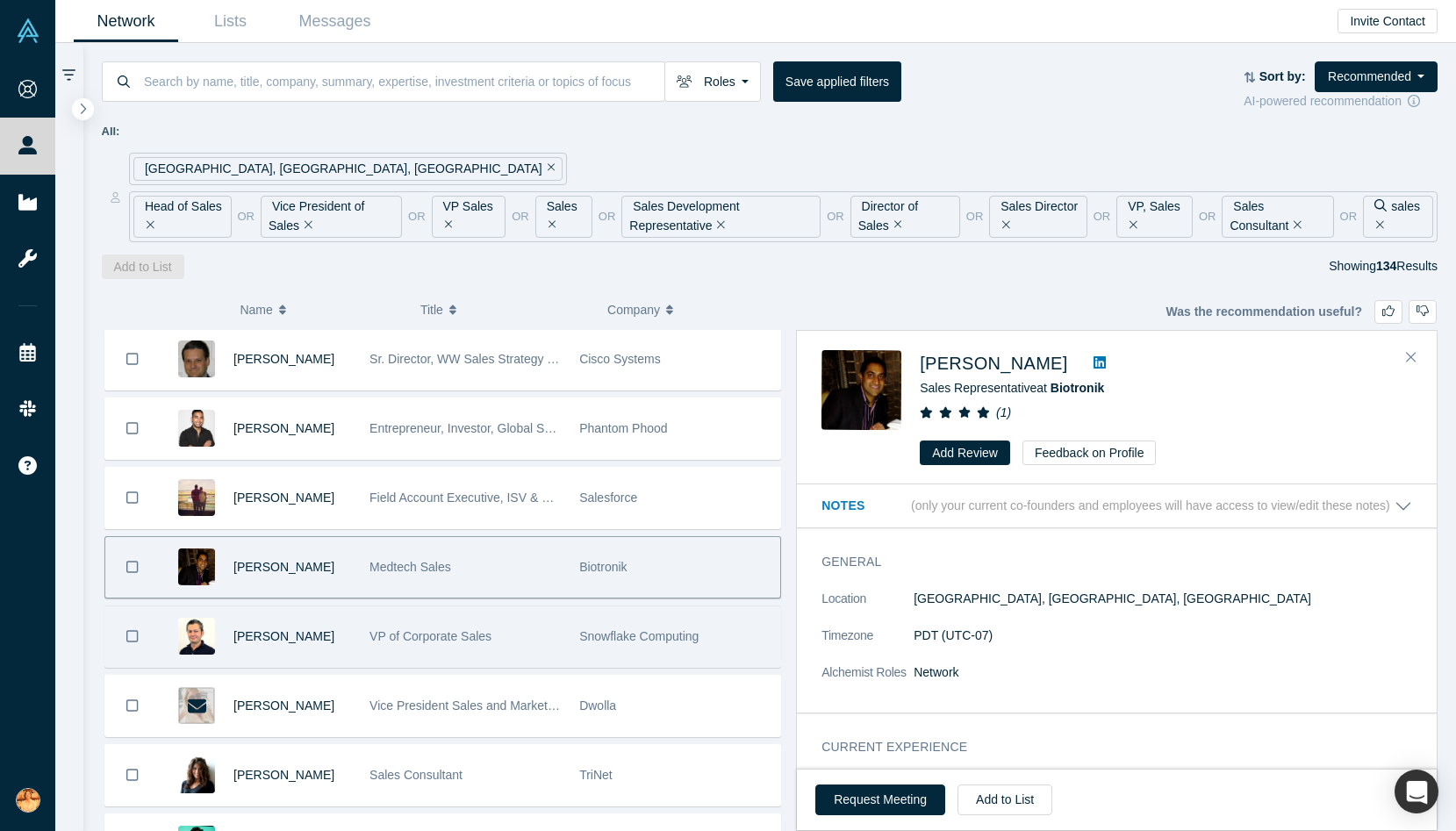
click at [341, 647] on div "[PERSON_NAME]" at bounding box center [292, 636] width 118 height 61
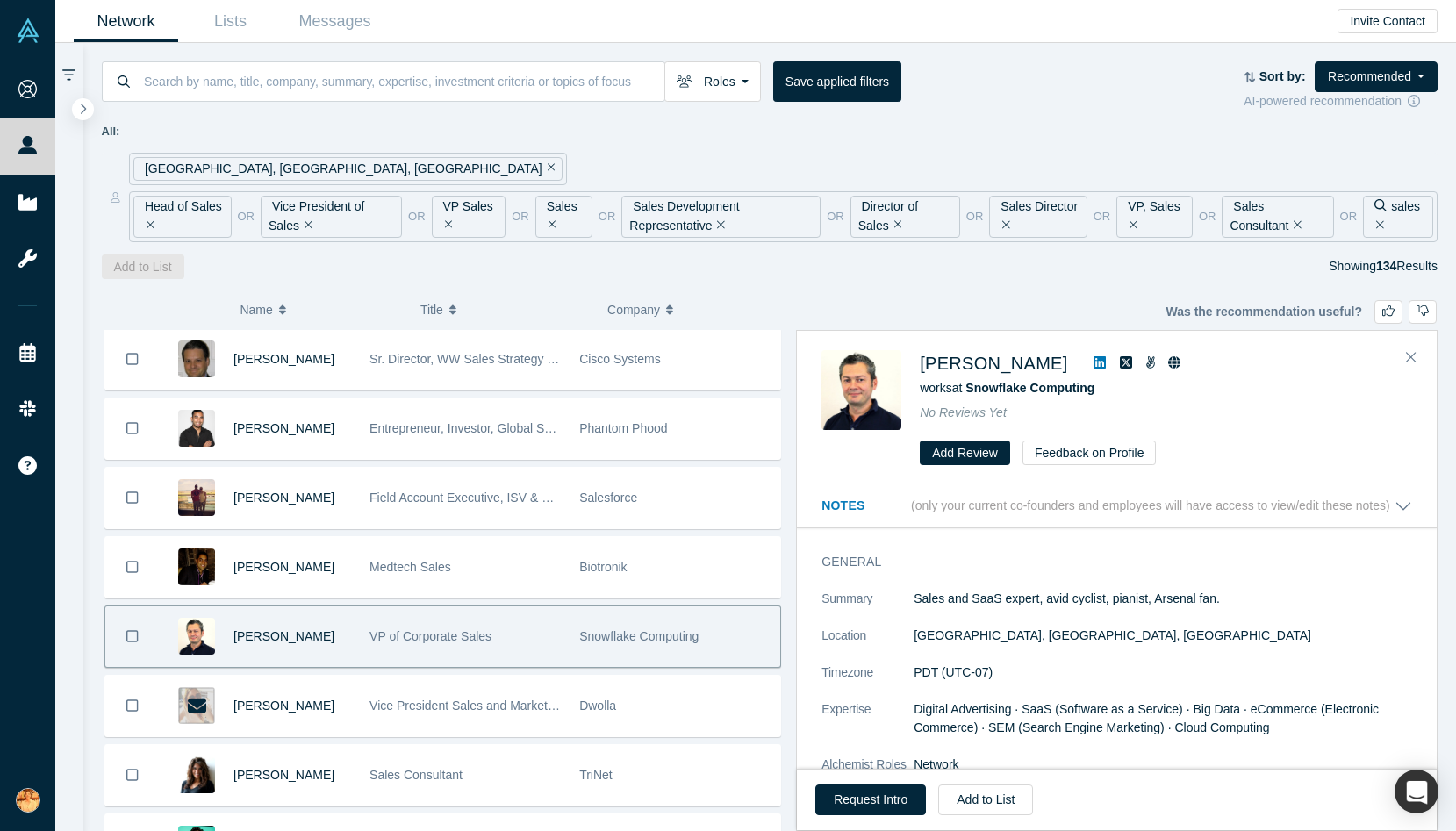
click at [1094, 359] on icon at bounding box center [1100, 362] width 12 height 12
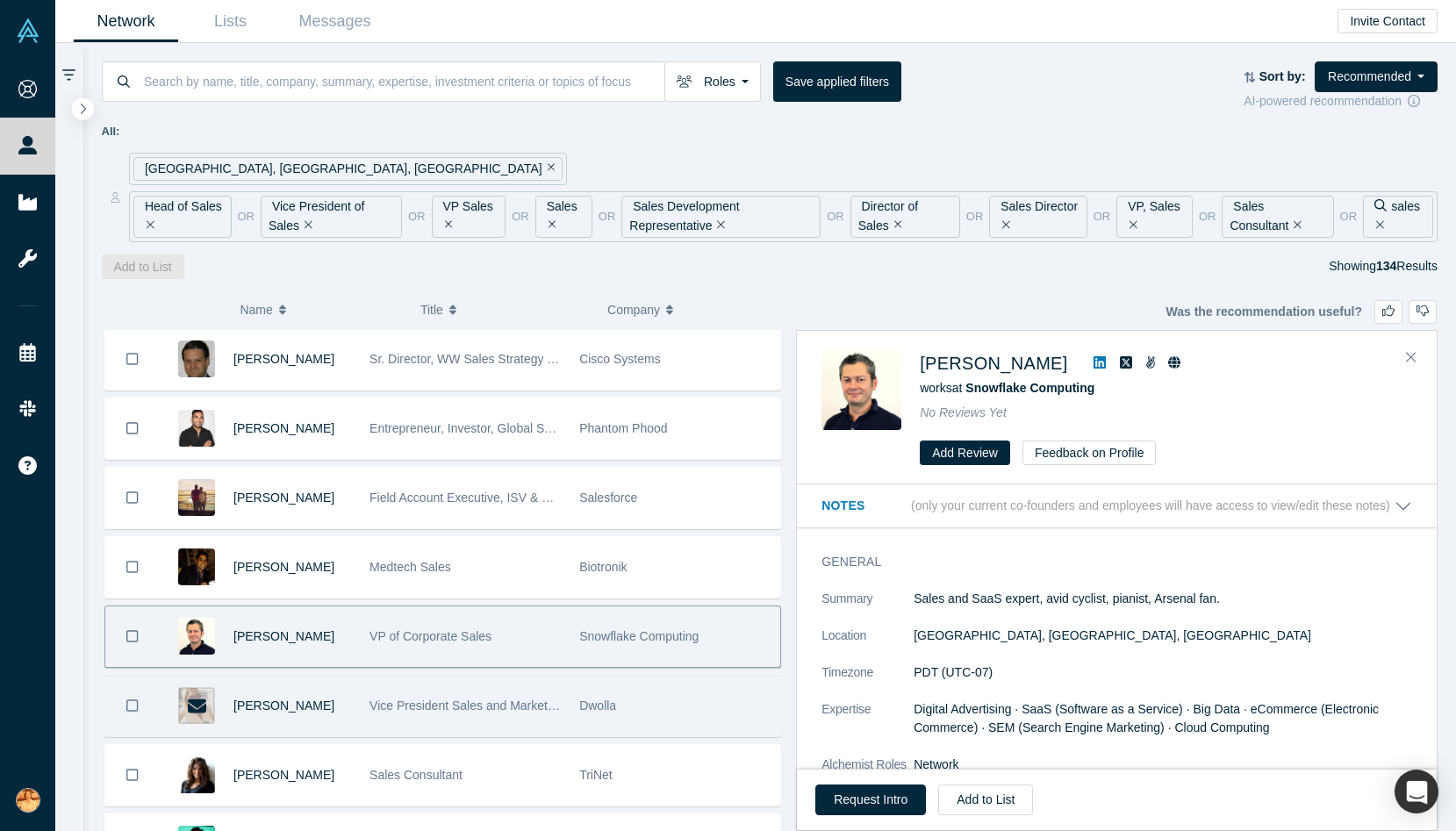
click at [454, 700] on span "Vice President Sales and Marketing" at bounding box center [466, 706] width 195 height 14
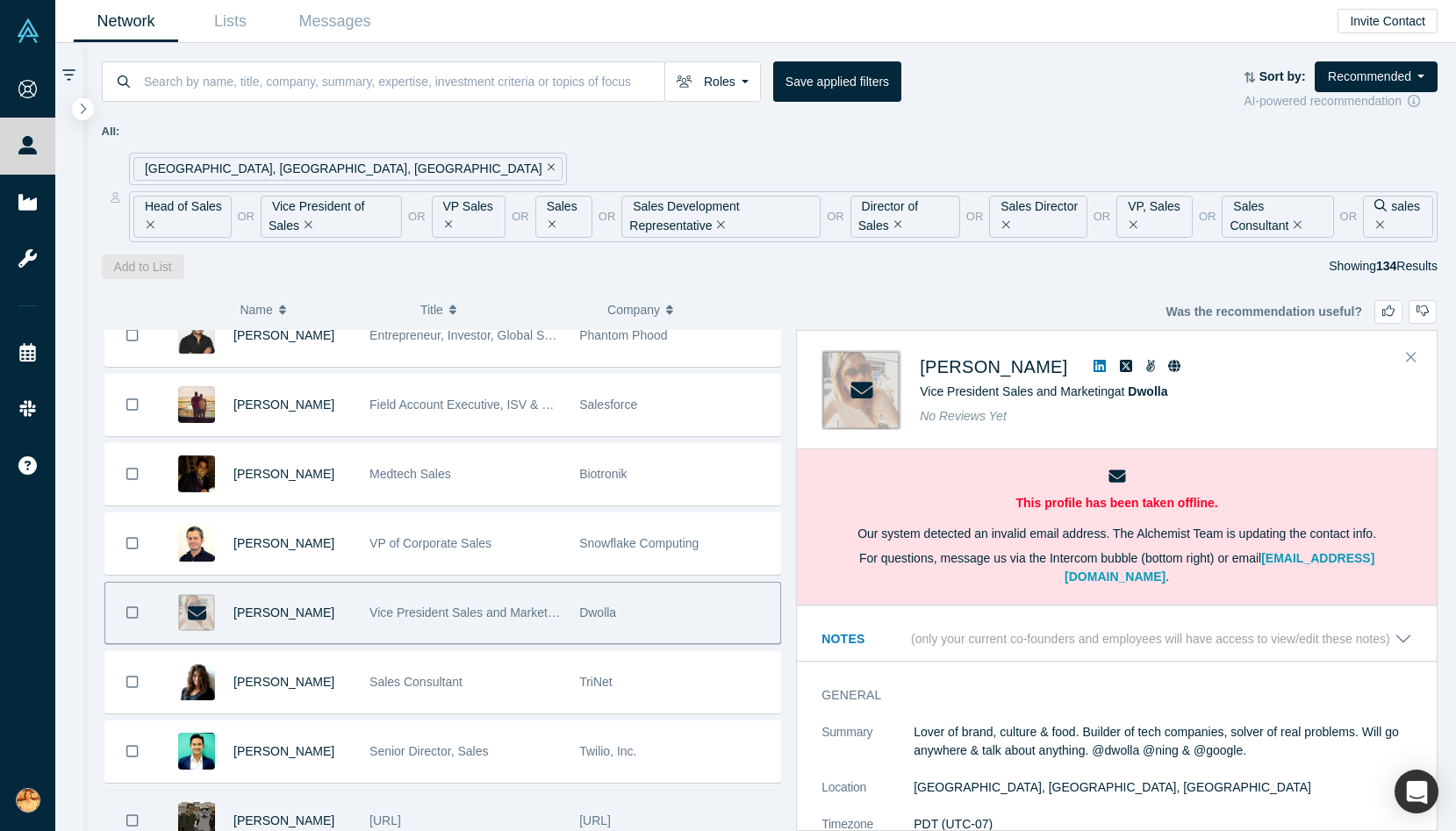
scroll to position [4707, 0]
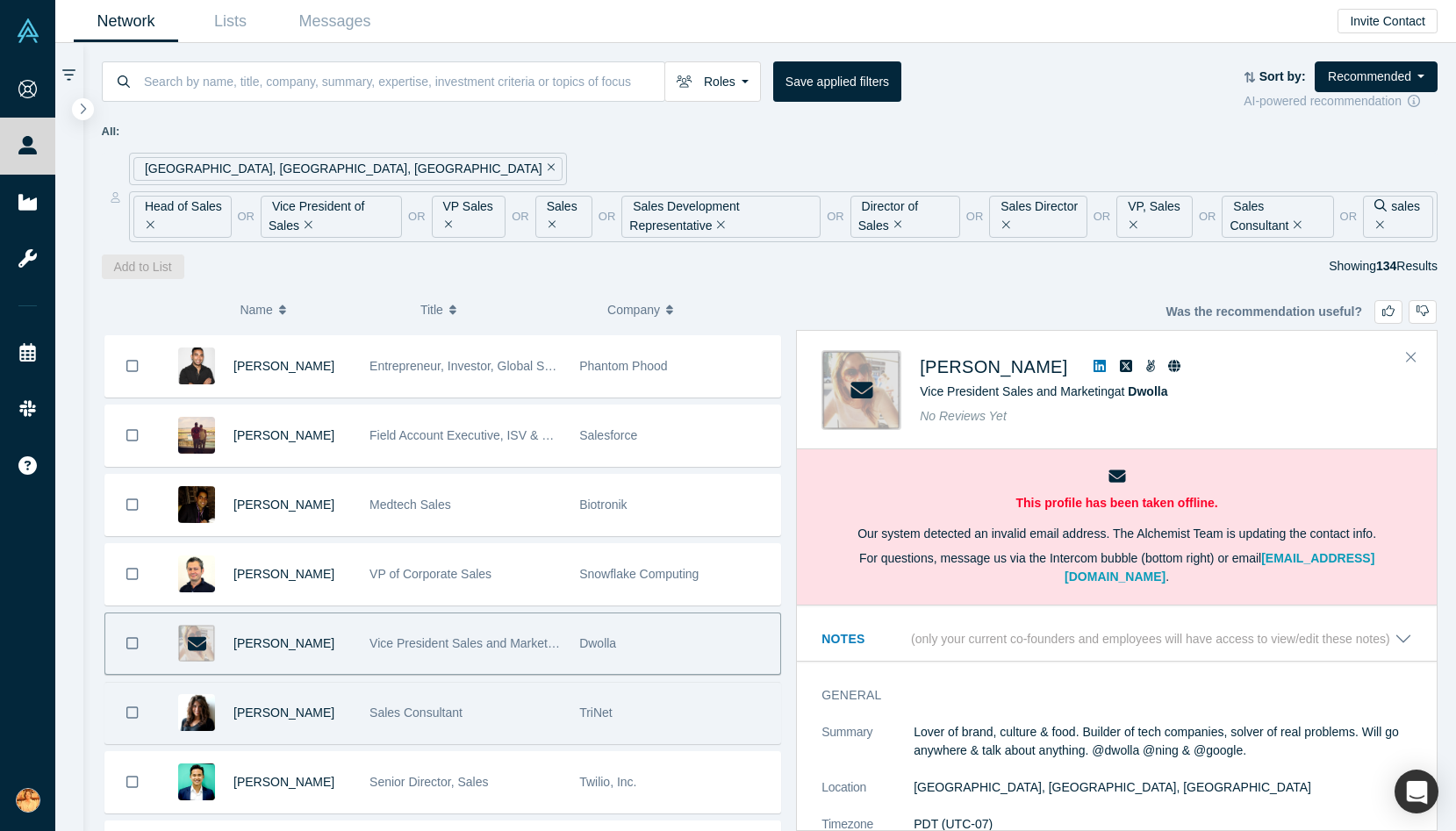
click at [495, 701] on div "Sales Consultant" at bounding box center [465, 713] width 192 height 61
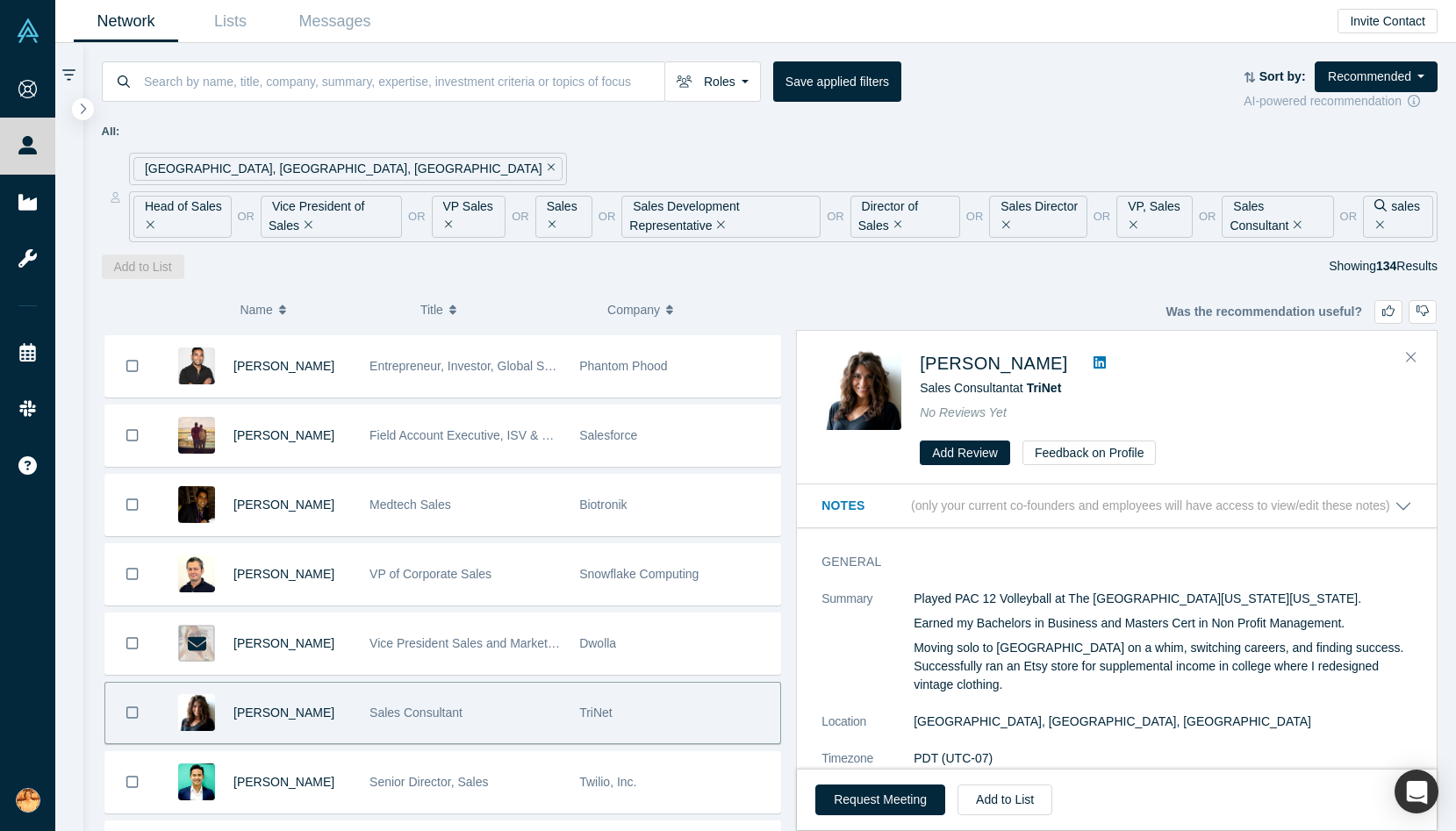
click at [1094, 366] on icon at bounding box center [1100, 362] width 12 height 12
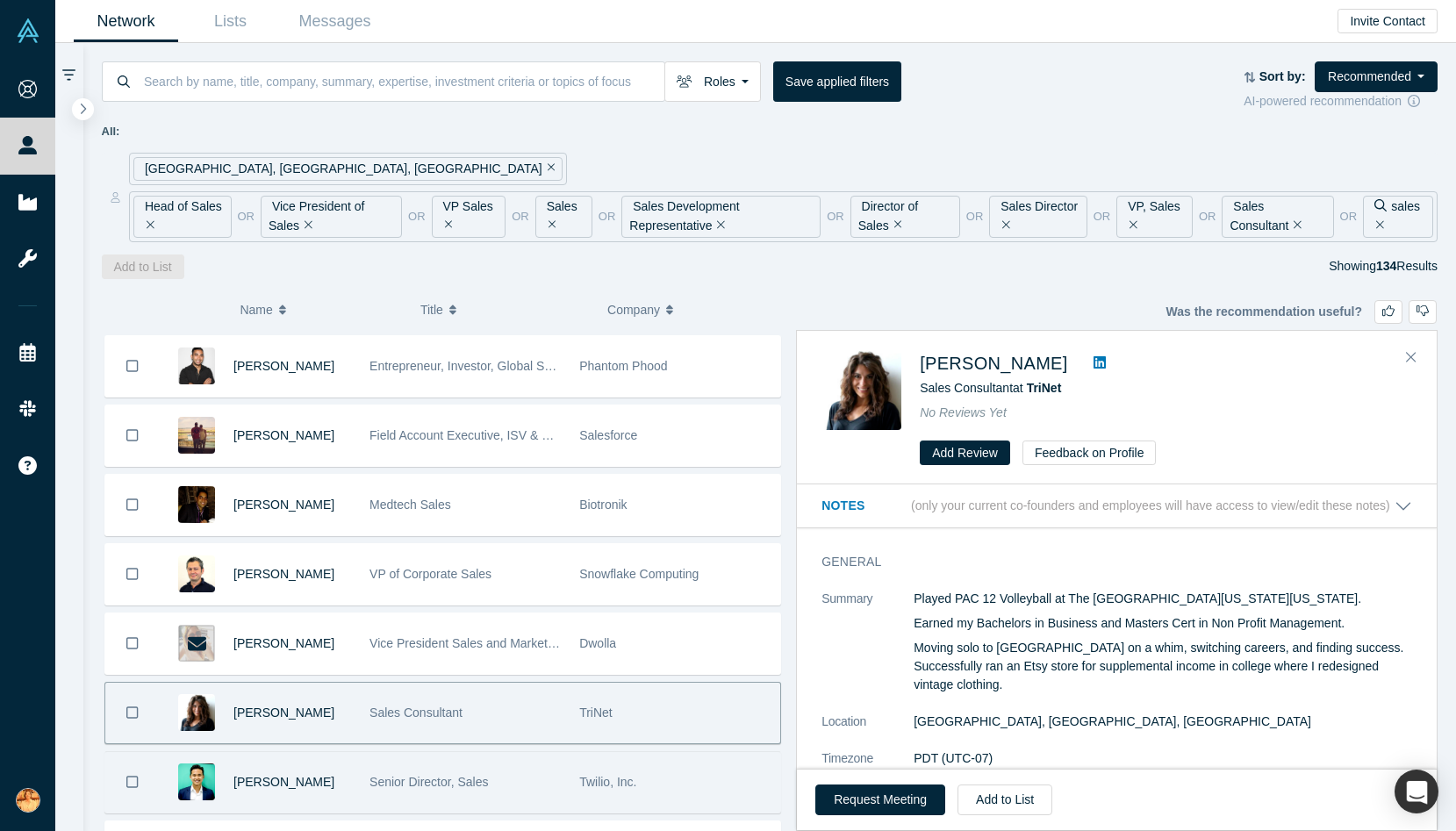
click at [539, 770] on div "Senior Director, Sales" at bounding box center [465, 782] width 192 height 61
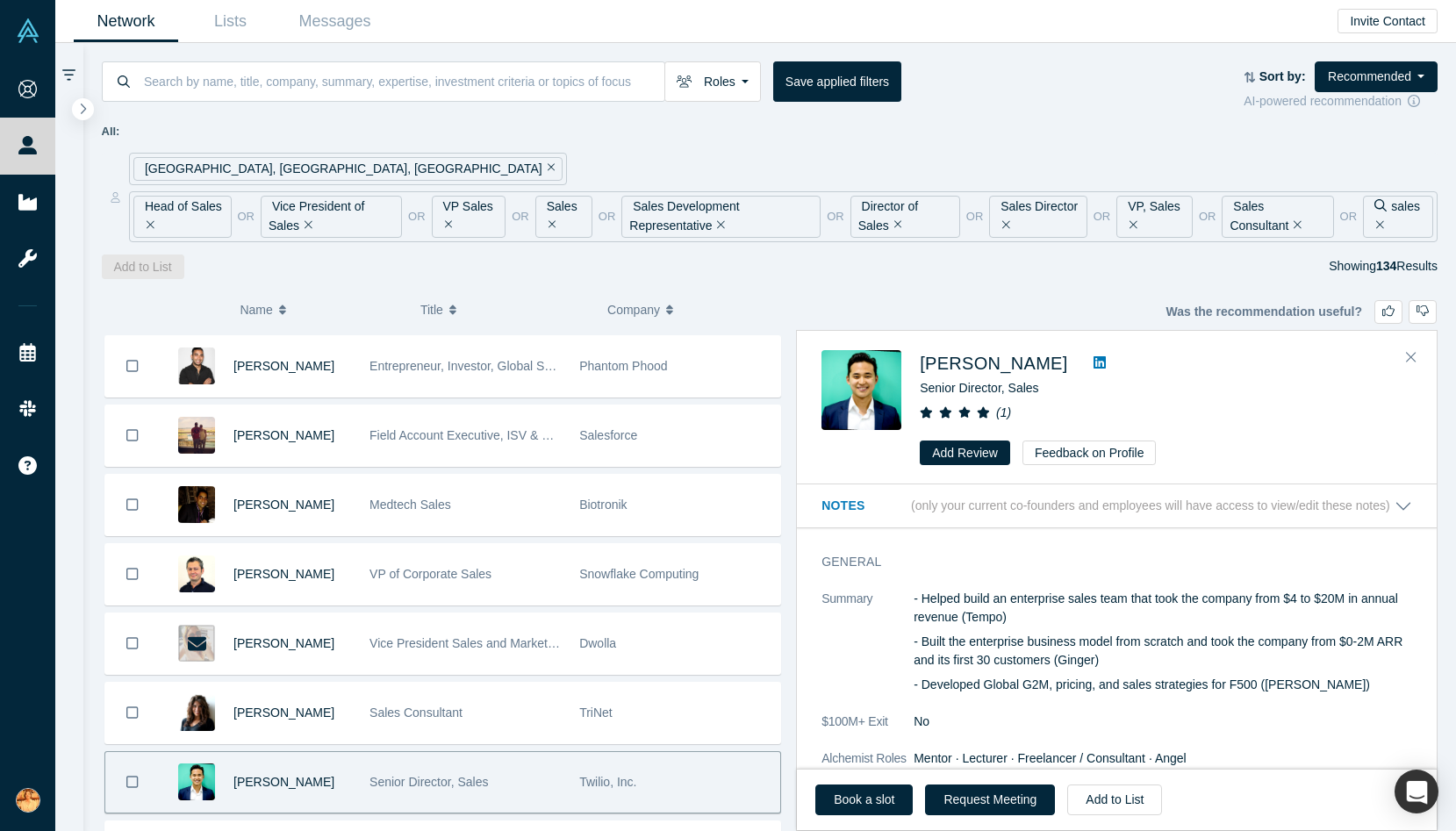
click at [1094, 362] on icon at bounding box center [1100, 362] width 12 height 14
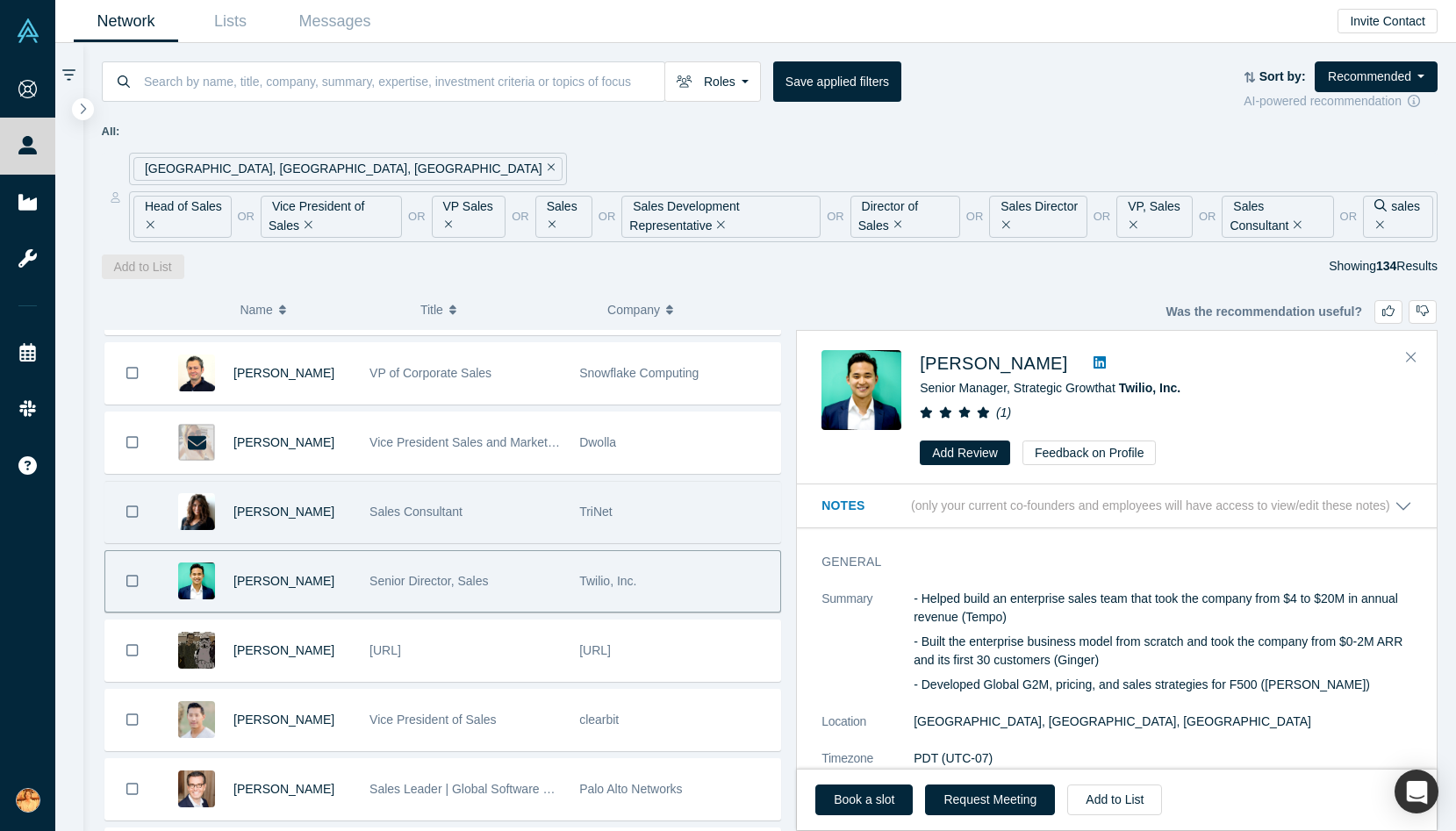
scroll to position [4918, 0]
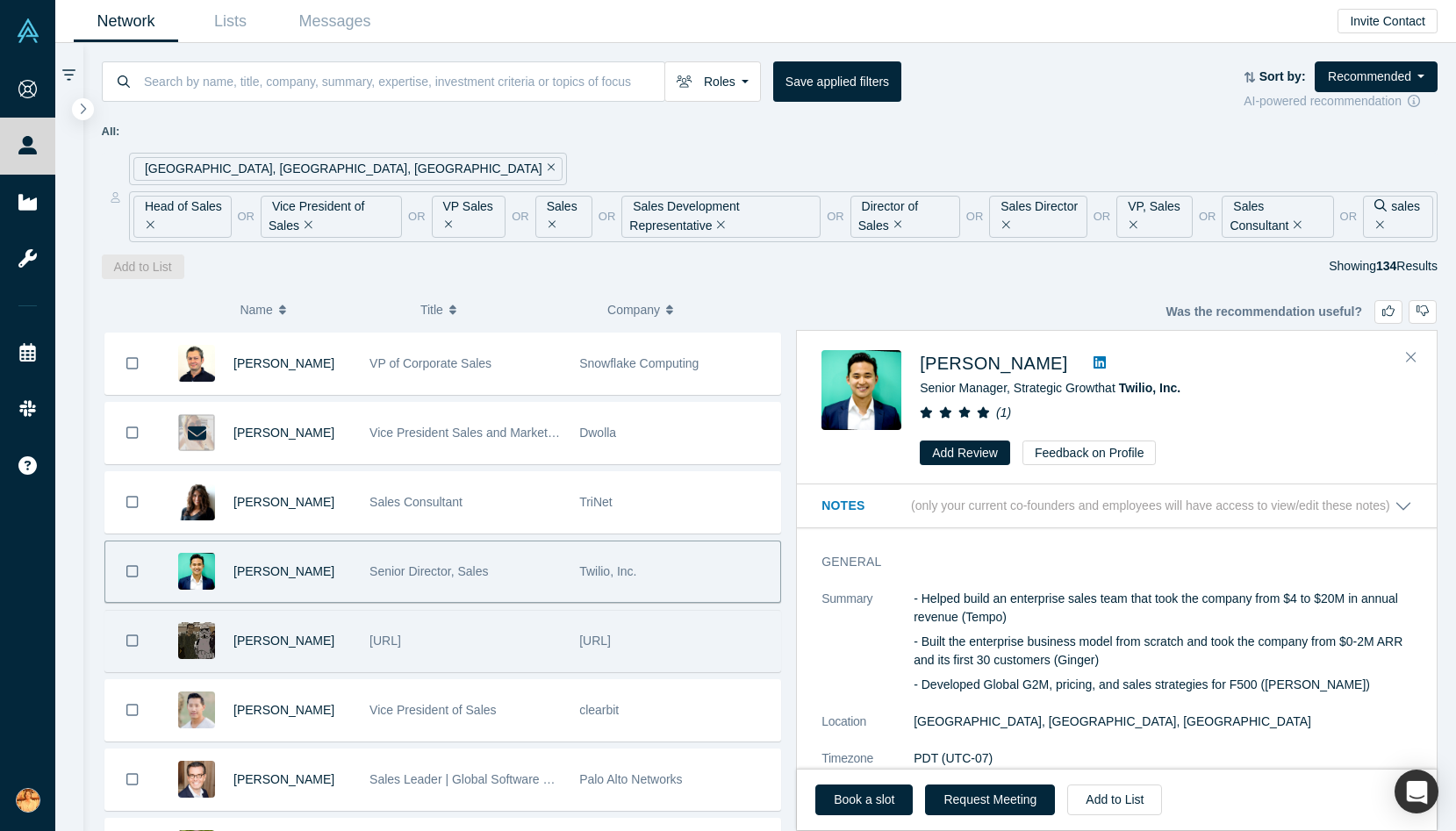
click at [433, 618] on div "[URL]" at bounding box center [465, 640] width 192 height 61
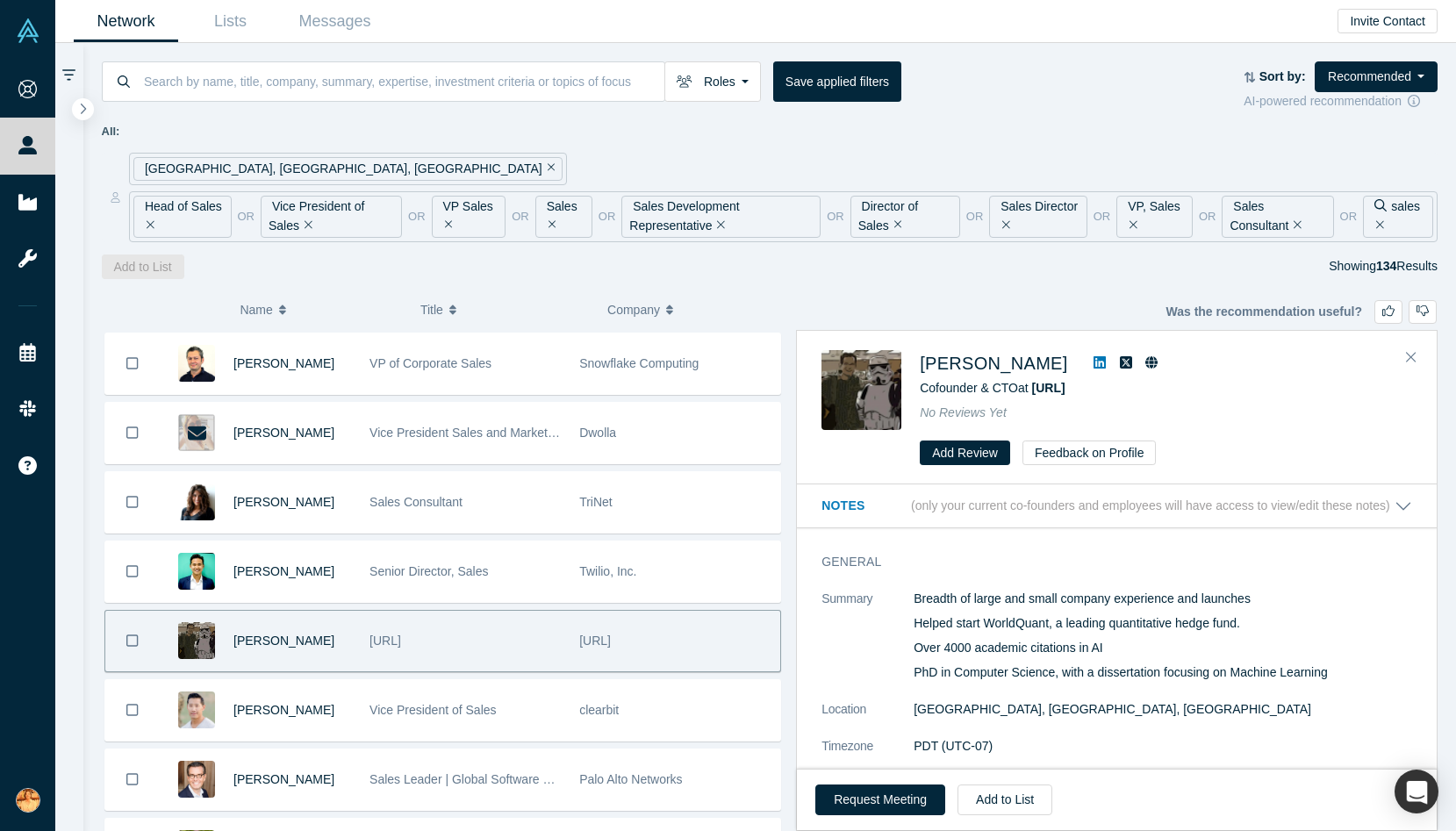
click at [1094, 361] on icon at bounding box center [1100, 362] width 12 height 14
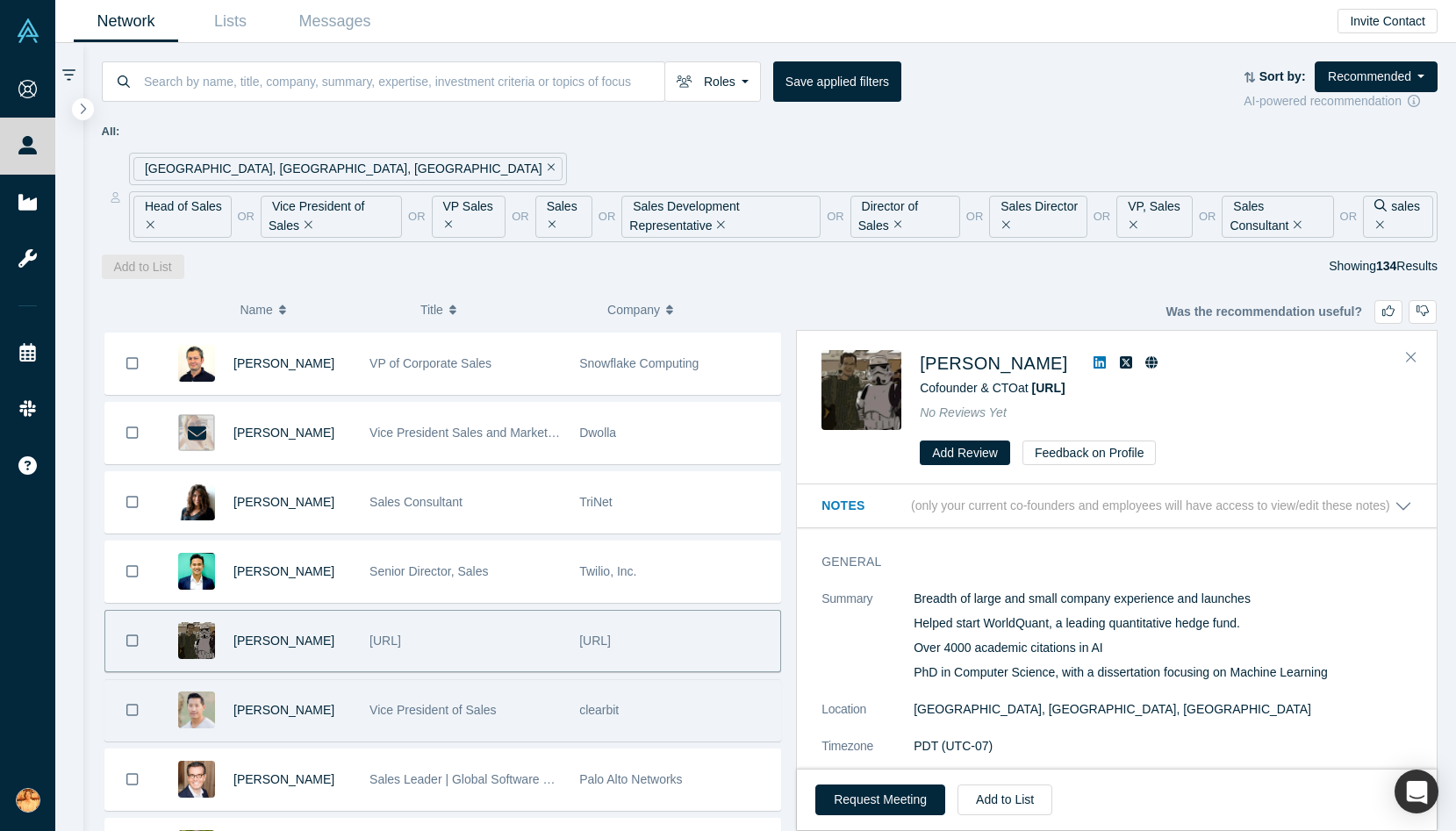
click at [418, 714] on span "Vice President of Sales" at bounding box center [433, 710] width 127 height 14
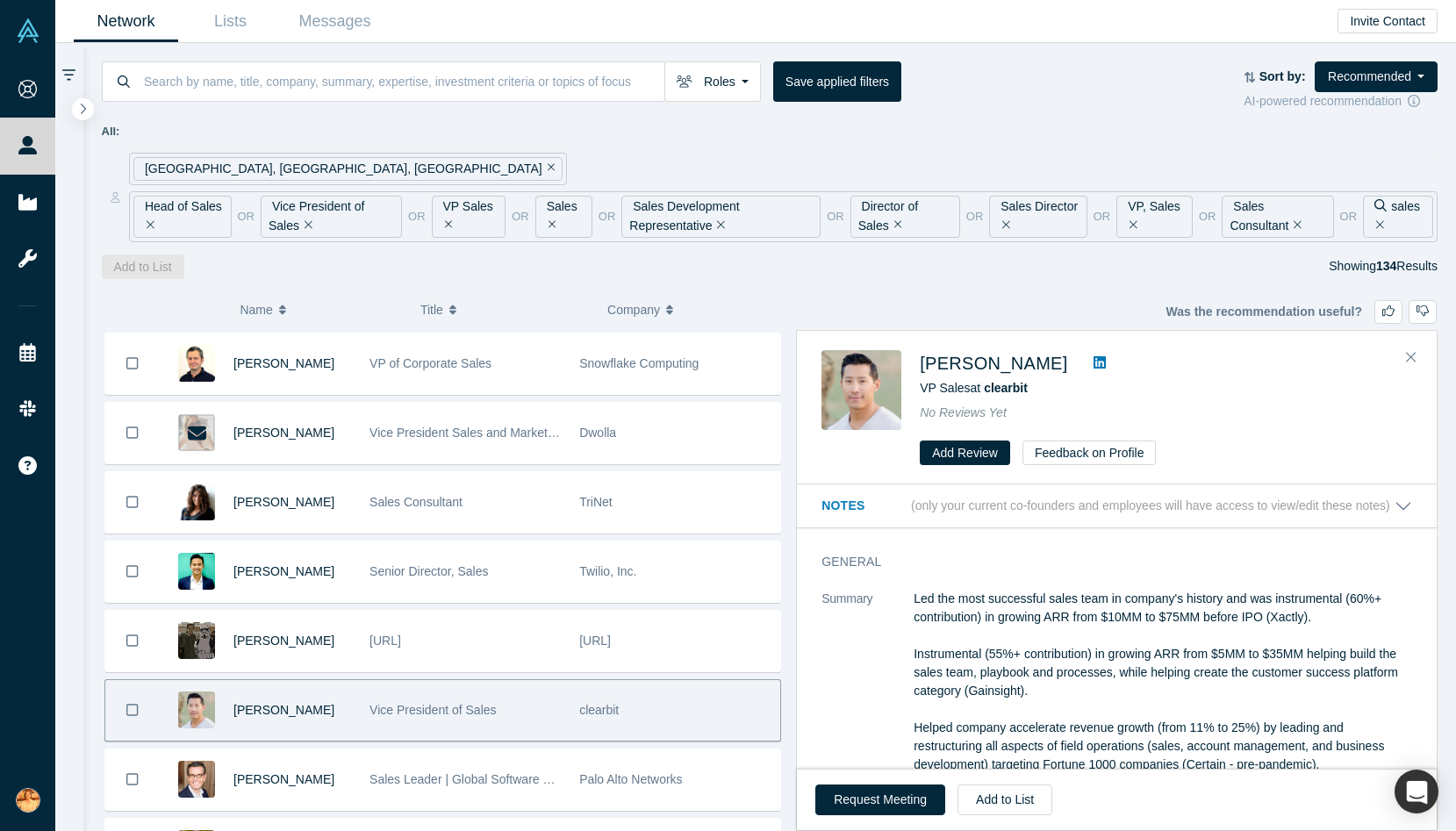
click at [1094, 359] on icon at bounding box center [1100, 362] width 12 height 12
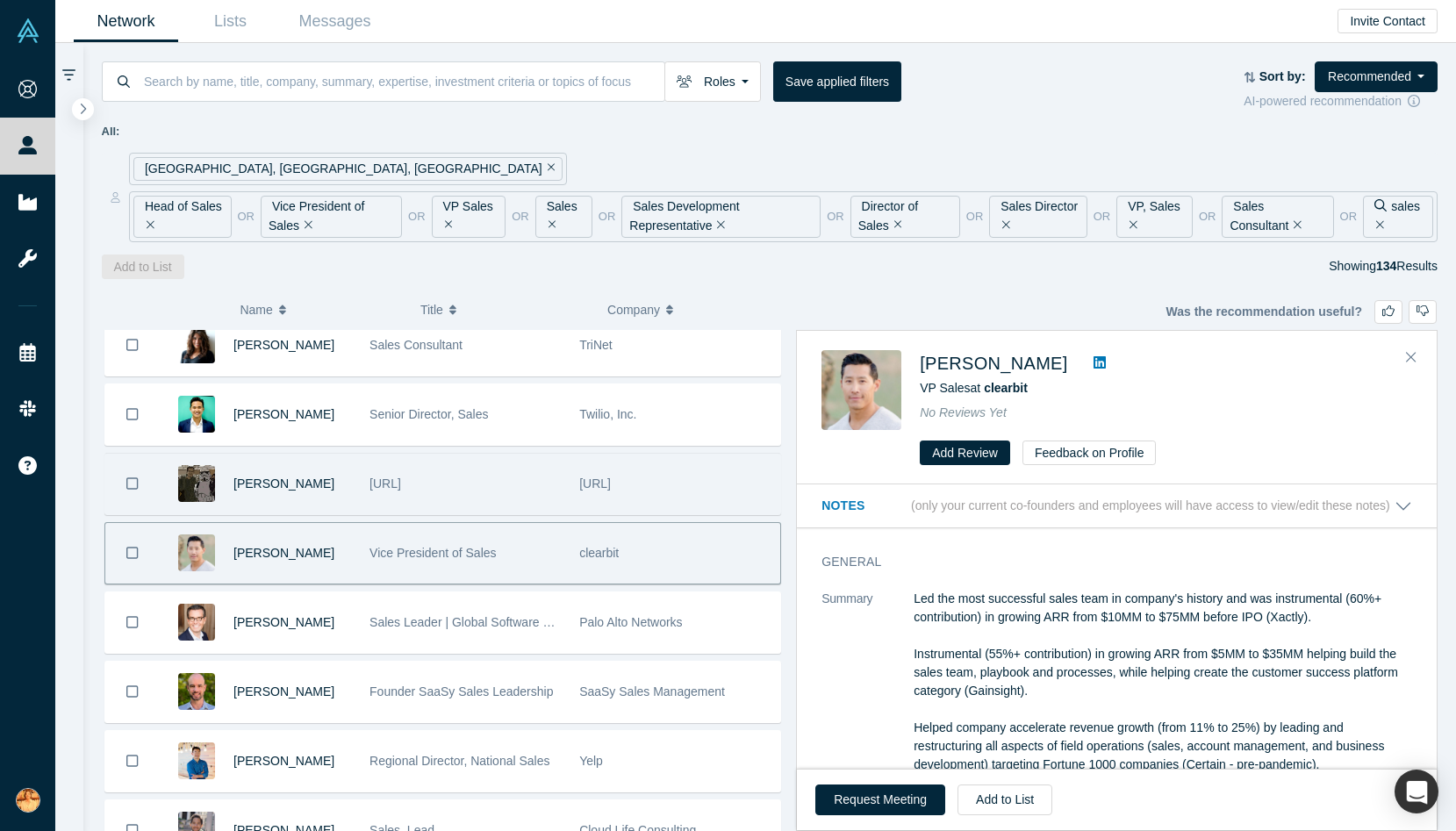
scroll to position [5086, 0]
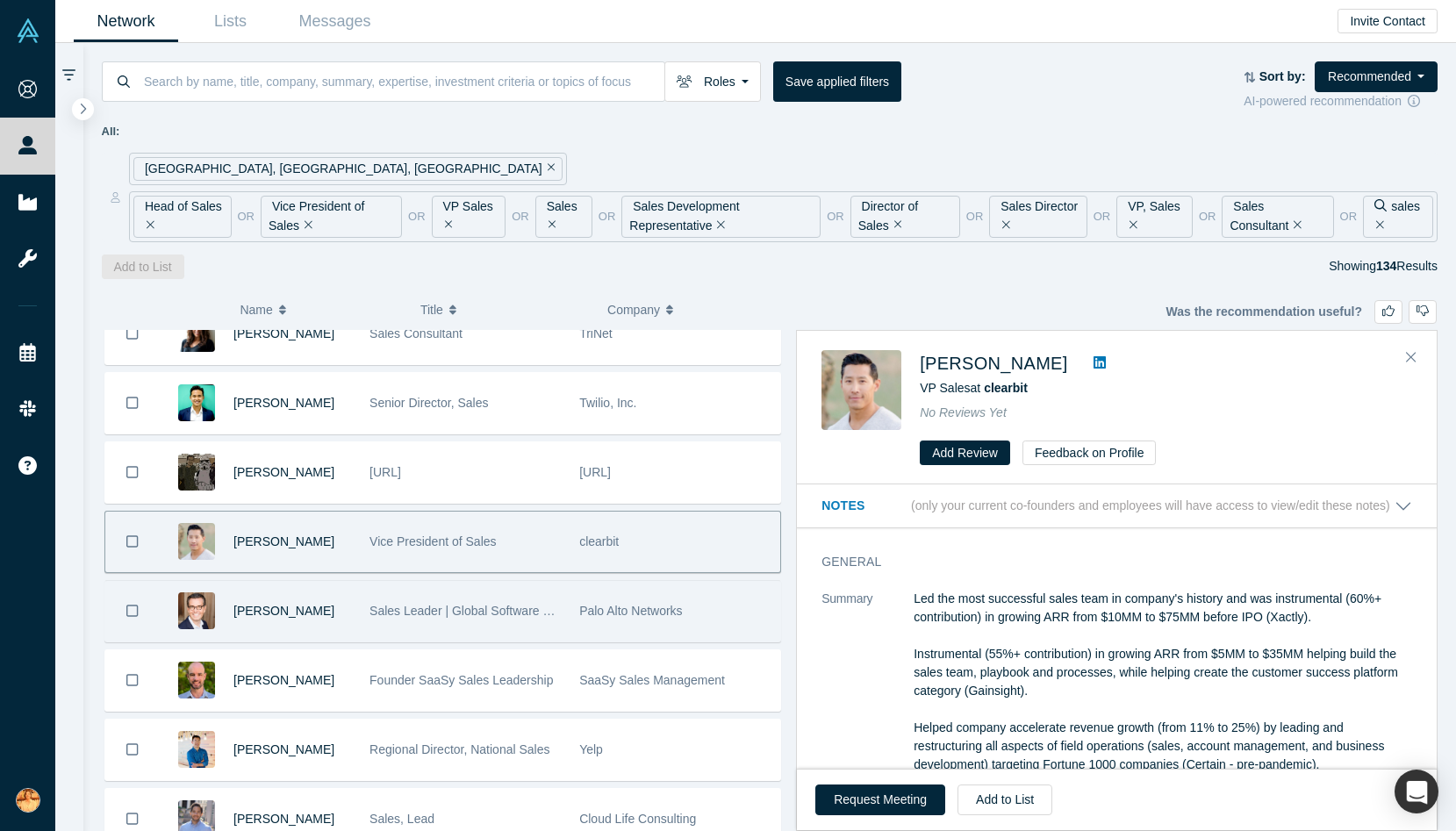
click at [466, 623] on div "Sales Leader | Global Software and Services Sales | Helping customers build bet…" at bounding box center [465, 611] width 192 height 61
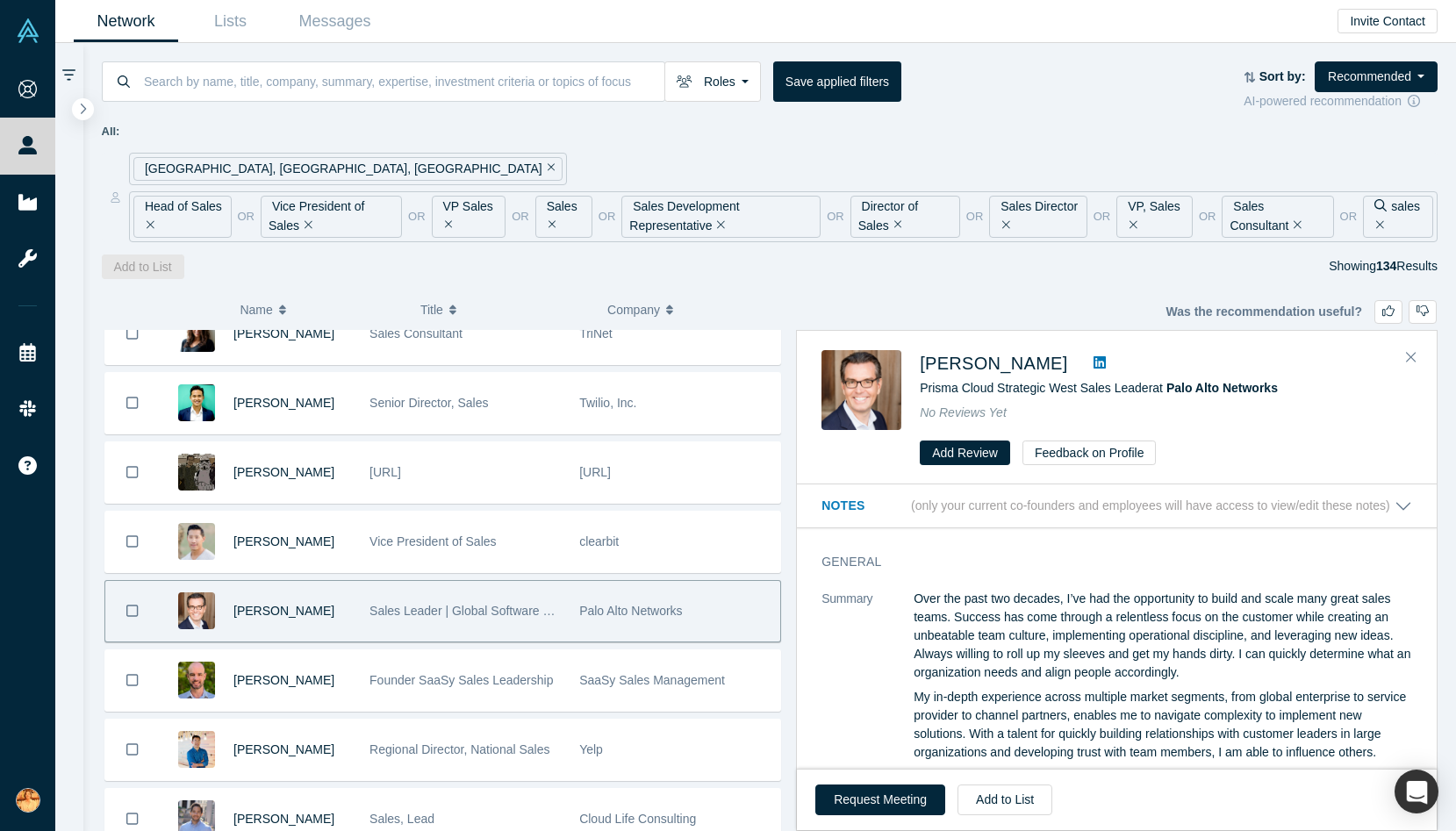
click at [1094, 364] on icon at bounding box center [1100, 362] width 12 height 12
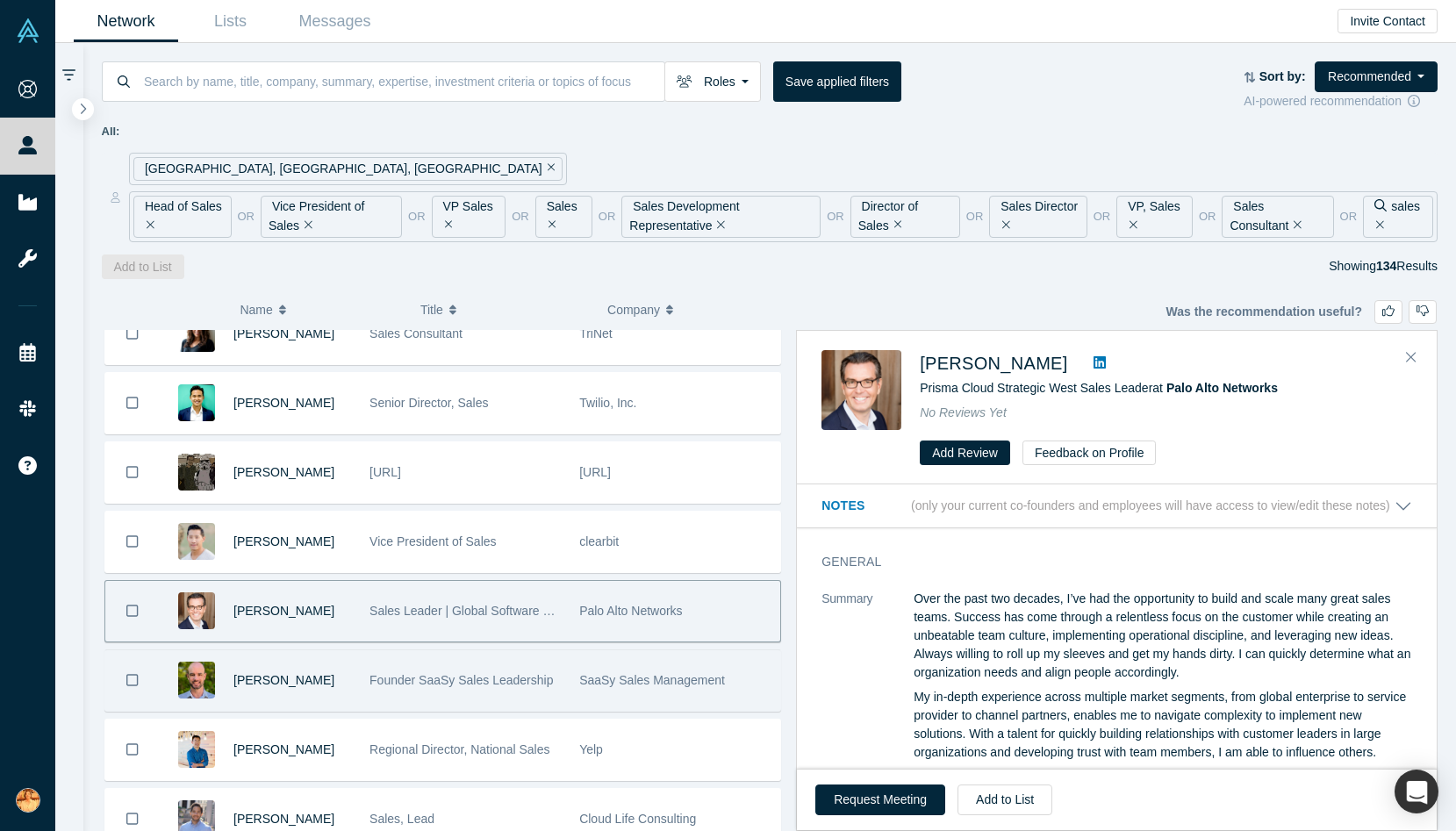
click at [338, 691] on div "[PERSON_NAME]" at bounding box center [292, 680] width 118 height 61
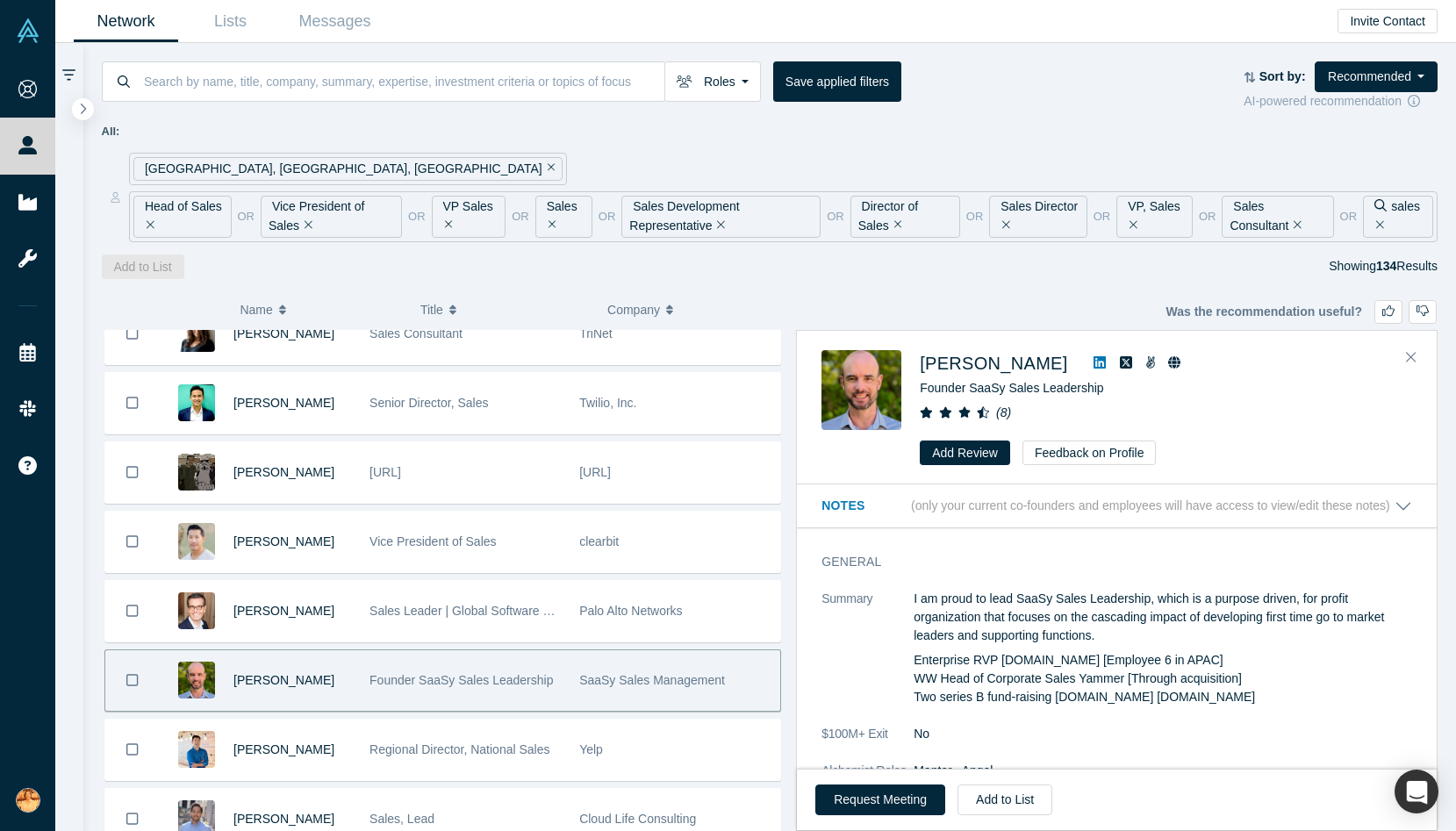
click at [1094, 358] on icon at bounding box center [1100, 362] width 12 height 14
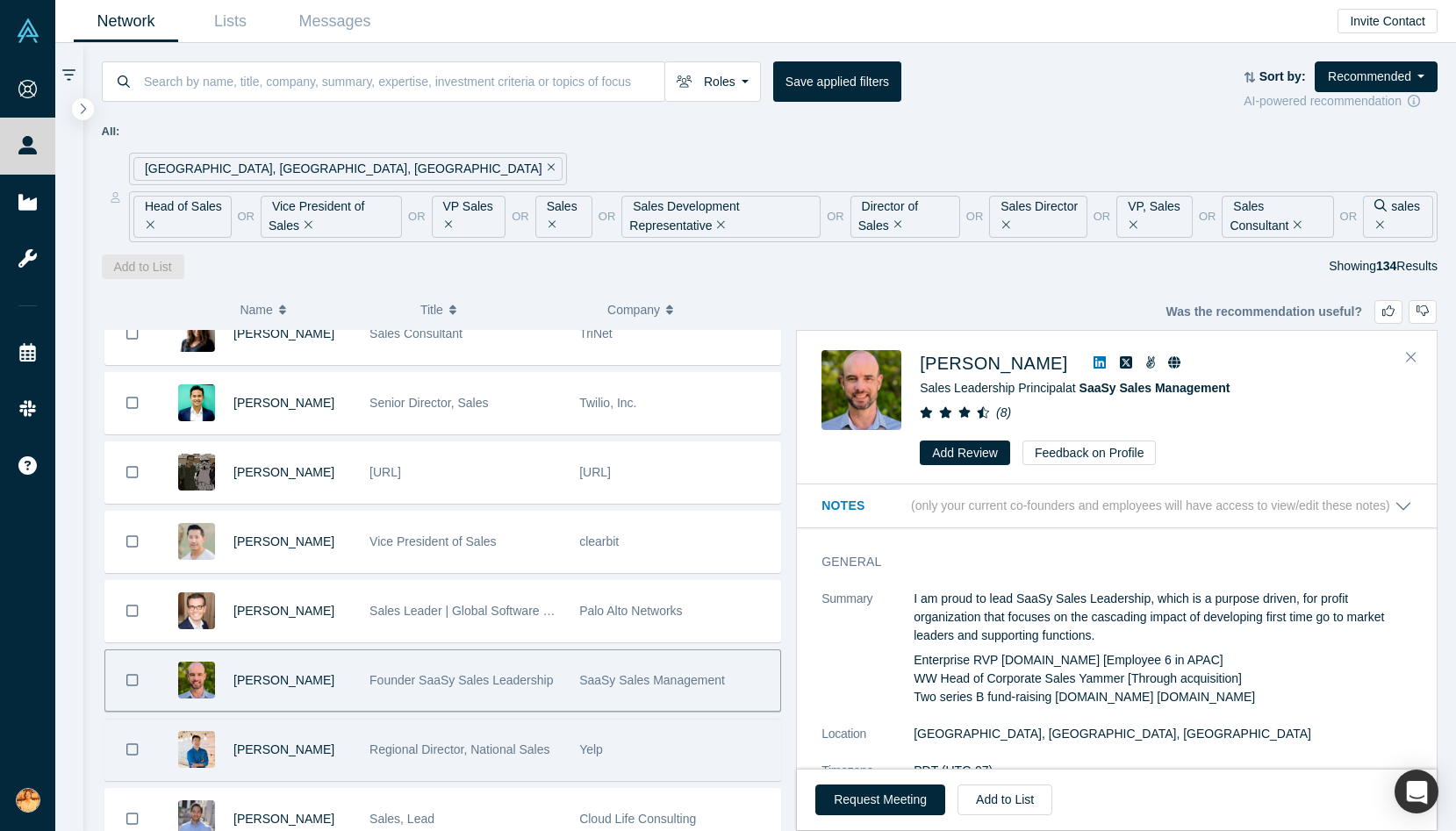
click at [377, 746] on span "Regional Director, National Sales" at bounding box center [459, 749] width 180 height 14
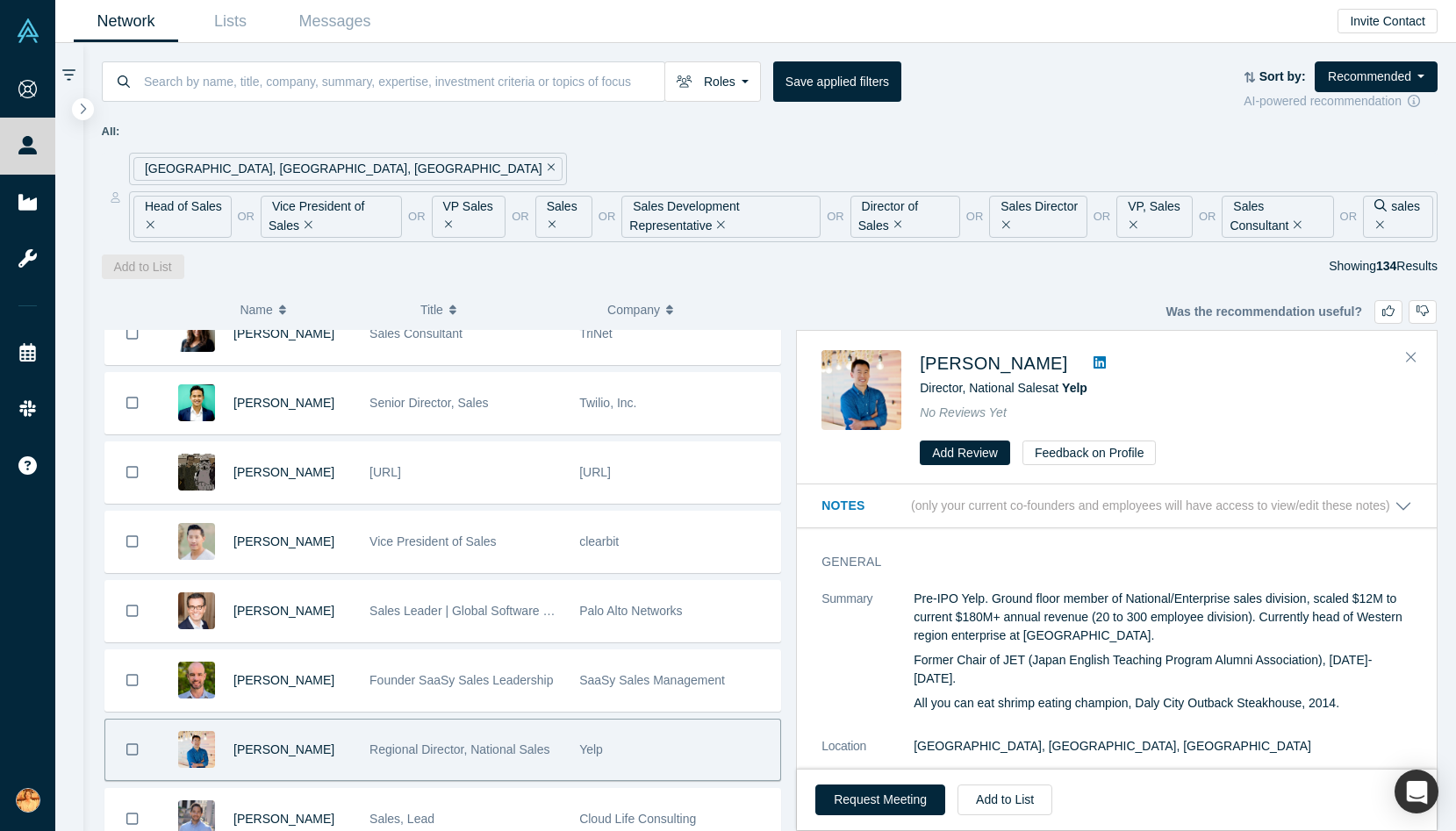
click at [1094, 363] on icon at bounding box center [1100, 362] width 12 height 12
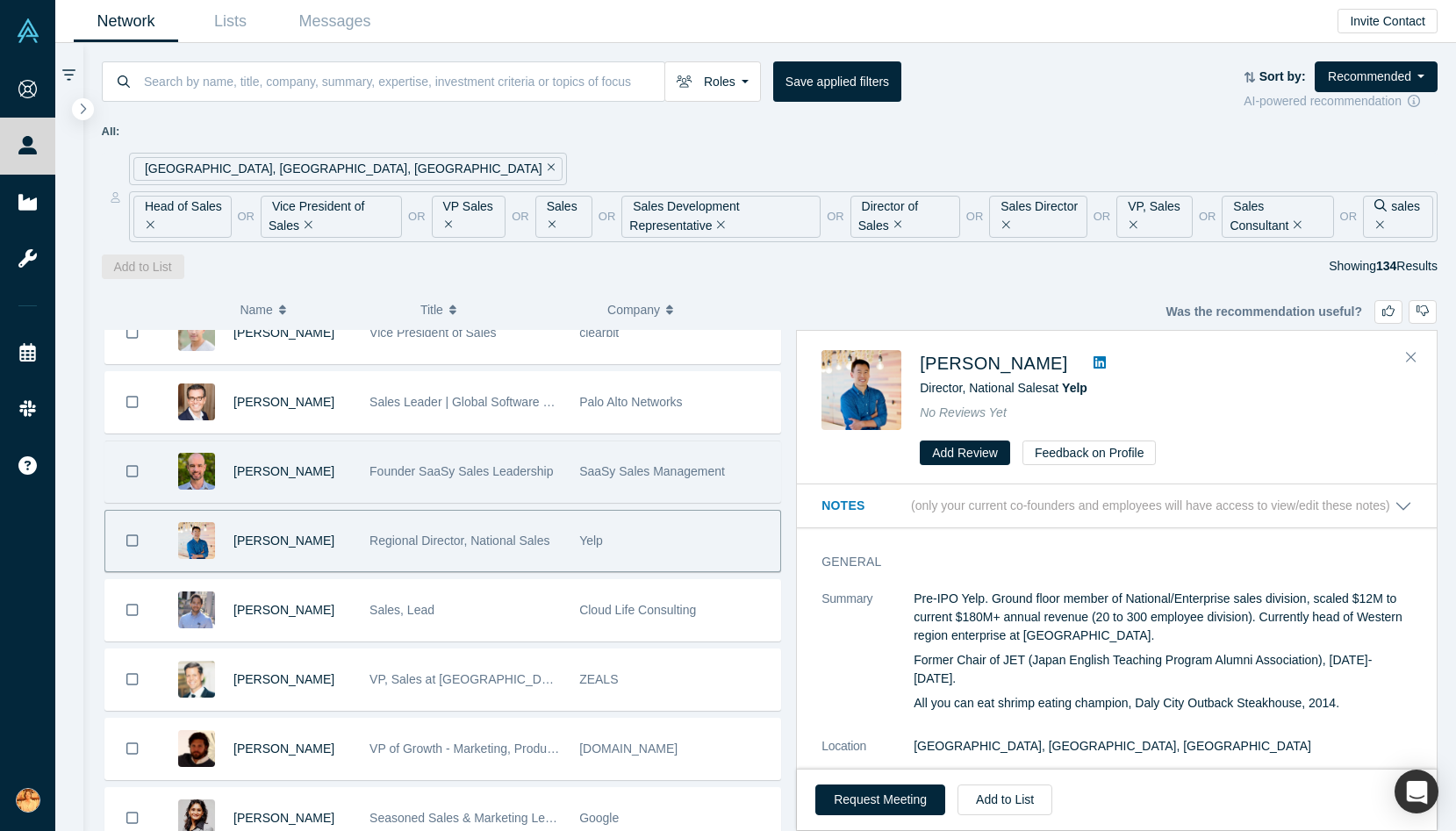
scroll to position [5297, 0]
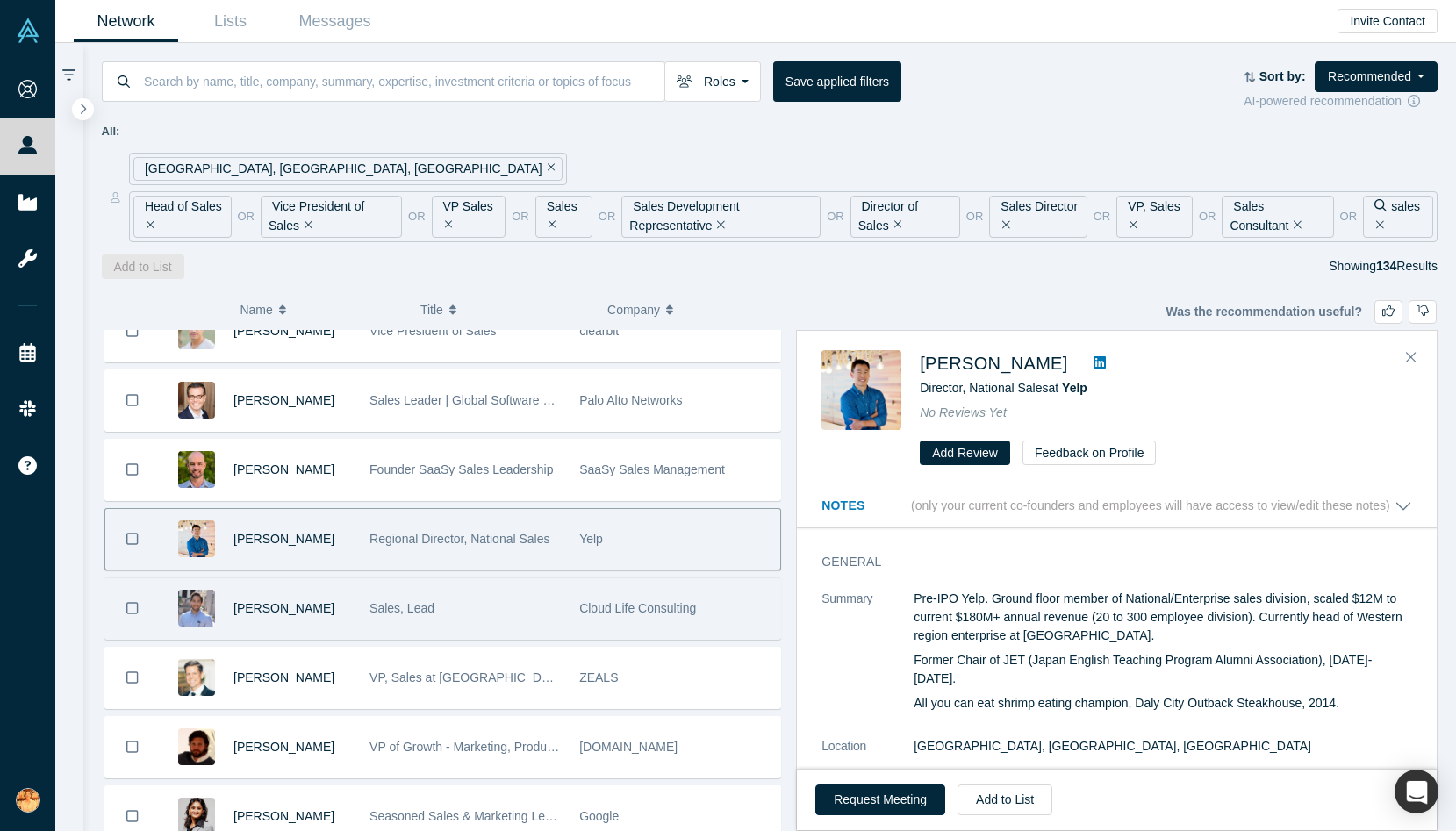
click at [531, 611] on div "Sales, Lead" at bounding box center [465, 608] width 192 height 61
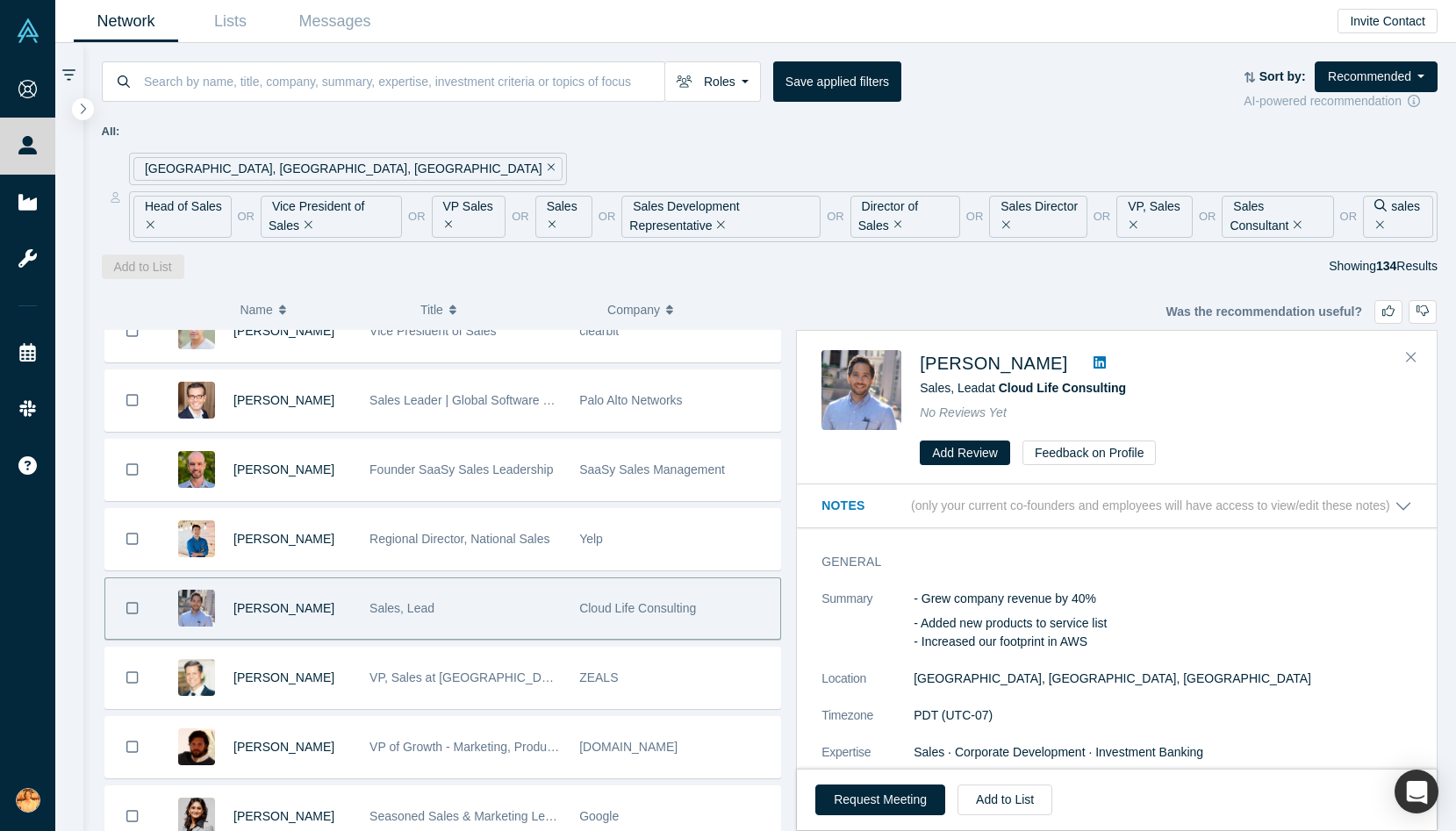
click at [1106, 359] on icon at bounding box center [1100, 362] width 12 height 12
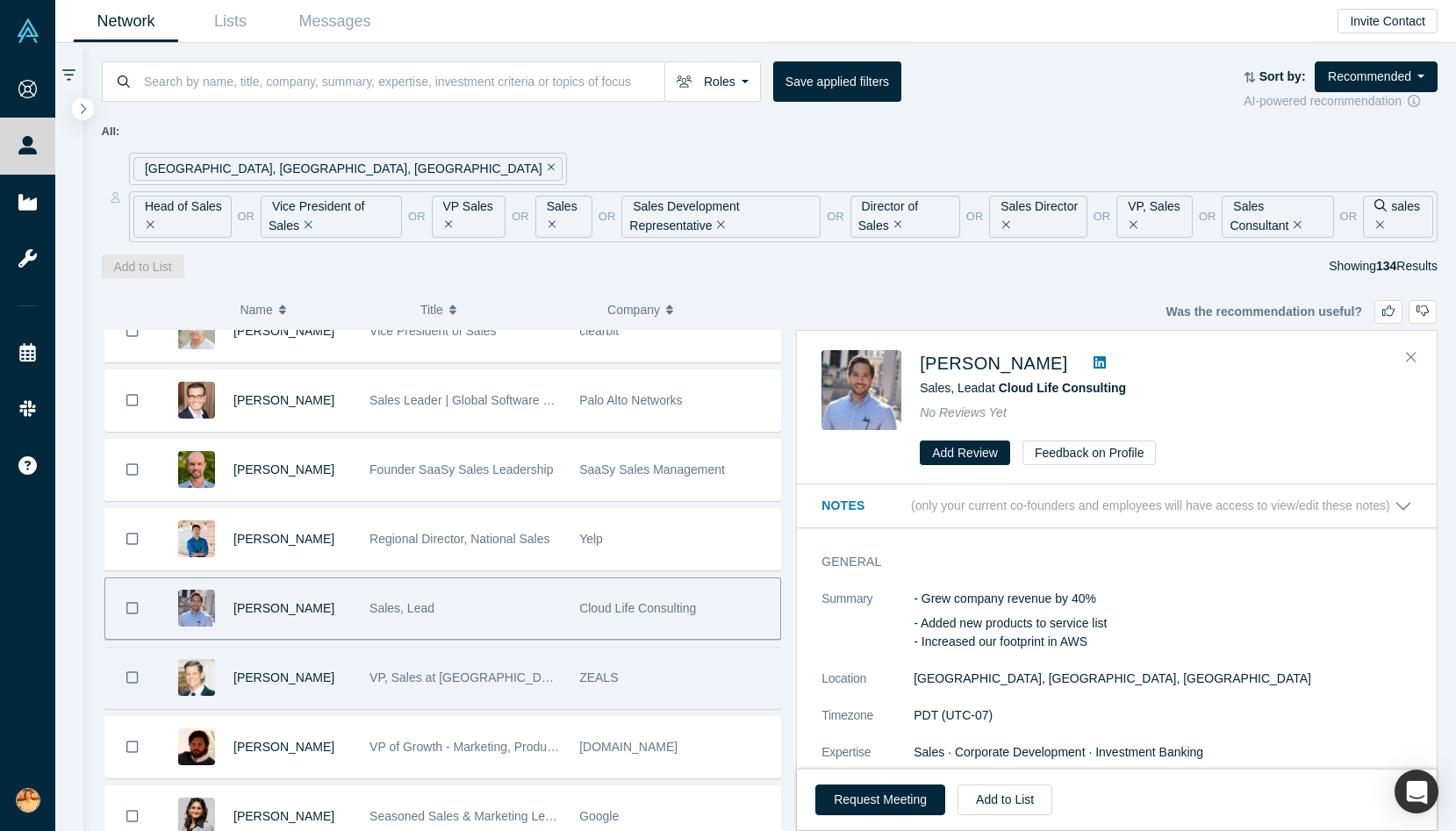
click at [610, 690] on div "ZEALS" at bounding box center [675, 677] width 192 height 61
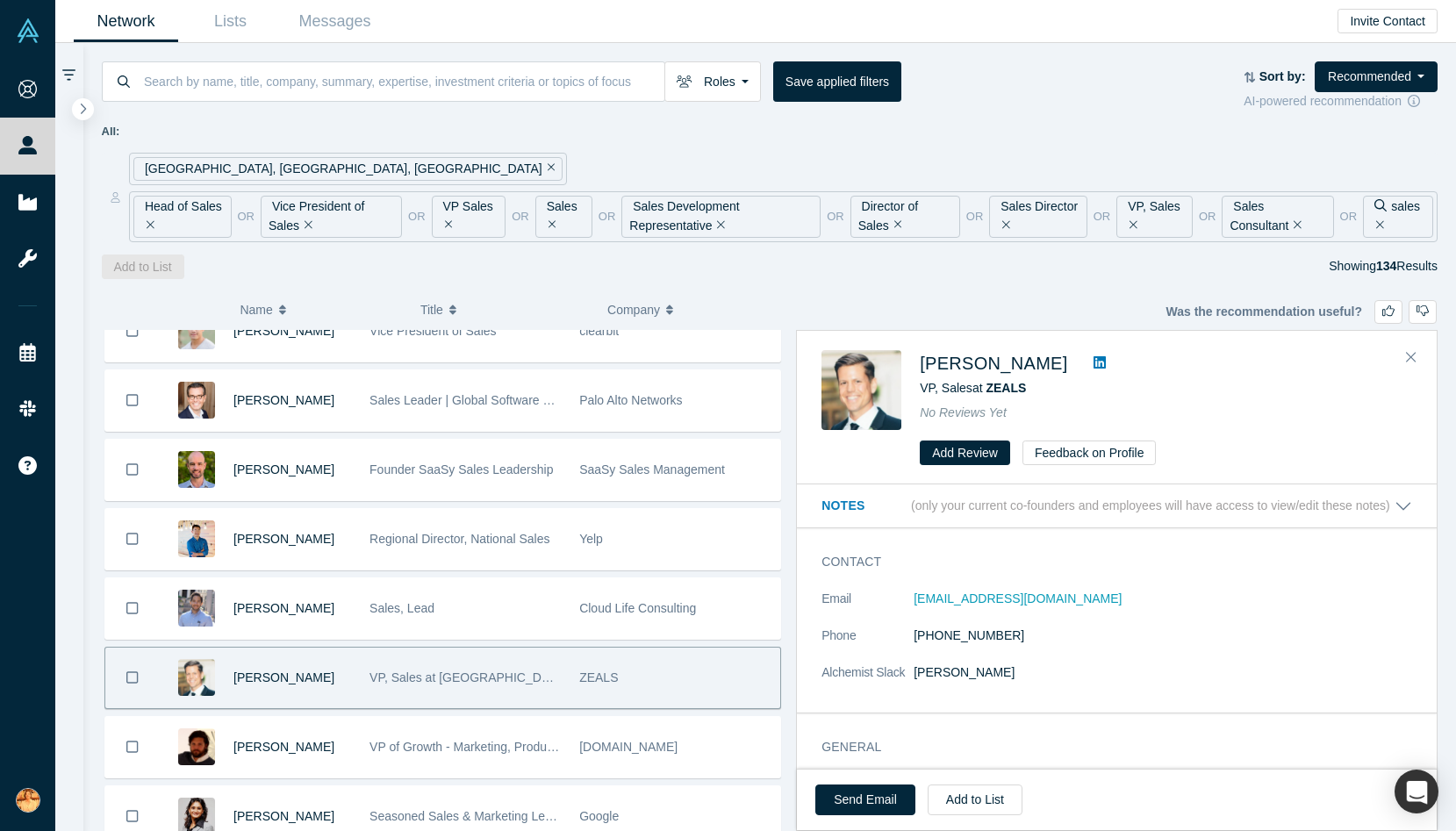
click at [1094, 366] on icon at bounding box center [1100, 362] width 12 height 12
click at [1422, 359] on button "Close" at bounding box center [1411, 358] width 27 height 28
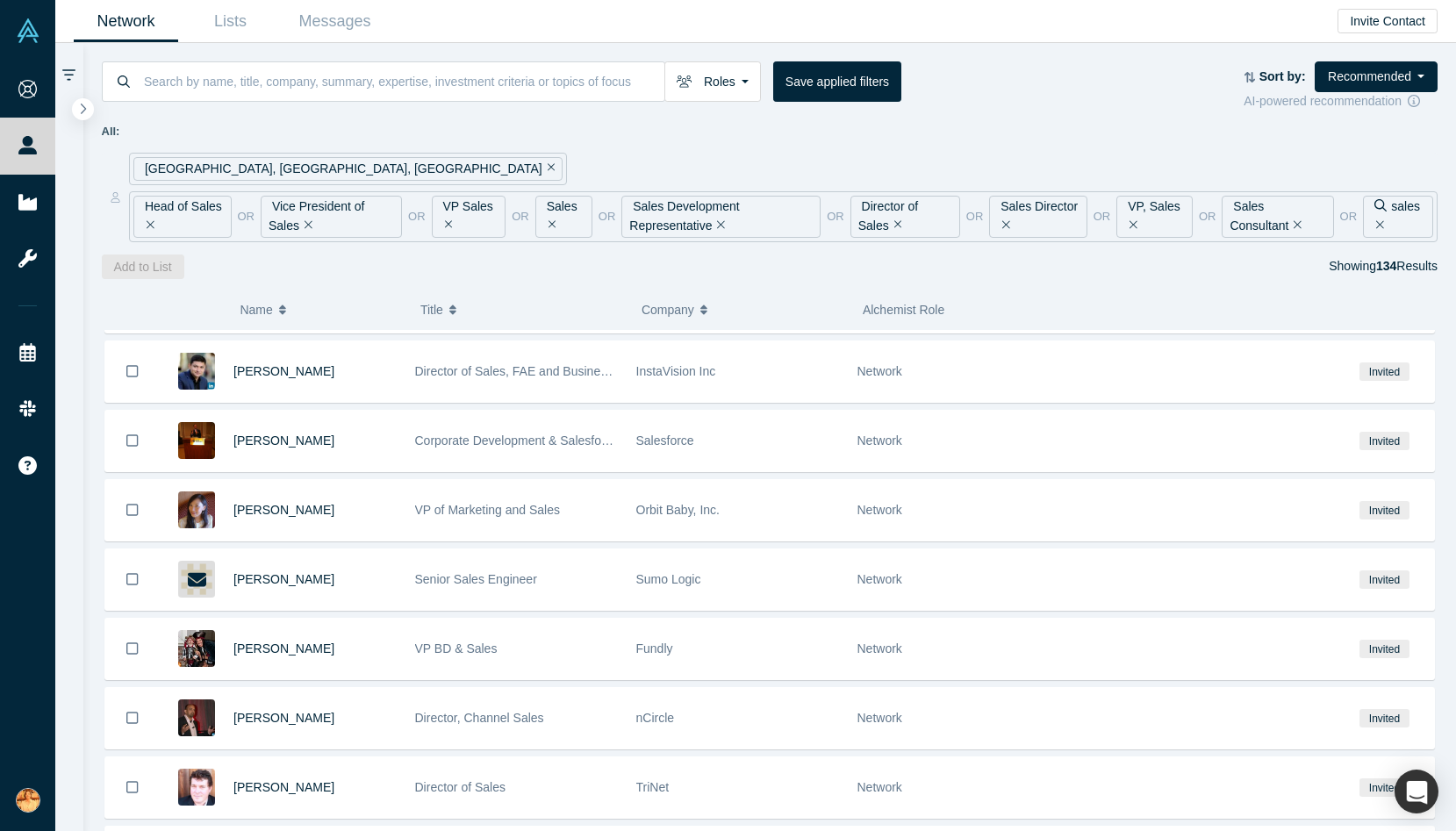
scroll to position [1787, 0]
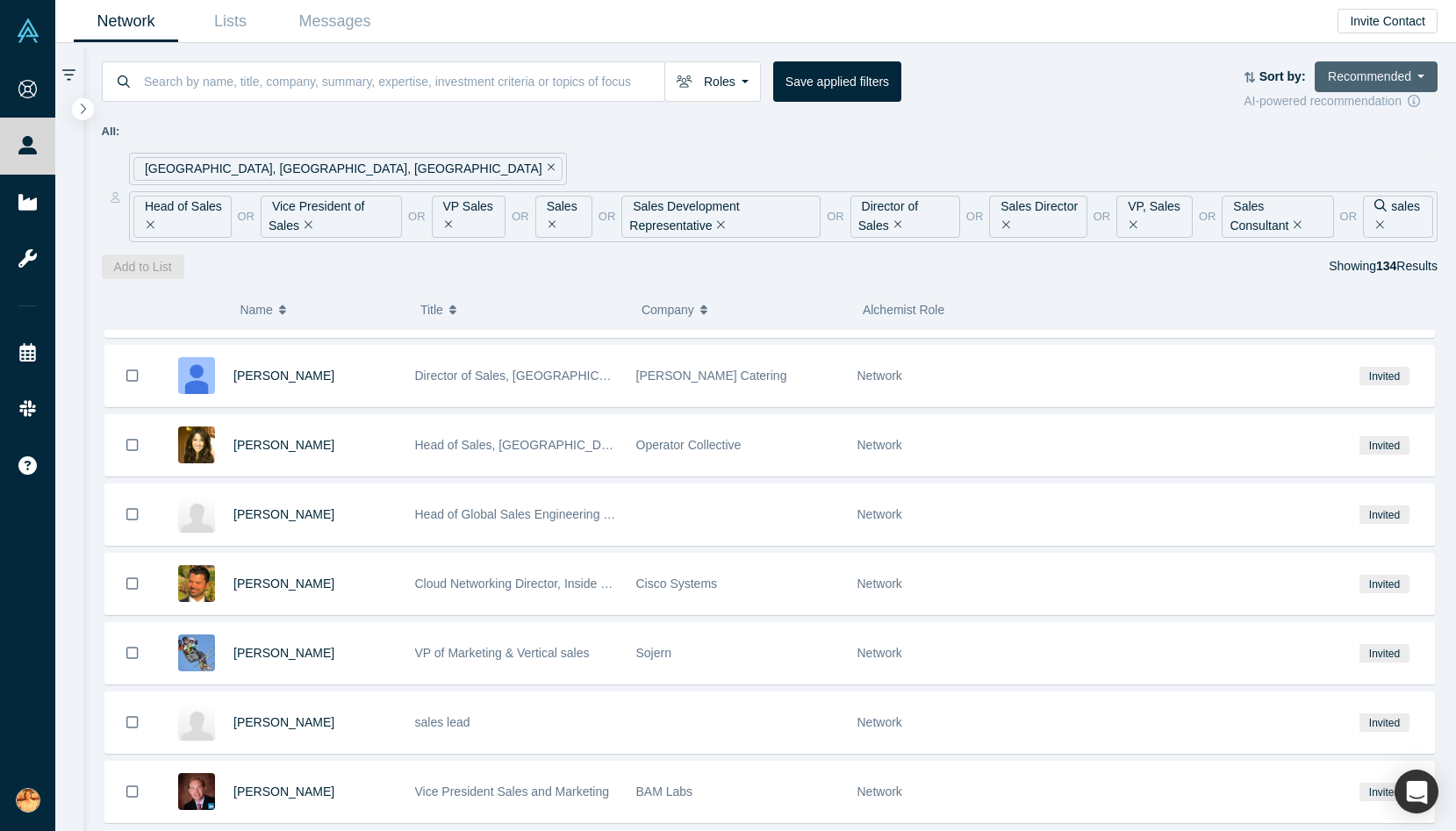
click at [1397, 62] on button "Recommended" at bounding box center [1376, 77] width 123 height 31
click at [1398, 193] on link "Most Recent Updates" at bounding box center [1356, 191] width 160 height 37
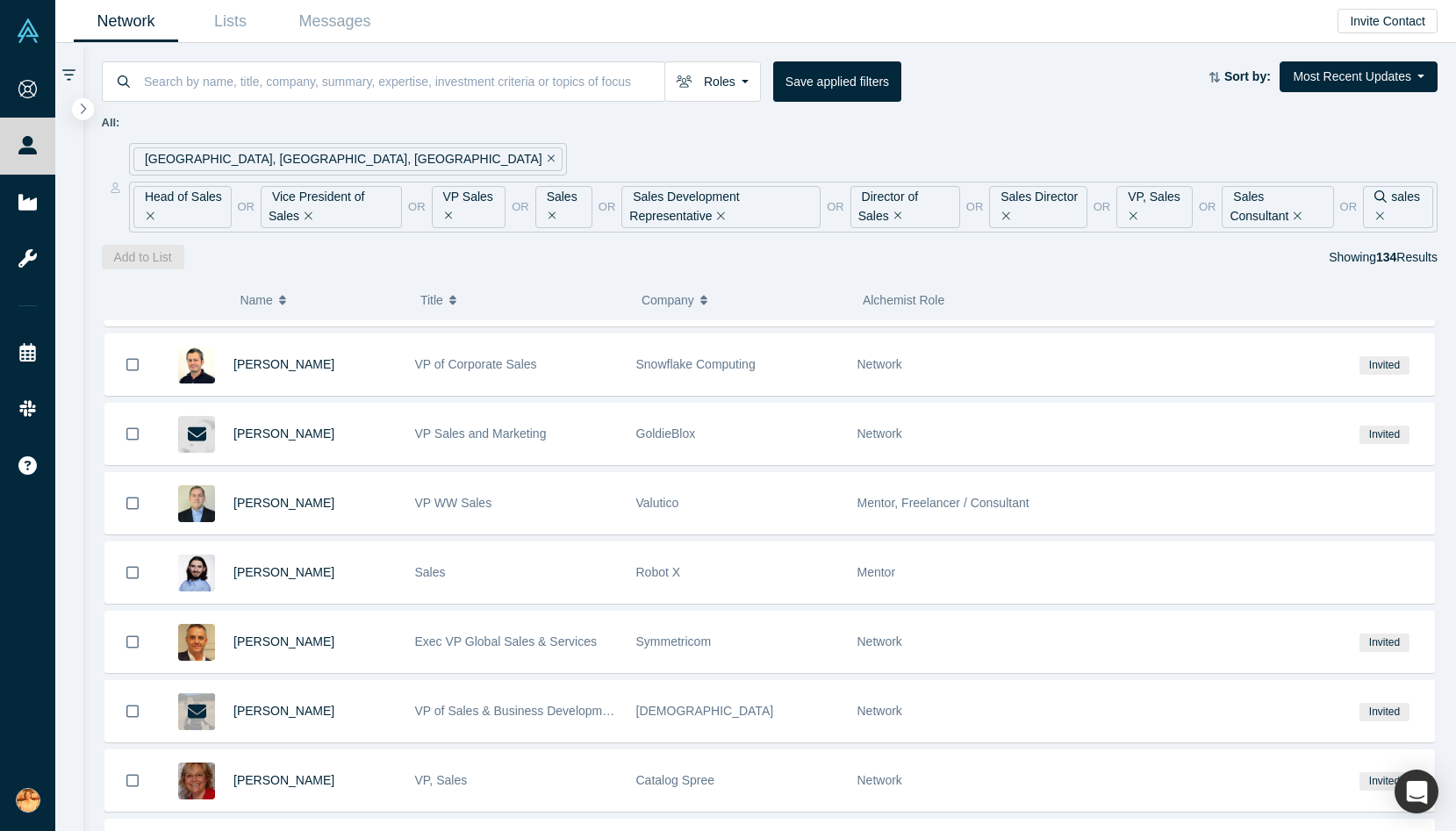
scroll to position [563, 0]
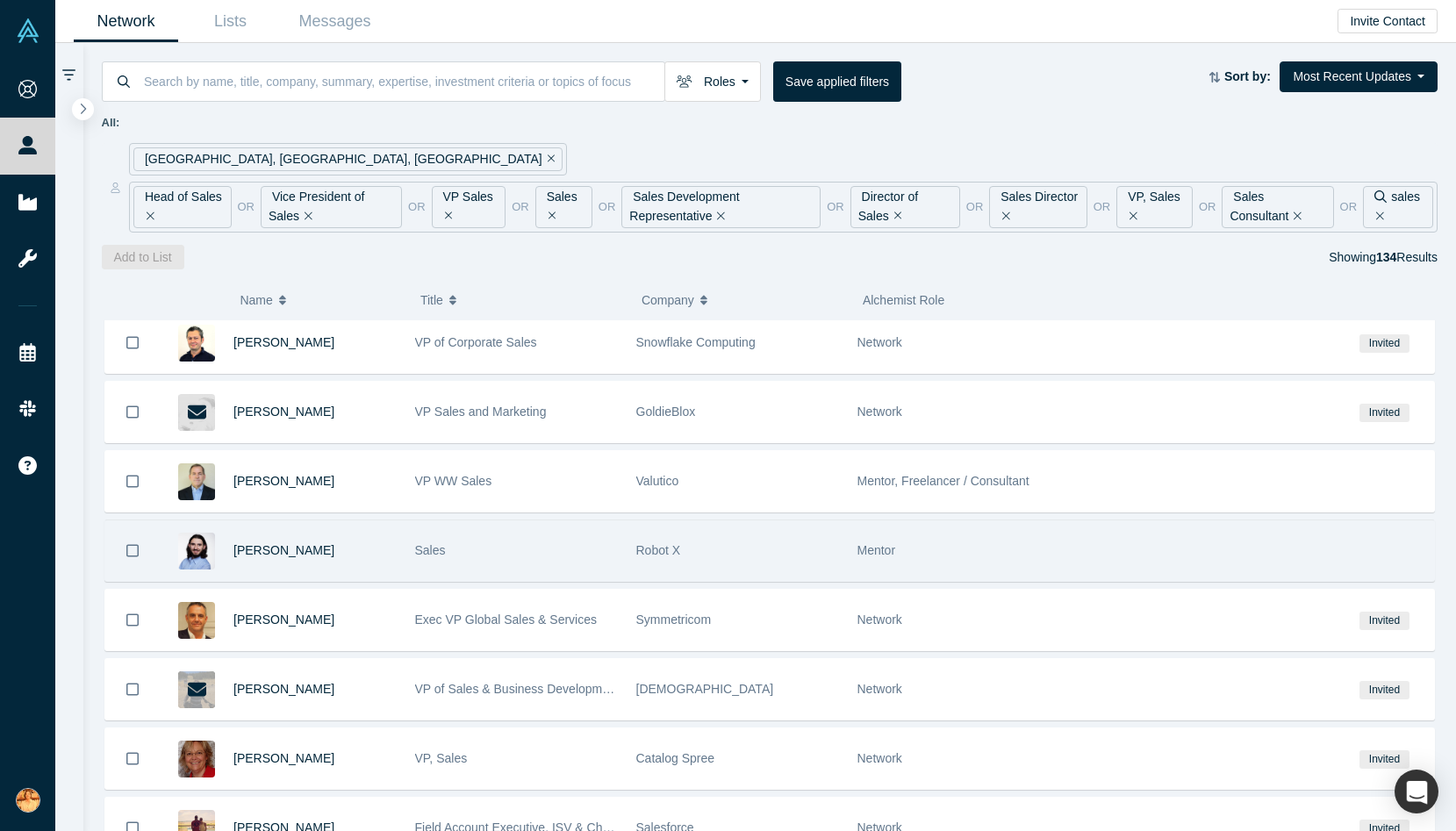
click at [588, 566] on div "Sales" at bounding box center [516, 550] width 202 height 61
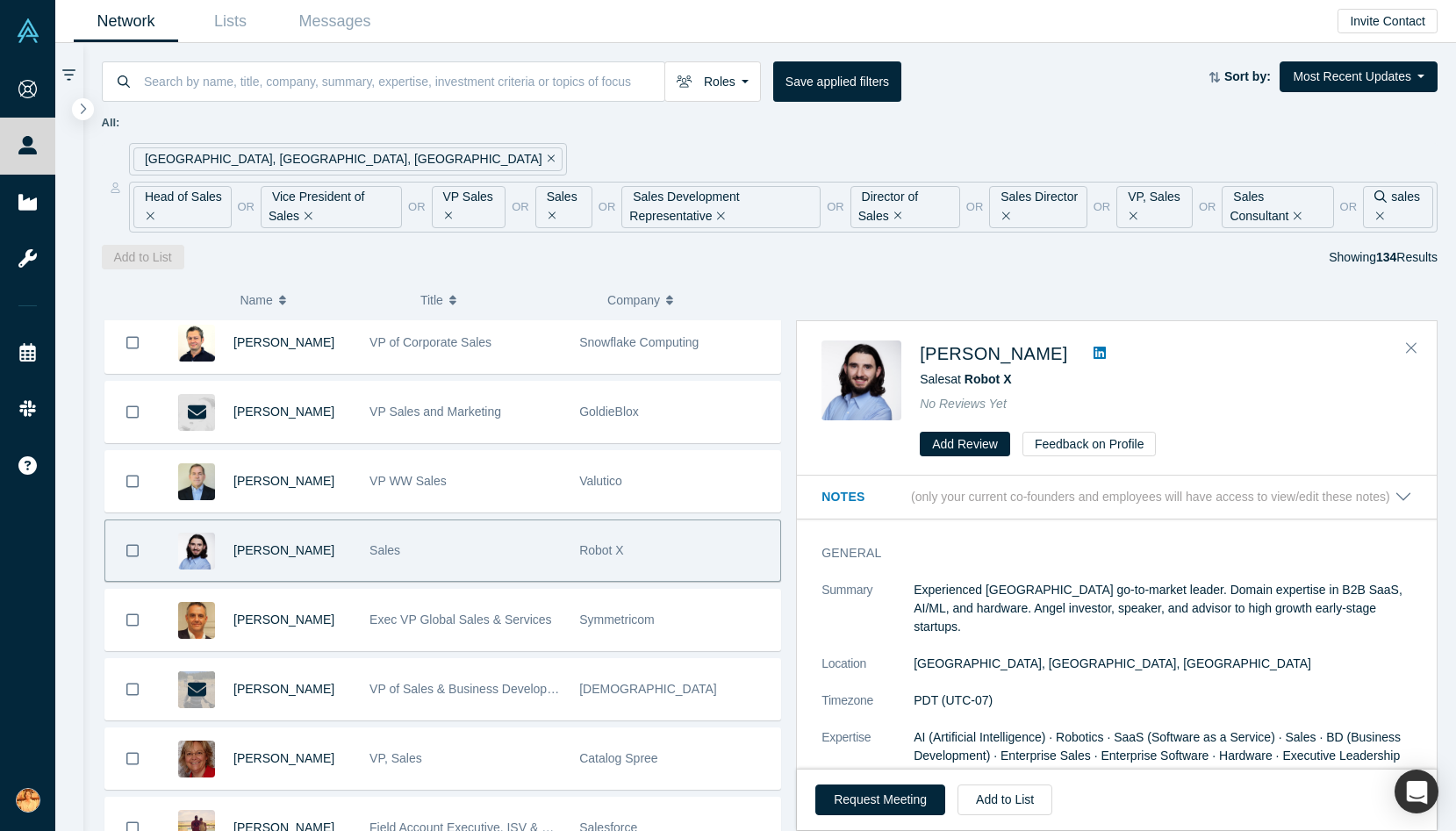
click at [1094, 353] on icon at bounding box center [1100, 352] width 12 height 14
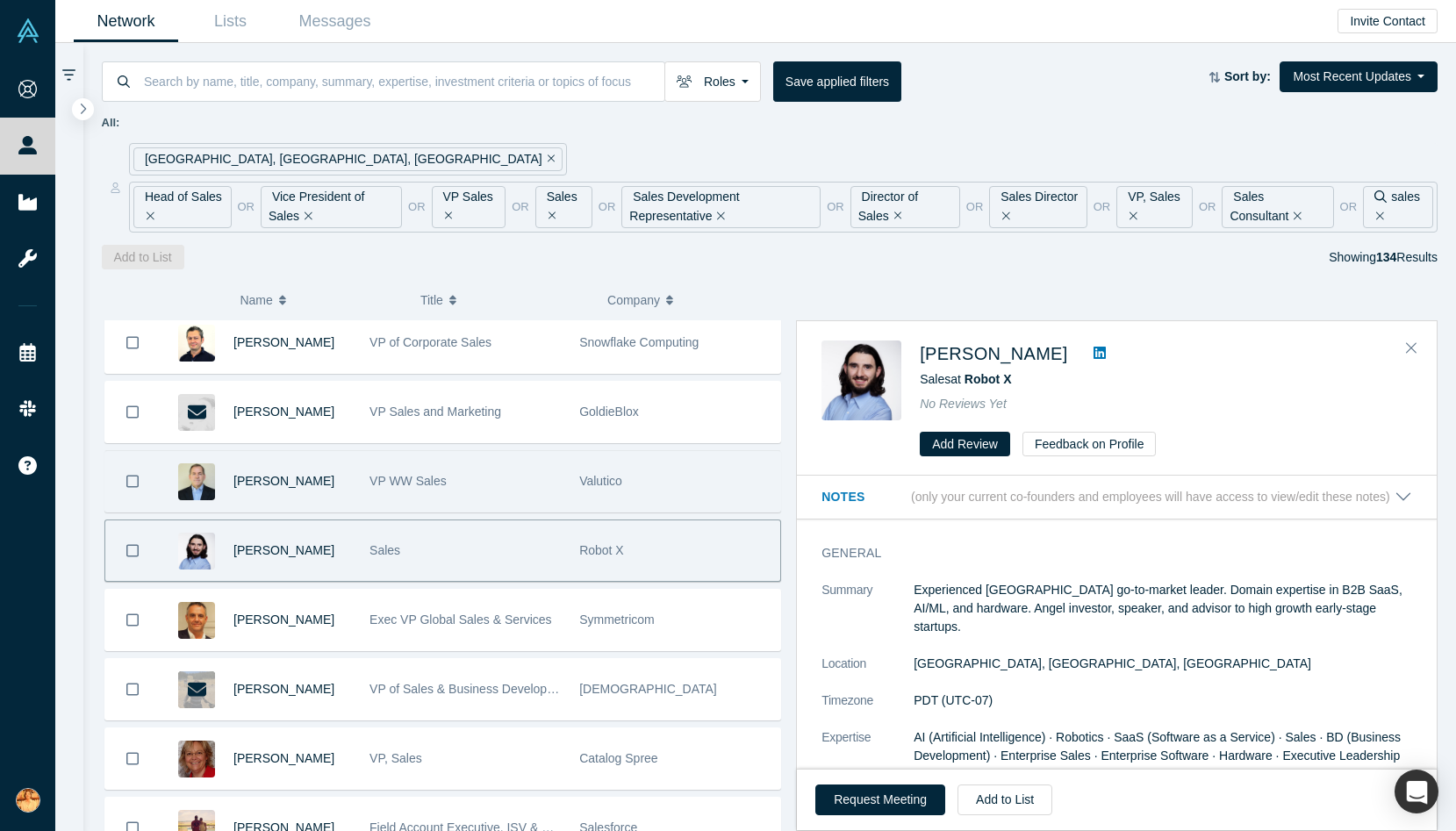
scroll to position [0, 0]
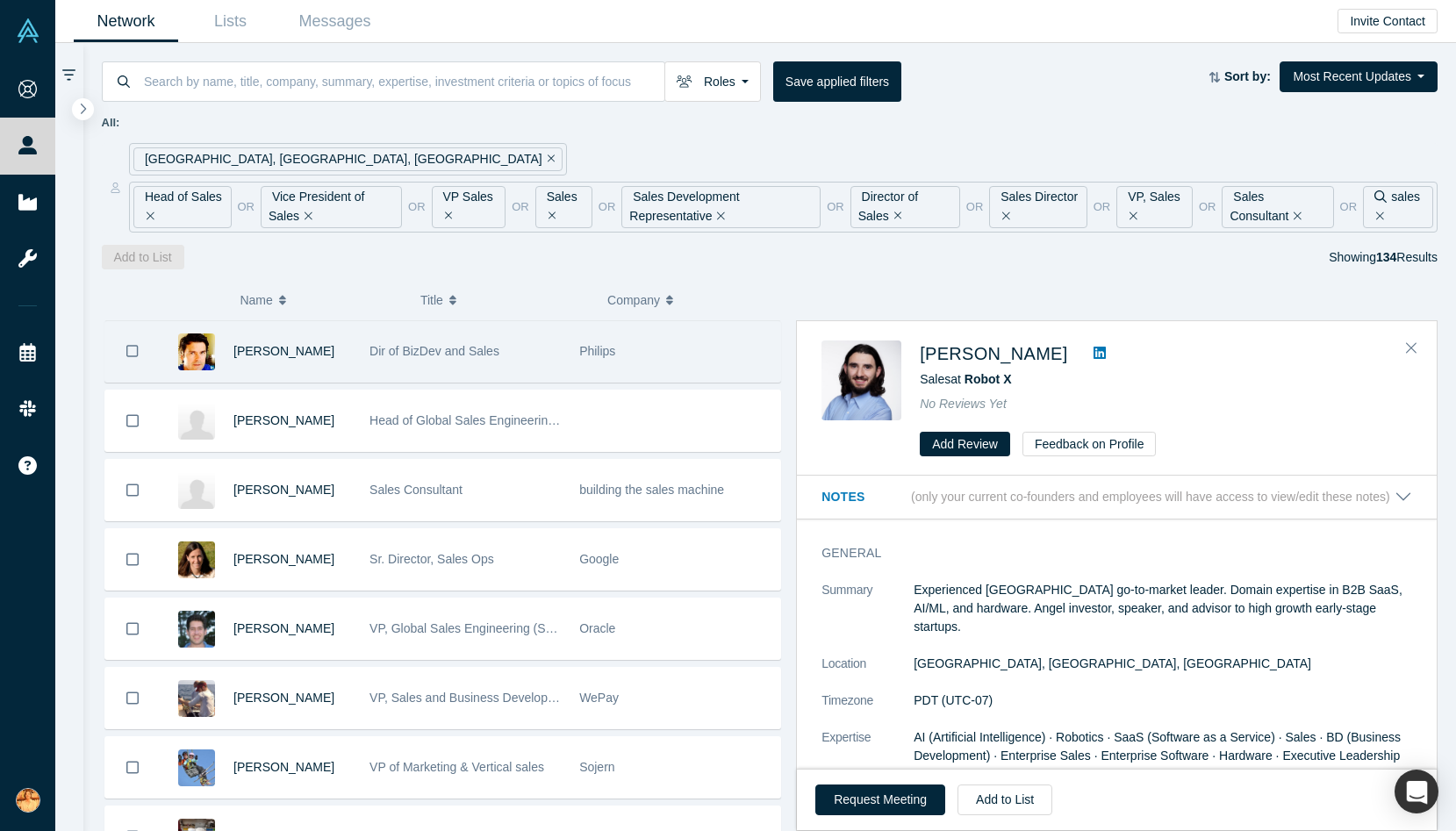
click at [497, 337] on div "Dir of BizDev and Sales" at bounding box center [465, 351] width 192 height 61
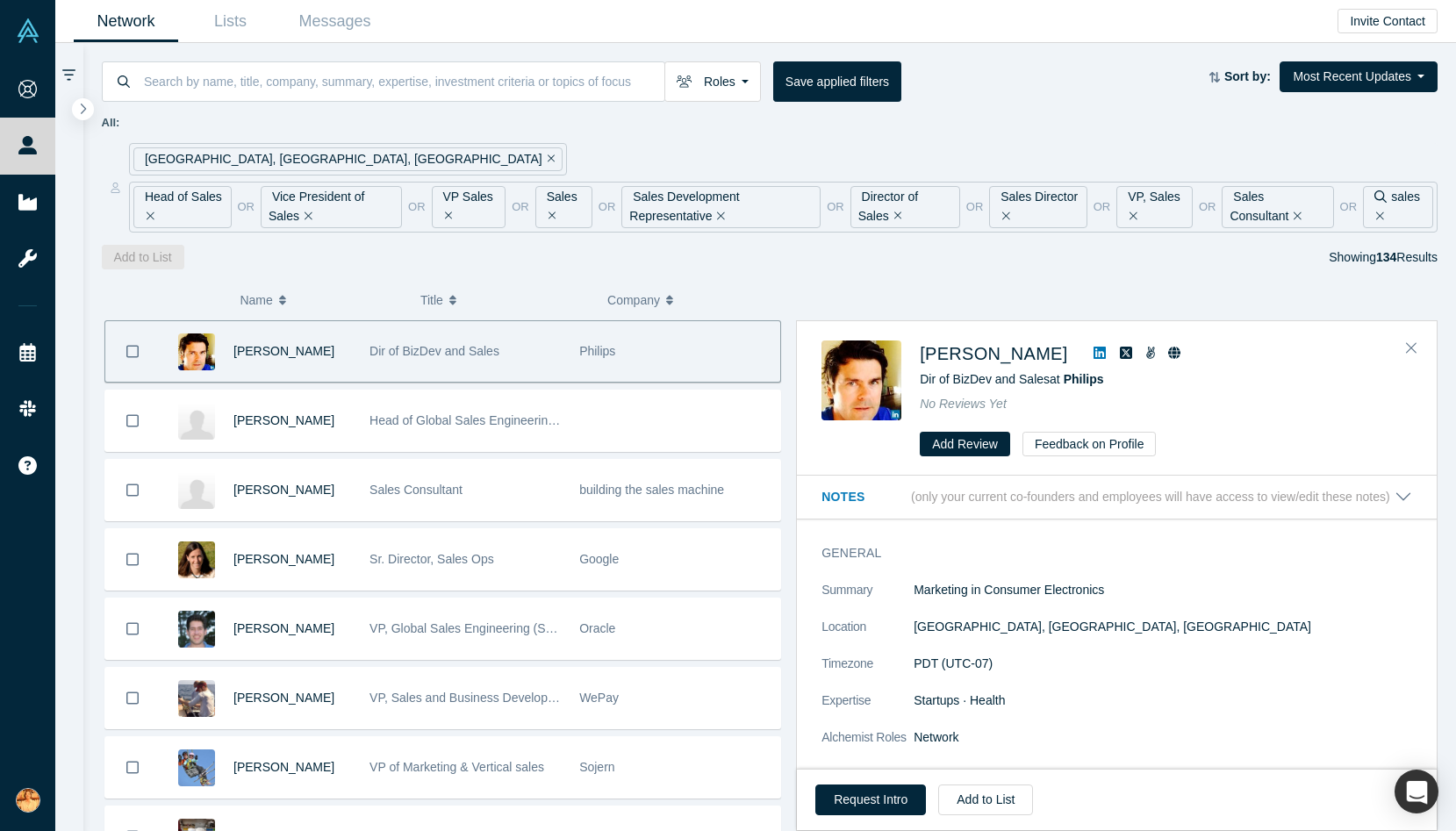
click at [1087, 344] on link at bounding box center [1100, 353] width 27 height 21
click at [1410, 351] on icon "Close" at bounding box center [1411, 347] width 11 height 16
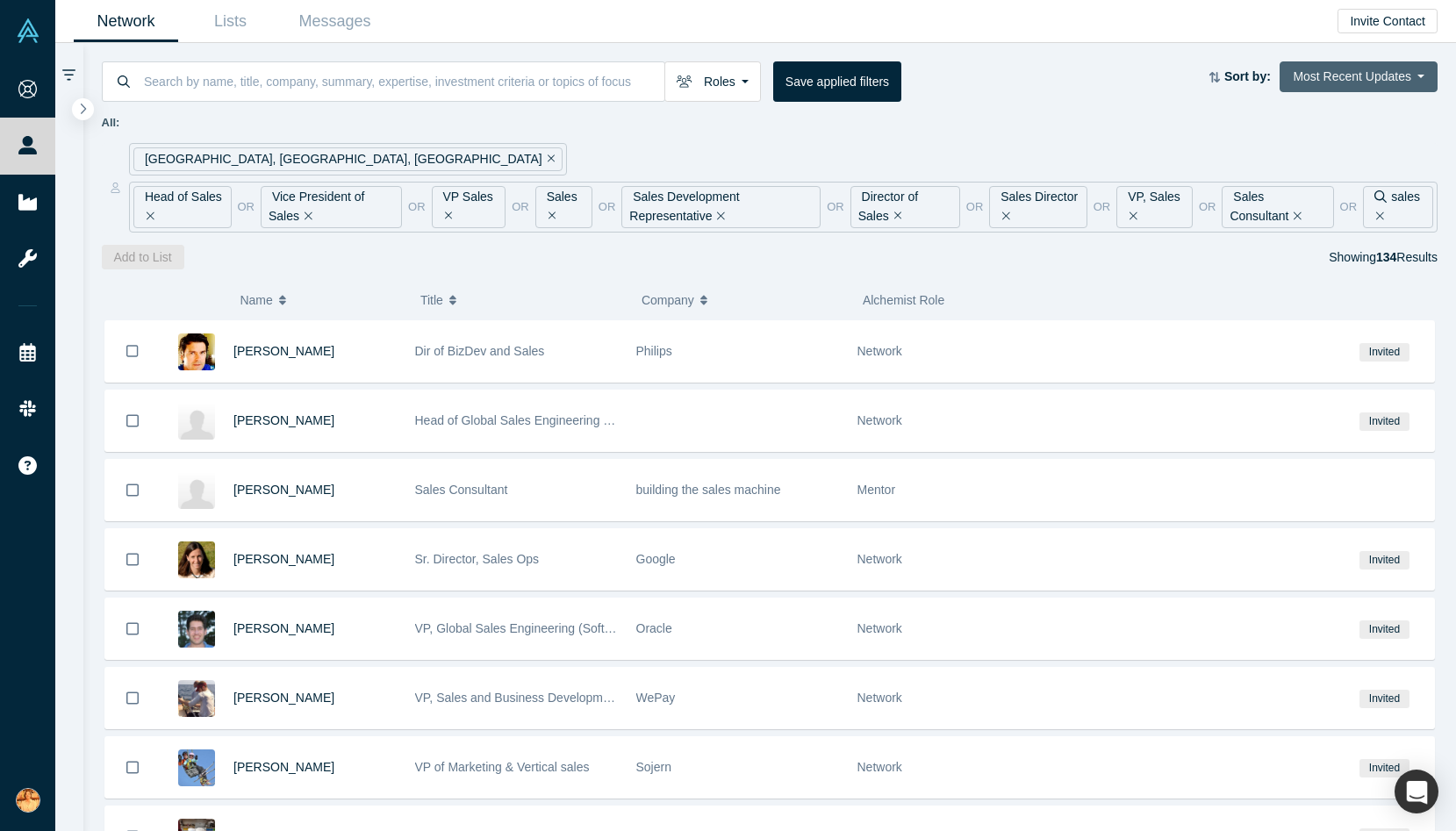
click at [1350, 84] on button "Most Recent Updates" at bounding box center [1358, 77] width 158 height 31
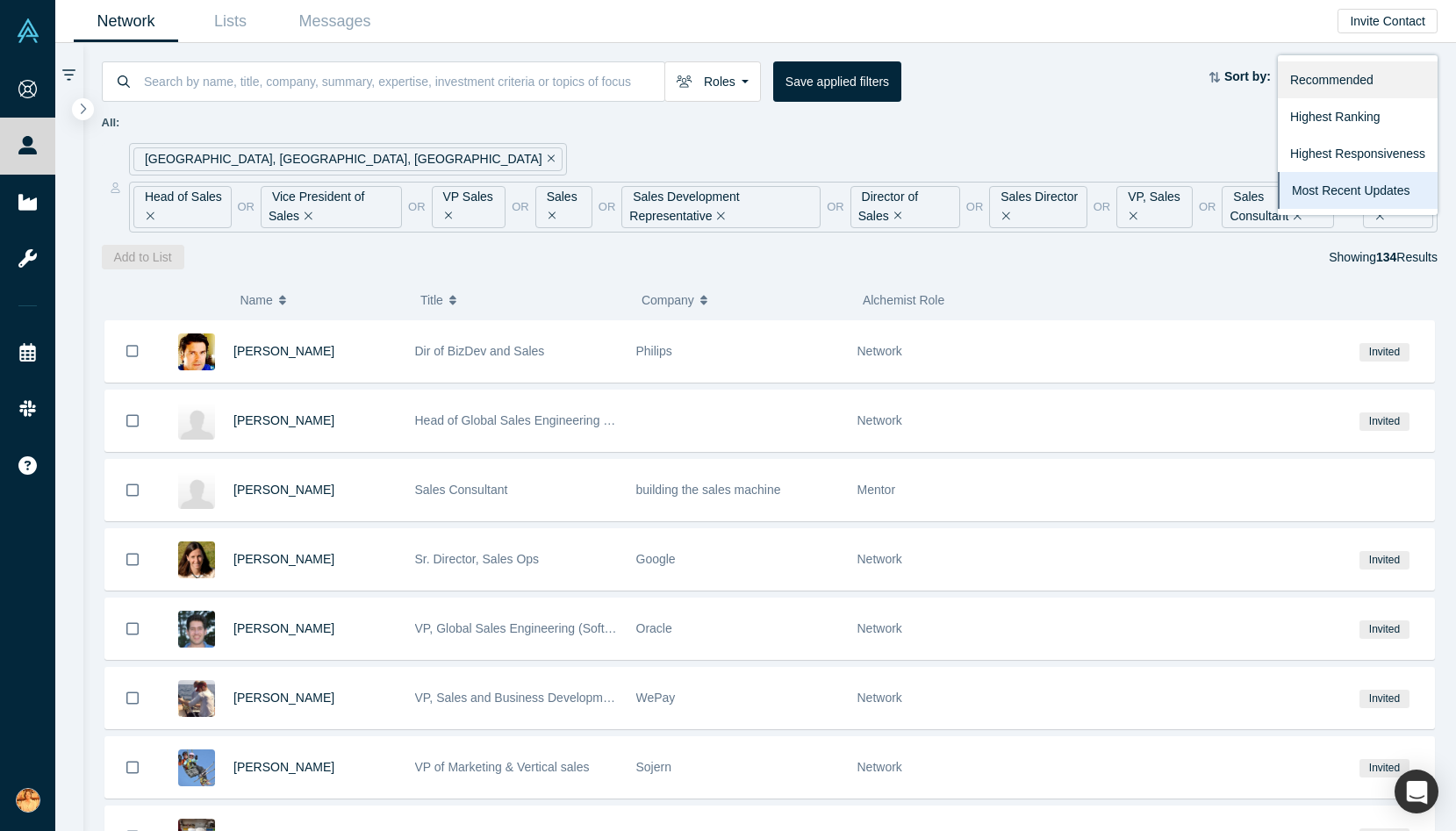
click at [1346, 83] on link "Recommended" at bounding box center [1357, 80] width 160 height 37
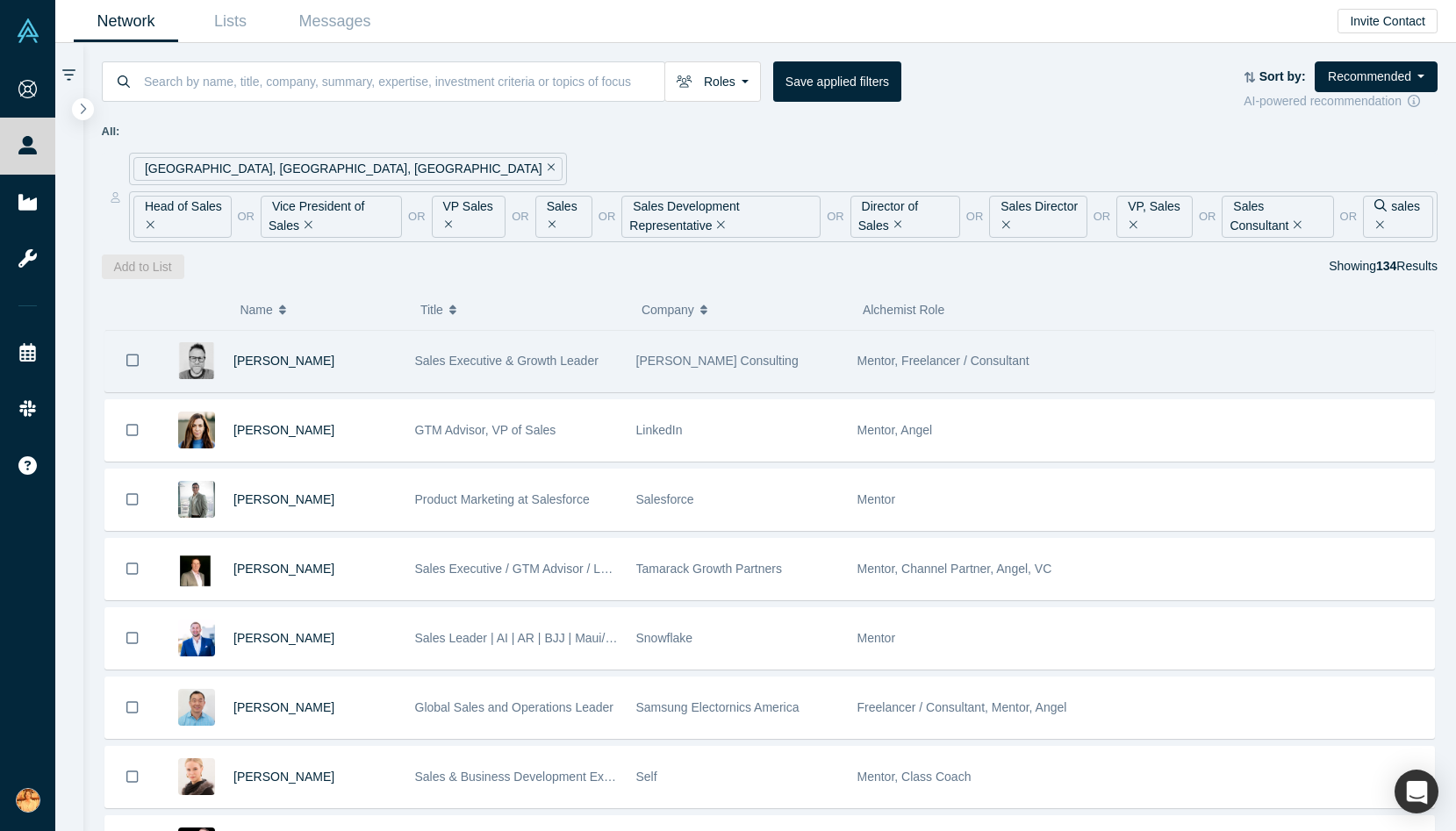
click at [417, 376] on div "Sales Executive & Growth Leader" at bounding box center [516, 360] width 202 height 61
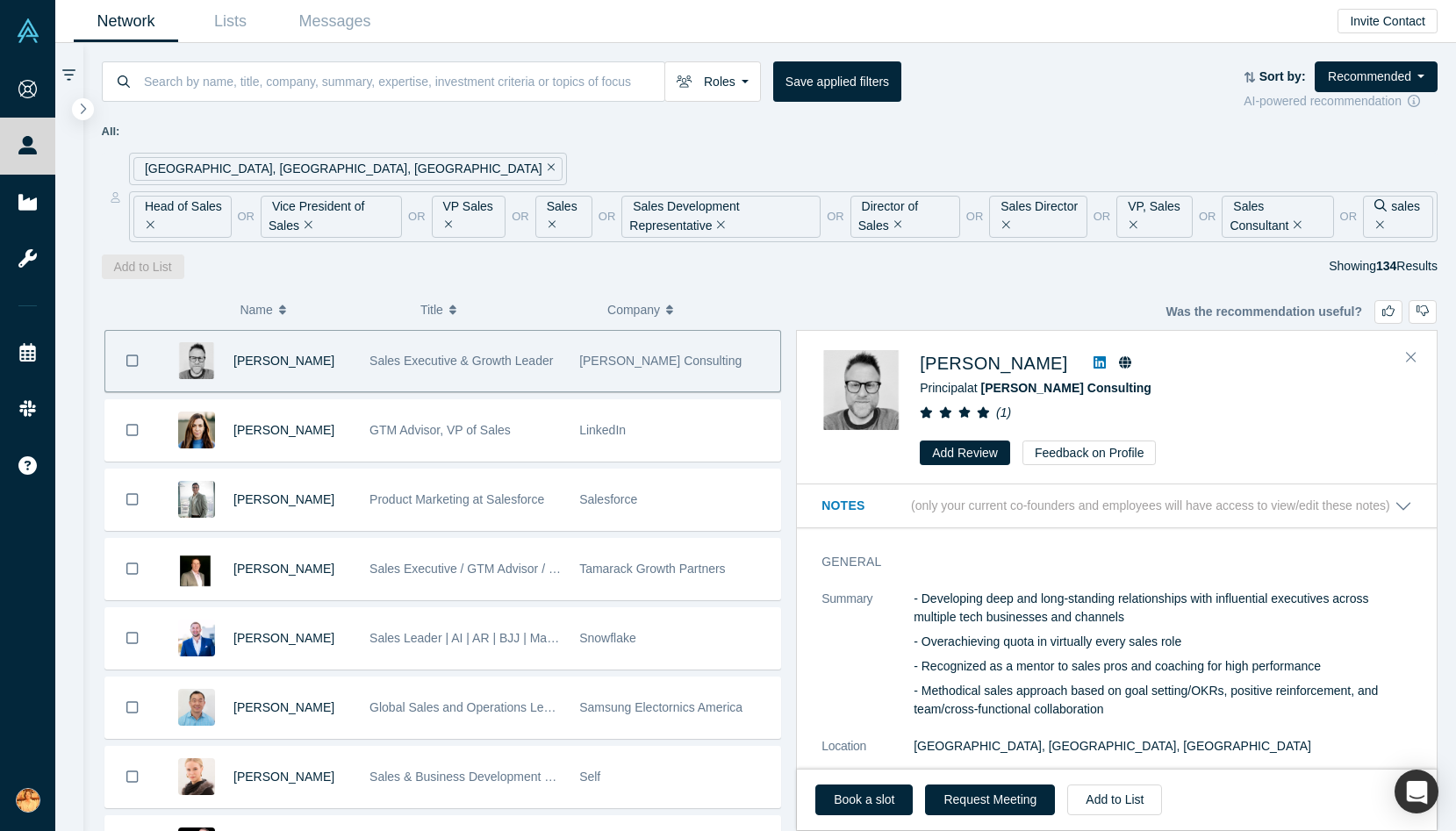
click at [1099, 363] on icon at bounding box center [1100, 362] width 12 height 12
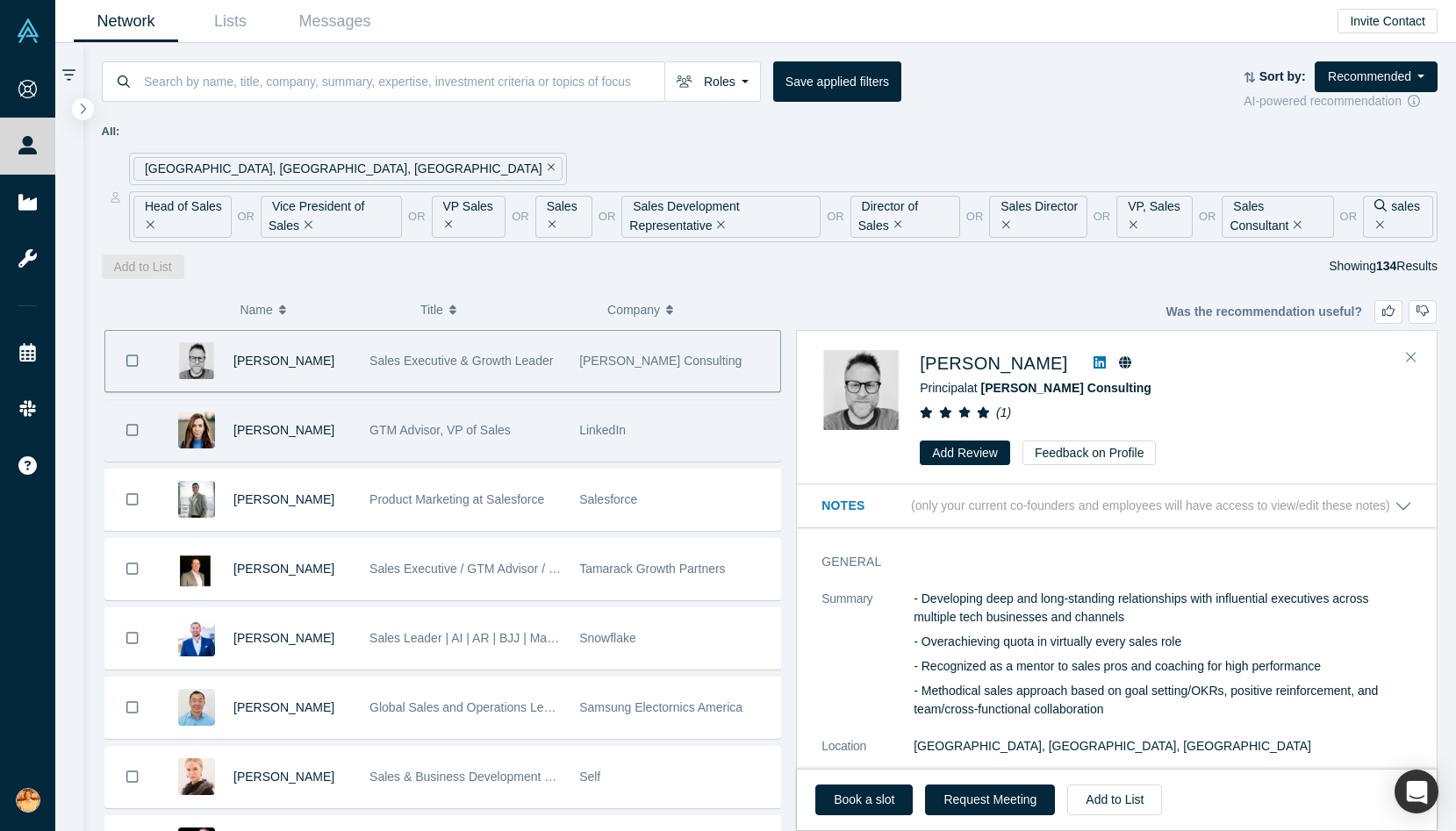
click at [313, 452] on div "[PERSON_NAME]" at bounding box center [292, 430] width 118 height 61
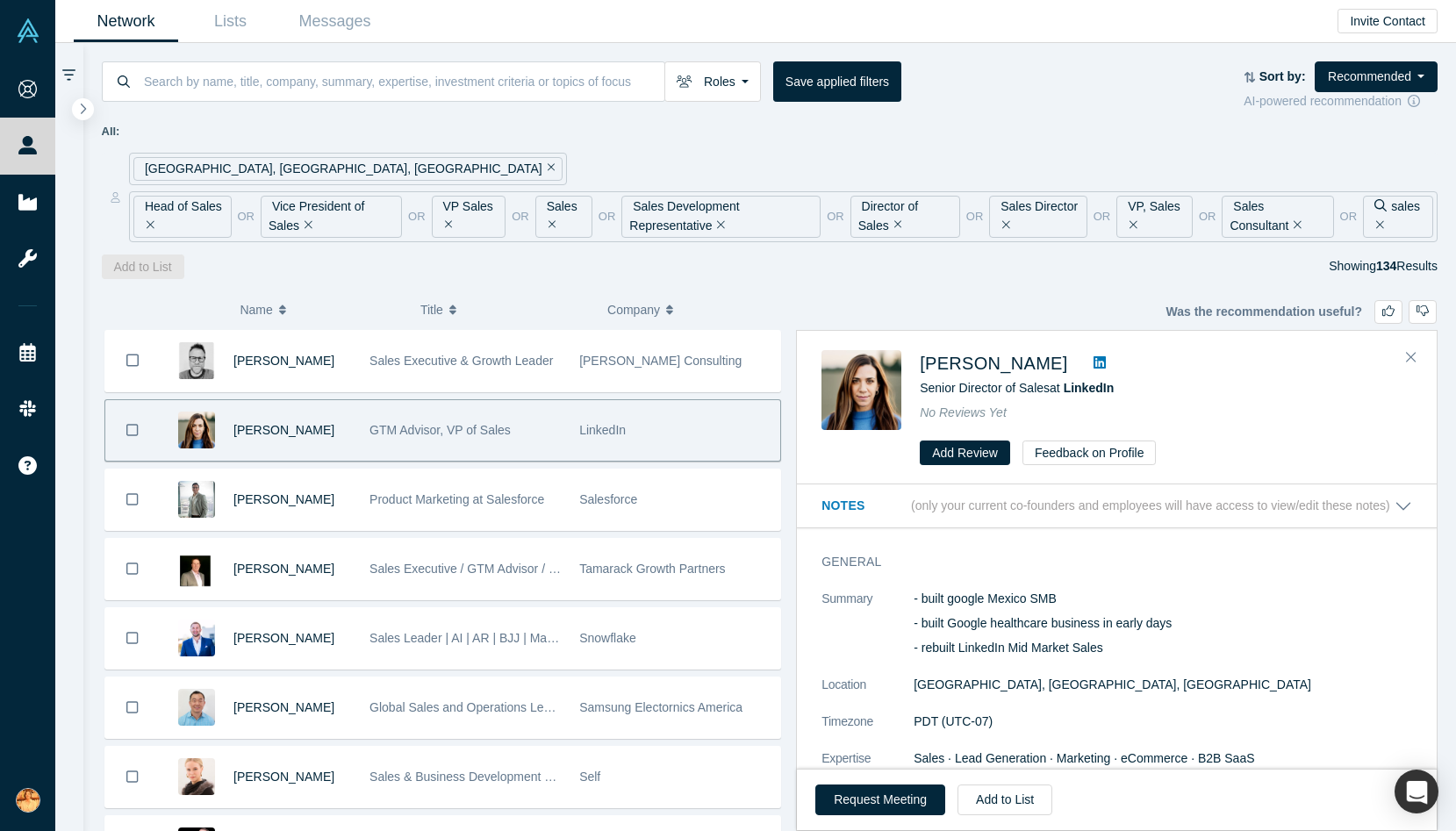
click at [1106, 359] on icon at bounding box center [1100, 362] width 12 height 12
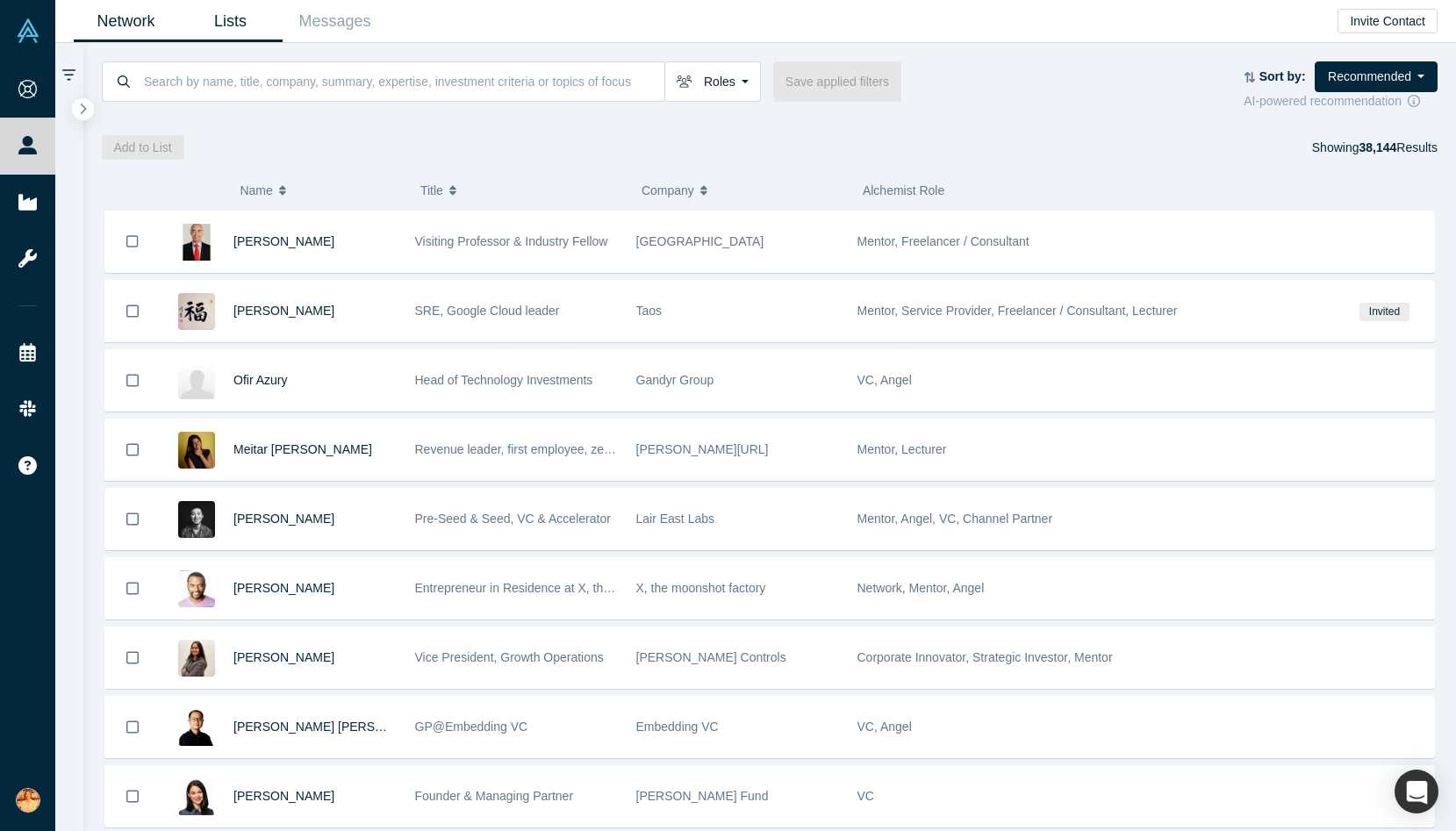
click at [235, 19] on link "Lists" at bounding box center [231, 21] width 104 height 42
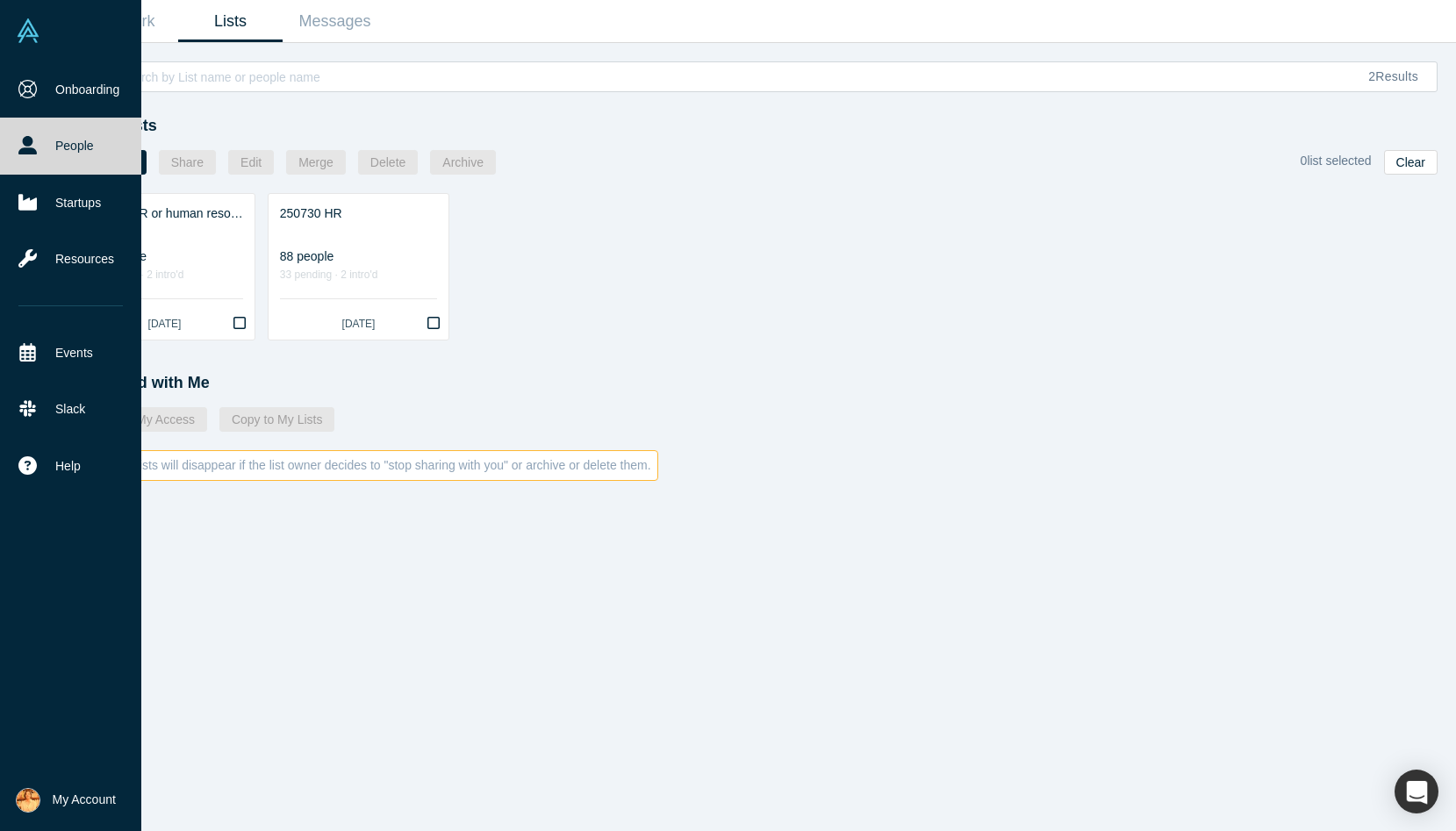
click at [80, 134] on link "People" at bounding box center [71, 146] width 141 height 57
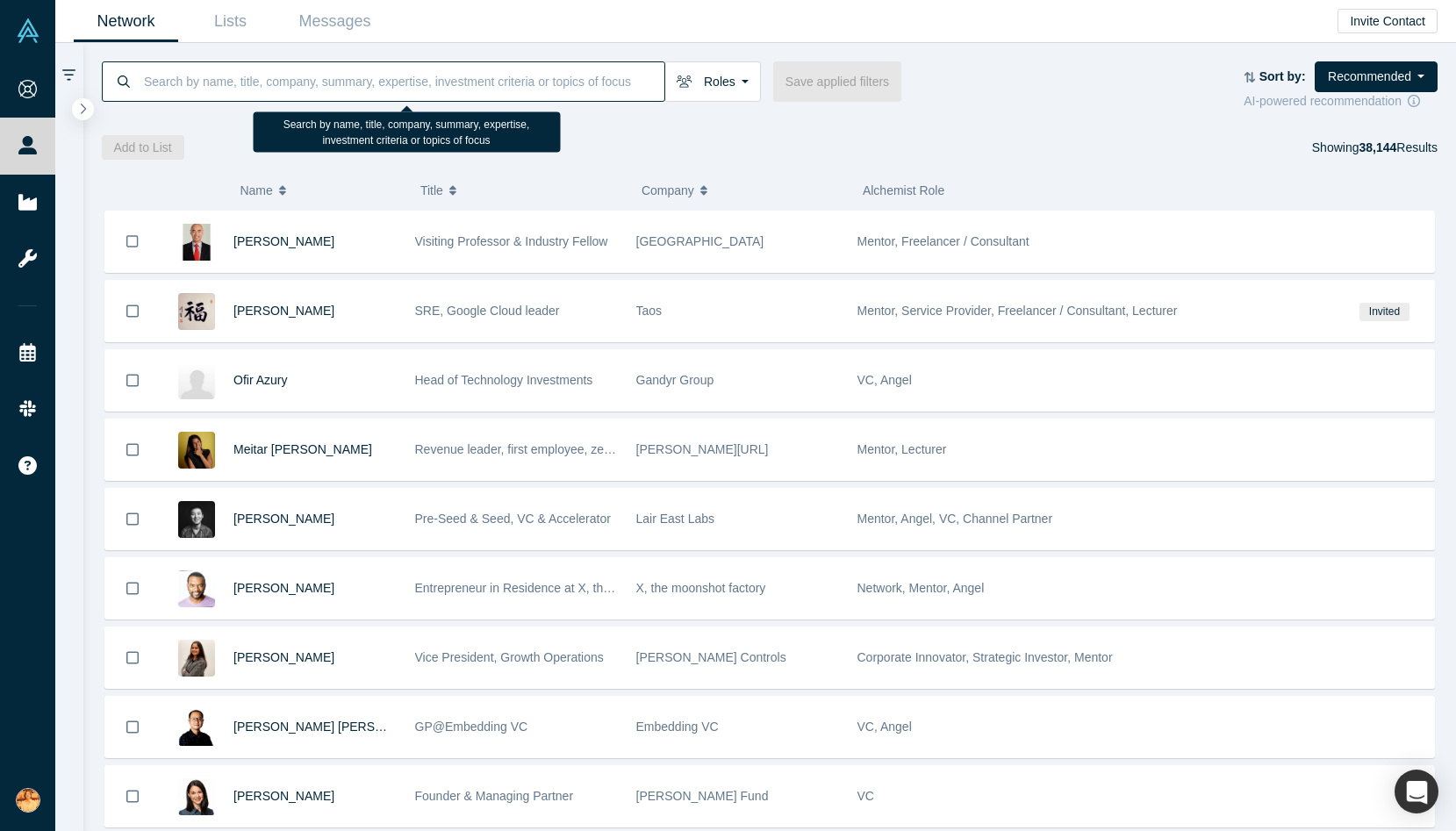
click at [523, 74] on input at bounding box center [403, 81] width 522 height 42
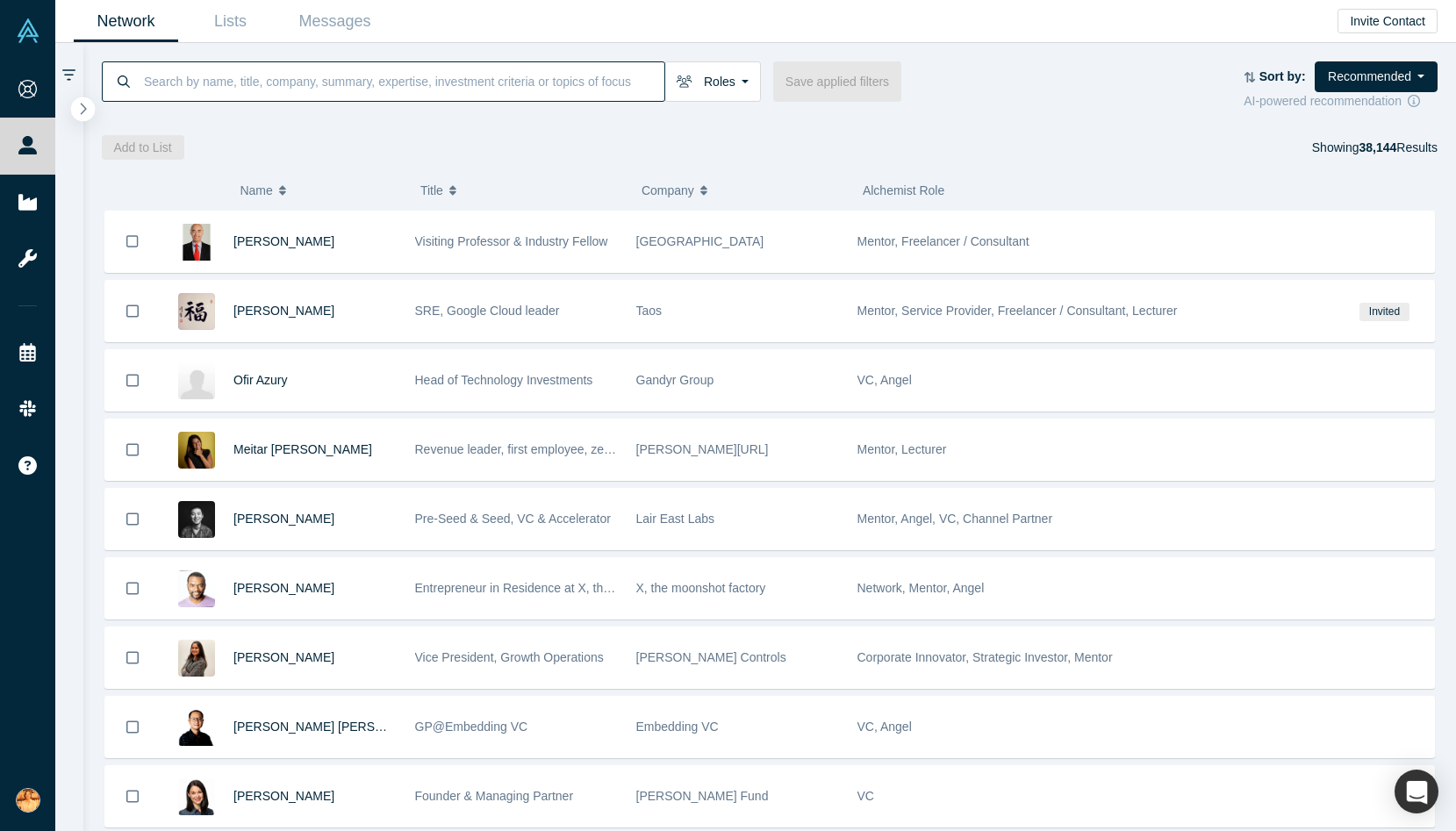
click at [87, 108] on button "button" at bounding box center [82, 109] width 24 height 24
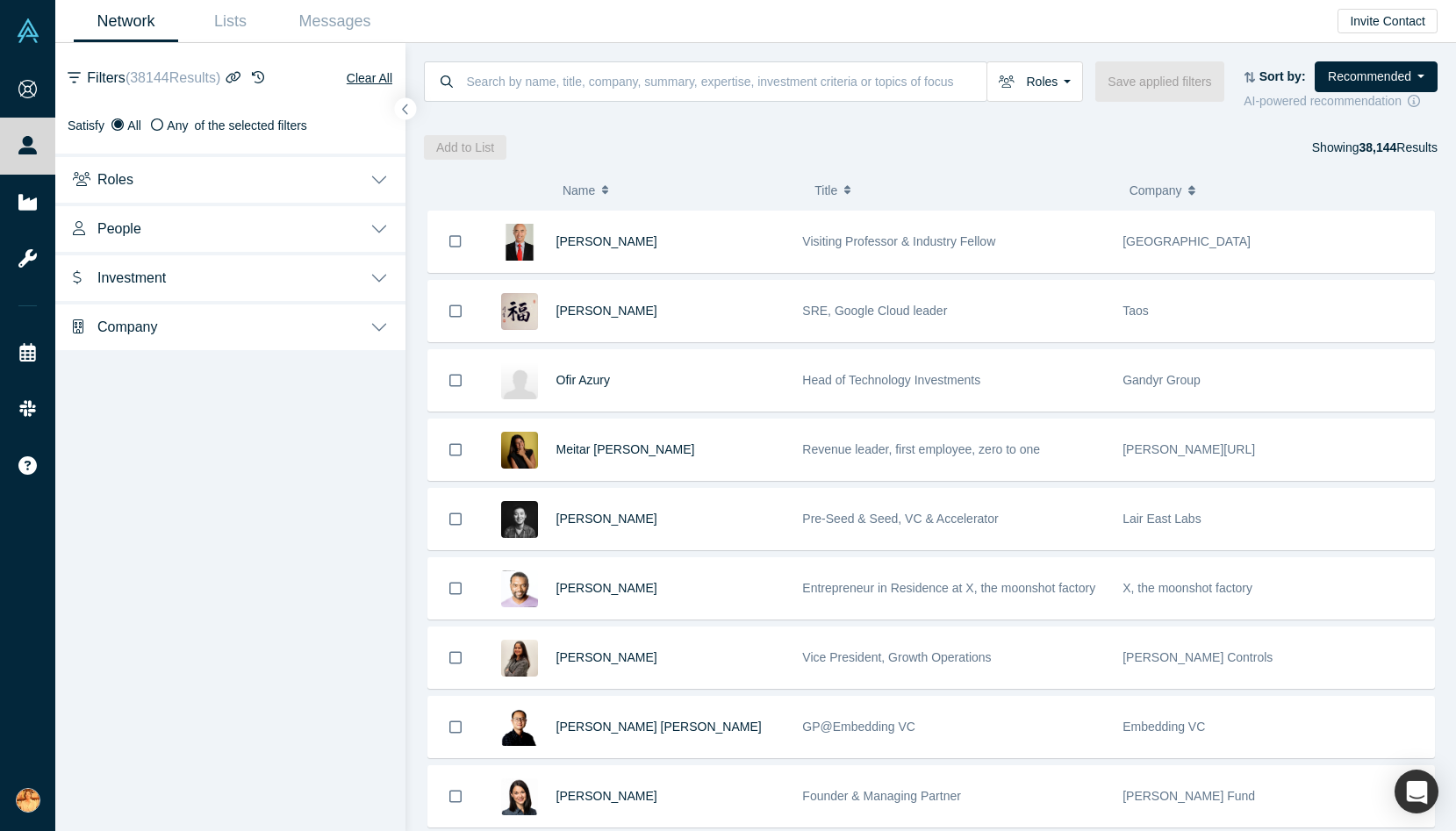
click at [264, 75] on icon "button" at bounding box center [258, 77] width 12 height 12
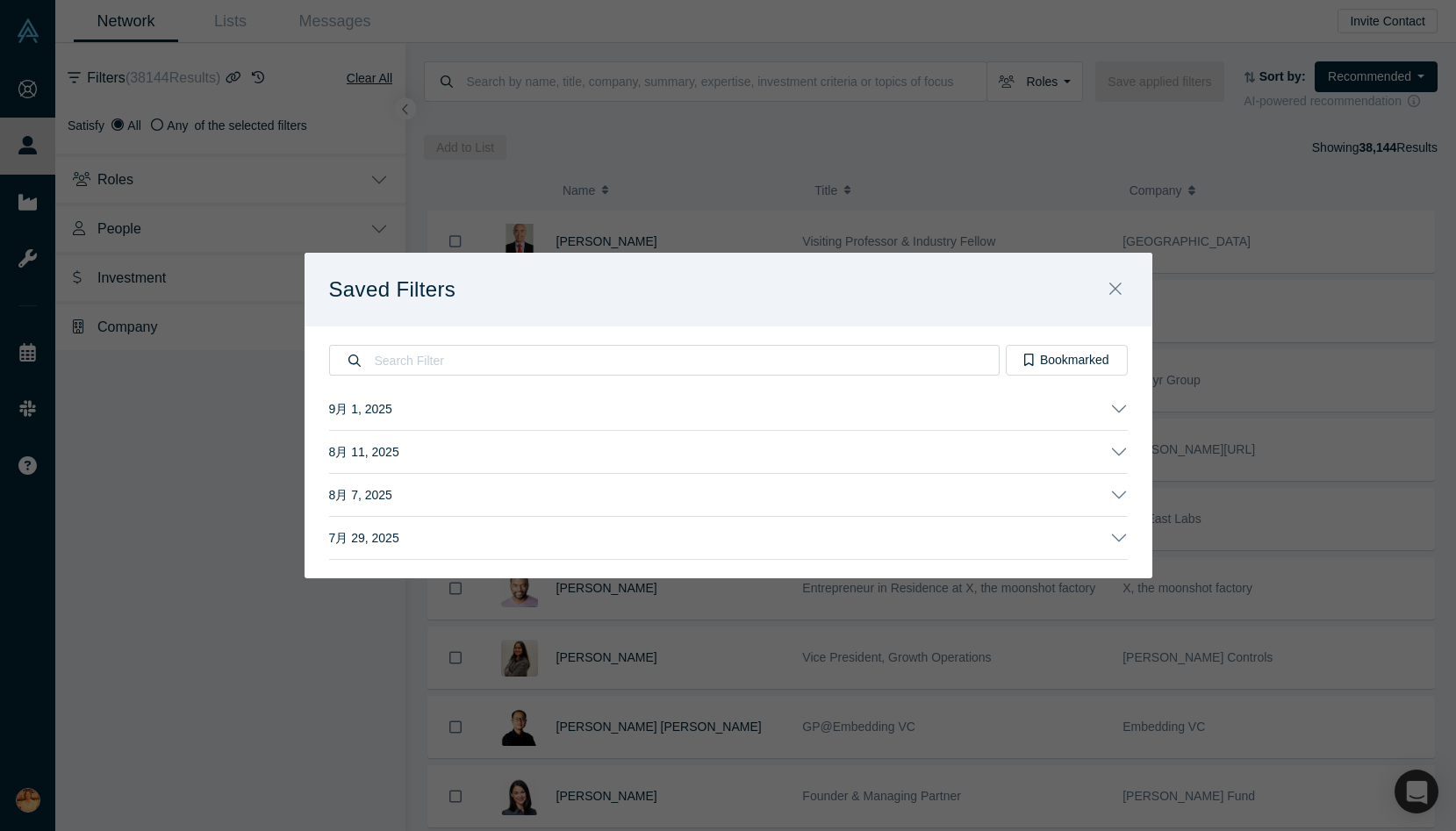
click at [596, 417] on button "9月 1, 2025" at bounding box center [728, 409] width 799 height 42
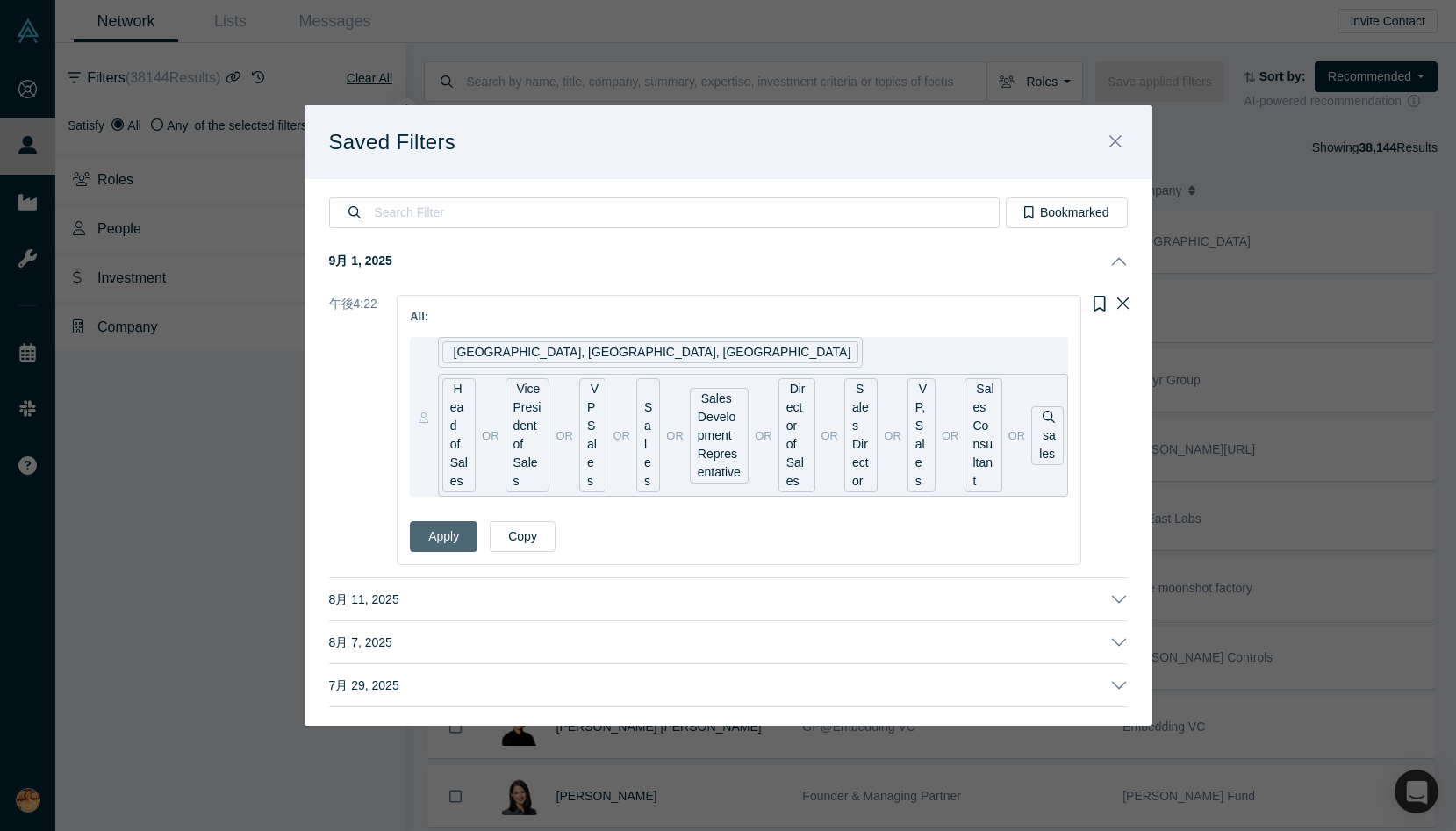
click at [449, 527] on button "Apply" at bounding box center [444, 536] width 67 height 31
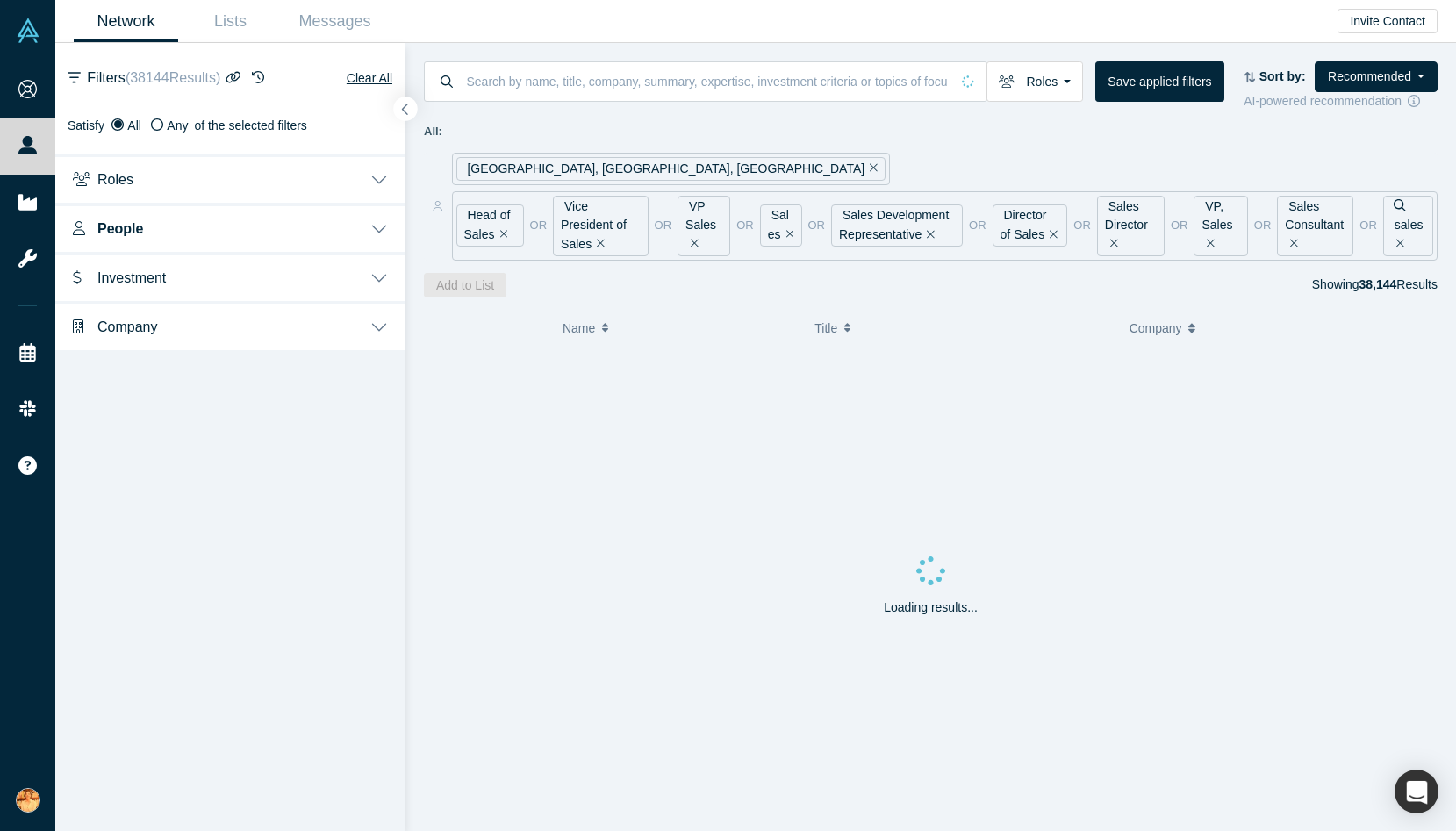
click at [410, 108] on button "button" at bounding box center [406, 109] width 24 height 24
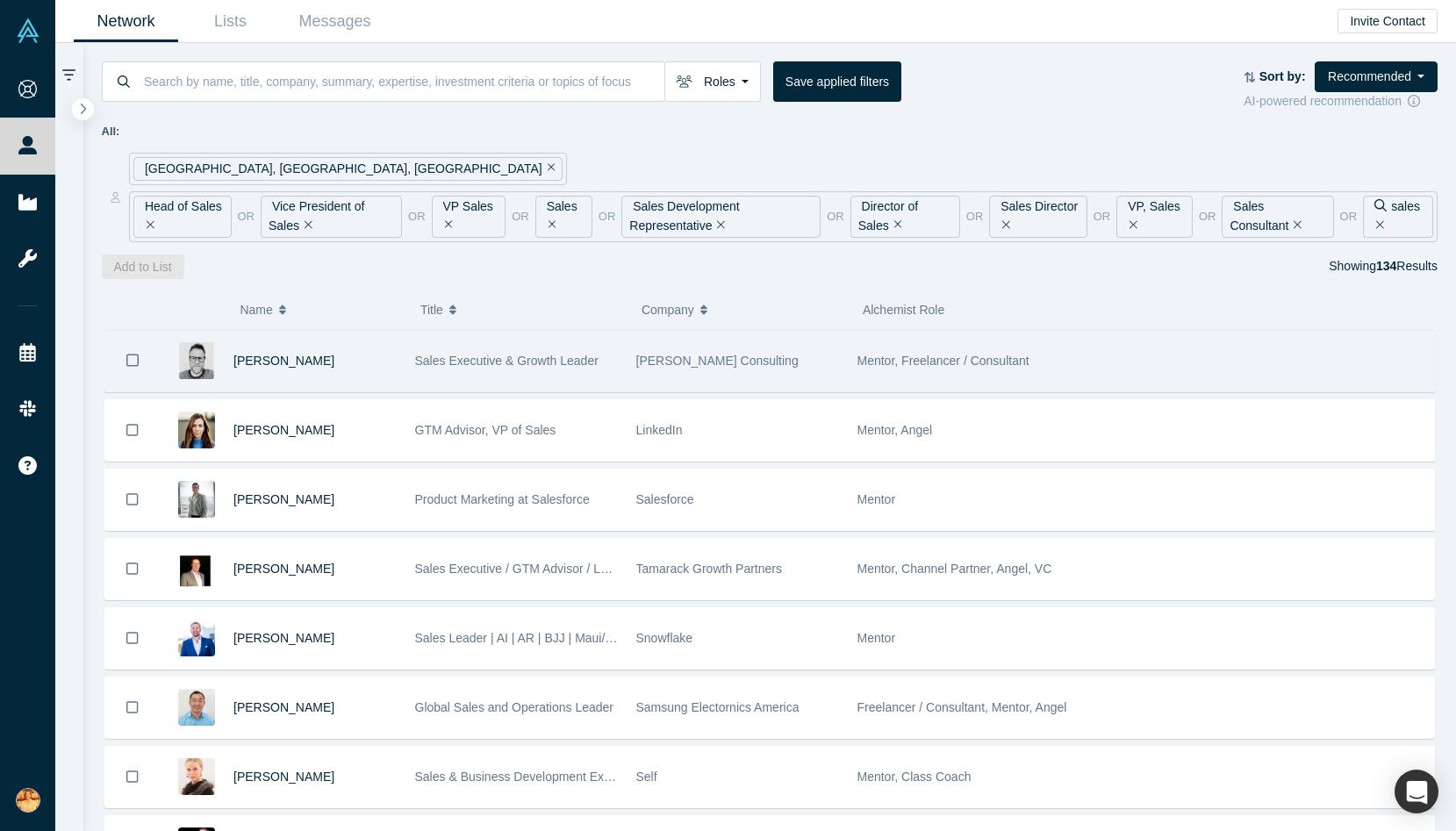
click at [128, 359] on icon "Bookmark" at bounding box center [133, 359] width 12 height 17
click at [123, 368] on button "Bookmark" at bounding box center [133, 360] width 55 height 62
click at [130, 364] on icon "Bookmark" at bounding box center [133, 359] width 12 height 17
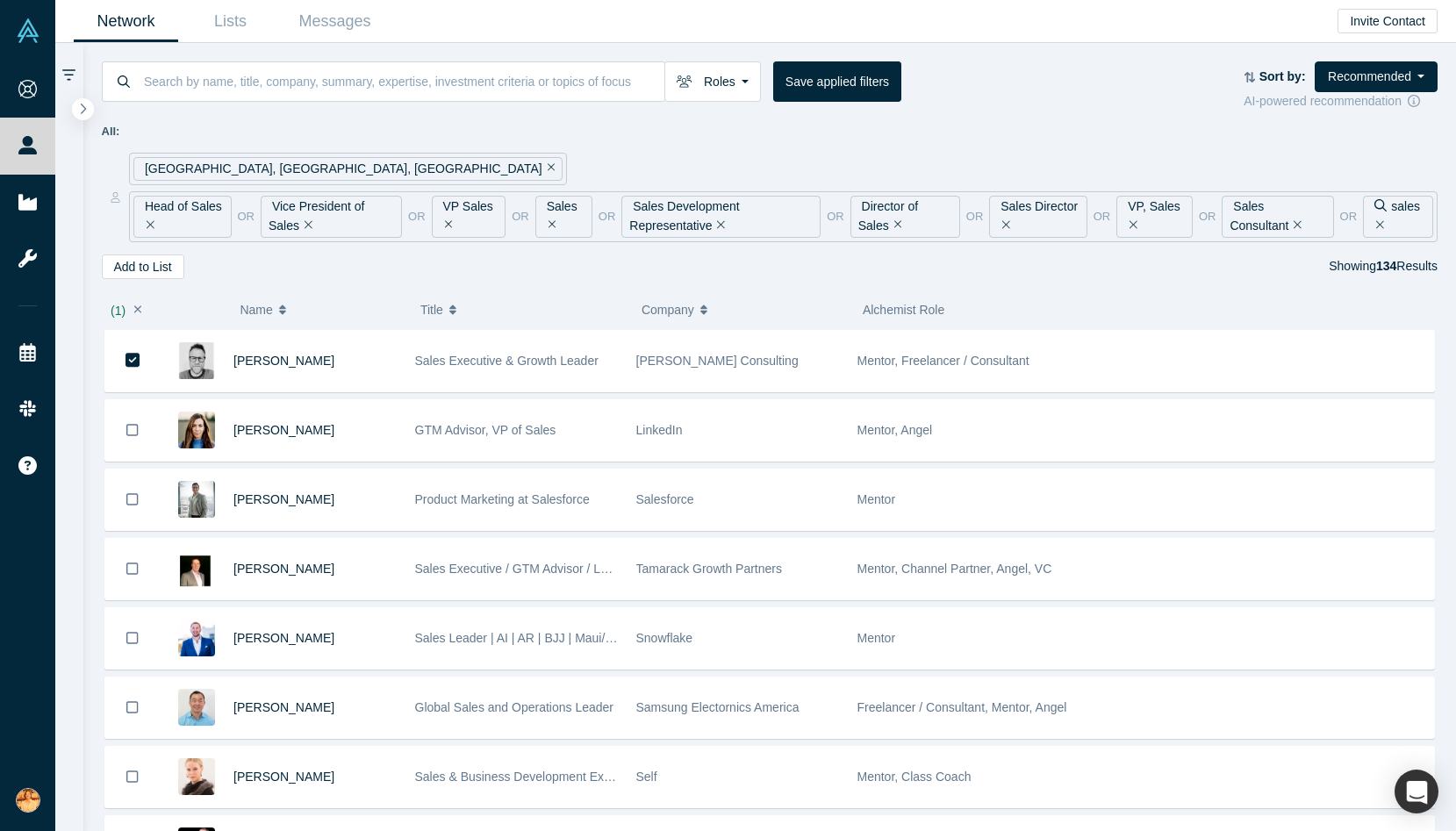
drag, startPoint x: 133, startPoint y: 432, endPoint x: 129, endPoint y: 463, distance: 31.3
click at [133, 432] on icon "Bookmark" at bounding box center [133, 430] width 12 height 17
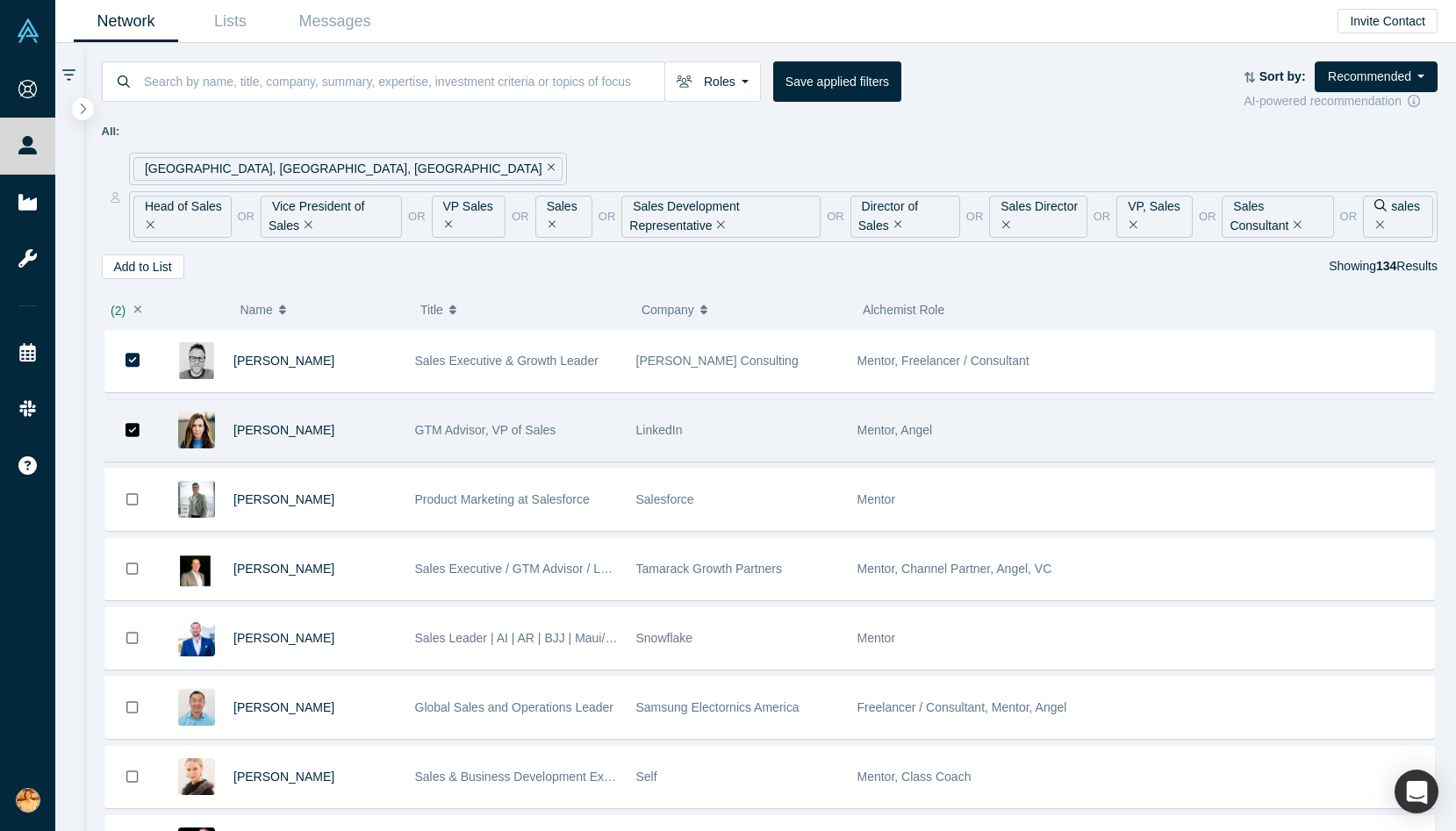
click at [138, 435] on icon "Bookmark" at bounding box center [133, 430] width 15 height 15
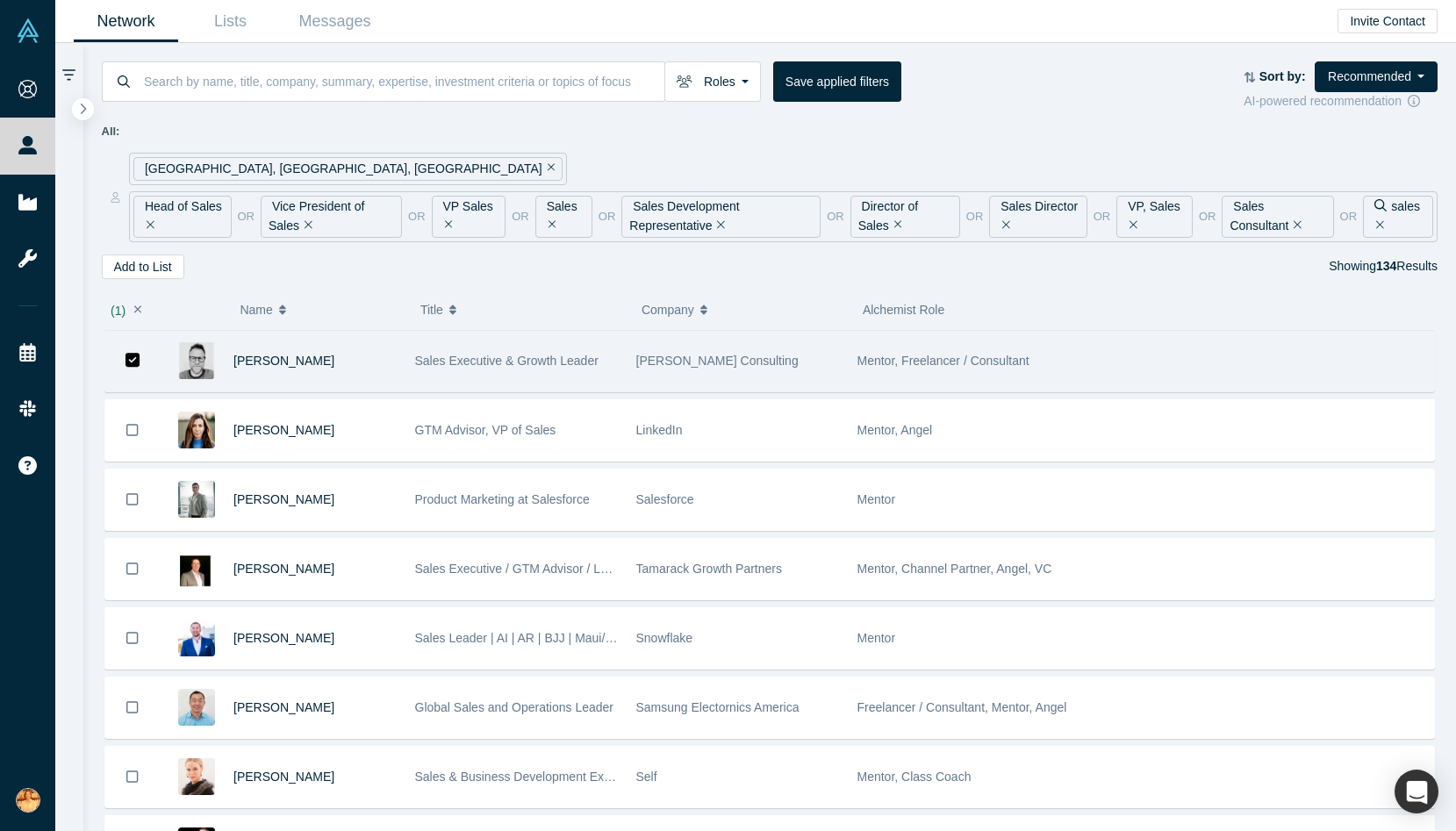
click at [133, 366] on icon "Bookmark" at bounding box center [133, 359] width 15 height 17
click at [133, 363] on icon "Bookmark" at bounding box center [133, 359] width 12 height 17
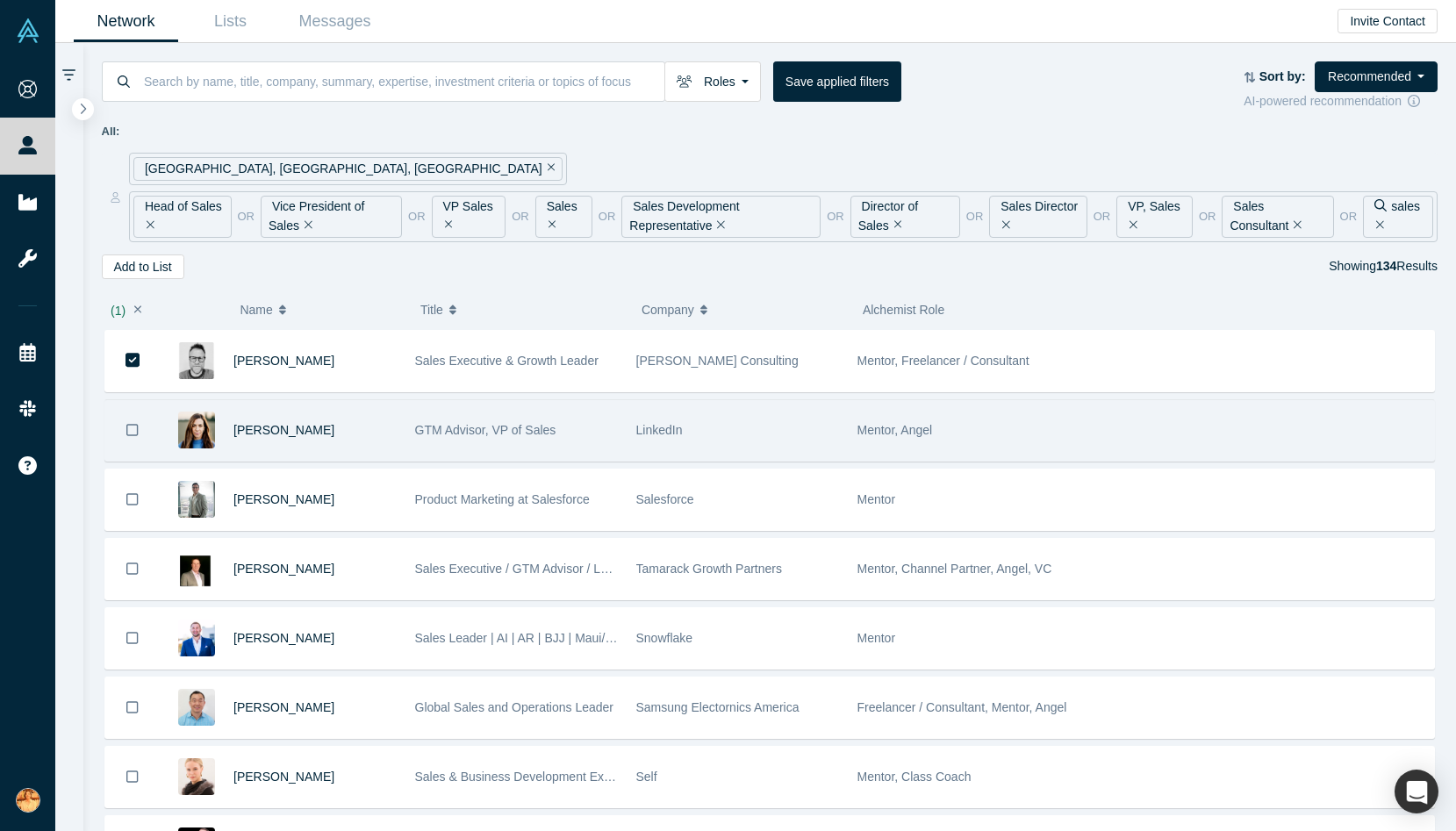
click at [124, 440] on button "Bookmark" at bounding box center [133, 430] width 55 height 61
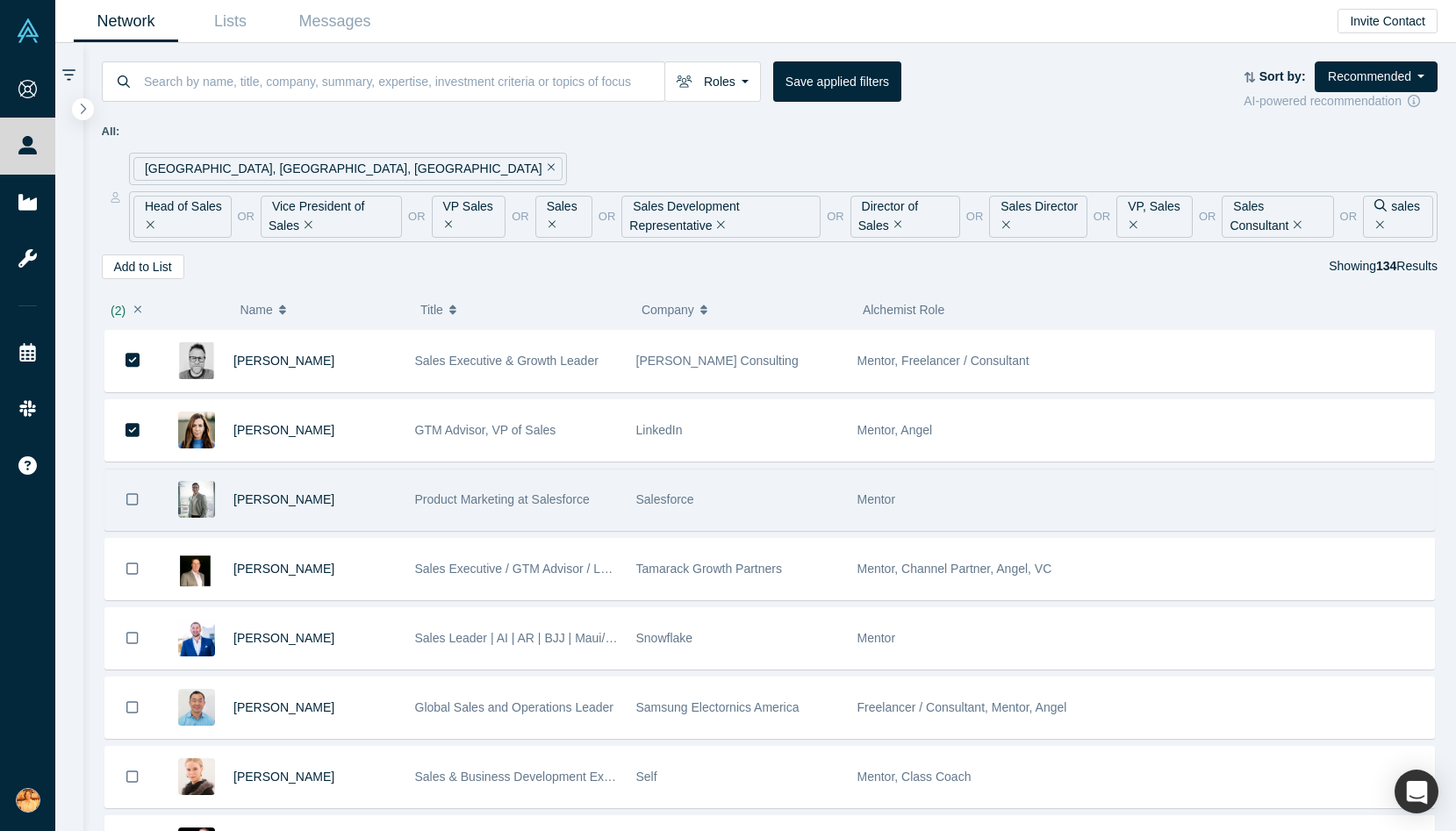
click at [129, 509] on button "Bookmark" at bounding box center [133, 499] width 55 height 61
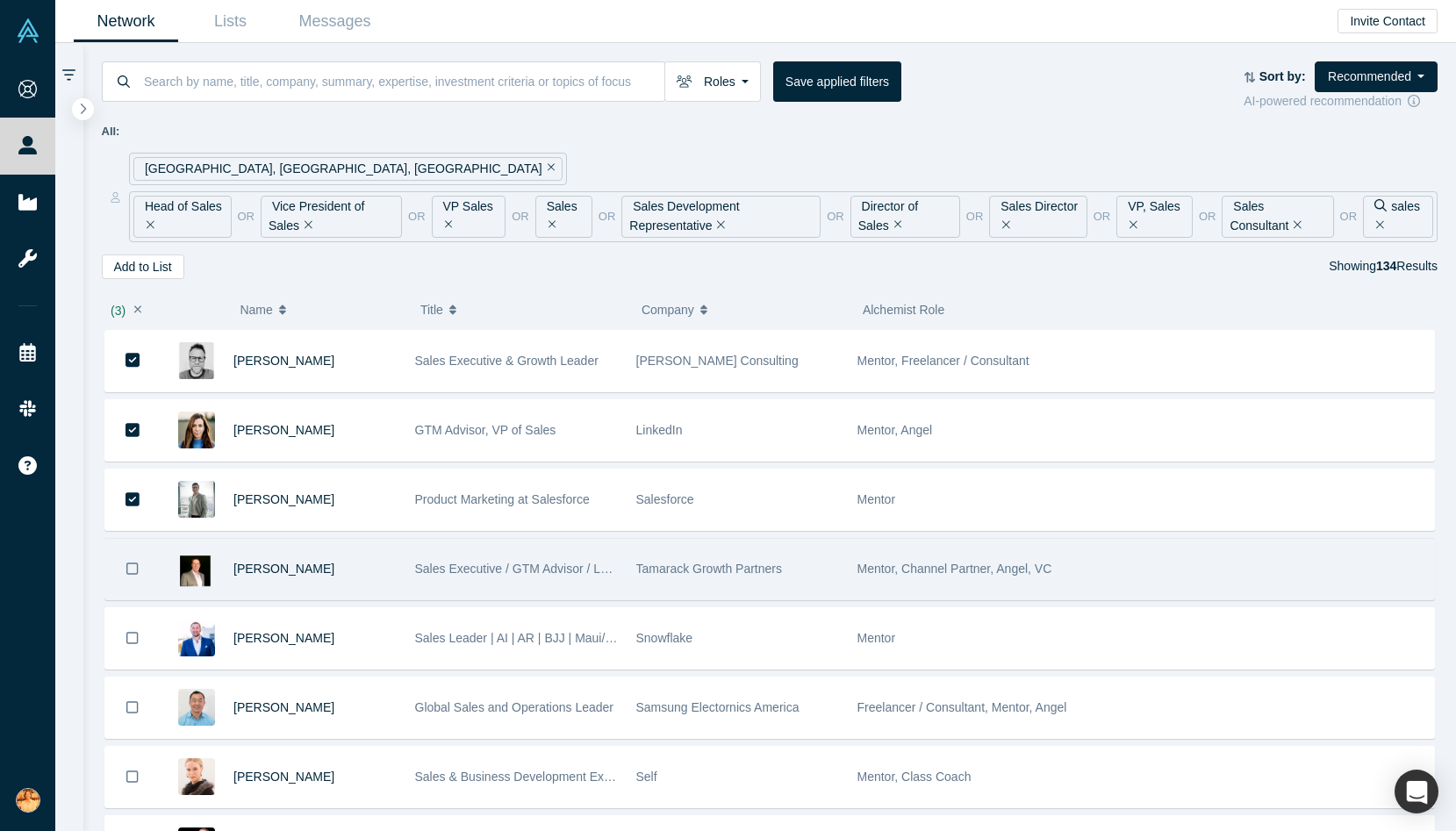
click at [135, 570] on icon "Bookmark" at bounding box center [133, 569] width 12 height 17
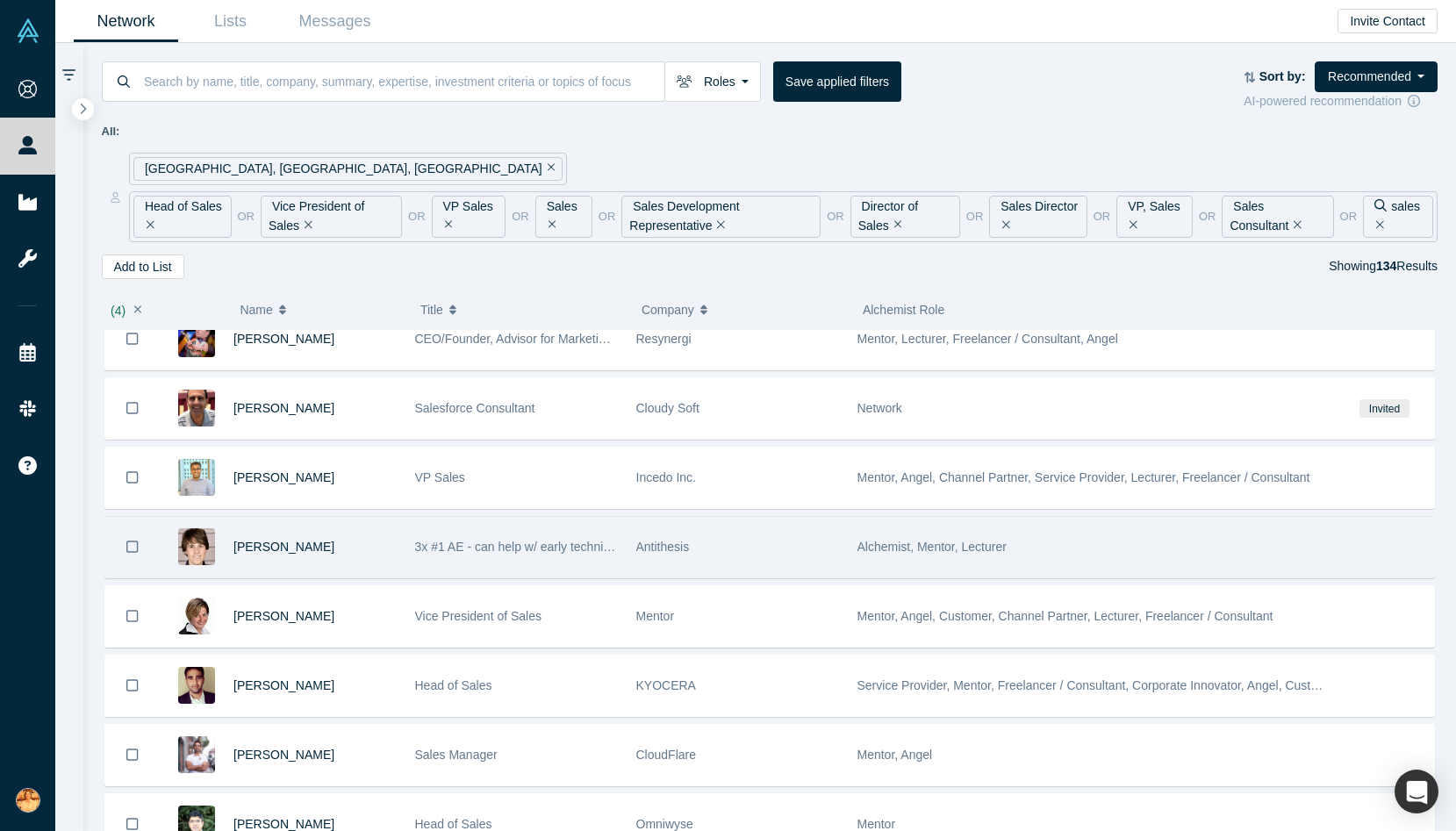
scroll to position [914, 0]
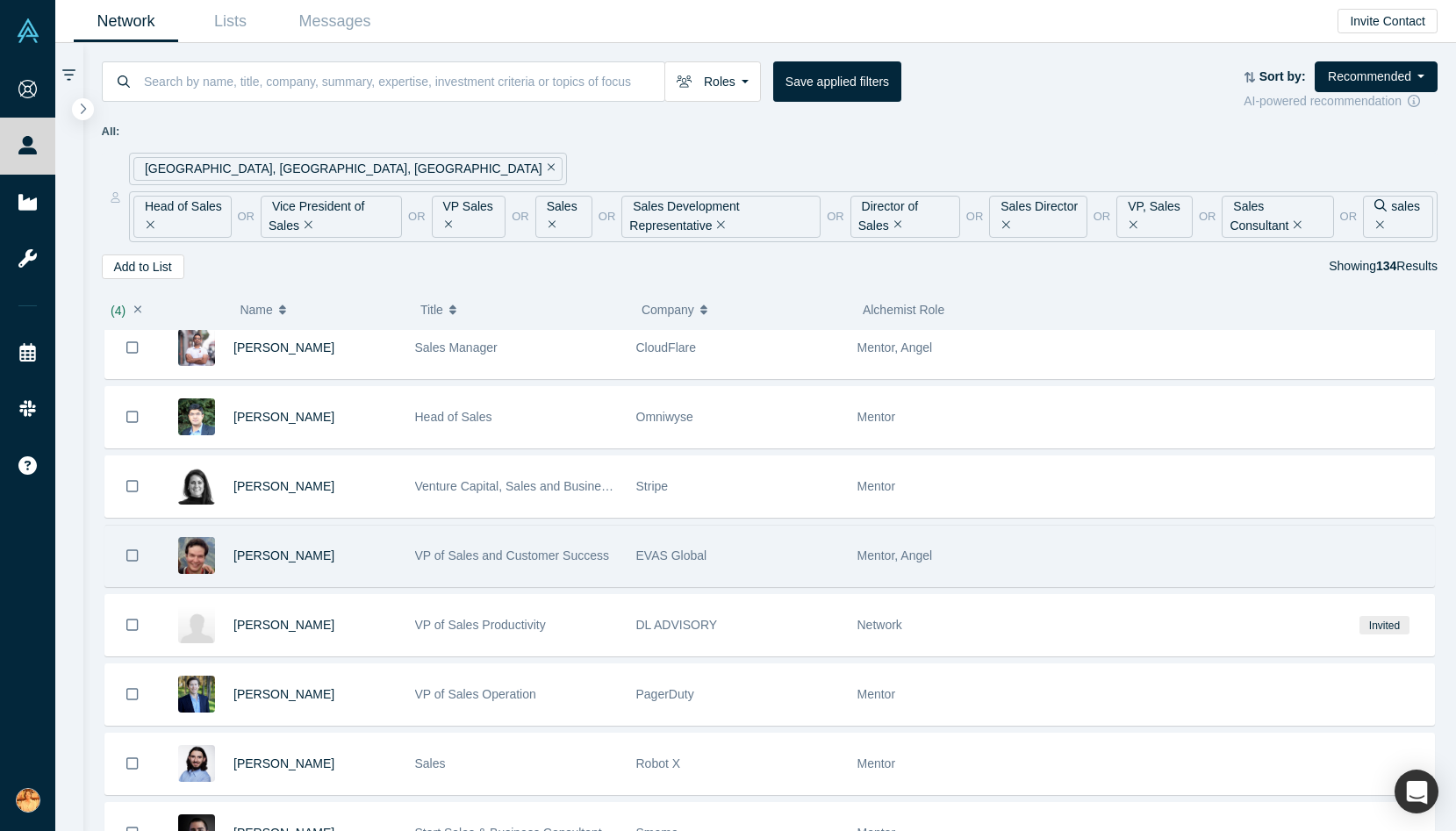
click at [133, 555] on icon "Bookmark" at bounding box center [133, 555] width 12 height 17
click at [137, 548] on icon "Bookmark" at bounding box center [133, 555] width 15 height 15
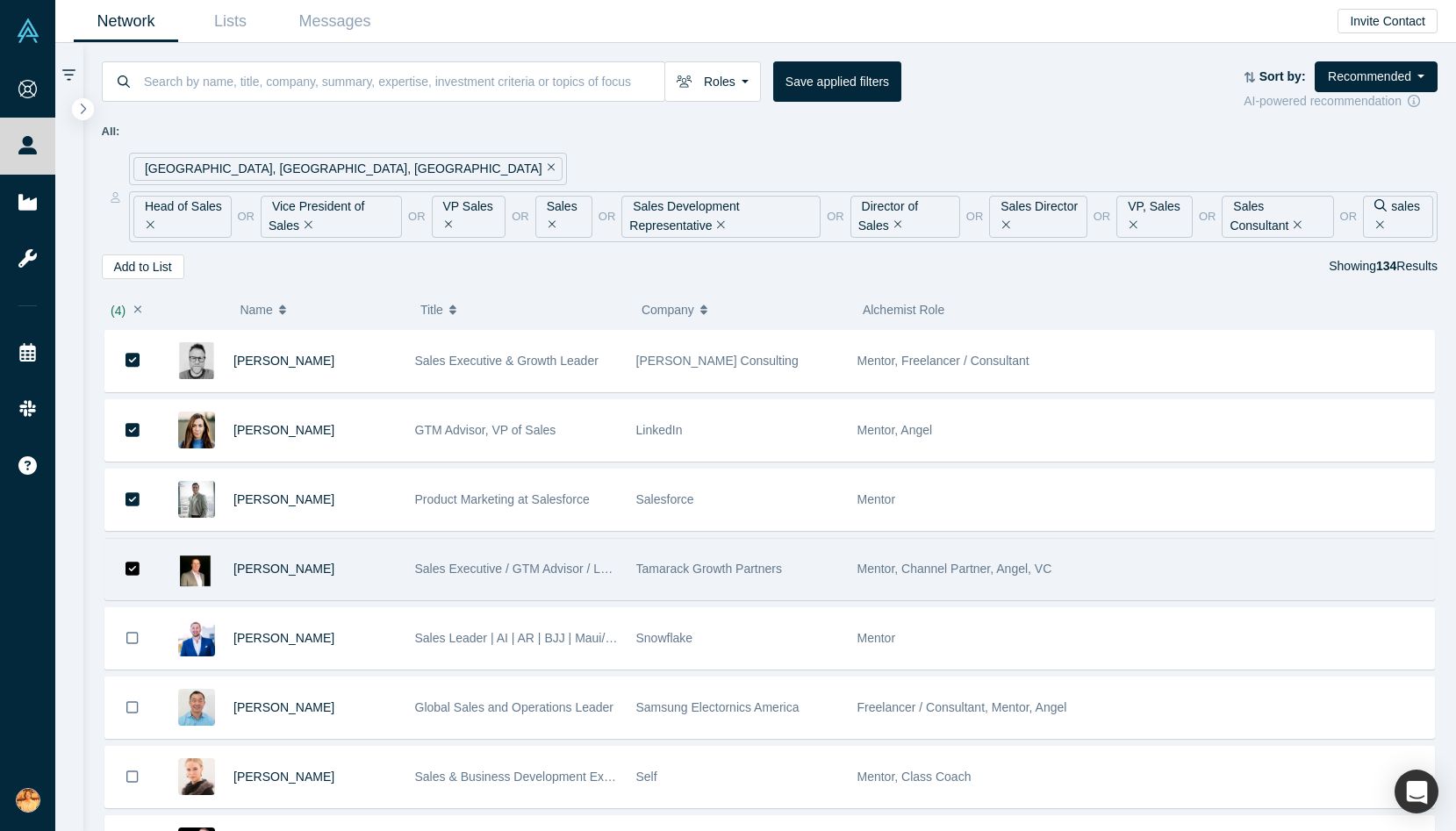
click at [133, 572] on icon "Bookmark" at bounding box center [133, 569] width 15 height 15
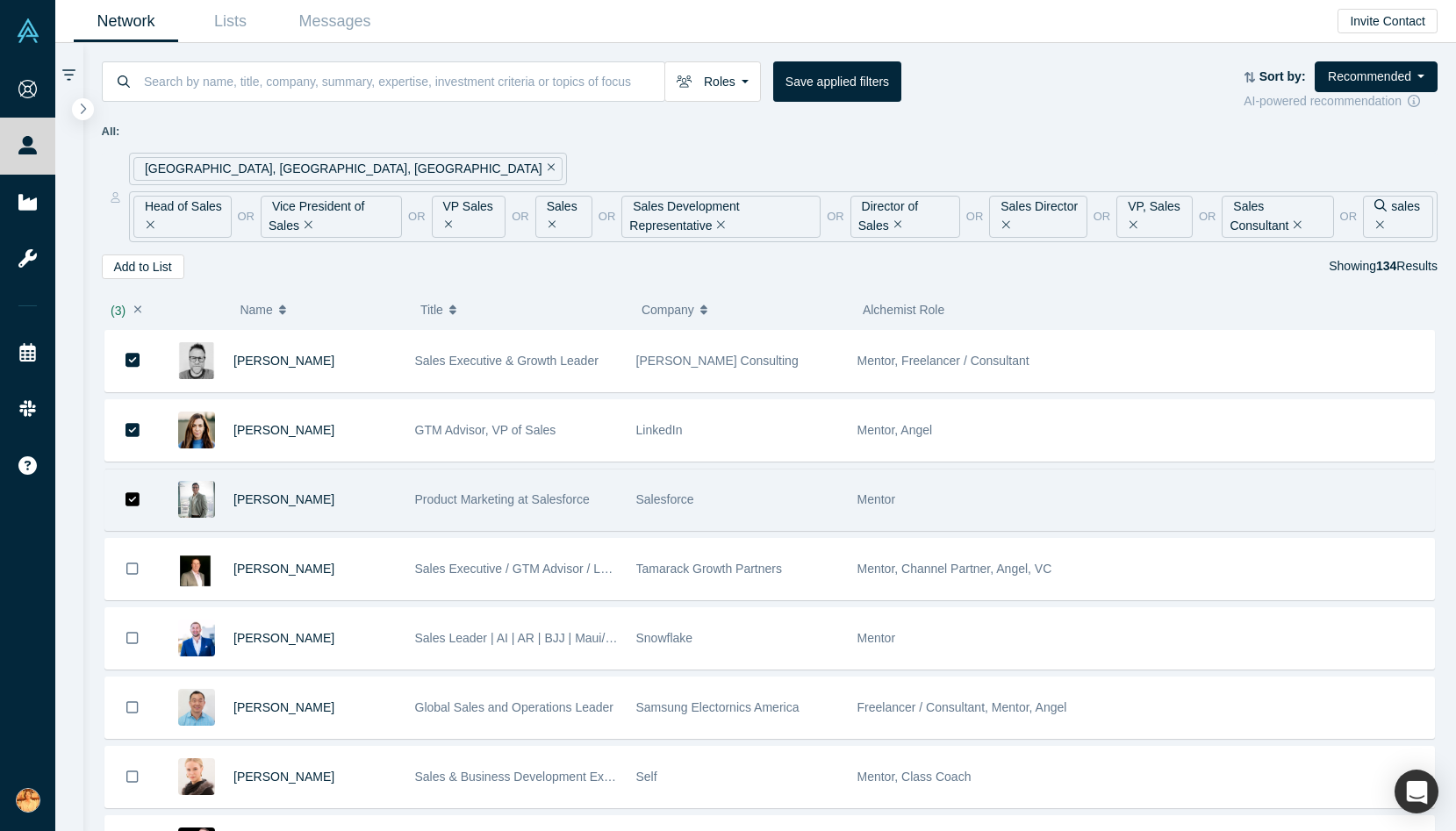
drag, startPoint x: 136, startPoint y: 494, endPoint x: 136, endPoint y: 475, distance: 19.0
click at [136, 487] on button "Bookmark" at bounding box center [133, 499] width 55 height 61
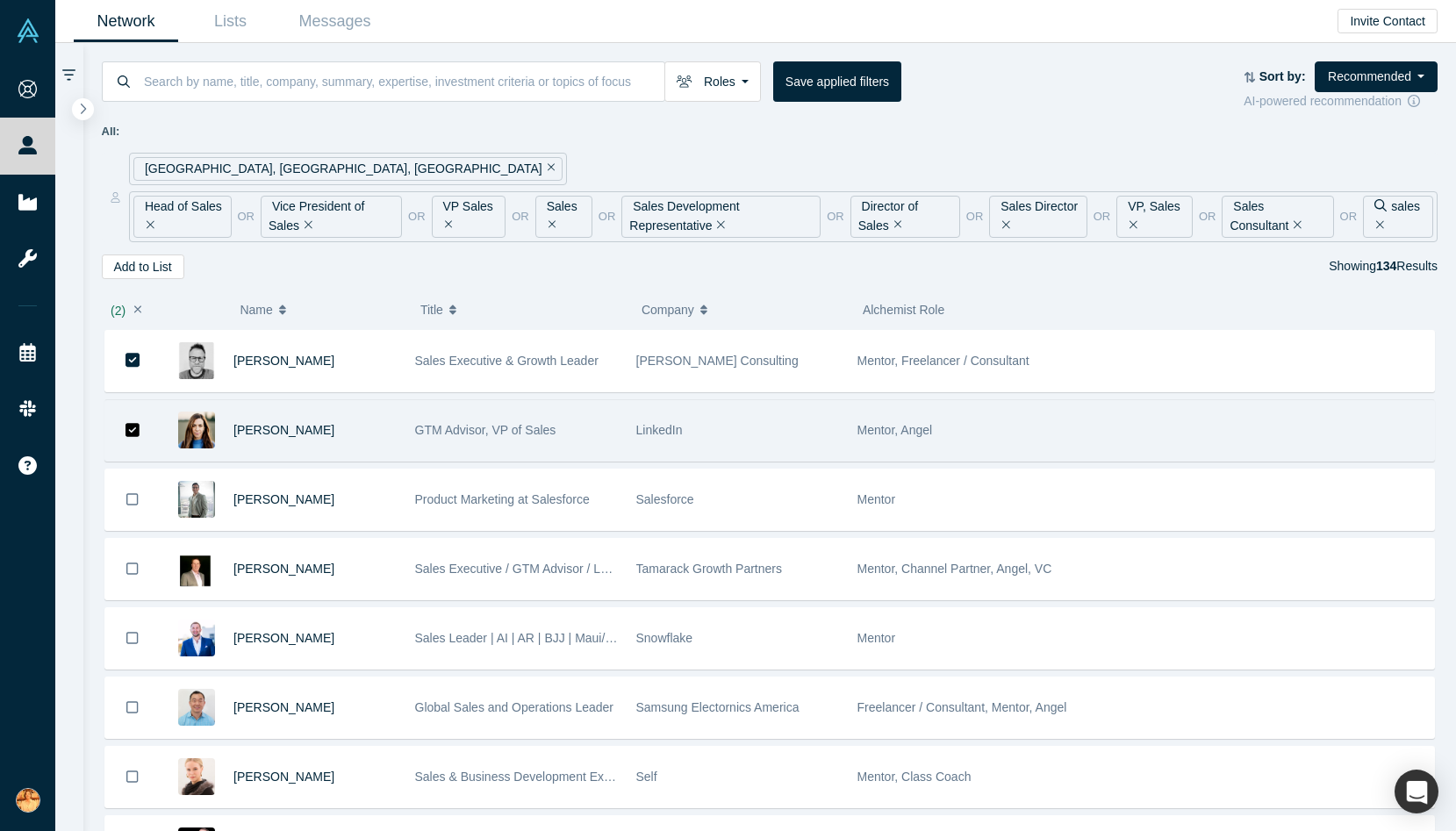
drag, startPoint x: 133, startPoint y: 437, endPoint x: 133, endPoint y: 403, distance: 34.0
click at [133, 433] on icon "Bookmark" at bounding box center [133, 430] width 15 height 17
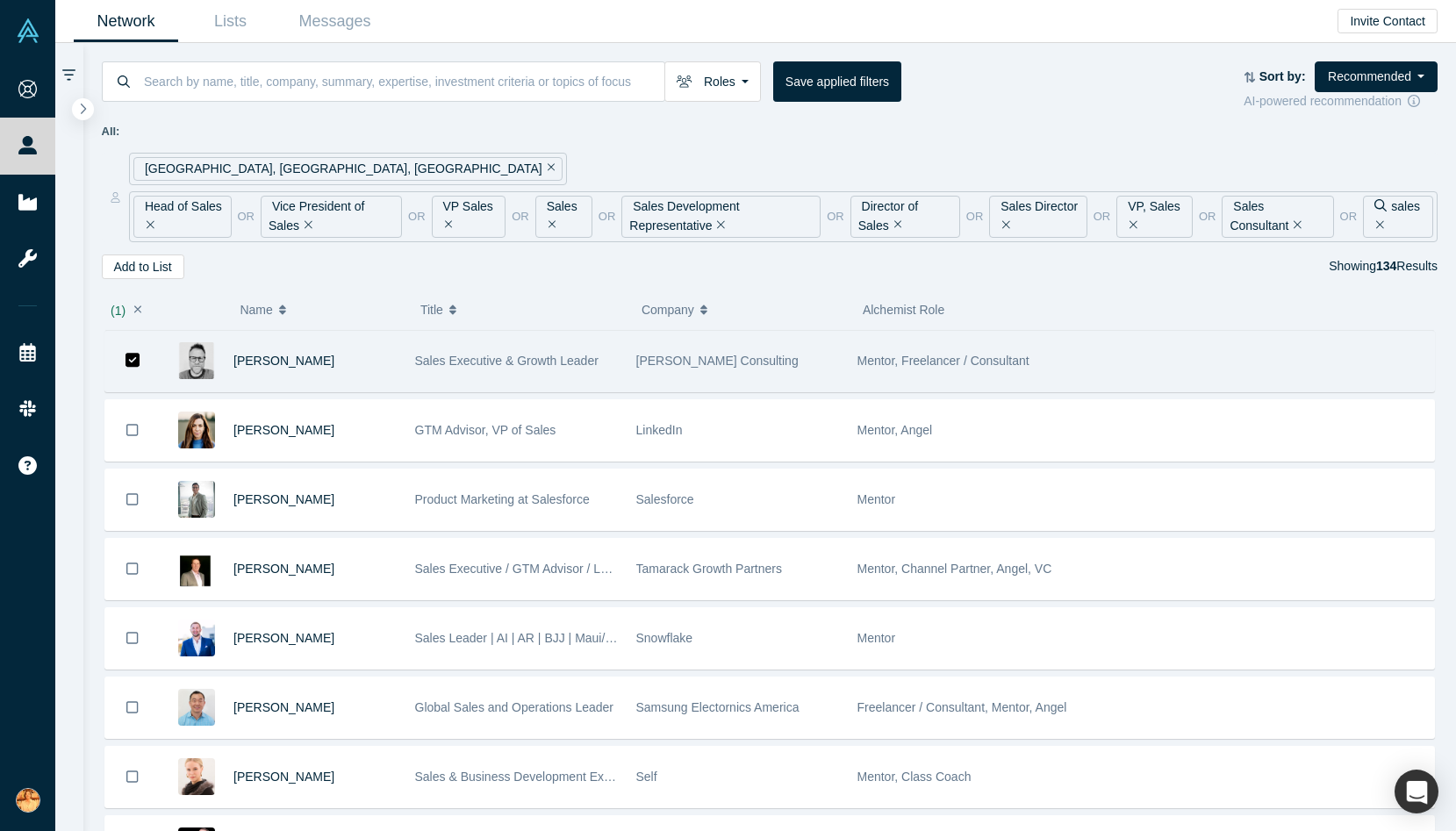
click at [139, 359] on icon "Bookmark" at bounding box center [133, 359] width 15 height 15
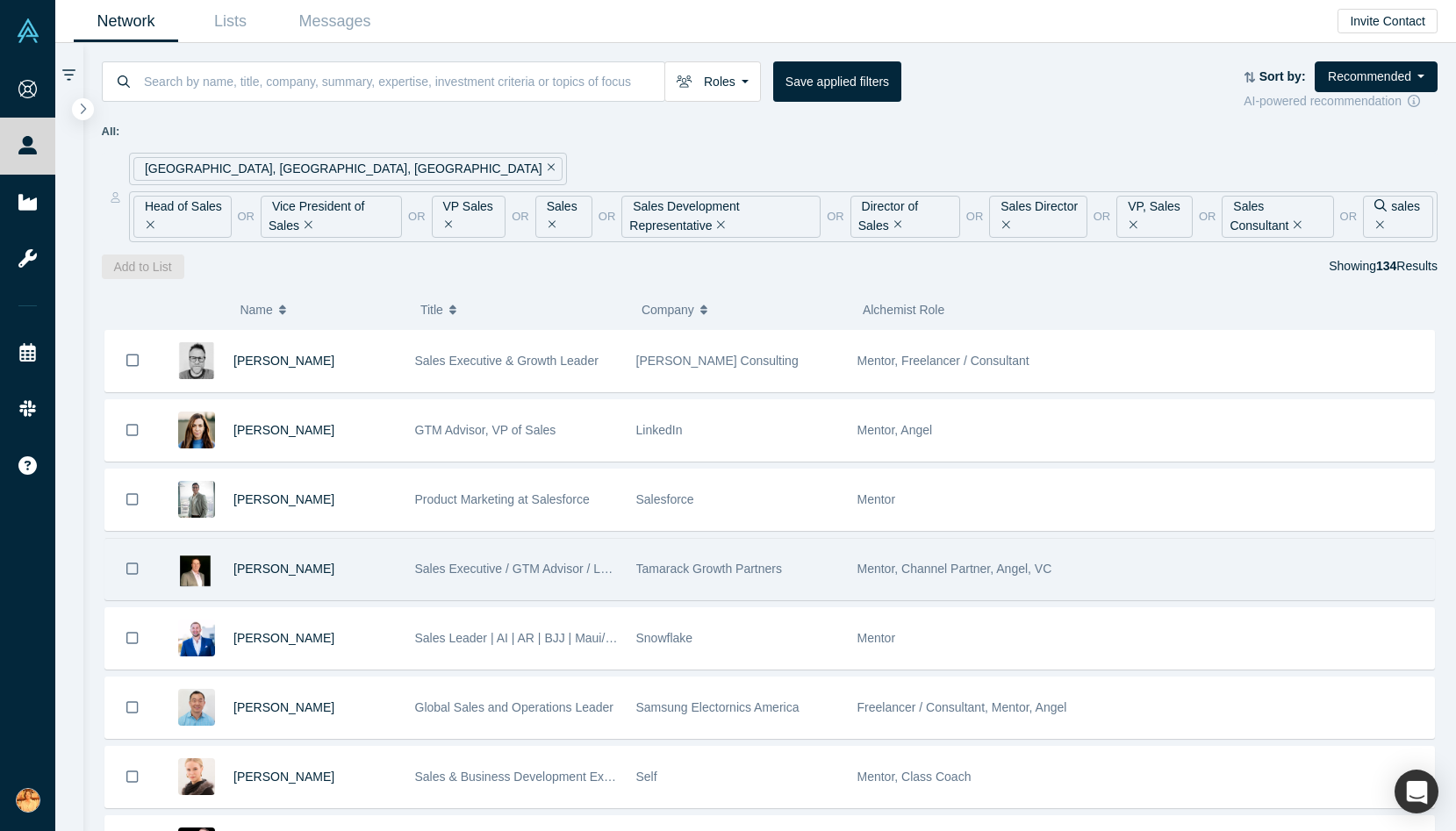
click at [312, 578] on div "[PERSON_NAME]" at bounding box center [315, 569] width 163 height 61
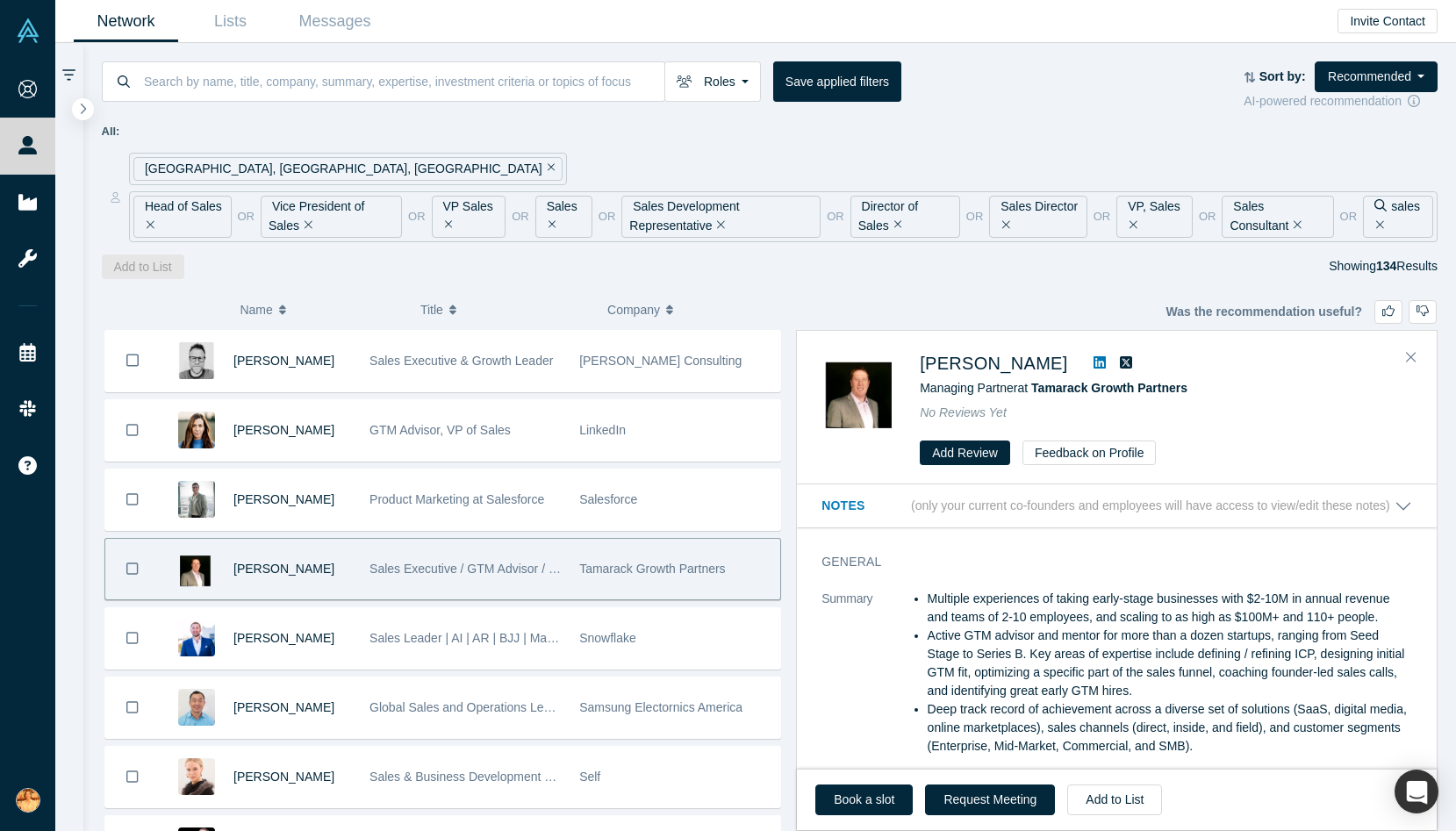
click at [1094, 358] on icon at bounding box center [1100, 362] width 12 height 12
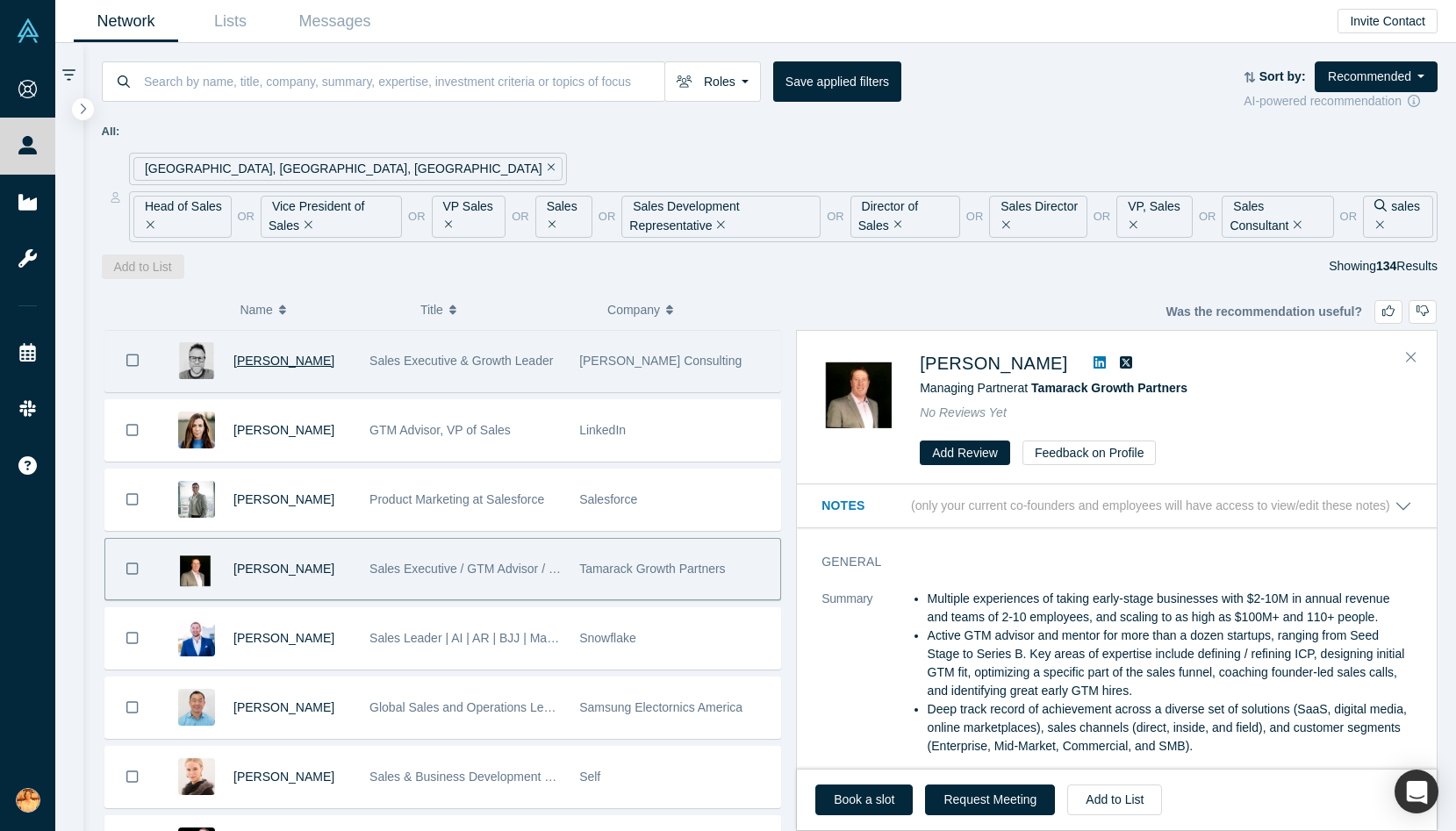
click at [282, 353] on span "[PERSON_NAME]" at bounding box center [284, 360] width 101 height 14
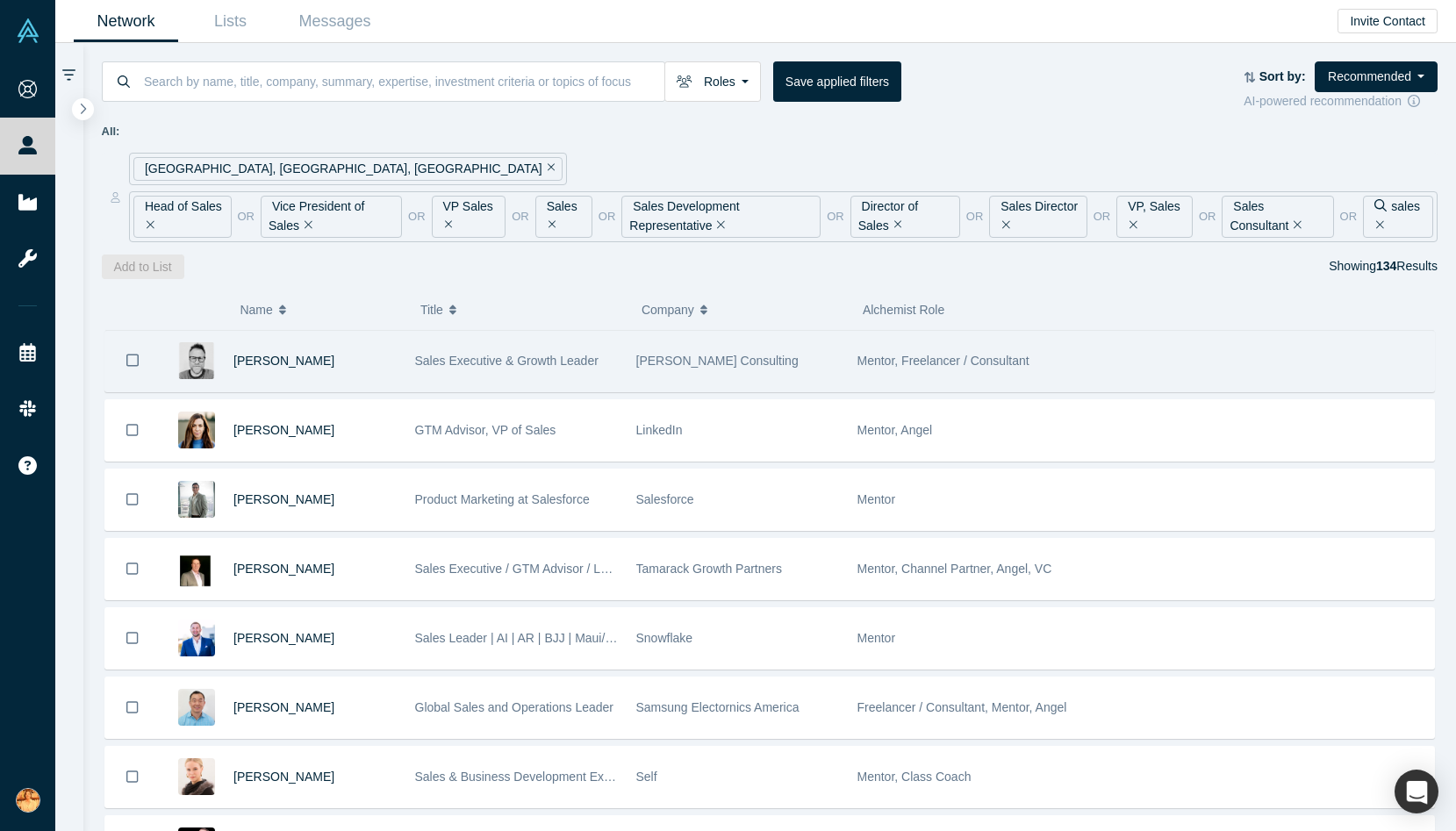
click at [604, 389] on div "Sales Executive & Growth Leader" at bounding box center [516, 360] width 202 height 61
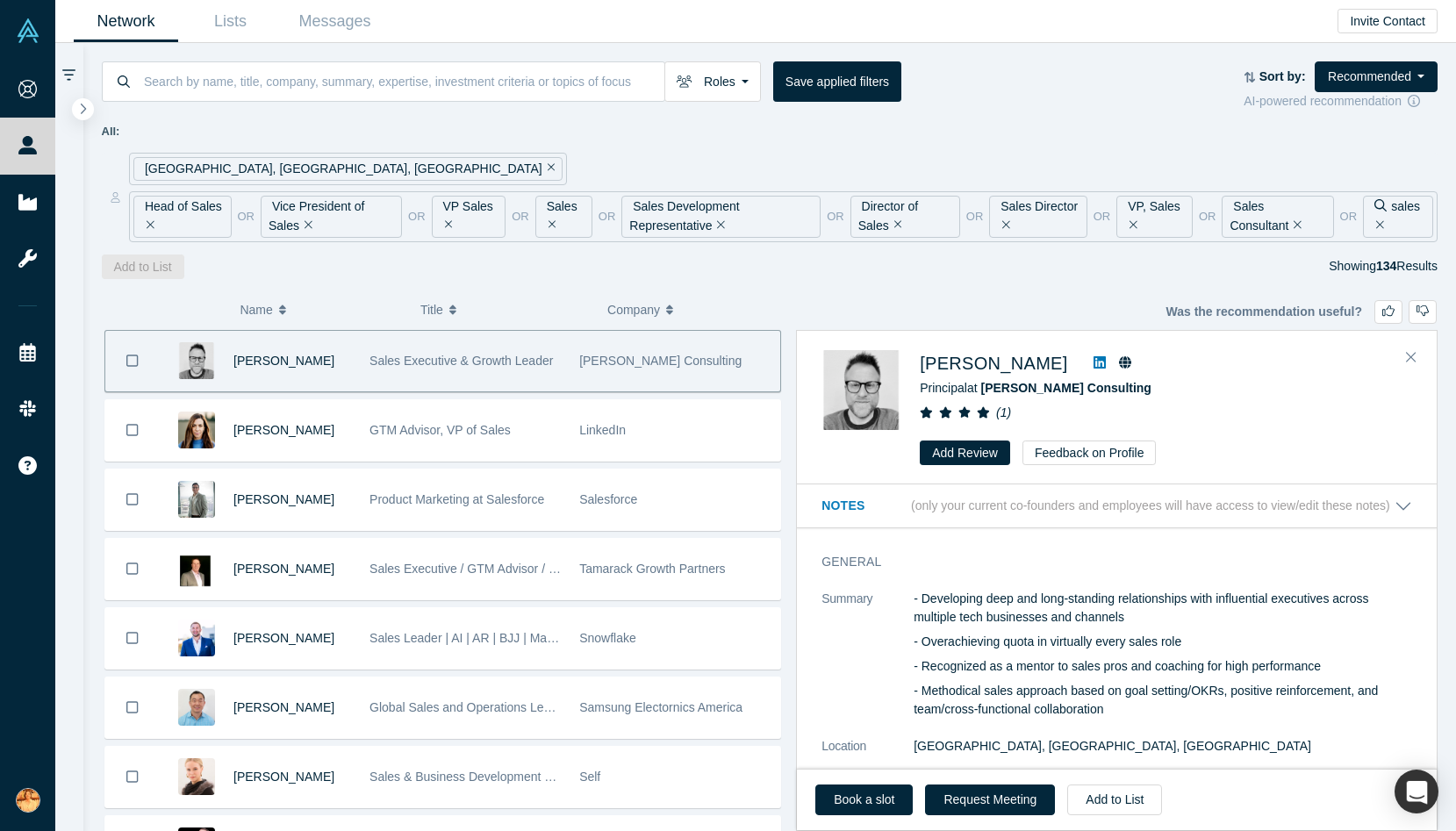
click at [1094, 355] on icon at bounding box center [1100, 362] width 12 height 14
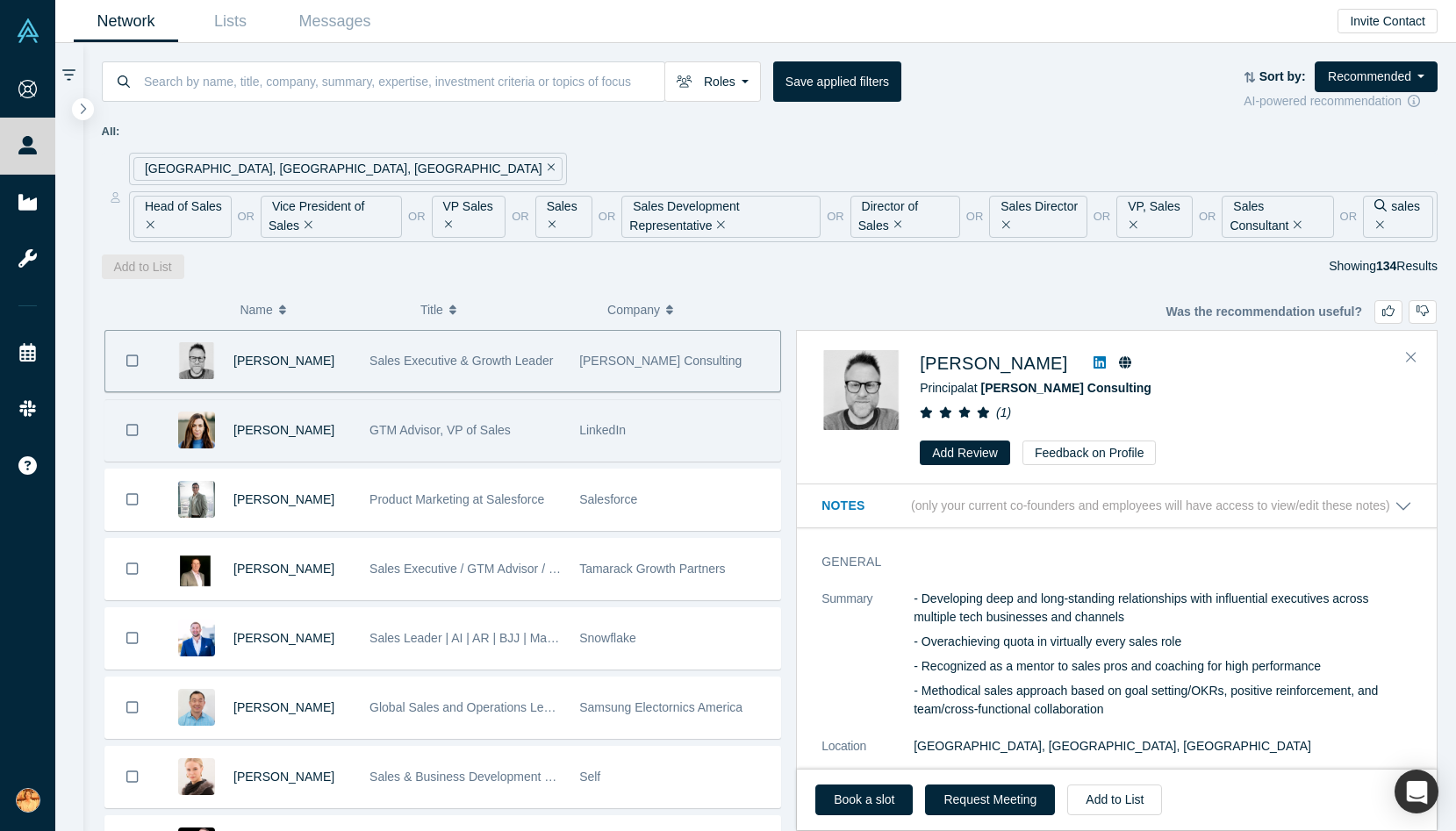
click at [610, 439] on div "LinkedIn" at bounding box center [675, 430] width 192 height 61
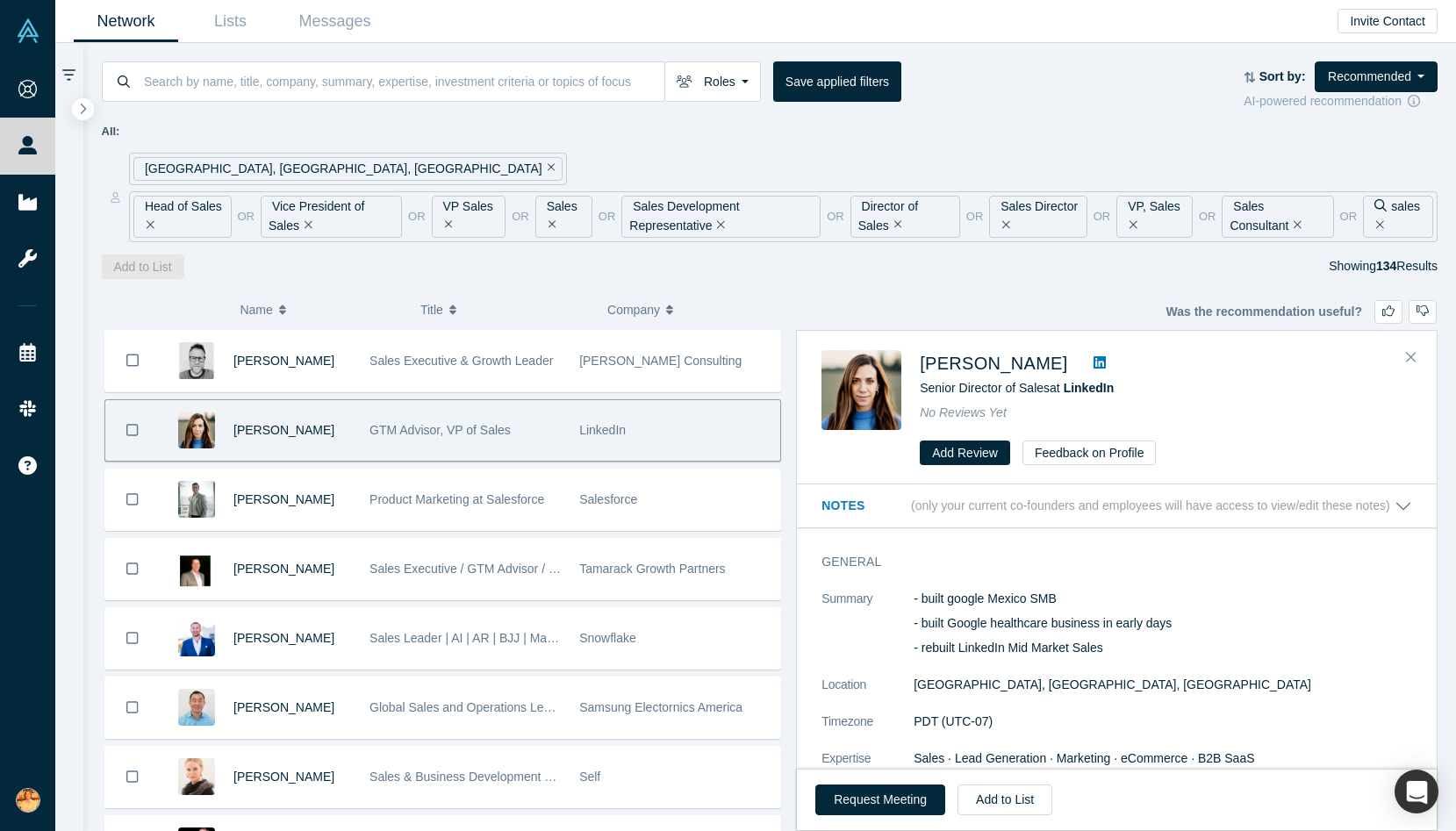
click at [1106, 360] on icon at bounding box center [1100, 362] width 12 height 12
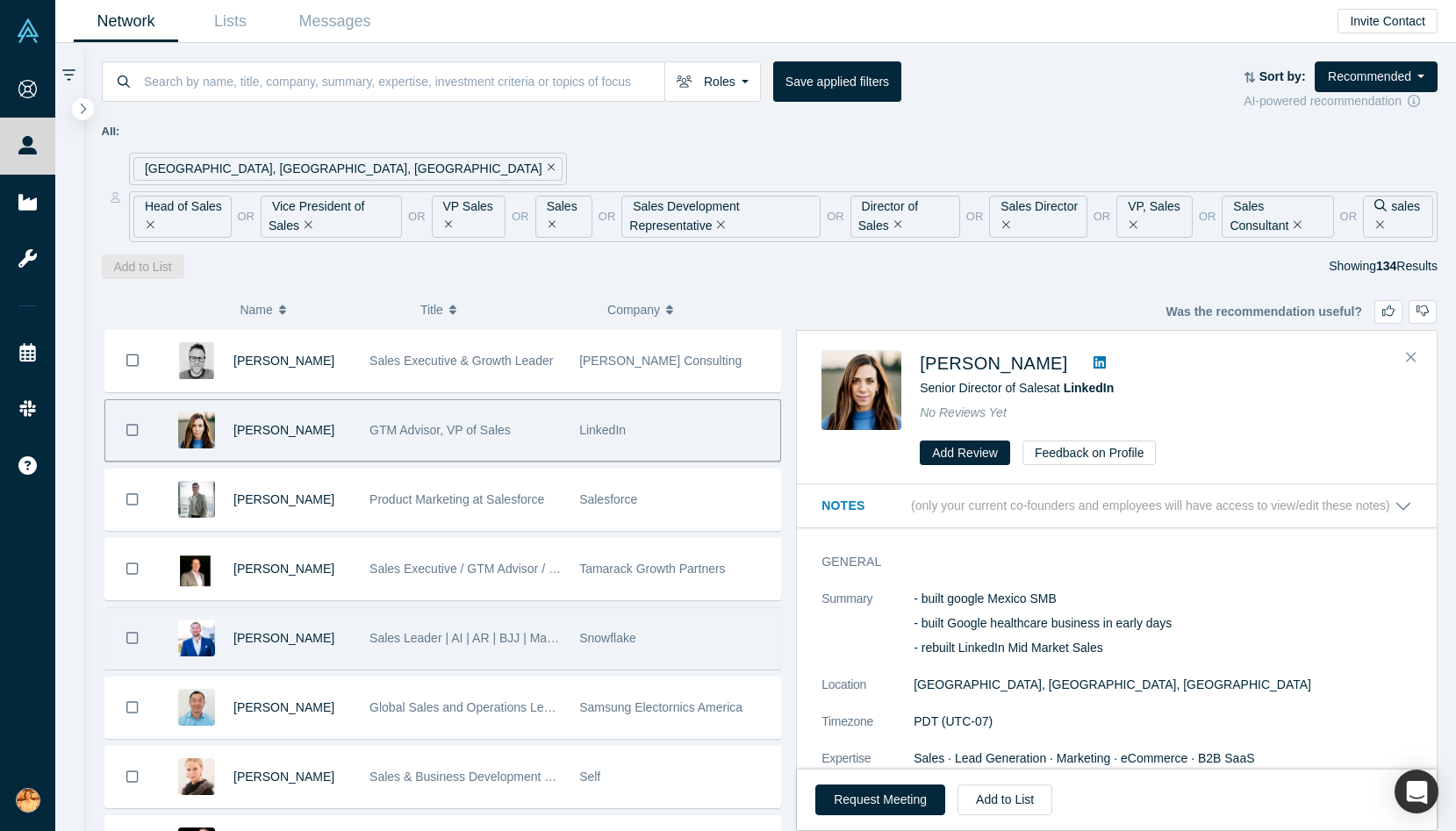
click at [580, 634] on span "Snowflake" at bounding box center [608, 638] width 57 height 14
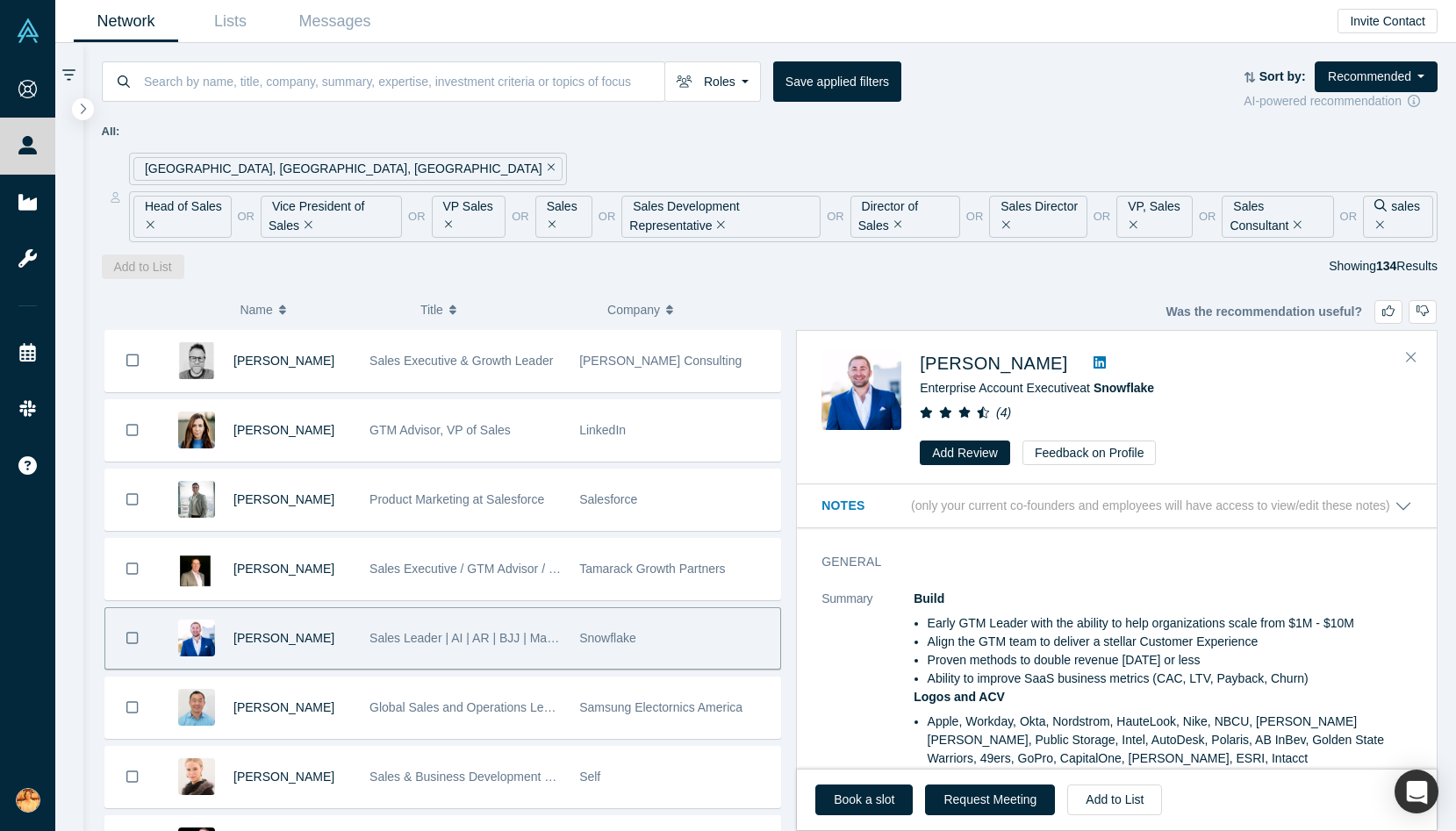
click at [1094, 362] on icon at bounding box center [1100, 362] width 12 height 14
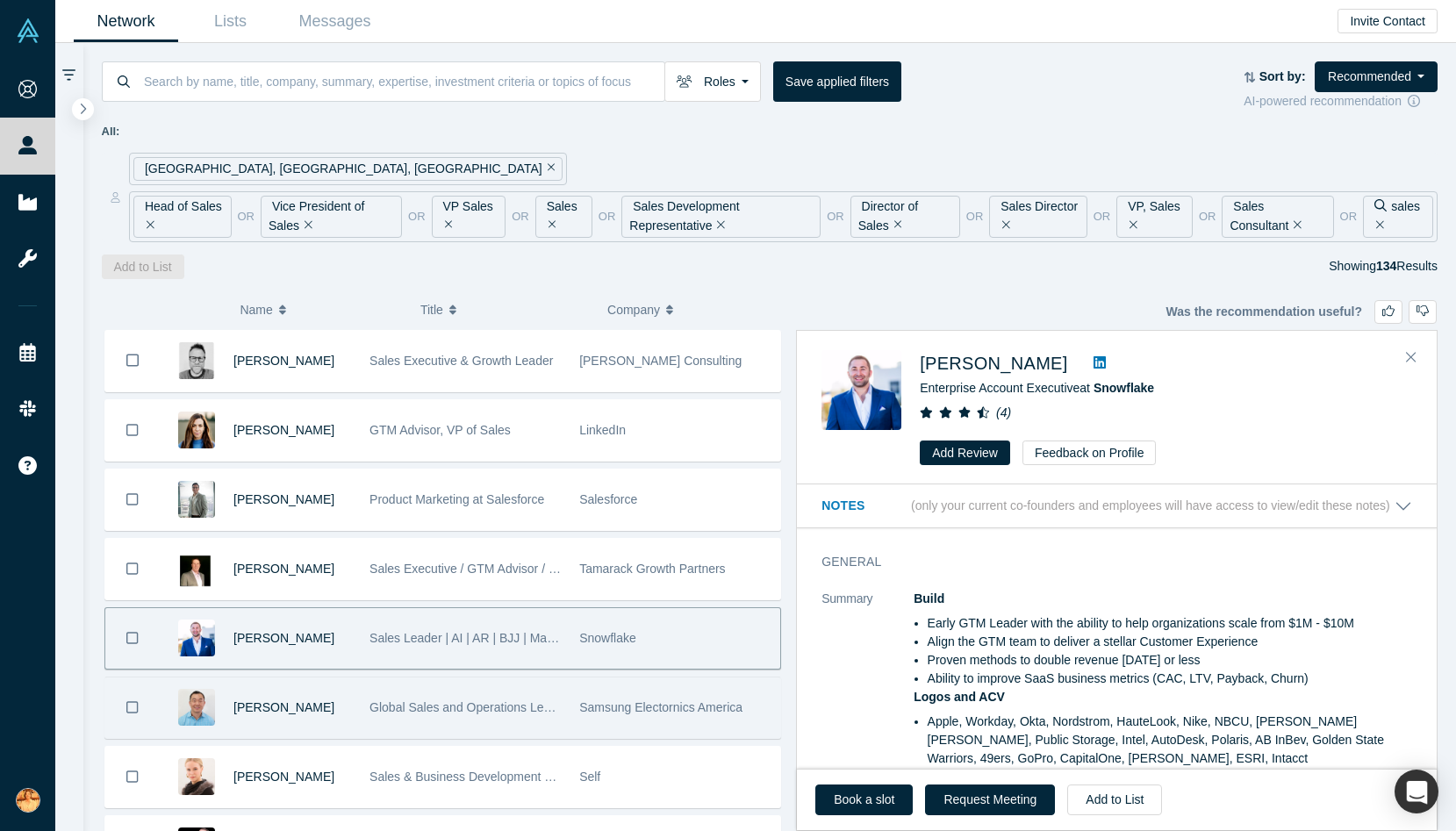
click at [296, 706] on div "[PERSON_NAME]" at bounding box center [292, 707] width 118 height 61
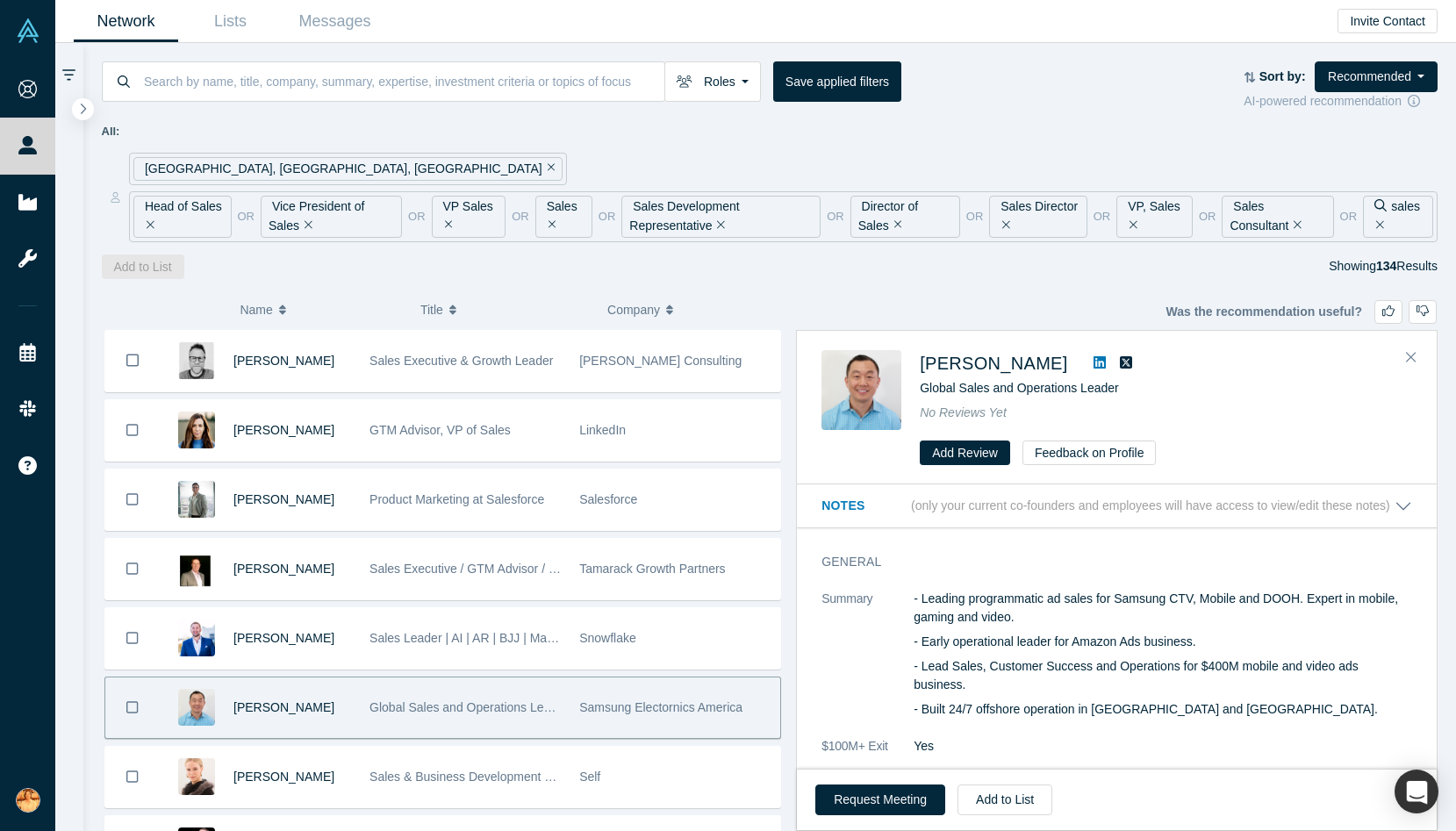
click at [1094, 360] on icon at bounding box center [1100, 362] width 12 height 12
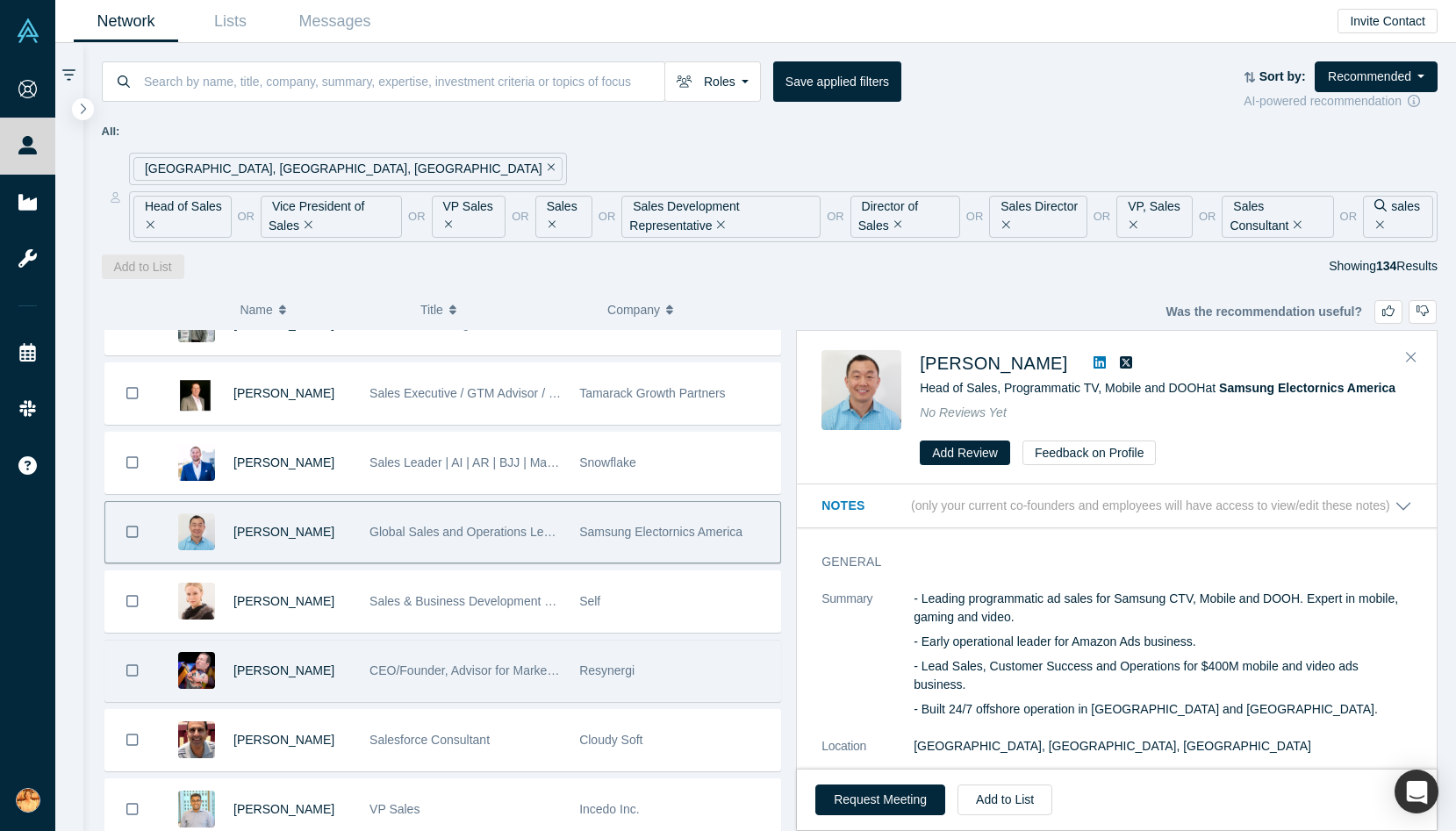
scroll to position [218, 0]
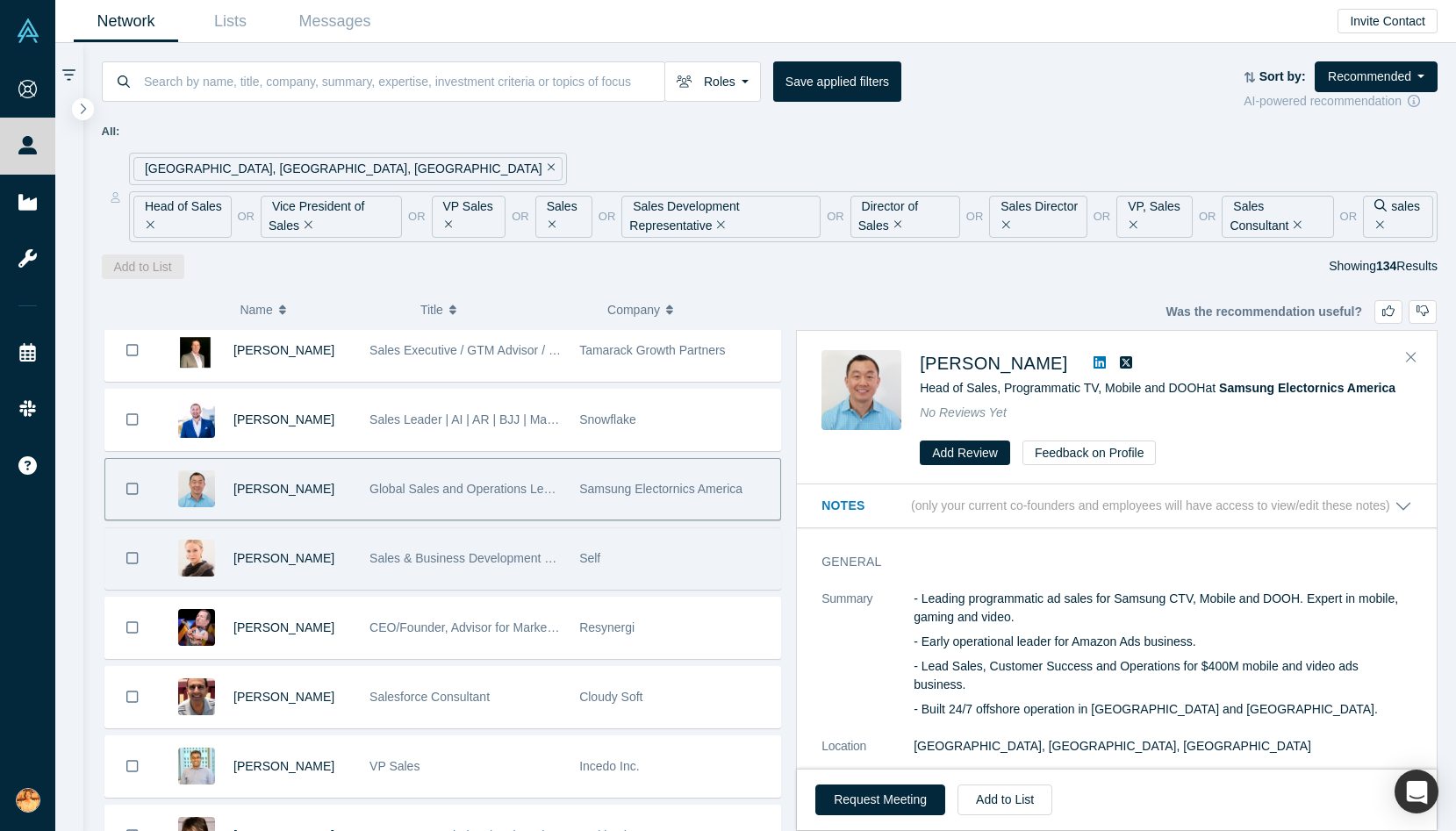
click at [525, 562] on span "Sales & Business Development Executive" at bounding box center [483, 558] width 228 height 14
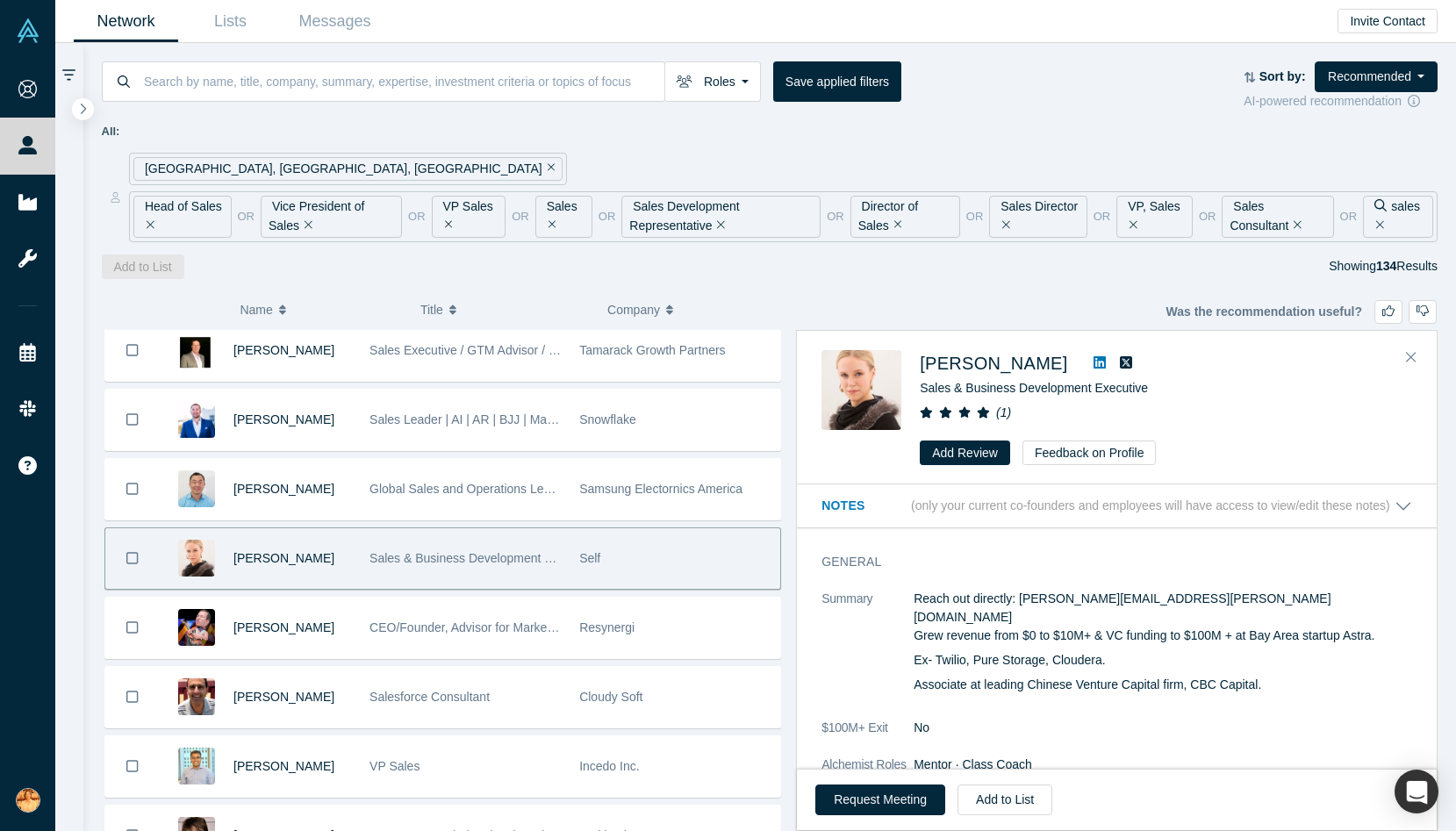
click at [1094, 359] on icon at bounding box center [1100, 362] width 12 height 12
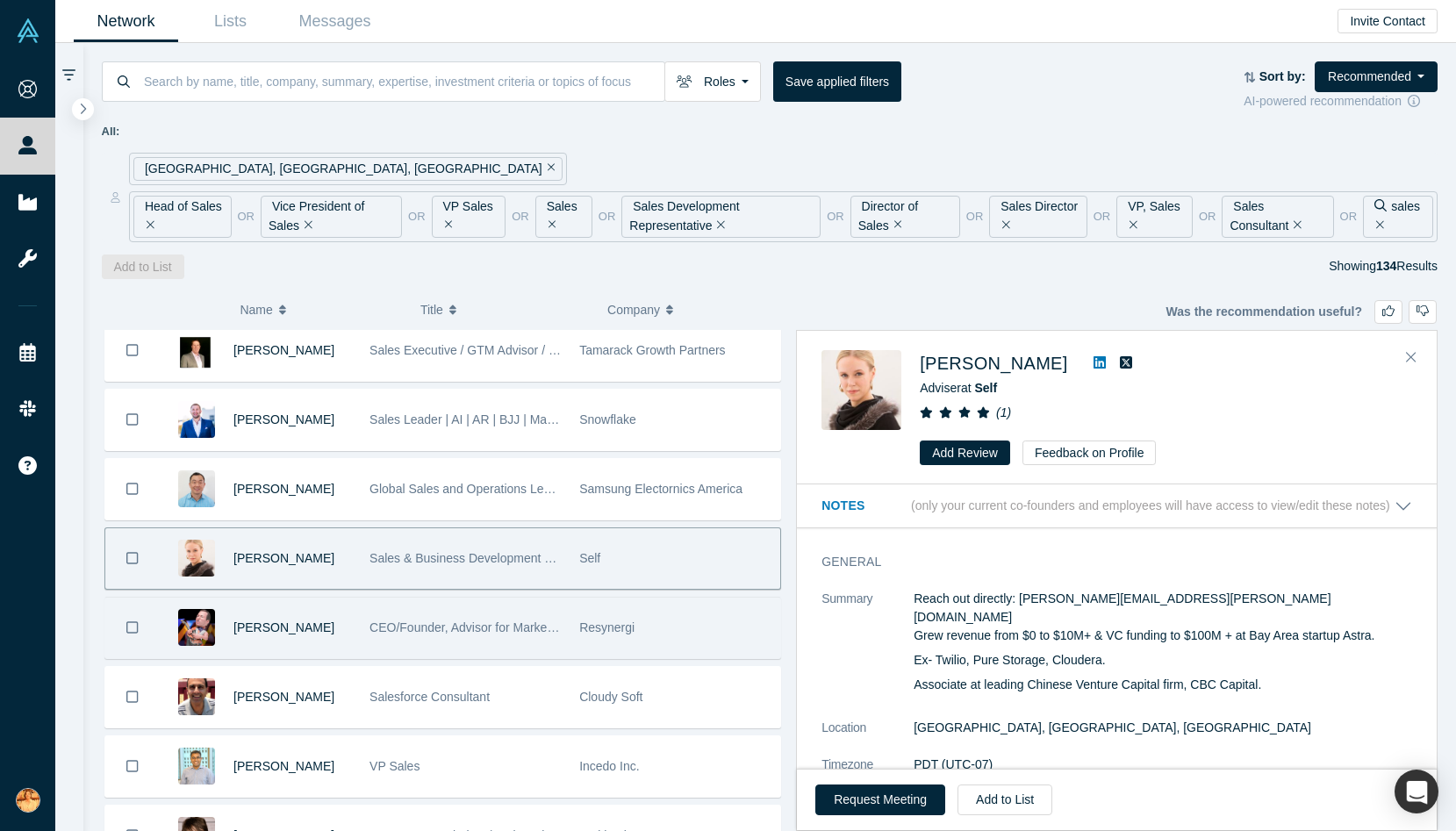
click at [333, 623] on div "[PERSON_NAME]" at bounding box center [292, 627] width 118 height 61
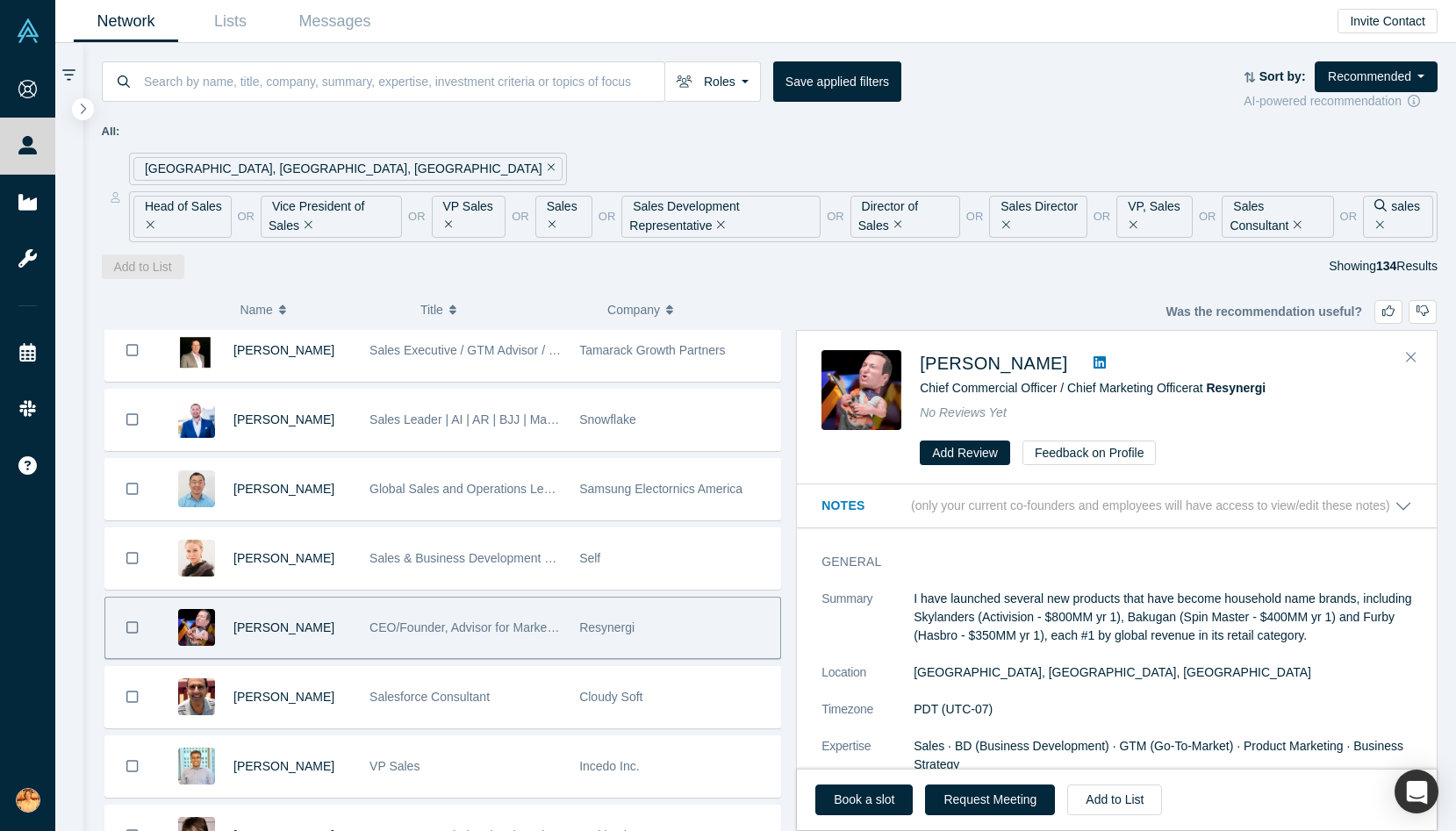
click at [1094, 365] on icon at bounding box center [1100, 362] width 12 height 14
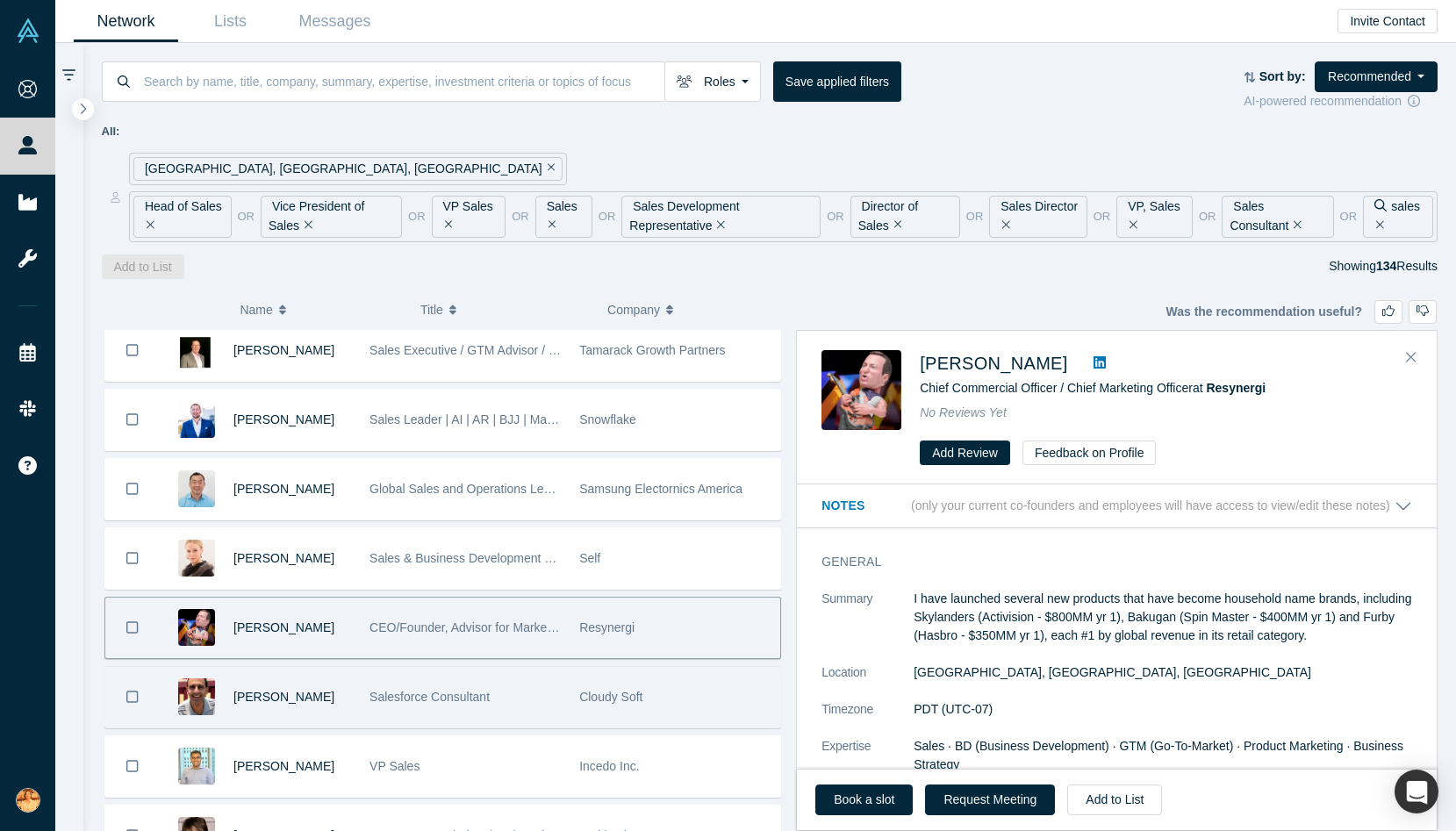
click at [383, 719] on div "Salesforce Consultant" at bounding box center [465, 697] width 192 height 61
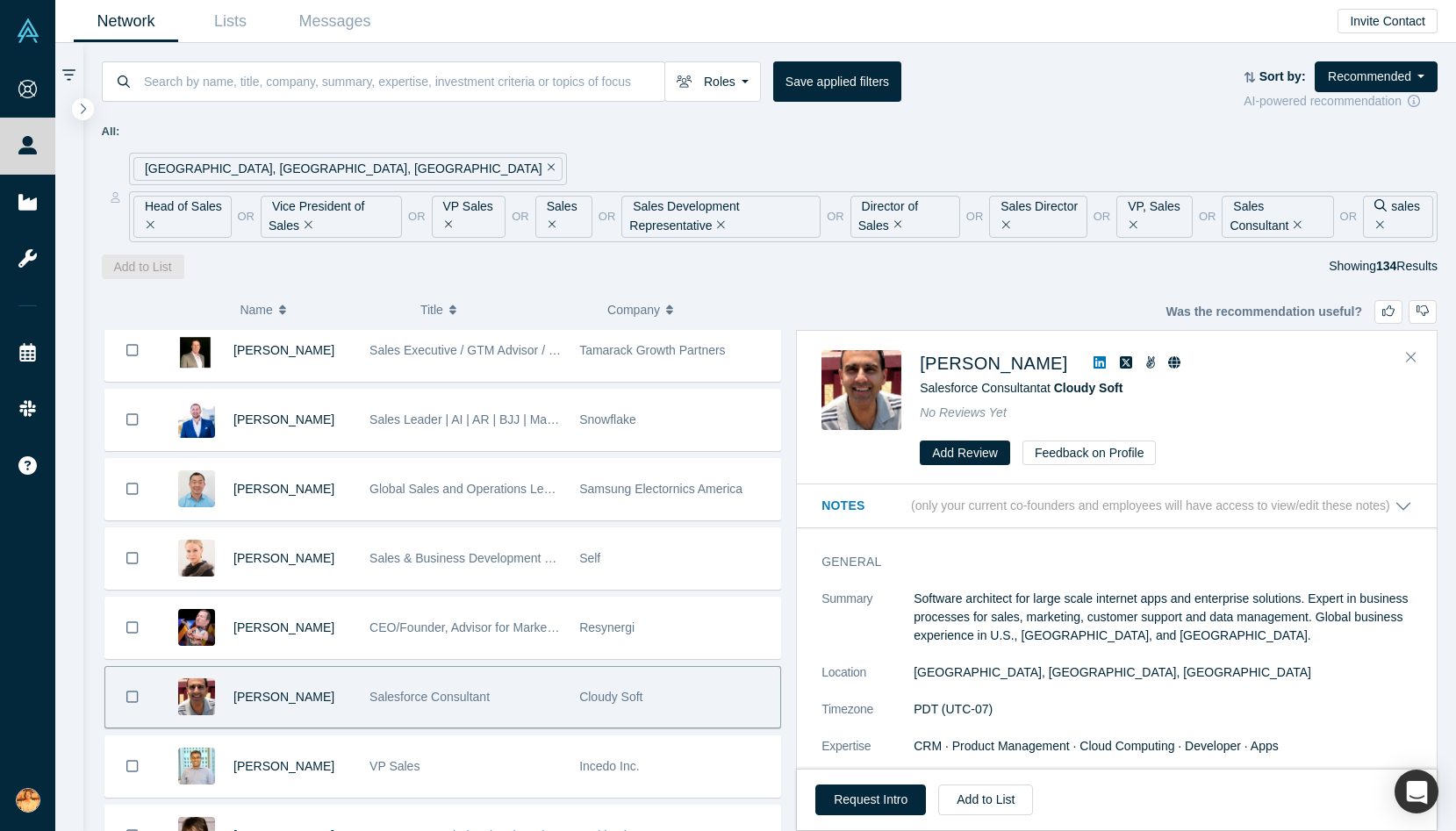
click at [1094, 360] on icon at bounding box center [1100, 362] width 12 height 12
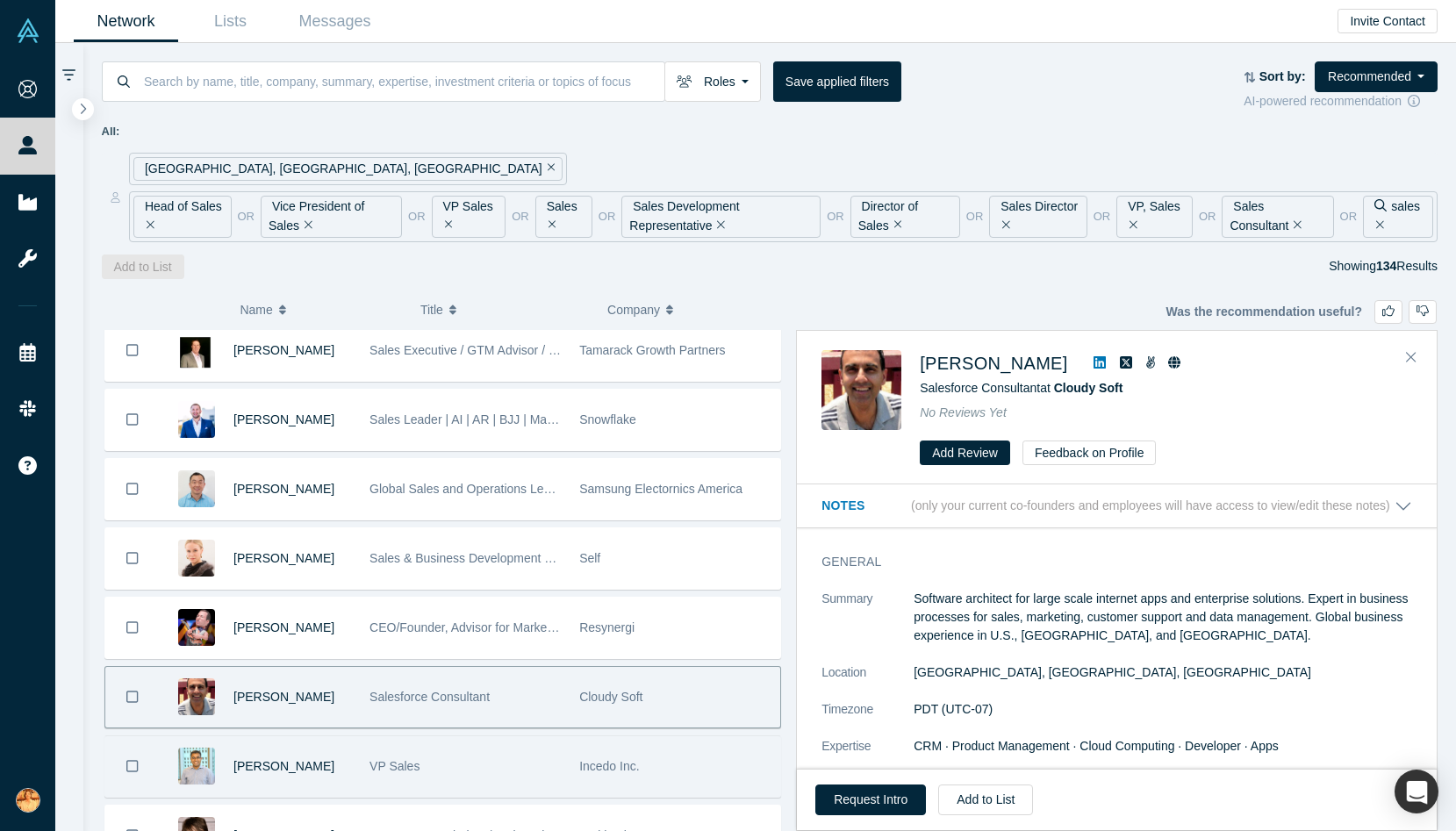
click at [443, 759] on div "VP Sales" at bounding box center [465, 766] width 192 height 61
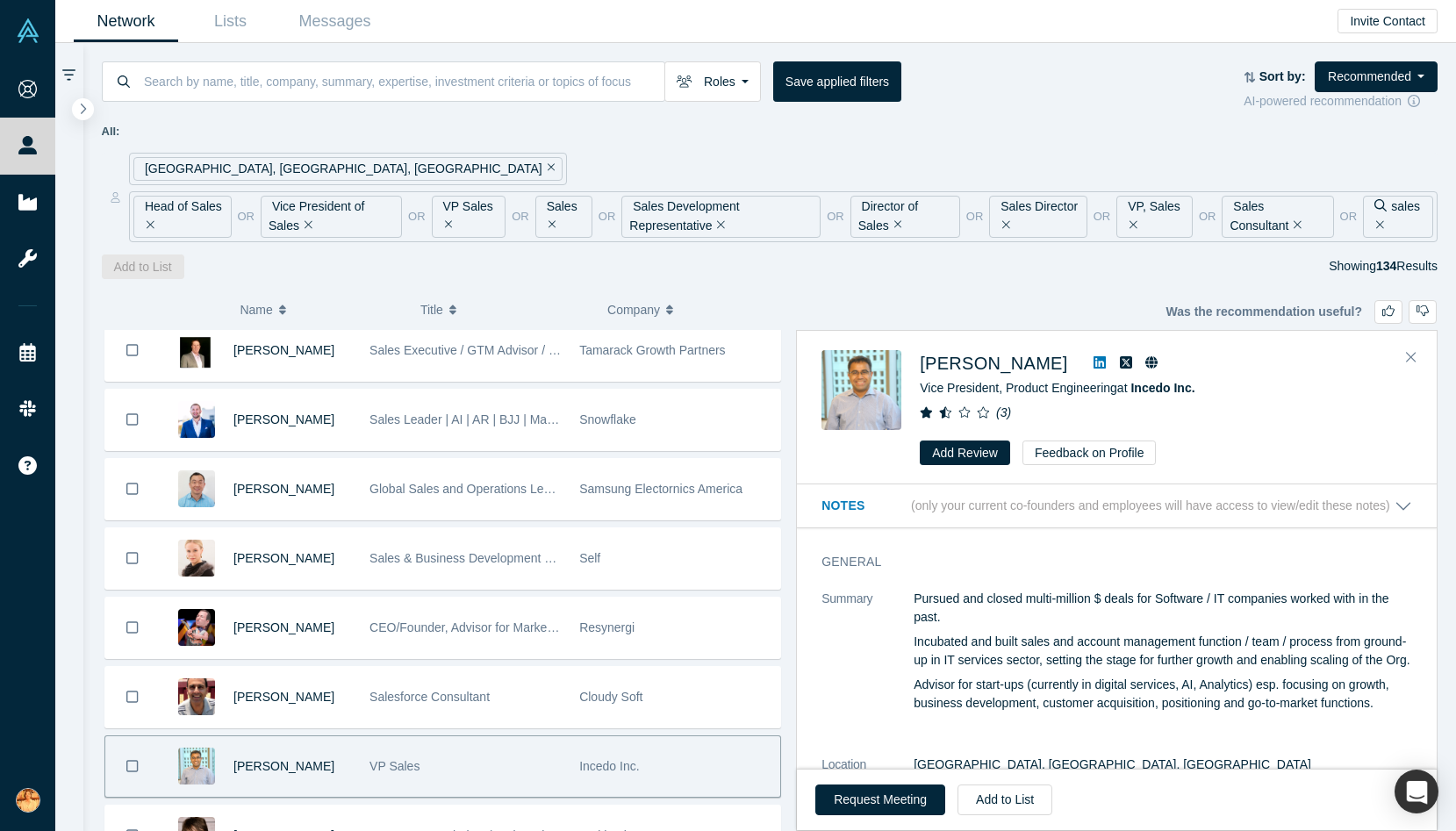
click at [1094, 361] on icon at bounding box center [1100, 362] width 12 height 14
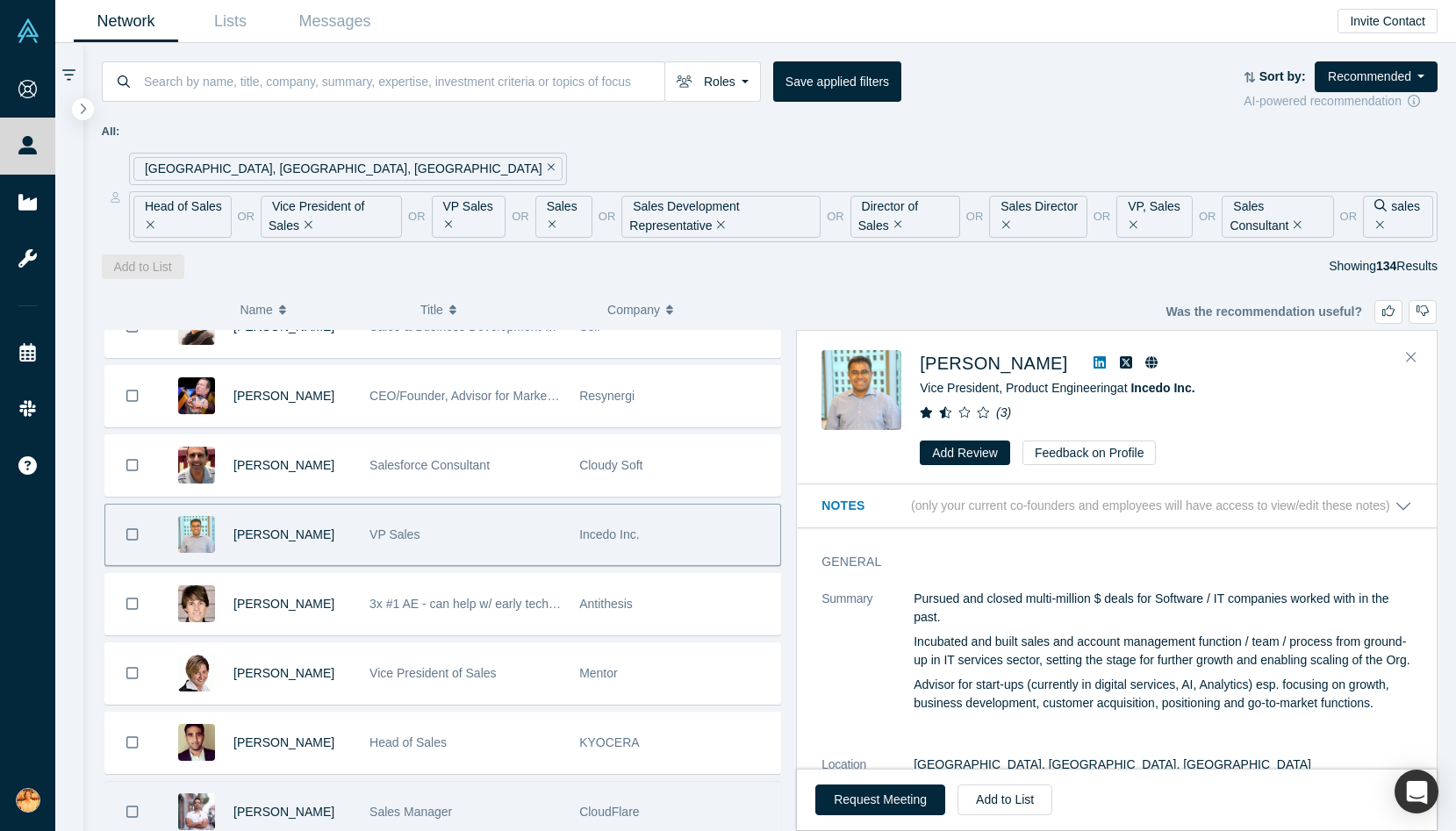
scroll to position [511, 0]
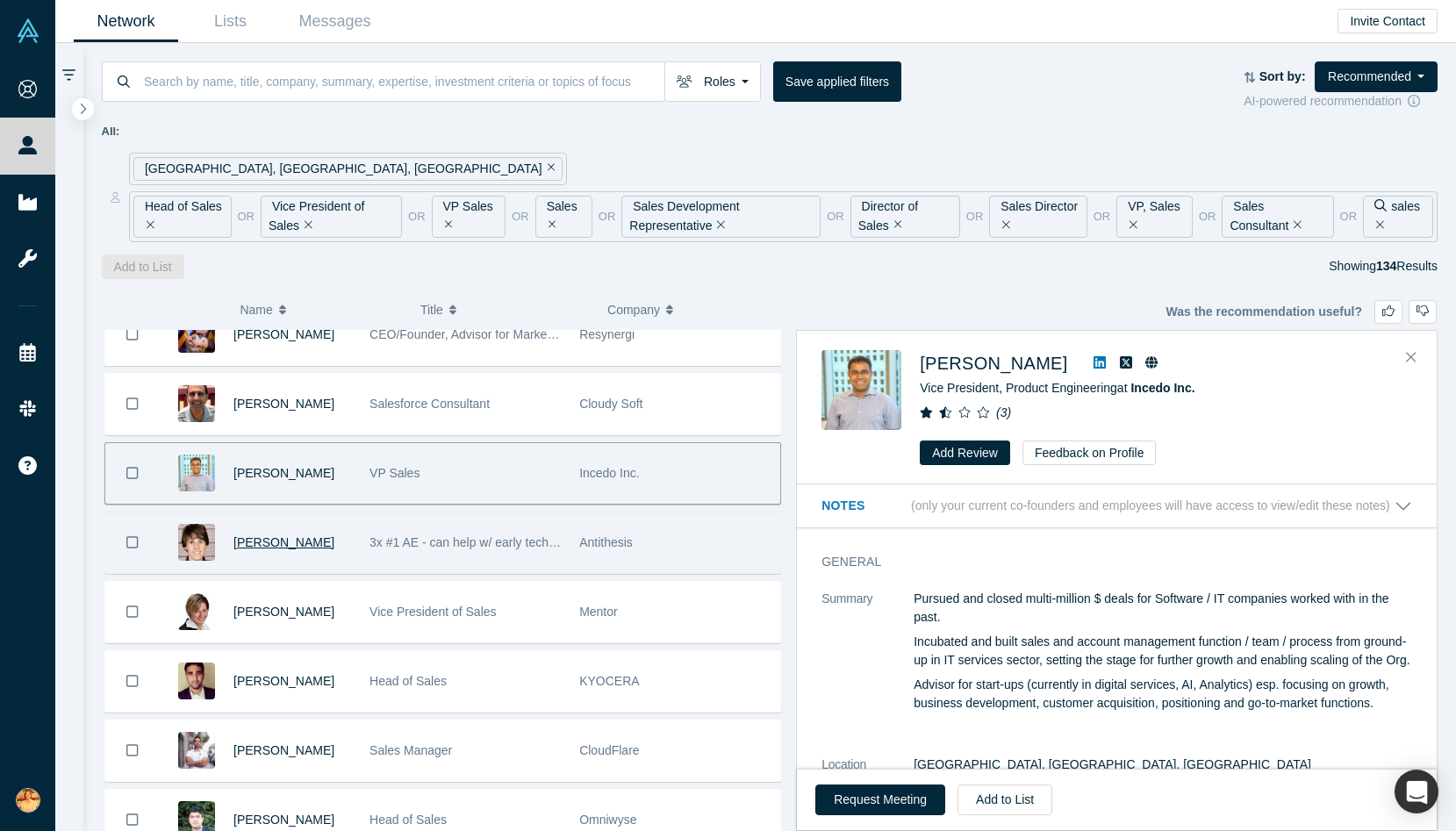
click at [277, 548] on span "[PERSON_NAME]" at bounding box center [284, 542] width 101 height 14
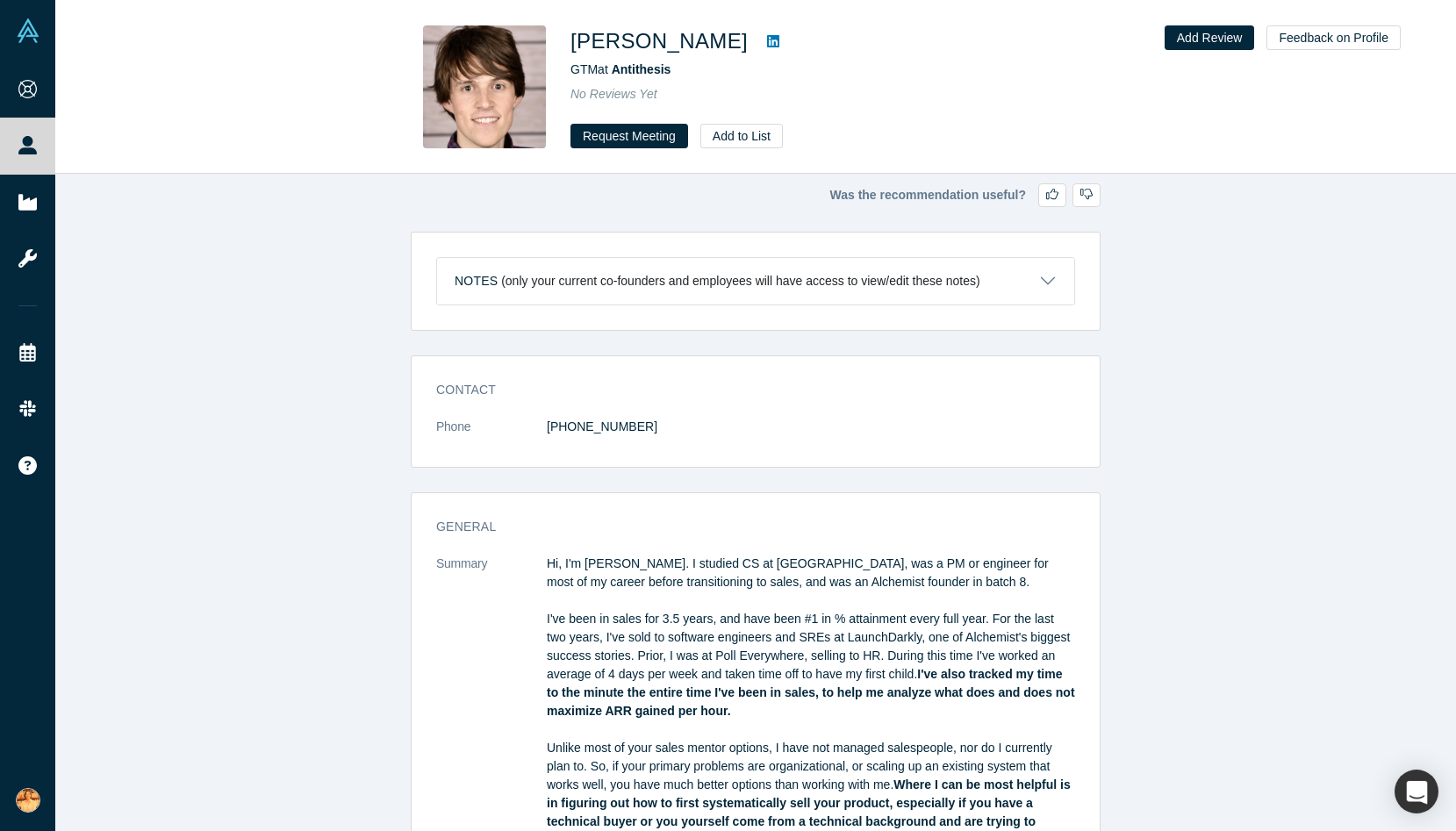
click at [769, 40] on icon at bounding box center [773, 42] width 12 height 12
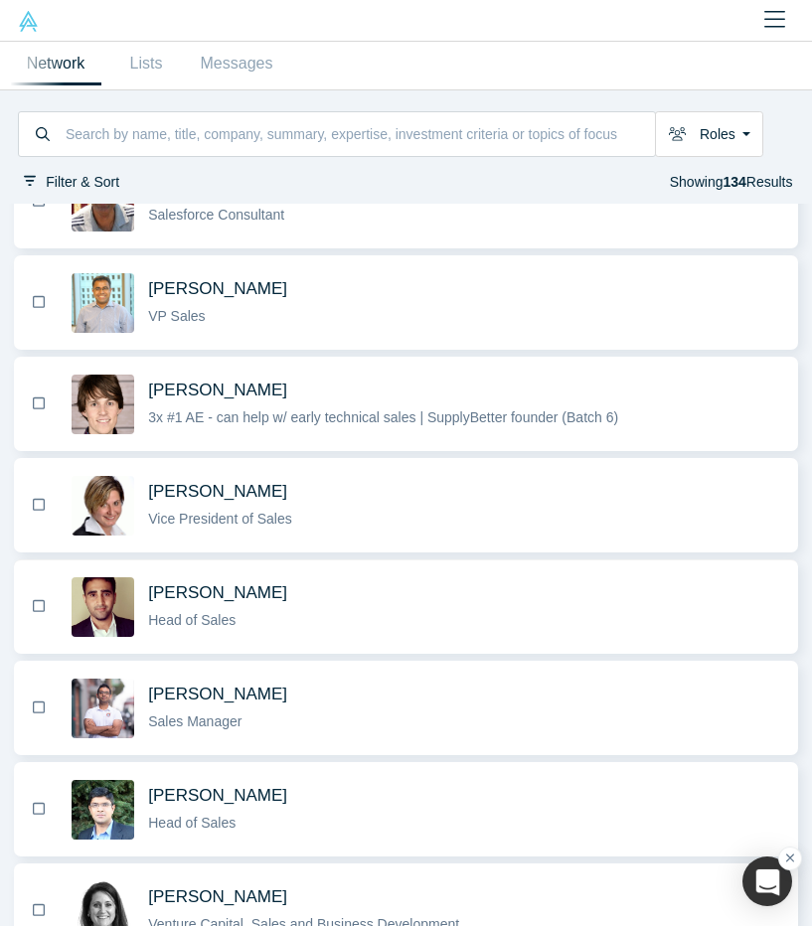
scroll to position [989, 0]
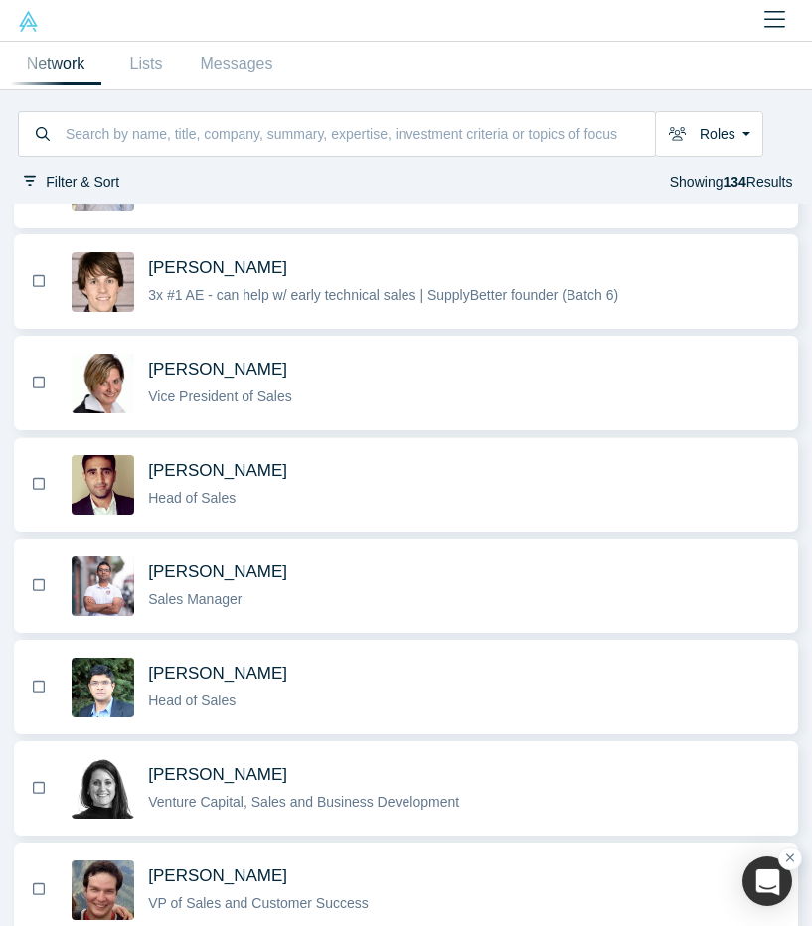
click at [372, 515] on div "Vik Sreedhar Head of Sales" at bounding box center [465, 484] width 654 height 63
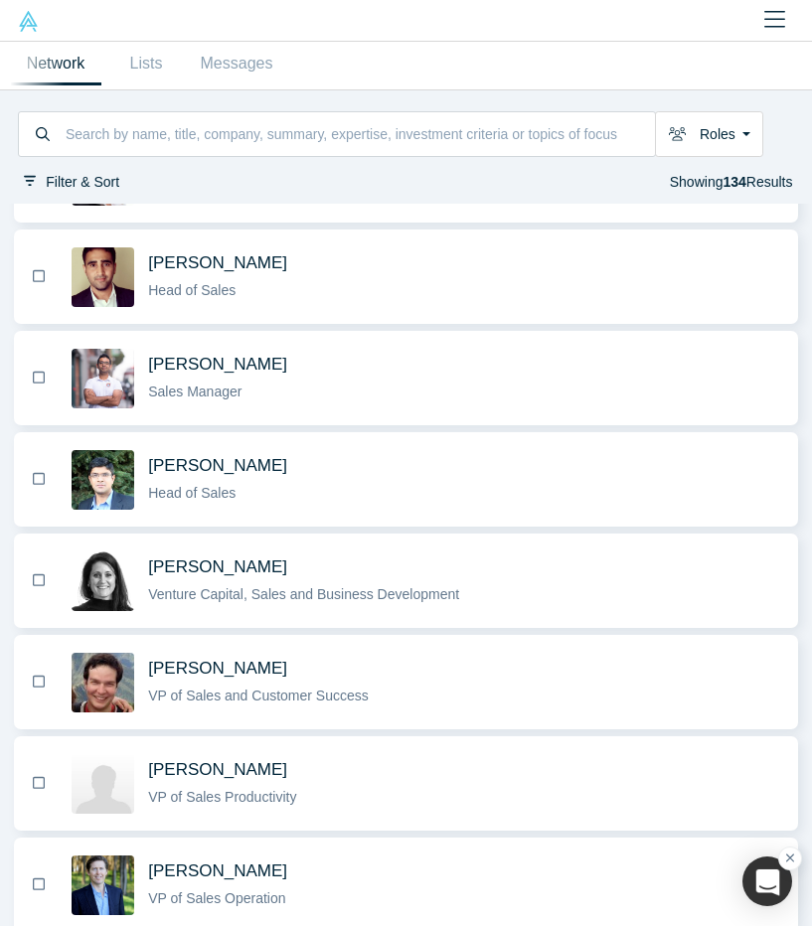
scroll to position [1203, 0]
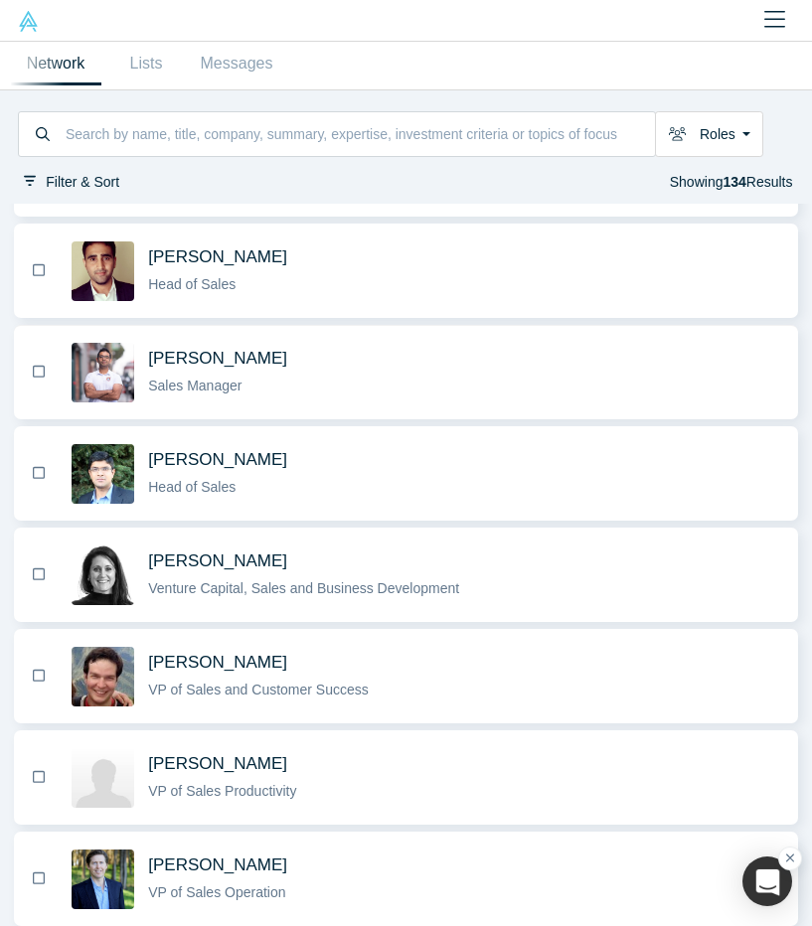
click at [233, 358] on span "[PERSON_NAME]" at bounding box center [217, 358] width 139 height 21
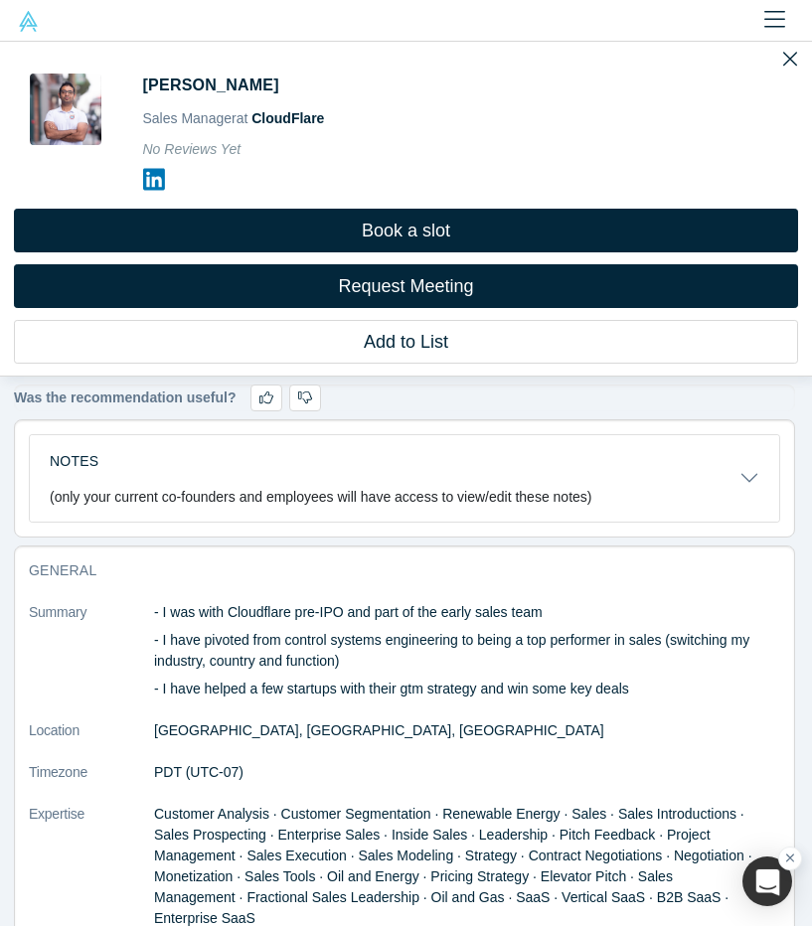
click at [153, 174] on icon at bounding box center [154, 180] width 22 height 22
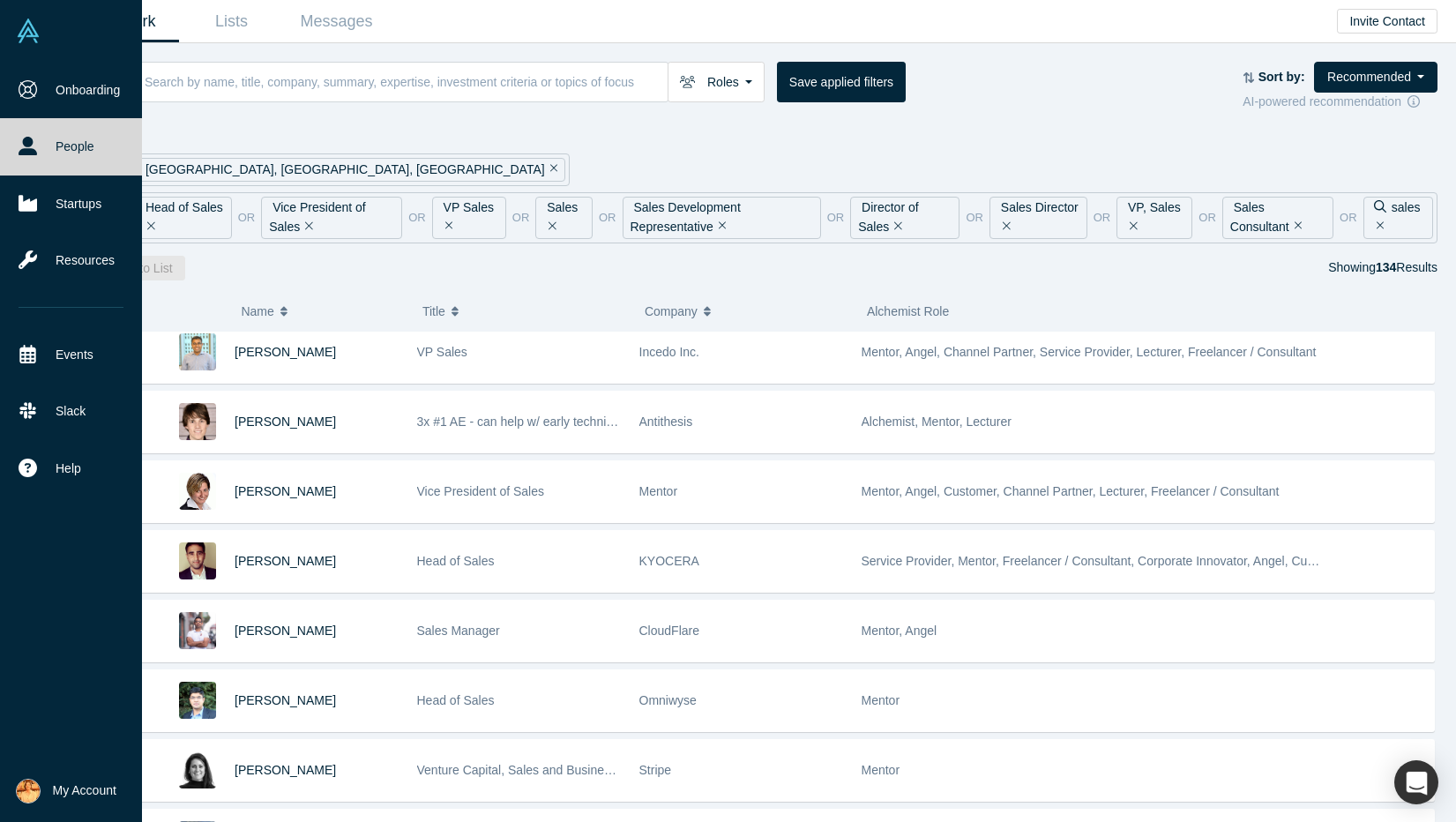
scroll to position [730, 0]
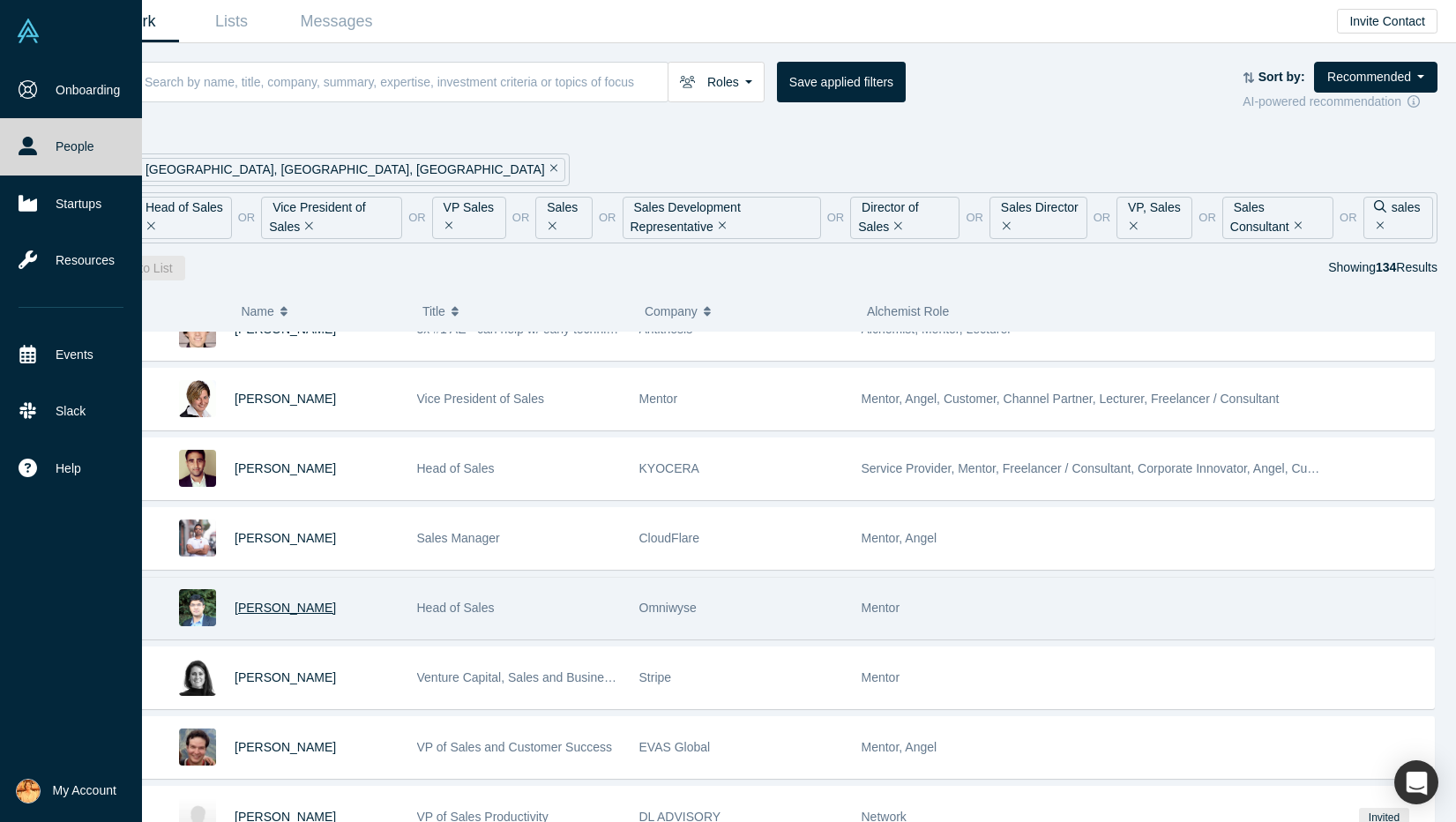
click at [314, 608] on span "[PERSON_NAME]" at bounding box center [285, 607] width 101 height 14
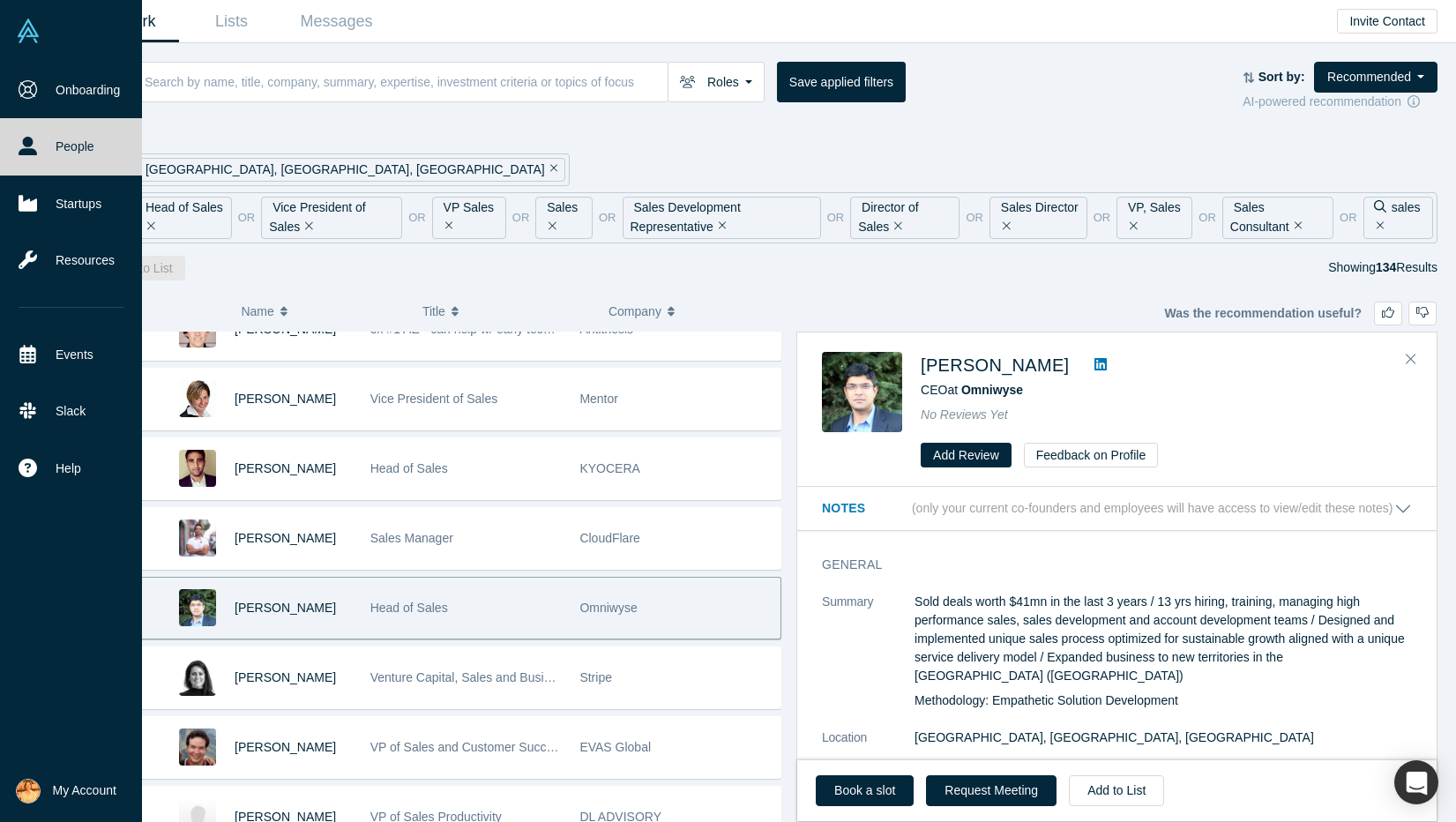
click at [1107, 363] on icon at bounding box center [1101, 364] width 12 height 14
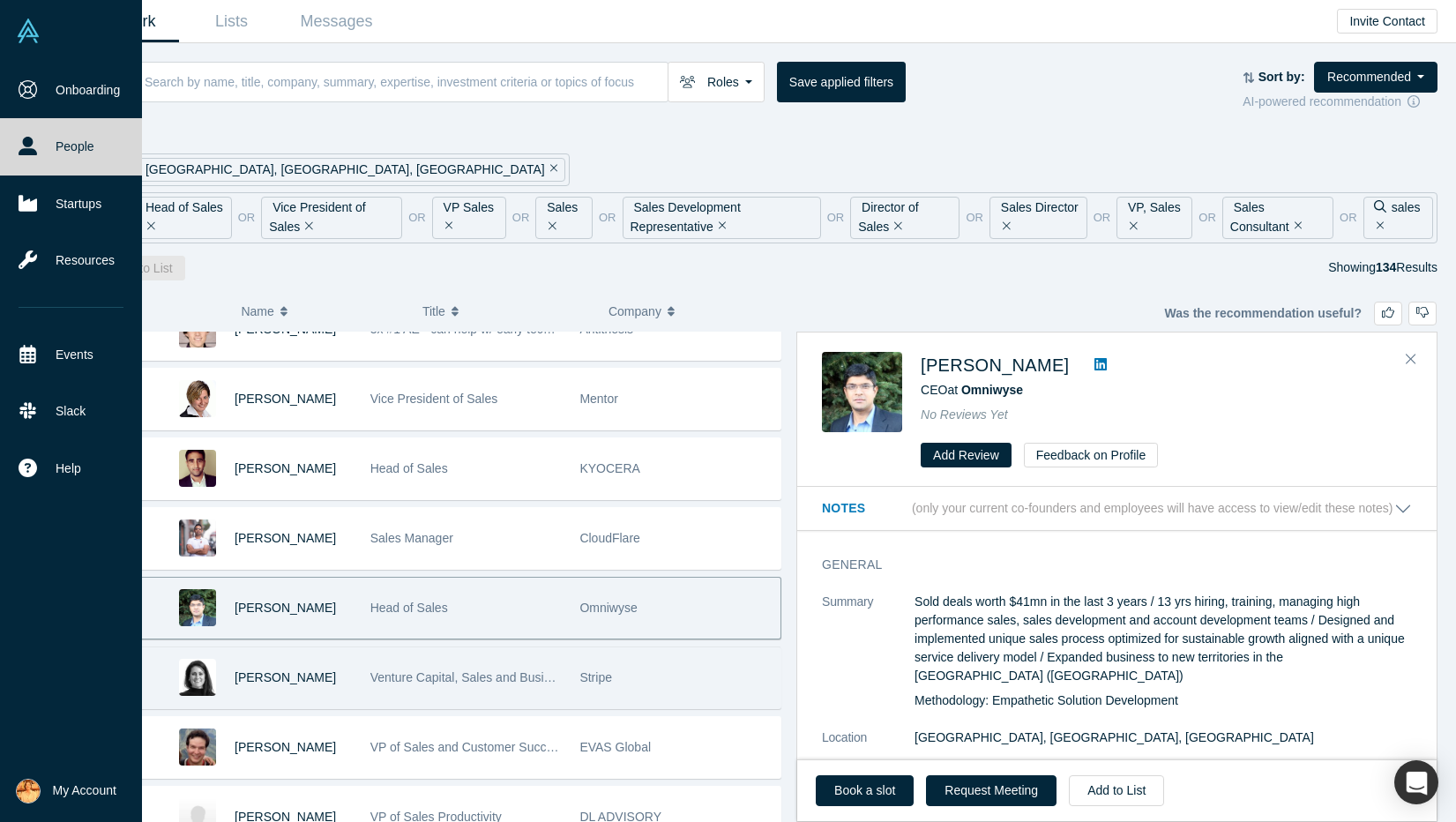
click at [677, 678] on div "Stripe" at bounding box center [676, 677] width 192 height 61
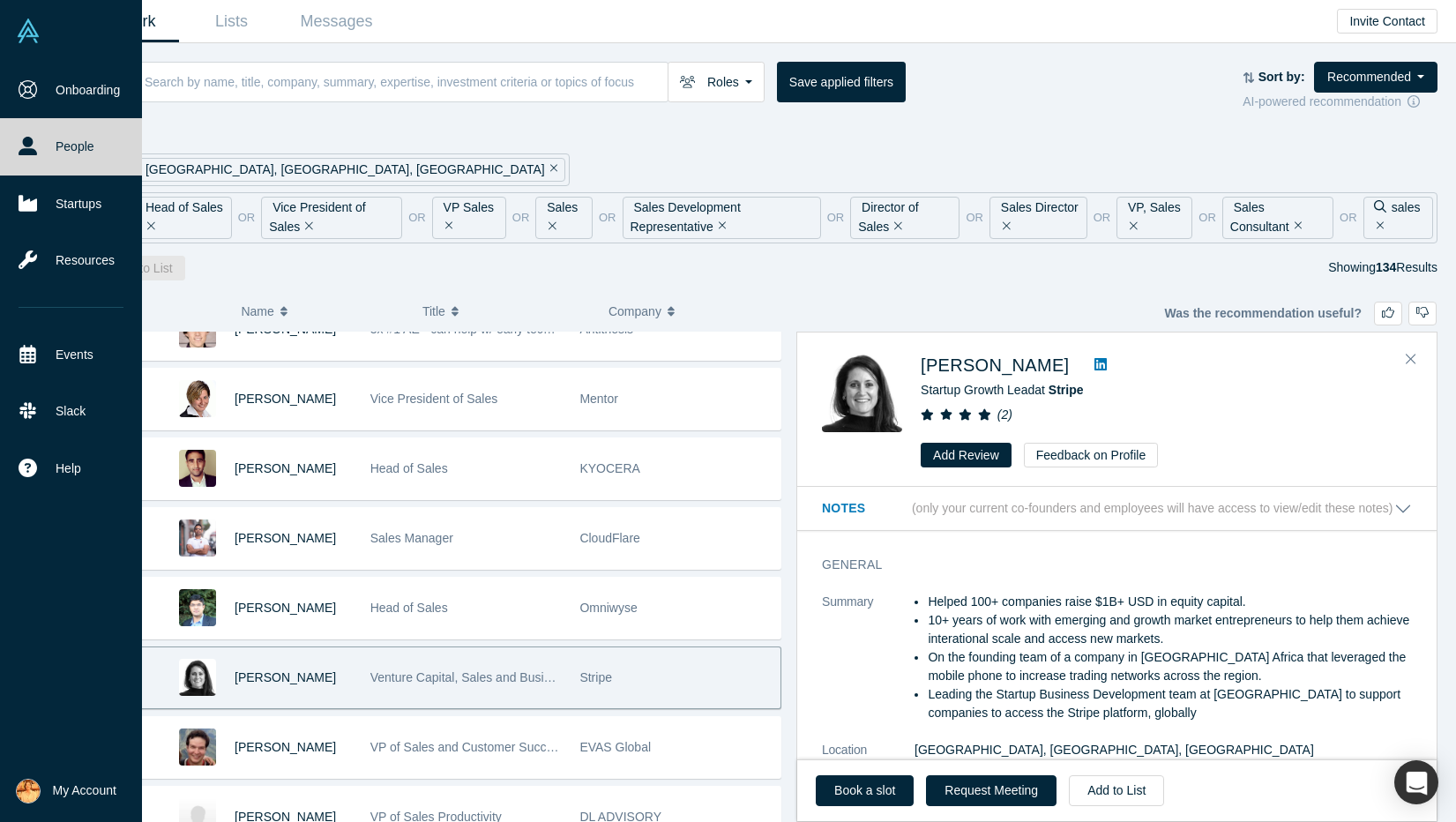
click at [1095, 360] on icon at bounding box center [1101, 364] width 12 height 12
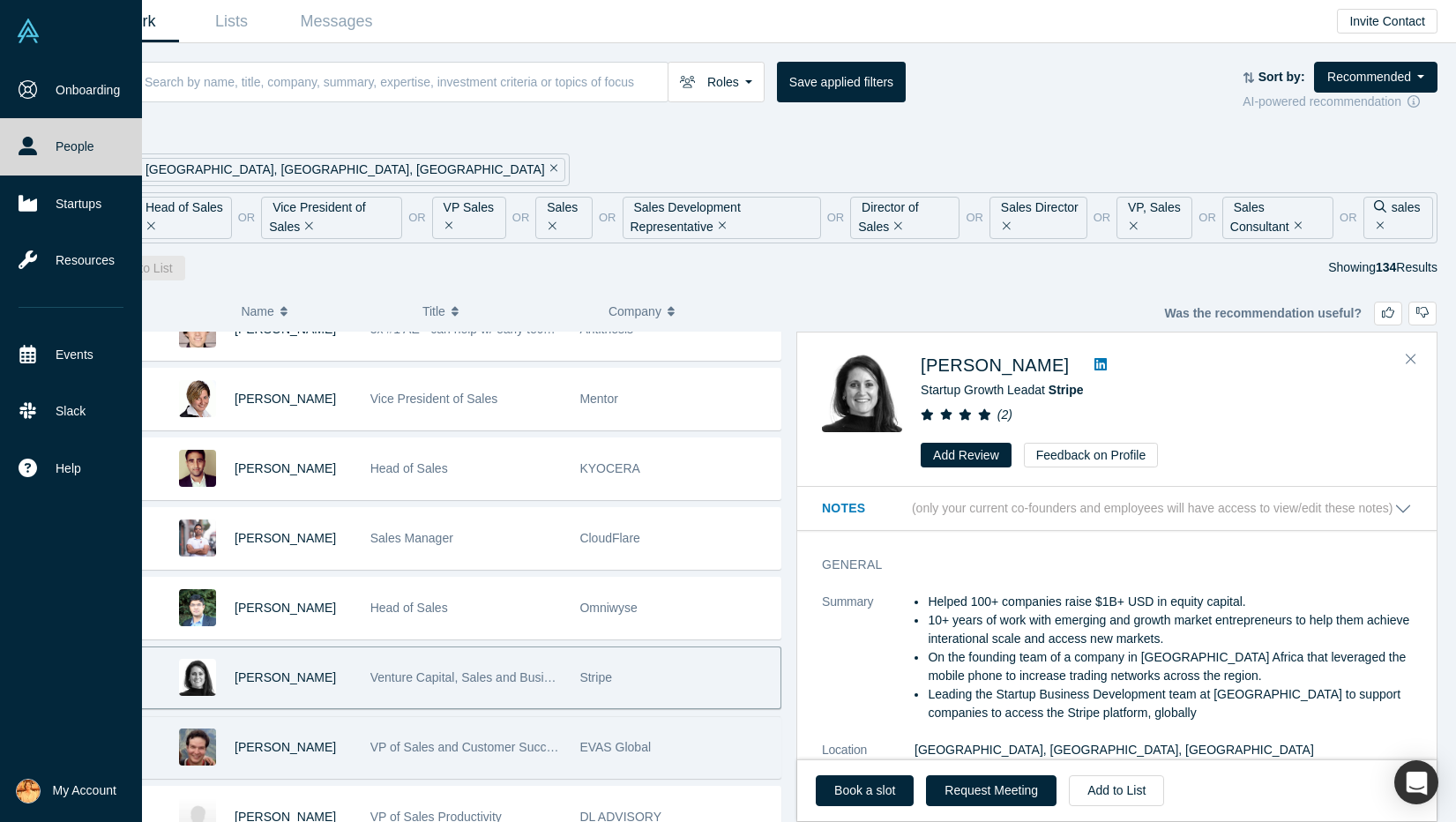
click at [698, 755] on div "EVAS Global" at bounding box center [676, 747] width 192 height 61
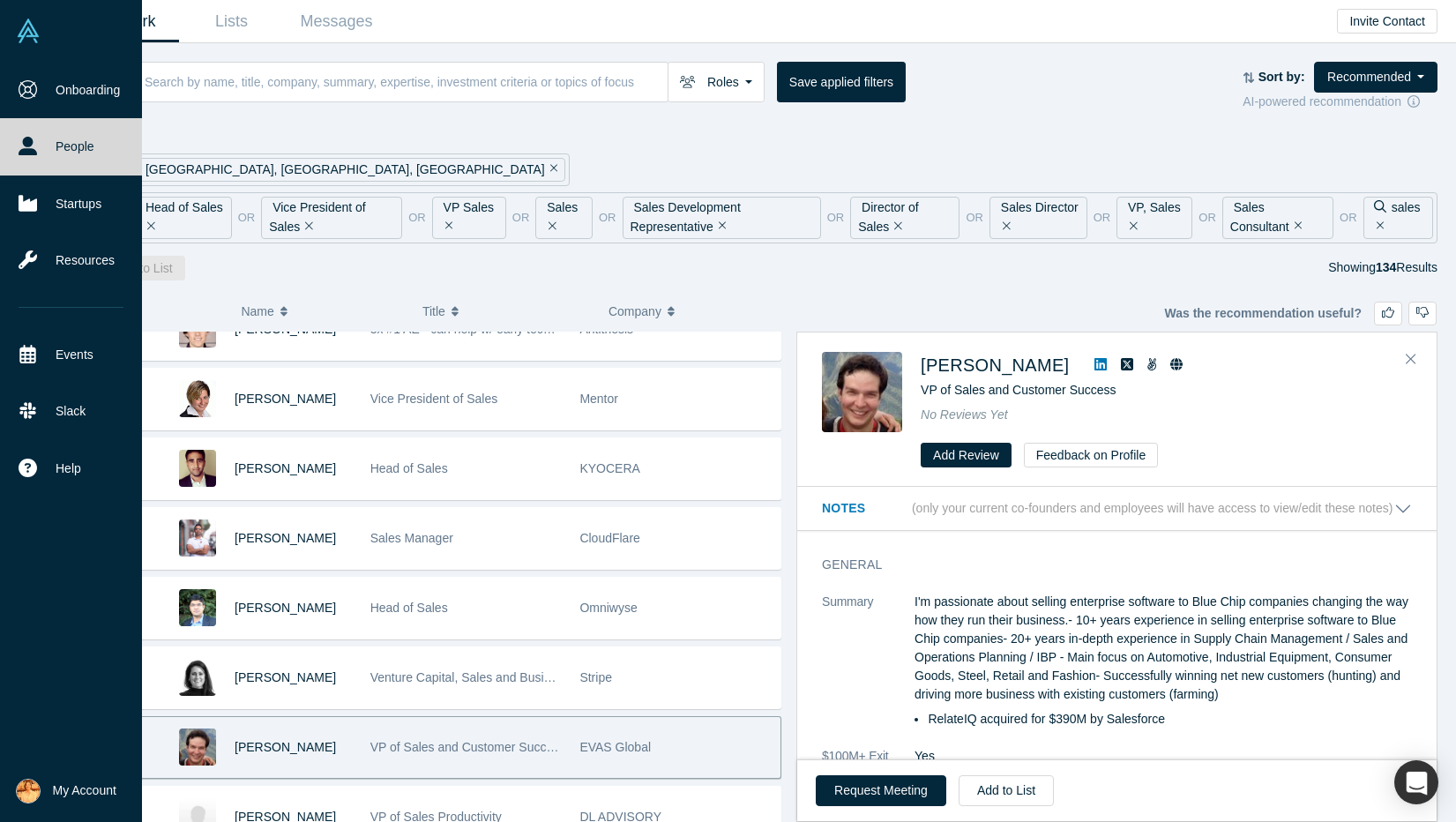
click at [1095, 366] on icon at bounding box center [1101, 364] width 12 height 12
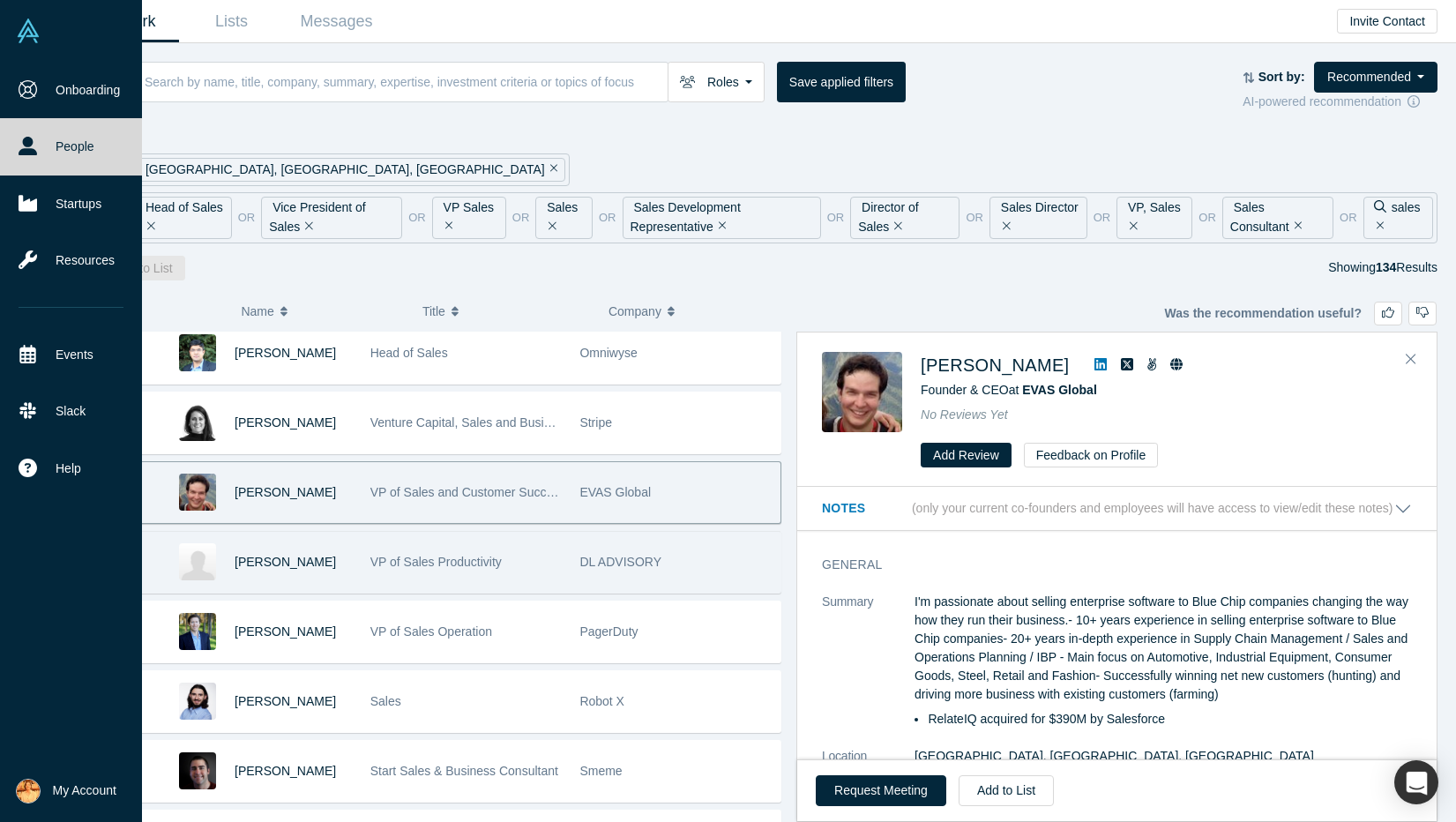
scroll to position [992, 0]
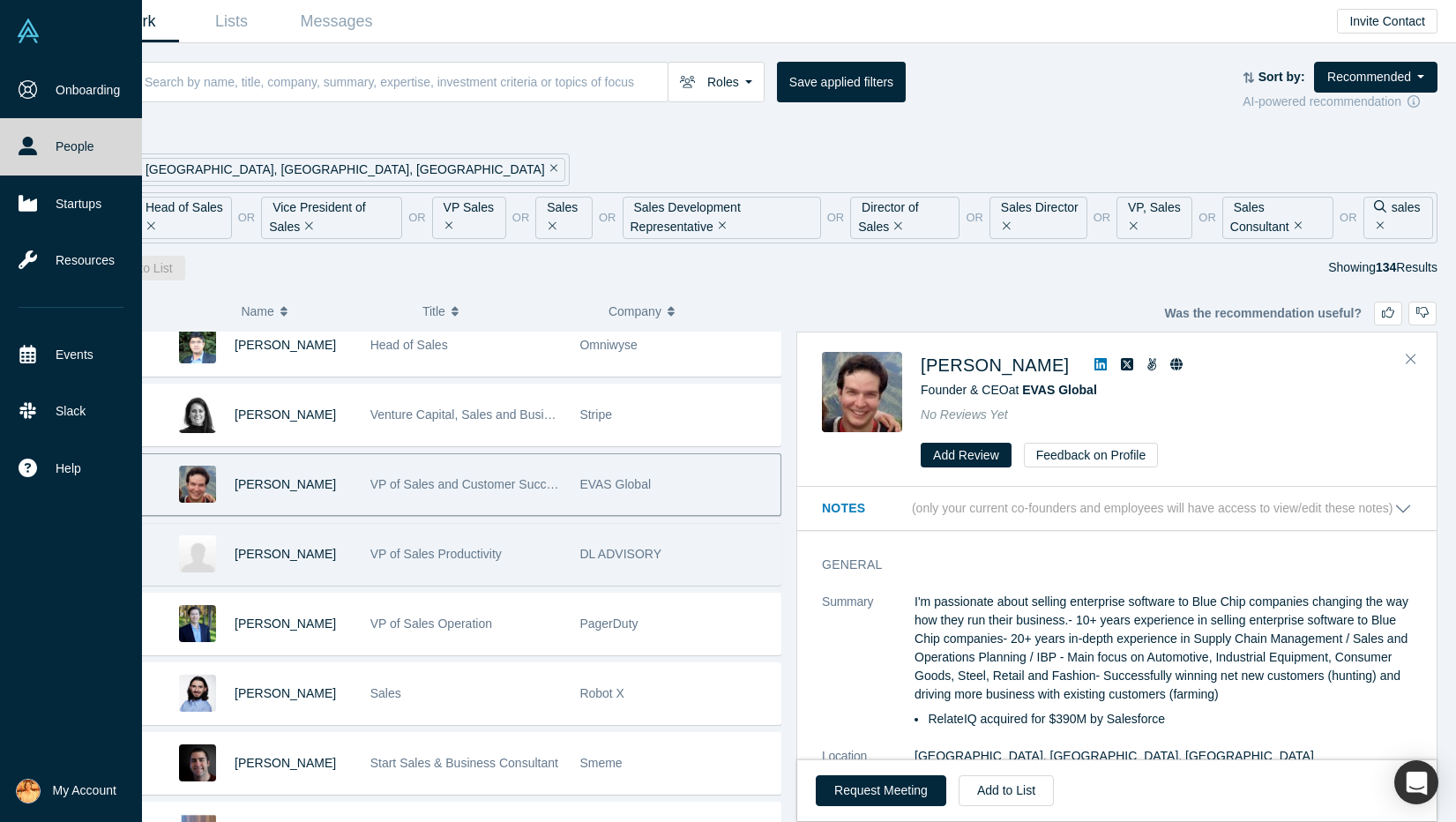
click at [518, 565] on div "VP of Sales Productivity" at bounding box center [466, 554] width 192 height 61
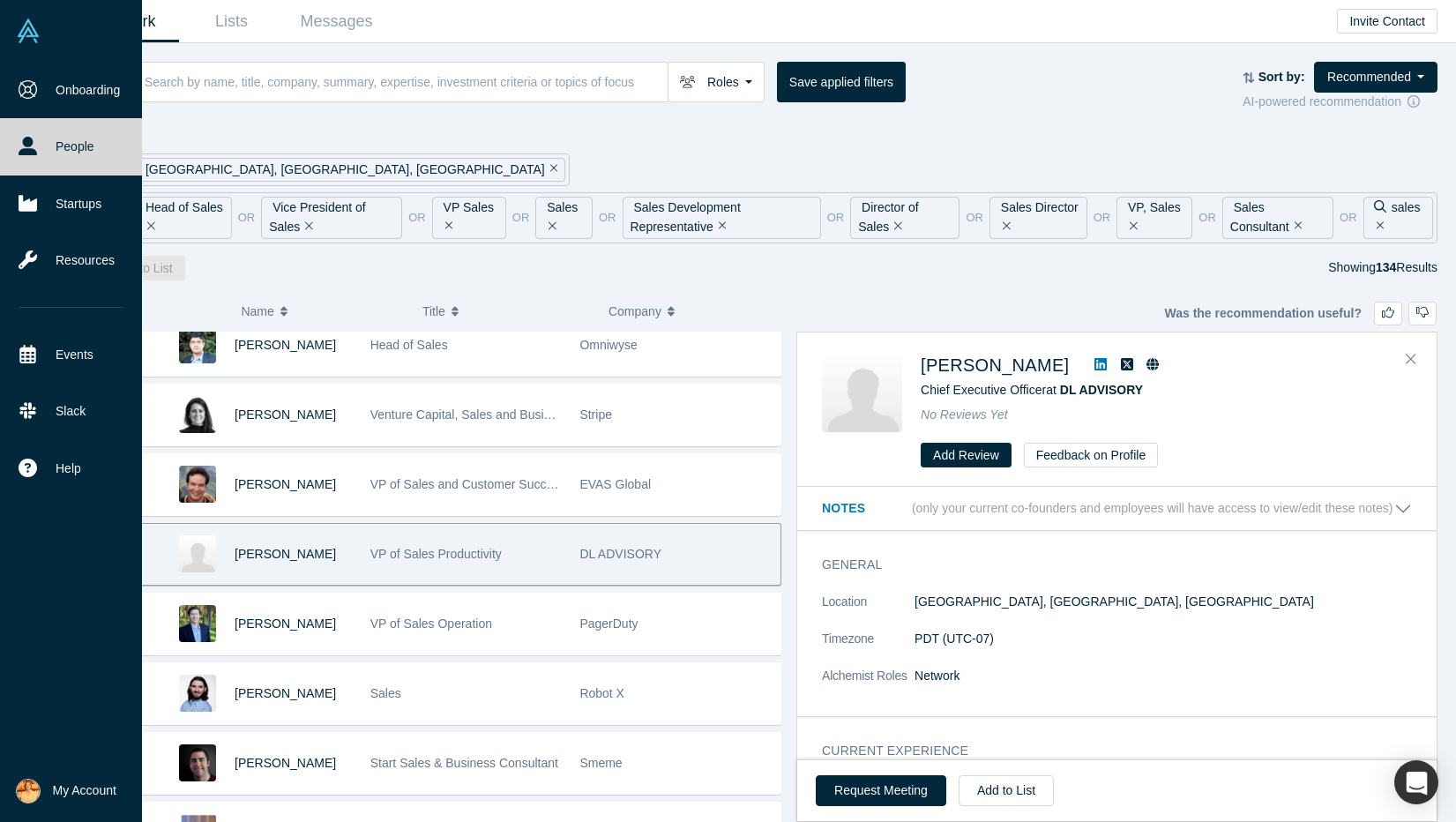
click at [1095, 359] on icon at bounding box center [1101, 364] width 12 height 12
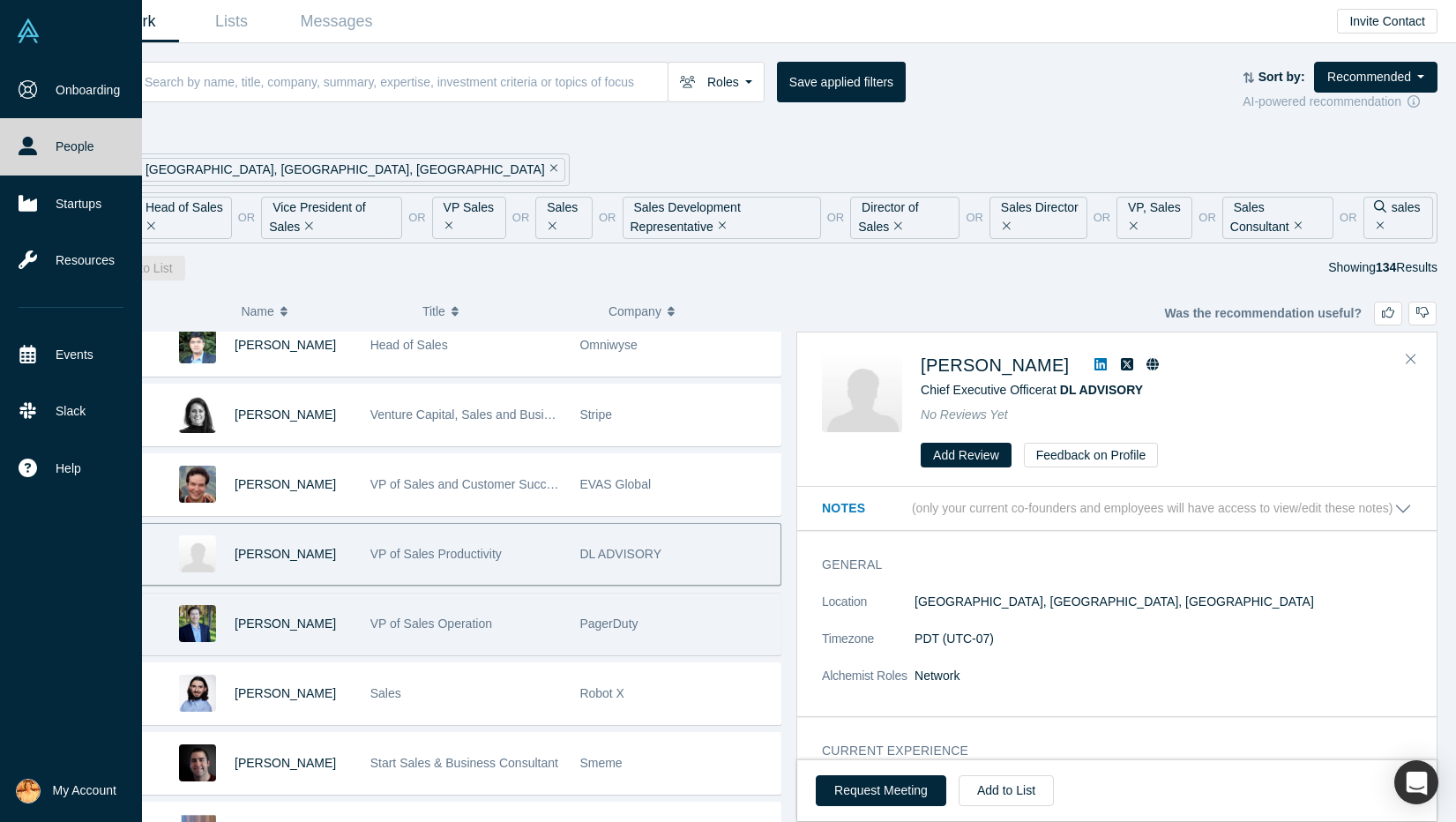
click at [688, 634] on div "PagerDuty" at bounding box center [676, 624] width 192 height 61
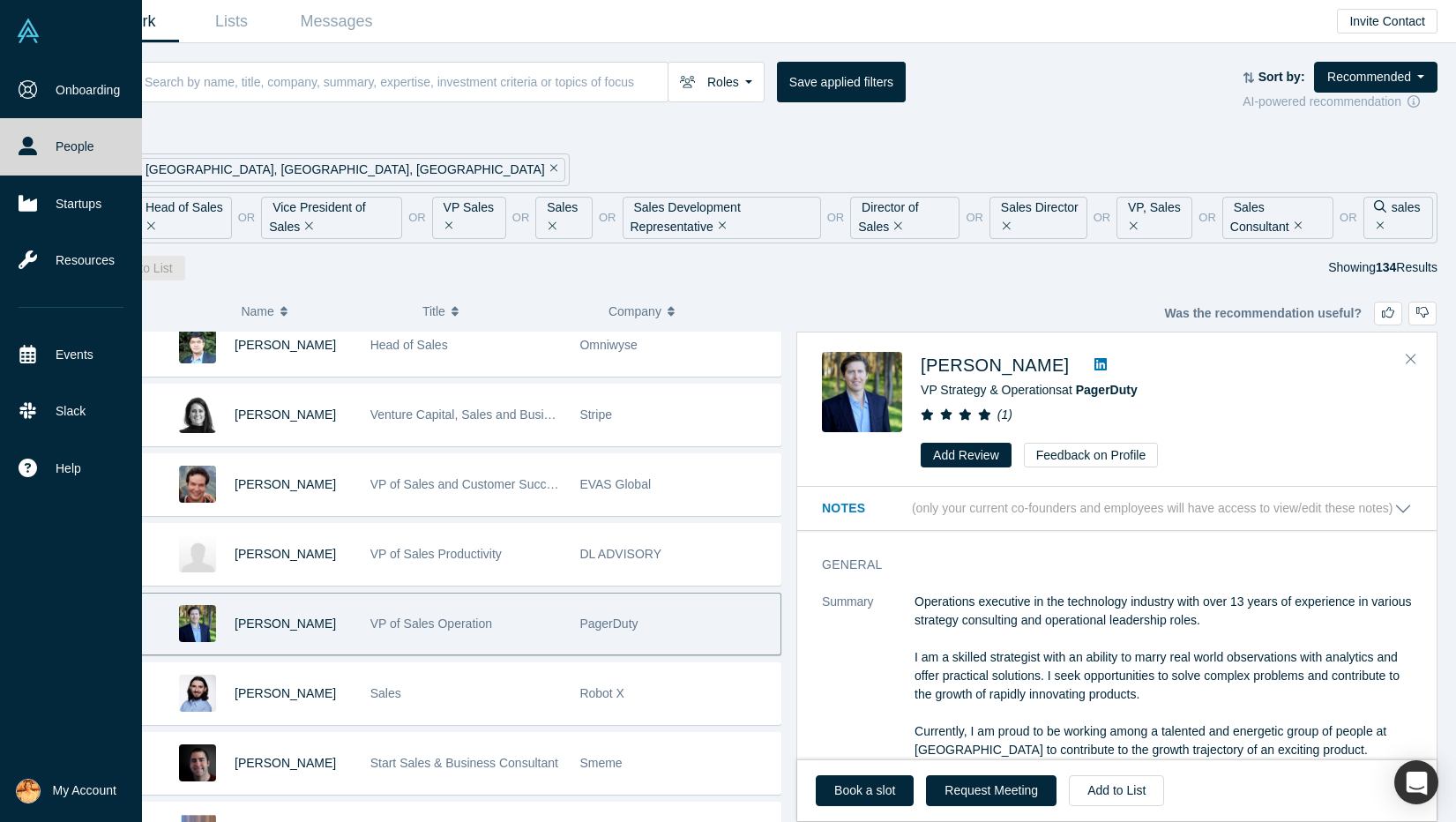
click at [1088, 354] on link at bounding box center [1101, 365] width 27 height 21
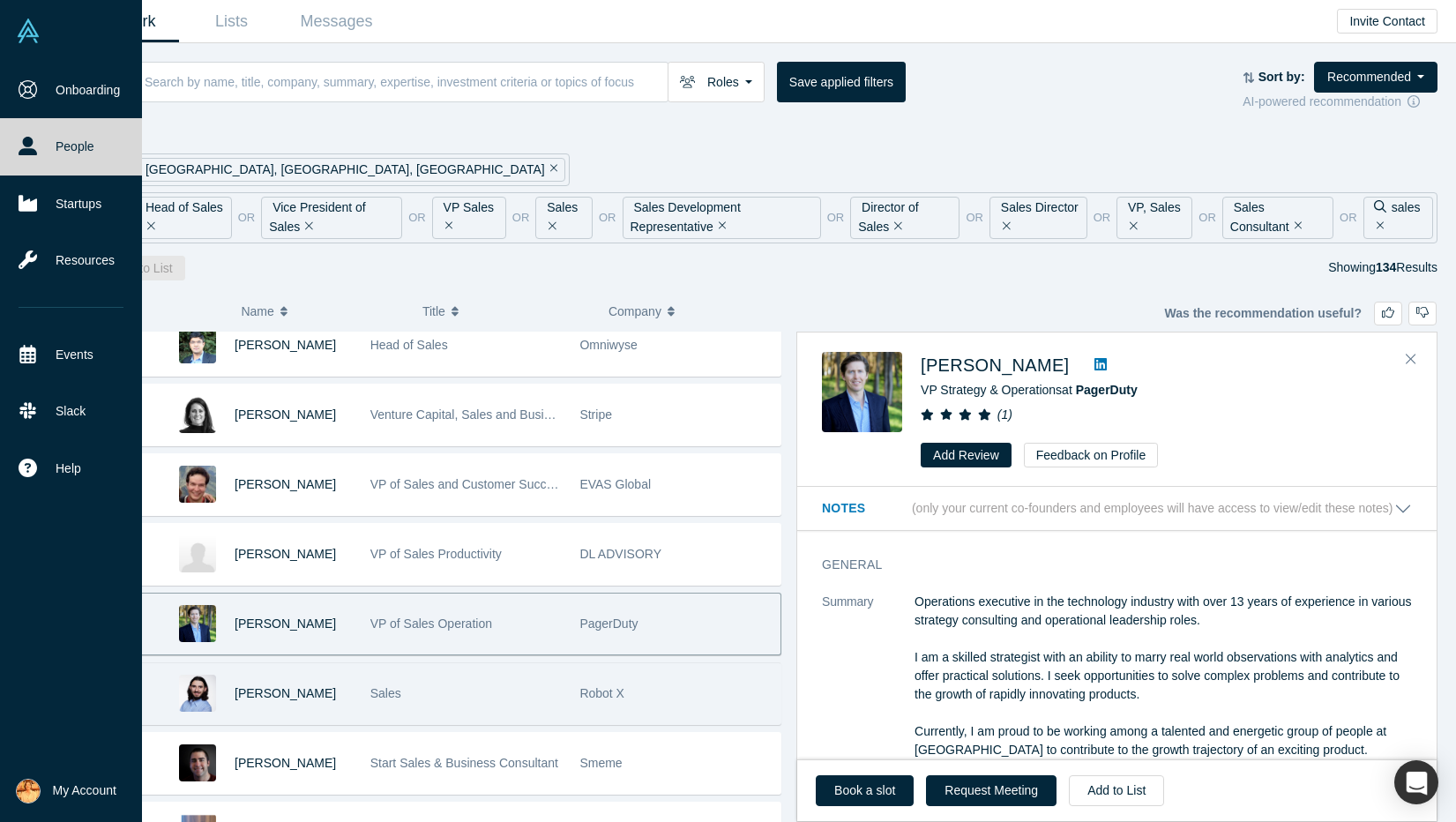
click at [519, 694] on div "Sales" at bounding box center [466, 693] width 192 height 61
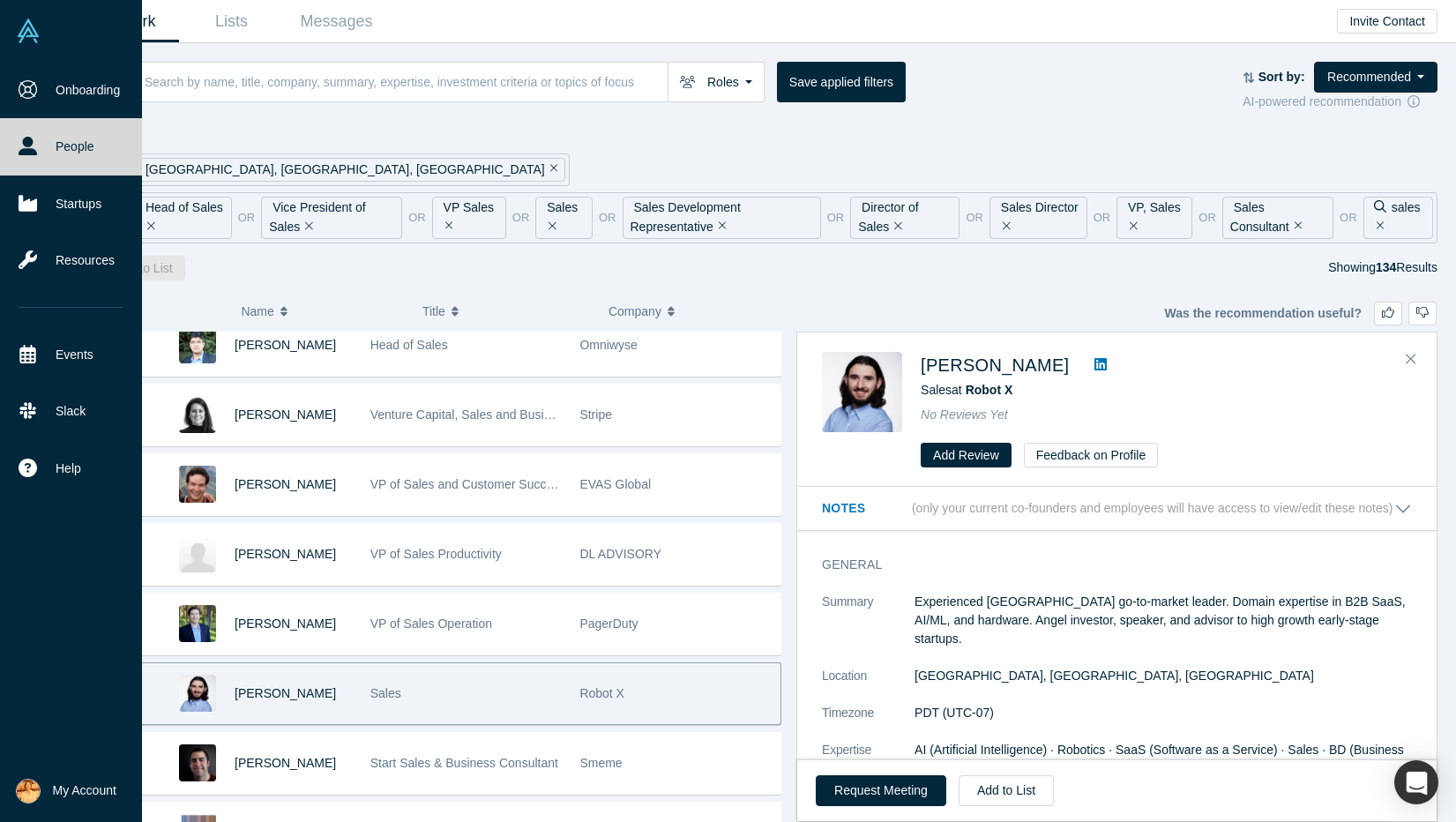
click at [1095, 364] on icon at bounding box center [1101, 364] width 12 height 12
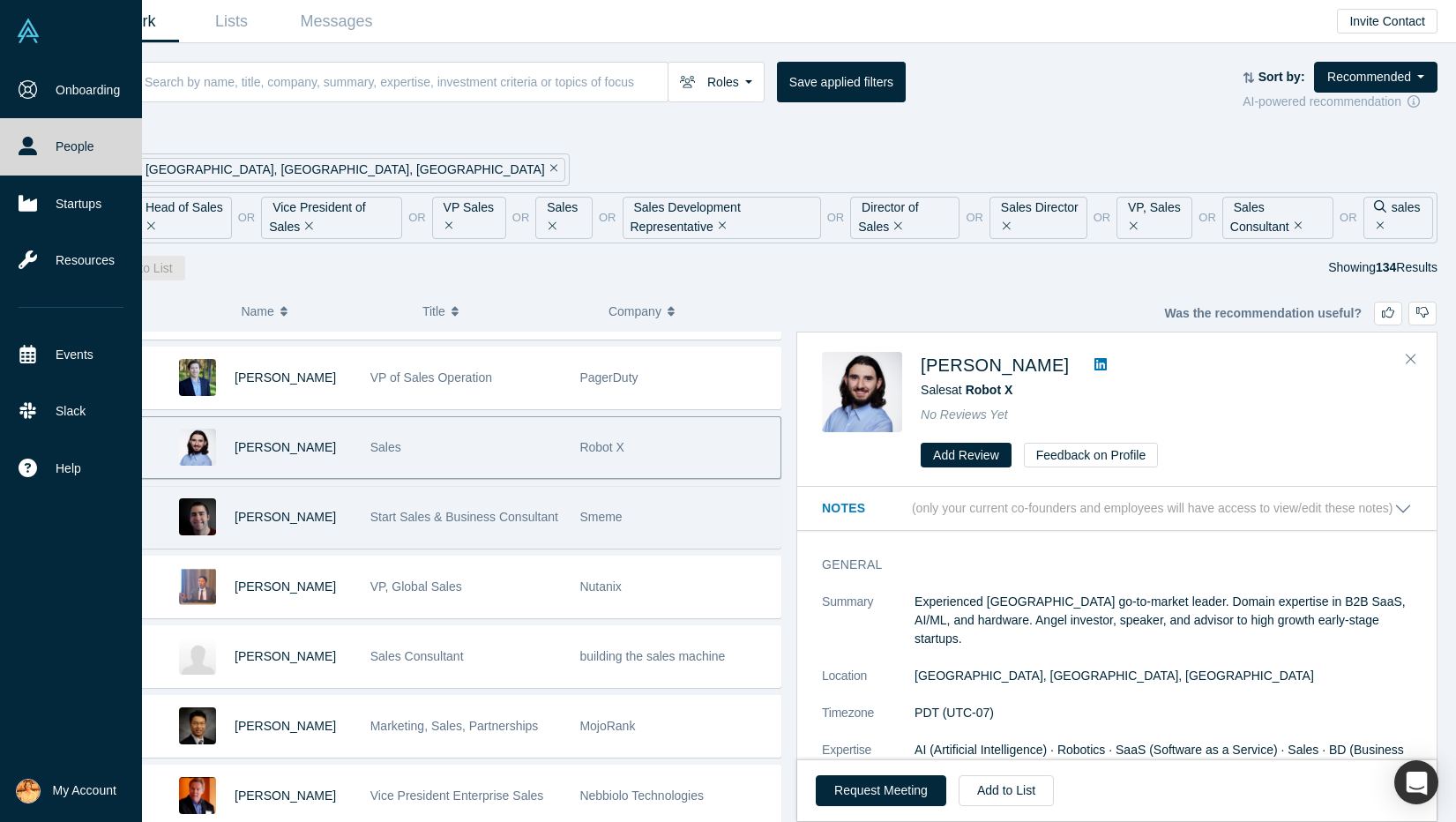
scroll to position [1267, 0]
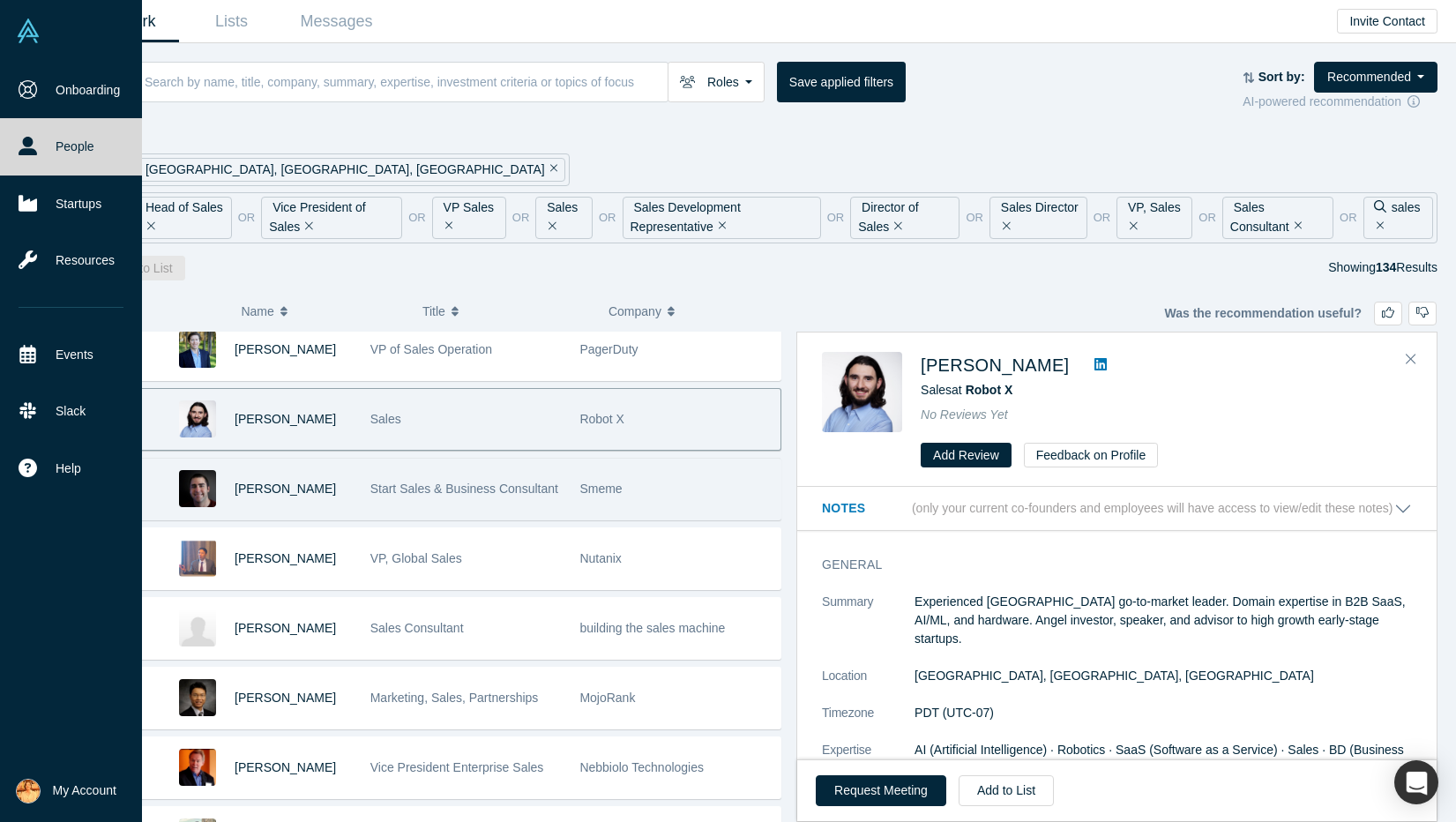
click at [549, 508] on div "Start Sales & Business Consultant" at bounding box center [466, 489] width 192 height 61
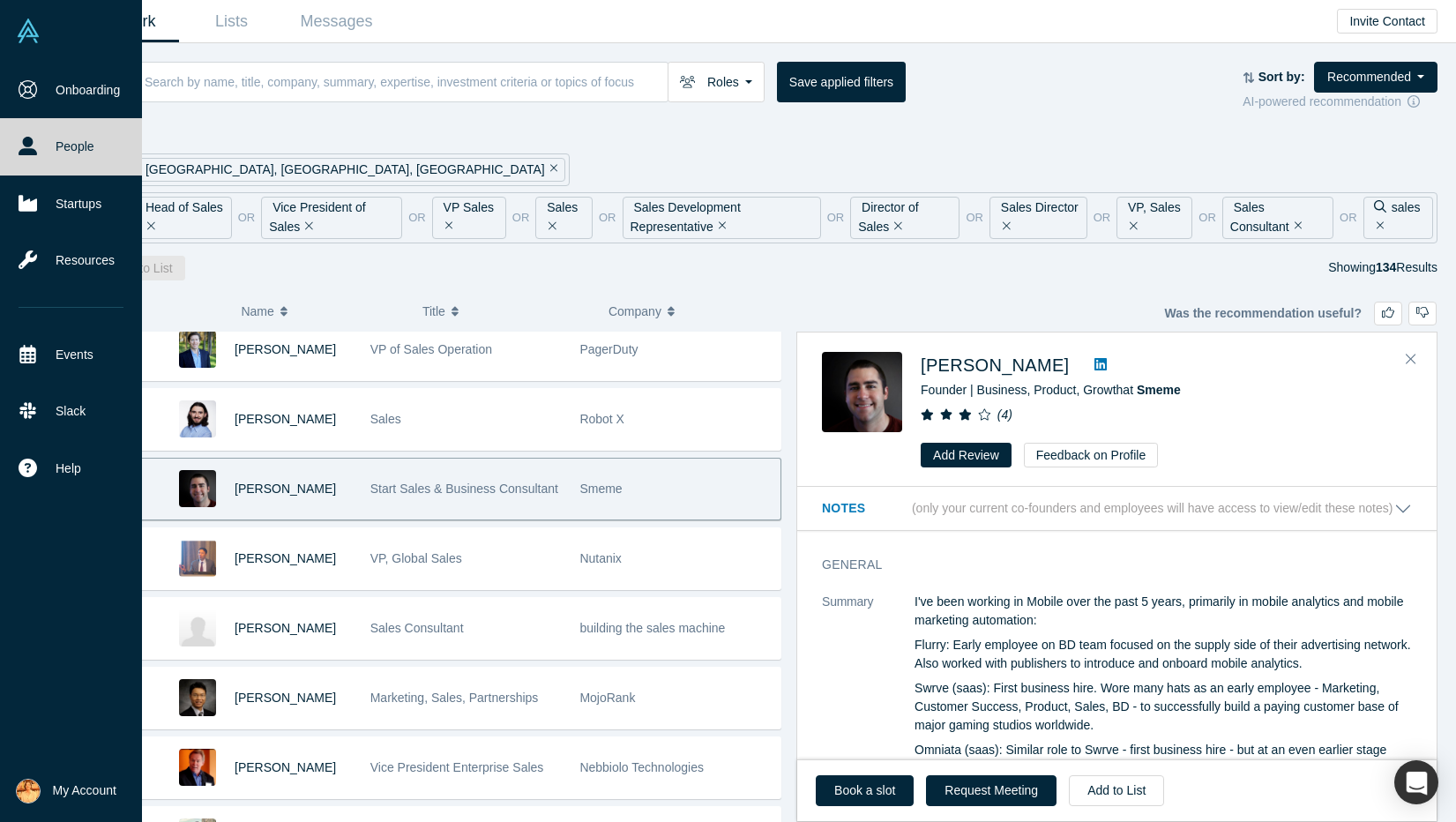
click at [1090, 357] on link at bounding box center [1101, 365] width 27 height 21
